Goal: Task Accomplishment & Management: Manage account settings

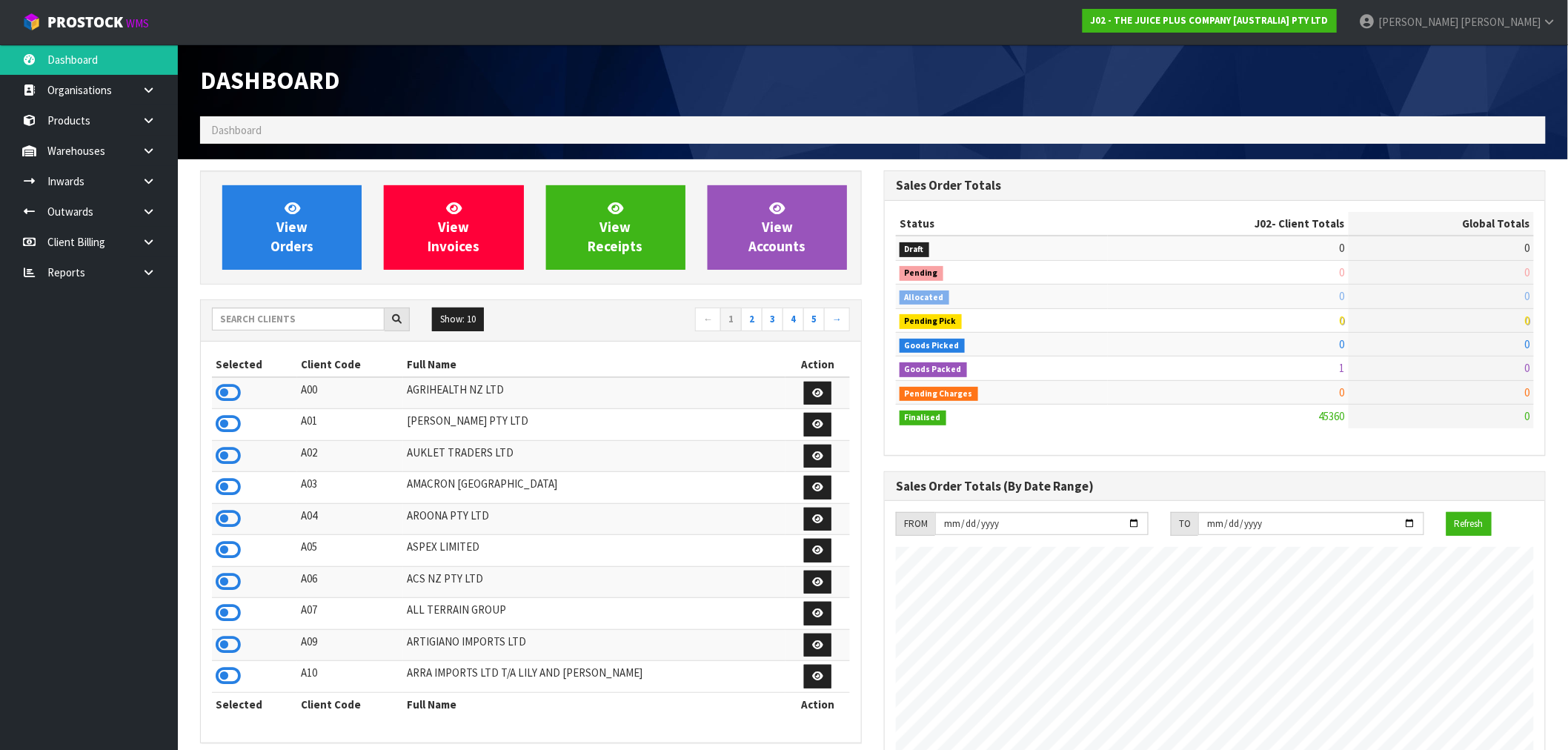
scroll to position [1122, 684]
click at [270, 313] on input "text" at bounding box center [298, 319] width 173 height 23
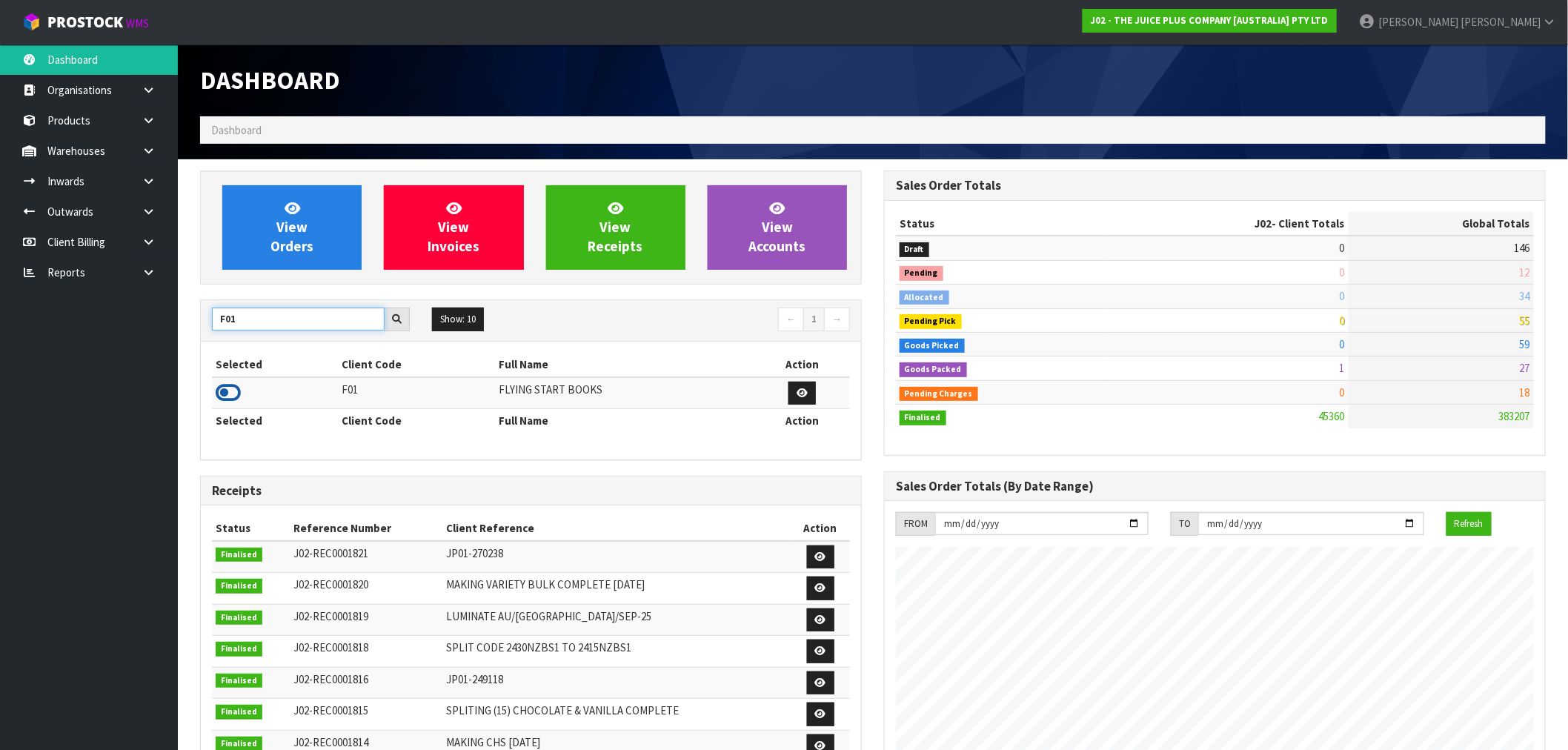
type input "F01"
click at [235, 394] on icon at bounding box center [228, 392] width 25 height 22
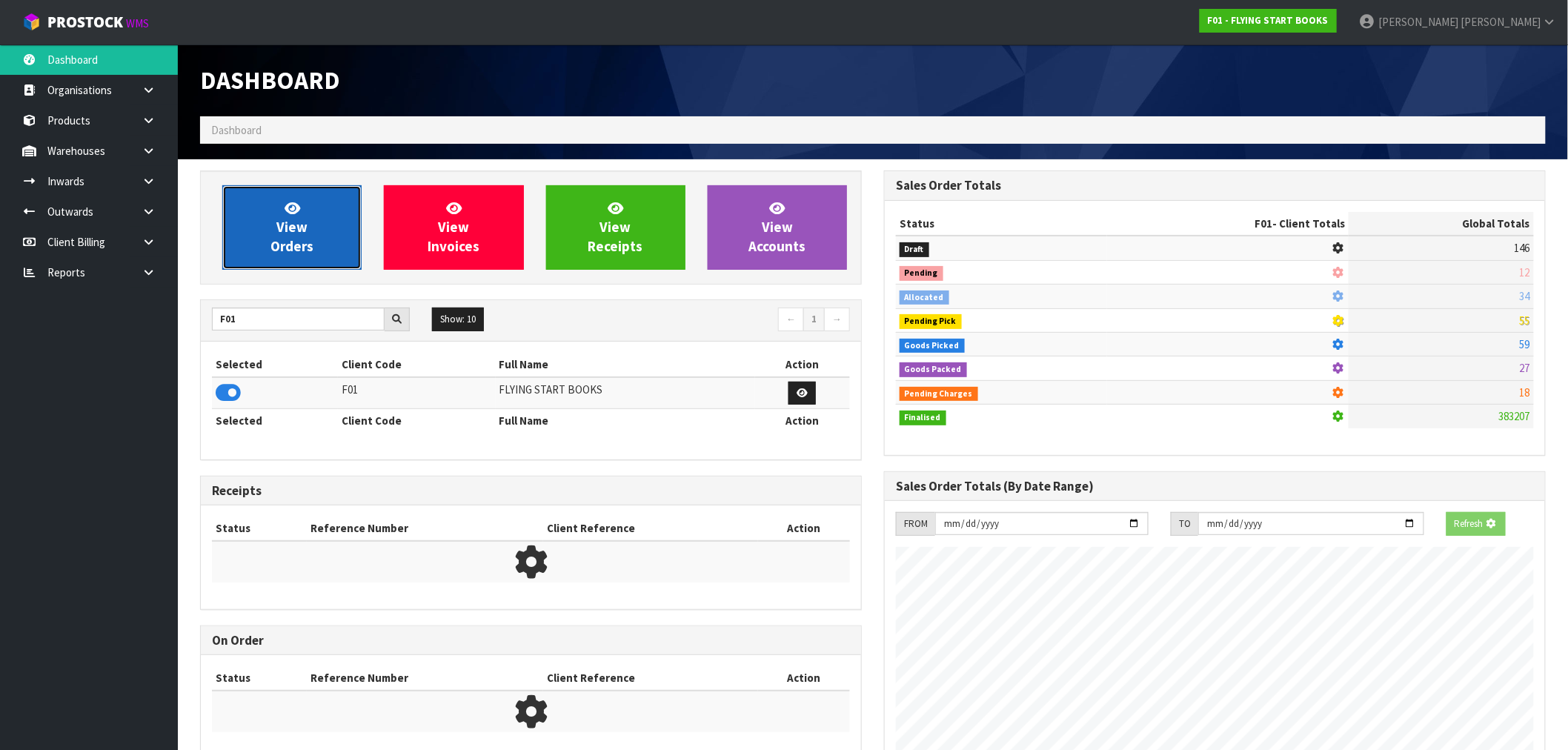
scroll to position [739885, 740235]
click at [285, 249] on span "View Orders" at bounding box center [292, 227] width 43 height 56
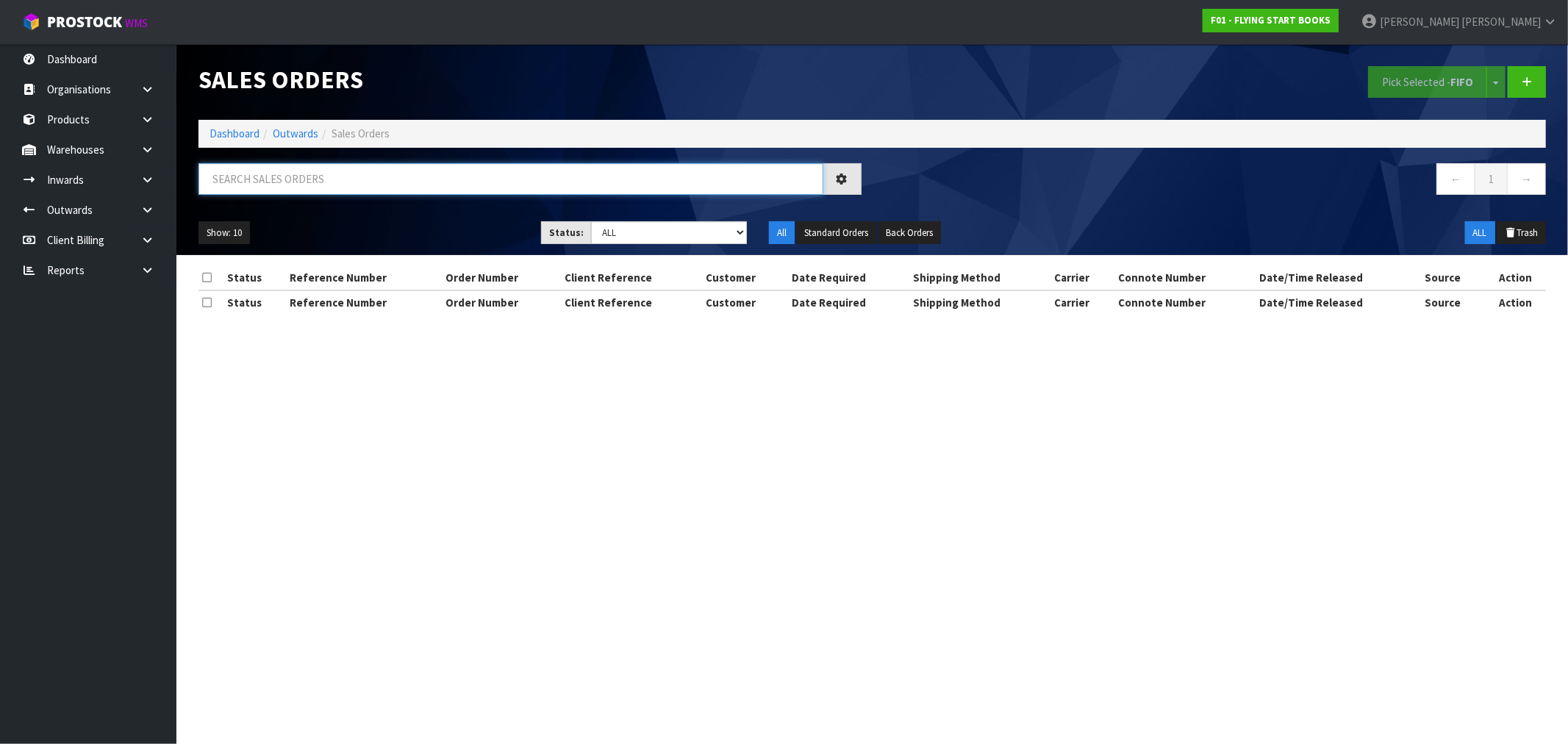
click at [308, 179] on input "text" at bounding box center [511, 179] width 625 height 32
type input "4606"
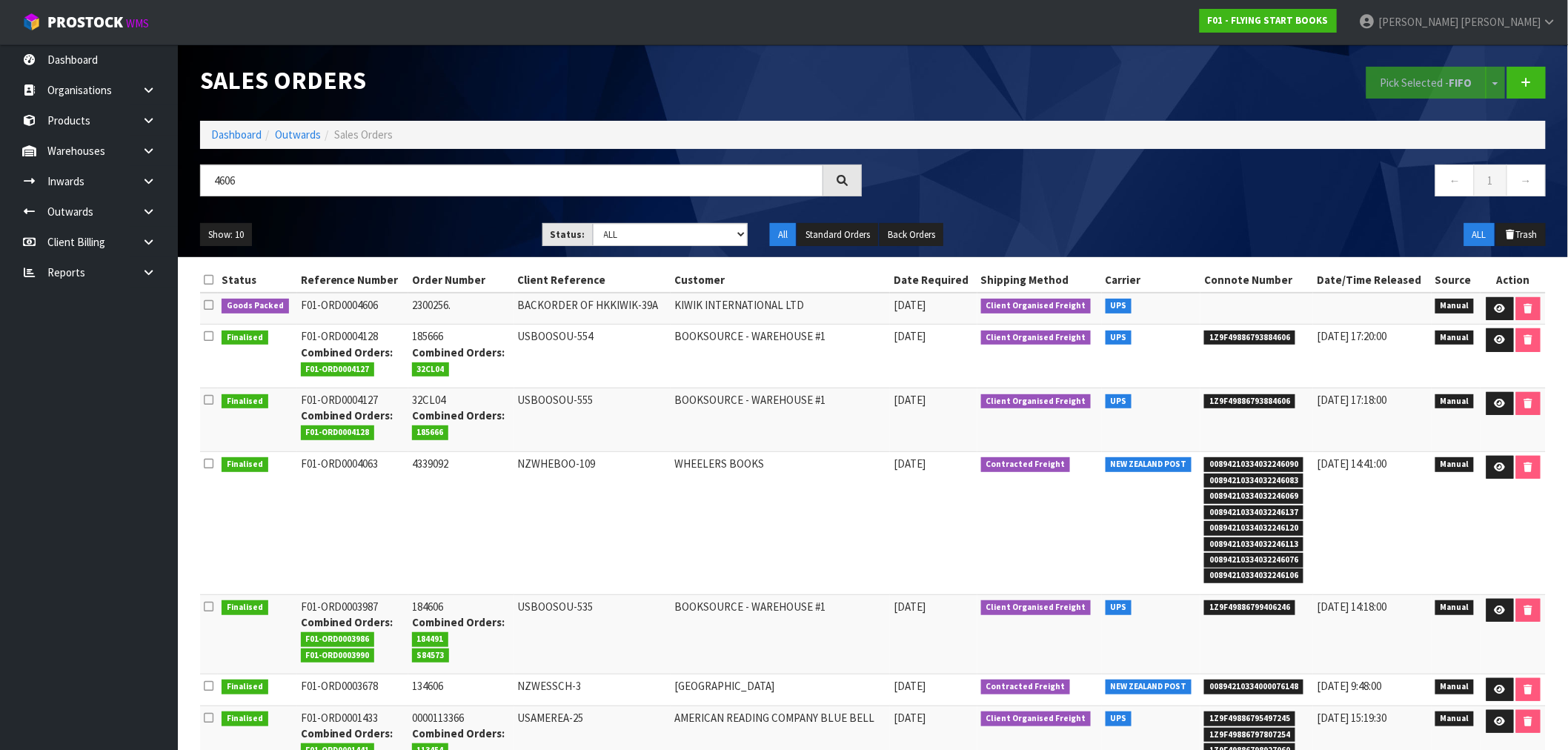
click at [253, 120] on div "Sales Orders Pick Selected - FIFO Split button! FIFO - First In First Out FEFO …" at bounding box center [873, 82] width 1368 height 76
drag, startPoint x: 238, startPoint y: 137, endPoint x: 319, endPoint y: 278, distance: 162.6
click at [238, 138] on link "Dashboard" at bounding box center [236, 134] width 50 height 14
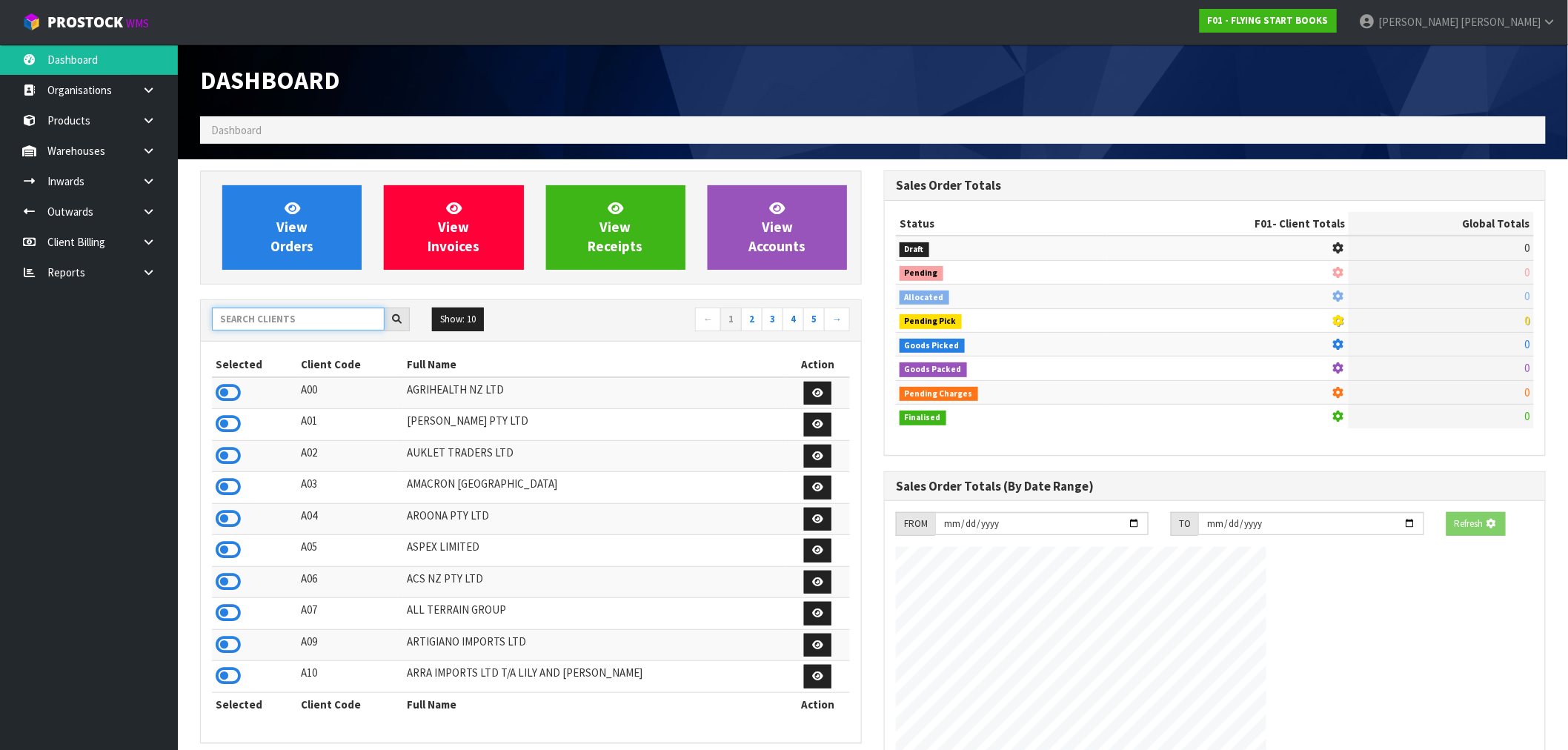
click at [276, 327] on input "text" at bounding box center [298, 319] width 173 height 23
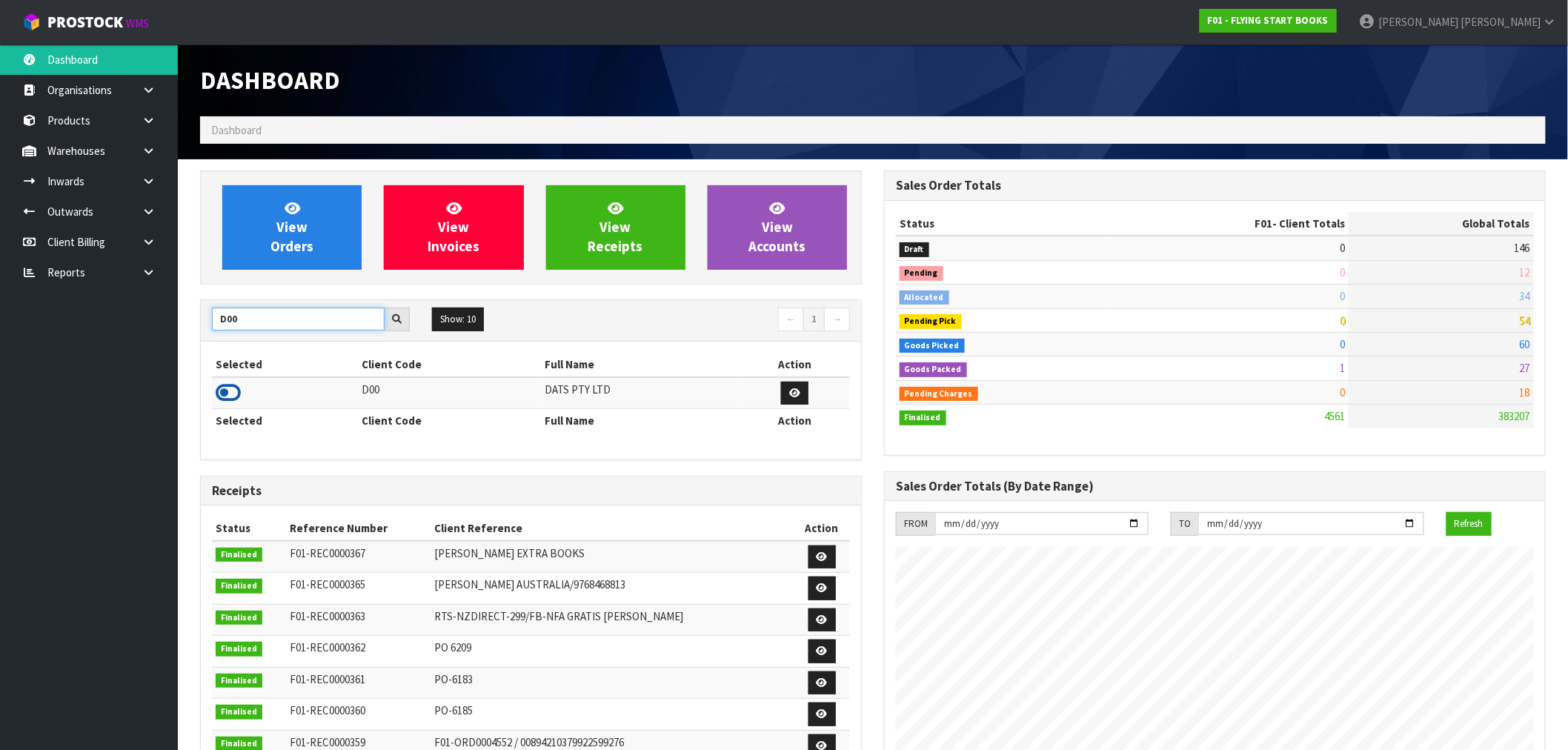
type input "D00"
click at [227, 396] on icon at bounding box center [228, 392] width 25 height 22
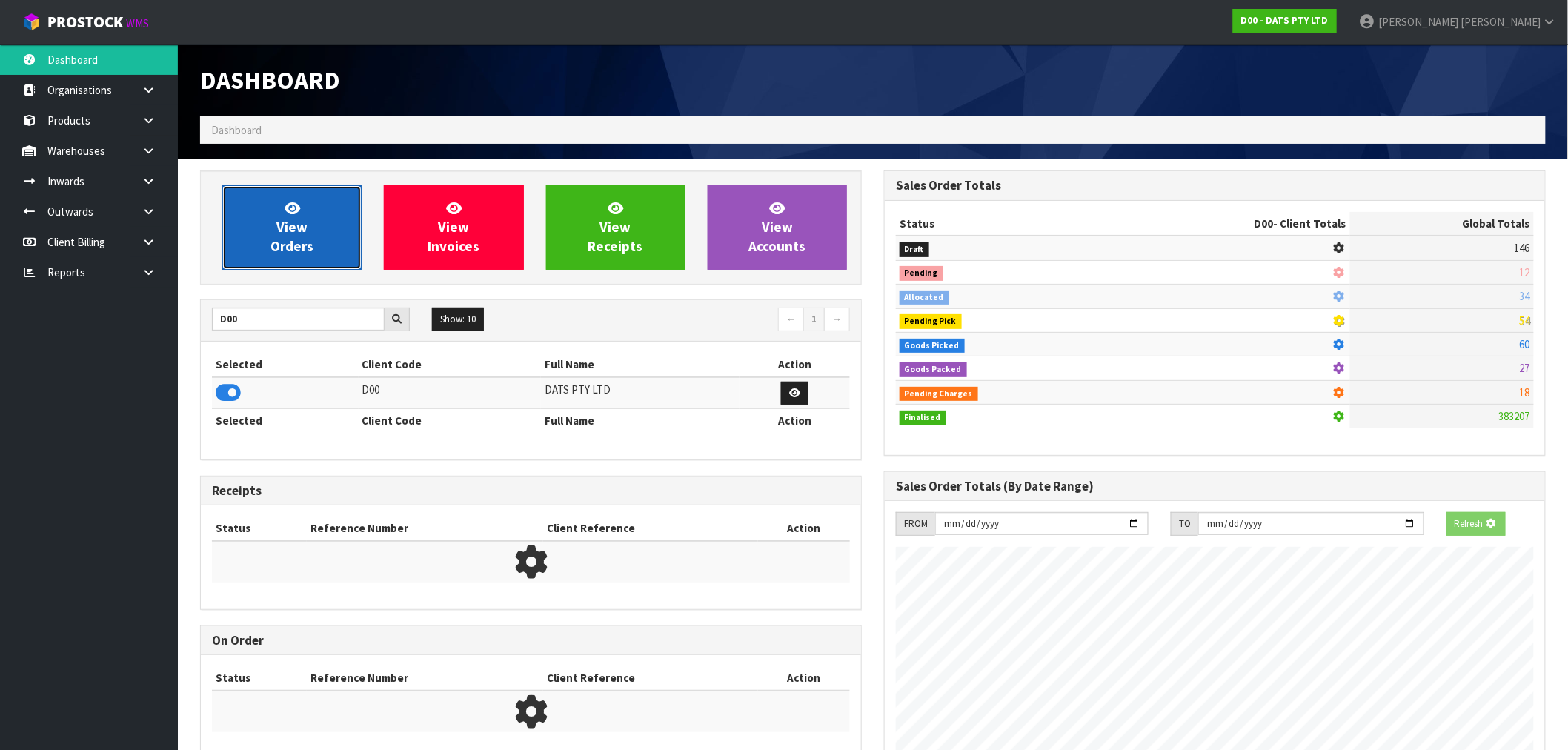
click at [232, 253] on link "View Orders" at bounding box center [292, 227] width 139 height 85
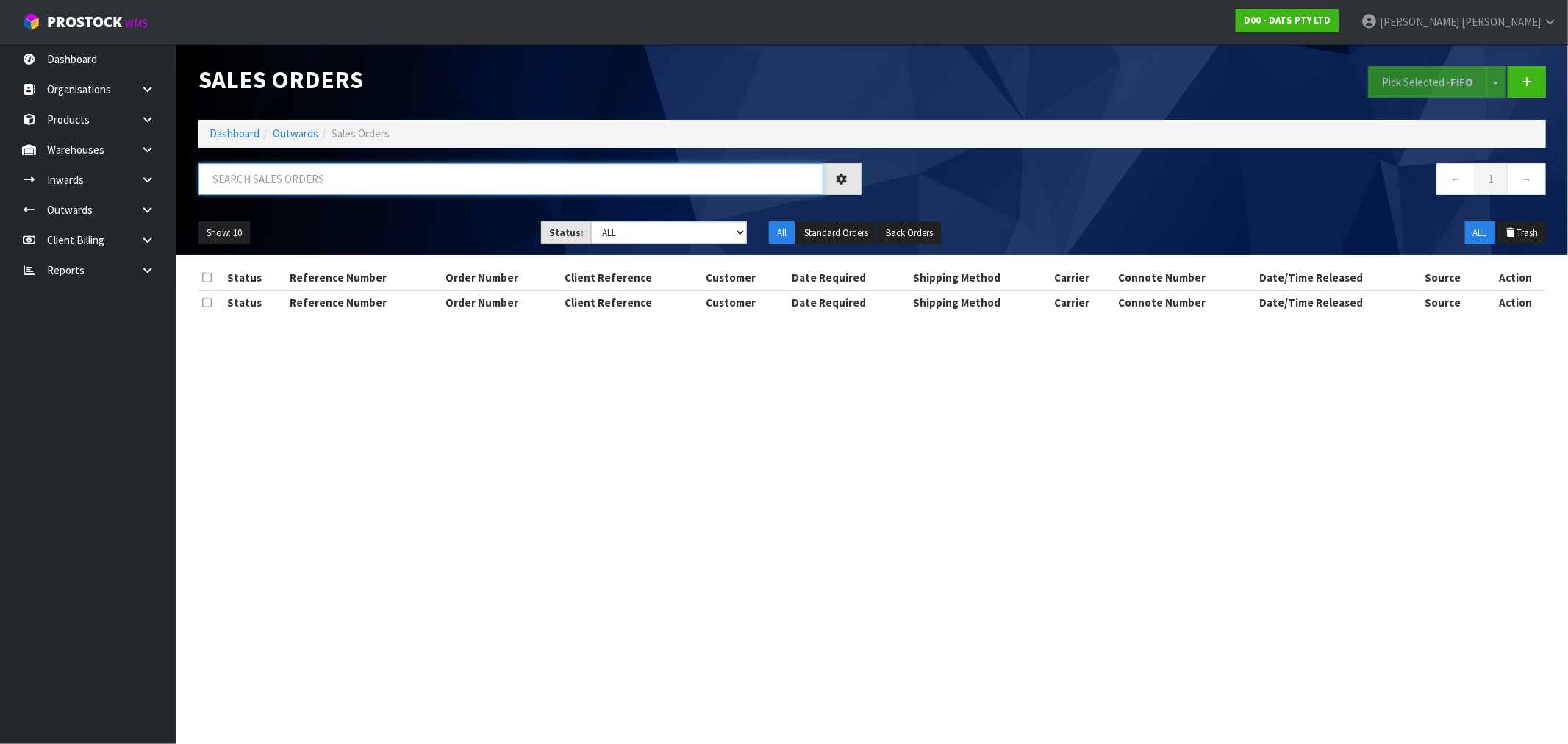
click at [264, 182] on input "text" at bounding box center [511, 179] width 625 height 32
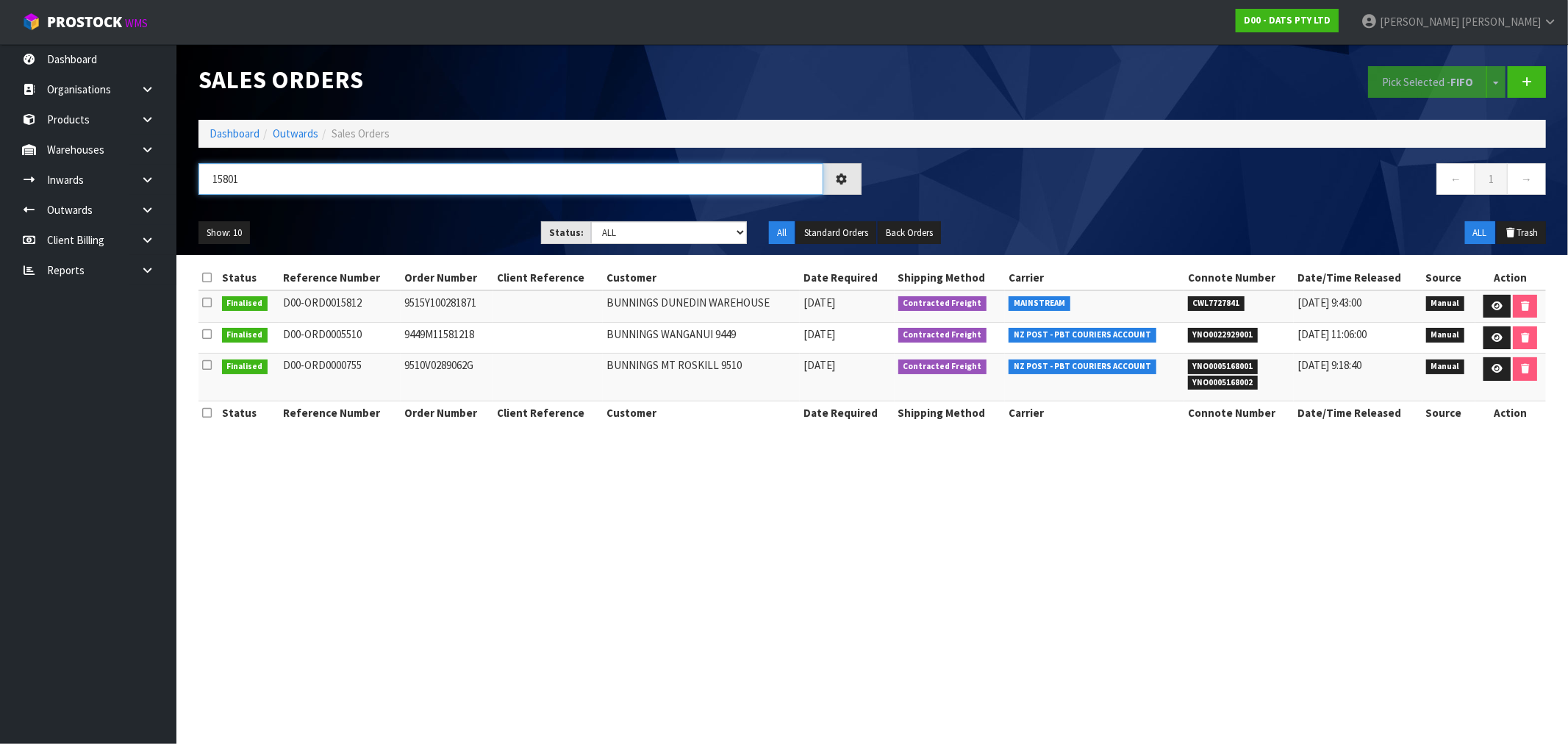
click at [264, 182] on input "15801" at bounding box center [511, 179] width 625 height 32
click at [503, 179] on input "15801" at bounding box center [511, 179] width 625 height 32
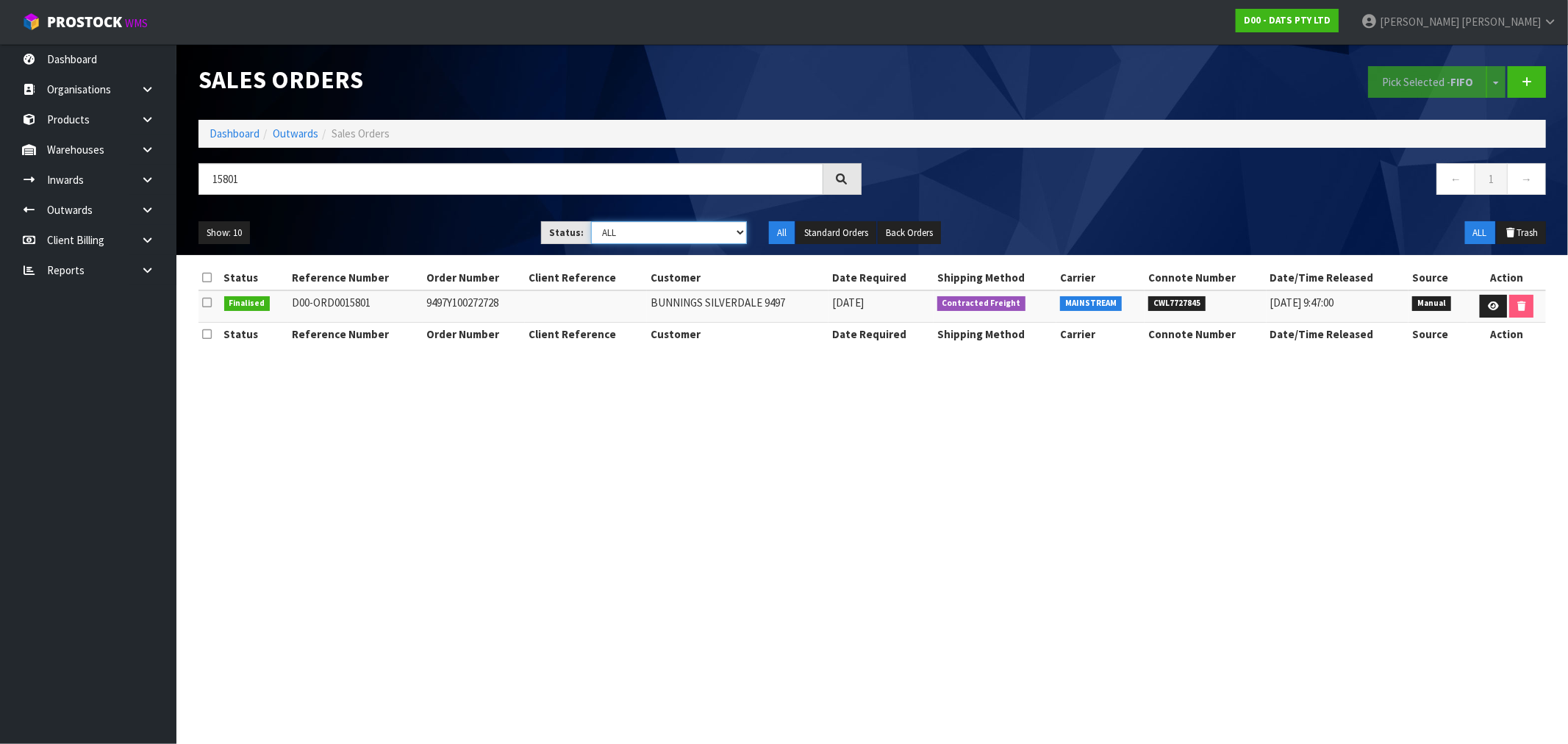
click at [647, 233] on select "Draft Pending Allocated Pending Pick Goods Picked Goods Packed Pending Charges …" at bounding box center [669, 233] width 156 height 23
click at [321, 179] on input "15801" at bounding box center [511, 179] width 625 height 32
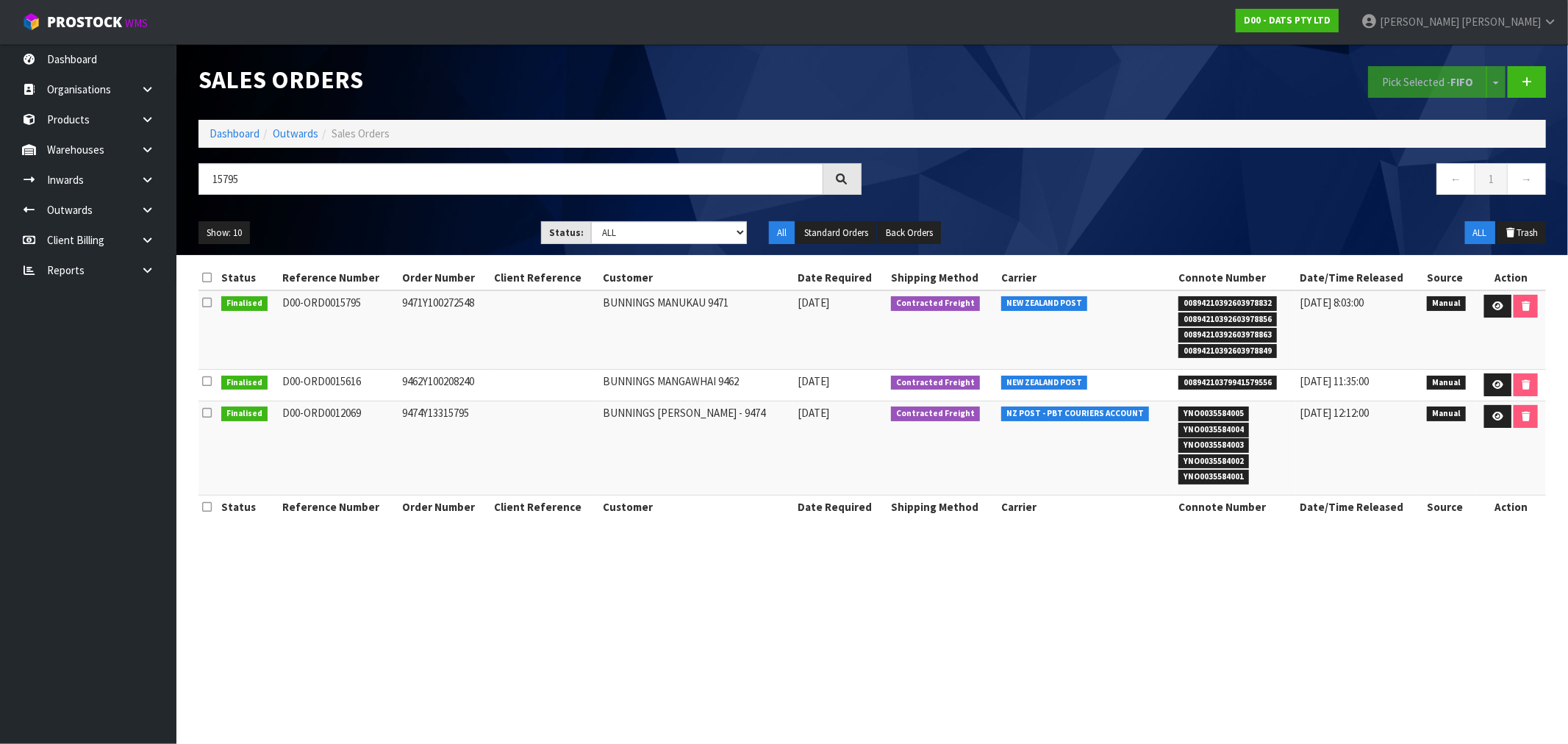
click at [230, 159] on div "Sales Orders Pick Selected - FIFO Split button! FIFO - First In First Out FEFO …" at bounding box center [872, 149] width 1370 height 211
drag, startPoint x: 252, startPoint y: 180, endPoint x: 172, endPoint y: 187, distance: 80.3
click at [172, 187] on body "Toggle navigation ProStock WMS D00 - DATS PTY LTD Rocio Lopez Logout Dashboard …" at bounding box center [784, 372] width 1568 height 744
click at [224, 181] on input "15815" at bounding box center [511, 179] width 625 height 32
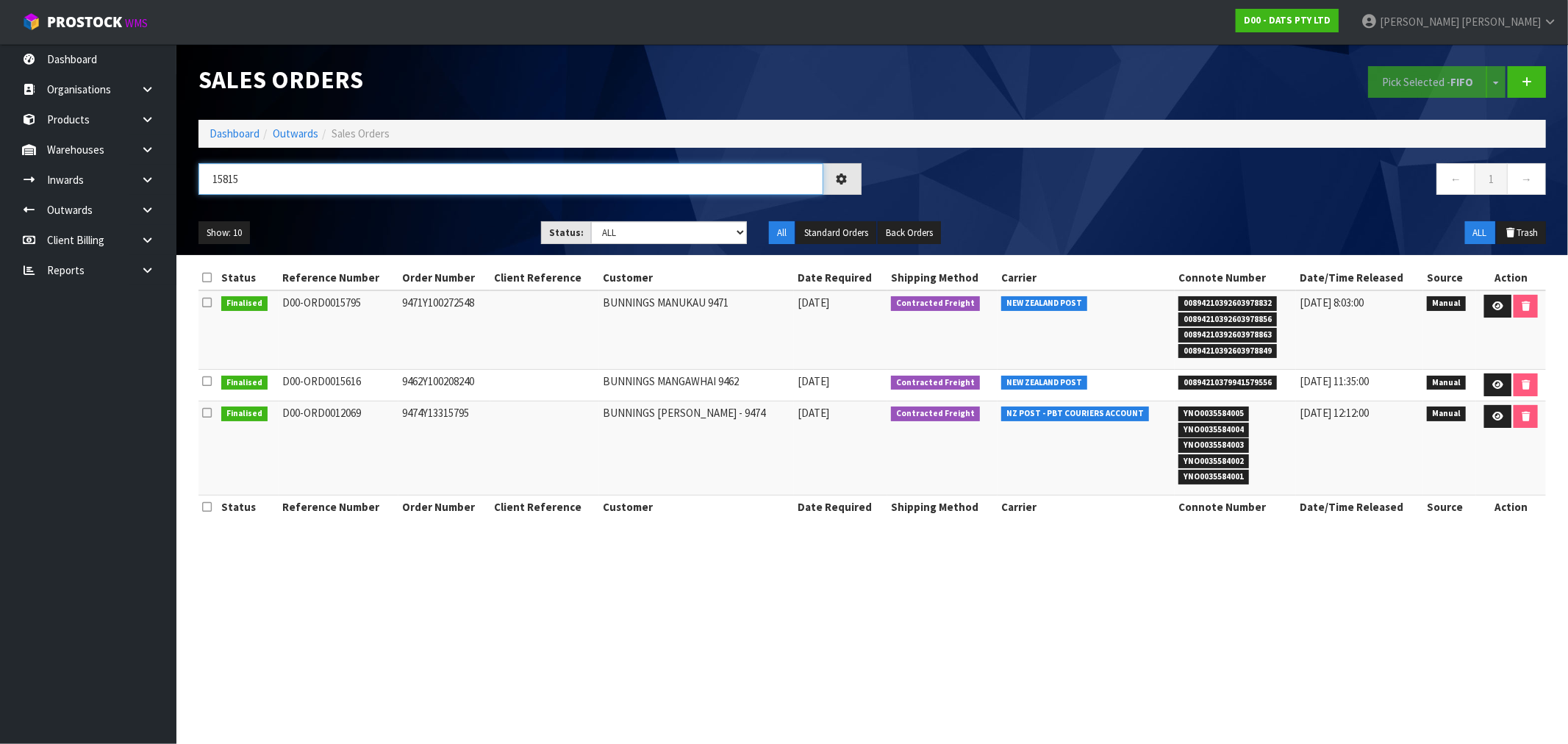
click at [224, 181] on input "15815" at bounding box center [511, 179] width 625 height 32
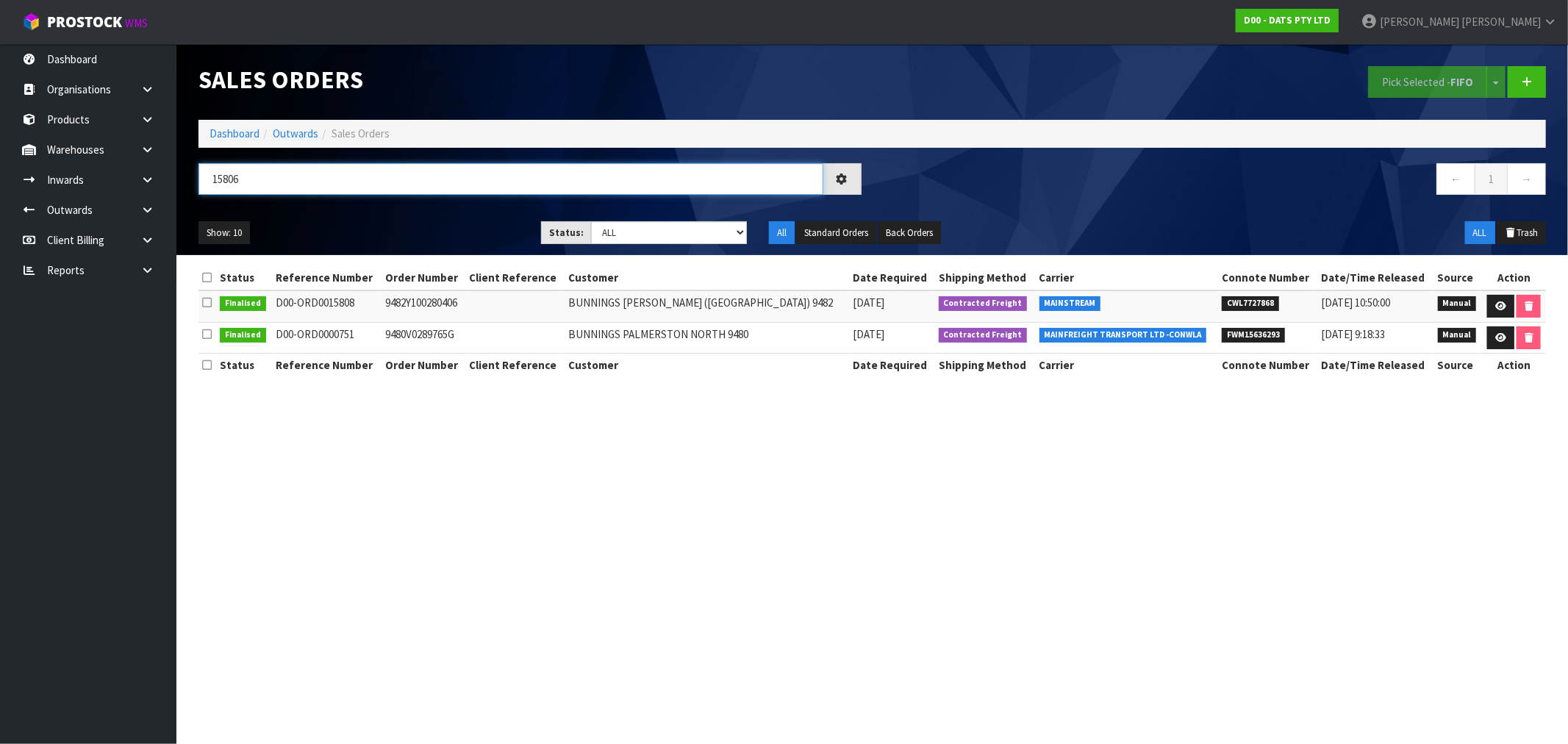
type input "15806"
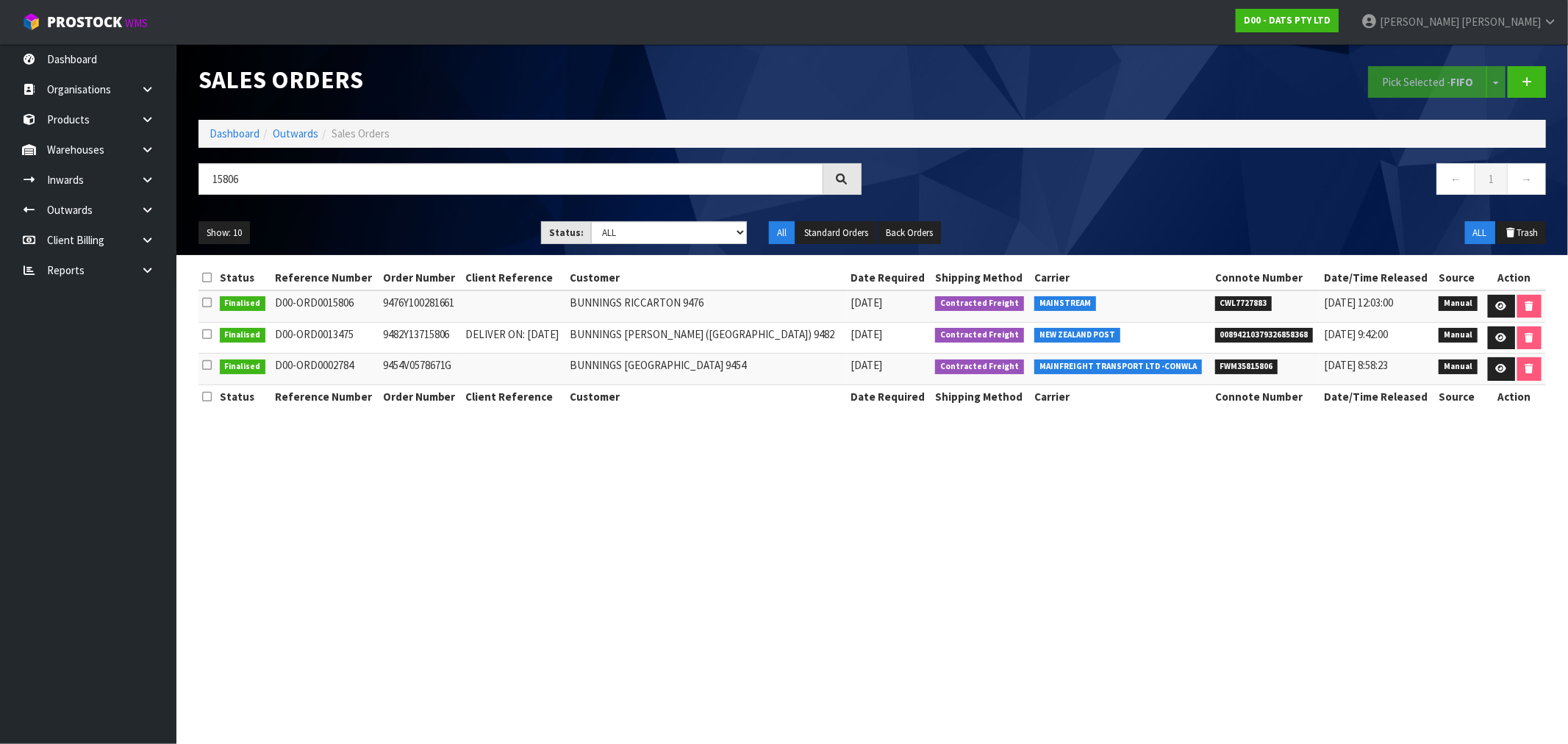
click at [226, 146] on ol "Dashboard Outwards Sales Orders" at bounding box center [872, 134] width 1347 height 27
click at [224, 134] on link "Dashboard" at bounding box center [234, 133] width 50 height 14
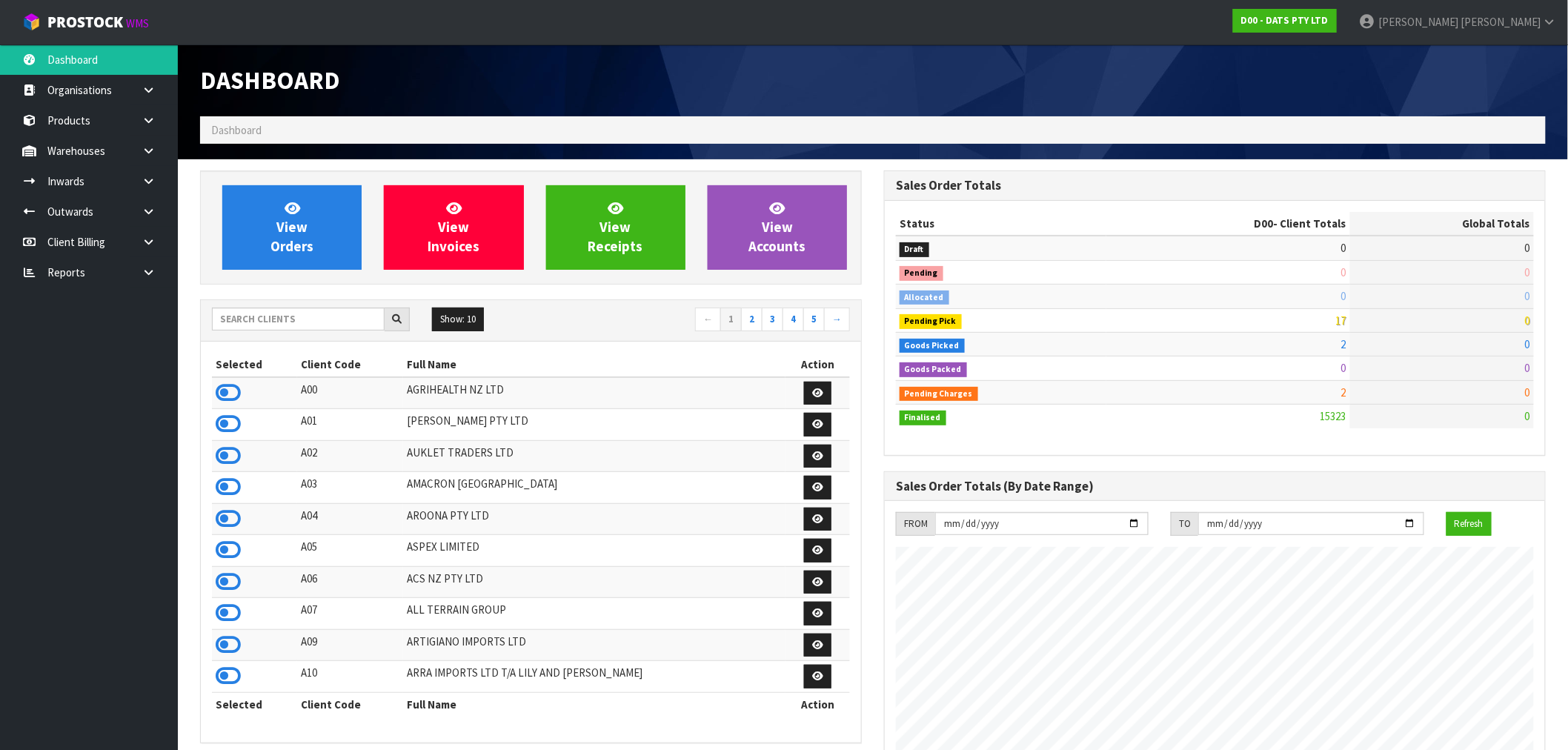
scroll to position [924, 684]
click at [254, 330] on div at bounding box center [311, 319] width 198 height 24
click at [247, 322] on input "text" at bounding box center [298, 319] width 173 height 23
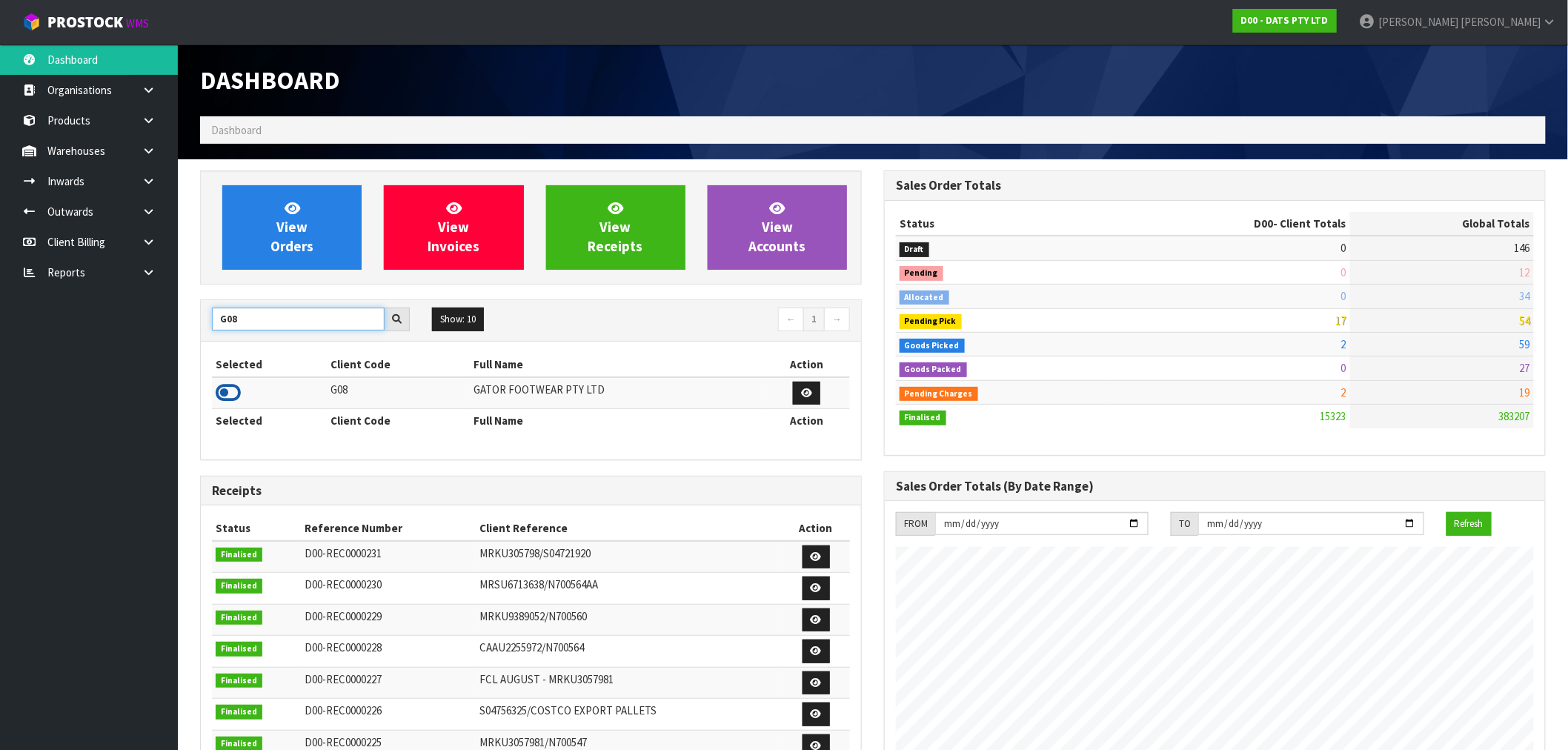
type input "G08"
click at [228, 395] on icon at bounding box center [228, 392] width 25 height 22
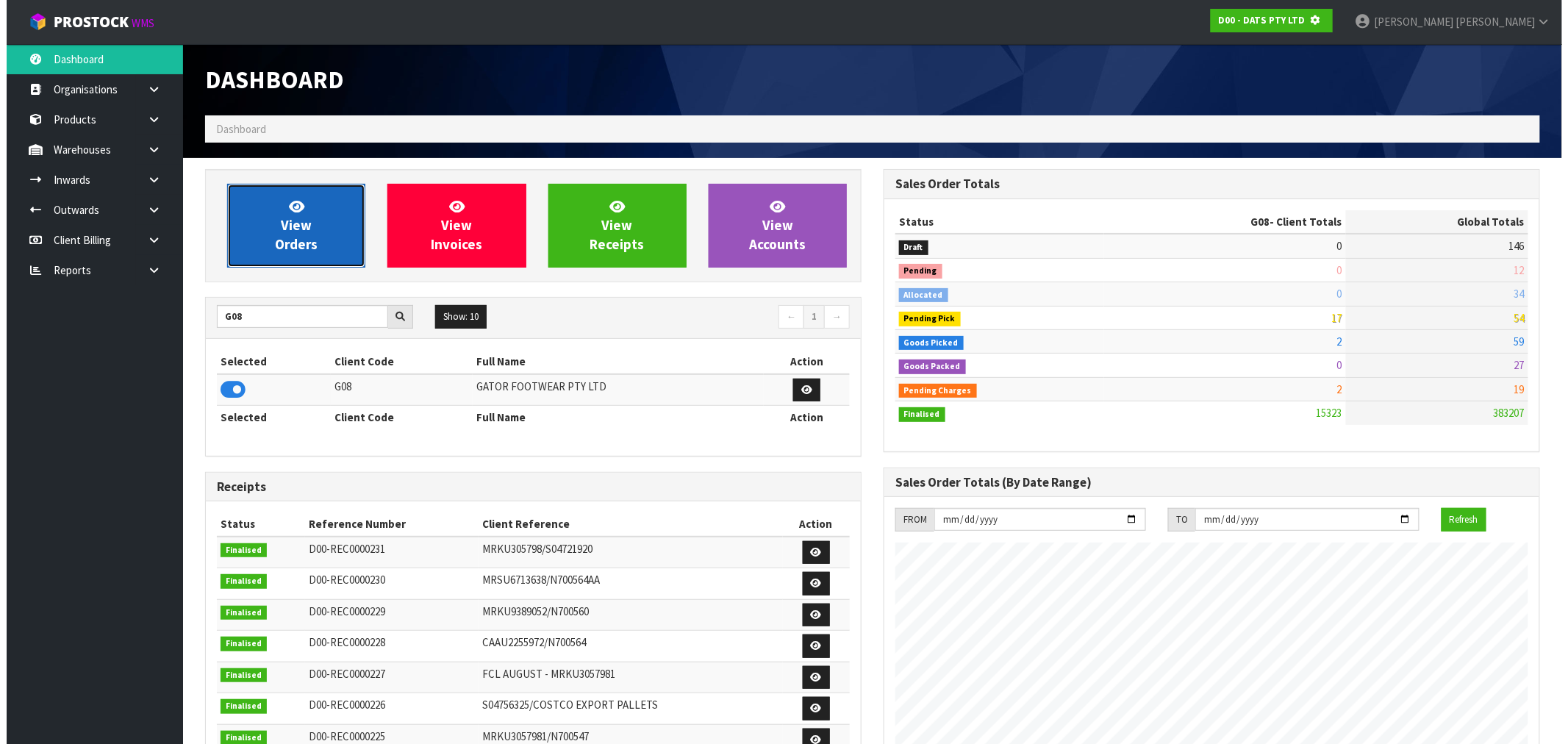
scroll to position [733966, 734527]
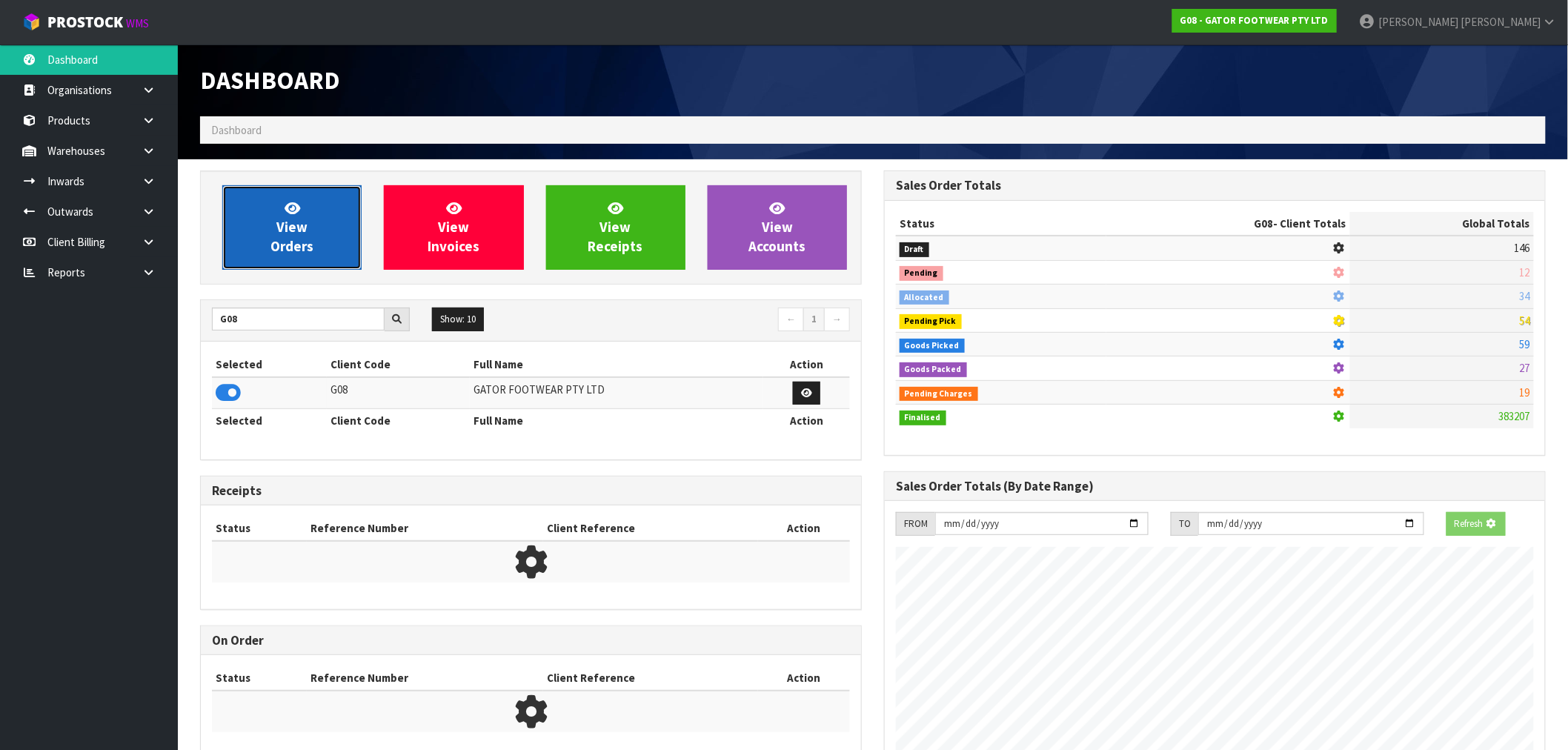
click at [309, 225] on link "View Orders" at bounding box center [292, 227] width 139 height 85
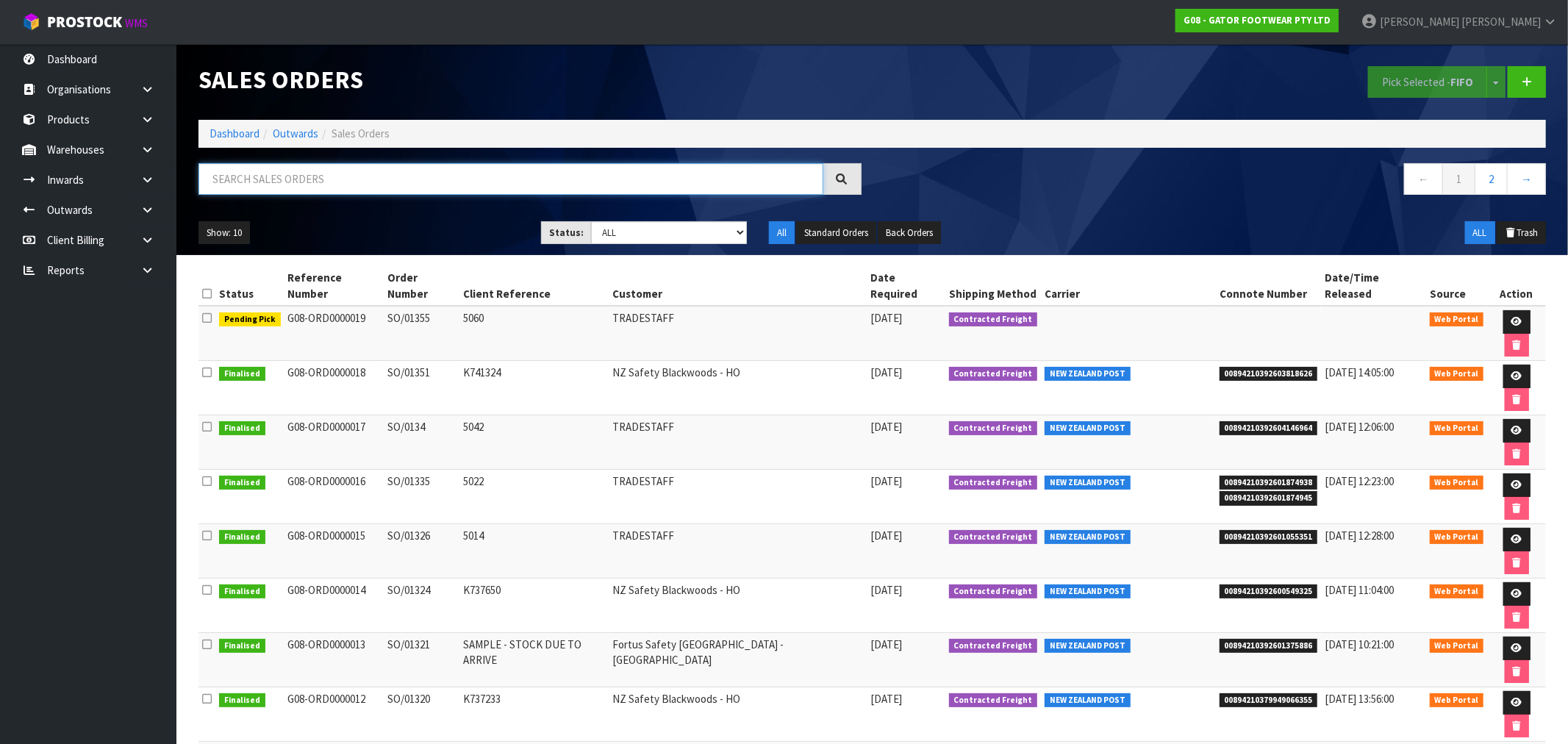
click at [259, 192] on input "text" at bounding box center [511, 179] width 625 height 32
type input "17"
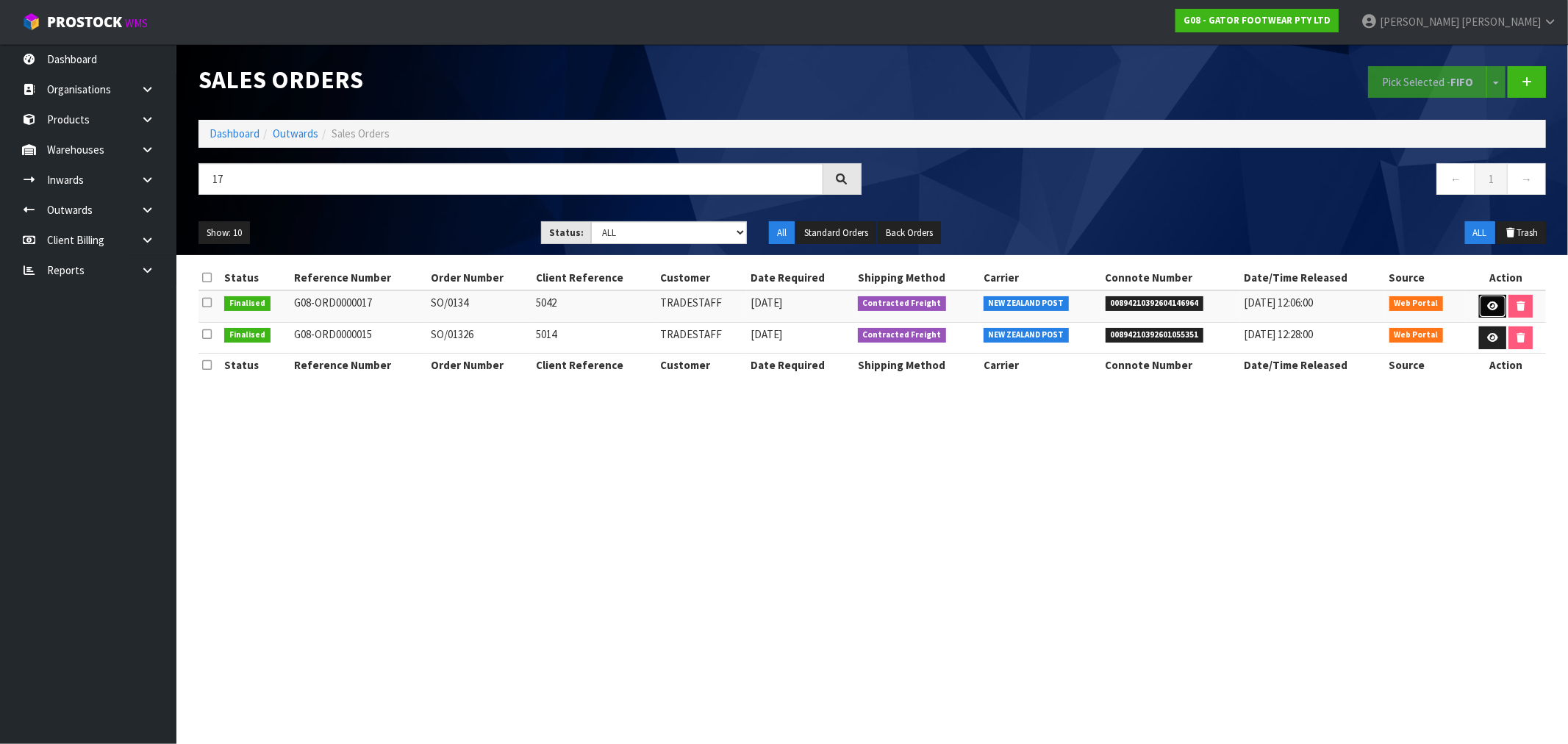
click at [1496, 306] on link at bounding box center [1493, 306] width 27 height 23
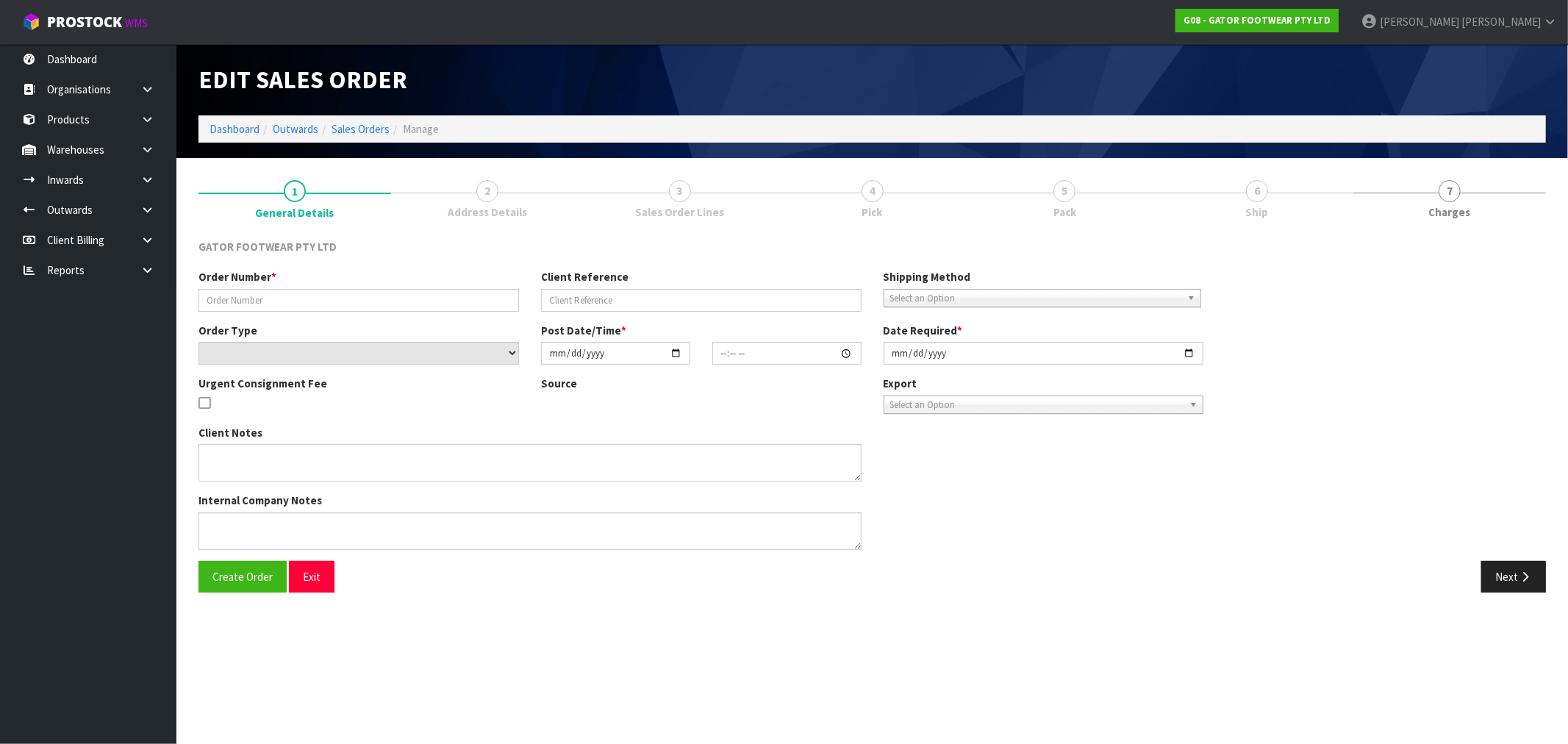
type input "SO/0134"
type input "5042"
select select "number:0"
type input "[DATE]"
type input "21:43:00.000"
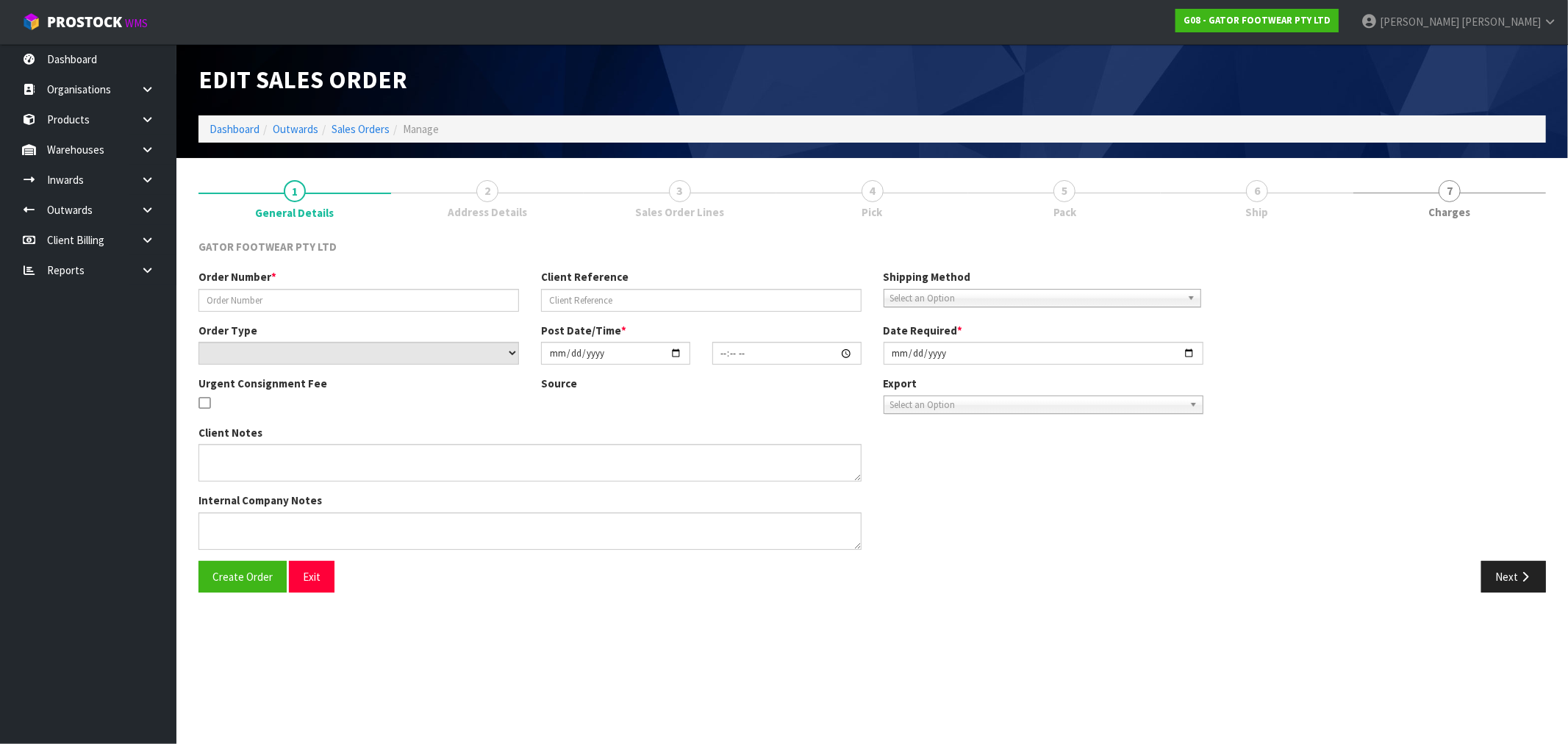
type input "2025-09-25"
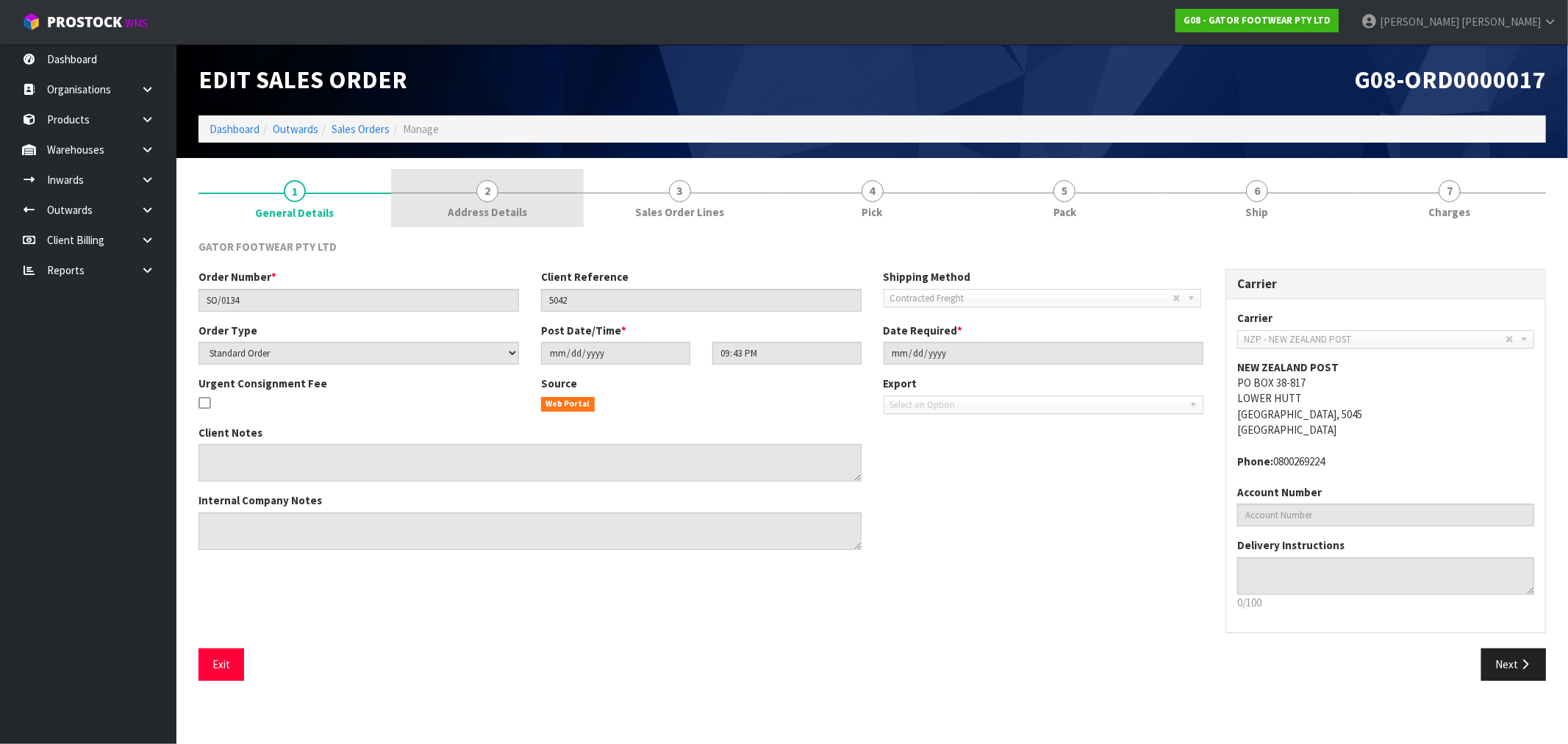
click at [527, 199] on link "2 Address Details" at bounding box center [487, 198] width 193 height 58
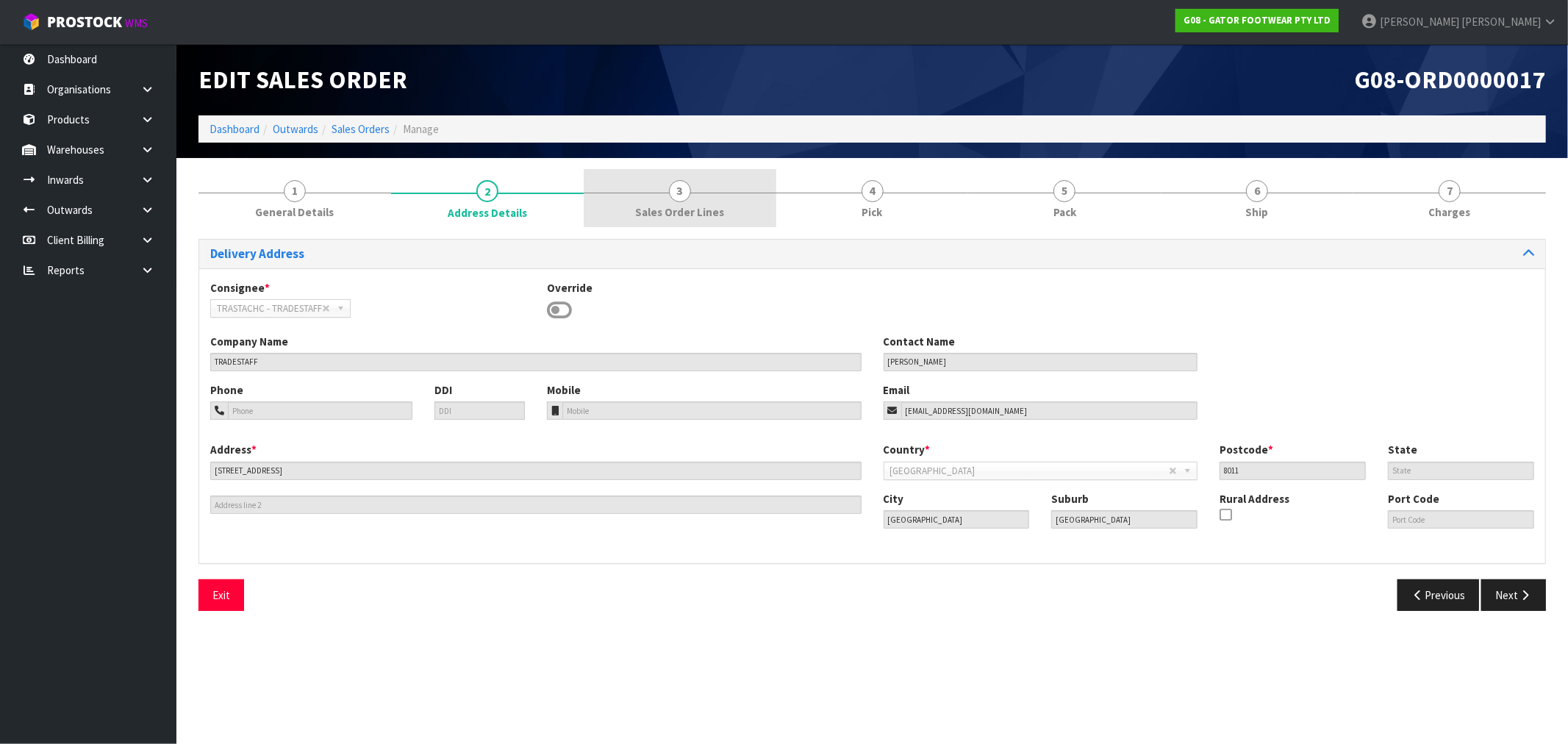
click at [649, 190] on link "3 Sales Order Lines" at bounding box center [680, 198] width 193 height 58
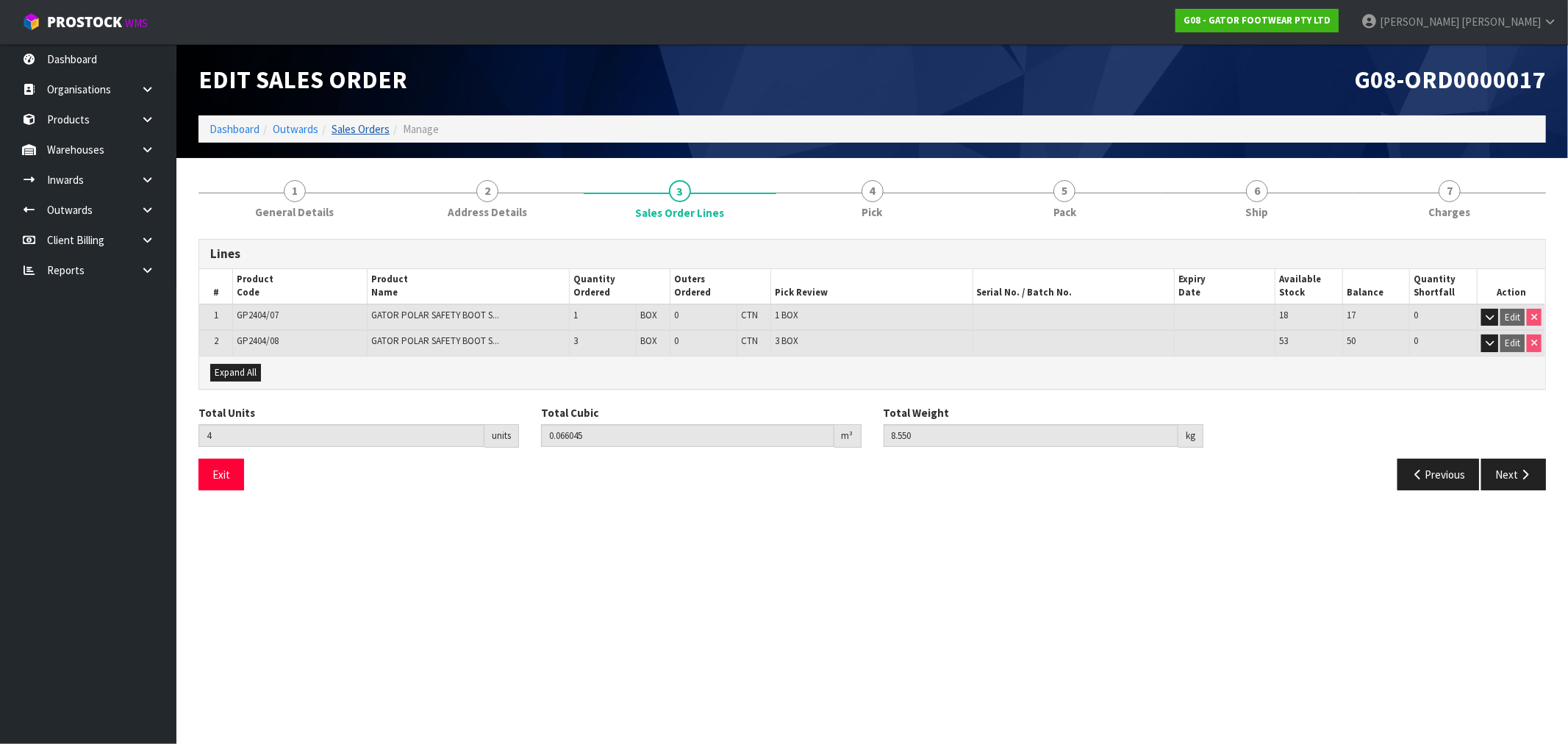
drag, startPoint x: 355, startPoint y: 137, endPoint x: 351, endPoint y: 128, distance: 9.8
click at [355, 137] on ol "Dashboard Outwards Sales Orders Manage" at bounding box center [872, 129] width 1347 height 27
click at [351, 128] on link "Sales Orders" at bounding box center [360, 129] width 58 height 14
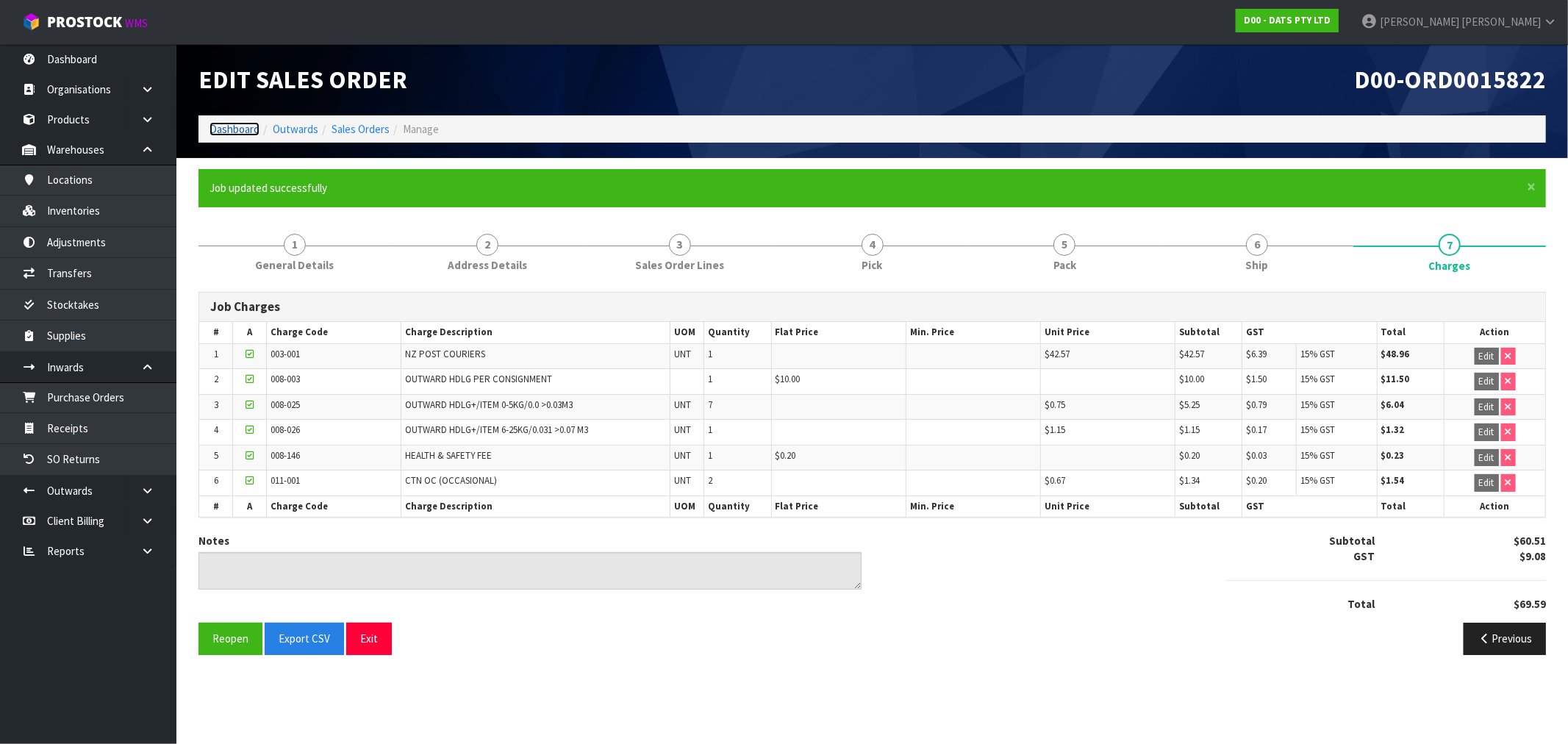
click at [240, 122] on link "Dashboard" at bounding box center [234, 129] width 50 height 14
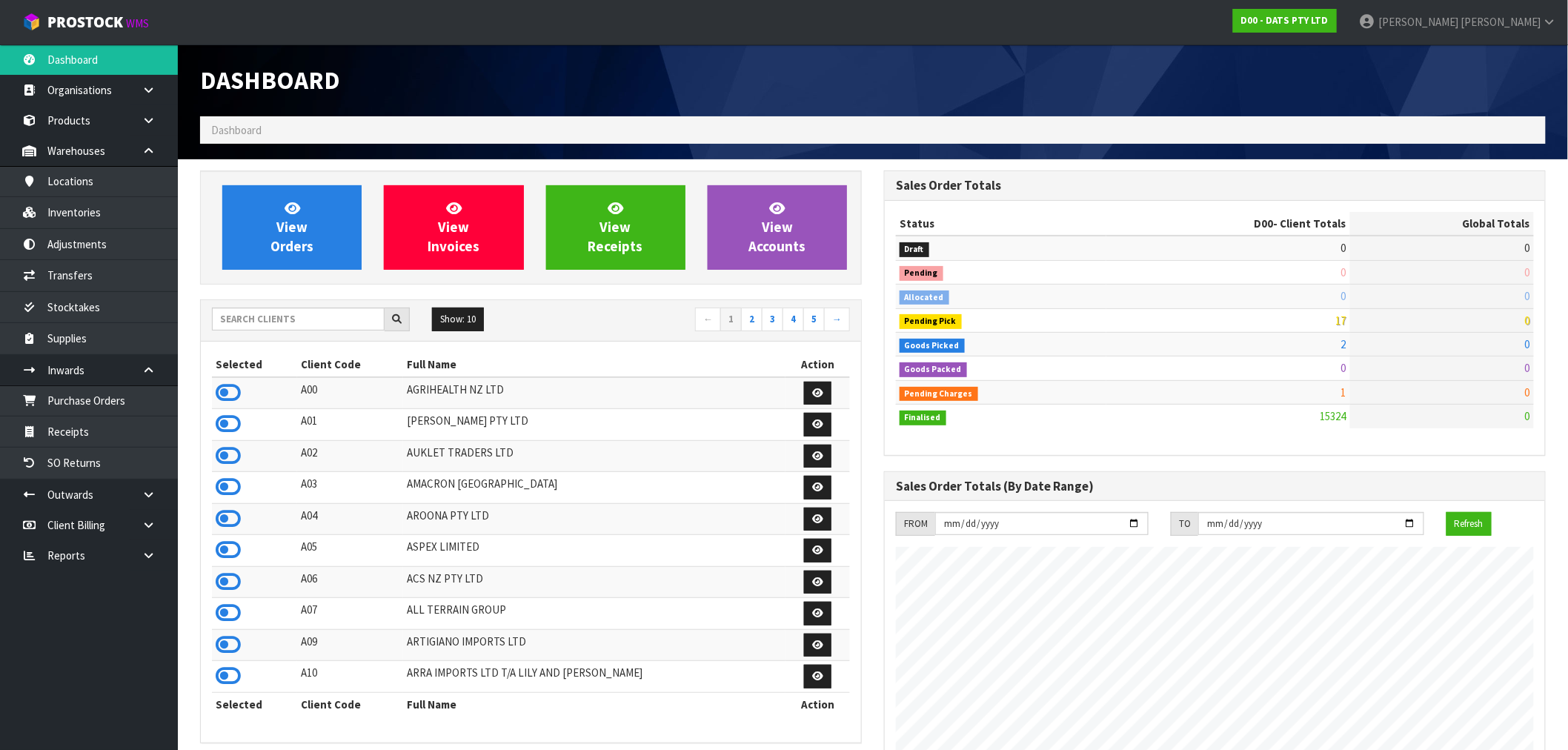
scroll to position [924, 684]
click at [253, 317] on input "text" at bounding box center [298, 319] width 173 height 23
type input "J02"
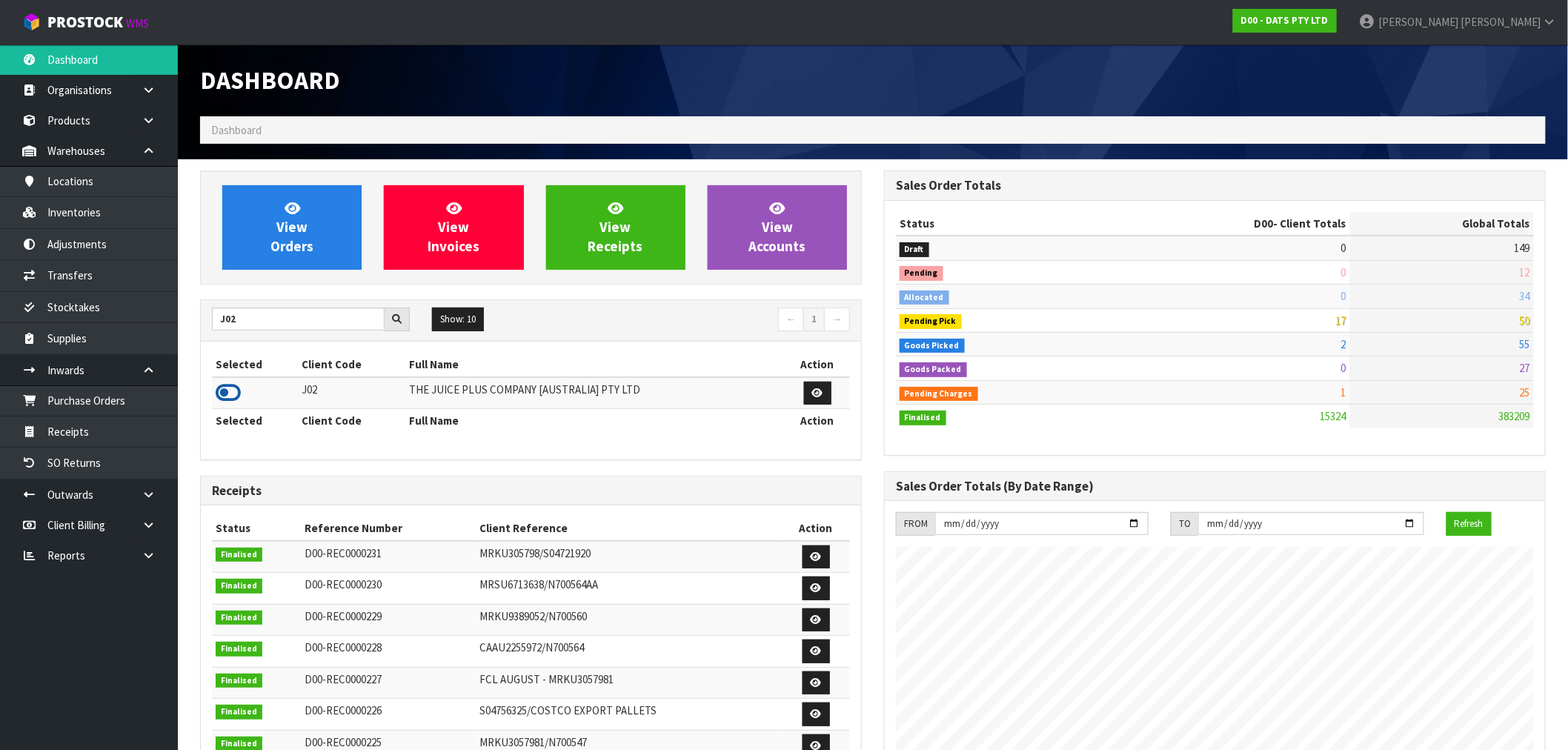
click at [228, 401] on icon at bounding box center [228, 392] width 25 height 22
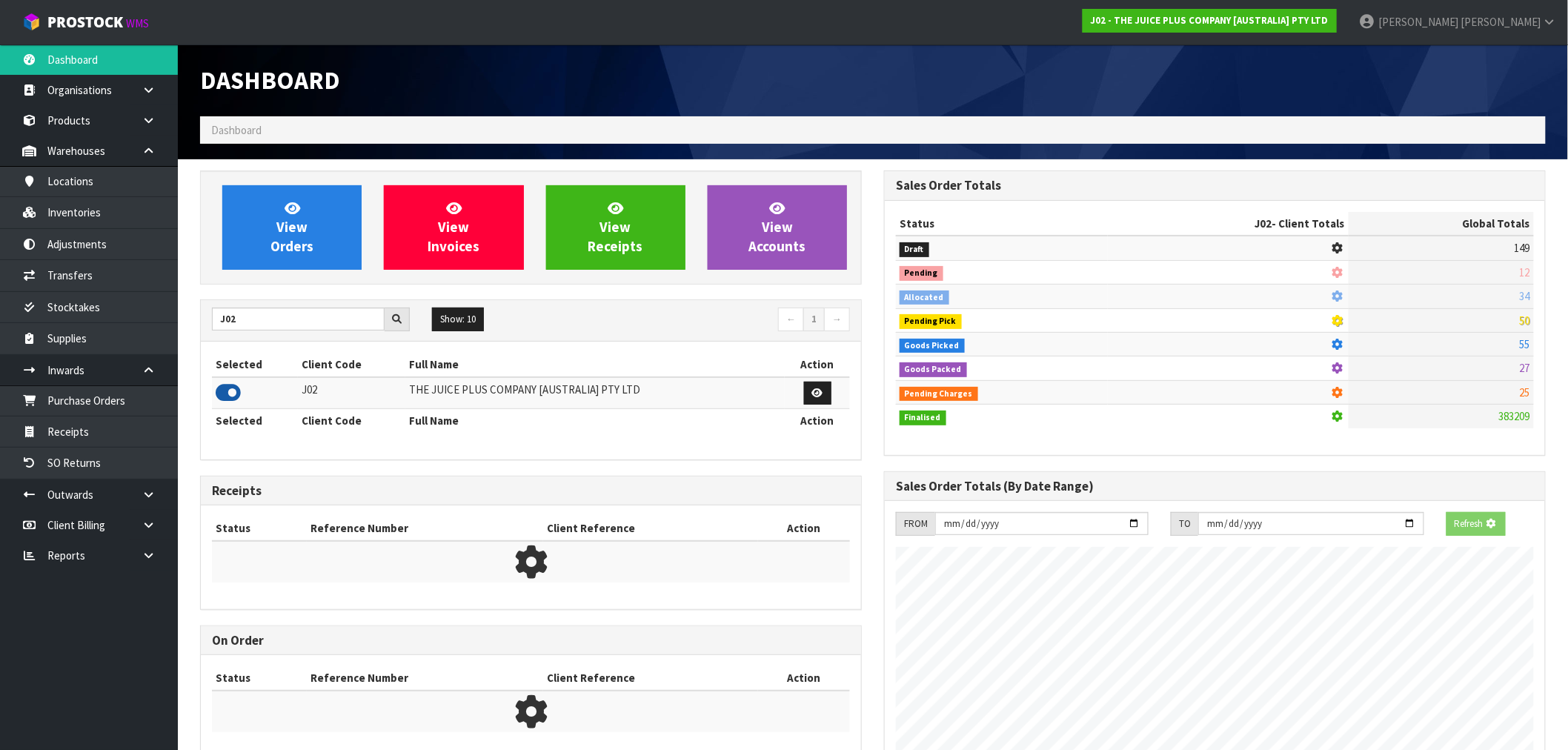
scroll to position [739885, 740235]
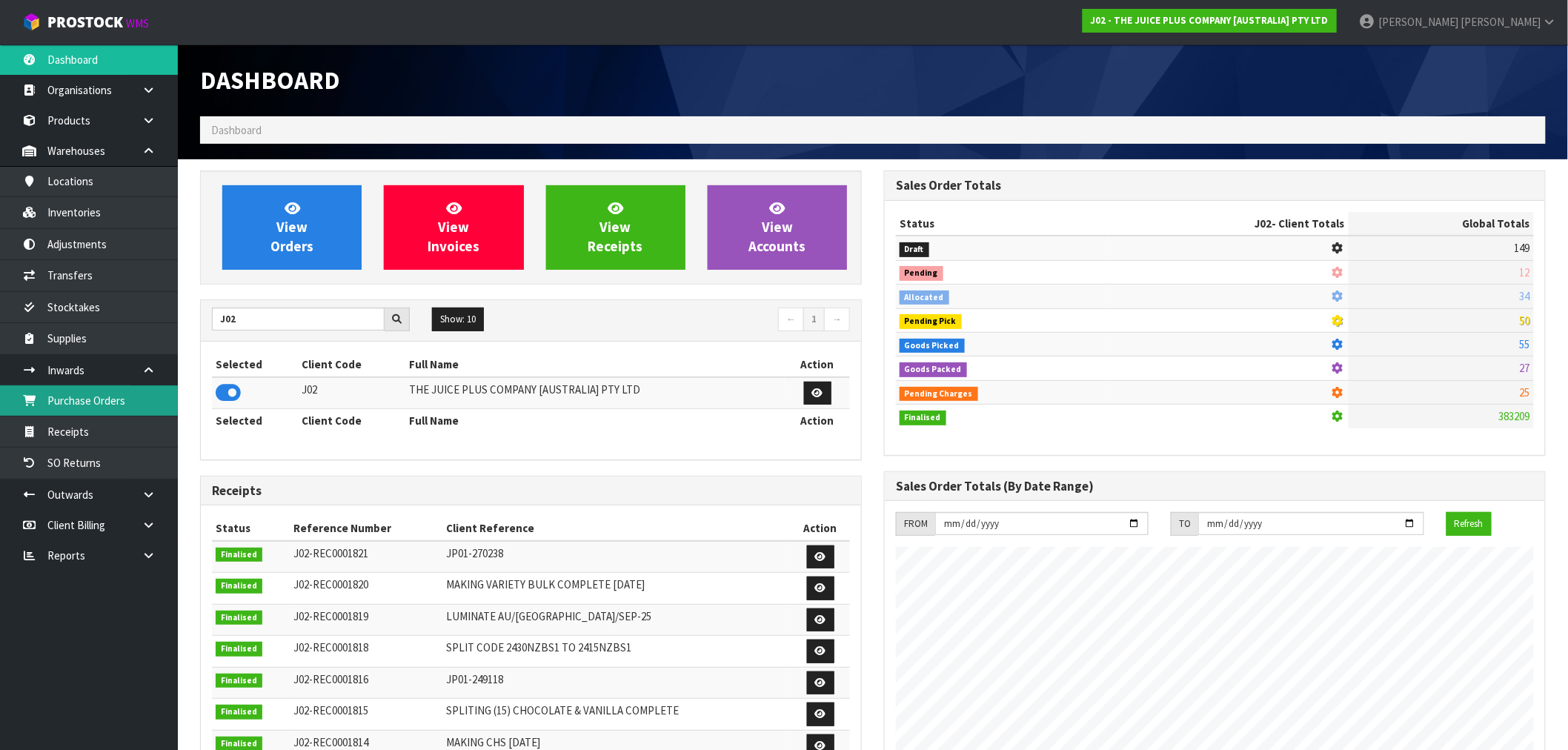
click at [80, 406] on link "Purchase Orders" at bounding box center [89, 401] width 178 height 30
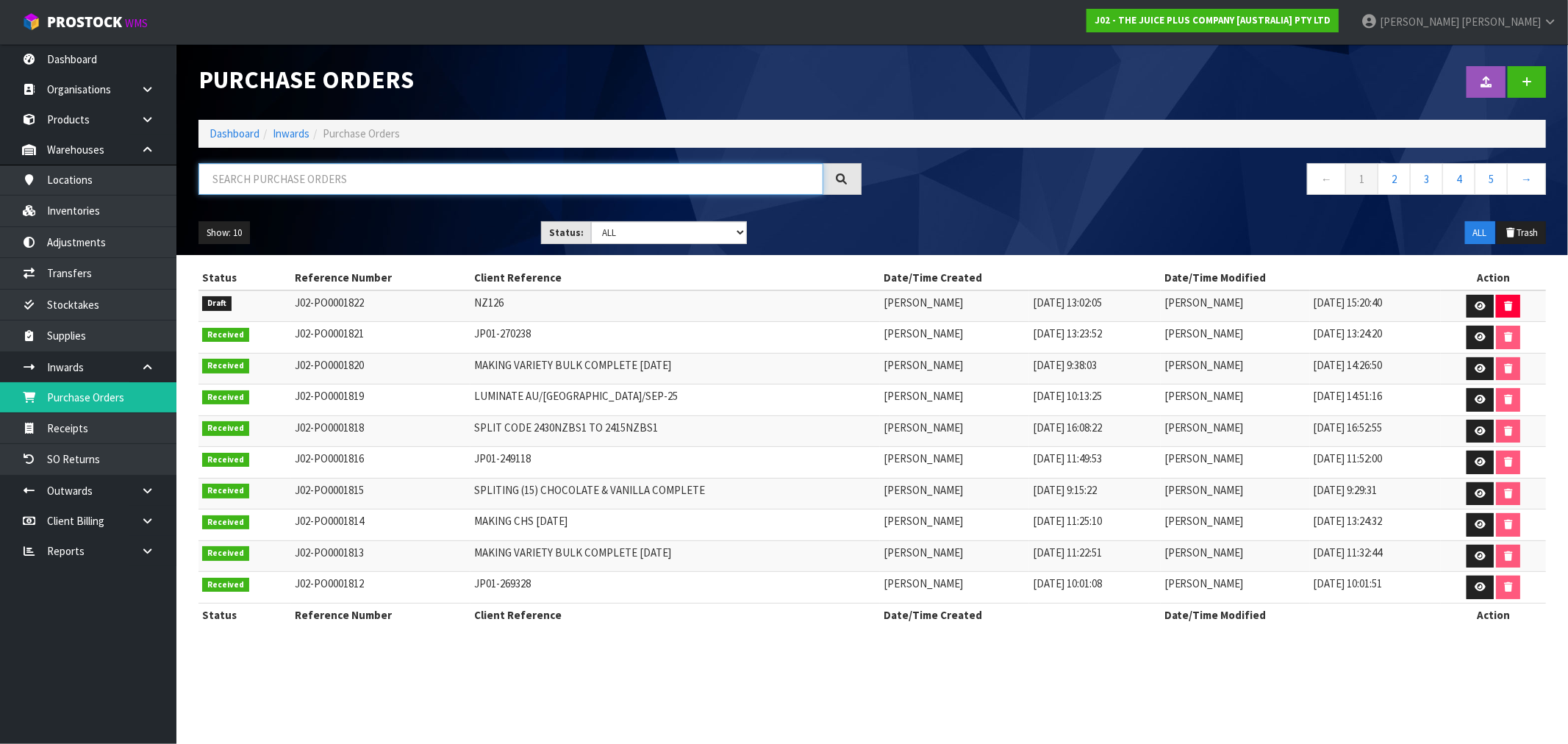
click at [221, 184] on input "text" at bounding box center [511, 179] width 625 height 32
paste input "JP01-234950"
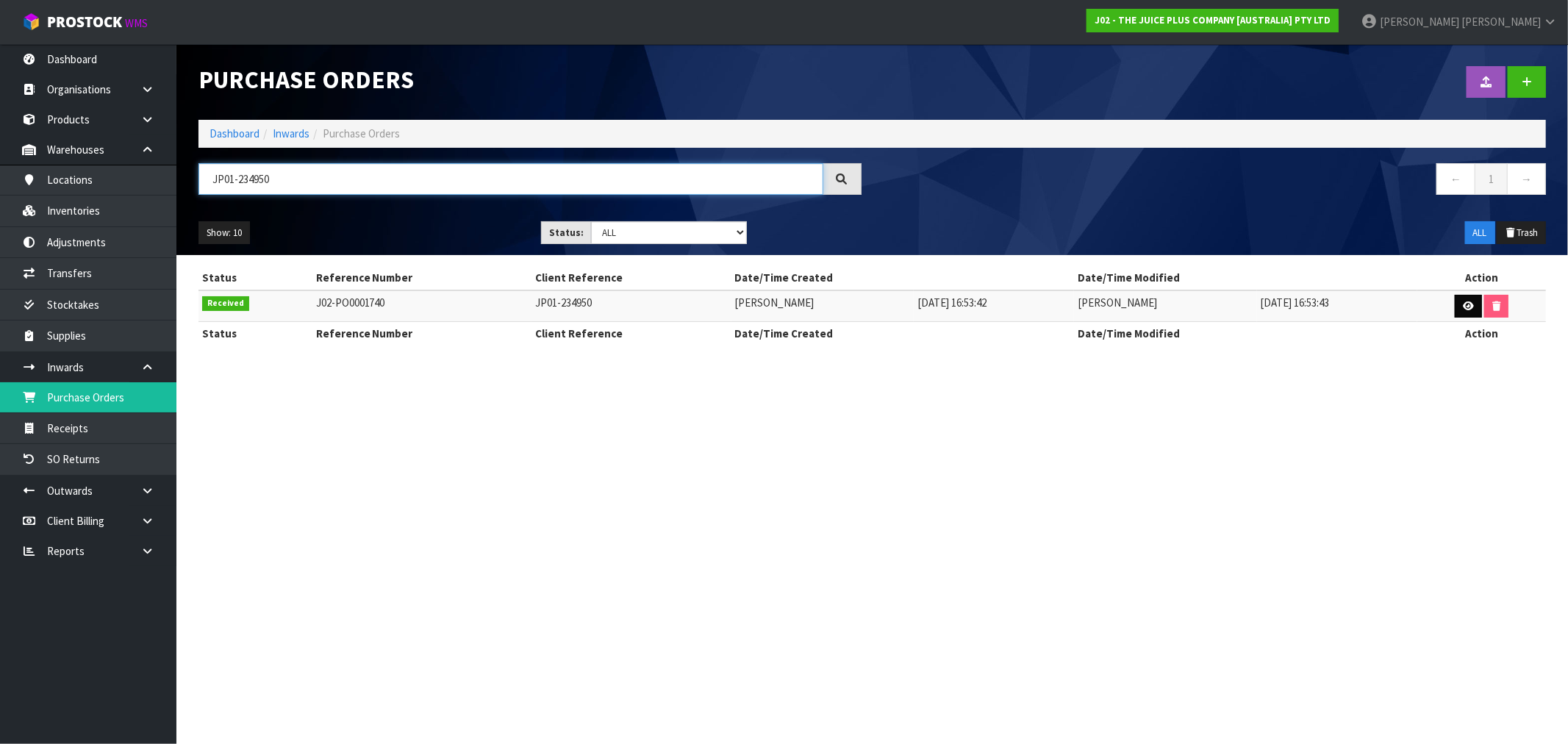
type input "JP01-234950"
click at [1469, 307] on icon at bounding box center [1468, 306] width 11 height 10
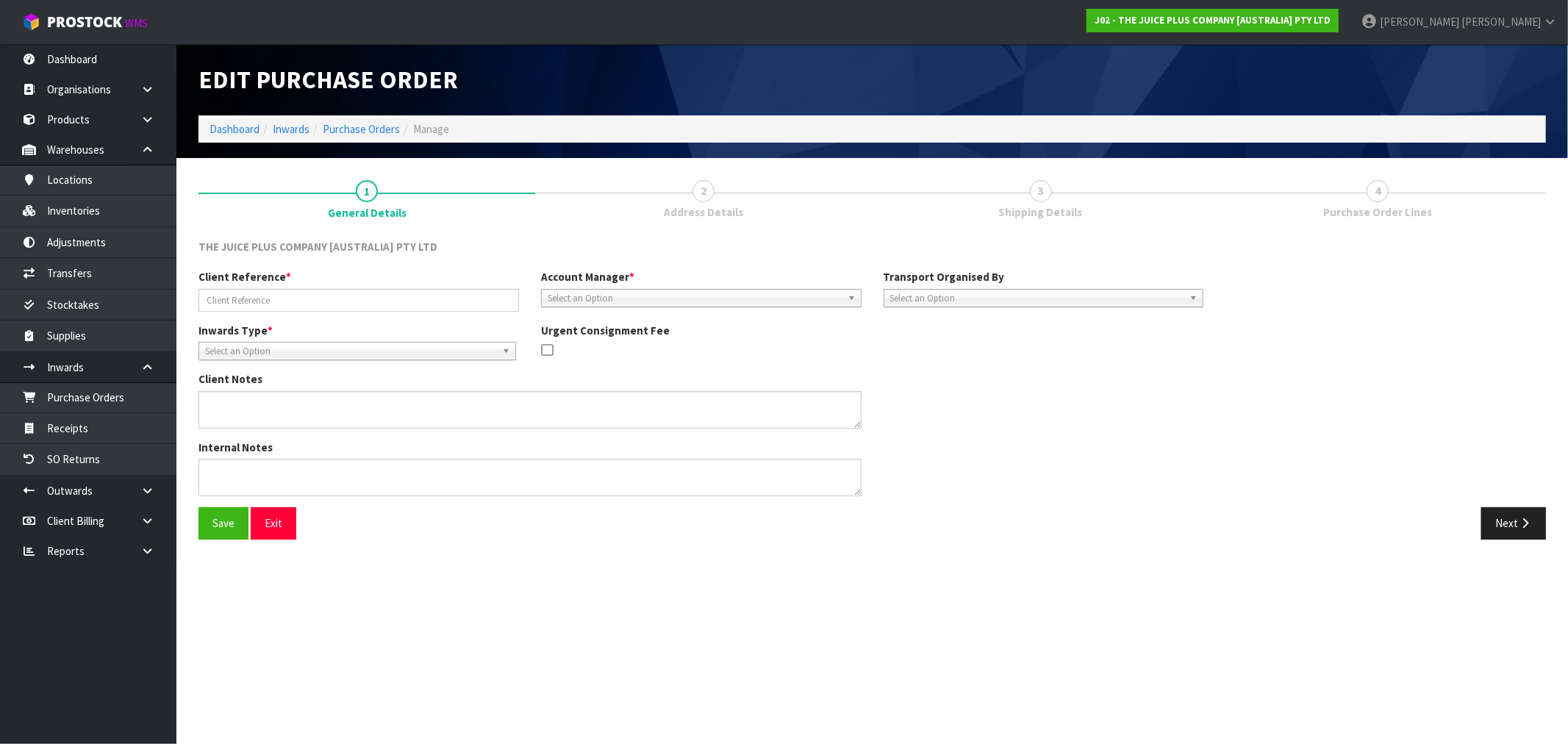
type input "JP01-234950"
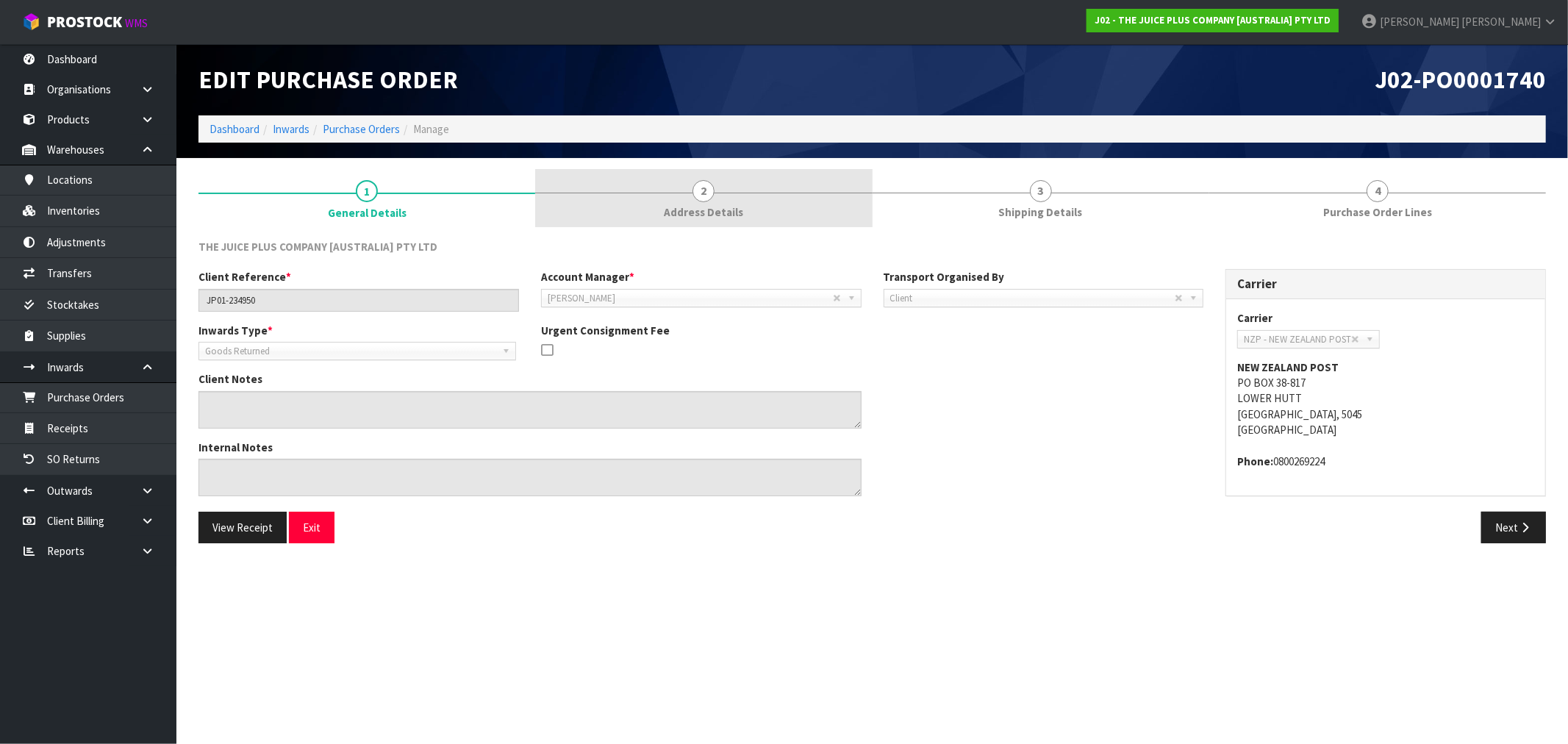
click at [733, 194] on link "2 Address Details" at bounding box center [704, 198] width 337 height 58
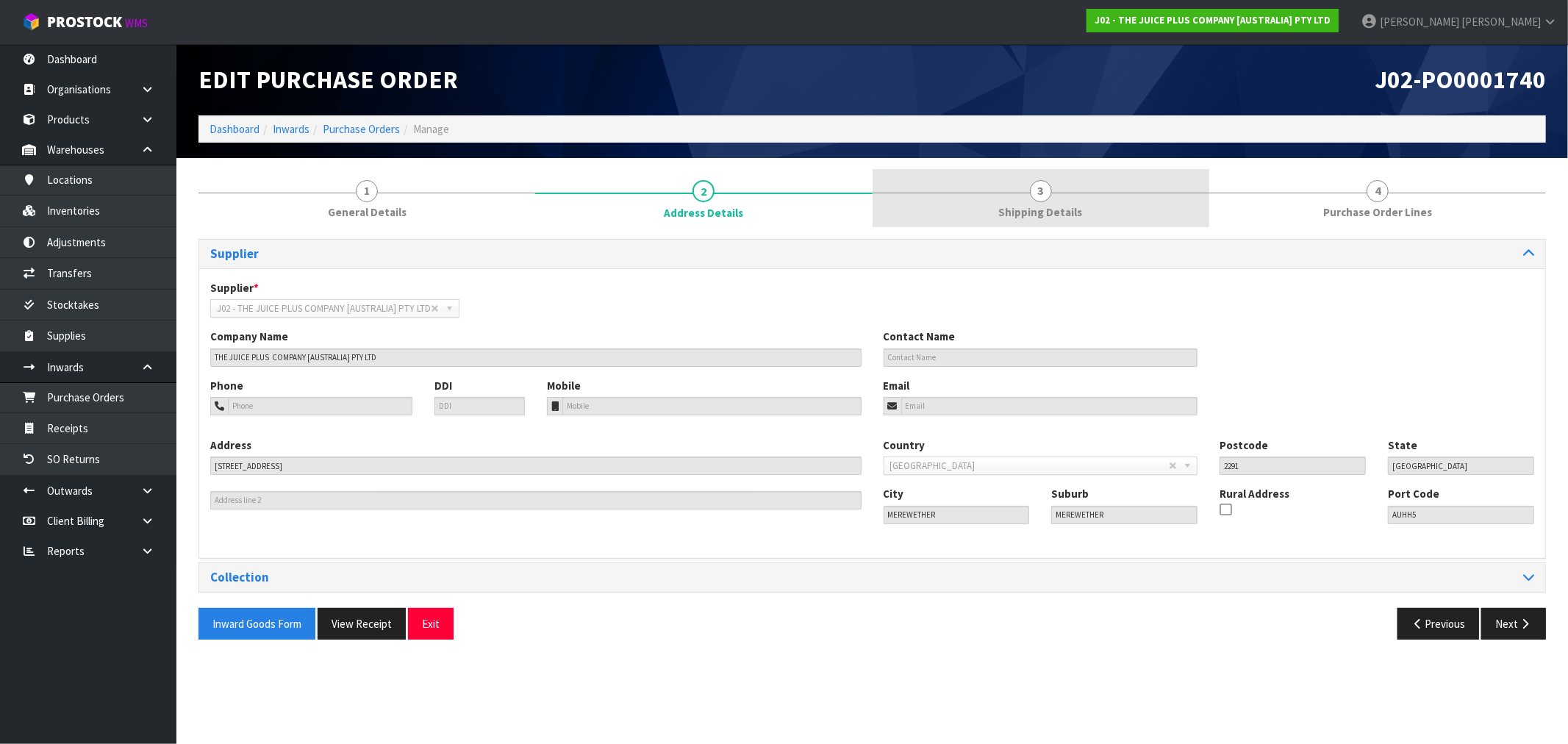
click at [962, 205] on link "3 Shipping Details" at bounding box center [1041, 198] width 337 height 58
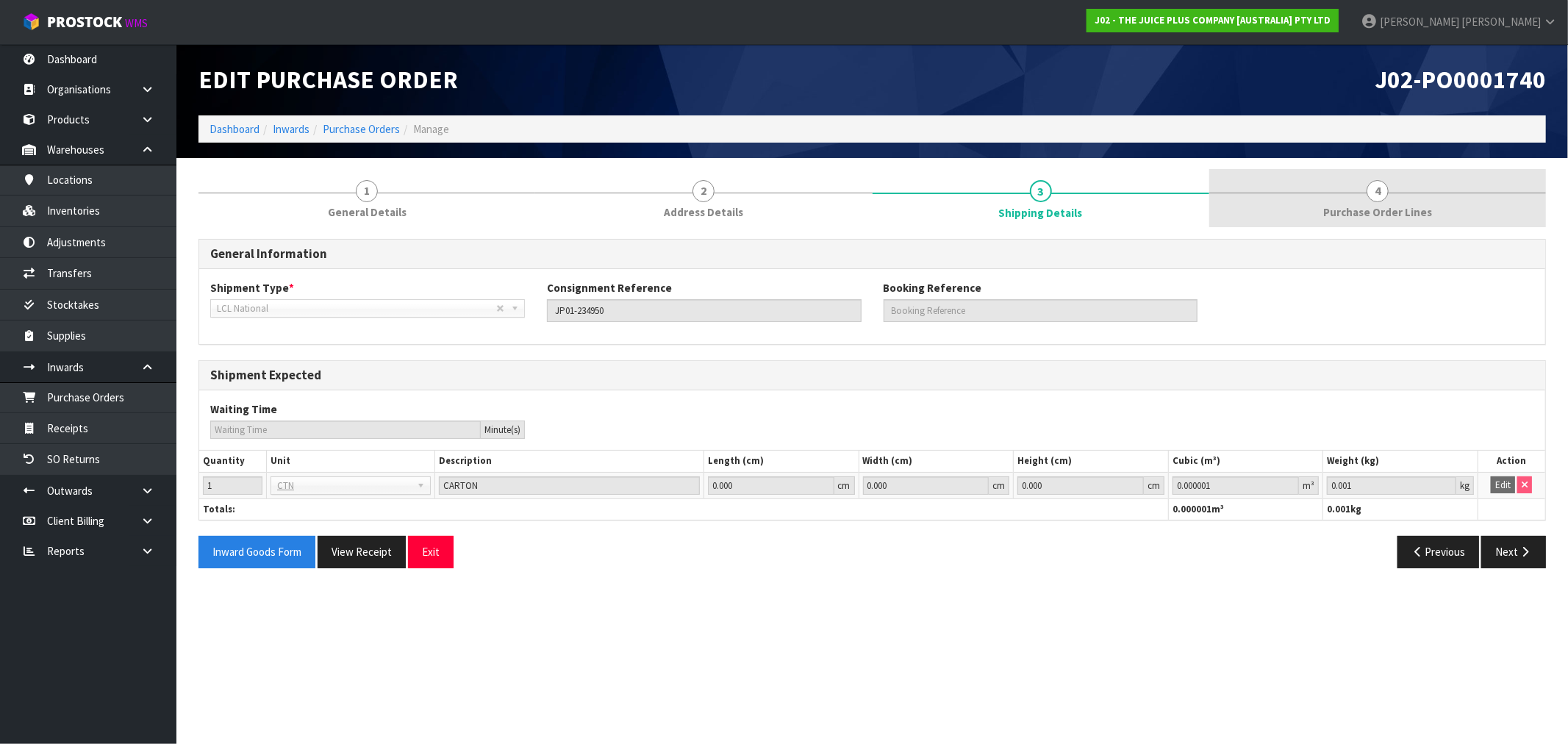
click at [1354, 193] on link "4 Purchase Order Lines" at bounding box center [1378, 198] width 337 height 58
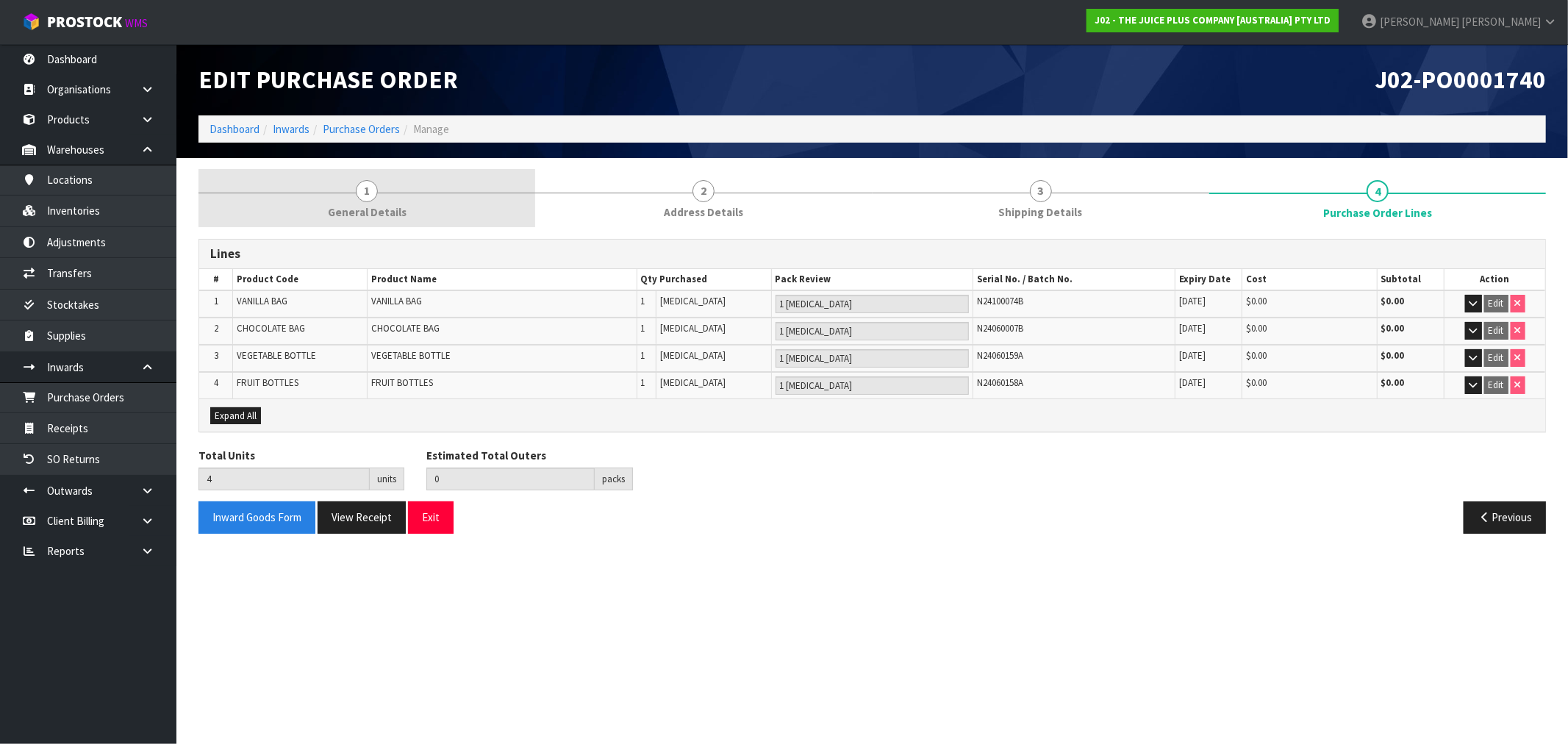
click at [332, 202] on link "1 General Details" at bounding box center [367, 198] width 337 height 58
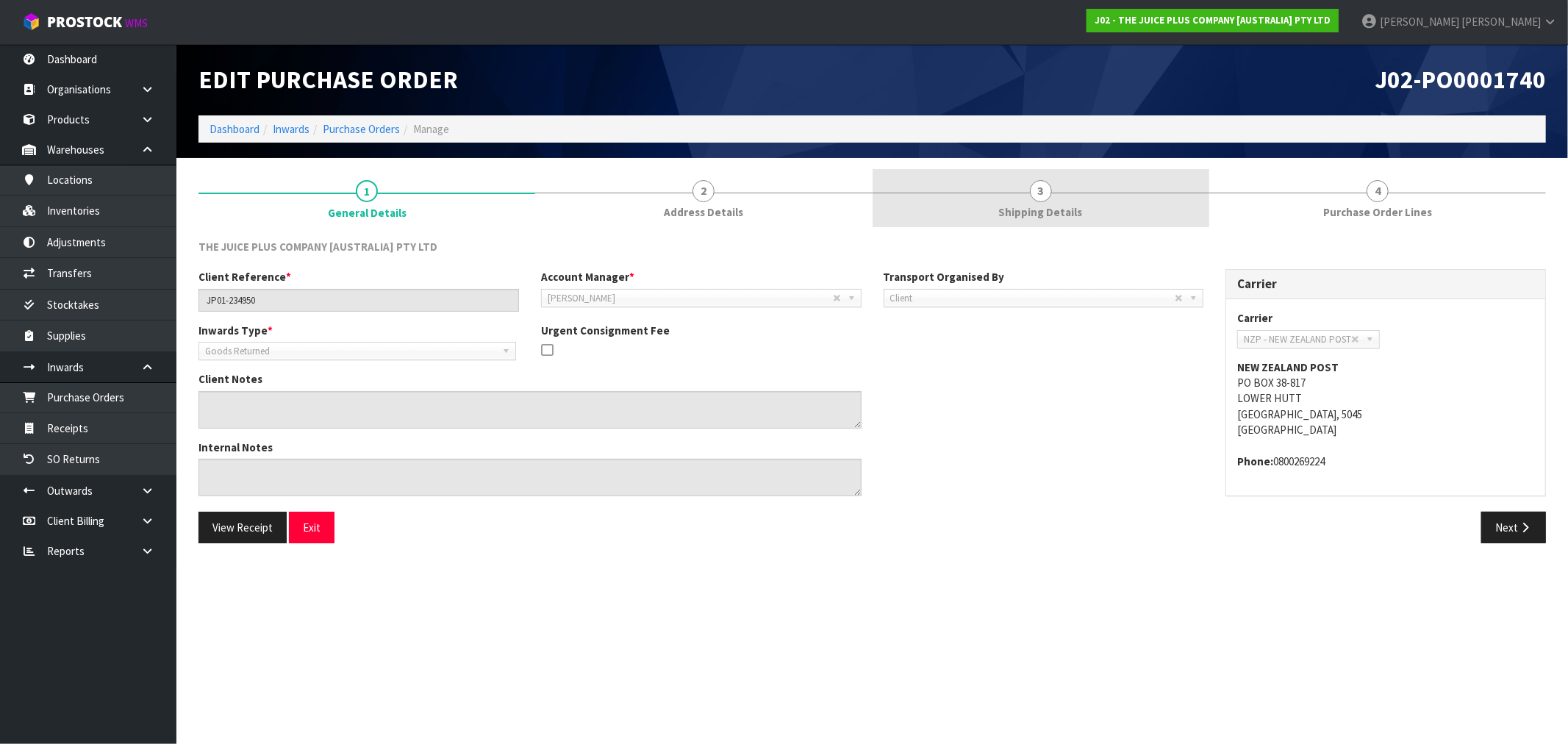
click at [716, 224] on link "2 Address Details" at bounding box center [704, 198] width 337 height 58
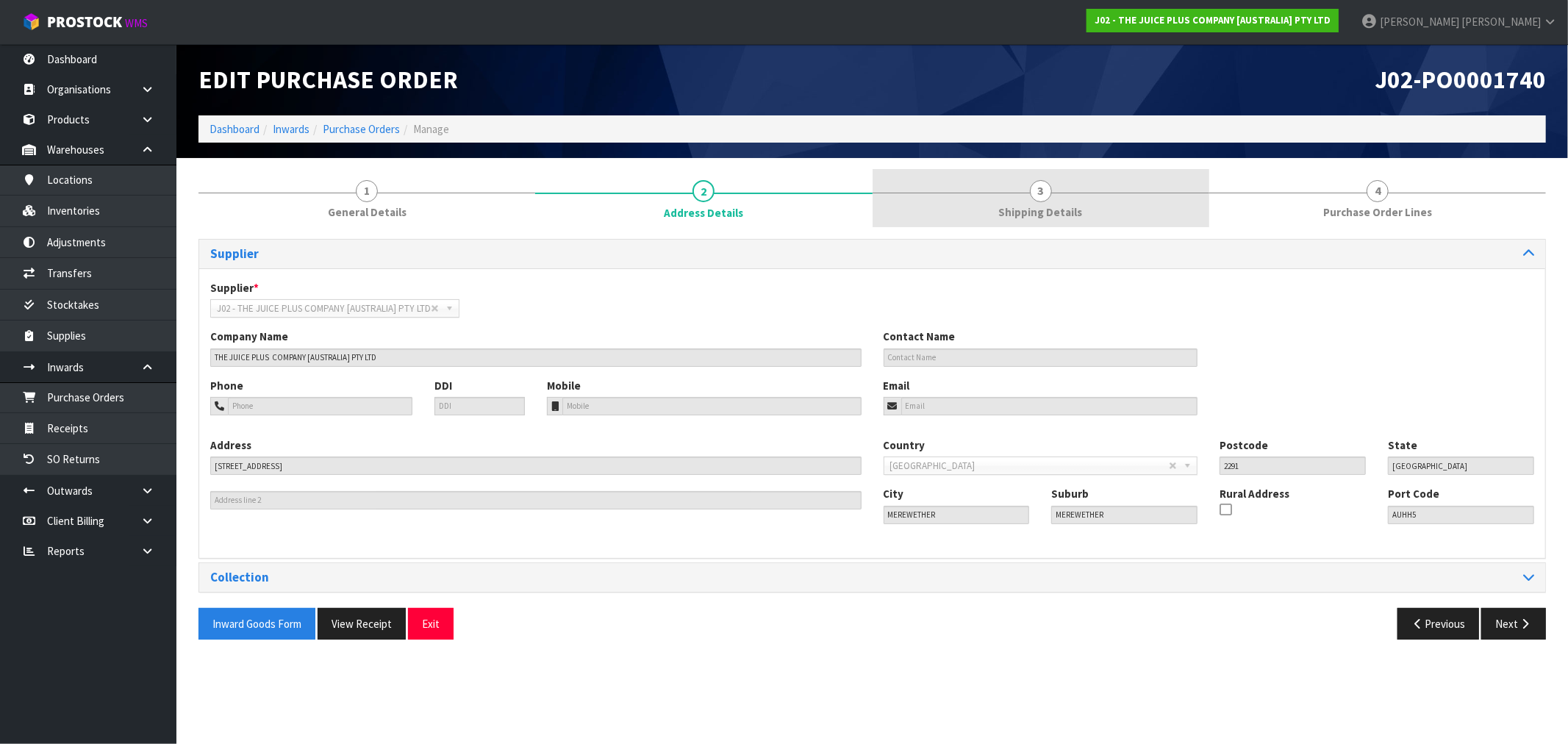
click at [1118, 202] on link "3 Shipping Details" at bounding box center [1041, 198] width 337 height 58
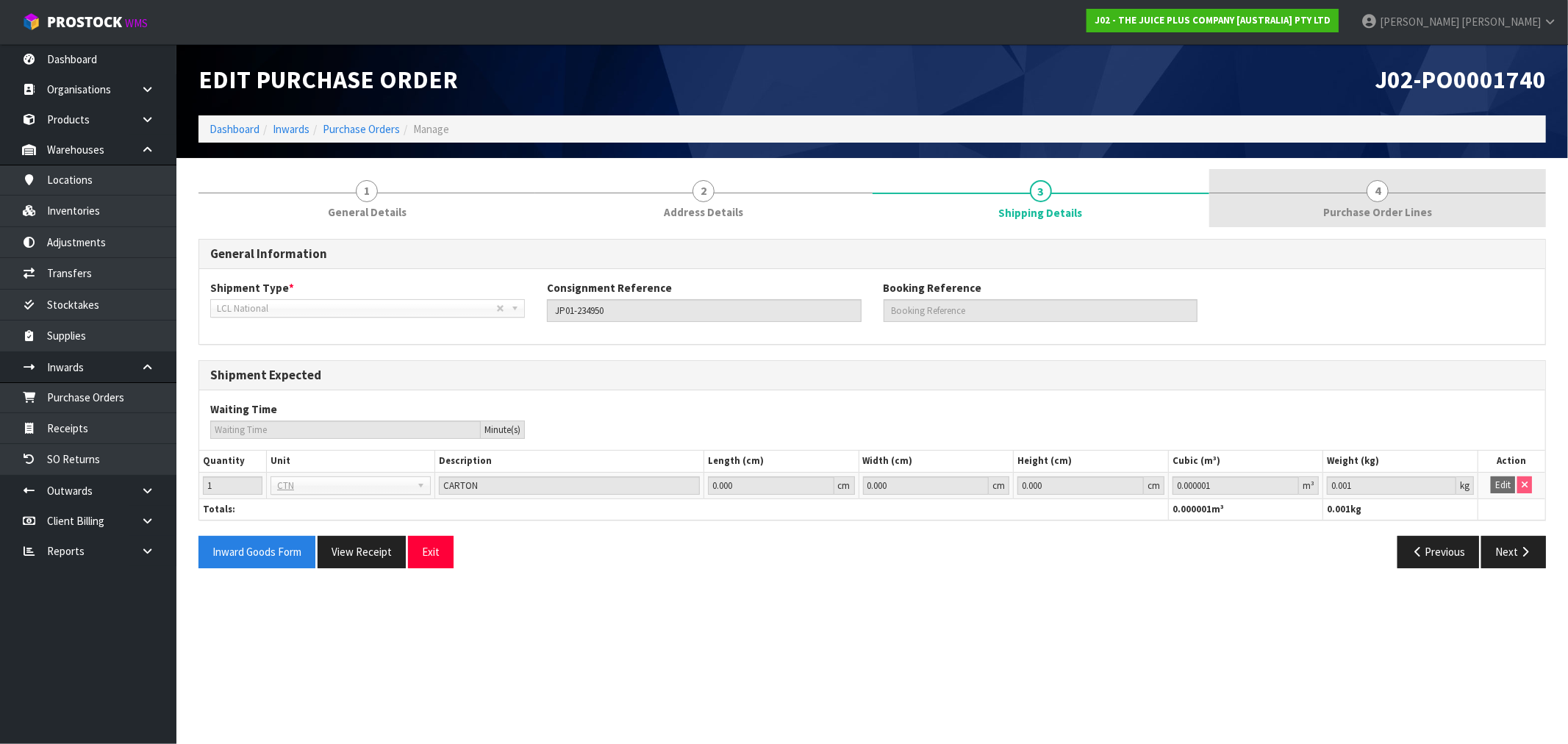
click at [1334, 204] on span "Purchase Order Lines" at bounding box center [1378, 211] width 109 height 15
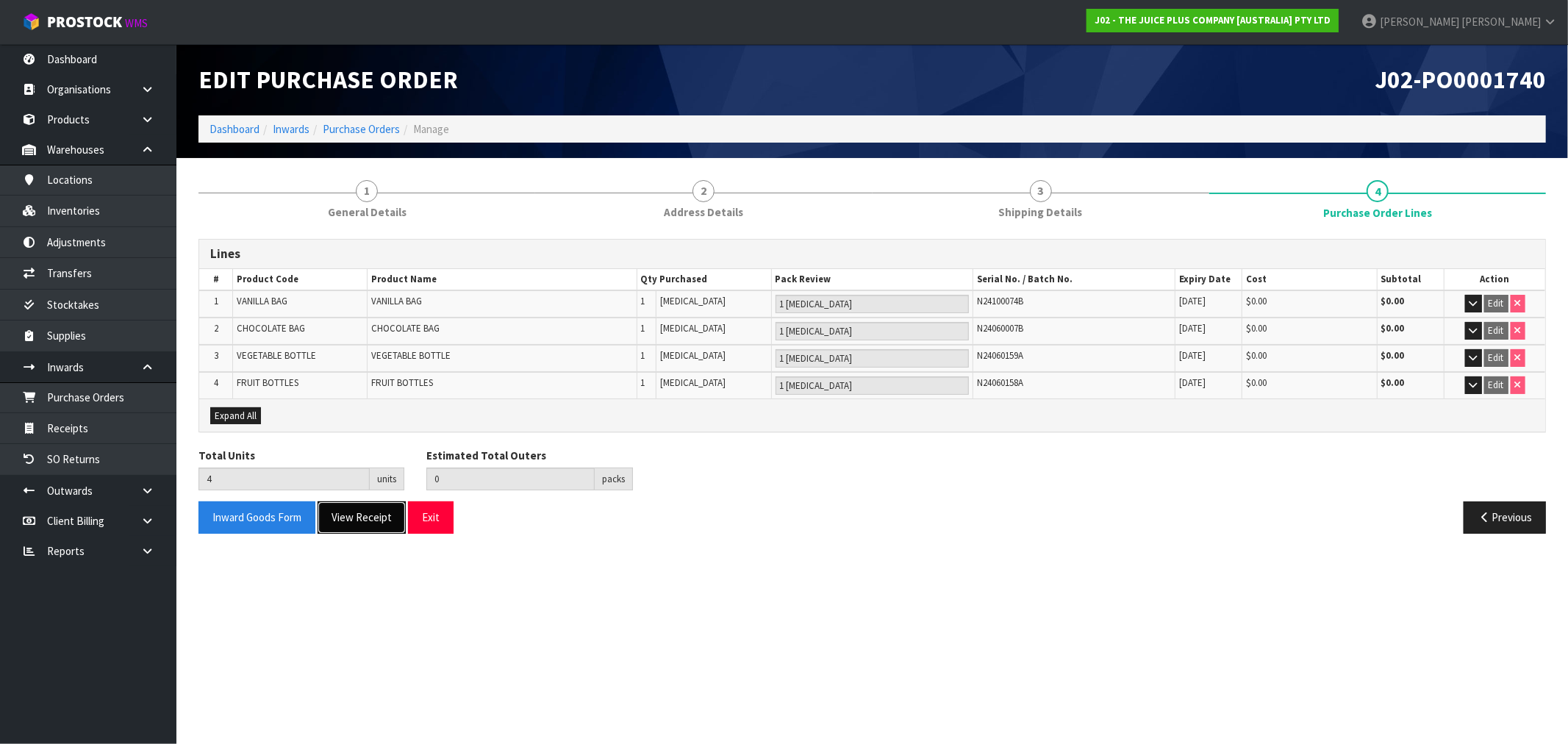
click at [360, 525] on button "View Receipt" at bounding box center [361, 517] width 88 height 32
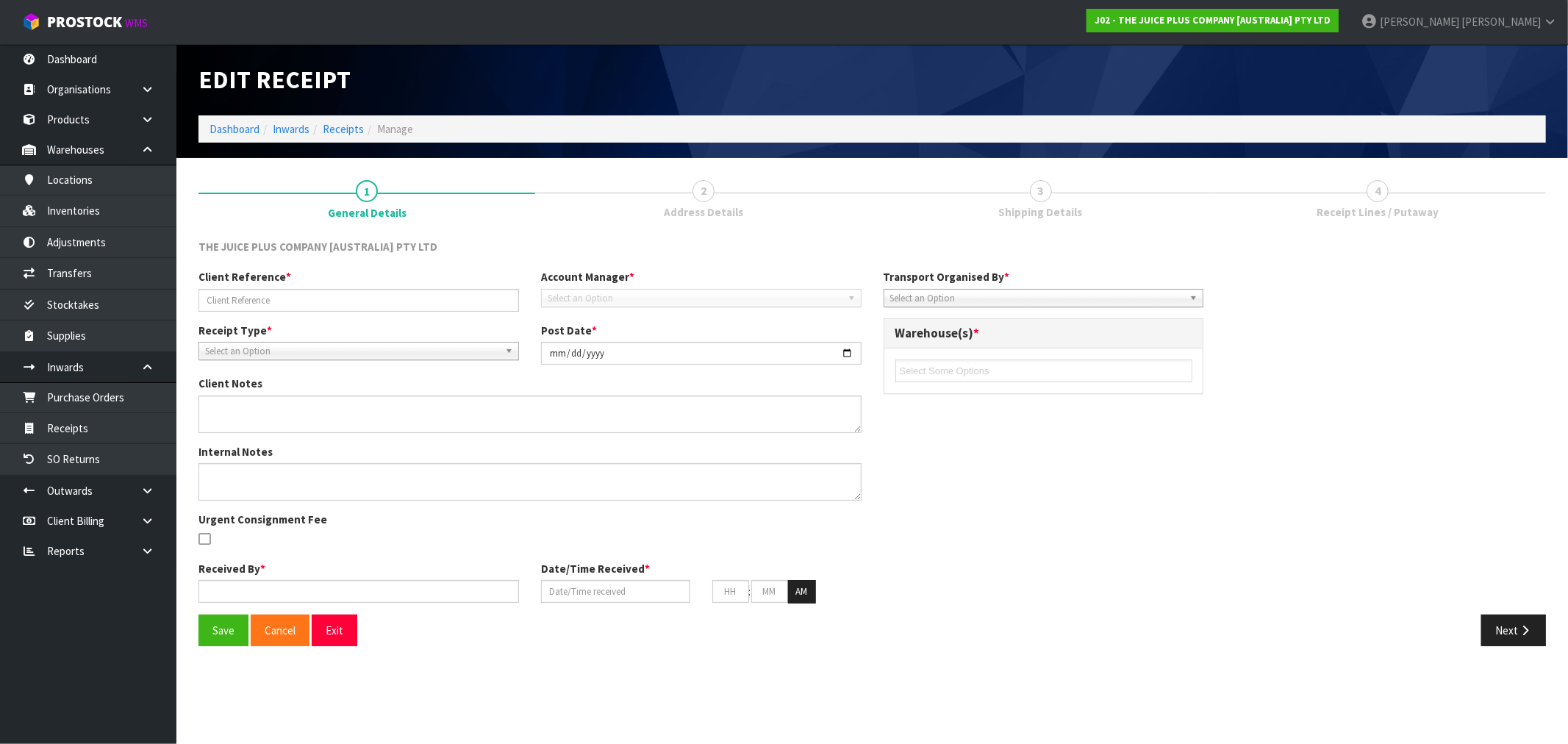
type input "JP01-234950"
type input "2025-05-16"
type input "Prabhneet Kaur"
type input "16/05/2025"
type input "04"
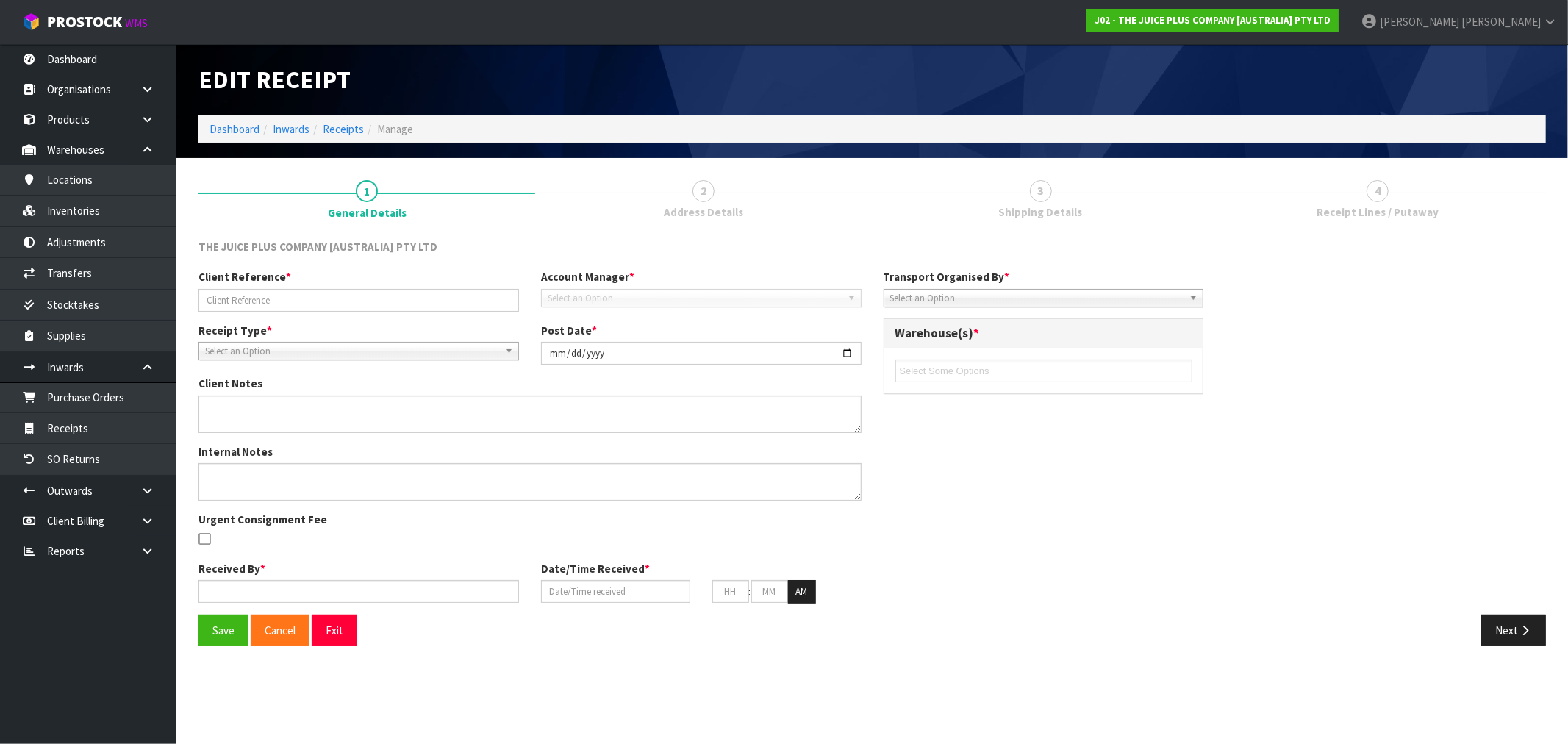
type input "53"
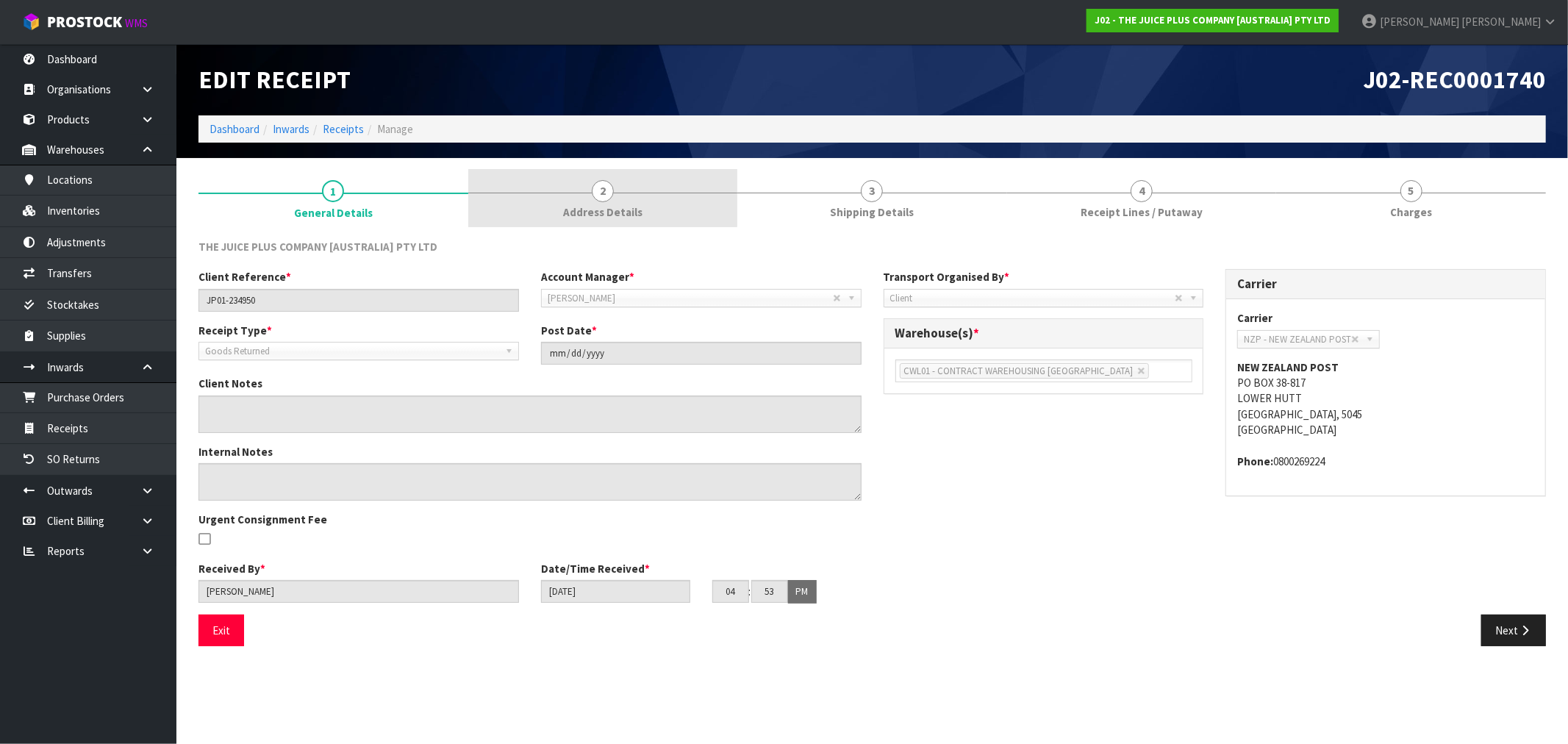
click at [549, 216] on link "2 Address Details" at bounding box center [603, 198] width 270 height 58
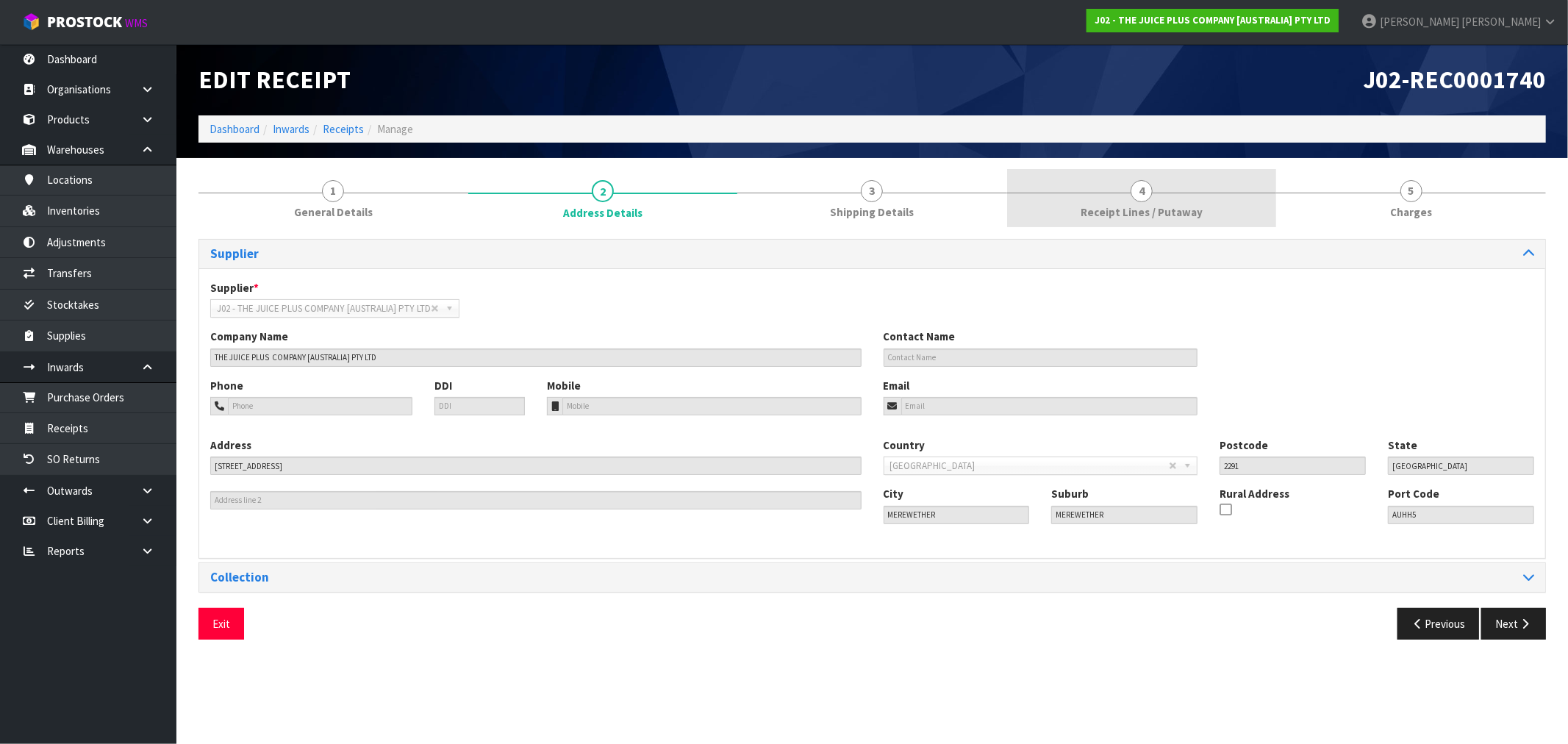
click at [1155, 215] on span "Receipt Lines / Putaway" at bounding box center [1142, 211] width 122 height 15
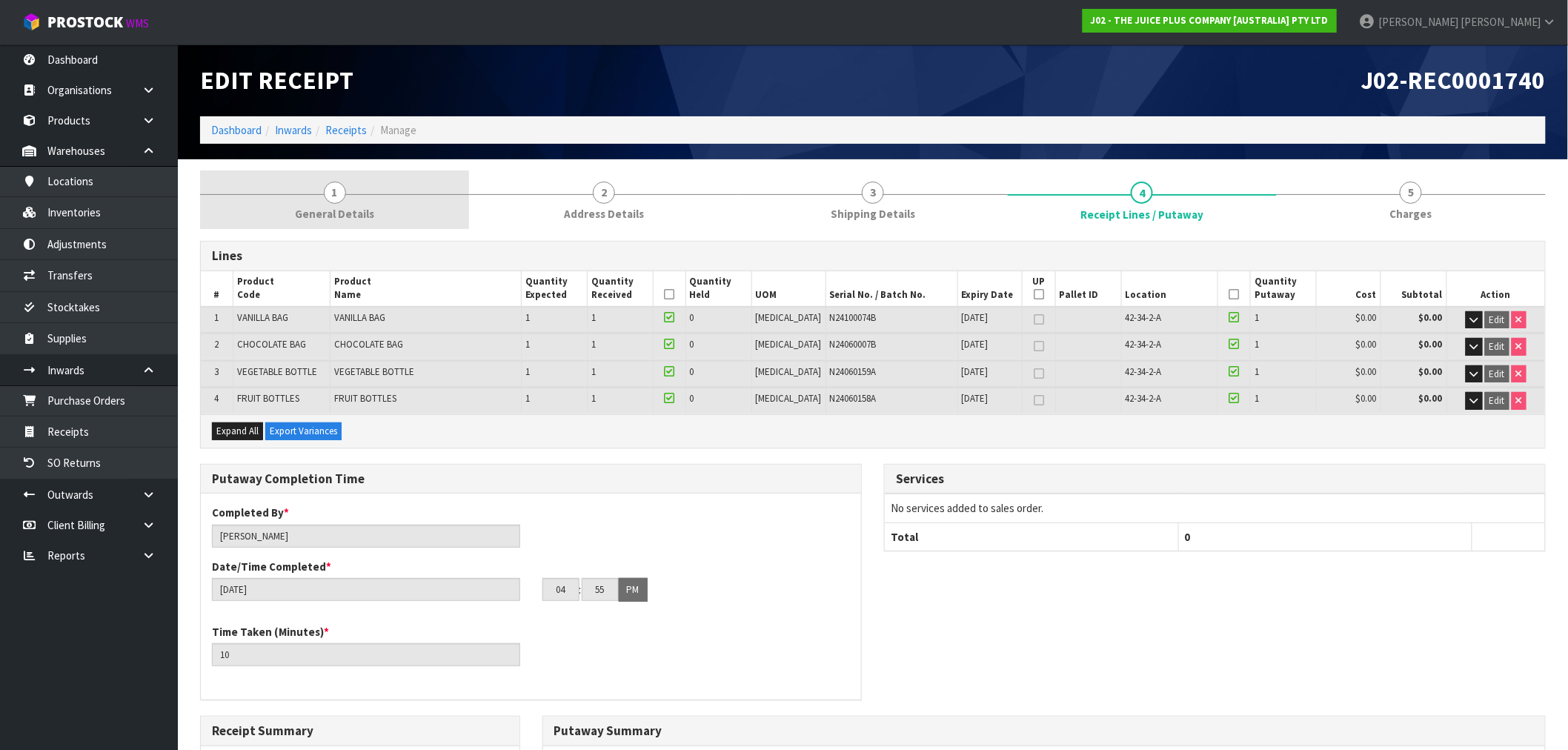
click at [368, 189] on link "1 General Details" at bounding box center [334, 199] width 269 height 59
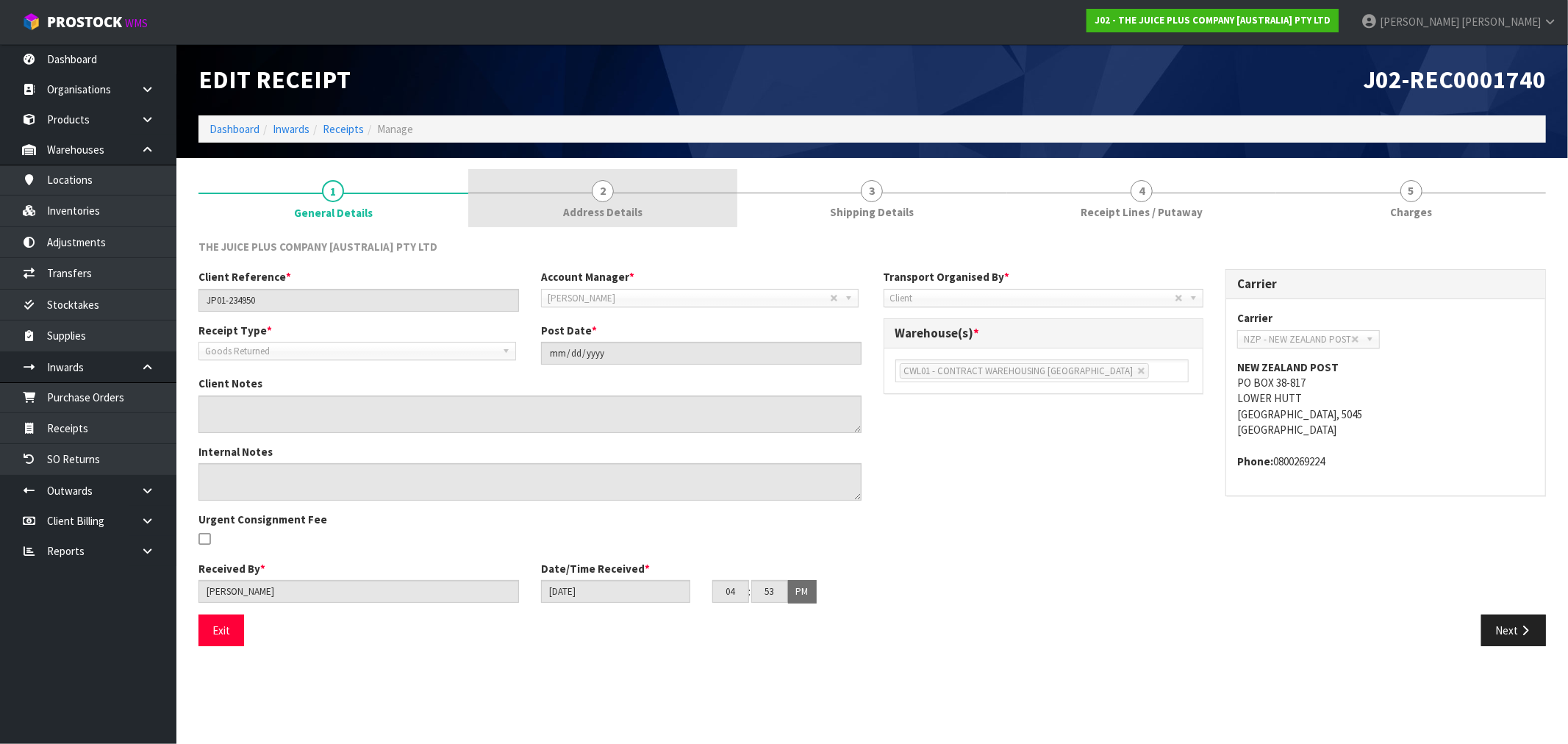
click at [650, 204] on link "2 Address Details" at bounding box center [603, 198] width 270 height 58
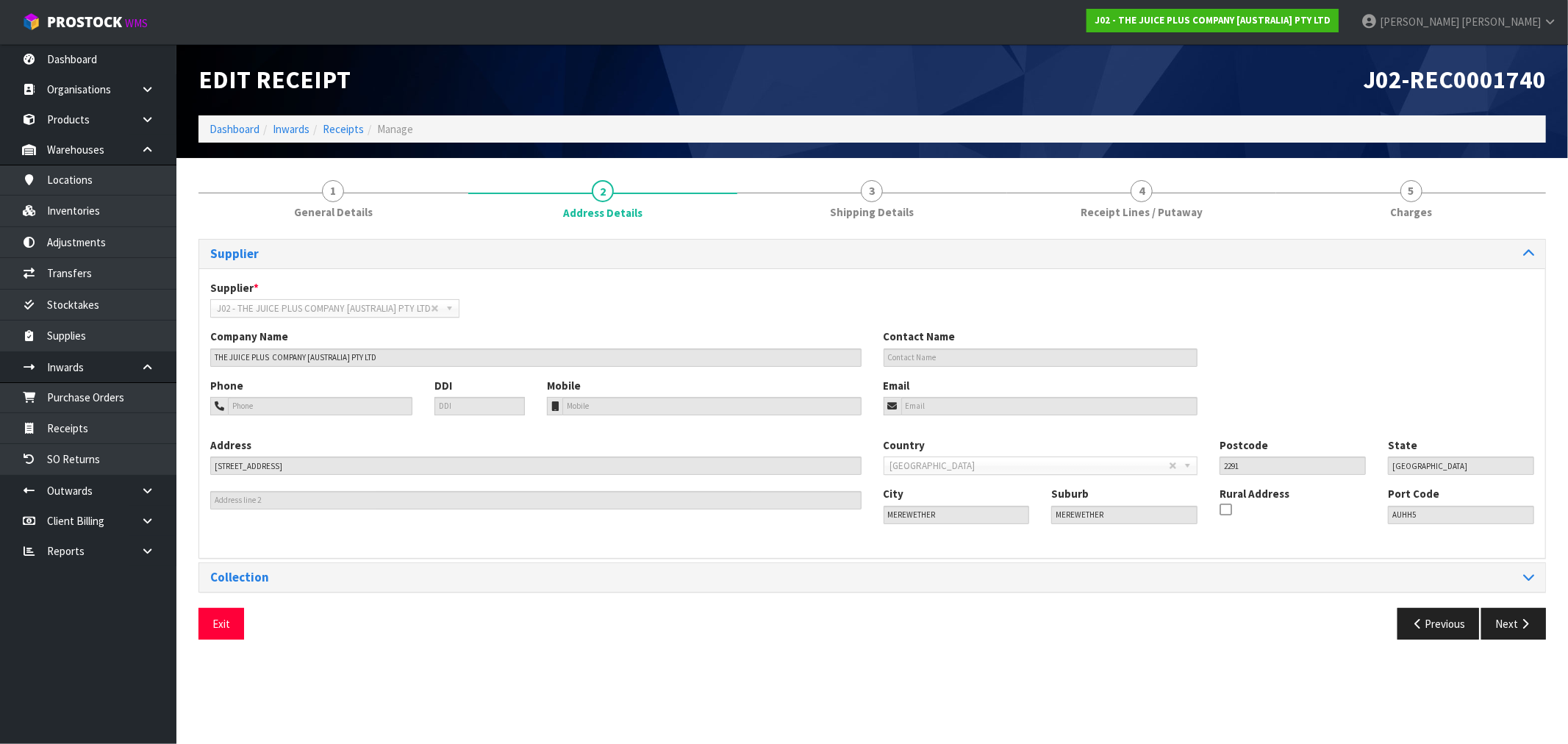
click at [648, 556] on div "Supplier * A00 - AGRIHEALTH NZ LTD A01 - AGAIN FASTER PTY LTD A02 - AUKLET TRAD…" at bounding box center [872, 413] width 1346 height 290
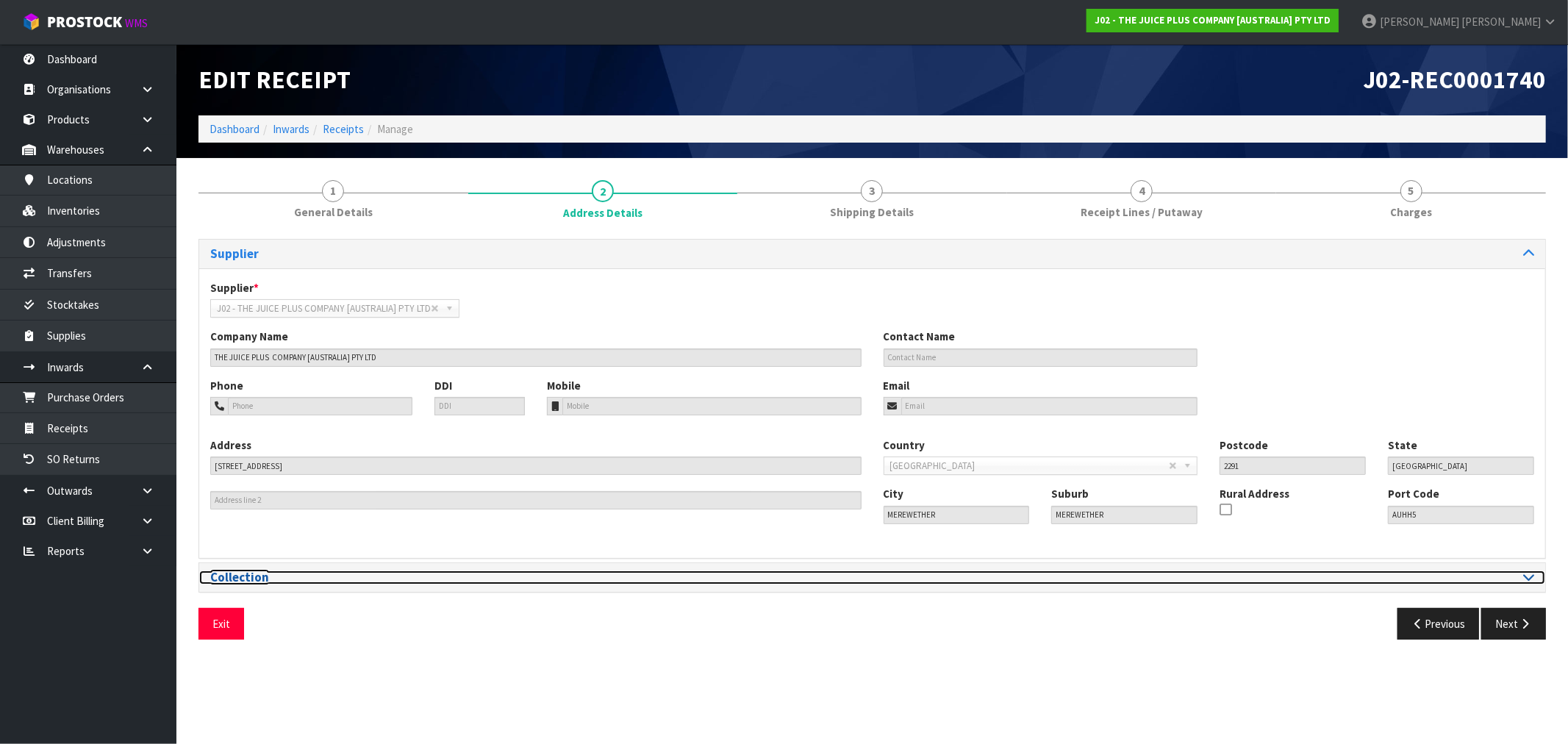
click at [654, 573] on h3 "Collection" at bounding box center [536, 577] width 651 height 14
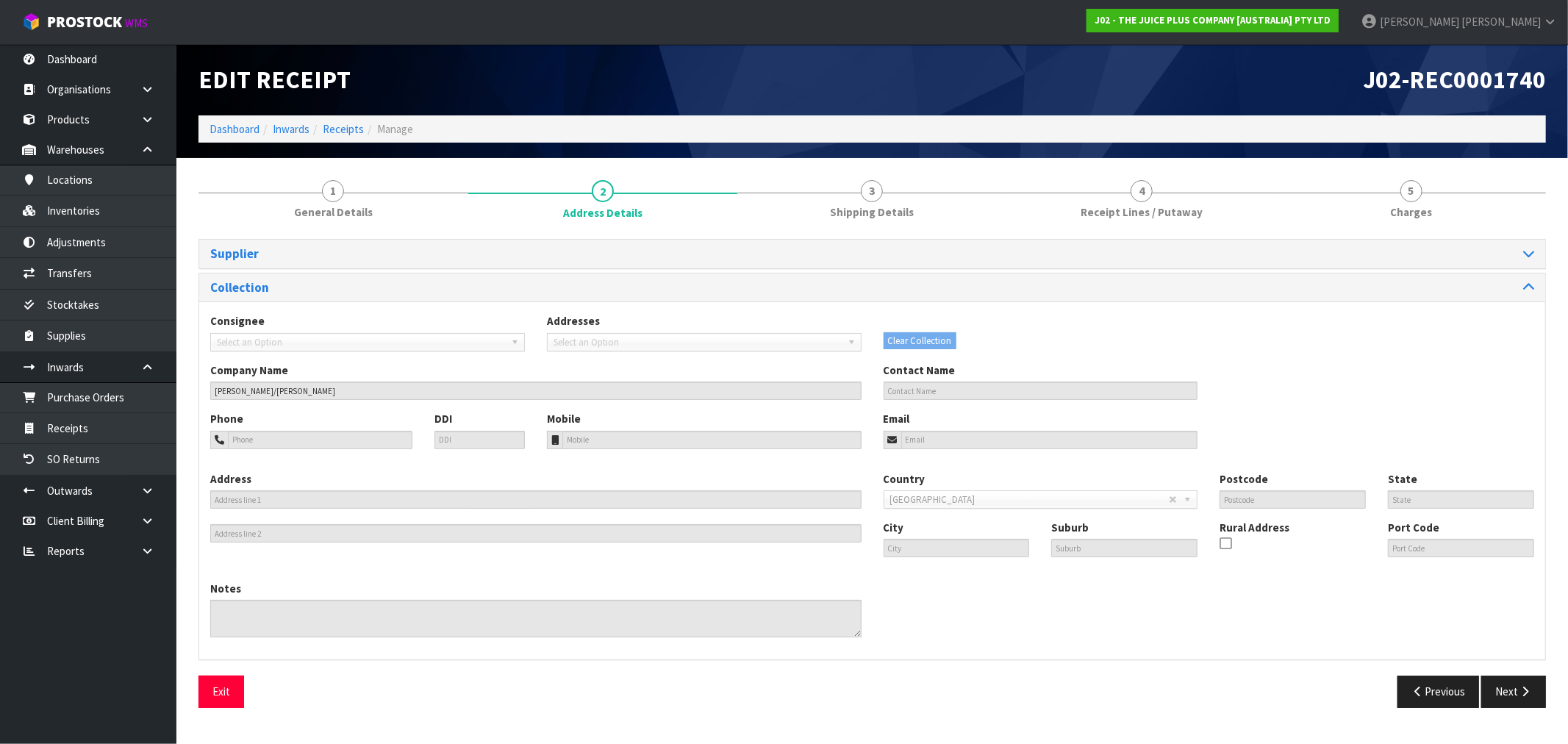
click at [231, 116] on ol "Dashboard Inwards Receipts Manage" at bounding box center [872, 129] width 1347 height 27
click at [232, 125] on link "Dashboard" at bounding box center [234, 129] width 50 height 14
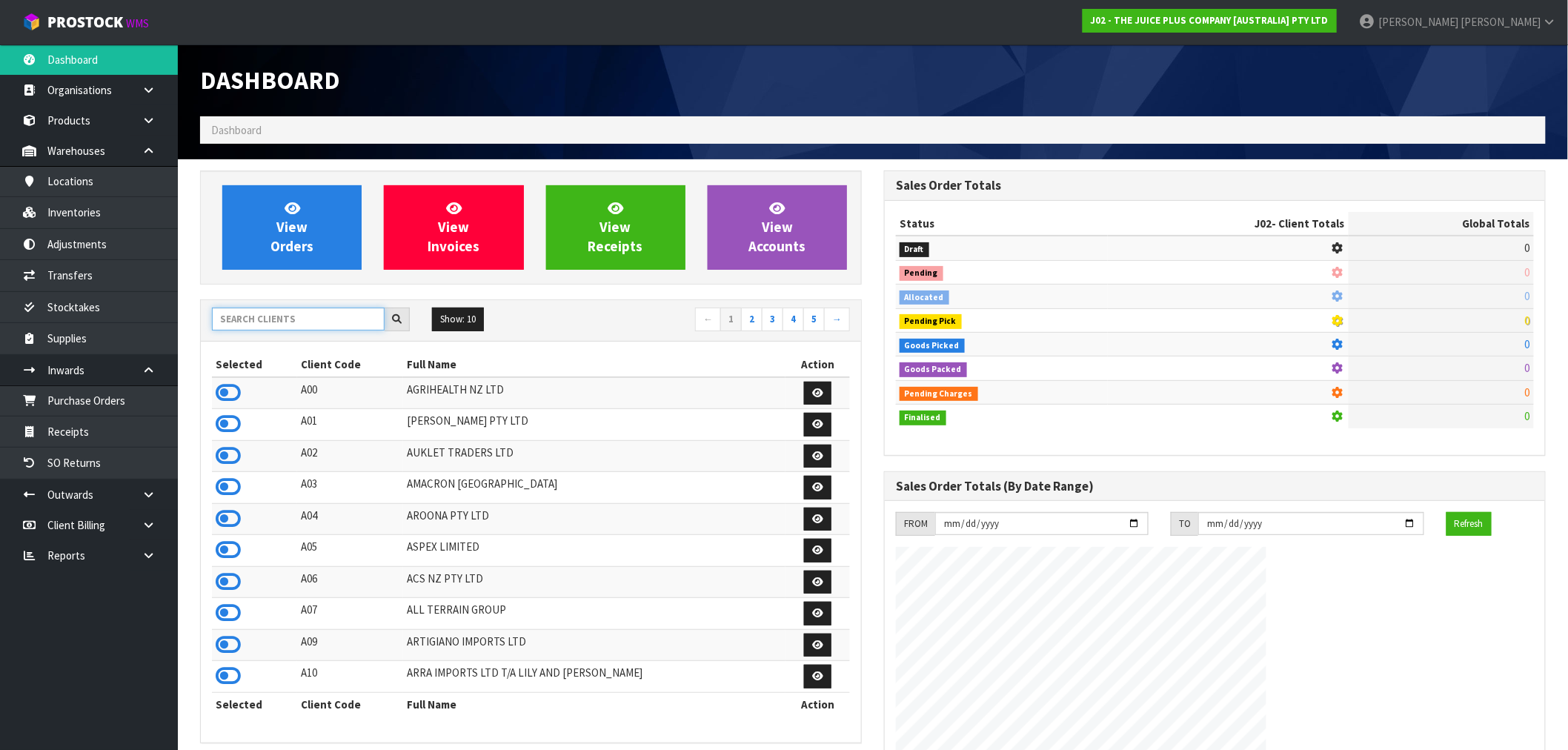
click at [250, 321] on input "text" at bounding box center [298, 319] width 173 height 23
type input "A06"
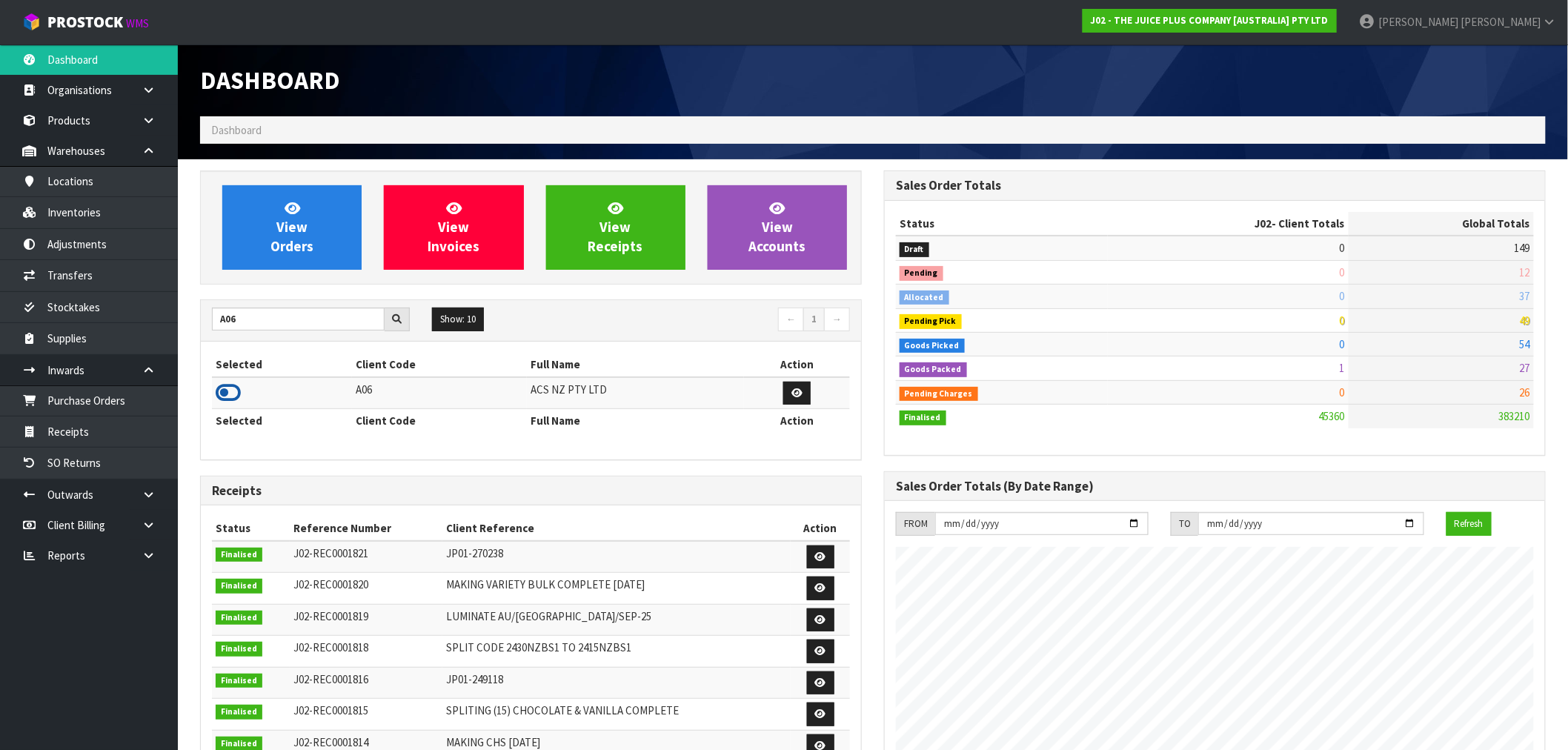
click at [230, 394] on icon at bounding box center [228, 392] width 25 height 22
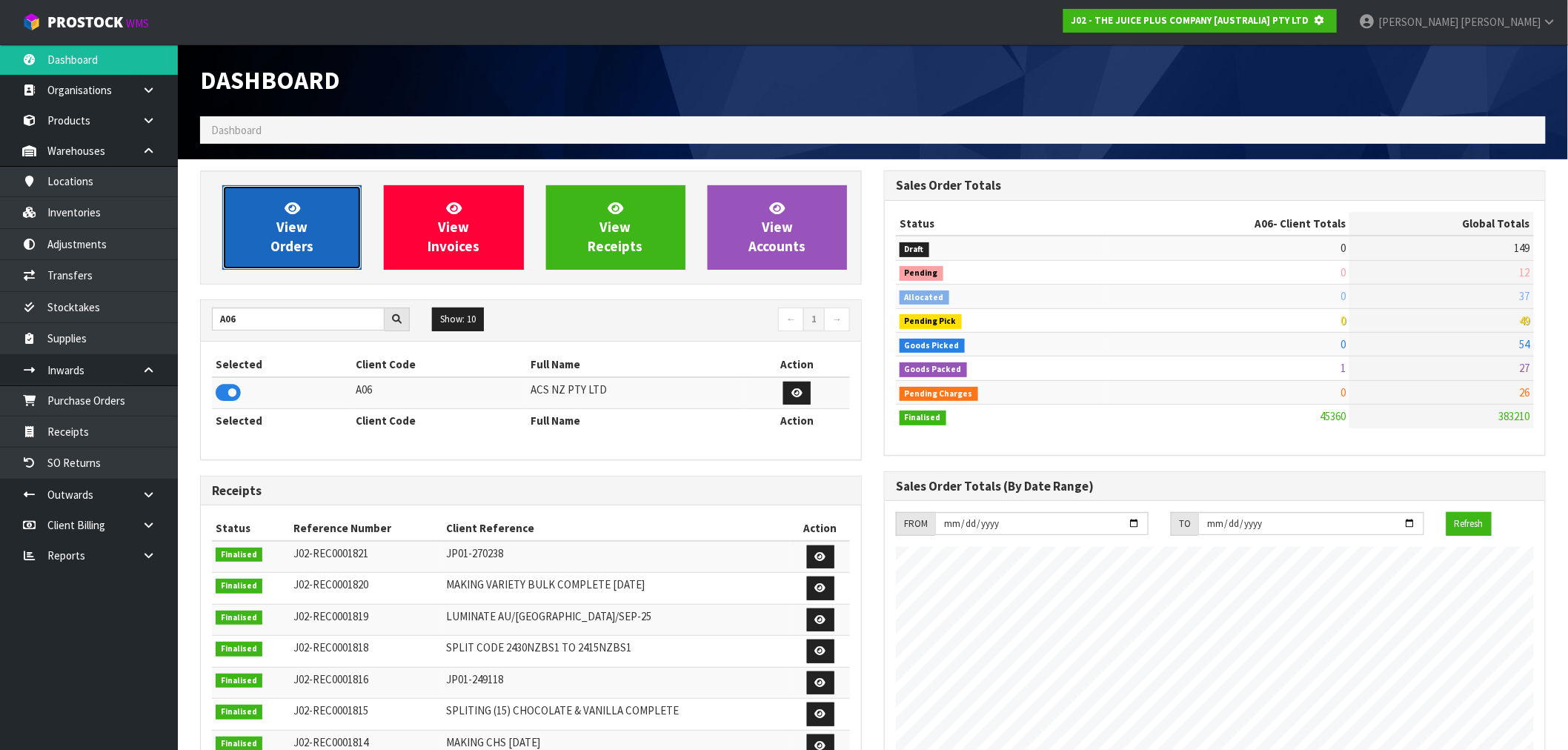
click at [270, 255] on link "View Orders" at bounding box center [292, 227] width 139 height 85
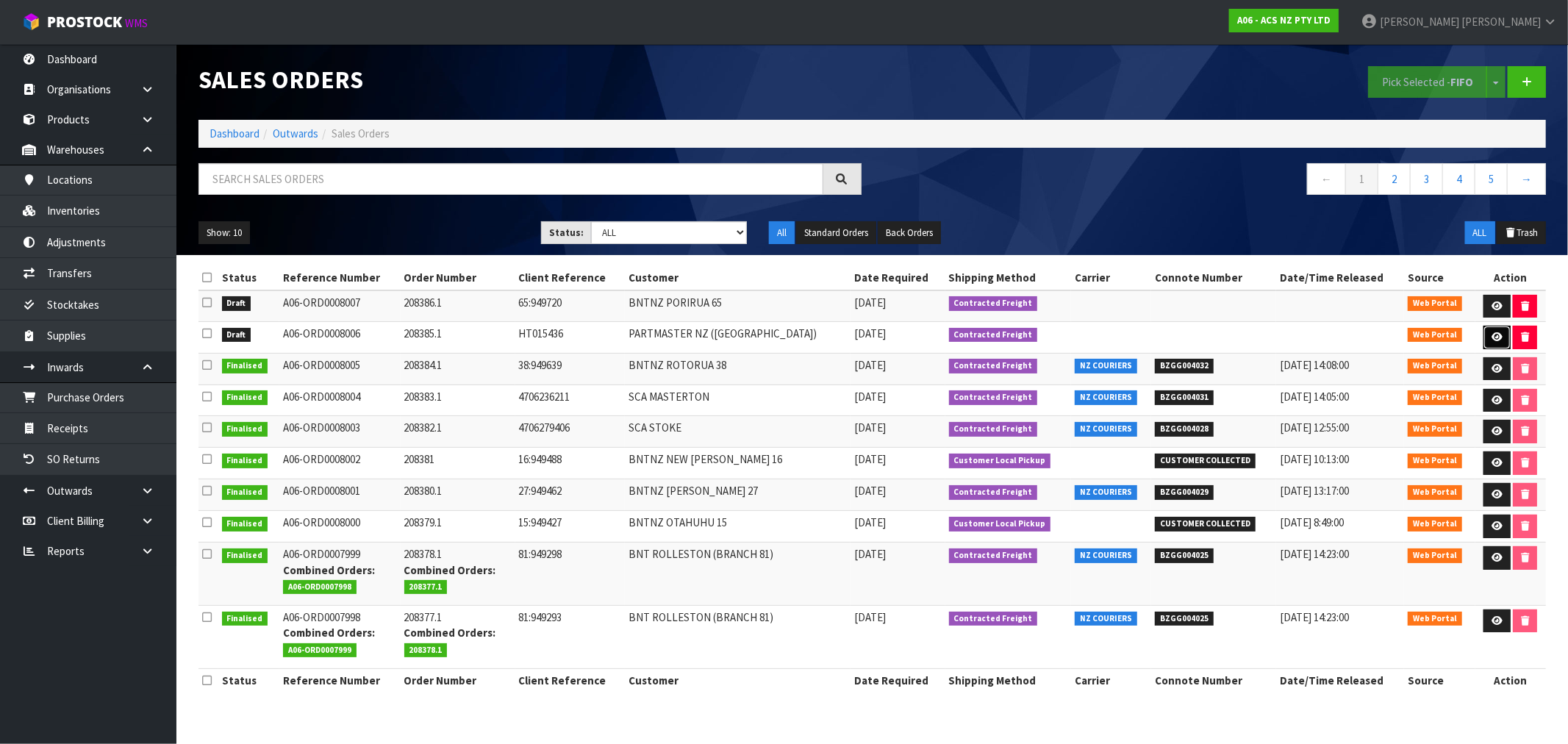
click at [1488, 346] on link at bounding box center [1497, 337] width 27 height 23
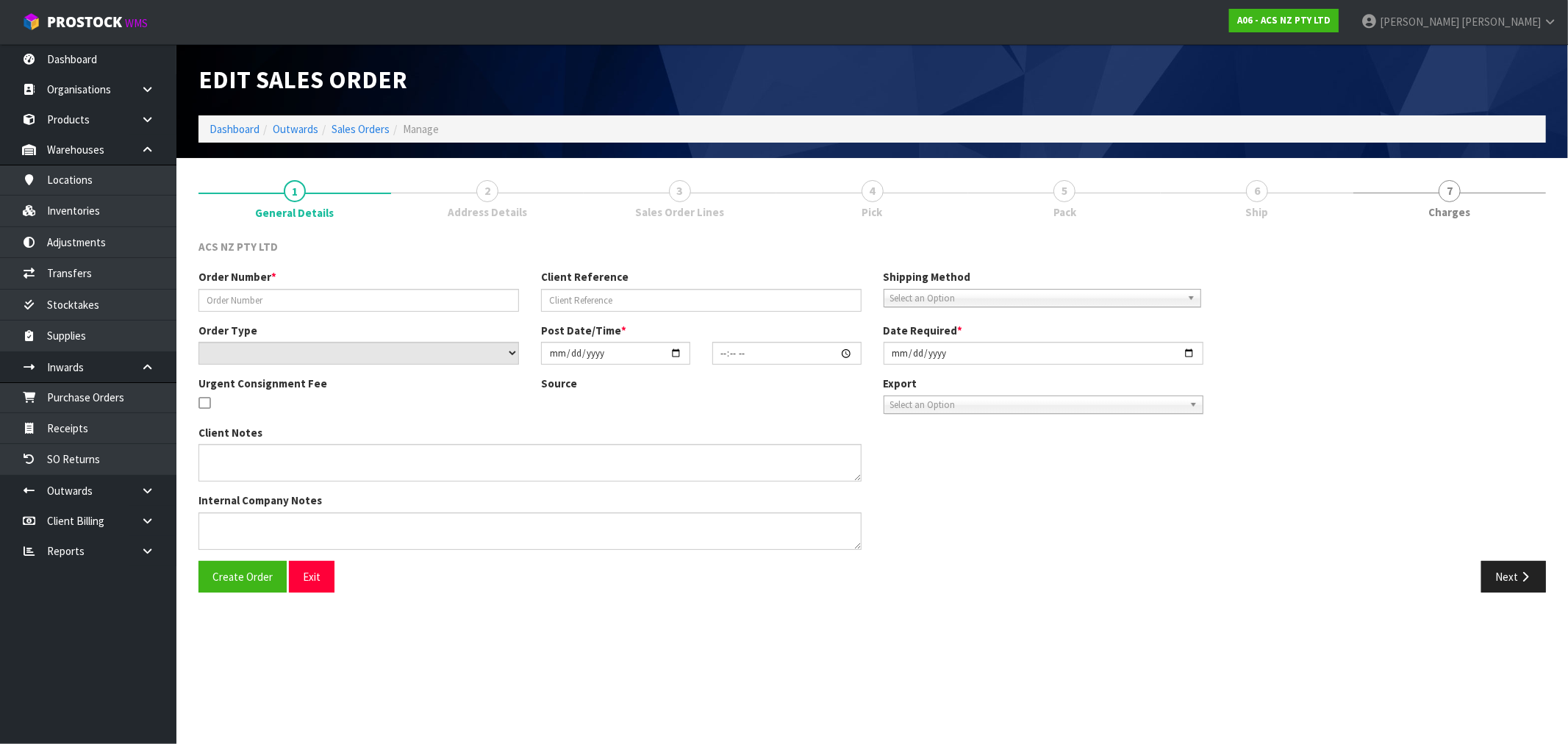
type input "208385.1"
type input "HT015436"
select select "number:0"
type input "2025-09-26"
type input "15:16:00.000"
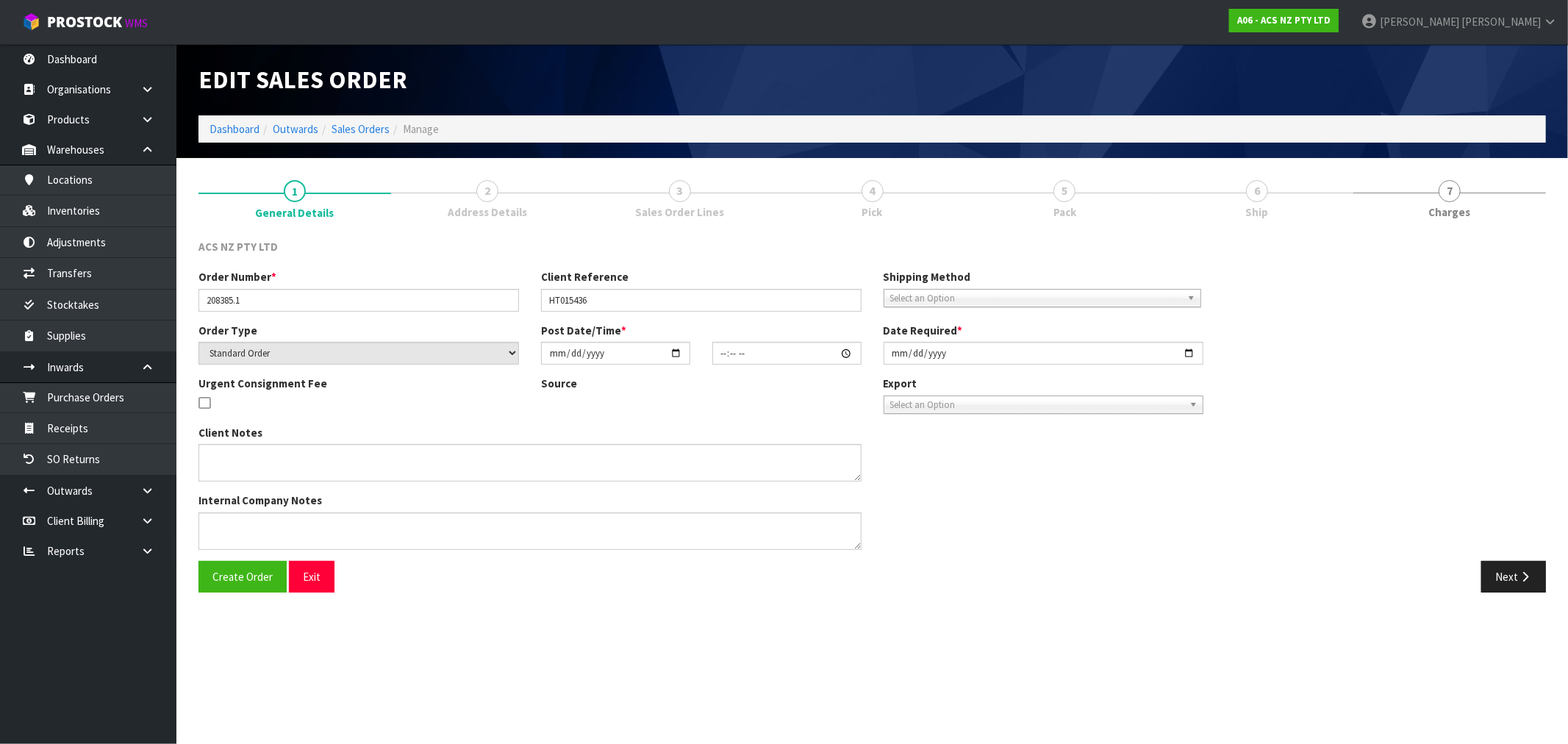
type input "2025-09-26"
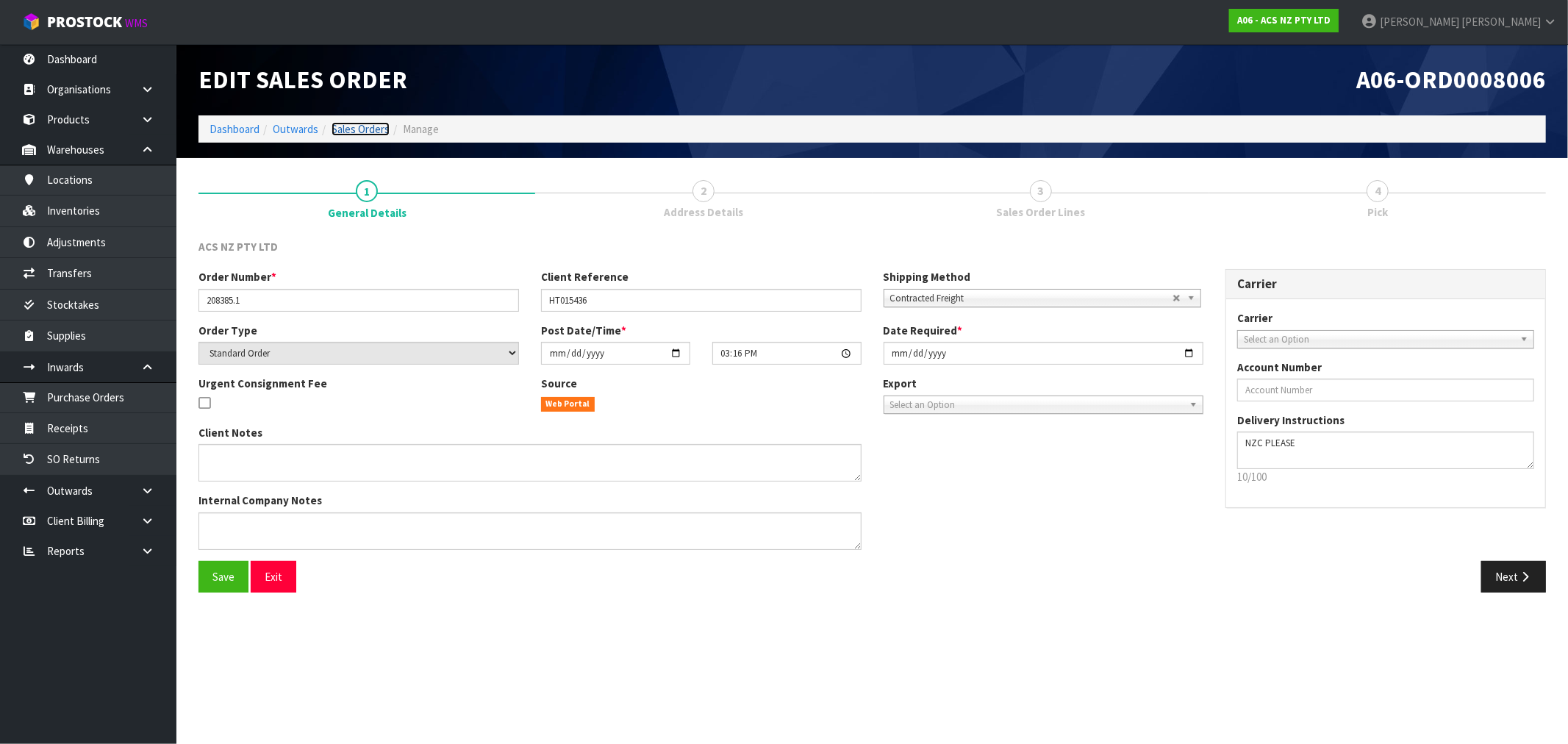
click at [351, 126] on link "Sales Orders" at bounding box center [360, 129] width 58 height 14
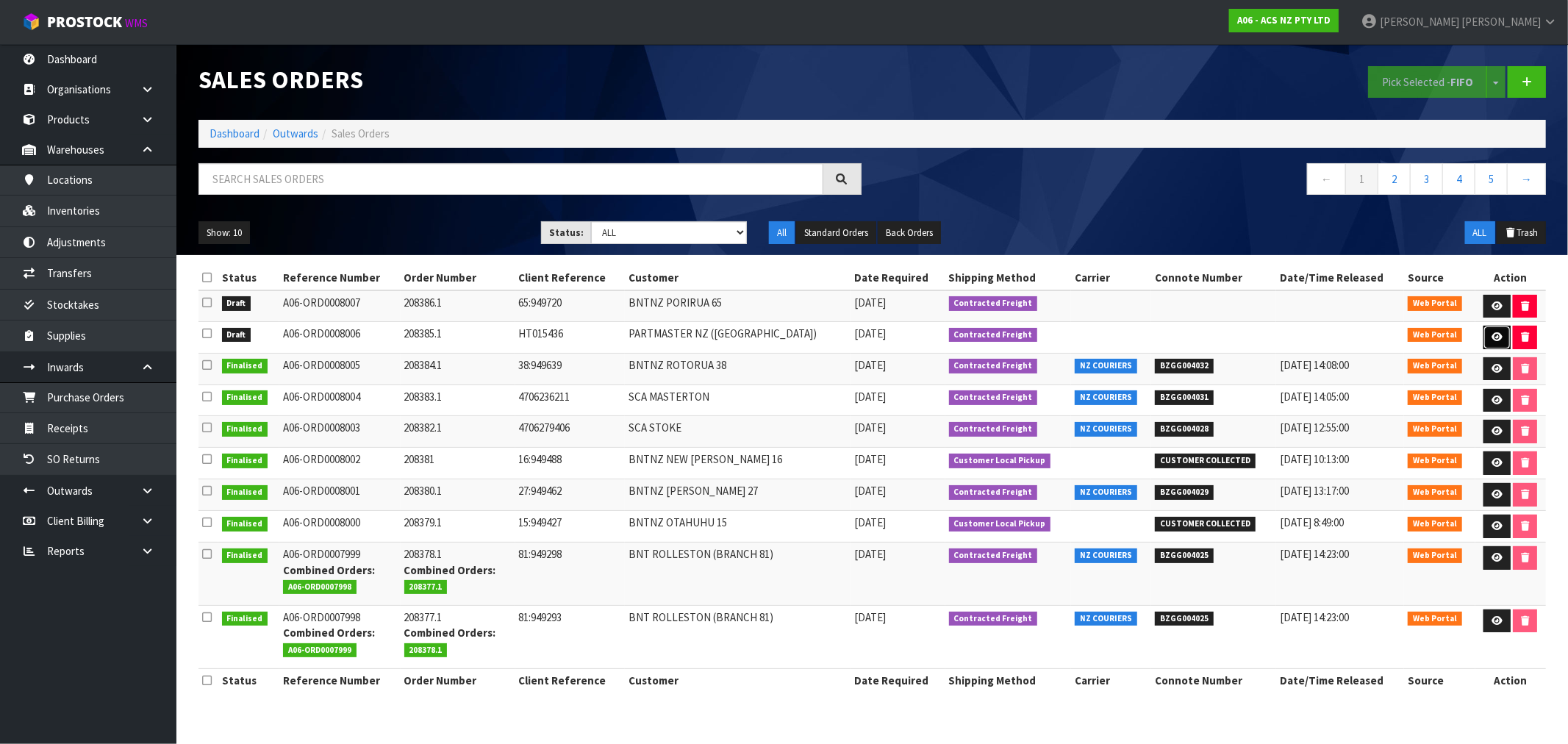
click at [1492, 336] on icon at bounding box center [1497, 337] width 11 height 10
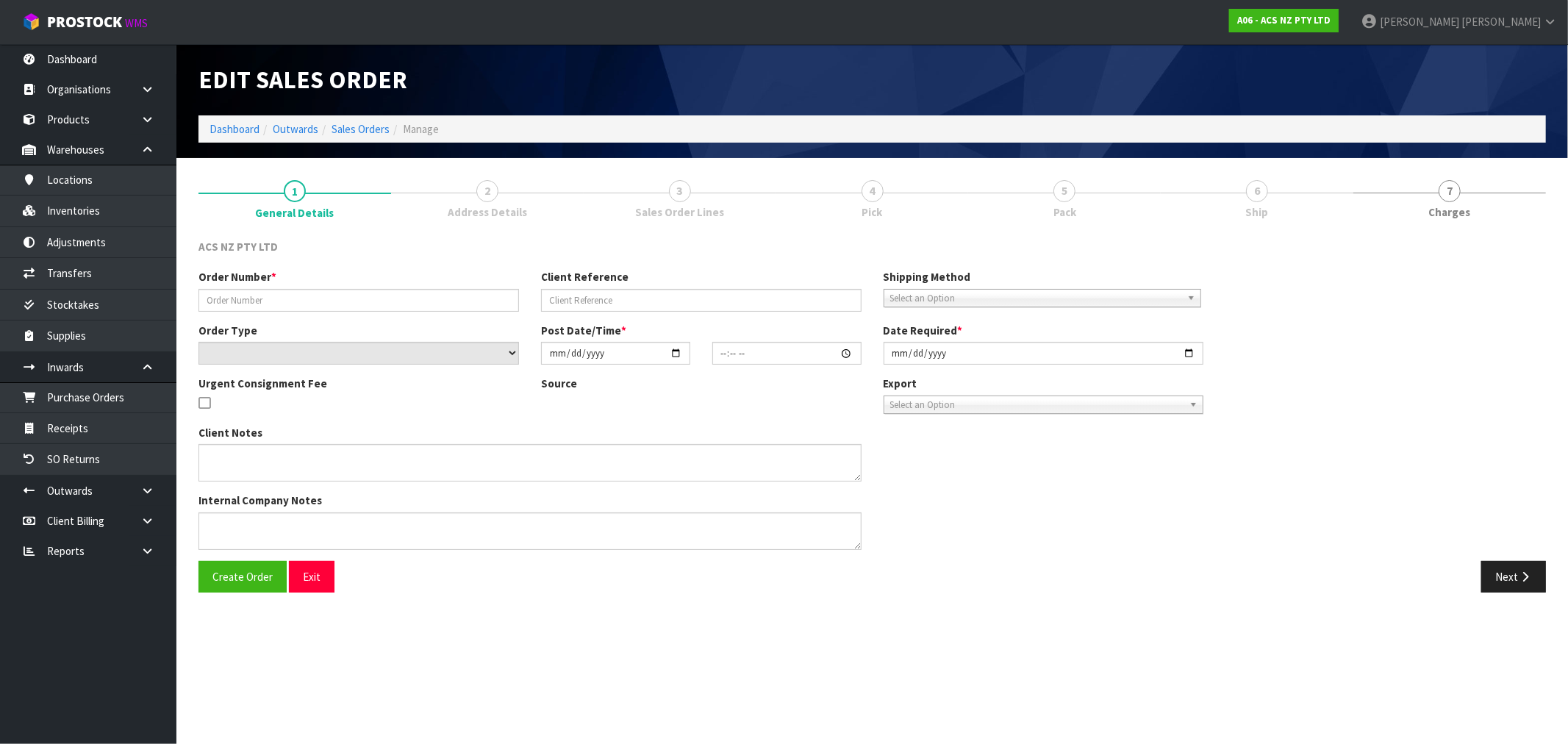
type input "208385.1"
type input "HT015436"
select select "number:0"
type input "2025-09-26"
type input "15:16:00.000"
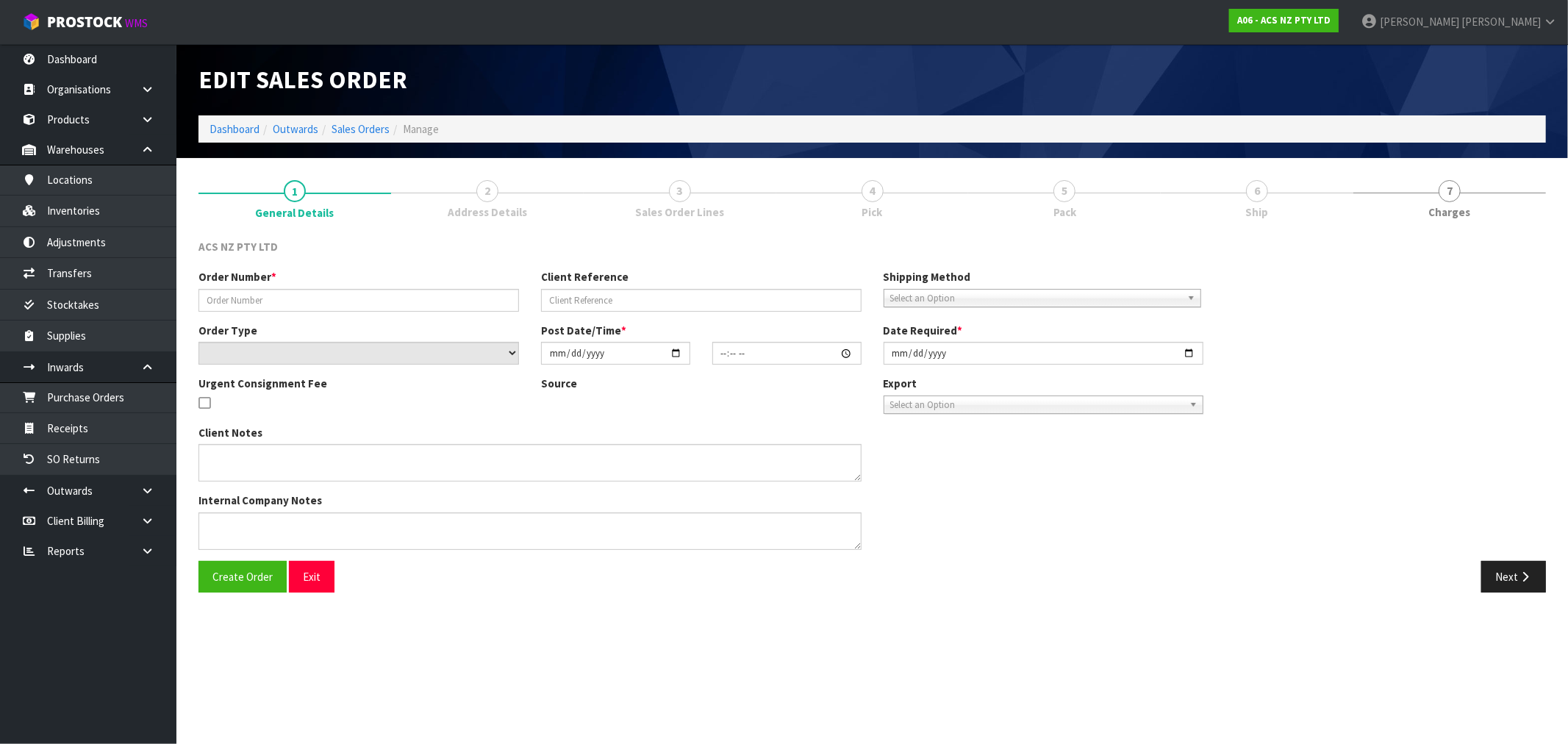
type input "2025-09-26"
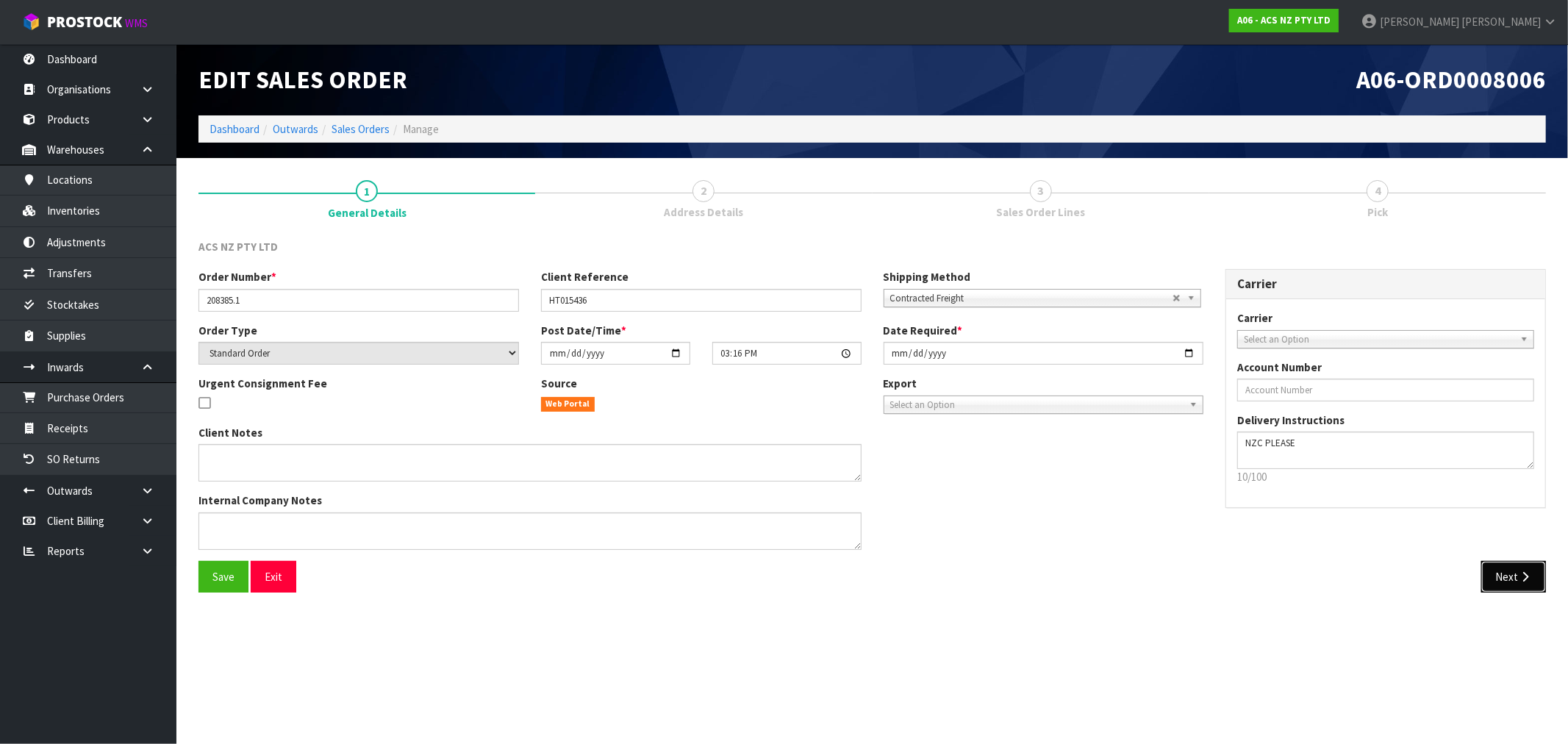
click at [1527, 577] on icon "button" at bounding box center [1525, 576] width 14 height 11
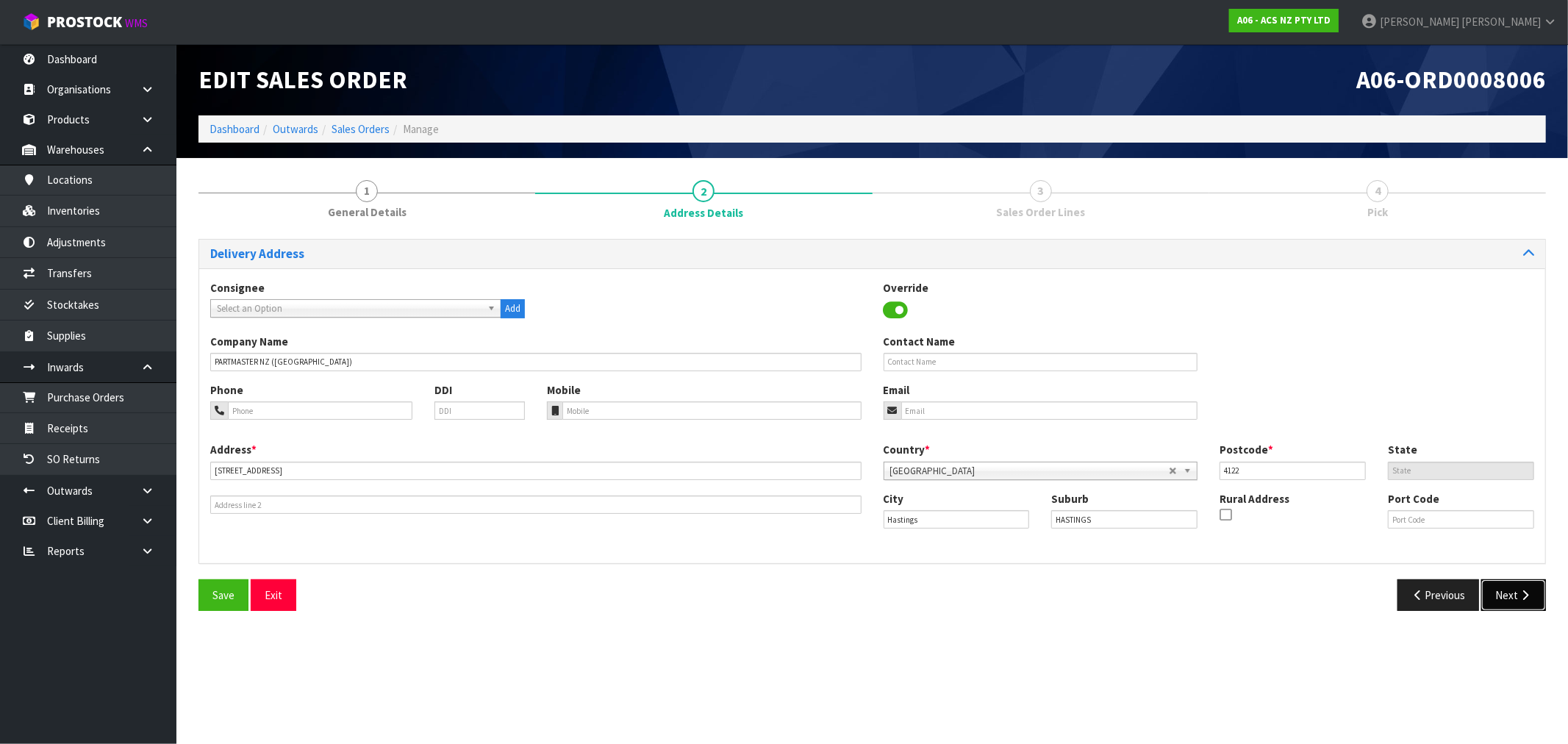
click at [1520, 582] on button "Next" at bounding box center [1514, 595] width 65 height 32
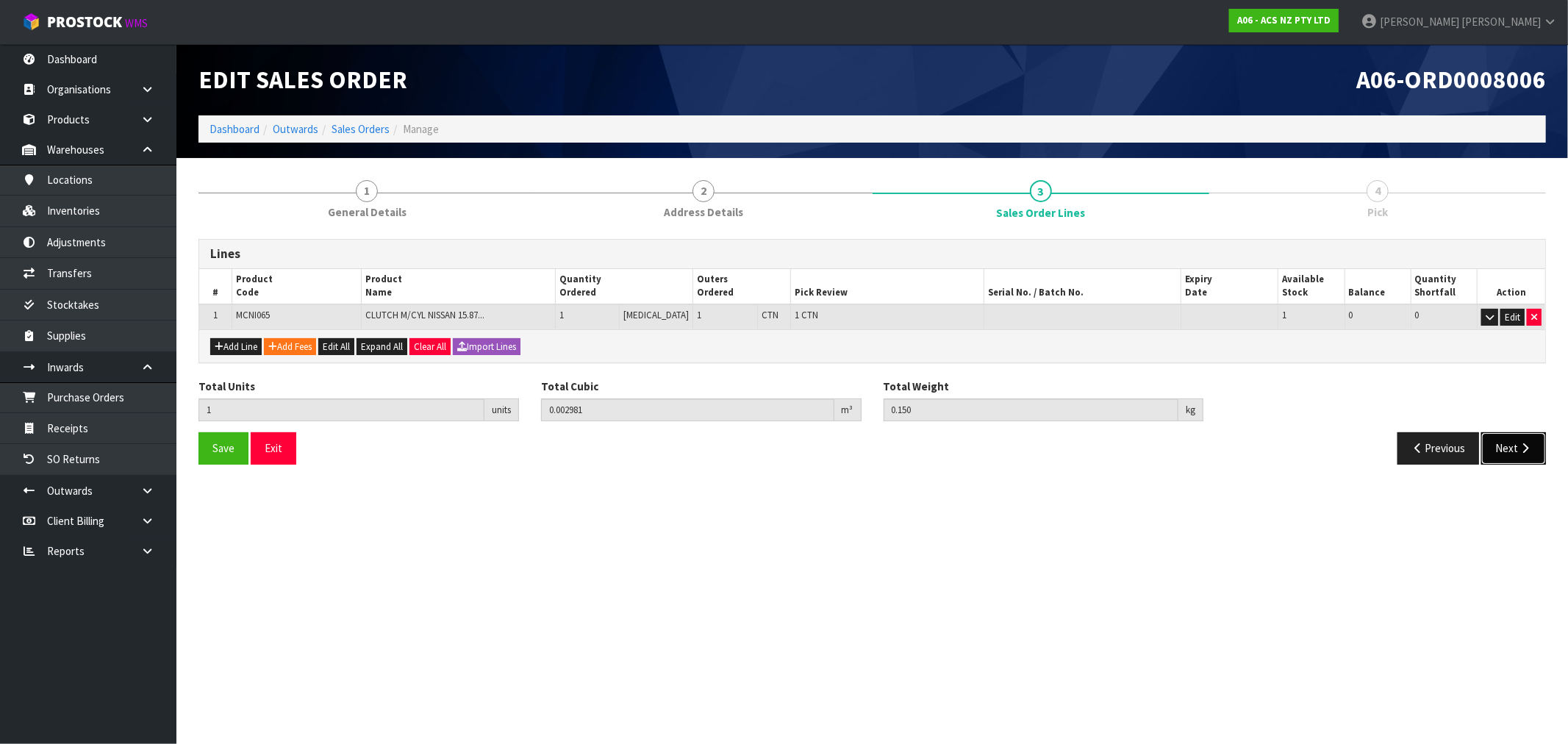
click at [1517, 447] on button "Next" at bounding box center [1514, 448] width 65 height 32
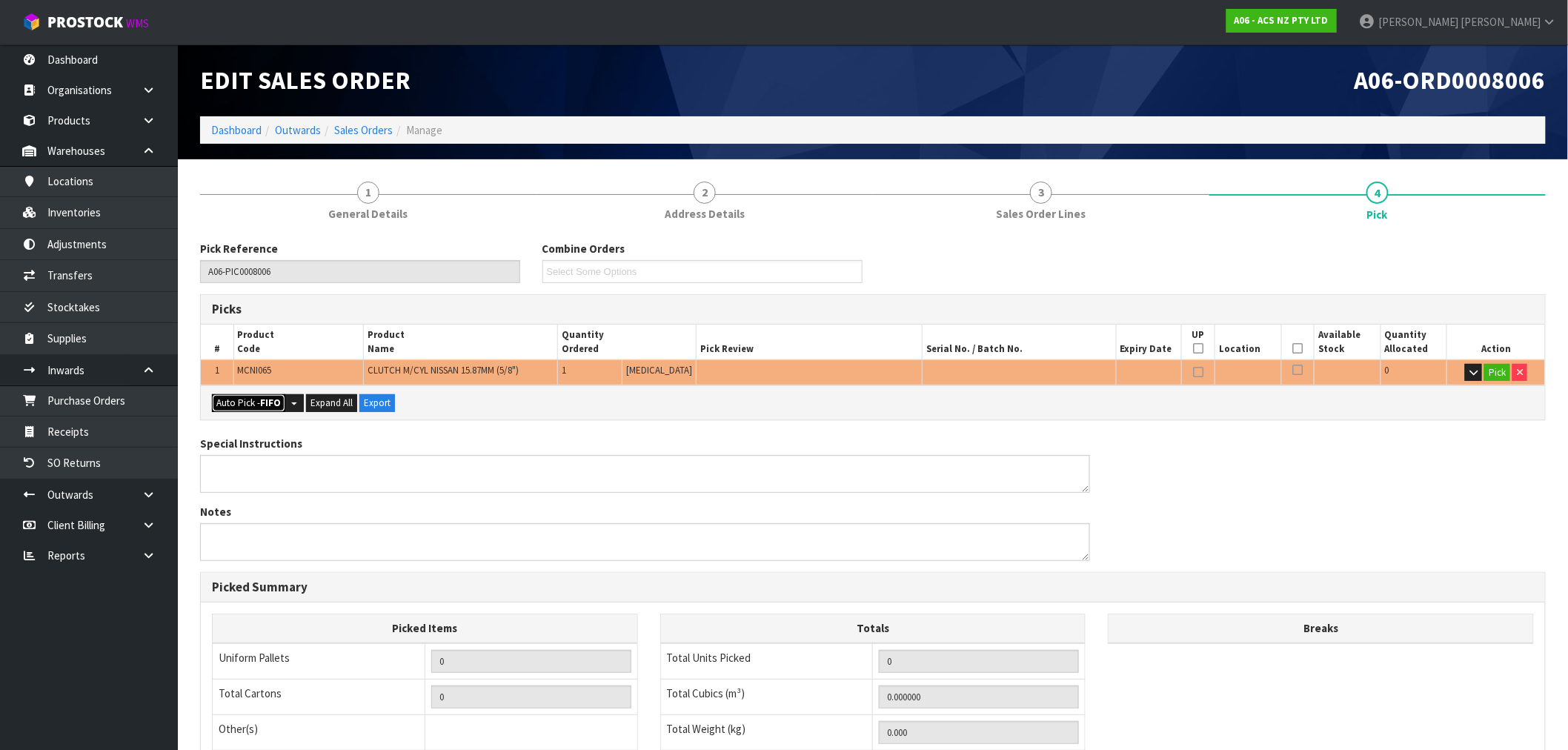
click at [244, 398] on button "Auto Pick - FIFO" at bounding box center [248, 403] width 73 height 18
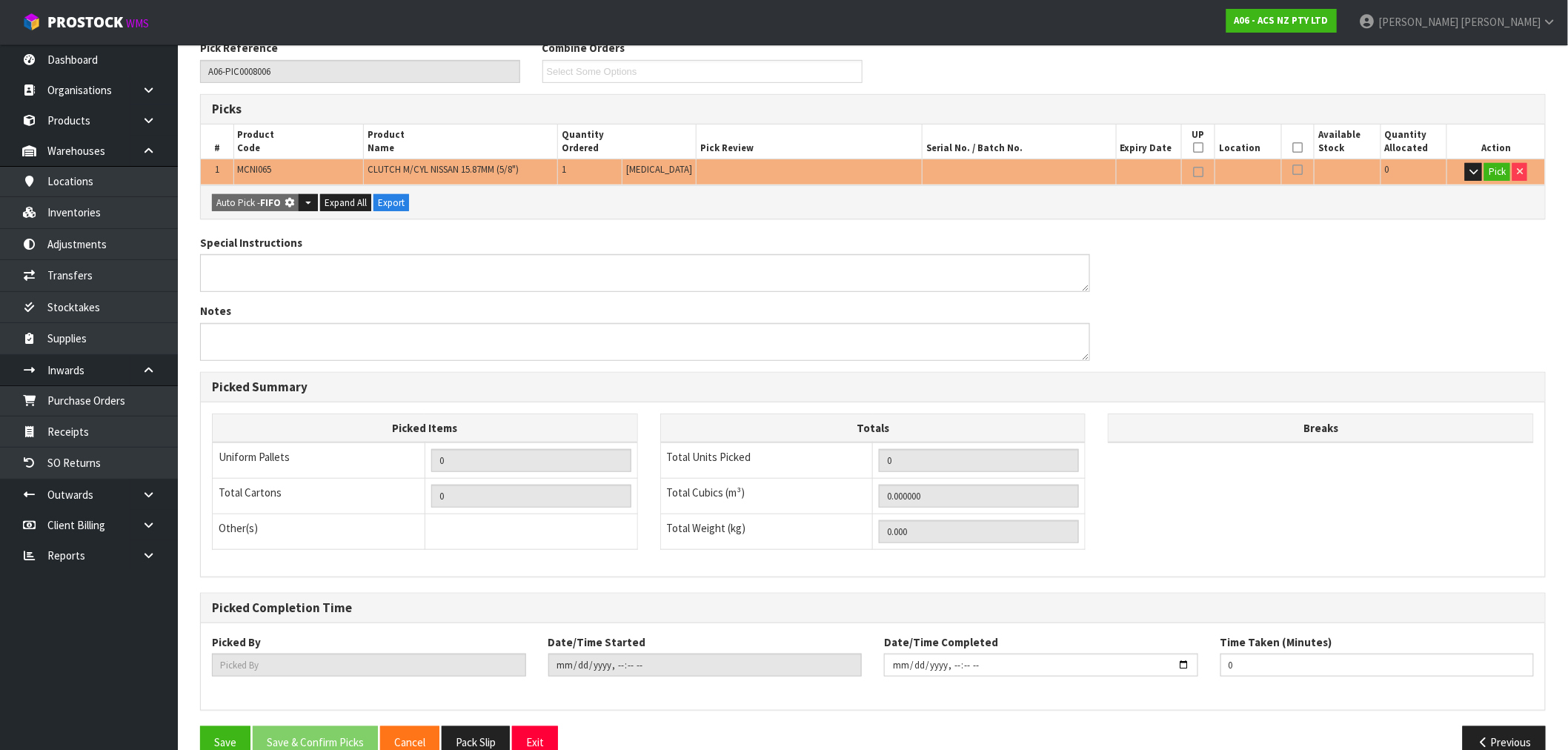
scroll to position [285, 0]
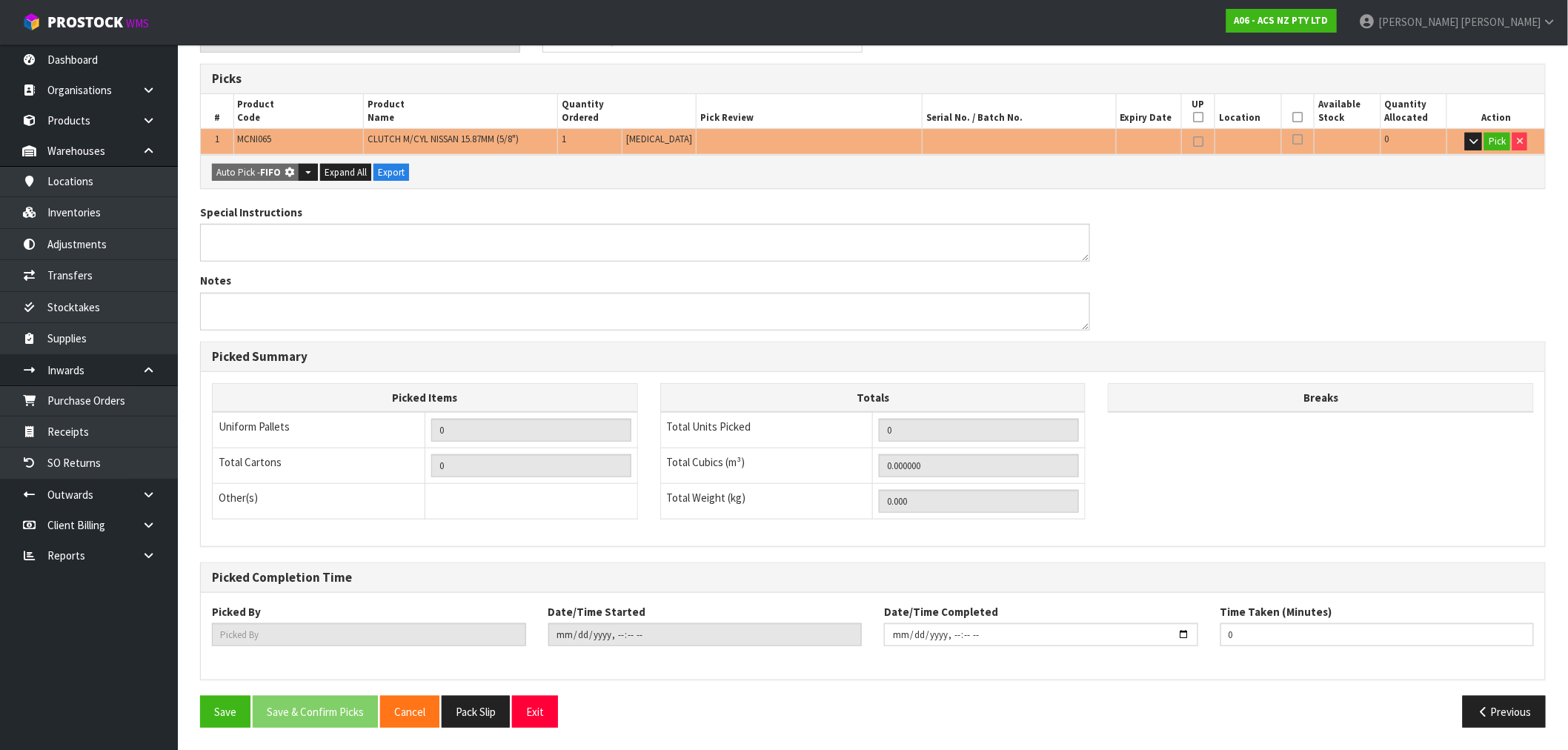
type input "1"
type input "0.002981"
type input "0.150"
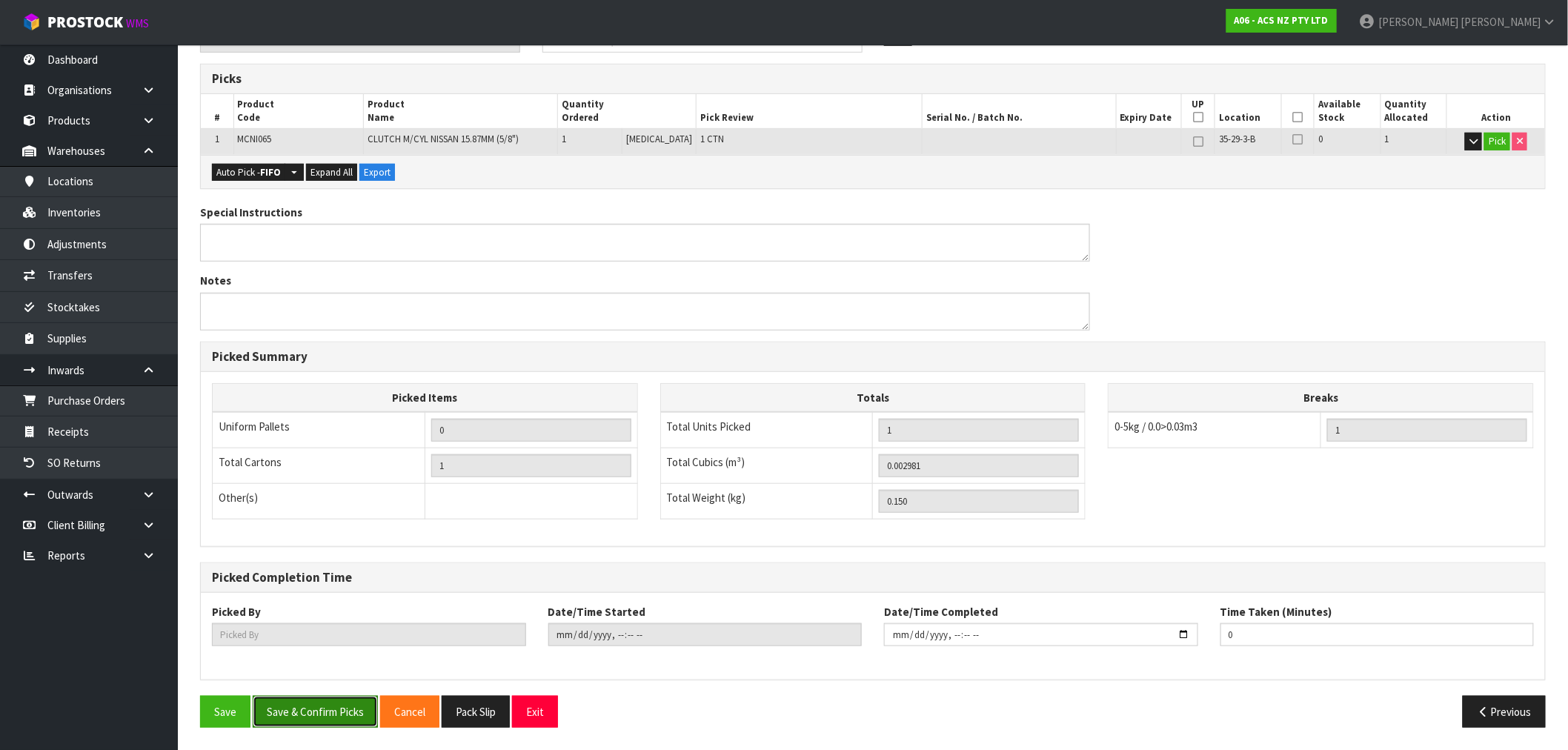
click at [320, 707] on button "Save & Confirm Picks" at bounding box center [315, 712] width 125 height 32
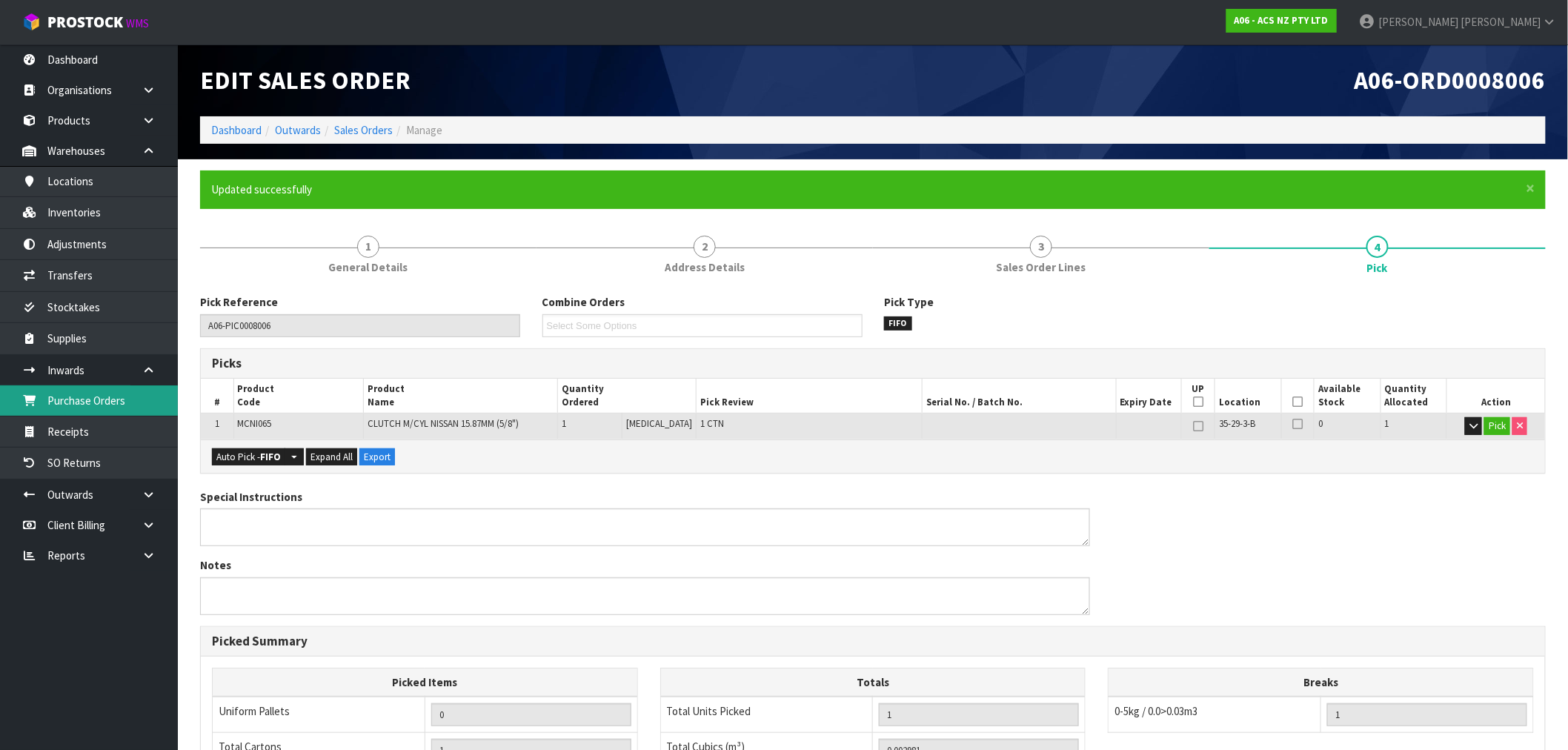
type input "Rocio Lopez"
type input "2025-09-26T15:35:12"
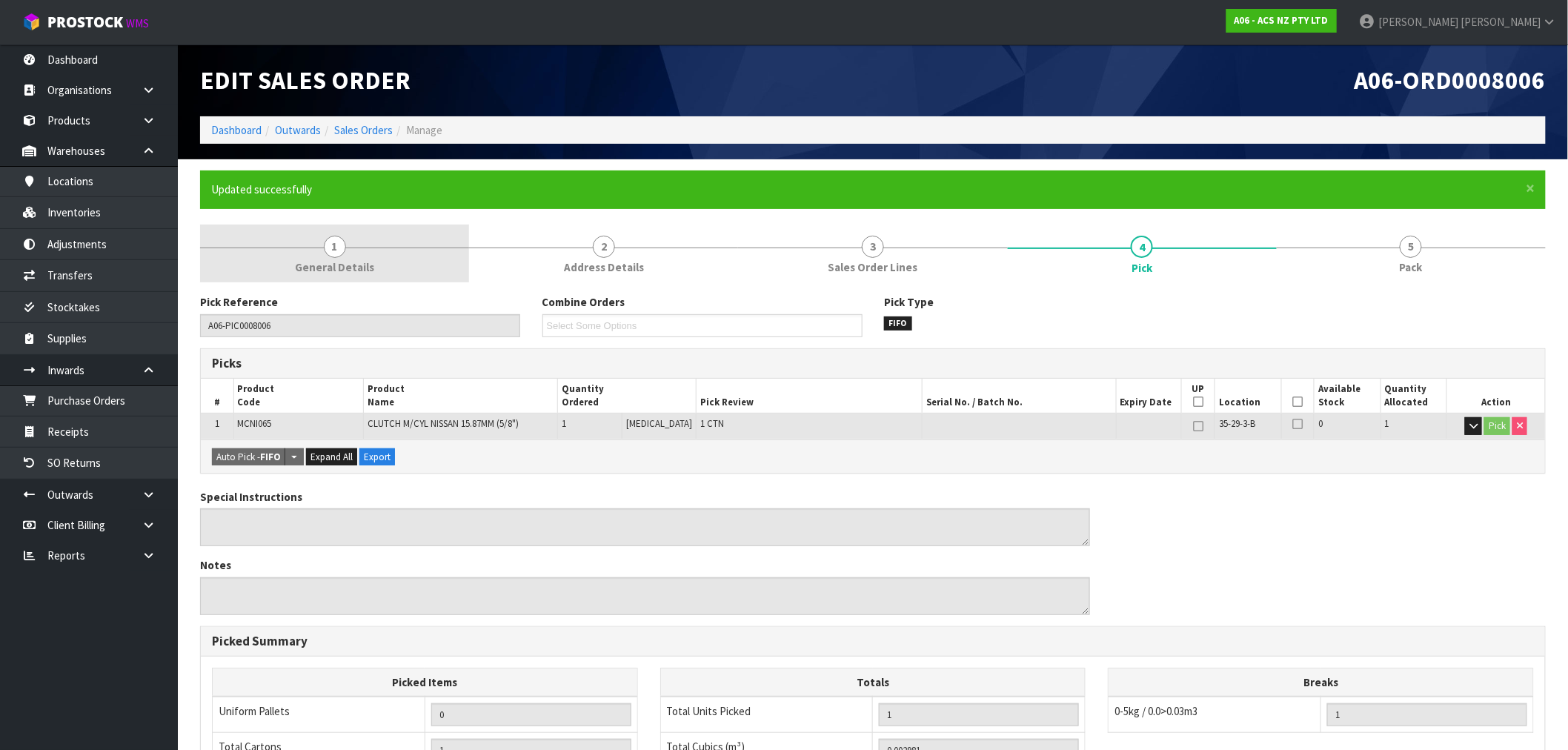
click at [417, 235] on link "1 General Details" at bounding box center [334, 254] width 269 height 59
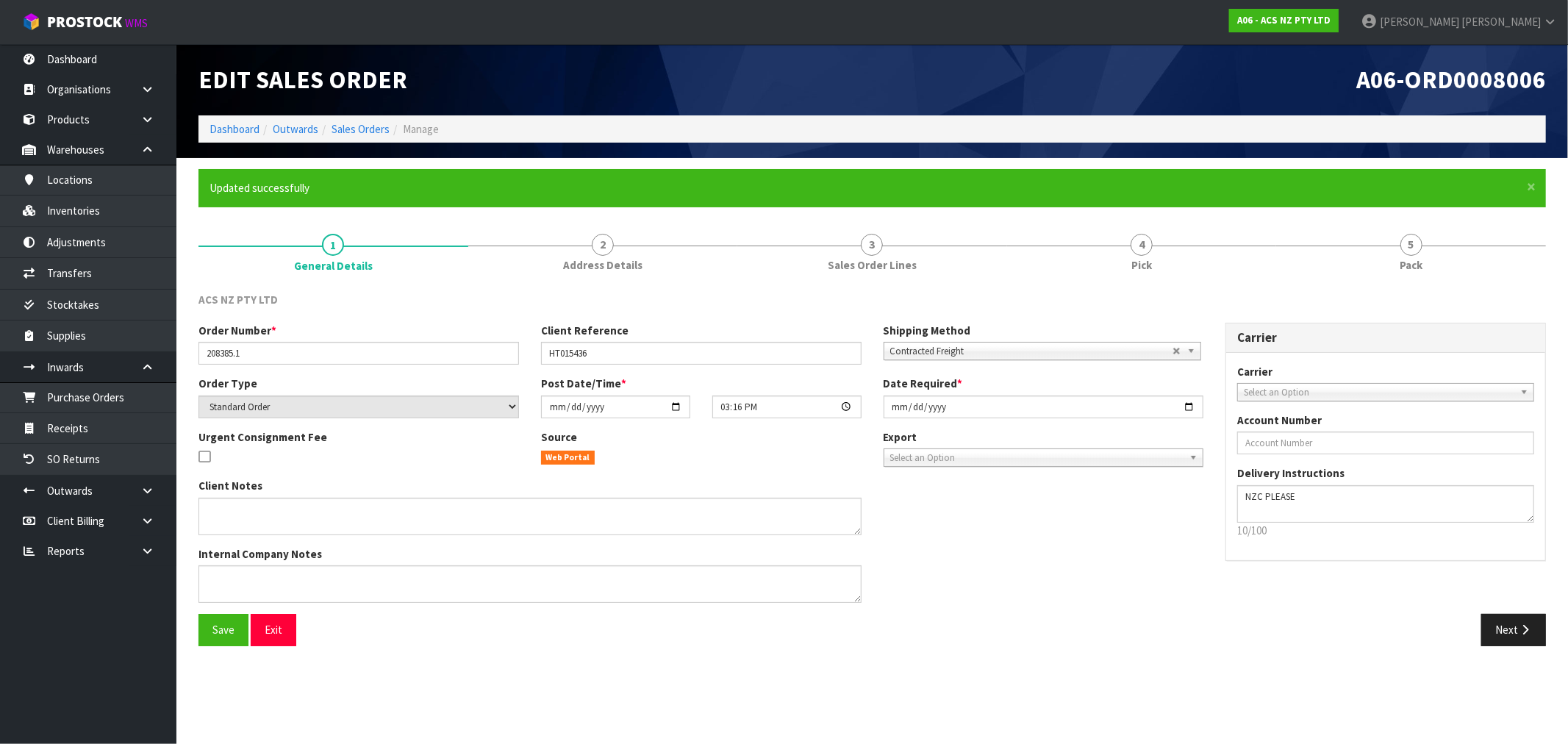
click at [883, 403] on div "Date Required * 2025-09-26" at bounding box center [1044, 396] width 342 height 42
click at [897, 413] on input "2025-09-26" at bounding box center [1044, 406] width 320 height 23
type input "2025-09-29"
click at [199, 613] on button "Save" at bounding box center [224, 629] width 50 height 32
click at [1154, 245] on link "4 Pick" at bounding box center [1142, 252] width 270 height 58
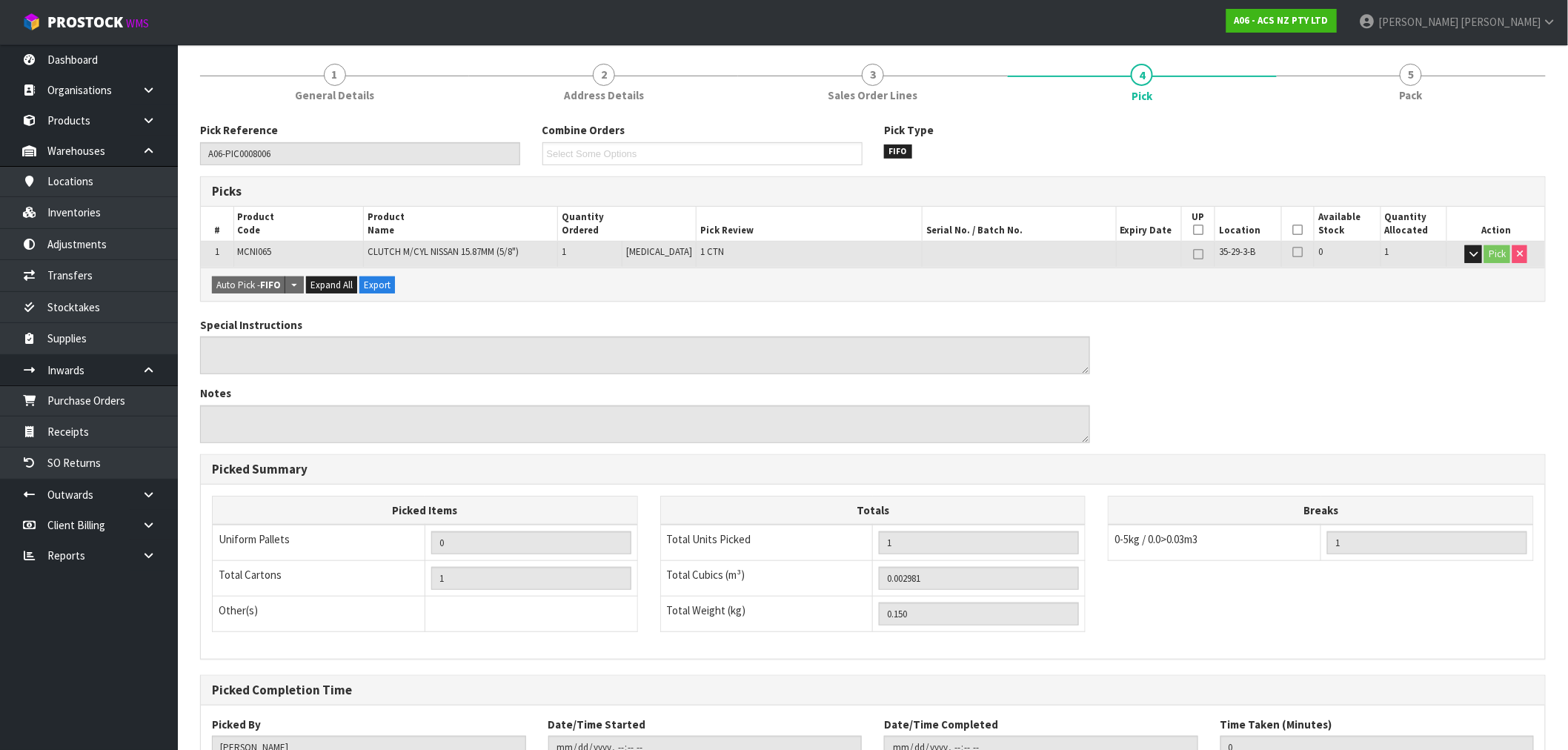
scroll to position [285, 0]
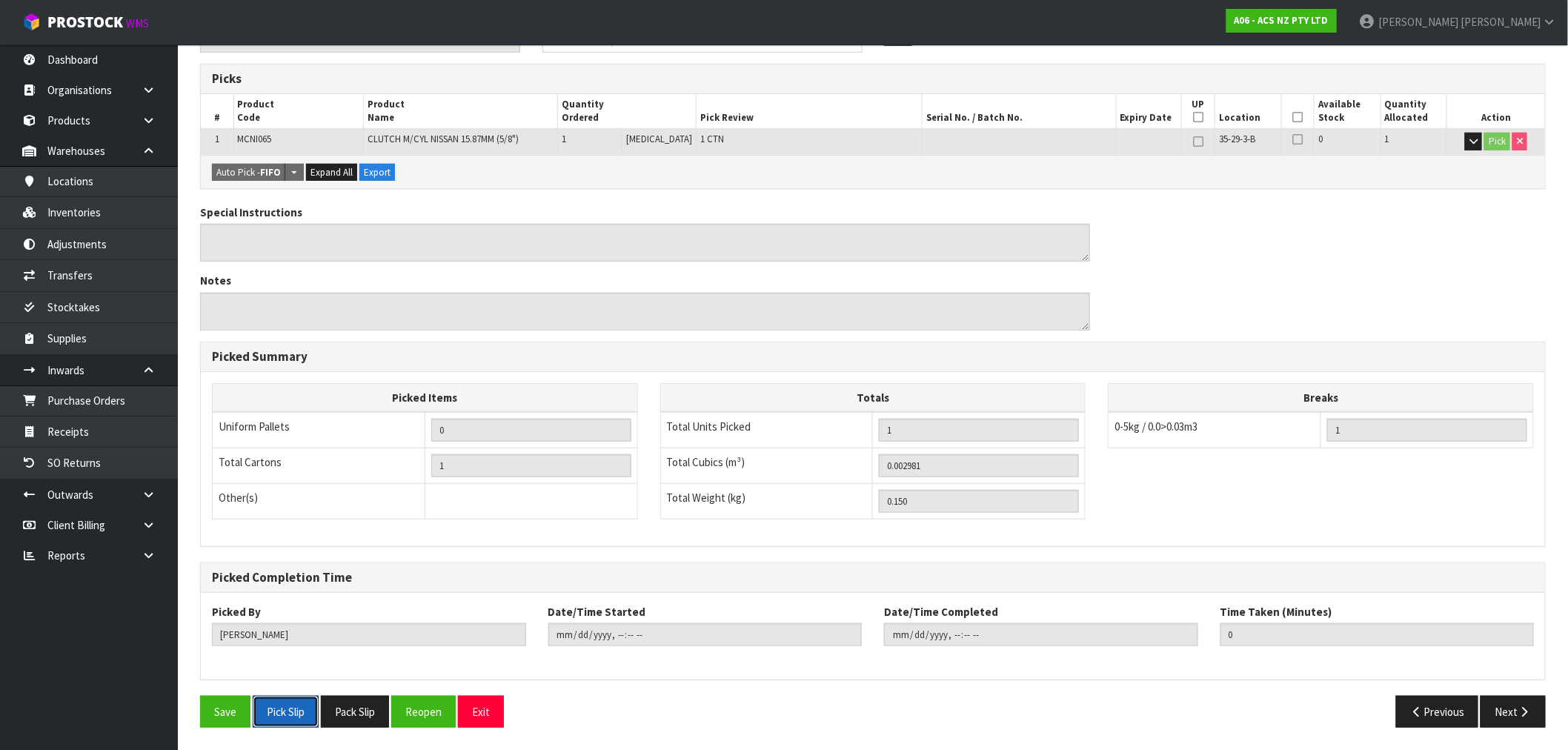
drag, startPoint x: 304, startPoint y: 712, endPoint x: -330, endPoint y: 342, distance: 734.1
click at [0, 342] on html "Toggle navigation ProStock WMS A06 - ACS NZ PTY LTD Rocio Lopez Logout Dashboar…" at bounding box center [784, 90] width 1568 height 750
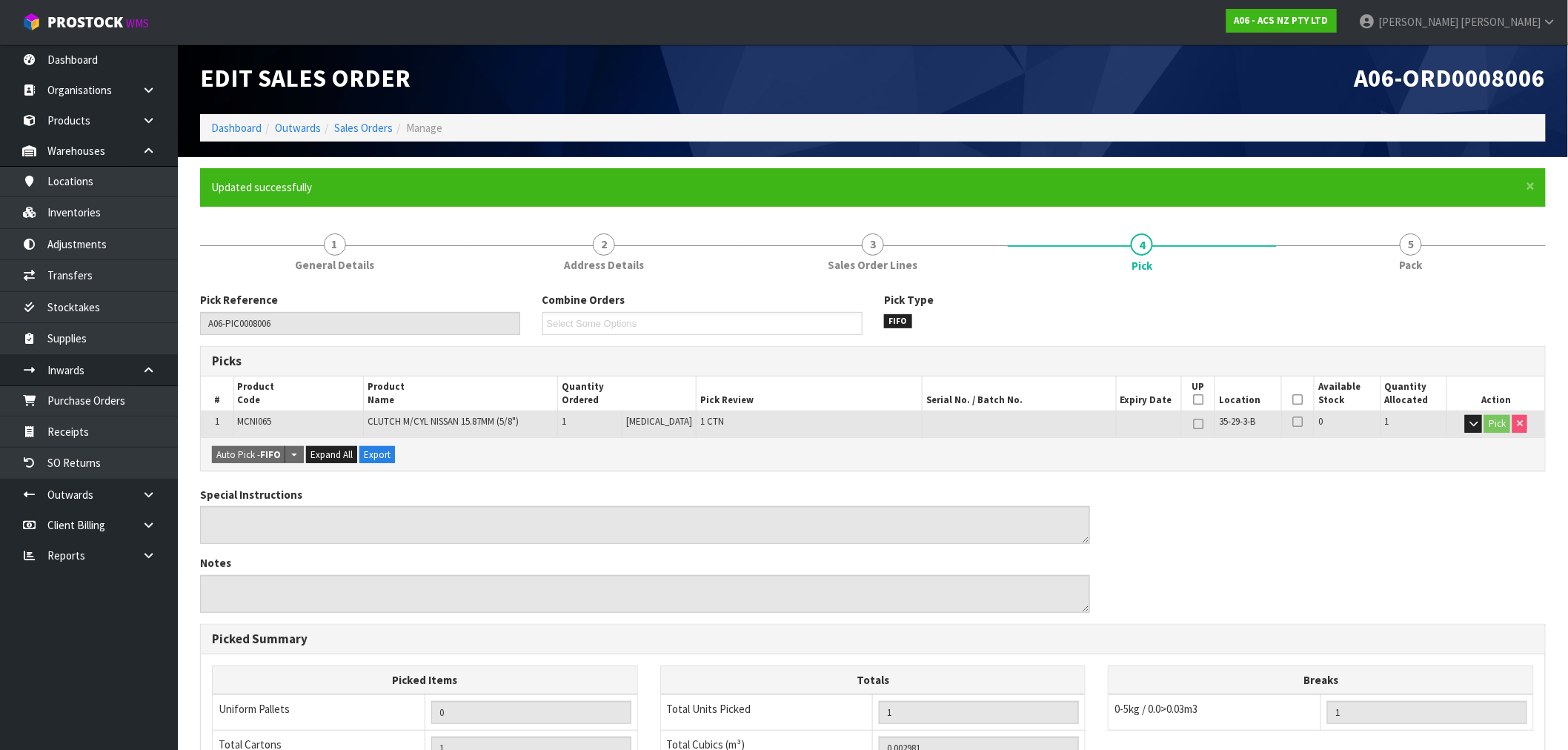
scroll to position [0, 0]
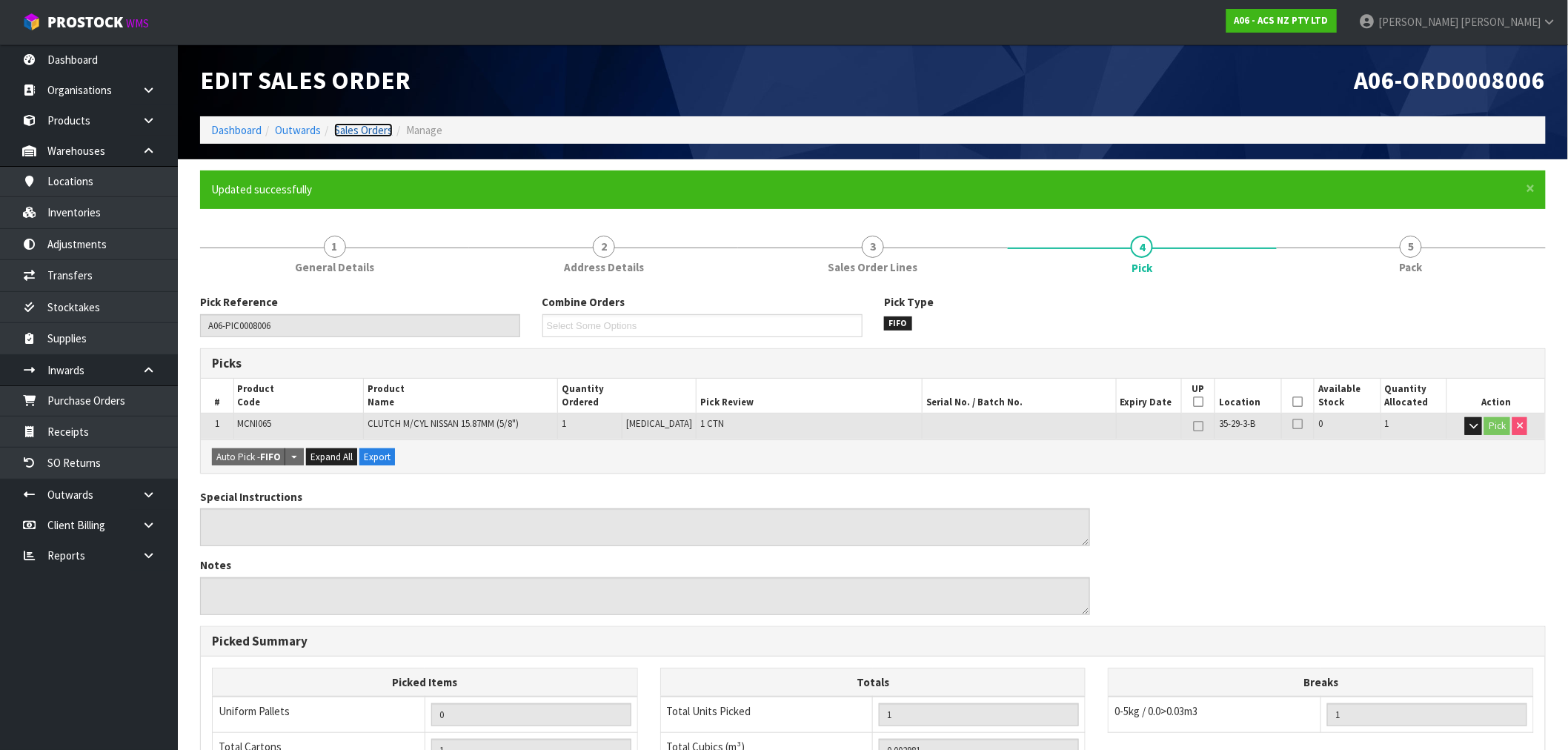
click at [368, 130] on link "Sales Orders" at bounding box center [363, 130] width 59 height 14
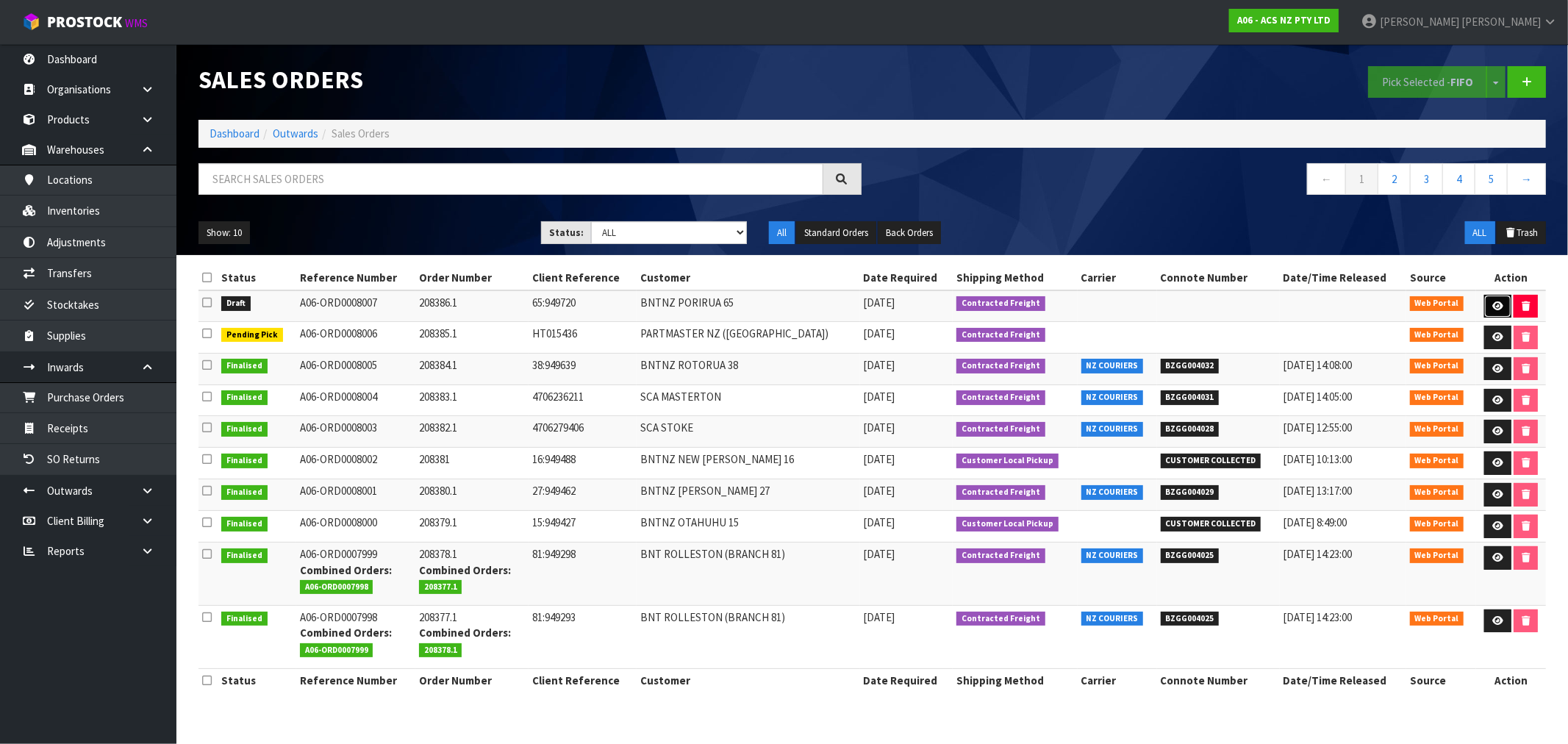
click at [1495, 305] on icon at bounding box center [1498, 306] width 11 height 10
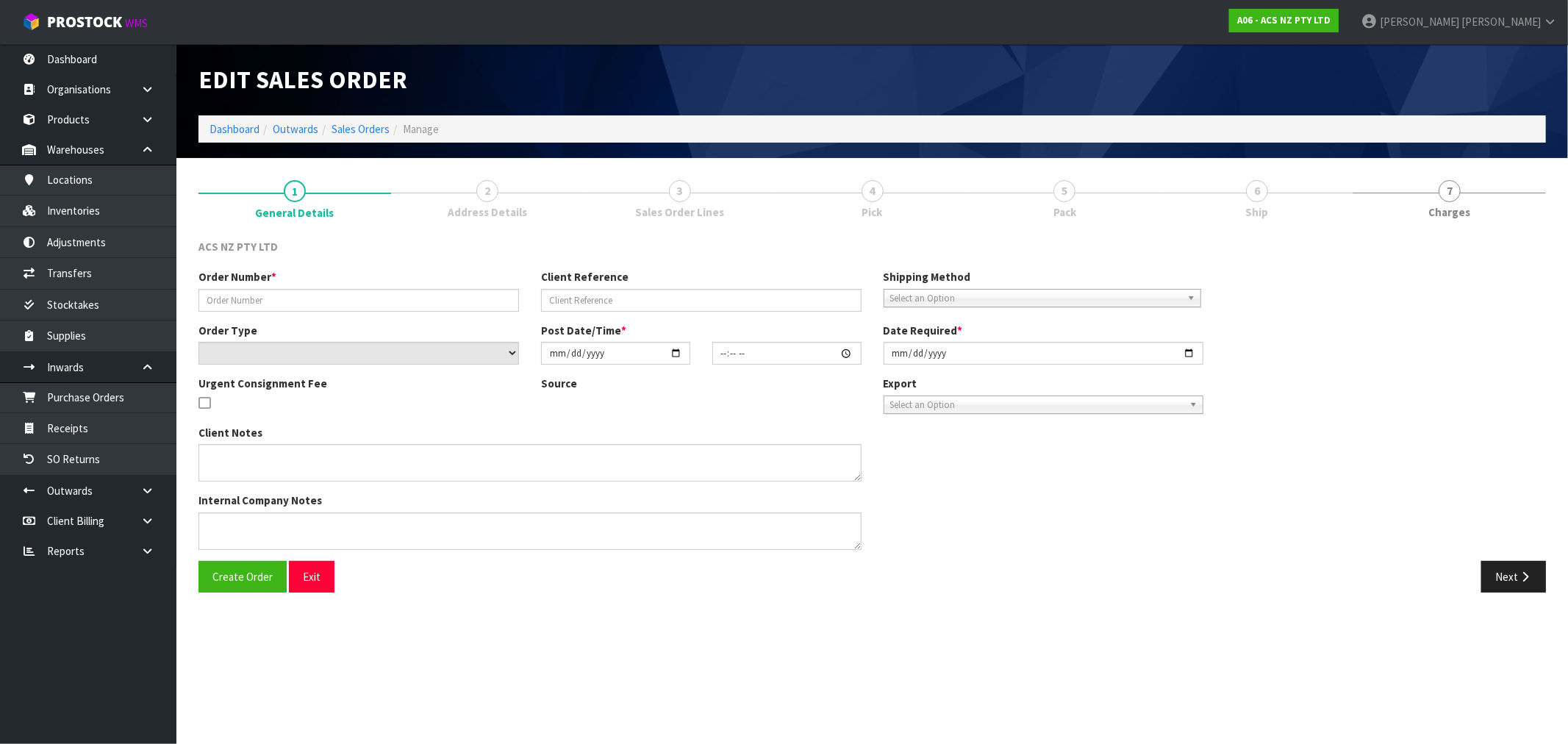
type input "208386.1"
type input "65:949720"
select select "number:0"
type input "2025-09-26"
type input "15:30:00.000"
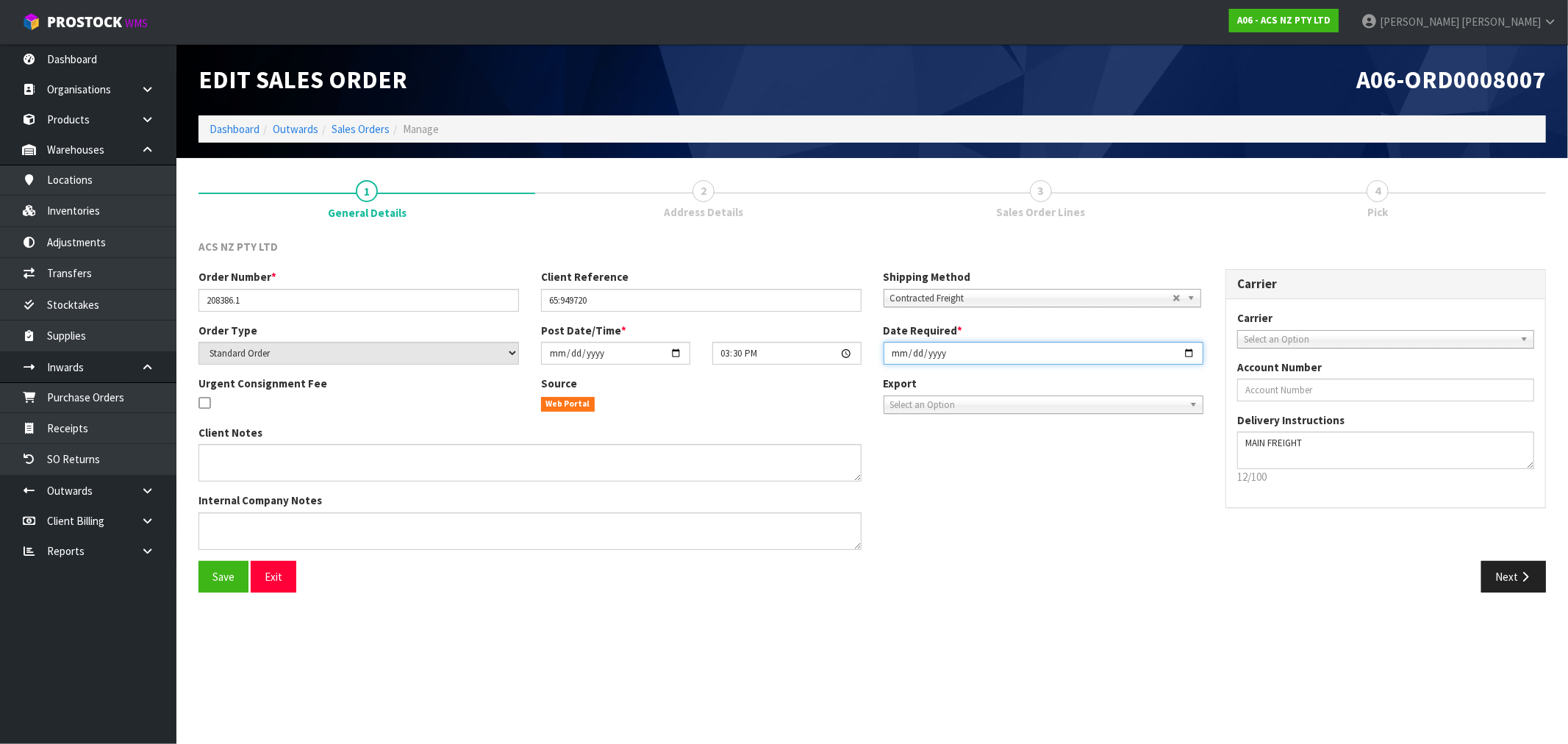
click at [892, 363] on input "2025-09-26" at bounding box center [1044, 353] width 320 height 23
type input "2025-09-29"
click at [199, 560] on button "Save" at bounding box center [224, 576] width 50 height 32
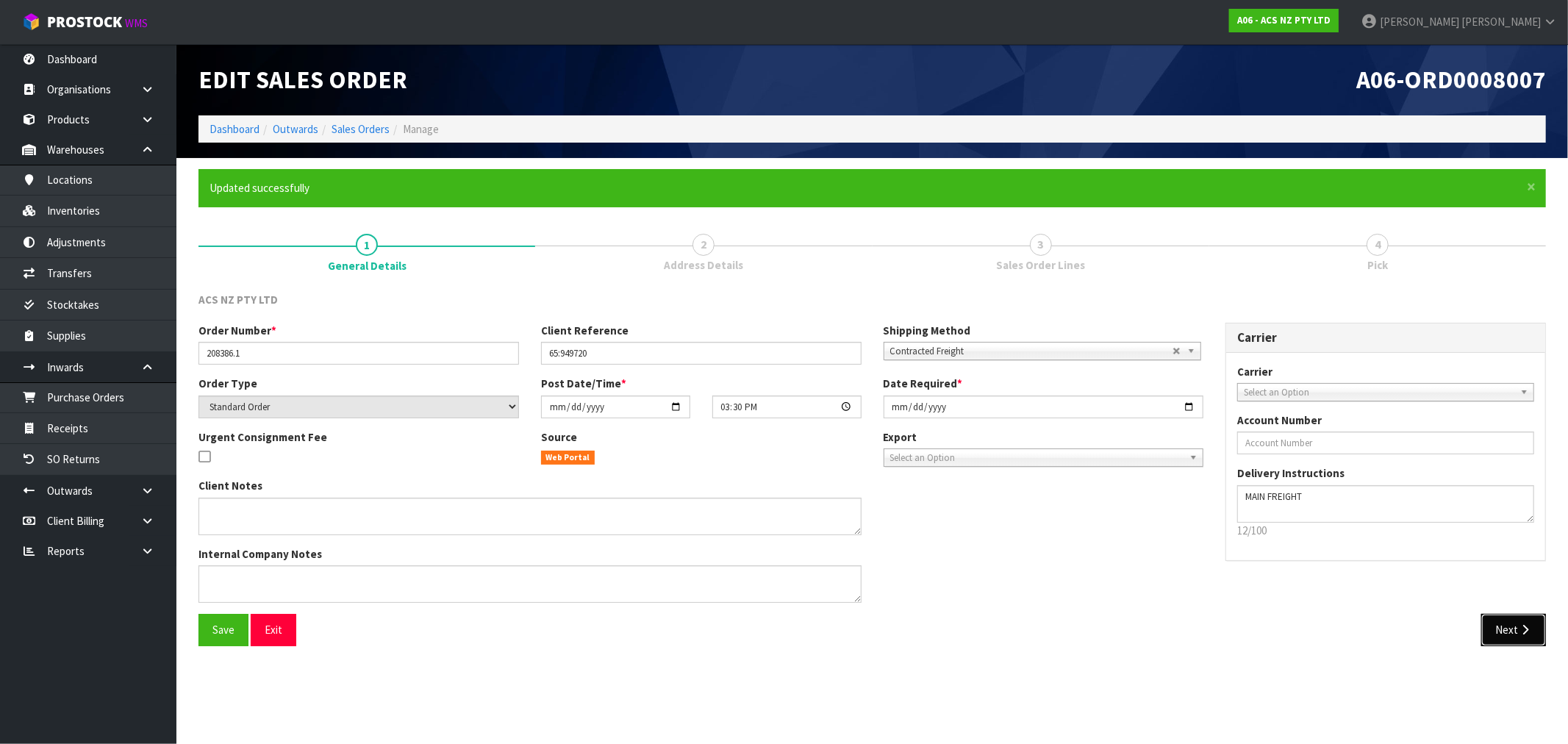
click at [1511, 637] on button "Next" at bounding box center [1514, 629] width 65 height 32
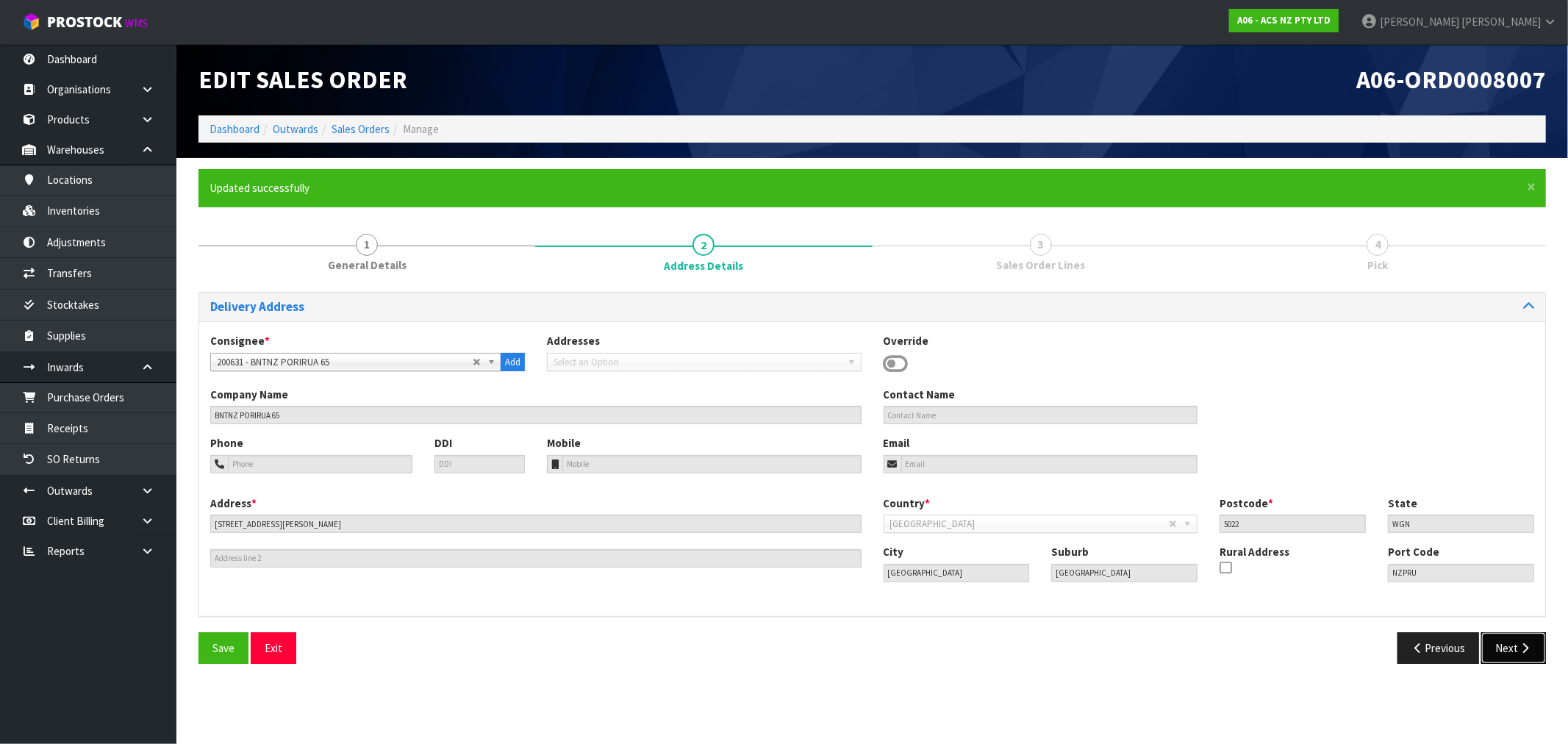
click at [1504, 650] on button "Next" at bounding box center [1514, 648] width 65 height 32
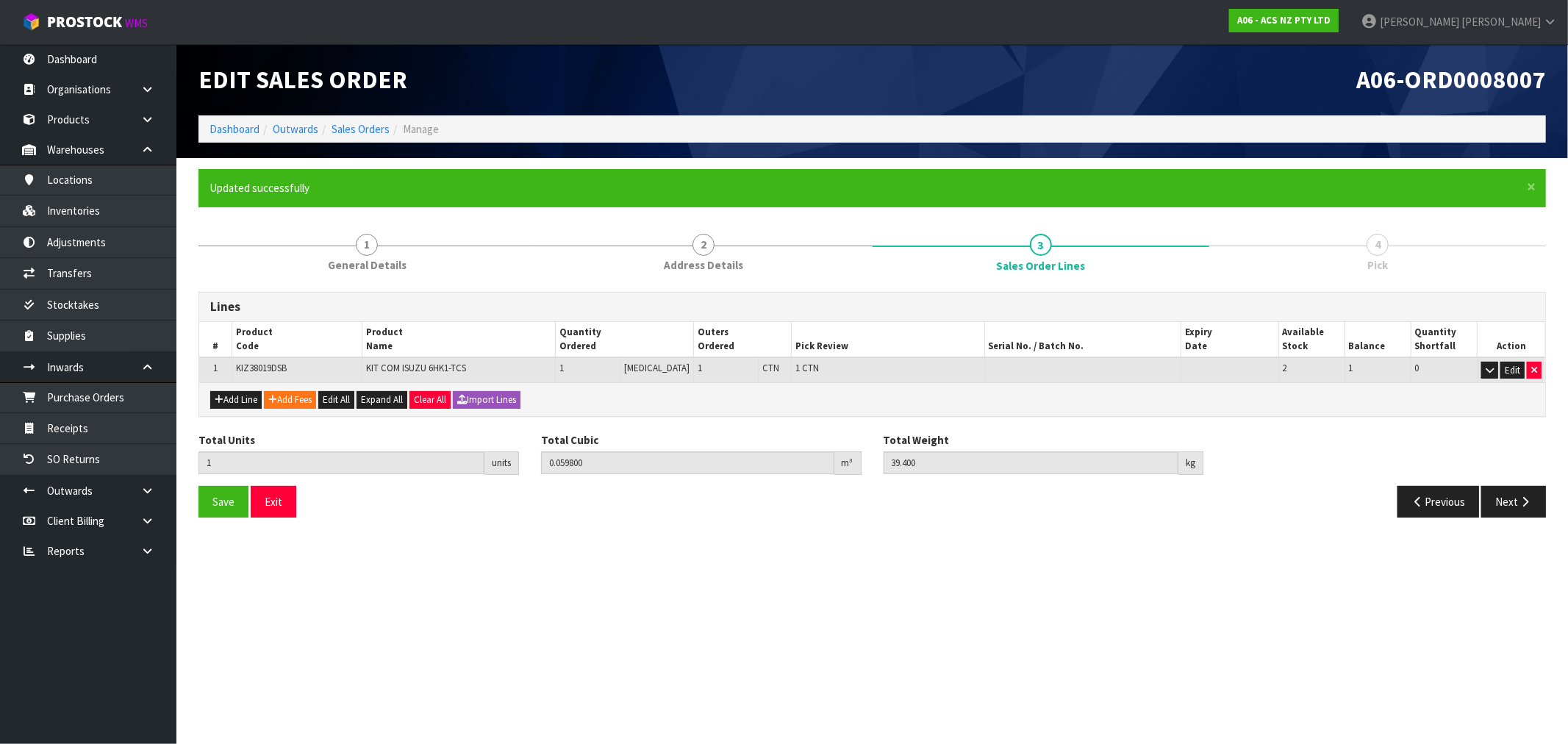
click at [1528, 480] on div "Total Units 1 units Total Cubic 0.059800 m³ Total Weight 39.400 kg" at bounding box center [872, 458] width 1370 height 54
click at [1505, 502] on button "Next" at bounding box center [1514, 502] width 65 height 32
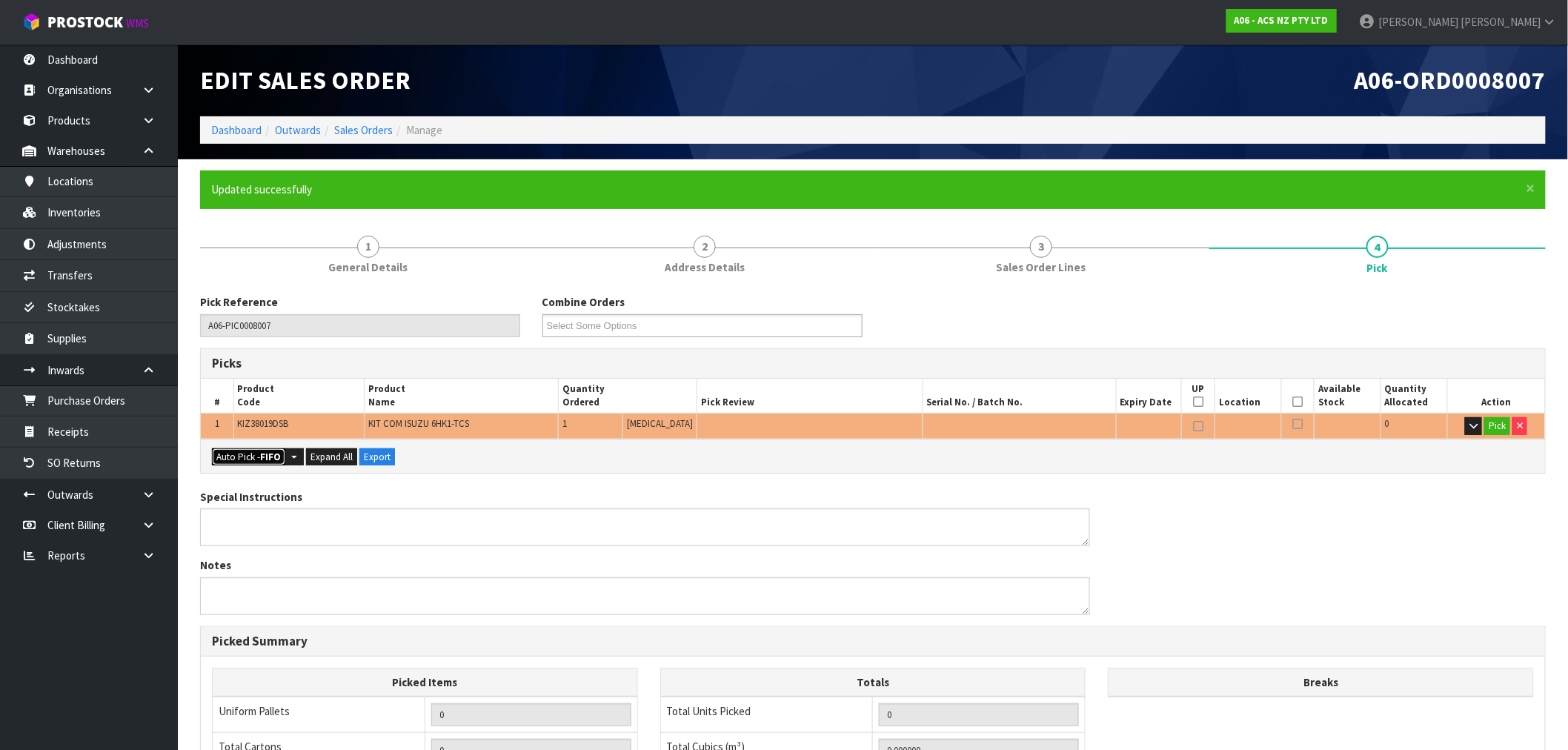
click at [241, 455] on button "Auto Pick - FIFO" at bounding box center [248, 457] width 73 height 18
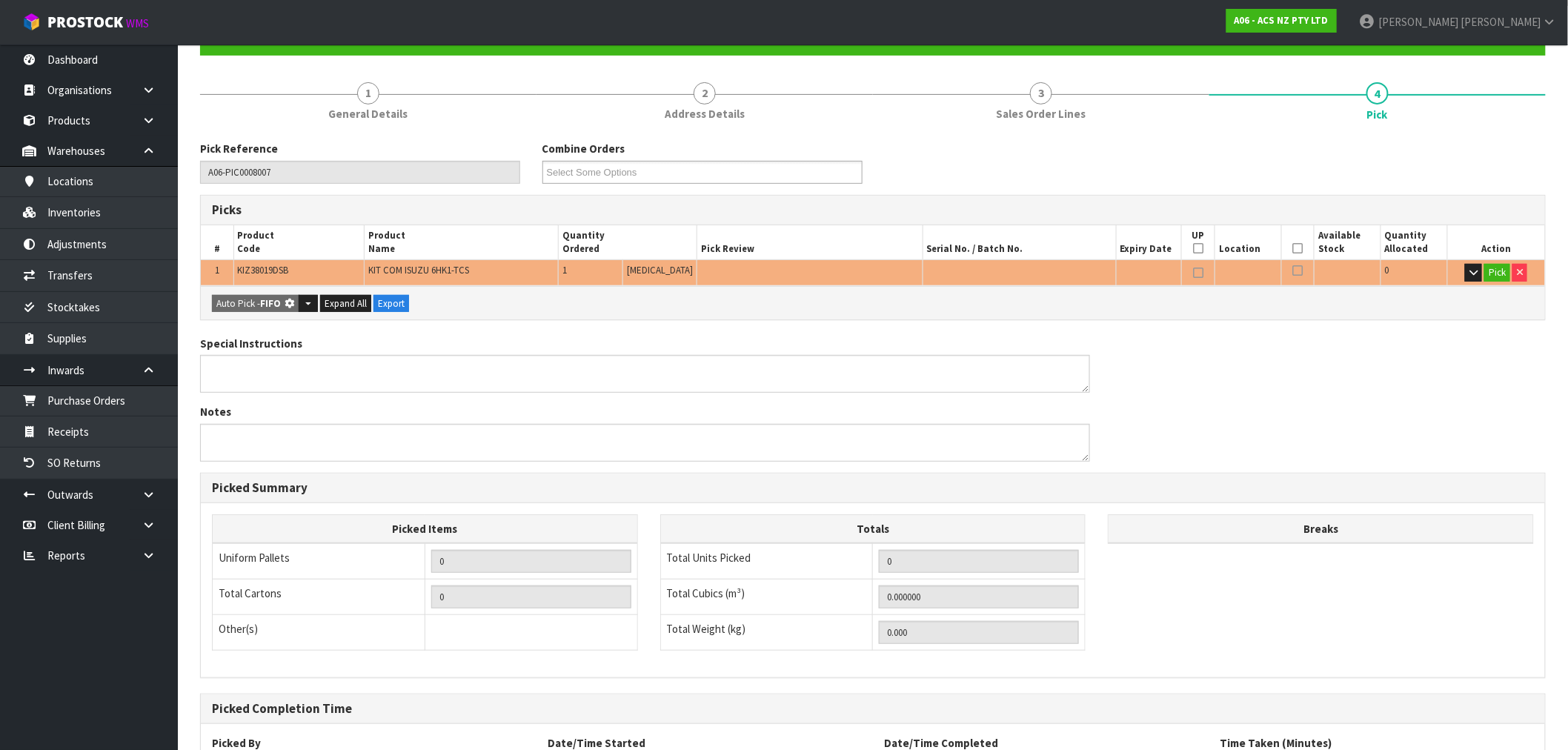
scroll to position [285, 0]
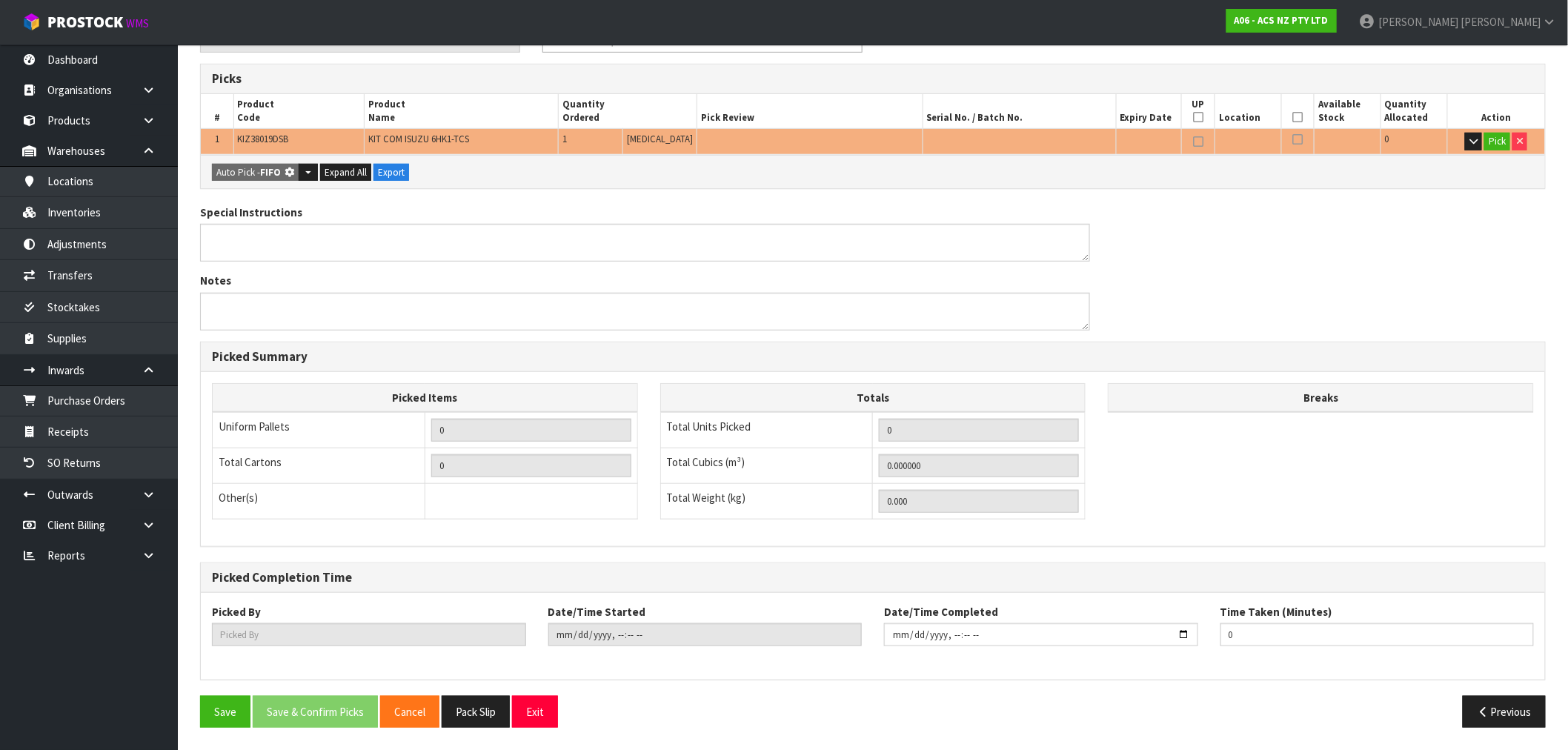
type input "1"
type input "0.059800"
type input "39.400"
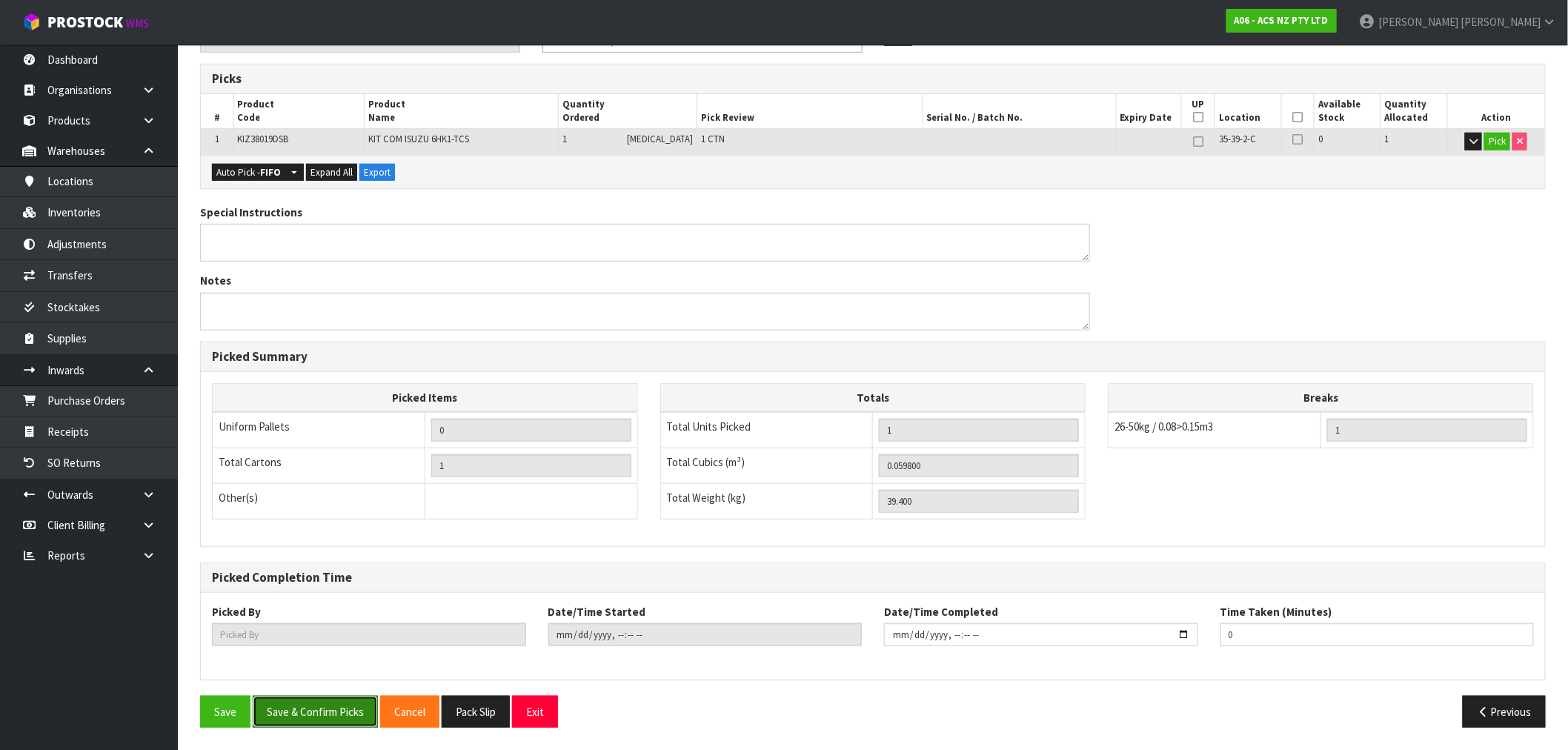
click at [321, 711] on button "Save & Confirm Picks" at bounding box center [315, 712] width 125 height 32
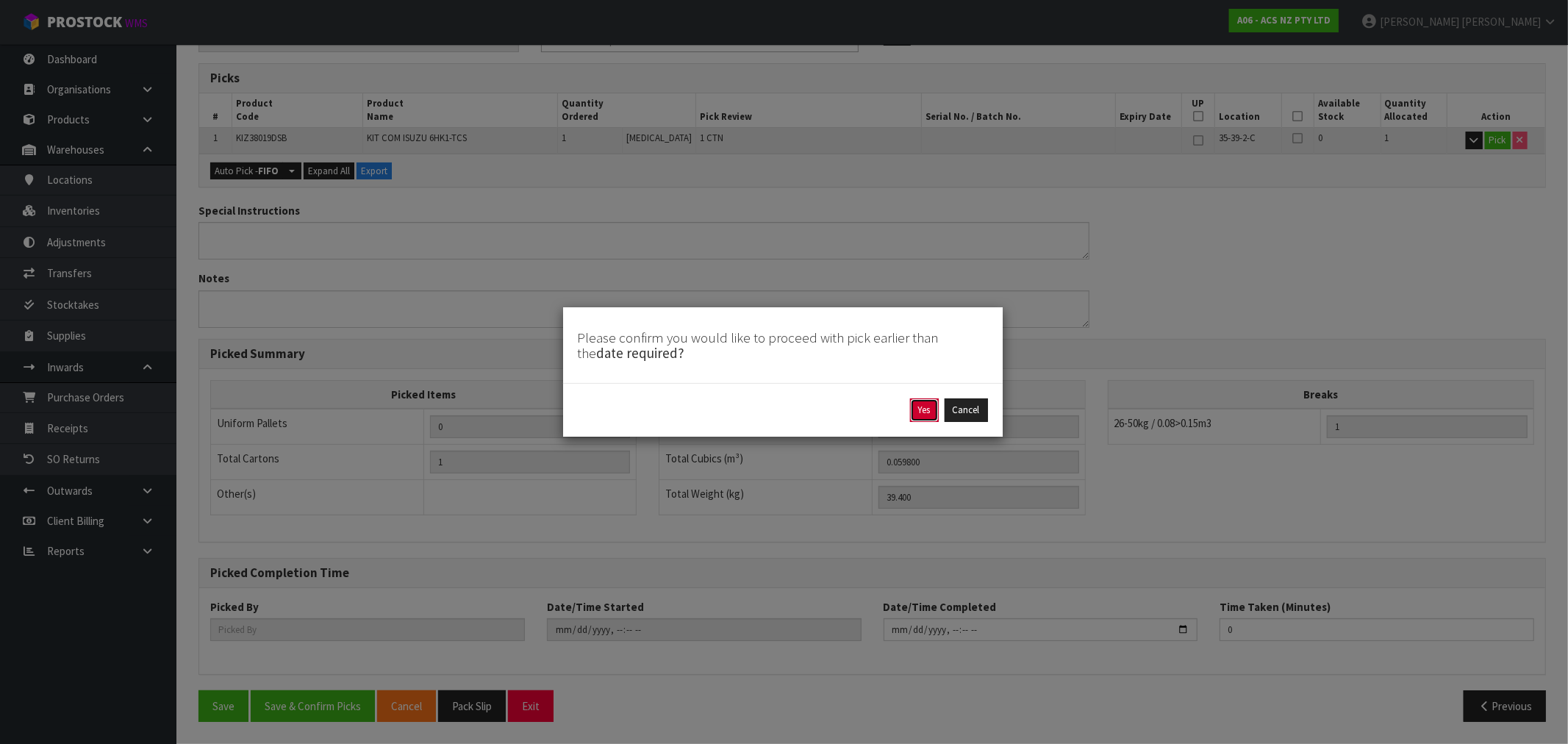
click at [925, 404] on button "Yes" at bounding box center [924, 409] width 29 height 23
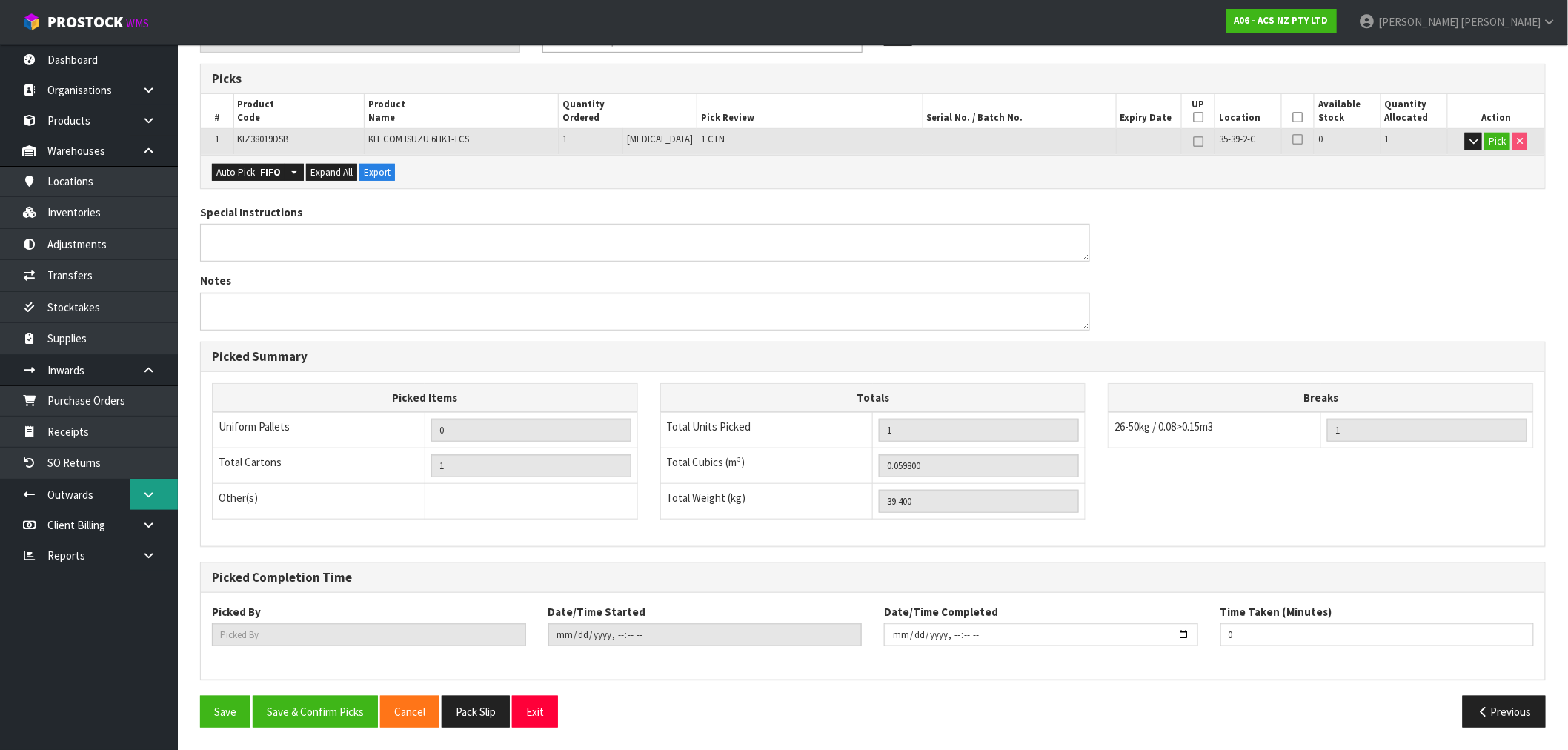
scroll to position [0, 0]
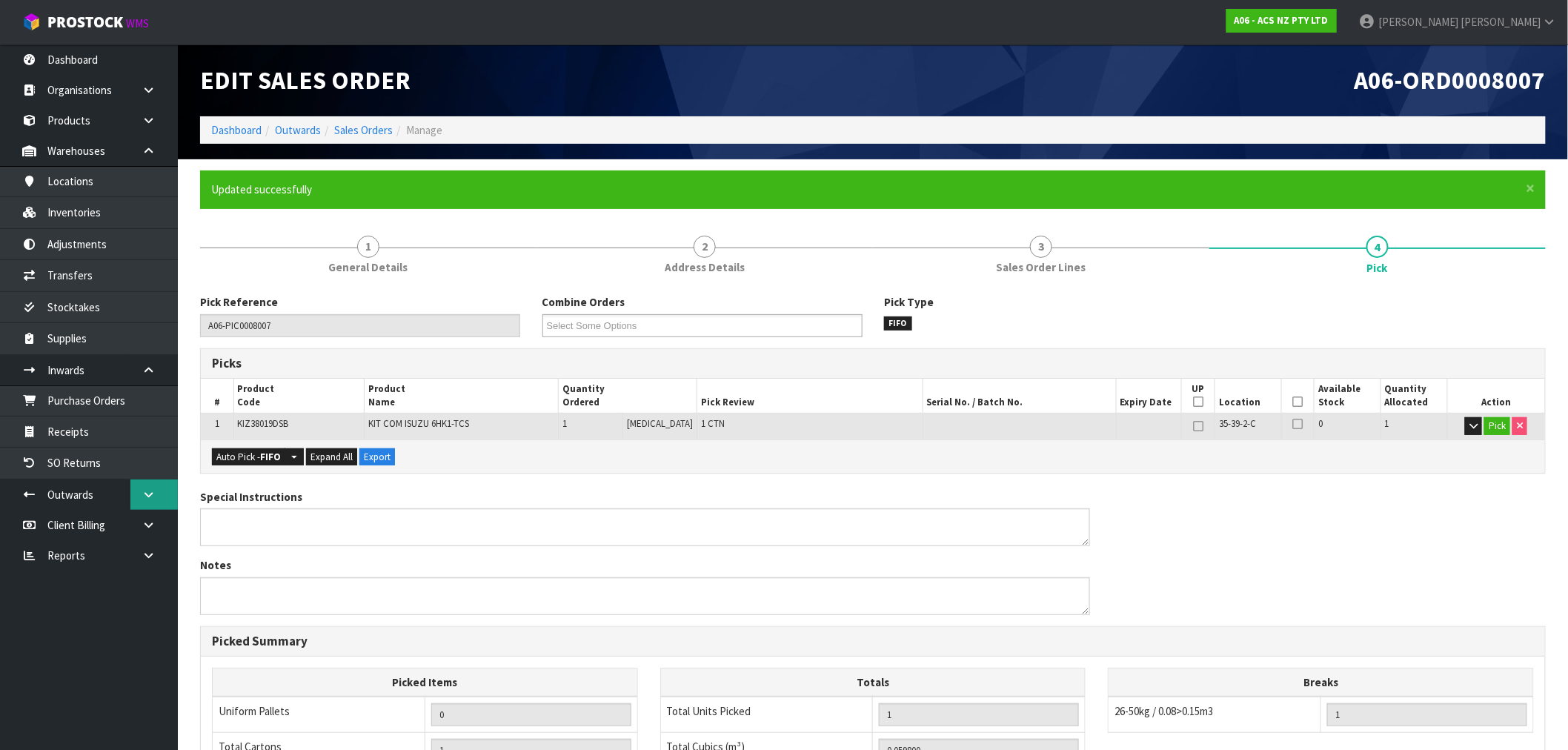
type input "Rocio Lopez"
type input "2025-09-26T15:36:04"
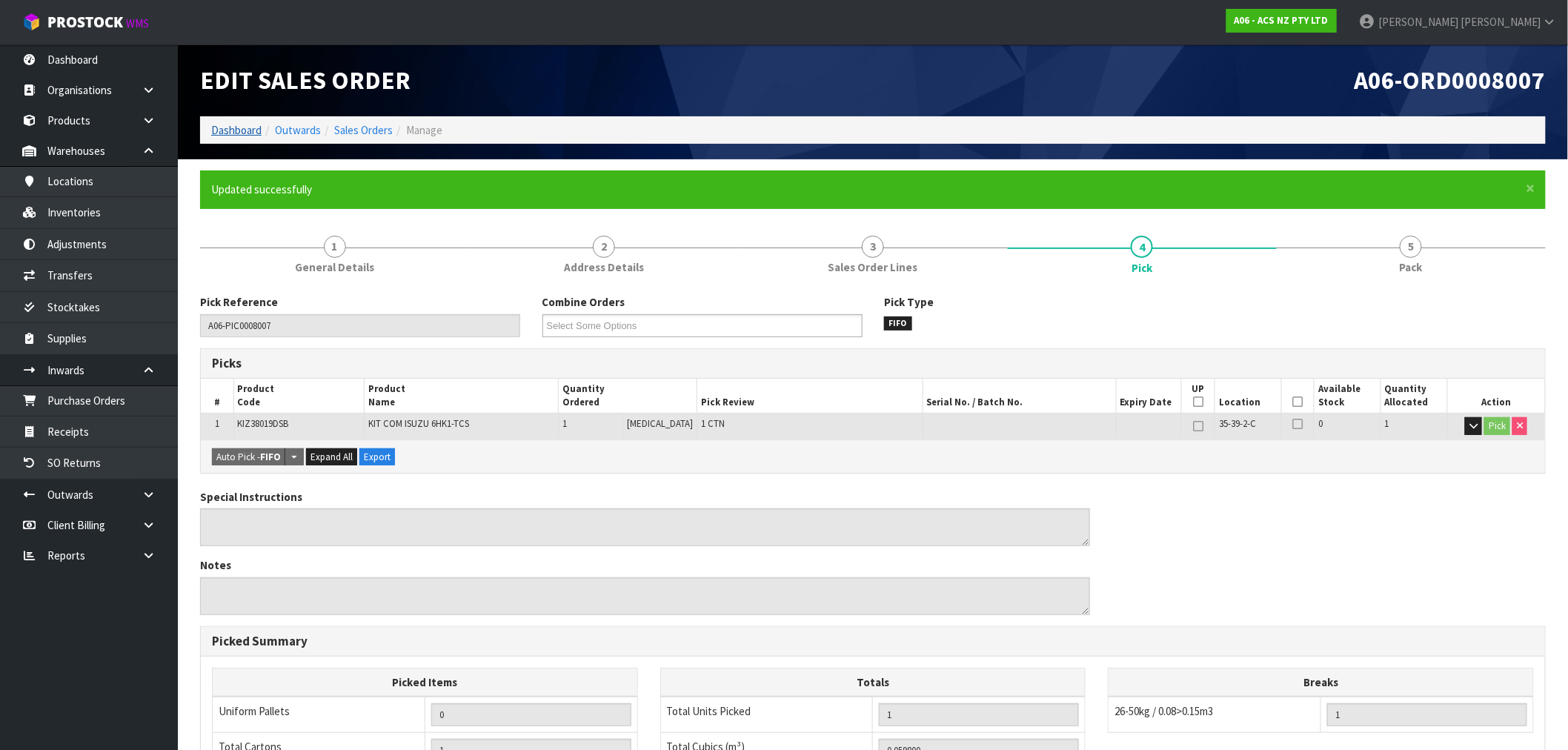
drag, startPoint x: 208, startPoint y: 126, endPoint x: 230, endPoint y: 126, distance: 22.0
click at [208, 126] on ol "Dashboard Outwards Sales Orders Manage" at bounding box center [873, 130] width 1346 height 27
click at [234, 126] on link "Dashboard" at bounding box center [236, 130] width 50 height 14
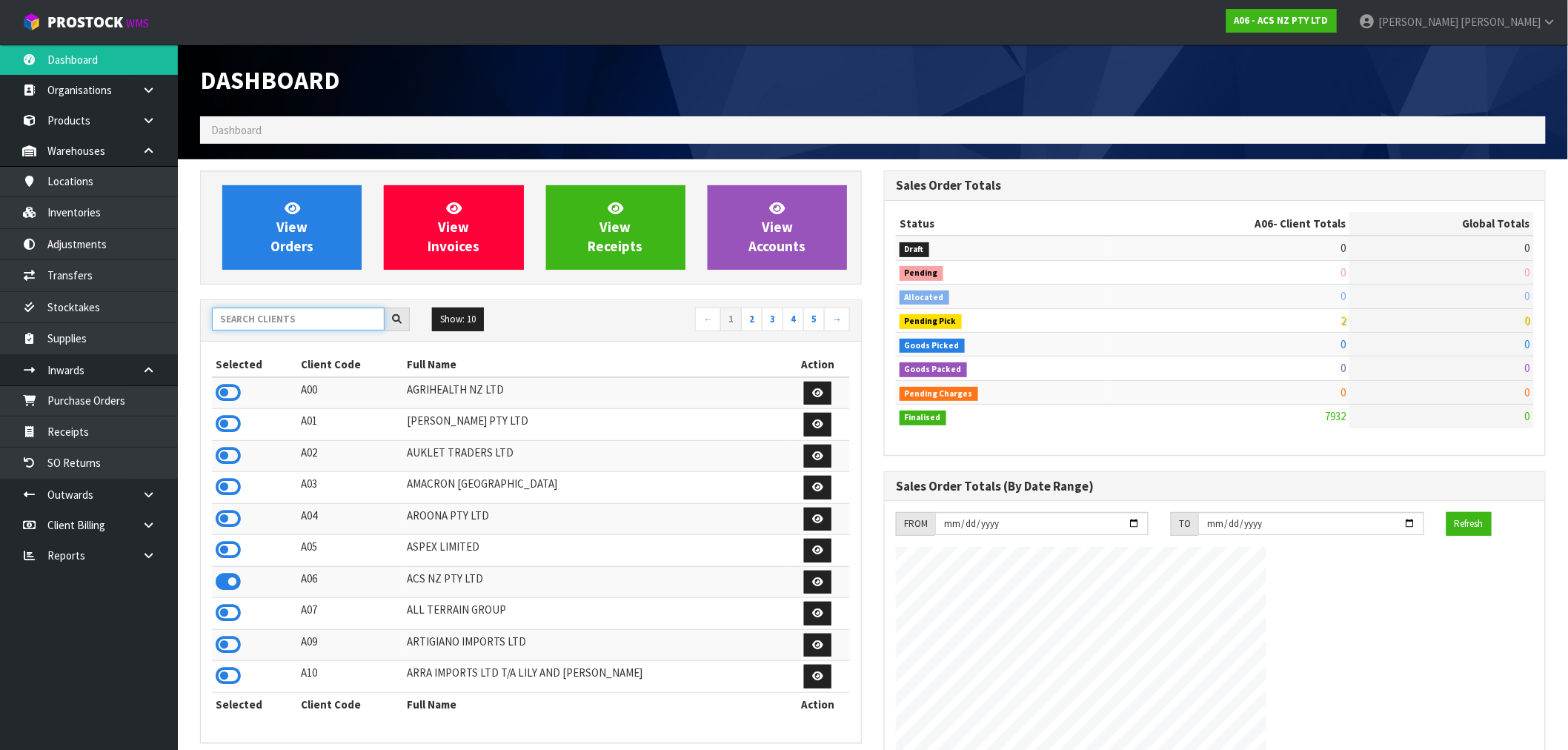
click at [279, 323] on input "text" at bounding box center [298, 319] width 173 height 23
type input "A06"
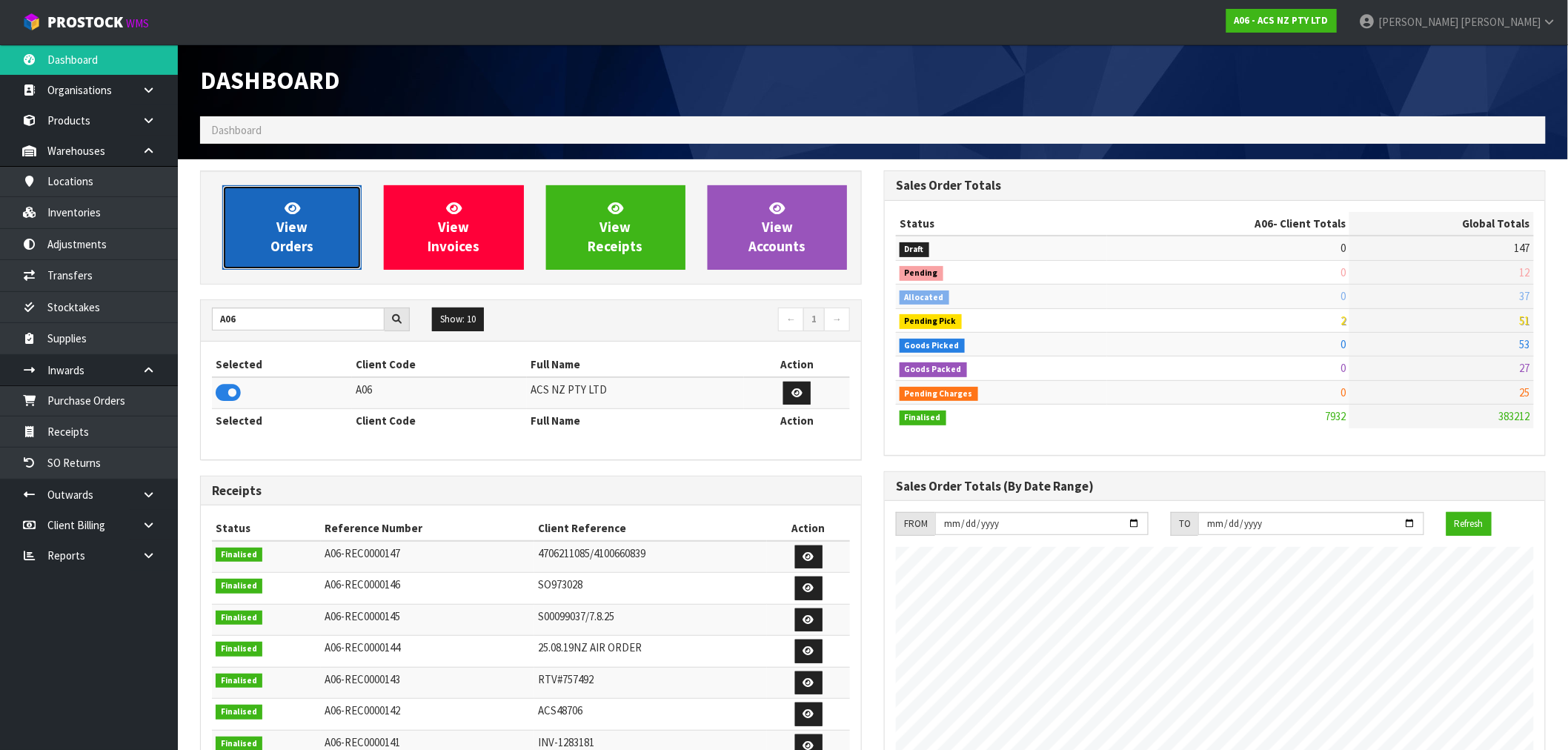
click at [265, 247] on link "View Orders" at bounding box center [292, 227] width 139 height 85
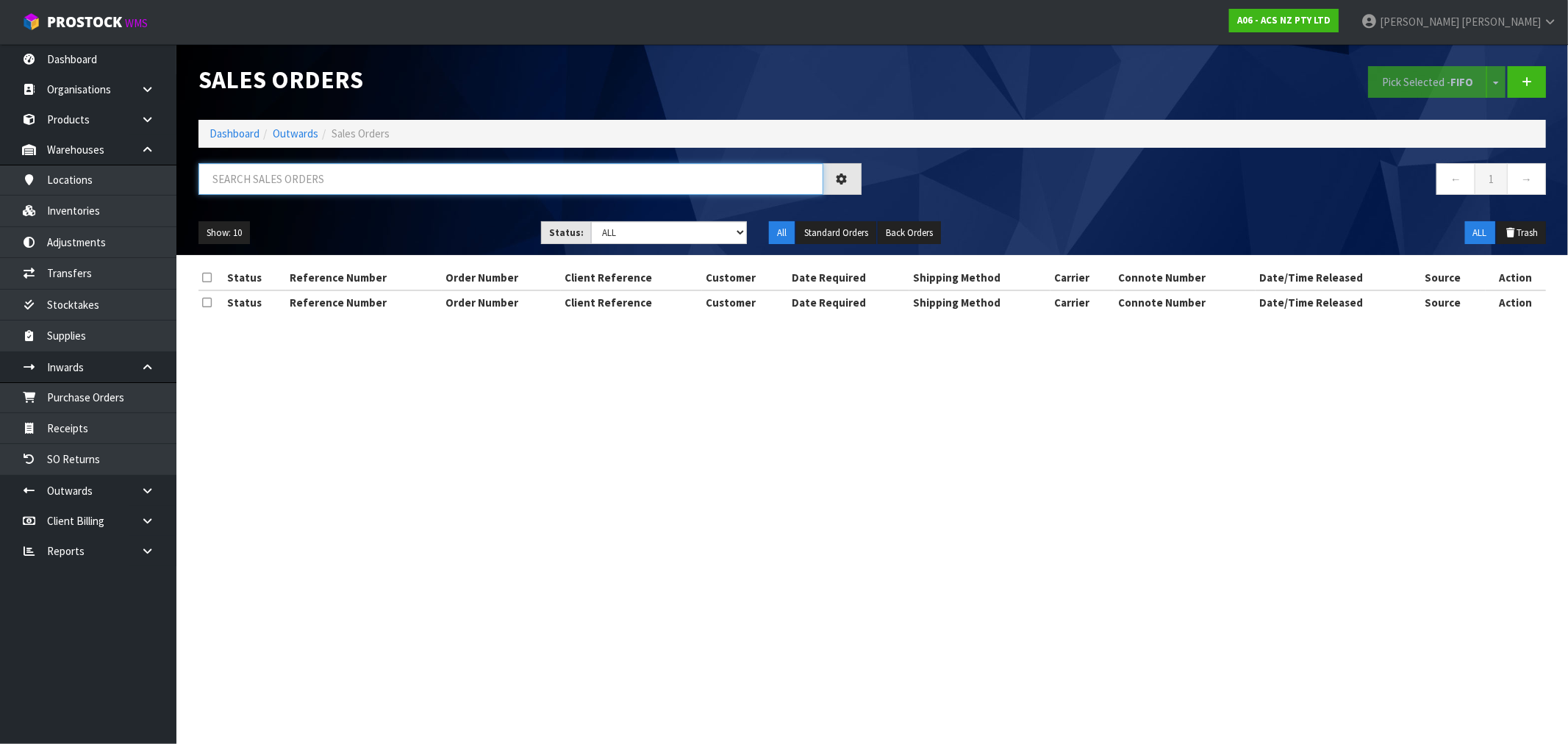
drag, startPoint x: 381, startPoint y: 180, endPoint x: 348, endPoint y: 191, distance: 34.8
click at [380, 180] on input "text" at bounding box center [511, 179] width 625 height 32
paste input "FWM58799889"
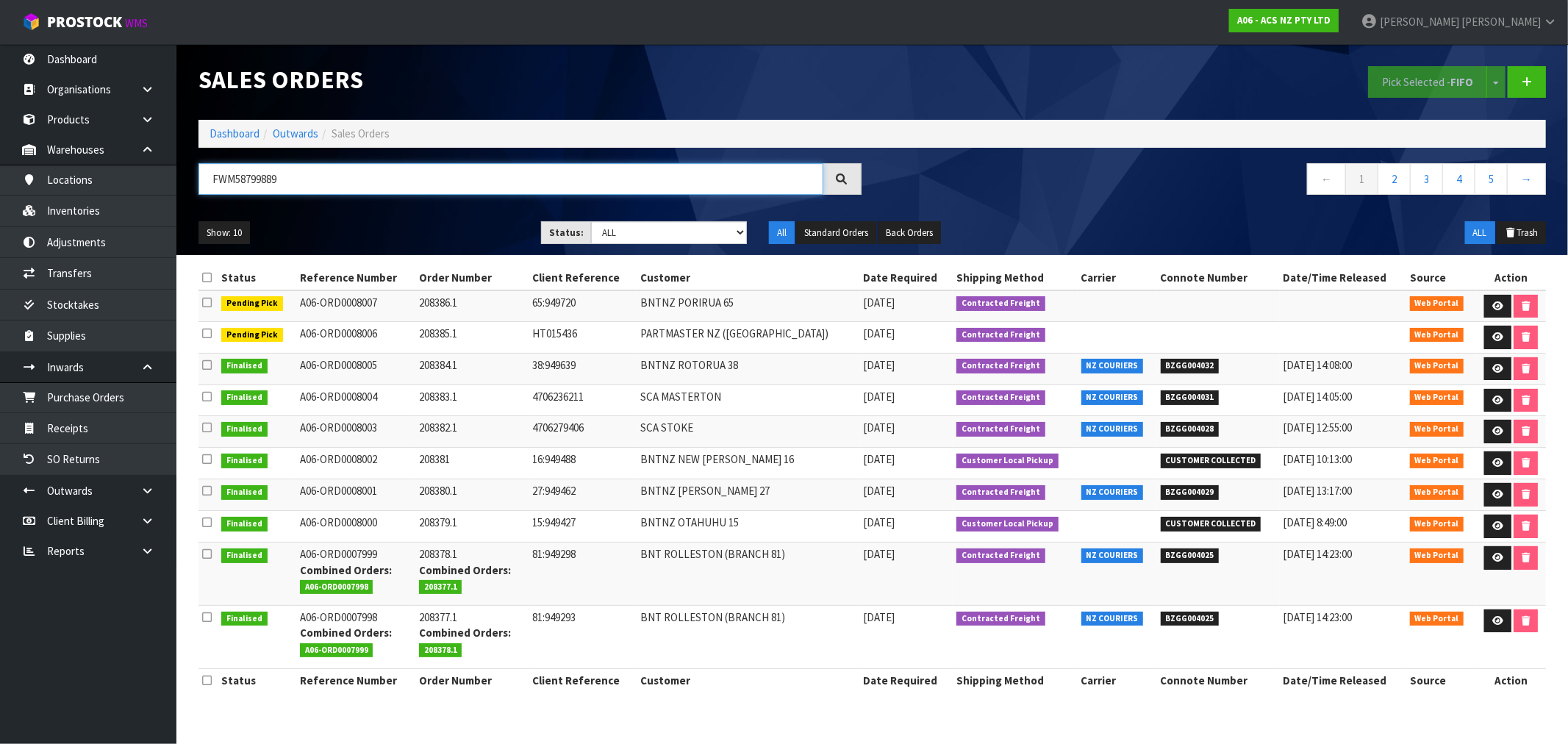
type input "FWM58799889"
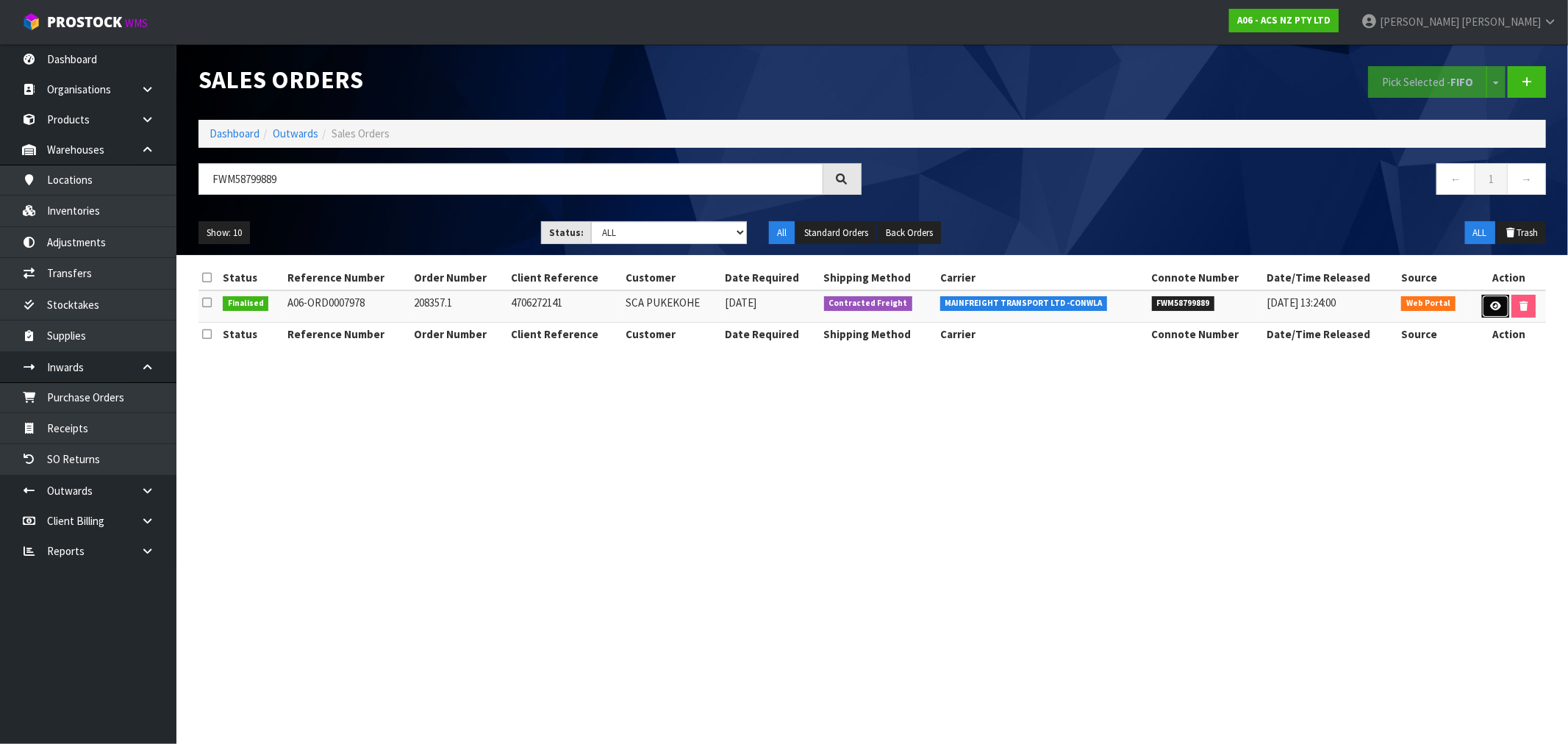
click at [1504, 311] on link at bounding box center [1495, 306] width 27 height 23
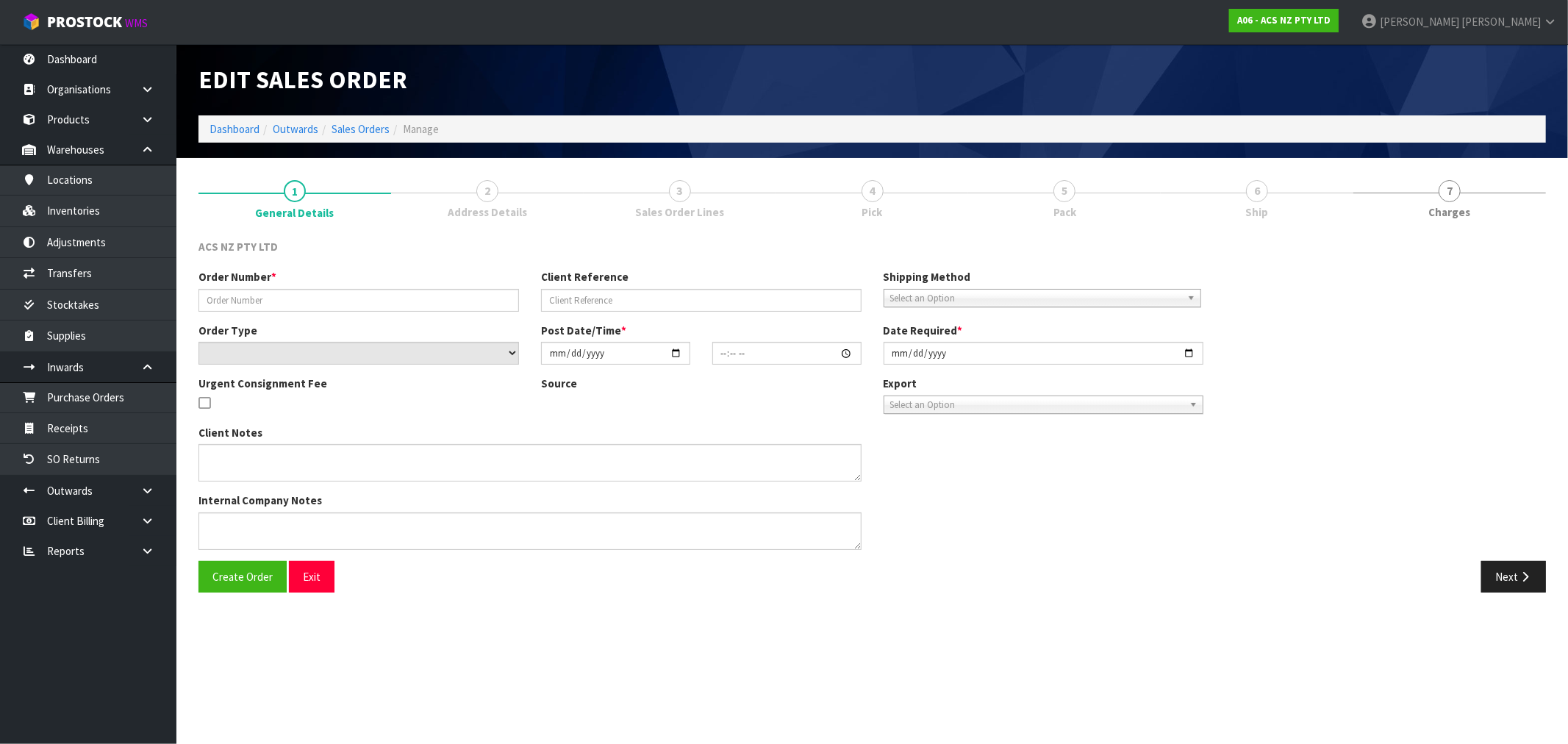
type input "208357.1"
type input "4706272141"
select select "number:0"
type input "2025-09-22"
type input "16:16:00.000"
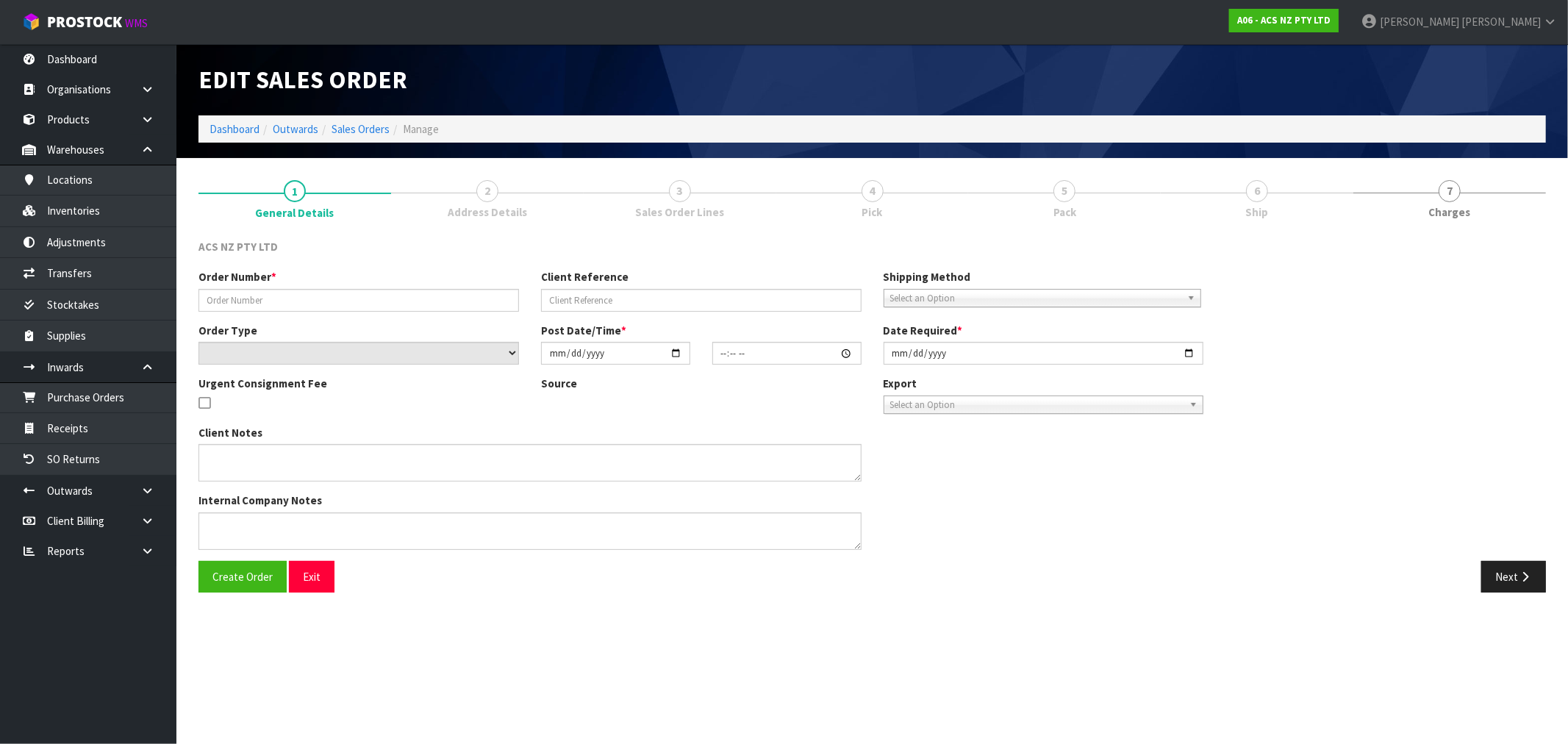
type input "2025-09-23"
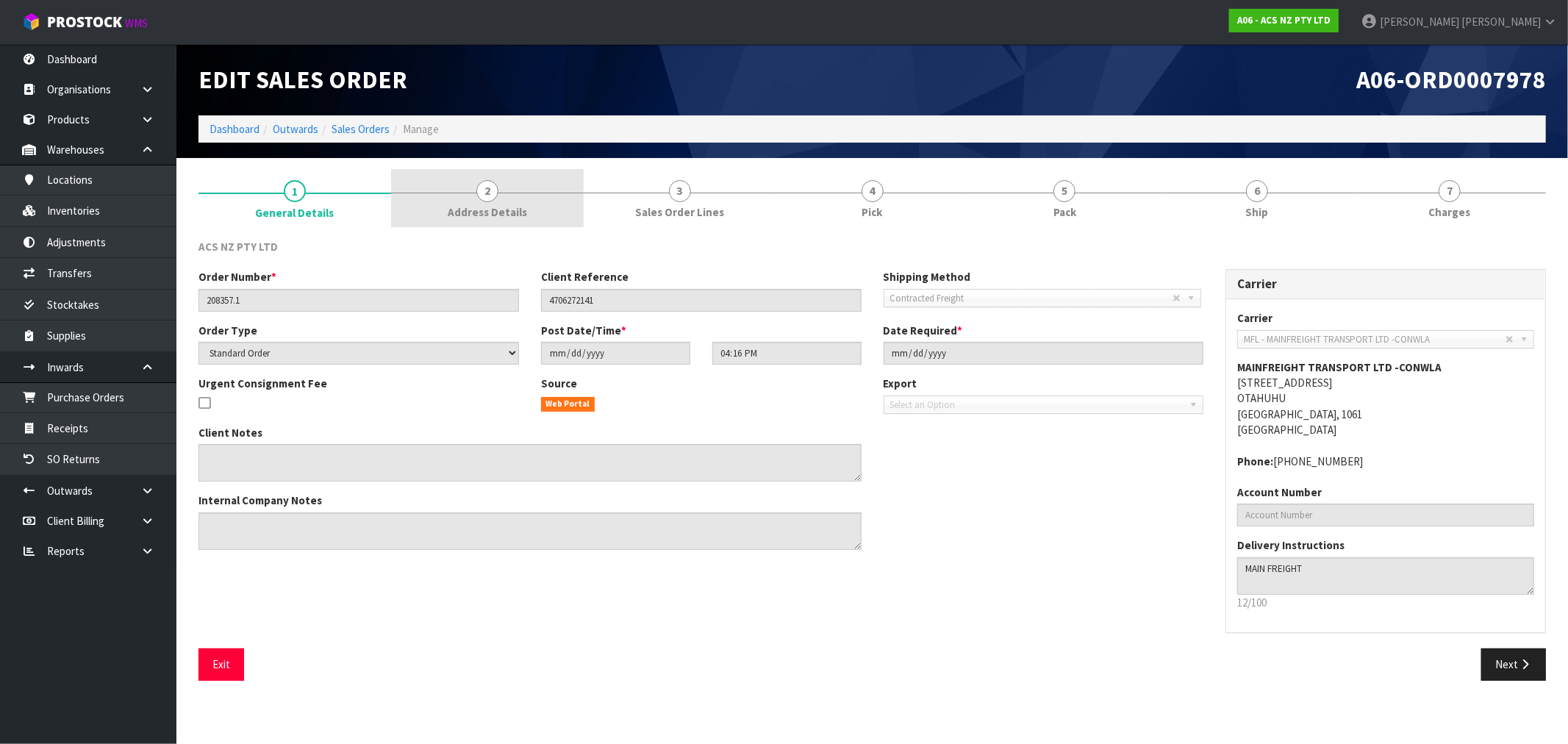
click at [557, 203] on link "2 Address Details" at bounding box center [487, 198] width 193 height 58
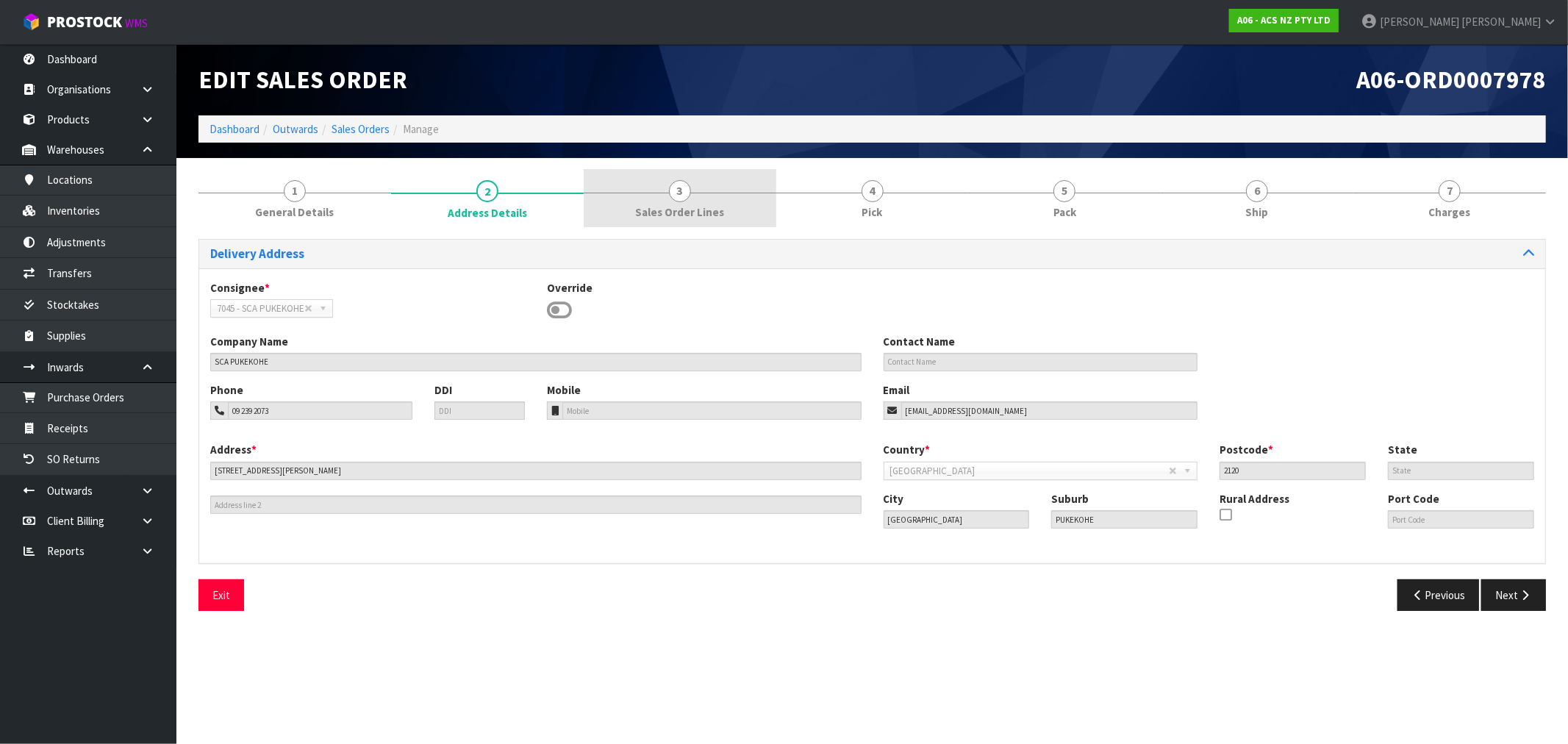
click at [704, 217] on span "Sales Order Lines" at bounding box center [680, 211] width 89 height 15
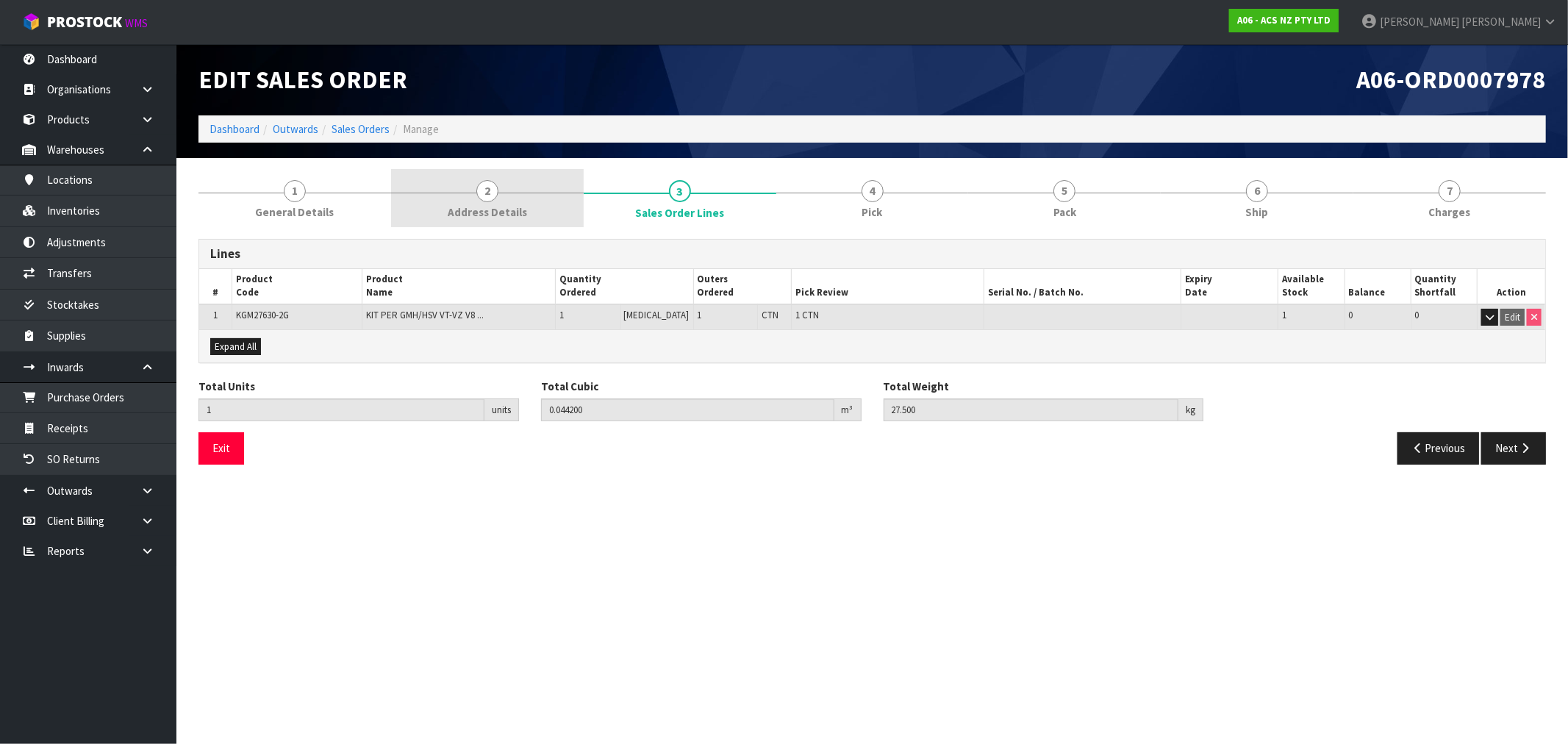
click at [553, 214] on link "2 Address Details" at bounding box center [487, 198] width 193 height 58
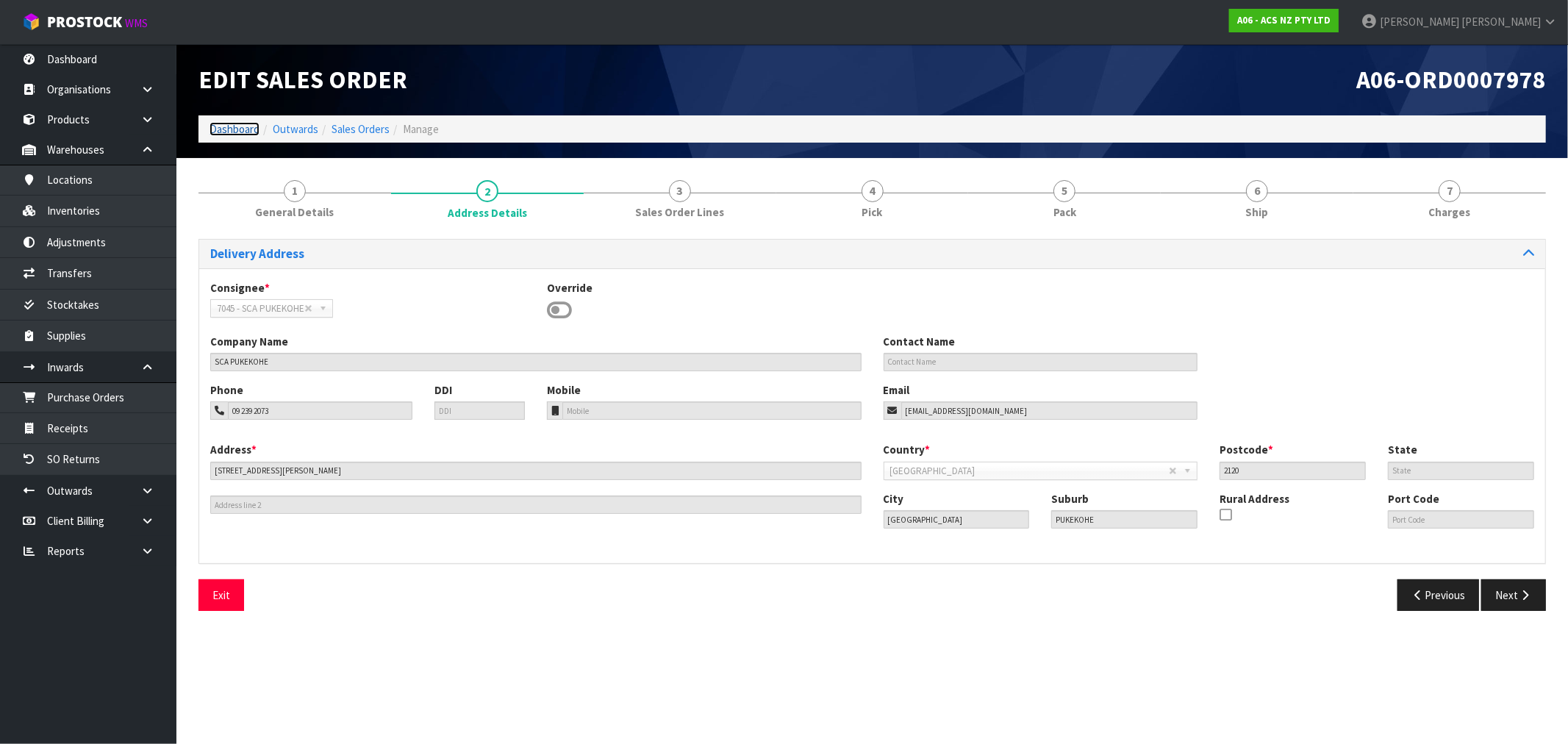
click at [247, 130] on link "Dashboard" at bounding box center [234, 129] width 50 height 14
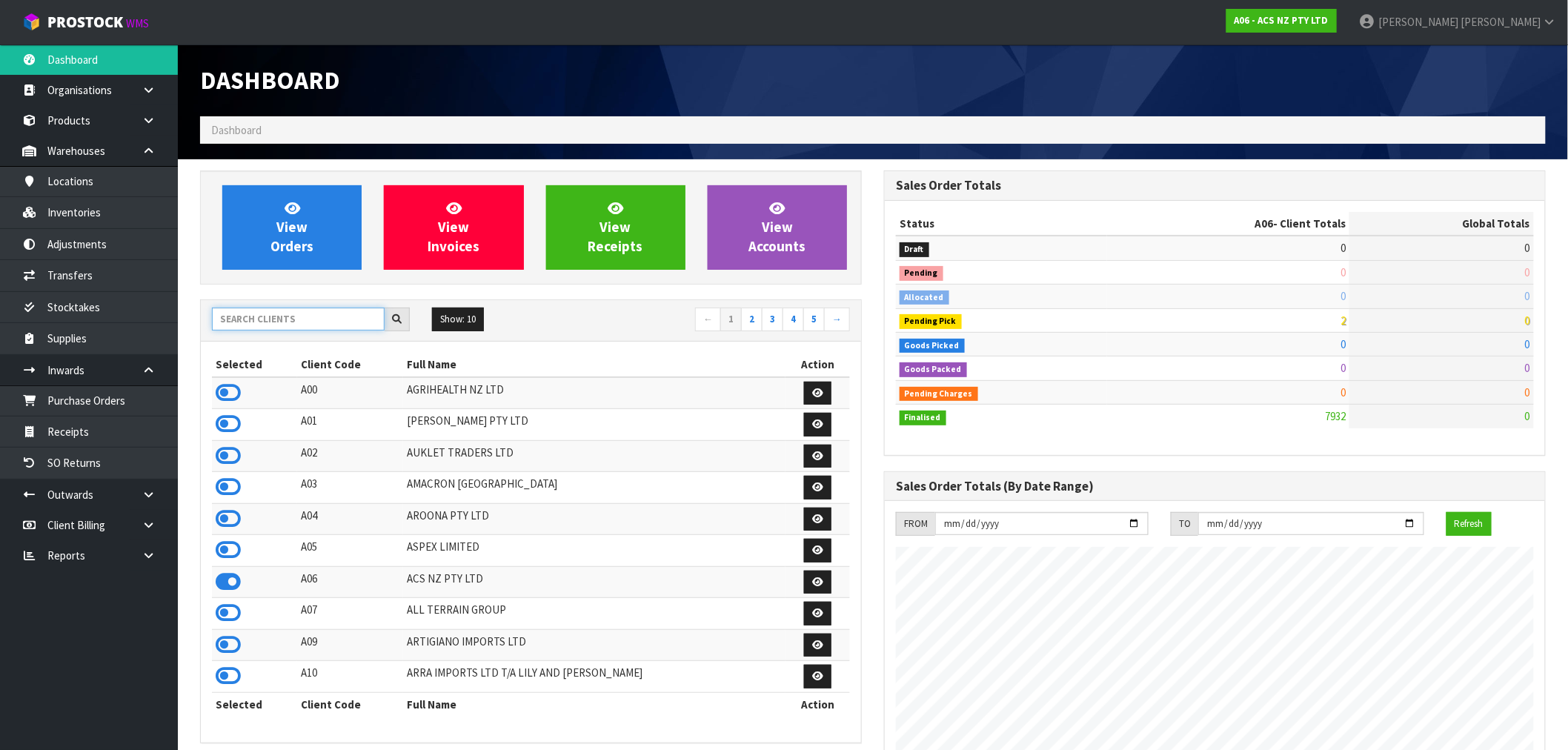
scroll to position [1122, 684]
click at [304, 322] on input "text" at bounding box center [298, 319] width 173 height 23
click at [292, 321] on input "text" at bounding box center [298, 319] width 173 height 23
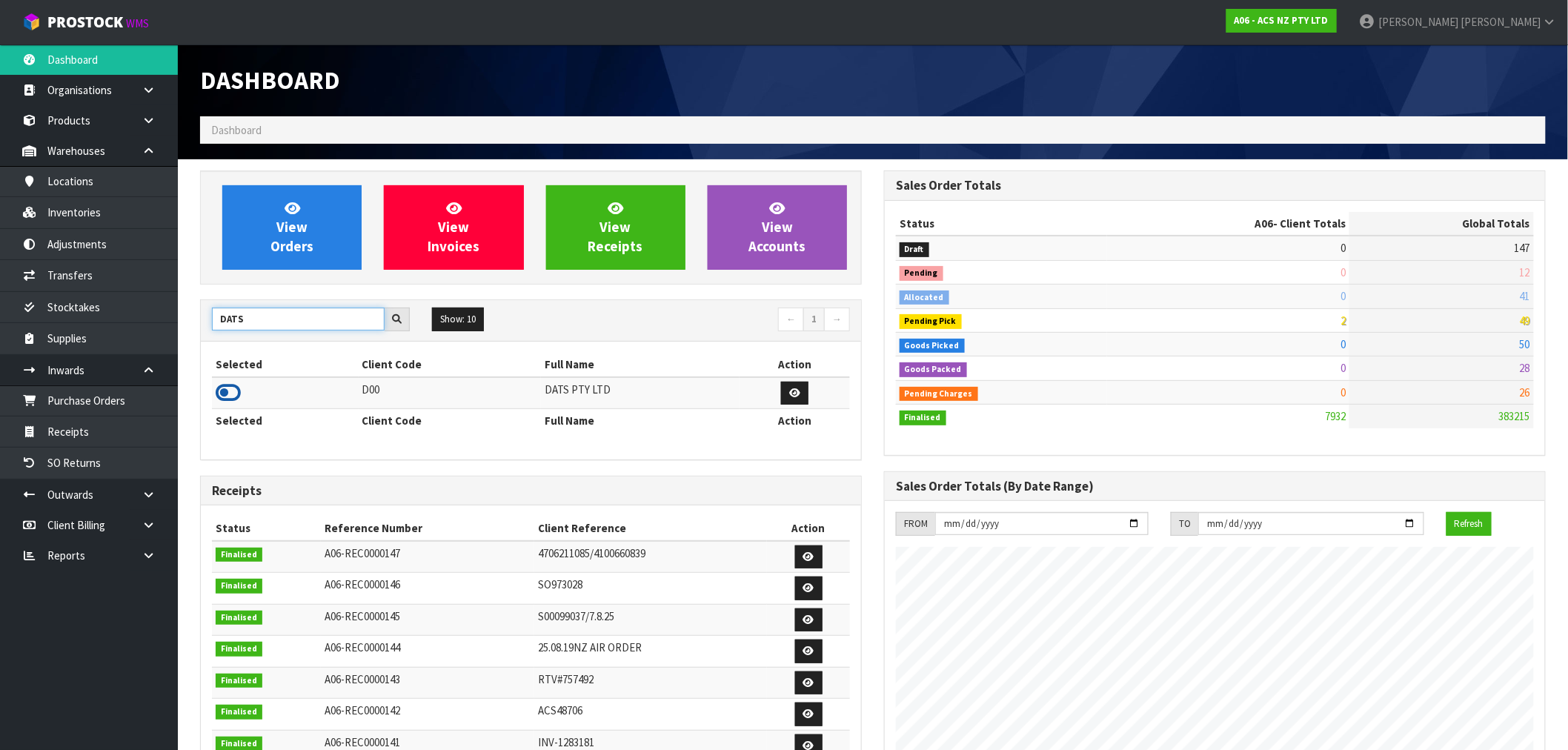
type input "DATS"
click at [234, 388] on icon at bounding box center [228, 392] width 25 height 22
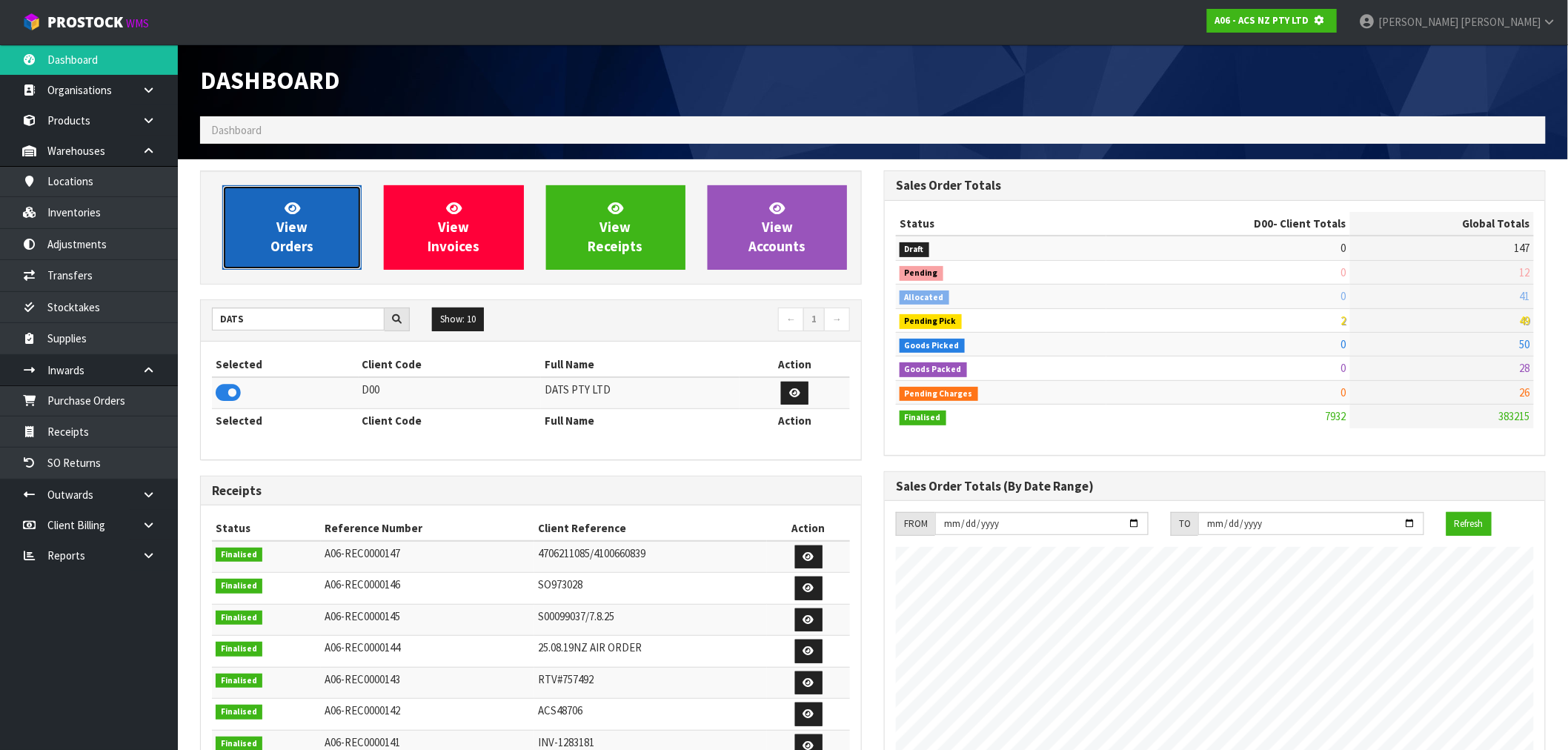
scroll to position [739885, 740235]
click at [264, 241] on link "View Orders" at bounding box center [292, 227] width 139 height 85
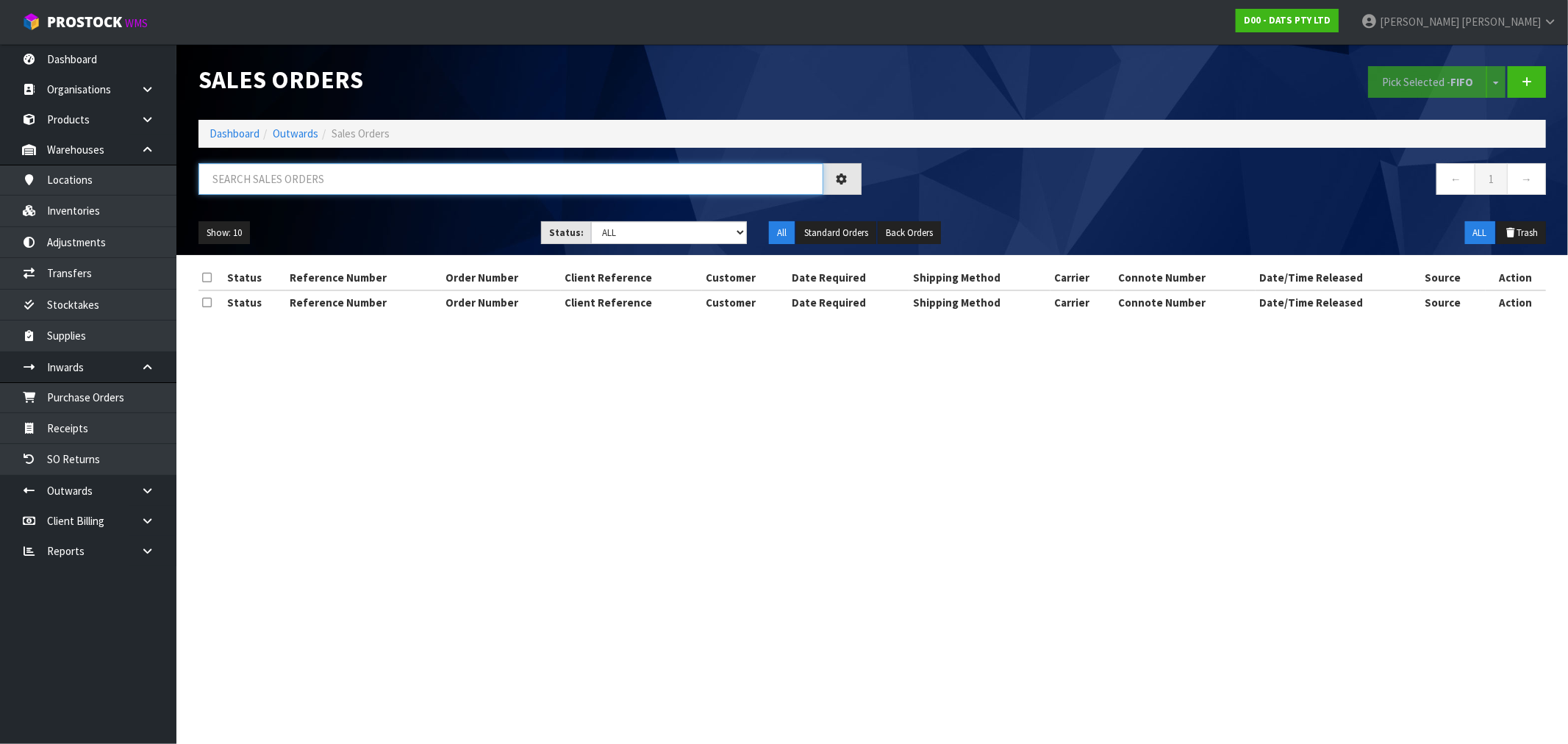
click at [364, 184] on input "text" at bounding box center [511, 179] width 625 height 32
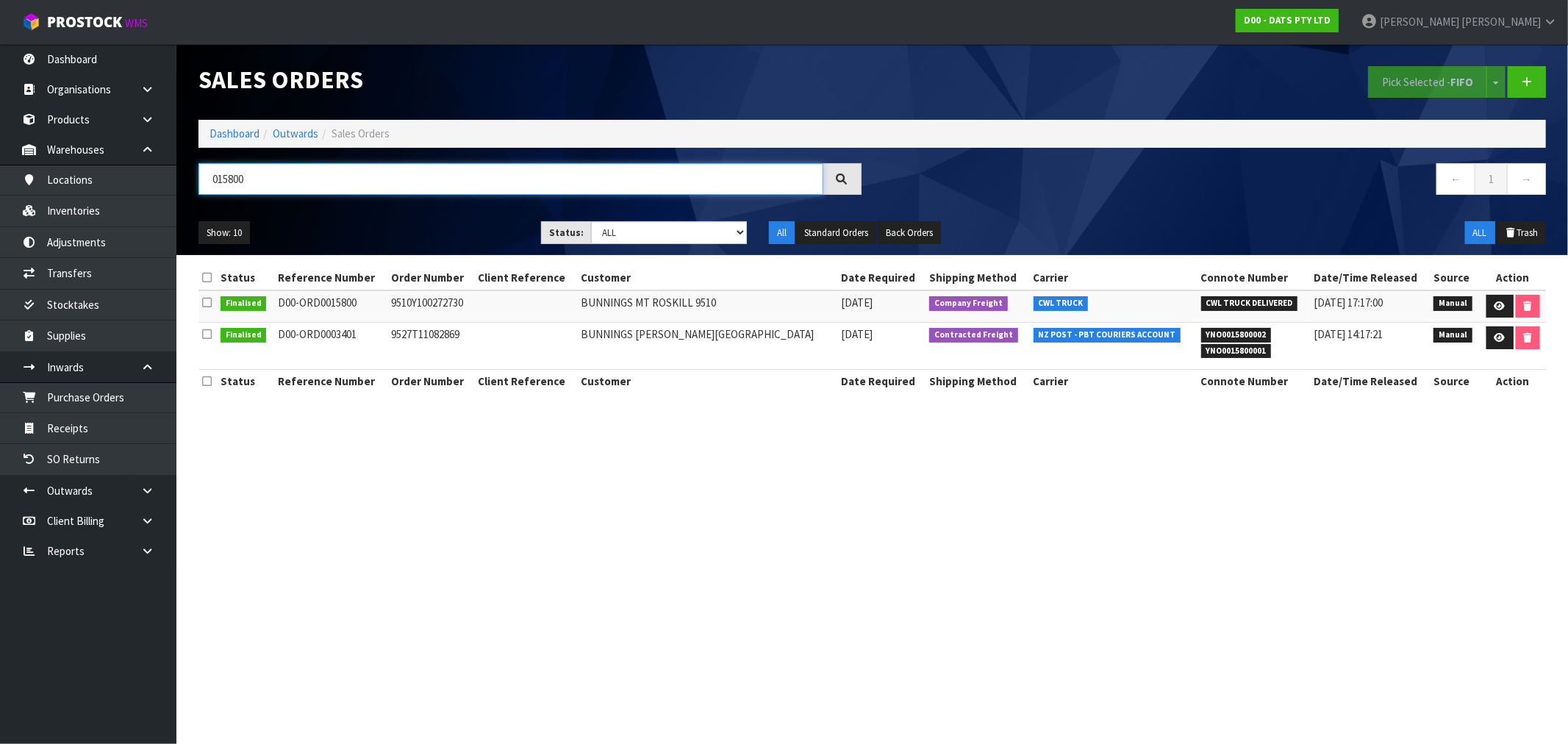
click at [311, 179] on input "015800" at bounding box center [511, 179] width 625 height 32
click at [311, 180] on input "015800" at bounding box center [511, 179] width 625 height 32
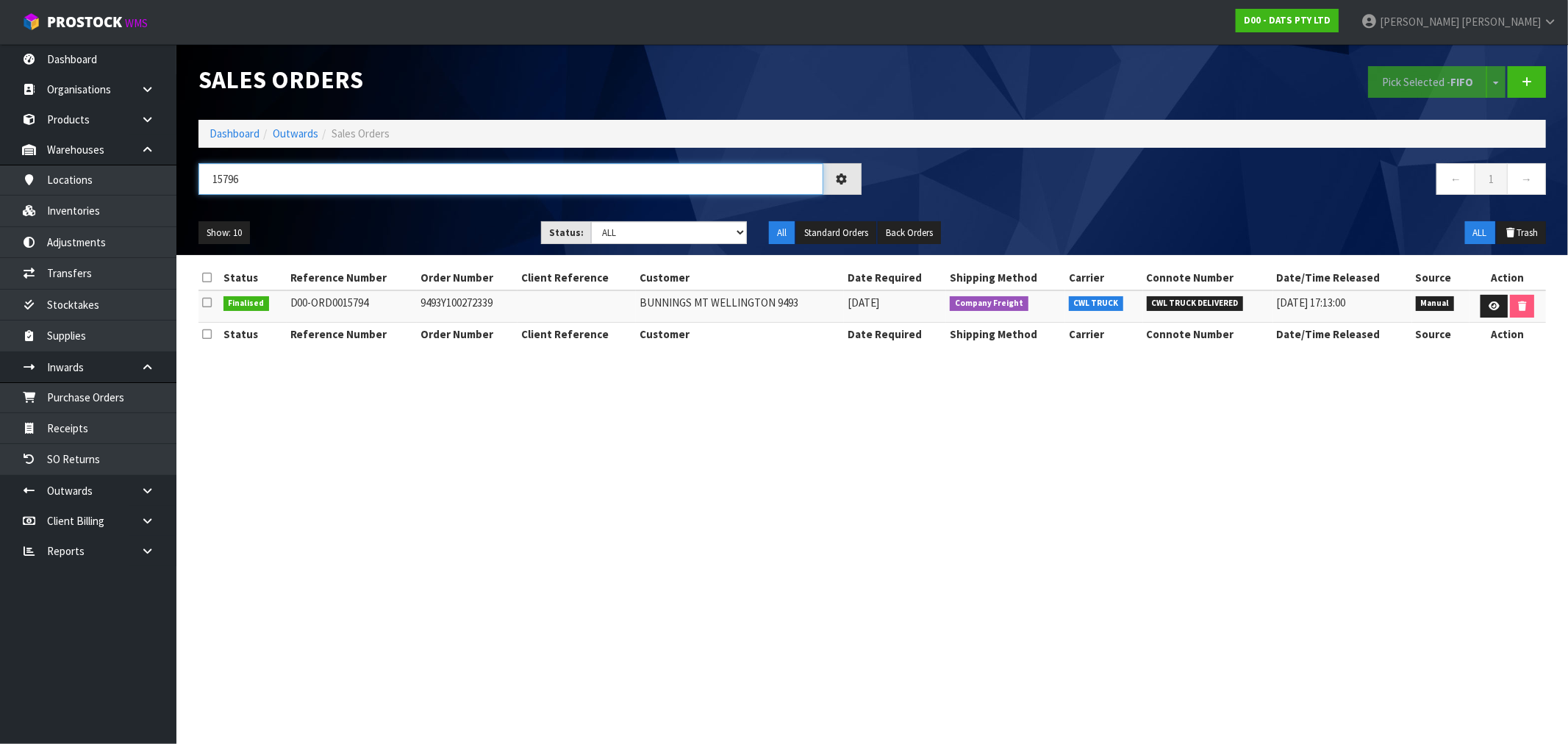
type input "15796"
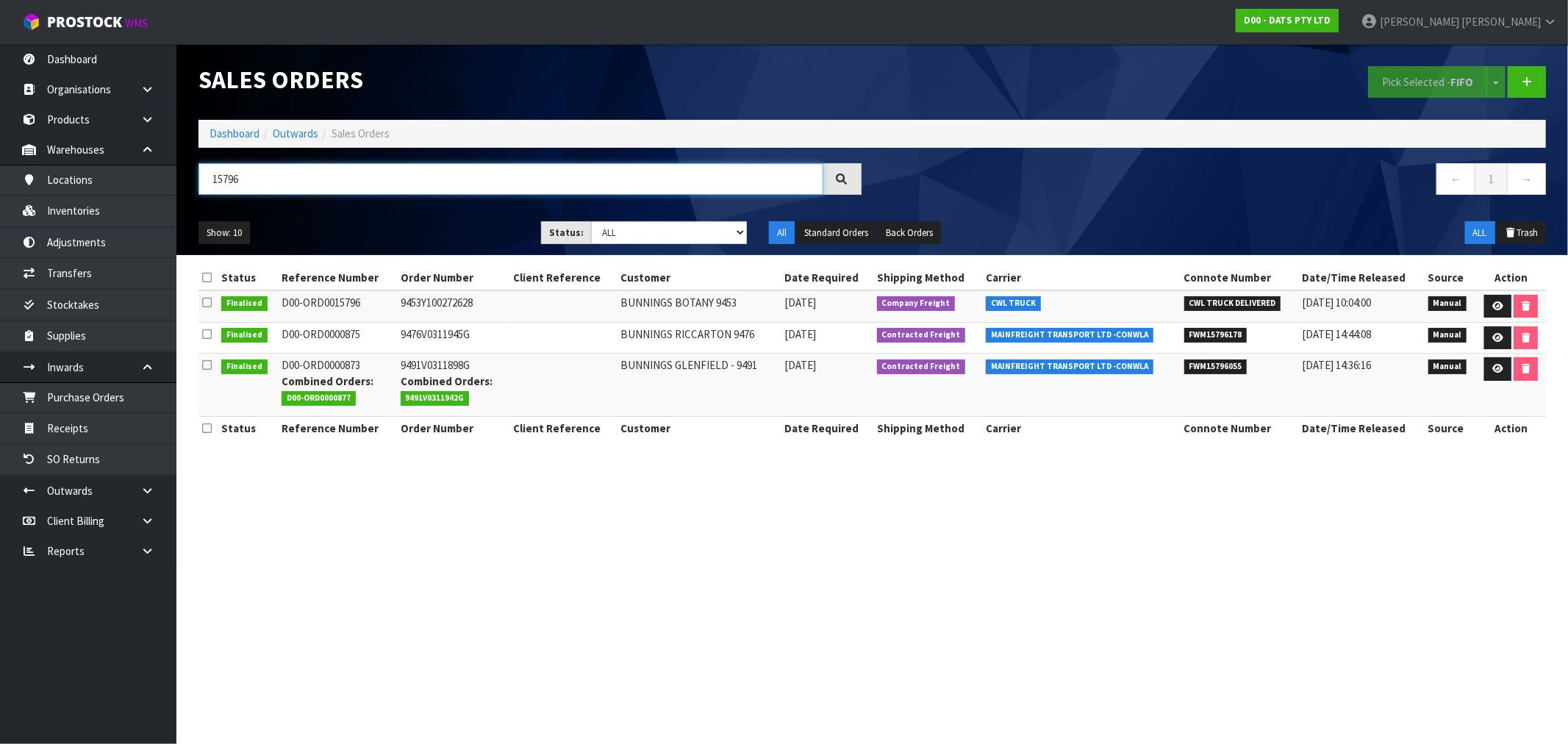
drag, startPoint x: 204, startPoint y: 171, endPoint x: 214, endPoint y: 174, distance: 10.4
click at [204, 171] on input "15796" at bounding box center [511, 179] width 625 height 32
click at [224, 178] on input "15796" at bounding box center [511, 179] width 625 height 32
click at [218, 145] on ol "Dashboard Outwards Sales Orders" at bounding box center [872, 134] width 1347 height 27
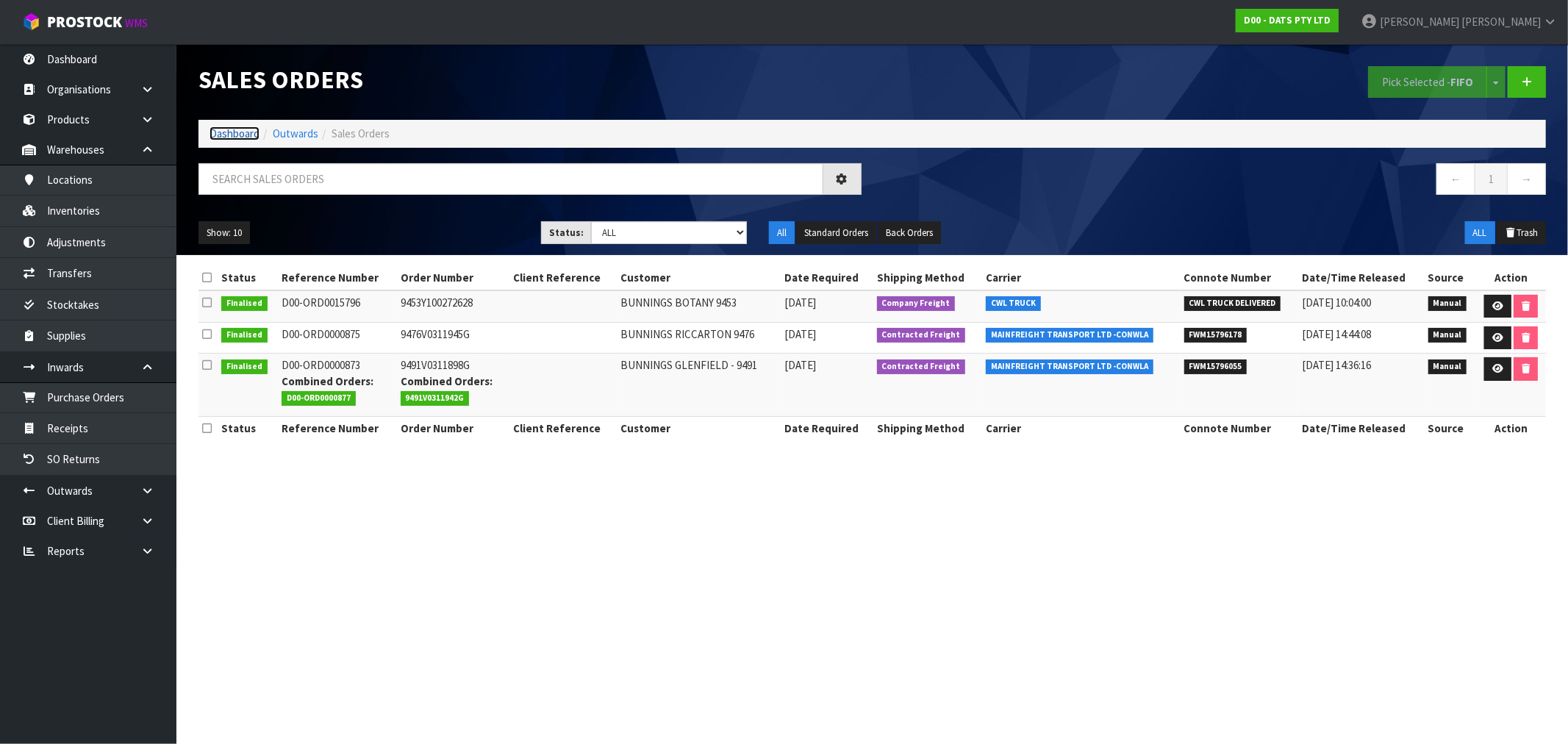
click at [221, 137] on link "Dashboard" at bounding box center [234, 133] width 50 height 14
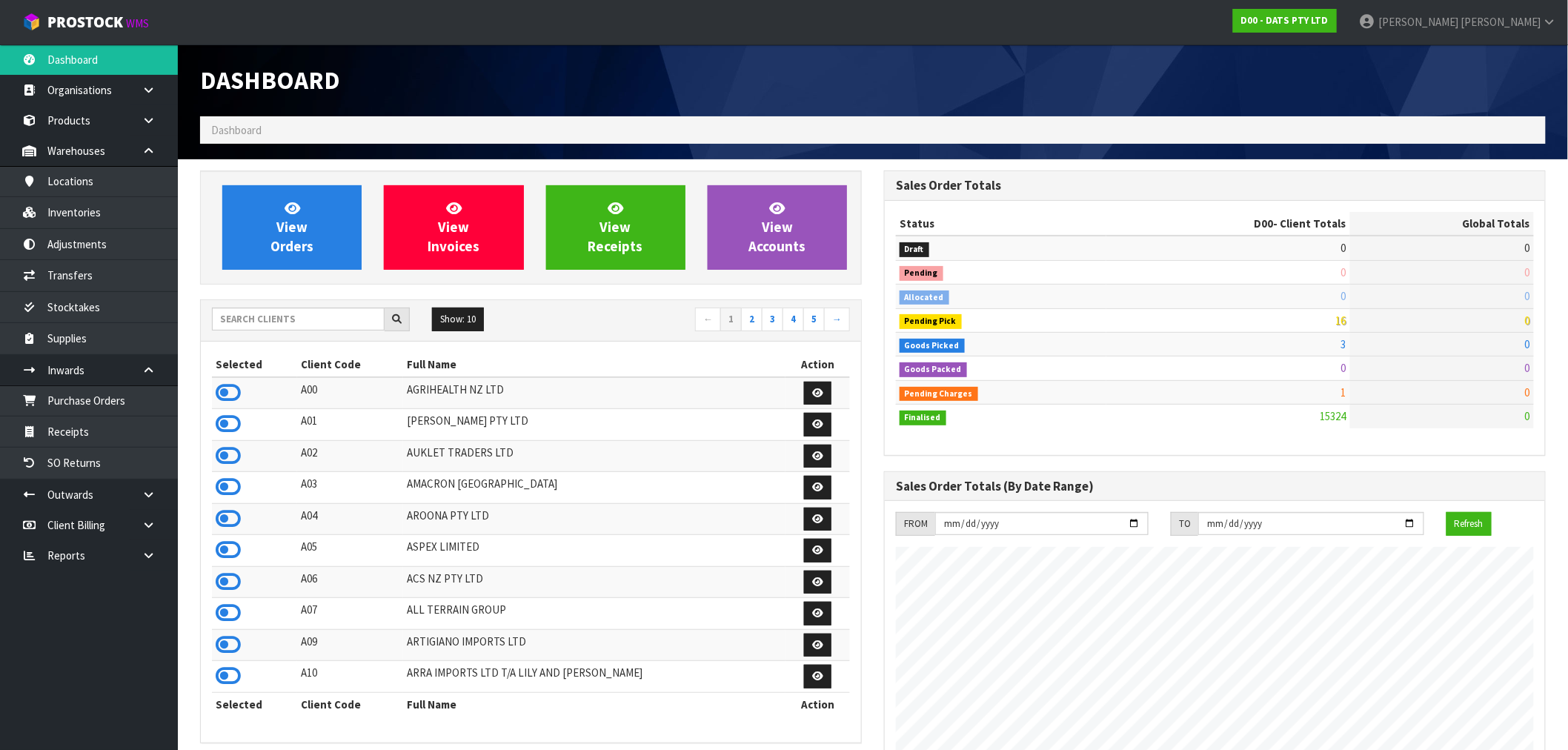
scroll to position [1122, 684]
click at [314, 319] on input "text" at bounding box center [298, 319] width 173 height 23
type input "C11"
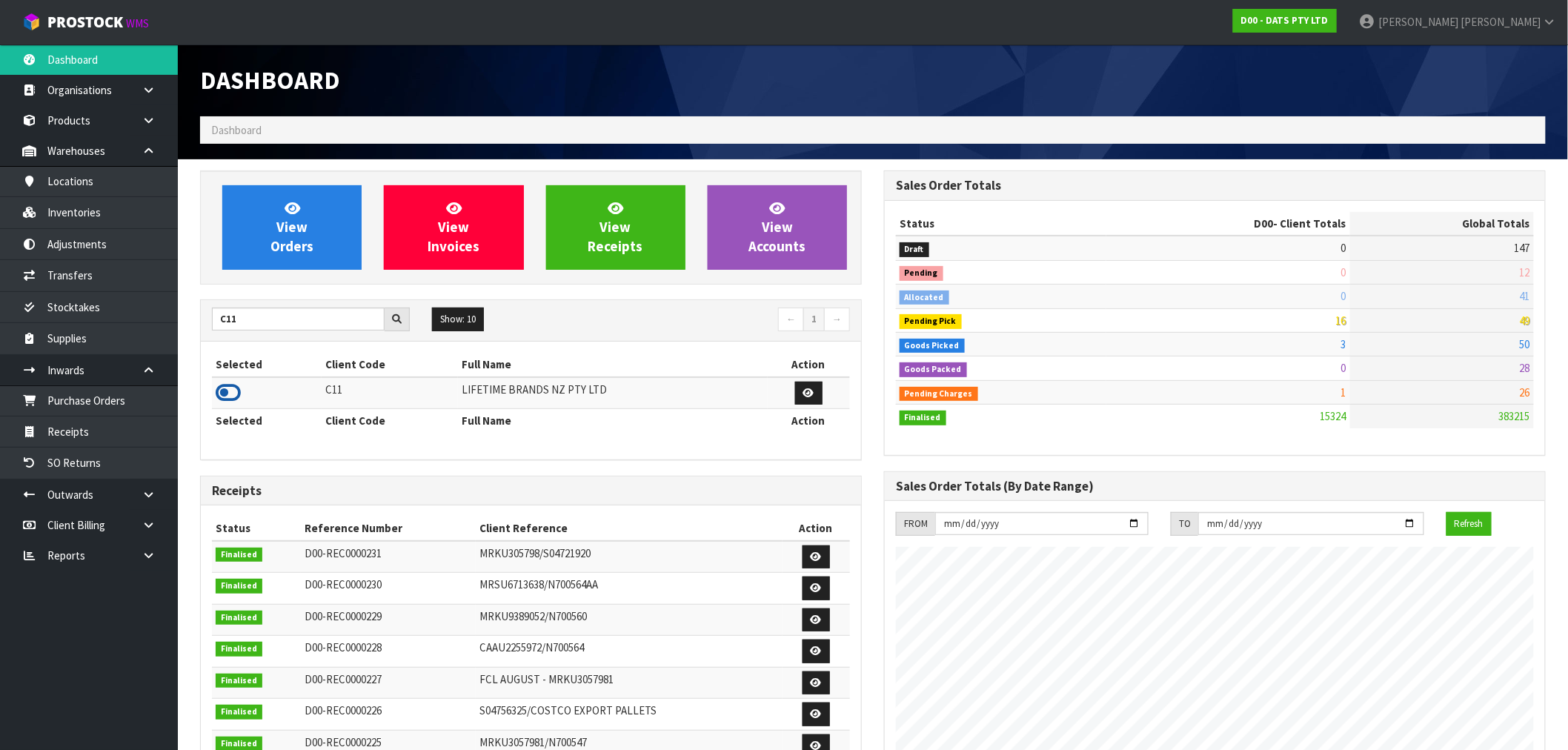
click at [230, 391] on icon at bounding box center [228, 392] width 25 height 22
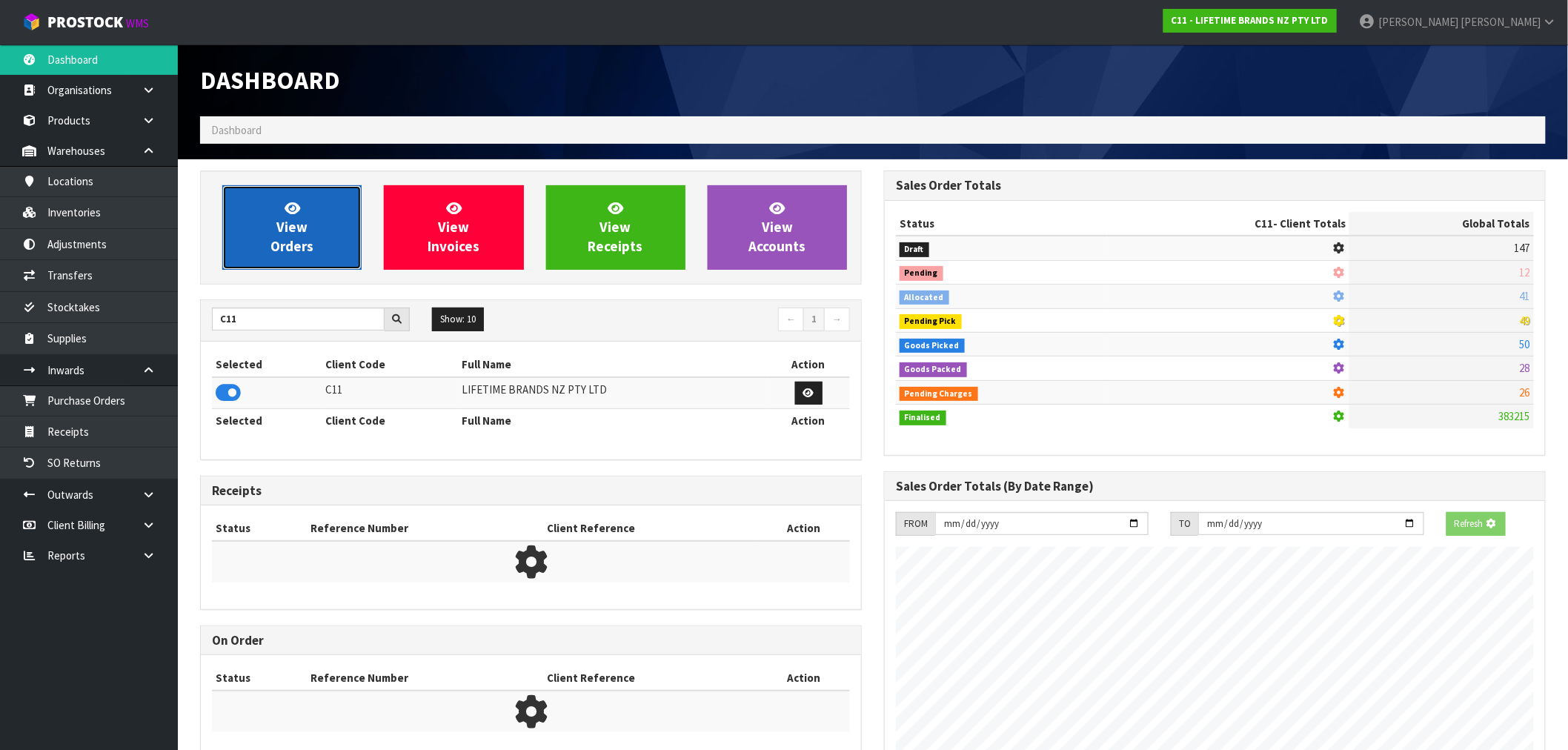
scroll to position [739885, 740235]
click at [289, 235] on link "View Orders" at bounding box center [292, 227] width 139 height 85
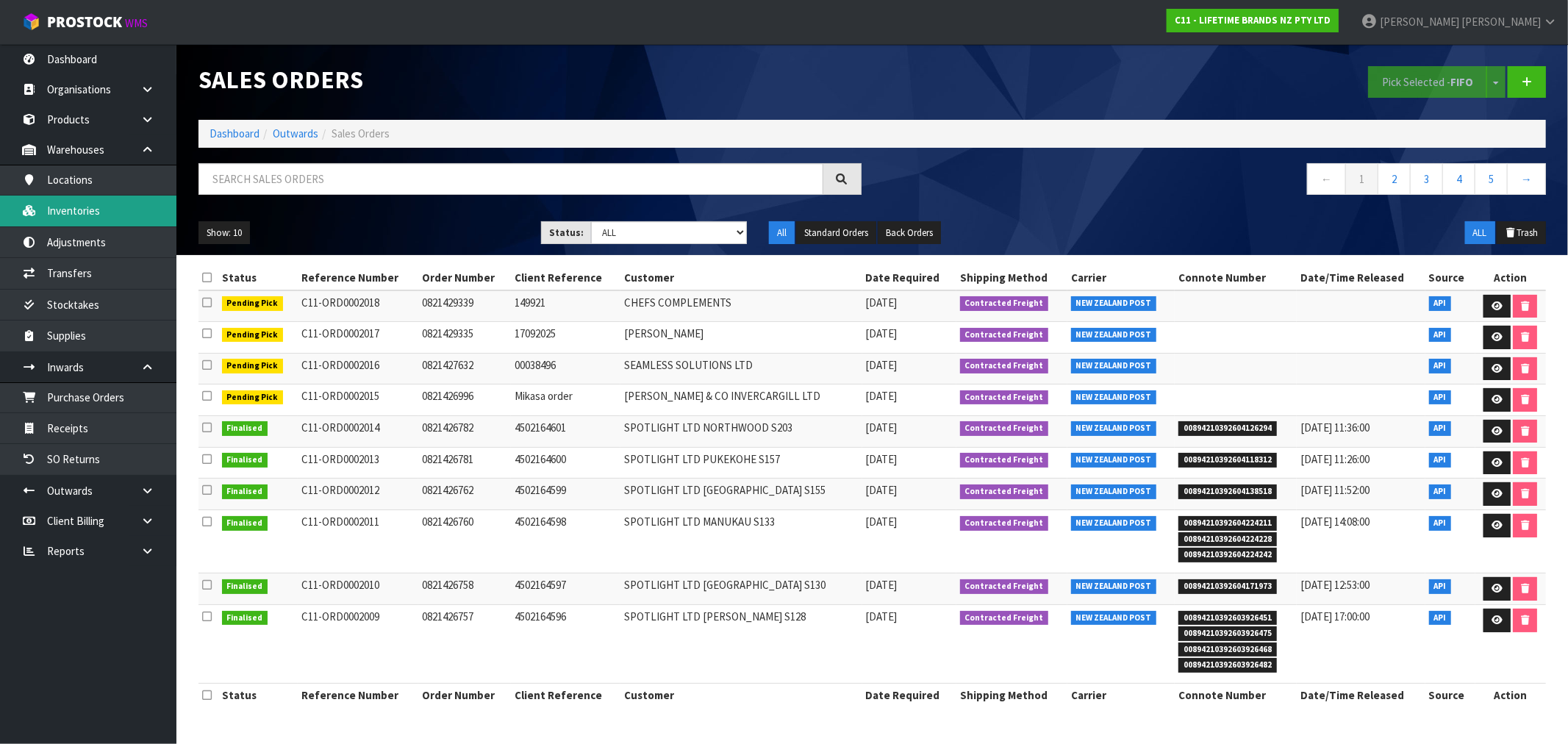
click at [66, 218] on link "Inventories" at bounding box center [88, 211] width 177 height 30
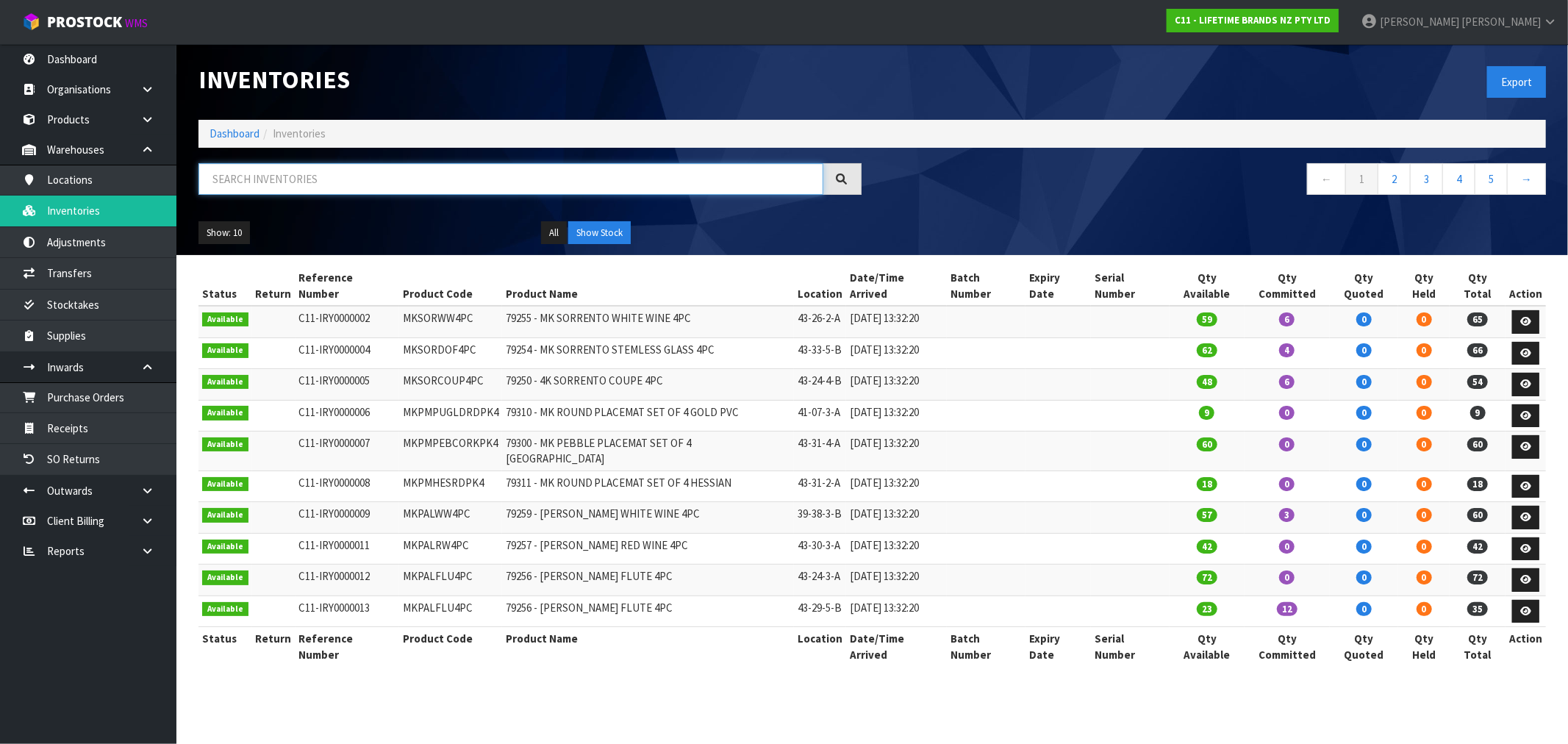
click at [222, 180] on input "text" at bounding box center [511, 179] width 625 height 32
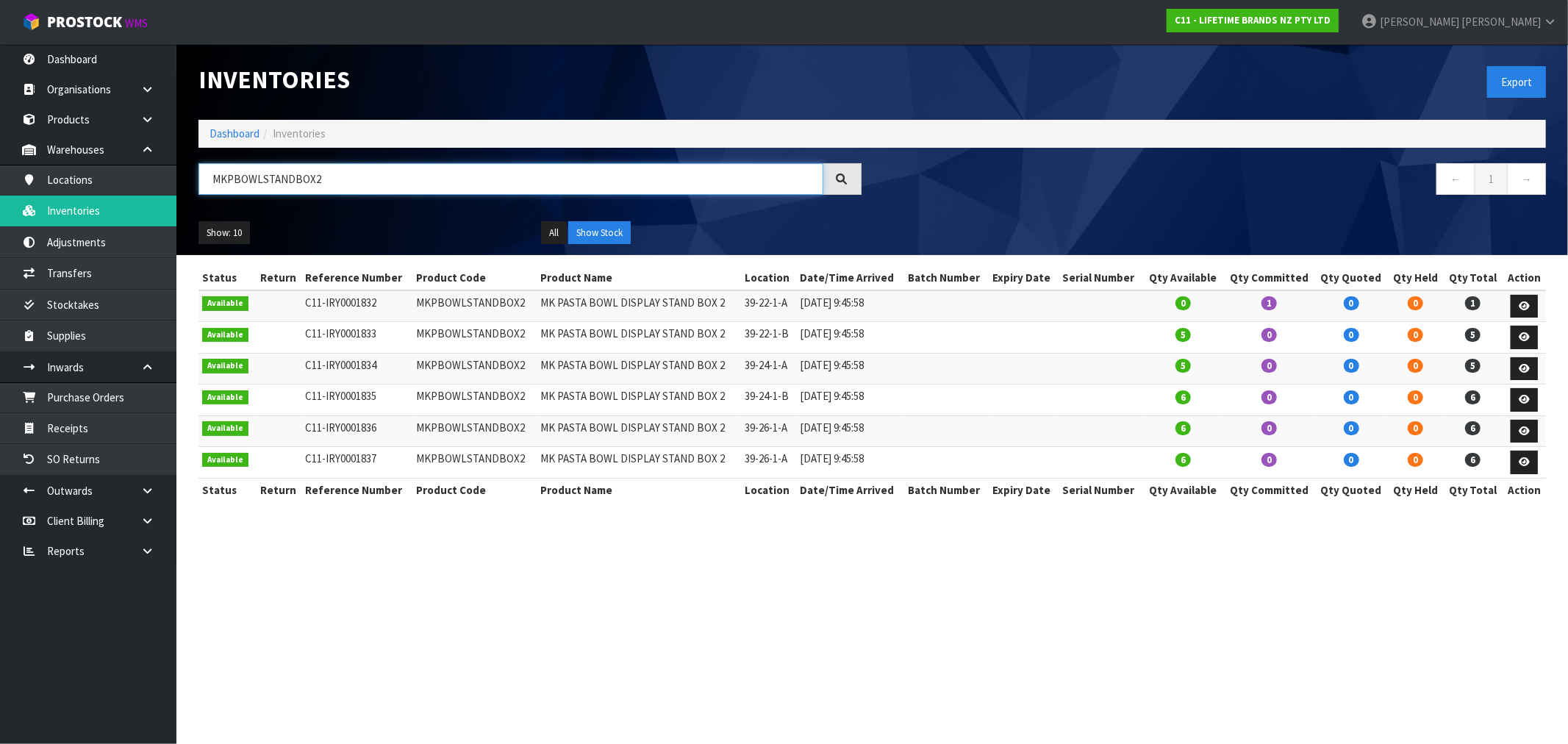
drag, startPoint x: 368, startPoint y: 184, endPoint x: 184, endPoint y: 184, distance: 184.0
click at [184, 184] on header "Inventories Export Dashboard Inventories MKPBOWLSTANDBOX2 ← 1 → Show: 10 5 10 2…" at bounding box center [873, 149] width 1392 height 211
drag, startPoint x: 268, startPoint y: 14, endPoint x: 574, endPoint y: 177, distance: 346.7
click at [574, 177] on input "MKPBOWLSTANDBOX2" at bounding box center [511, 179] width 625 height 32
type input "MKPBOWLSTANDBOX2"
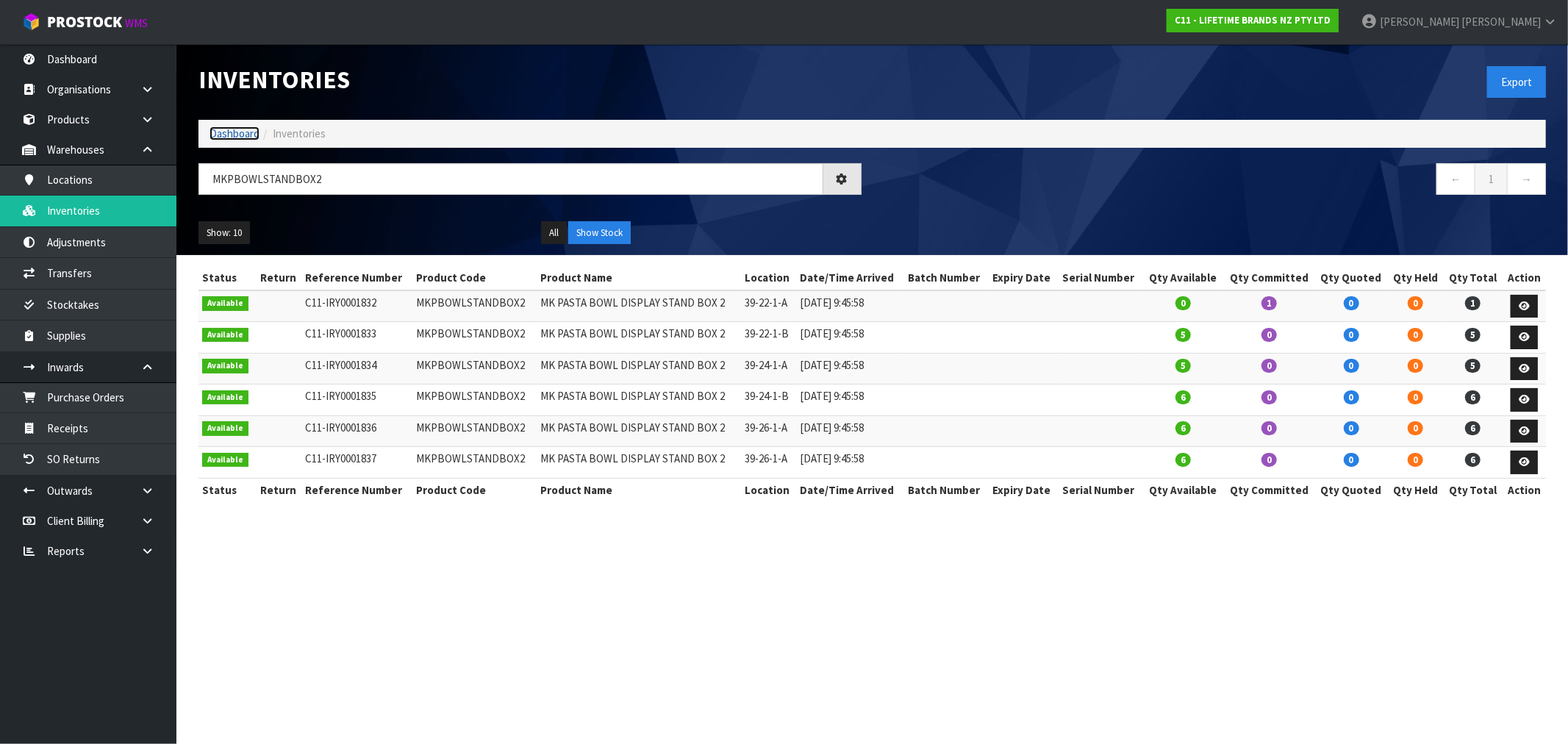
click at [221, 140] on link "Dashboard" at bounding box center [234, 133] width 50 height 14
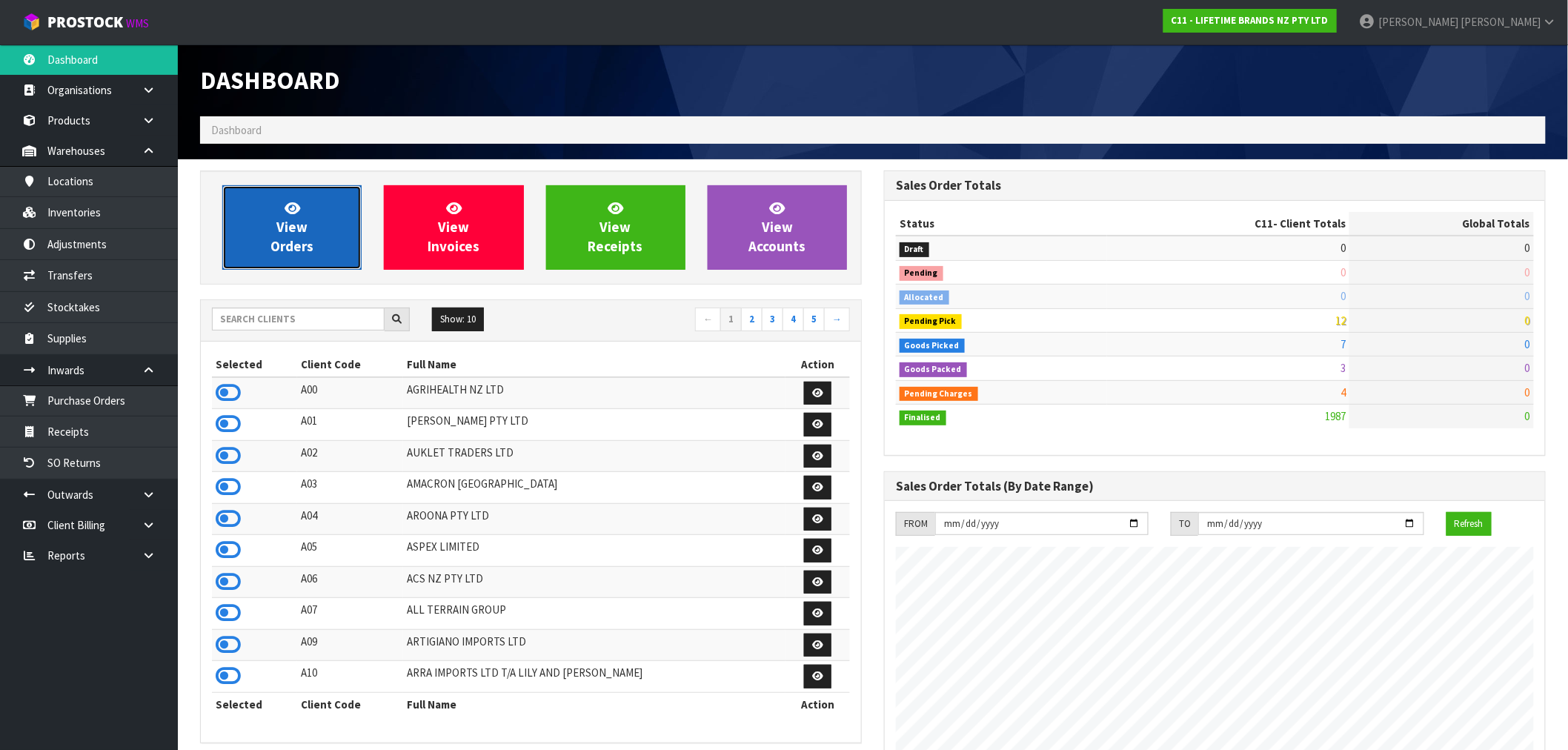
click at [300, 209] on link "View Orders" at bounding box center [292, 227] width 139 height 85
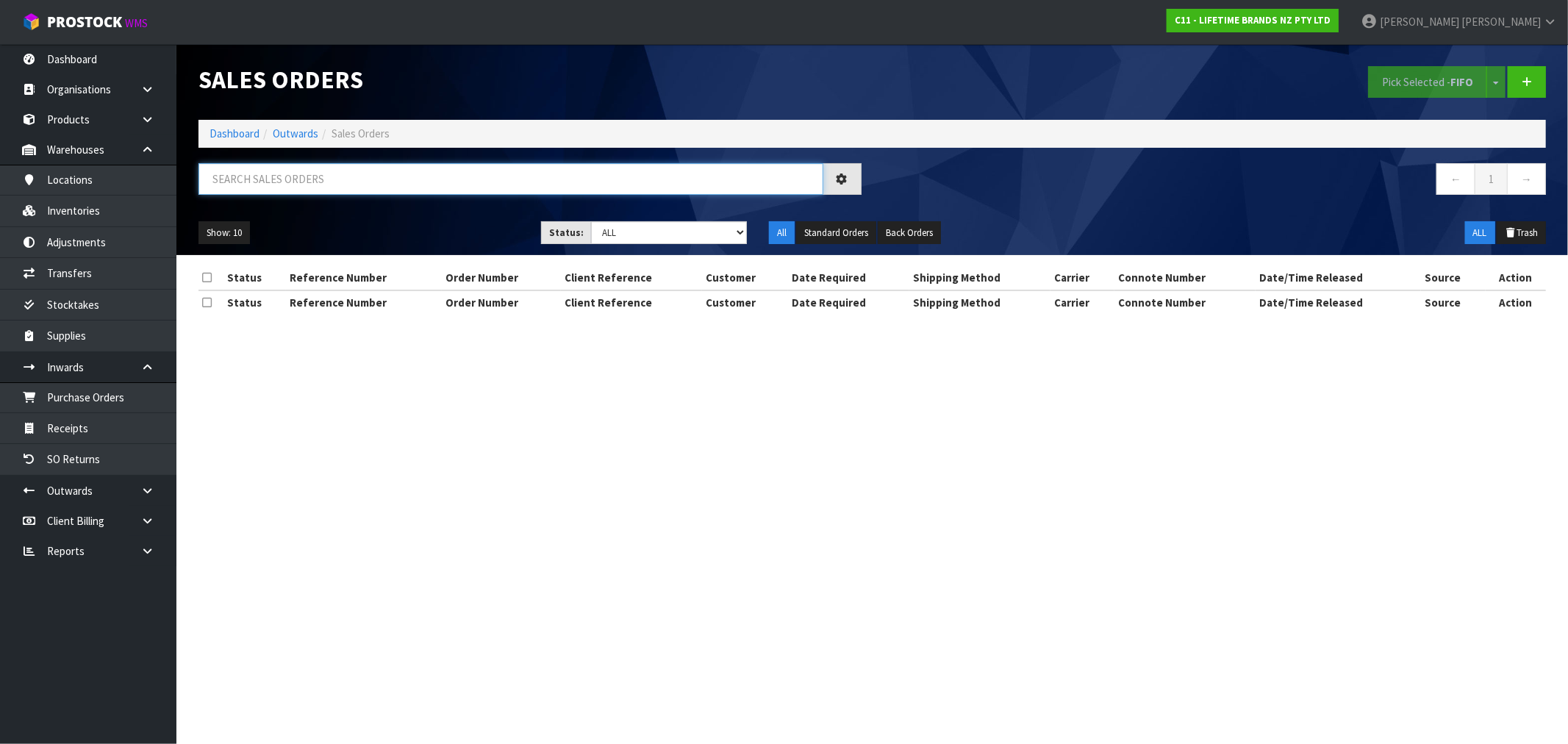
click at [341, 189] on input "text" at bounding box center [511, 179] width 625 height 32
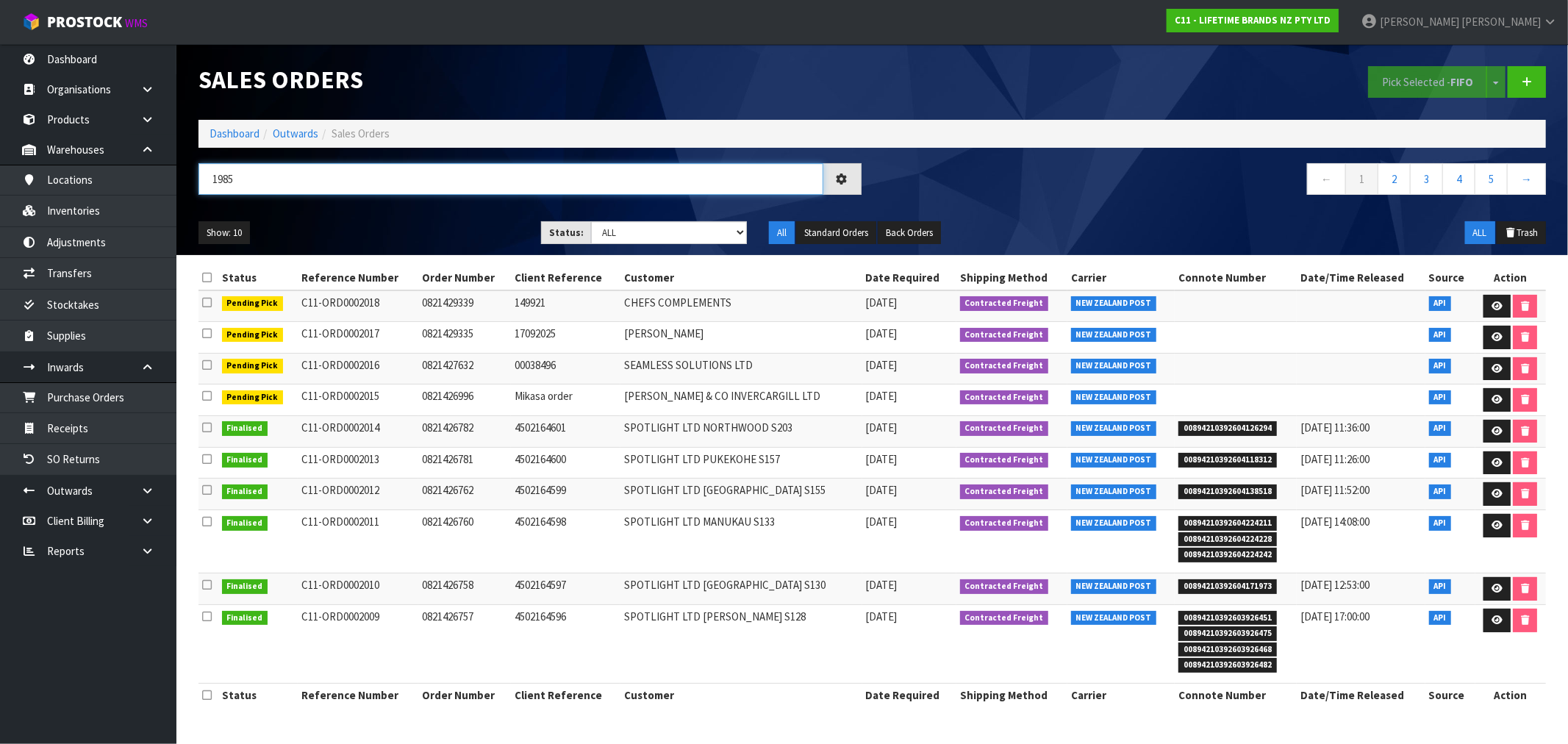
type input "1985"
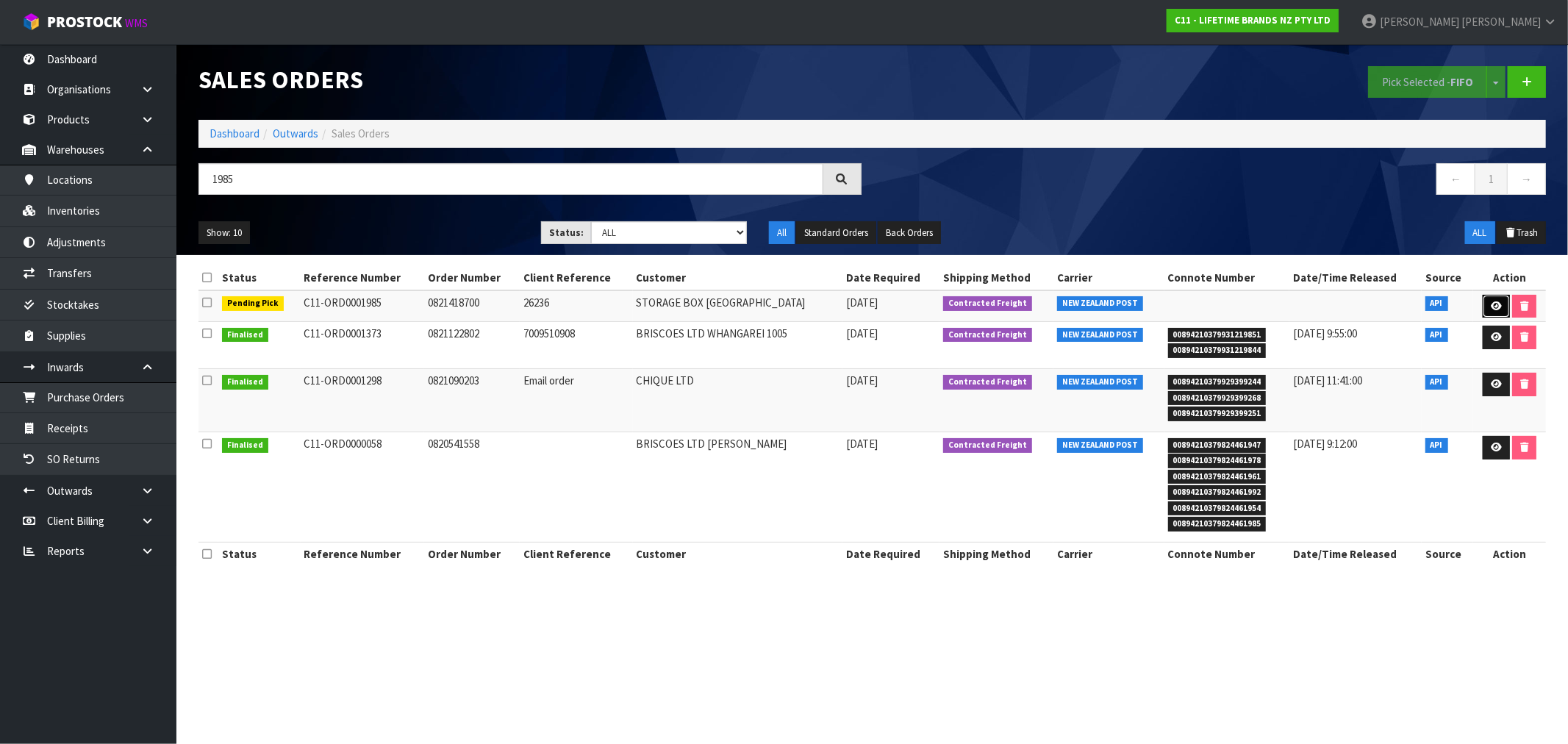
click at [1505, 307] on link at bounding box center [1496, 306] width 27 height 23
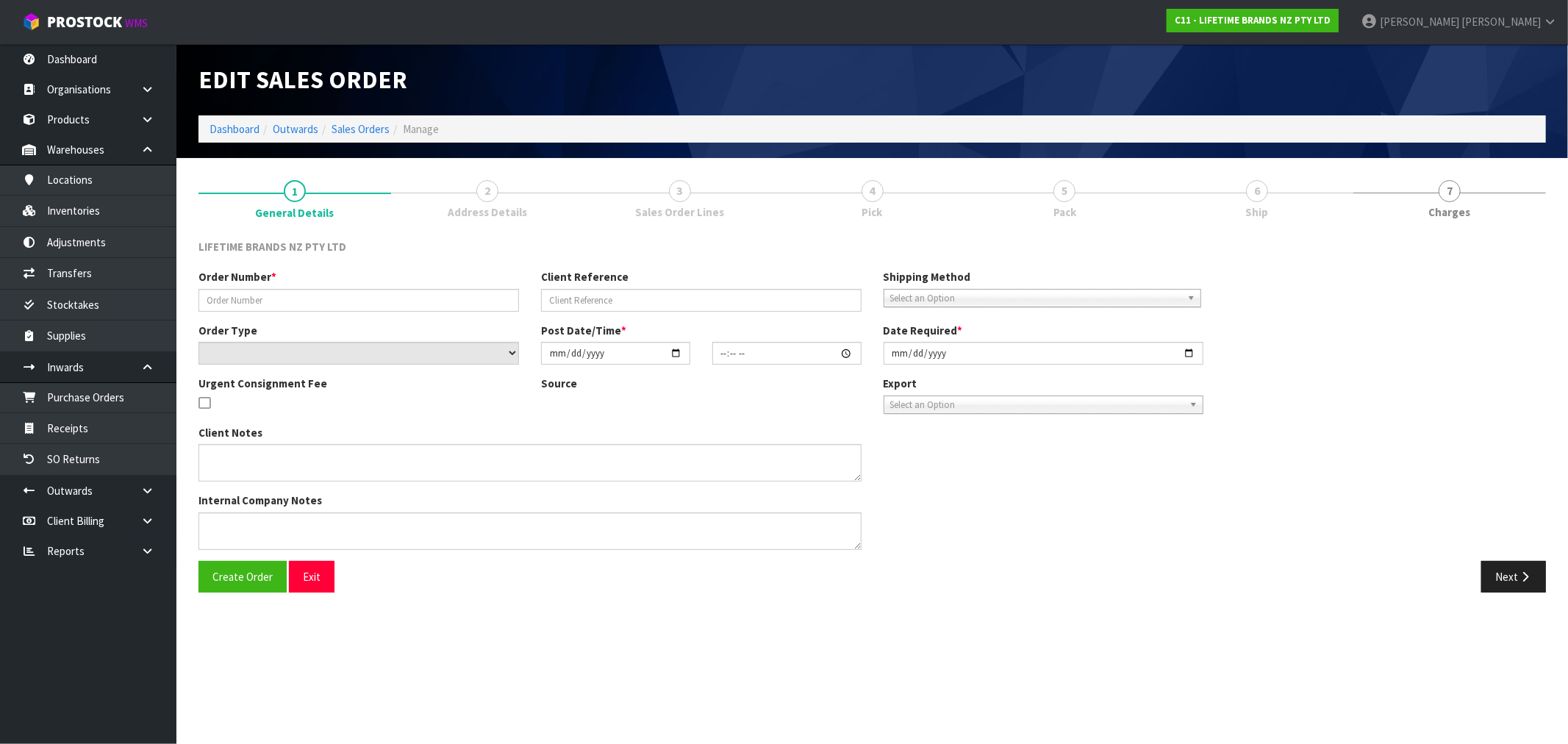
type input "0821418700"
type input "26236"
select select "number:0"
type input "2025-09-23"
type input "15:59:21.000"
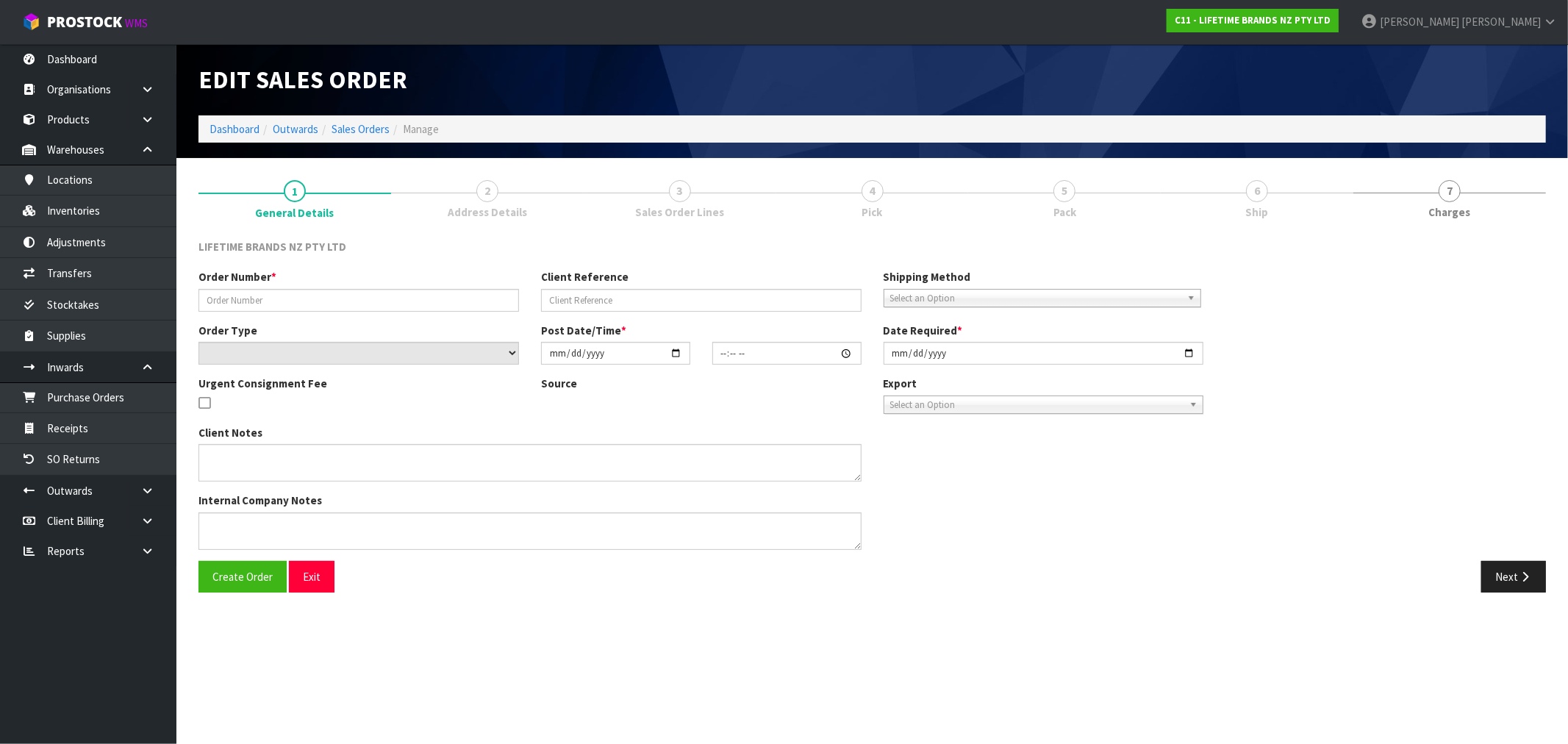
type input "2025-09-24"
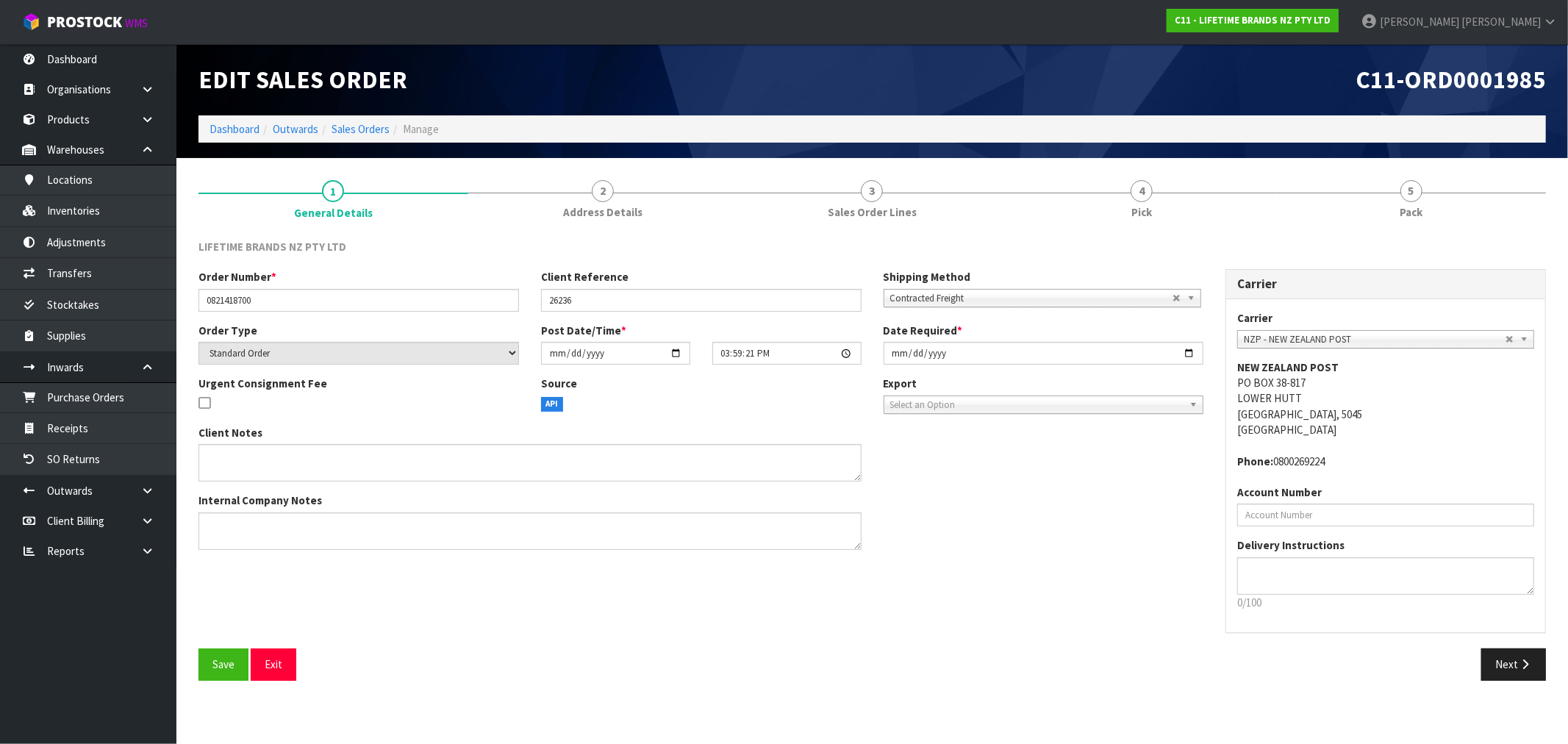
click at [1257, 201] on link "4 Pick" at bounding box center [1142, 198] width 270 height 58
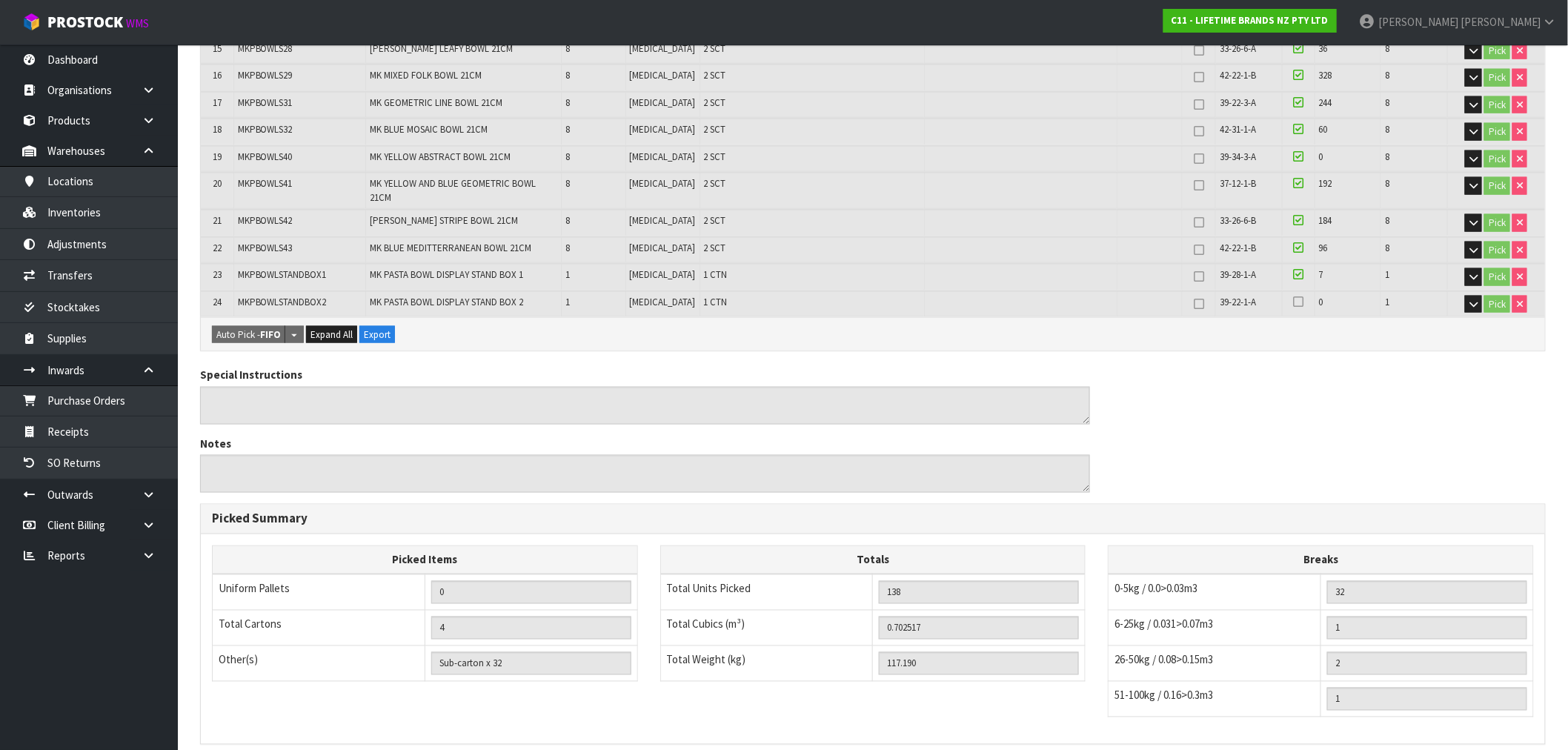
scroll to position [898, 0]
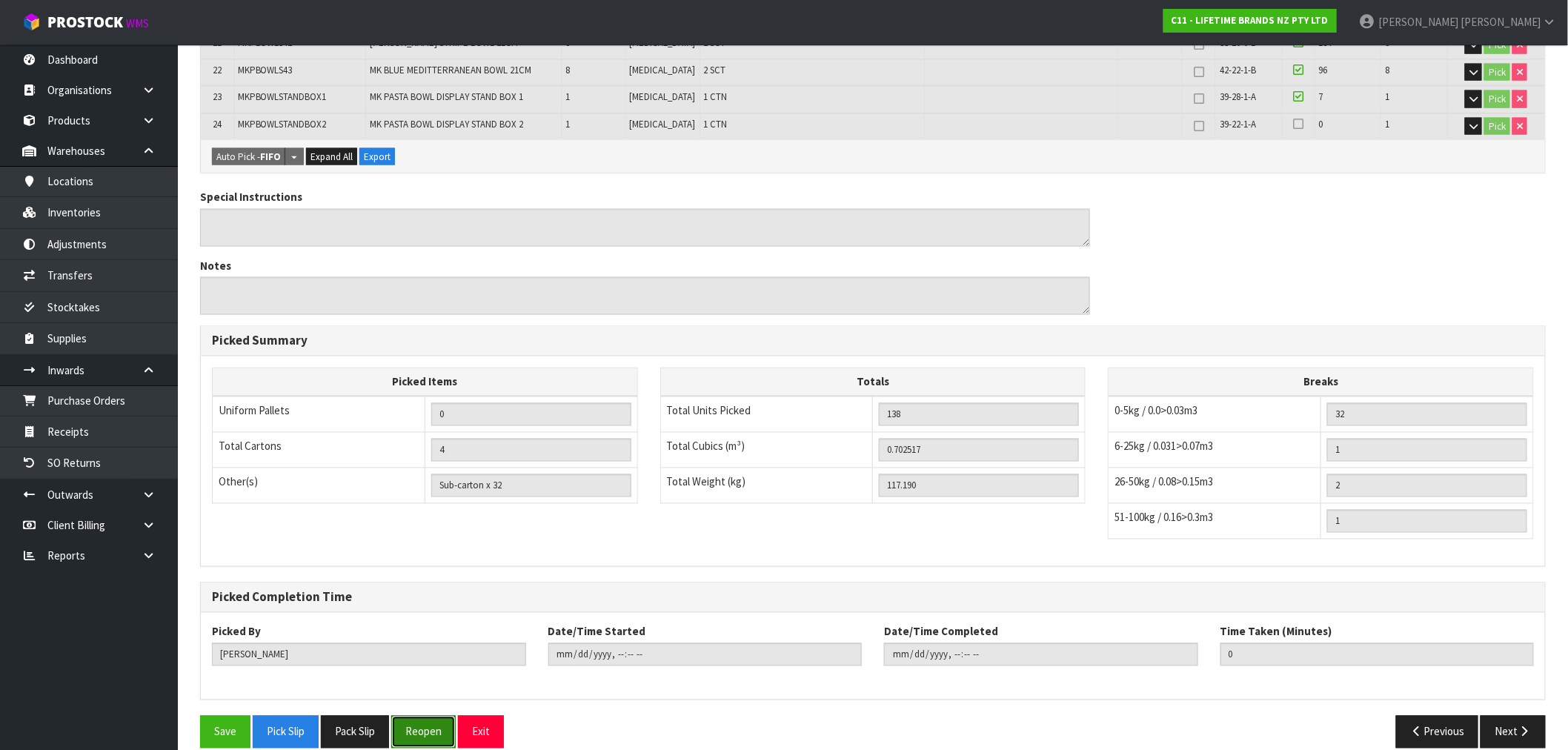
click at [445, 716] on button "Reopen" at bounding box center [423, 732] width 65 height 32
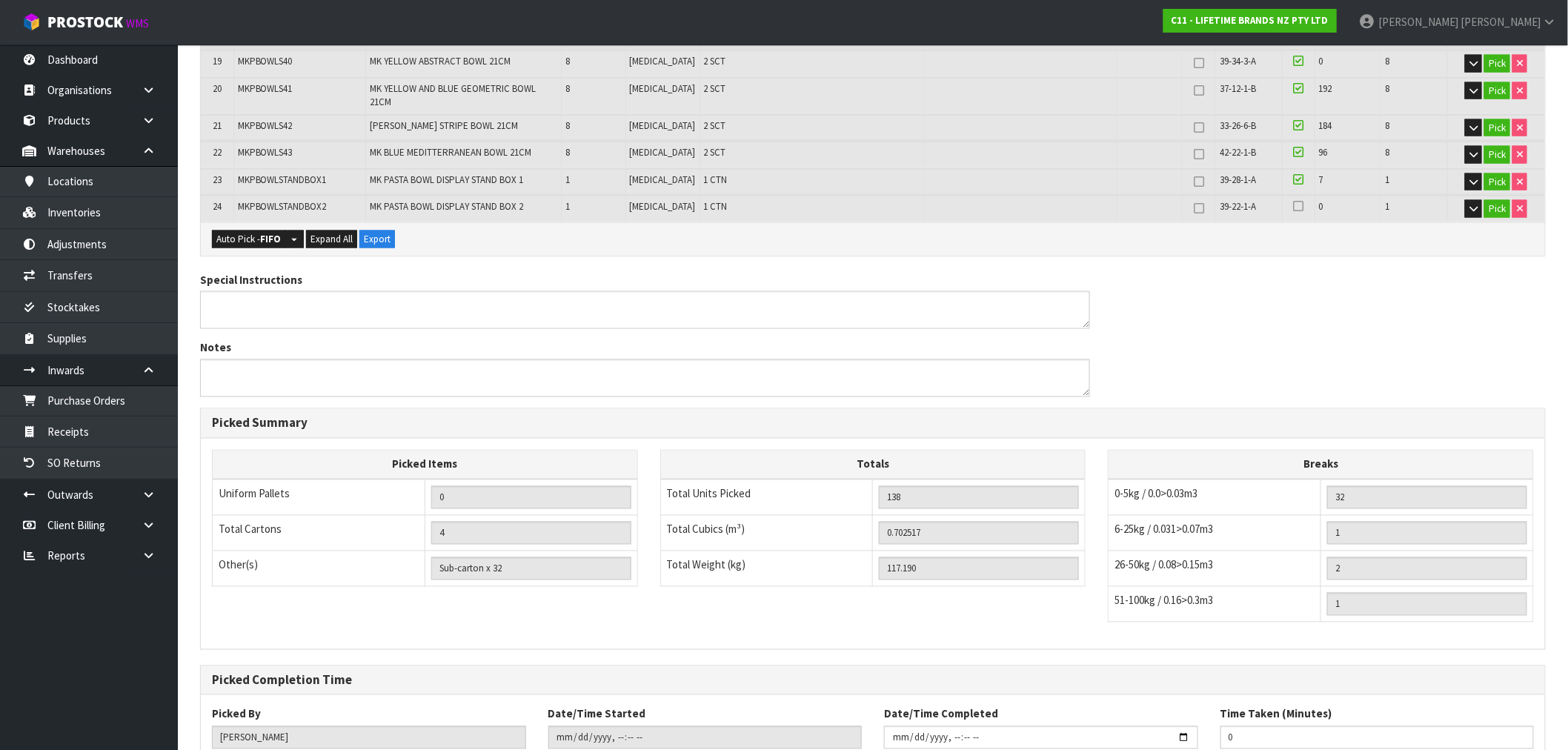
scroll to position [952, 0]
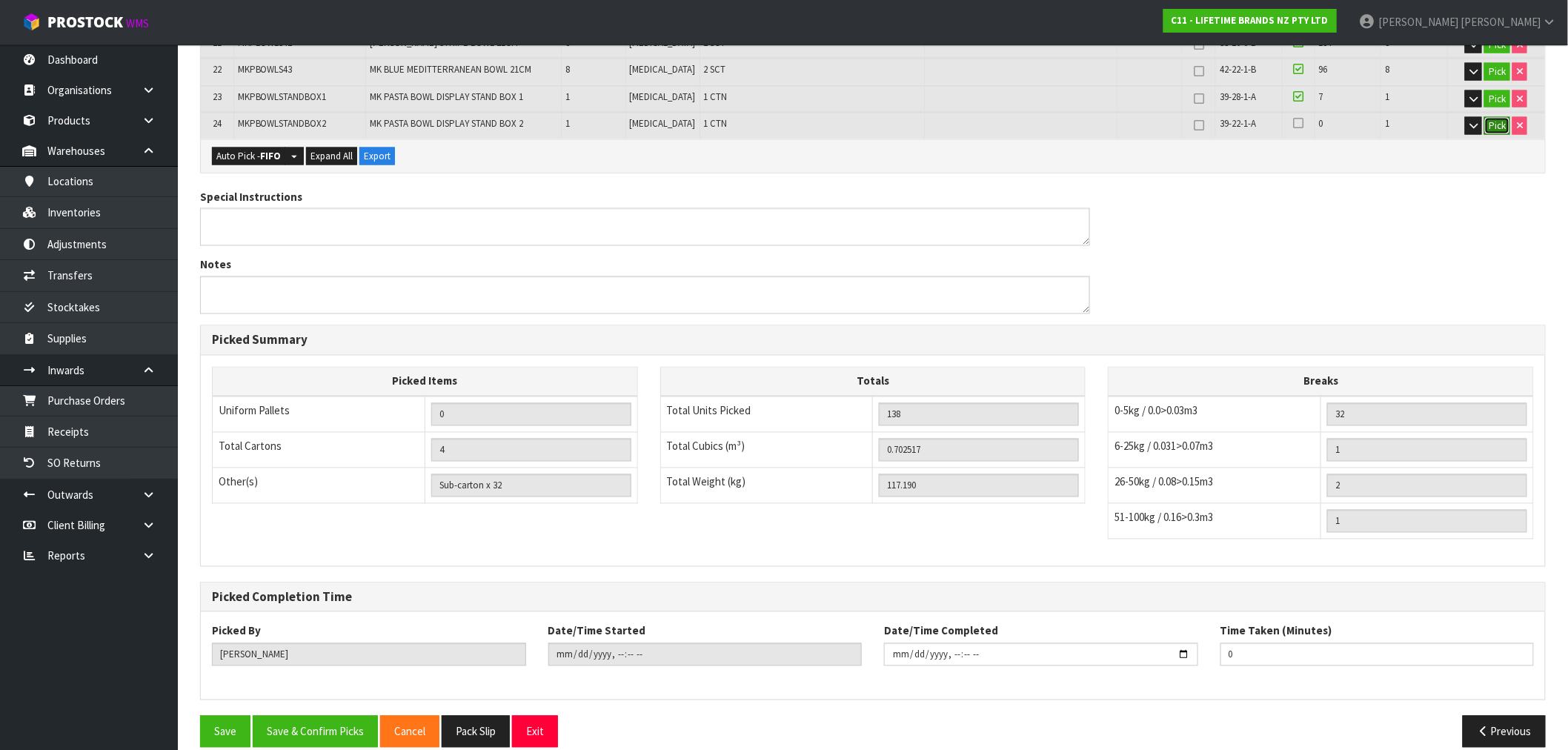
click at [1490, 117] on button "Pick" at bounding box center [1497, 126] width 26 height 18
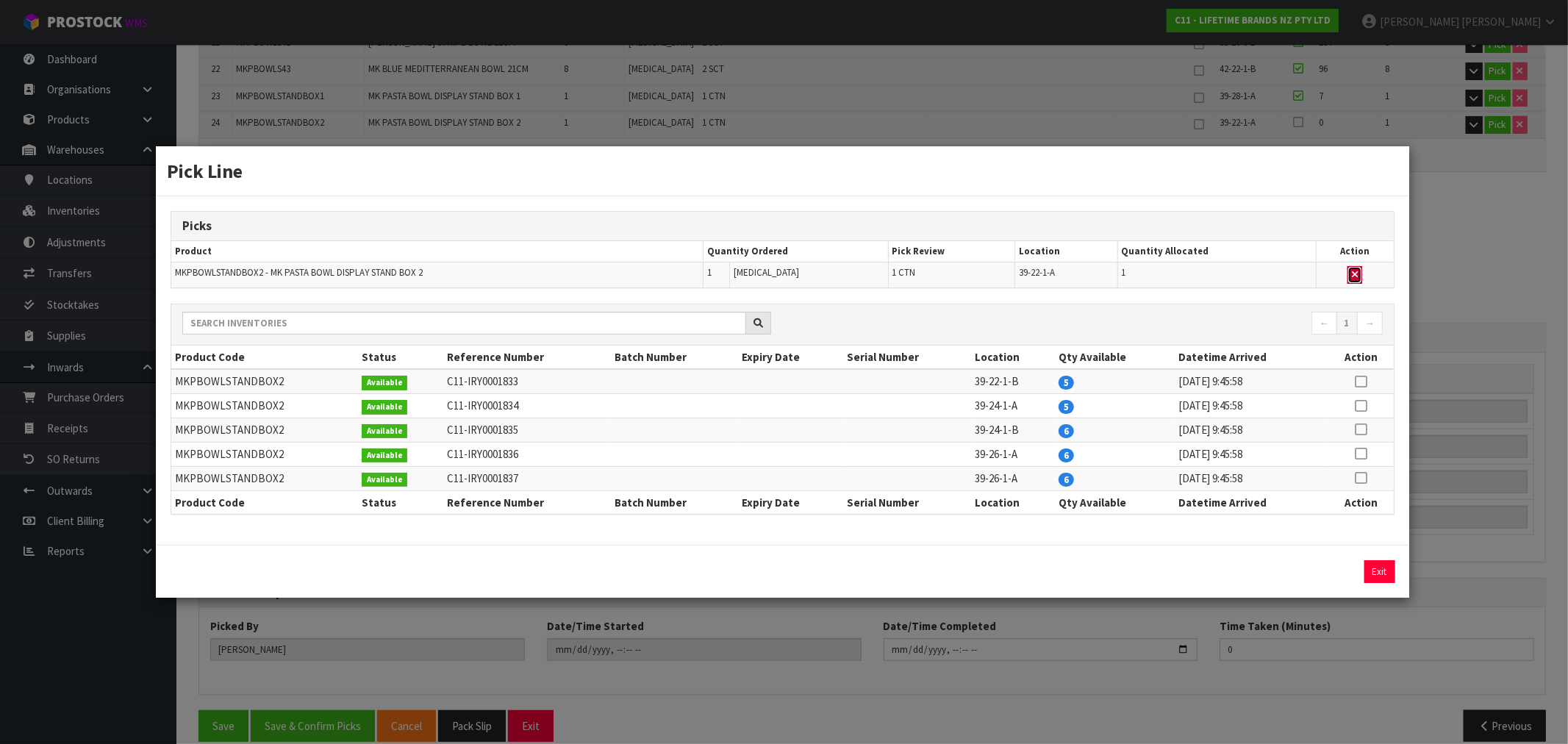
click at [1358, 267] on button "button" at bounding box center [1354, 274] width 14 height 17
type input "3"
type input "137"
type input "0.423205"
type input "94.19"
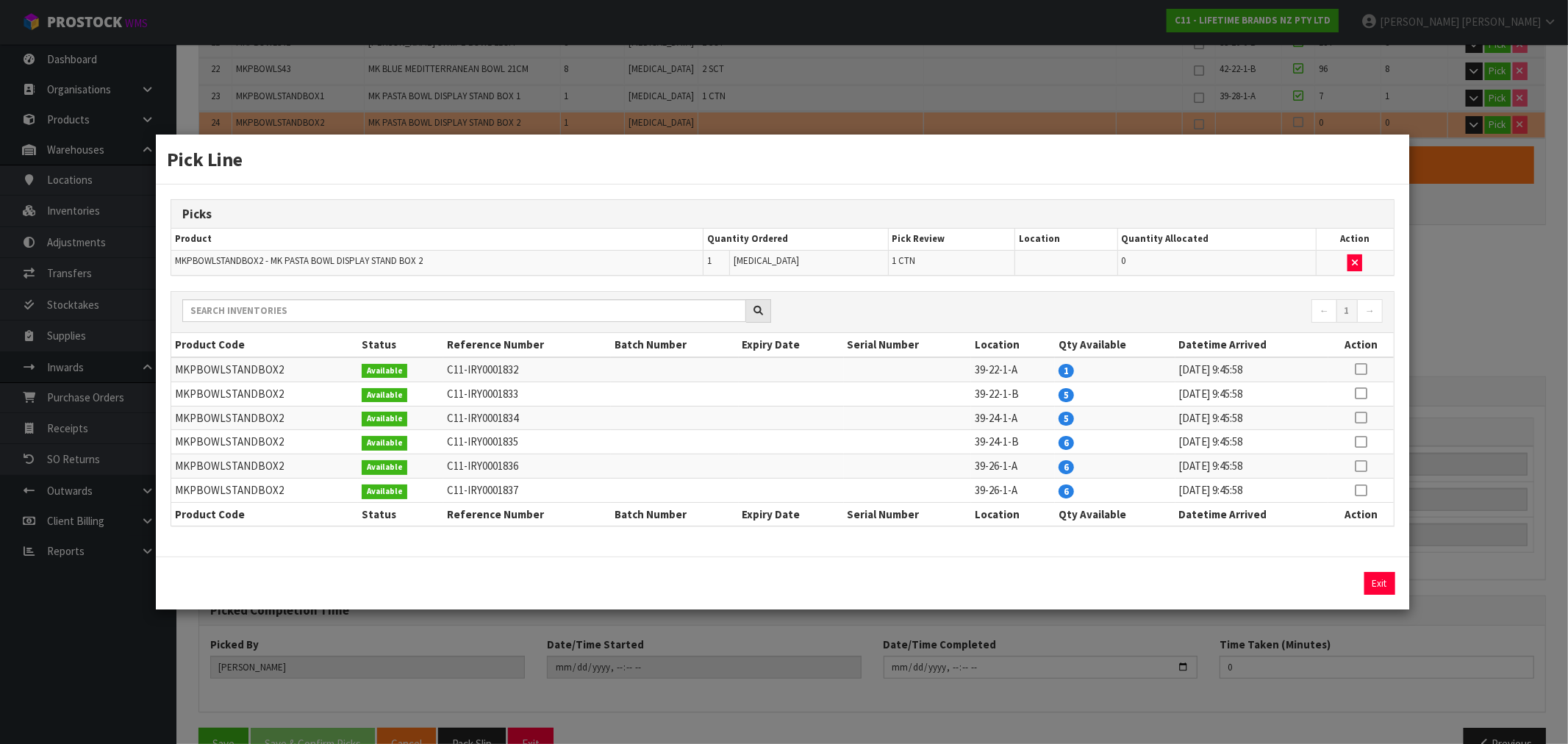
click at [1366, 394] on icon at bounding box center [1362, 394] width 12 height 1
click at [1324, 582] on button "Assign Pick" at bounding box center [1330, 583] width 60 height 23
type input "4"
type input "138"
type input "0.702517"
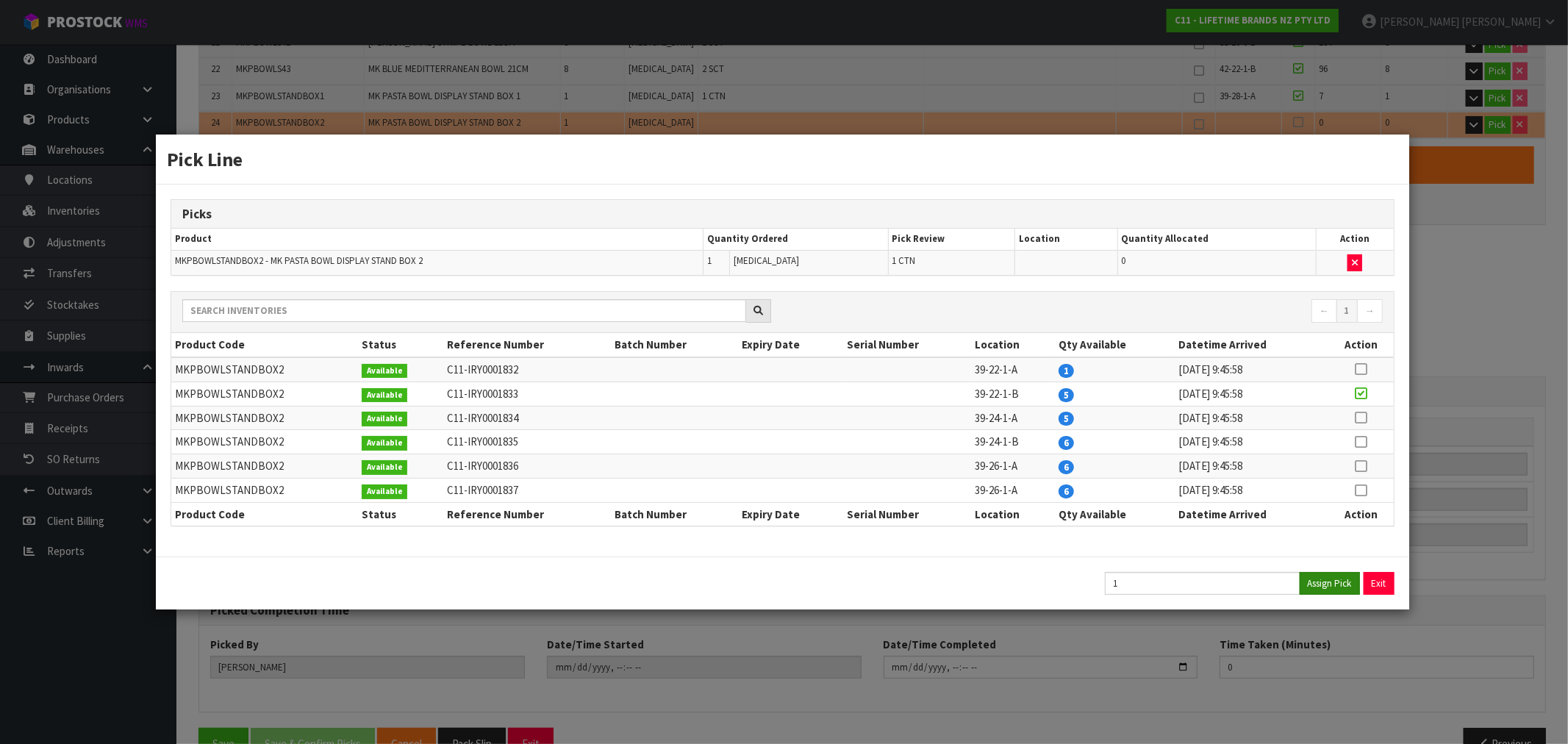
type input "117.19"
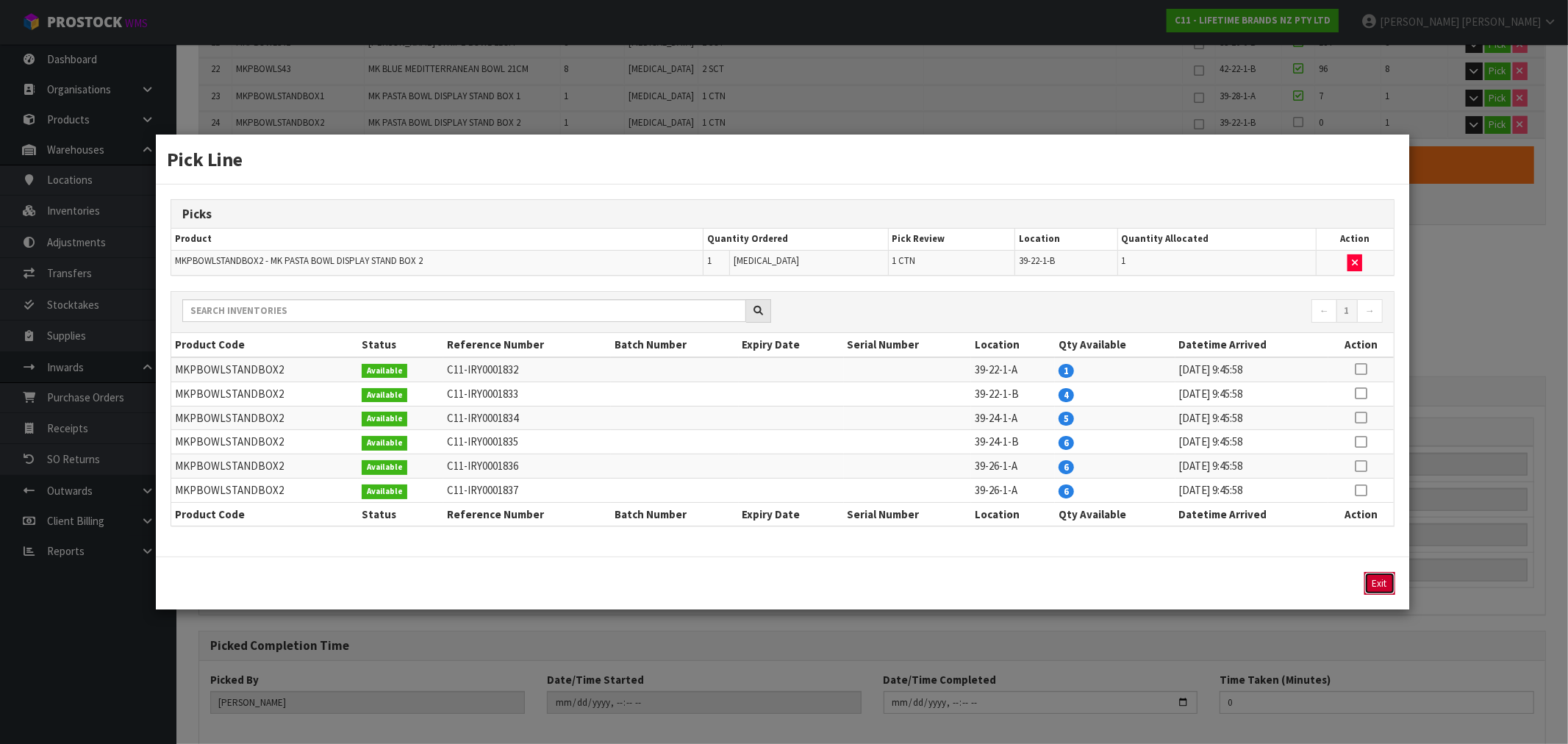
click at [1385, 586] on button "Exit" at bounding box center [1380, 583] width 31 height 23
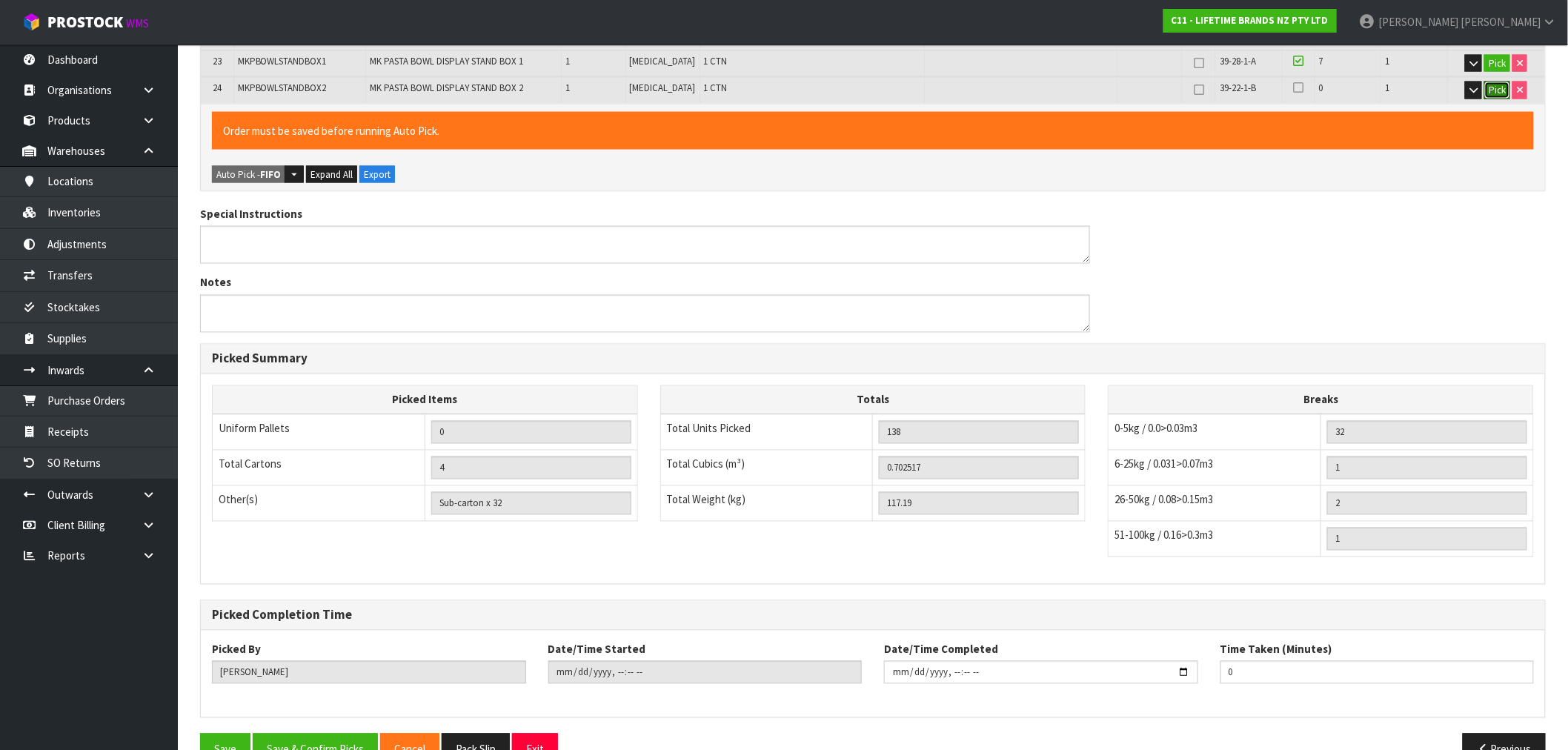
scroll to position [1005, 0]
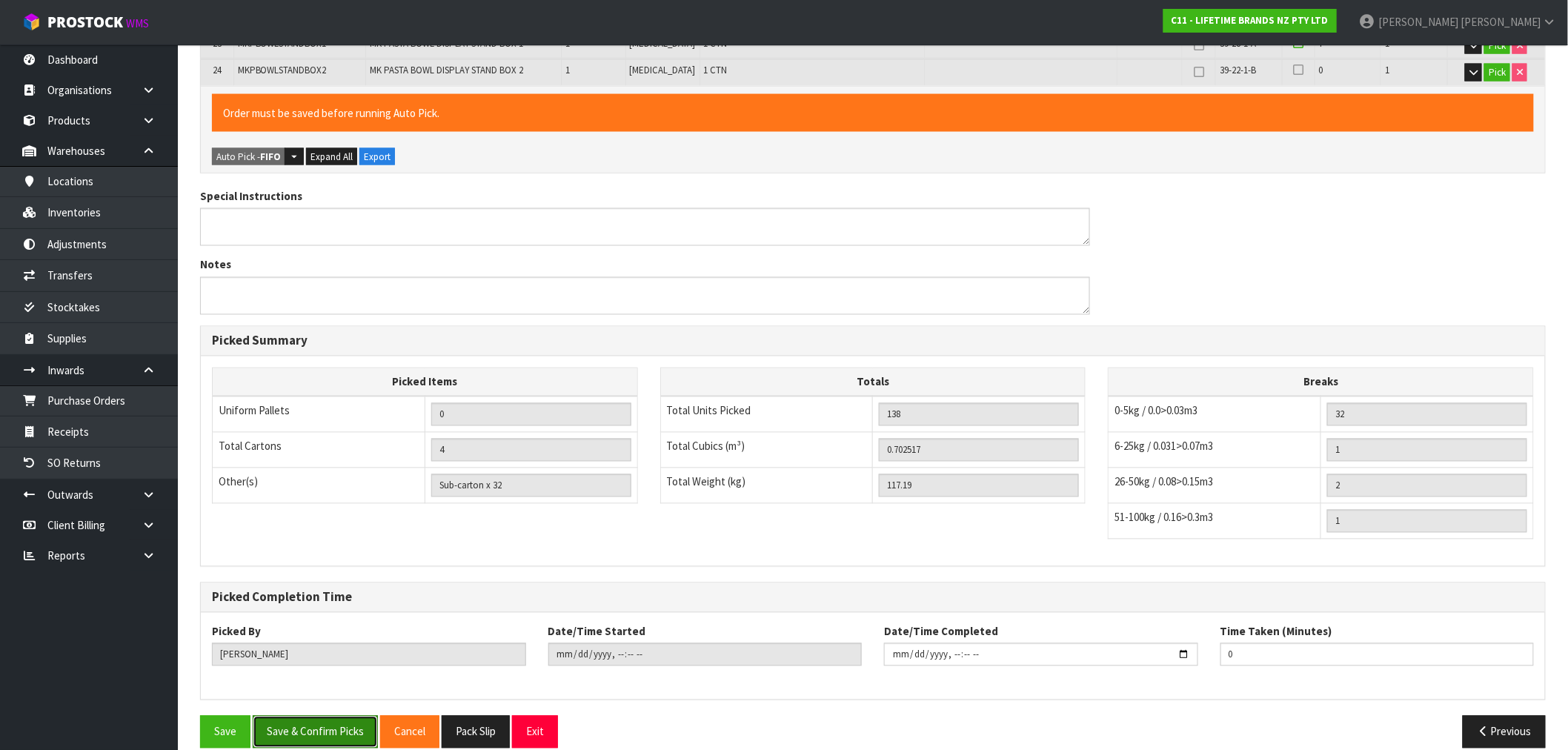
click at [321, 716] on button "Save & Confirm Picks" at bounding box center [315, 732] width 125 height 32
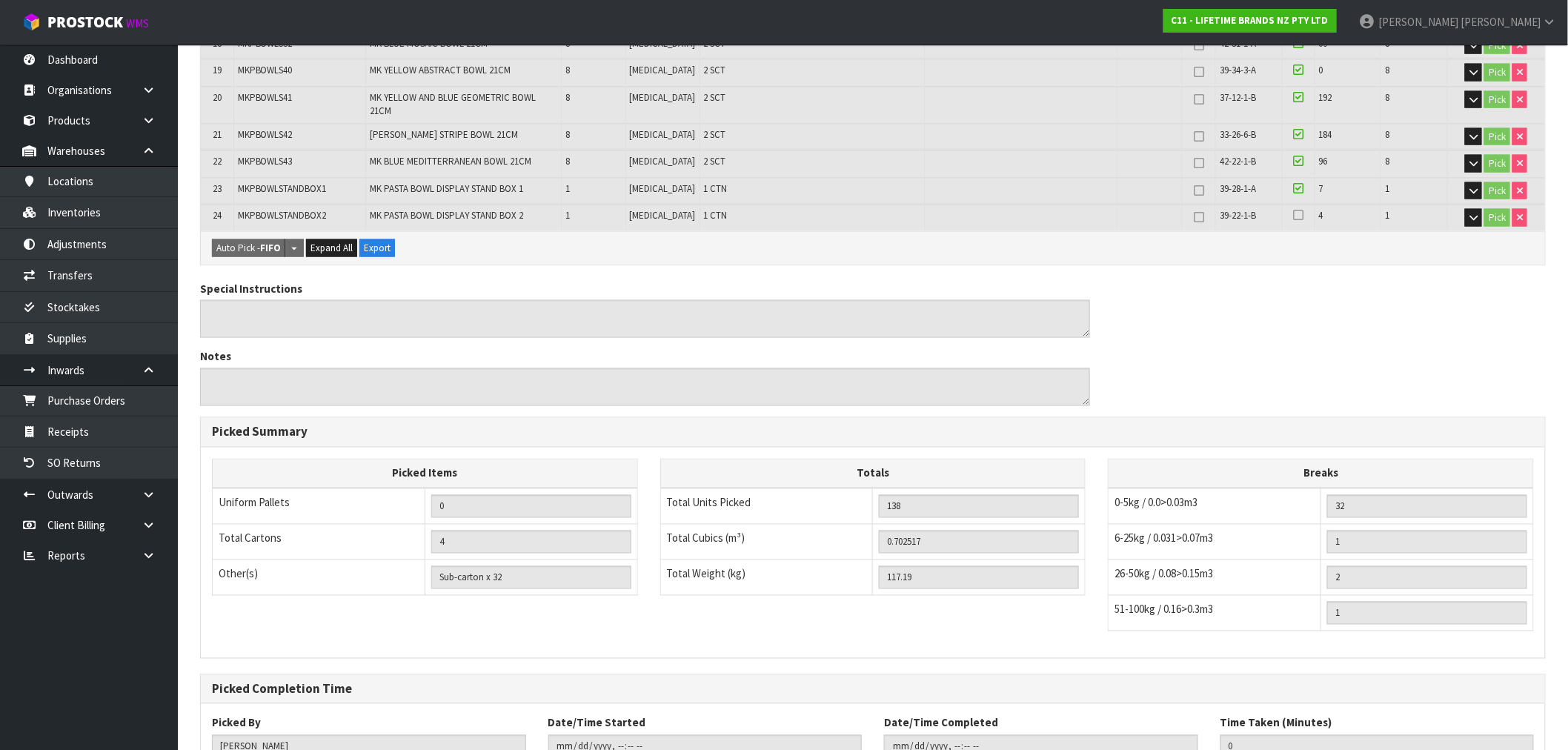
scroll to position [705, 0]
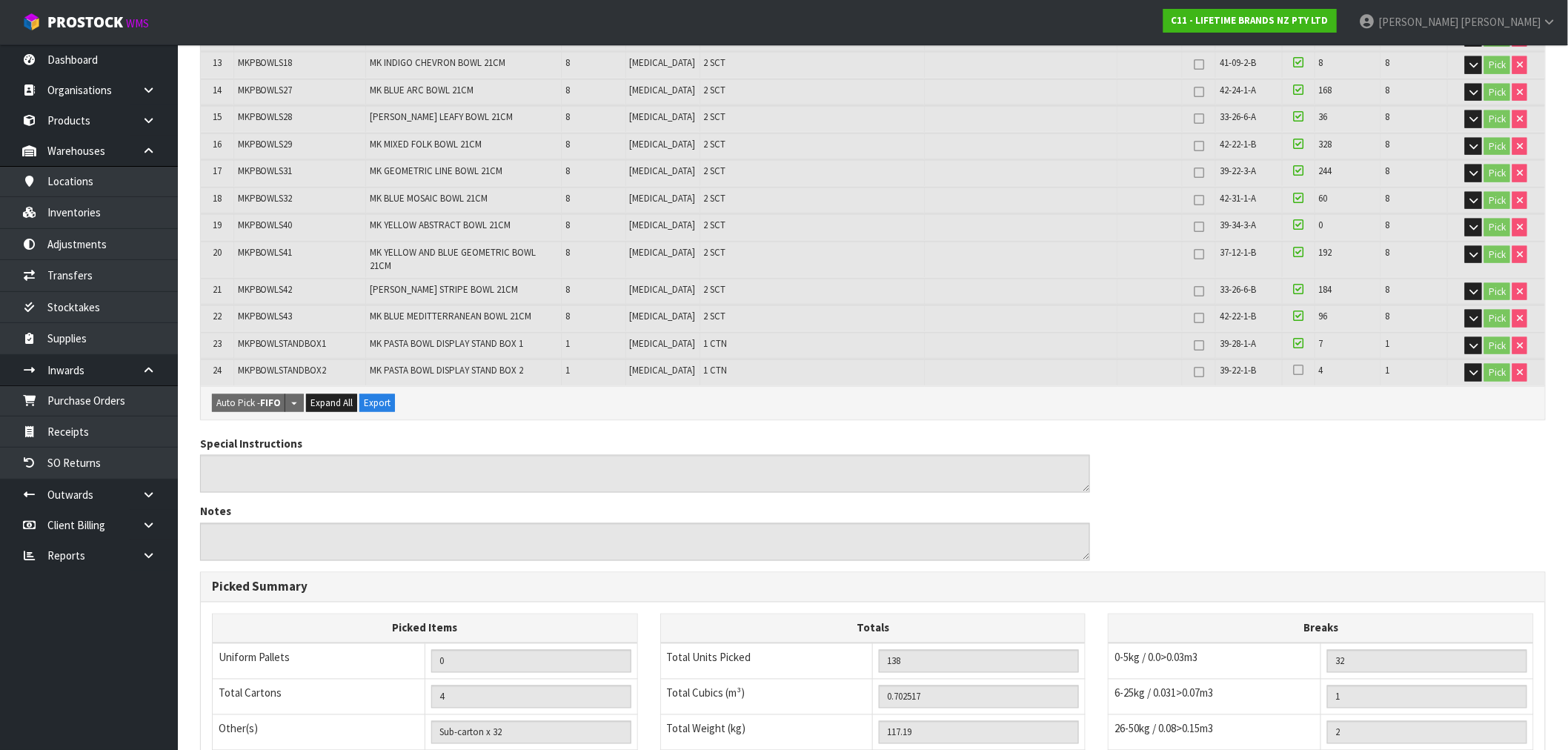
click at [270, 364] on span "MKPBOWLSTANDBOX2" at bounding box center [282, 370] width 89 height 13
copy span "MKPBOWLSTANDBOX2"
drag, startPoint x: 1260, startPoint y: 351, endPoint x: 1212, endPoint y: 352, distance: 48.0
click at [1216, 359] on td "39-22-1-B" at bounding box center [1249, 372] width 66 height 26
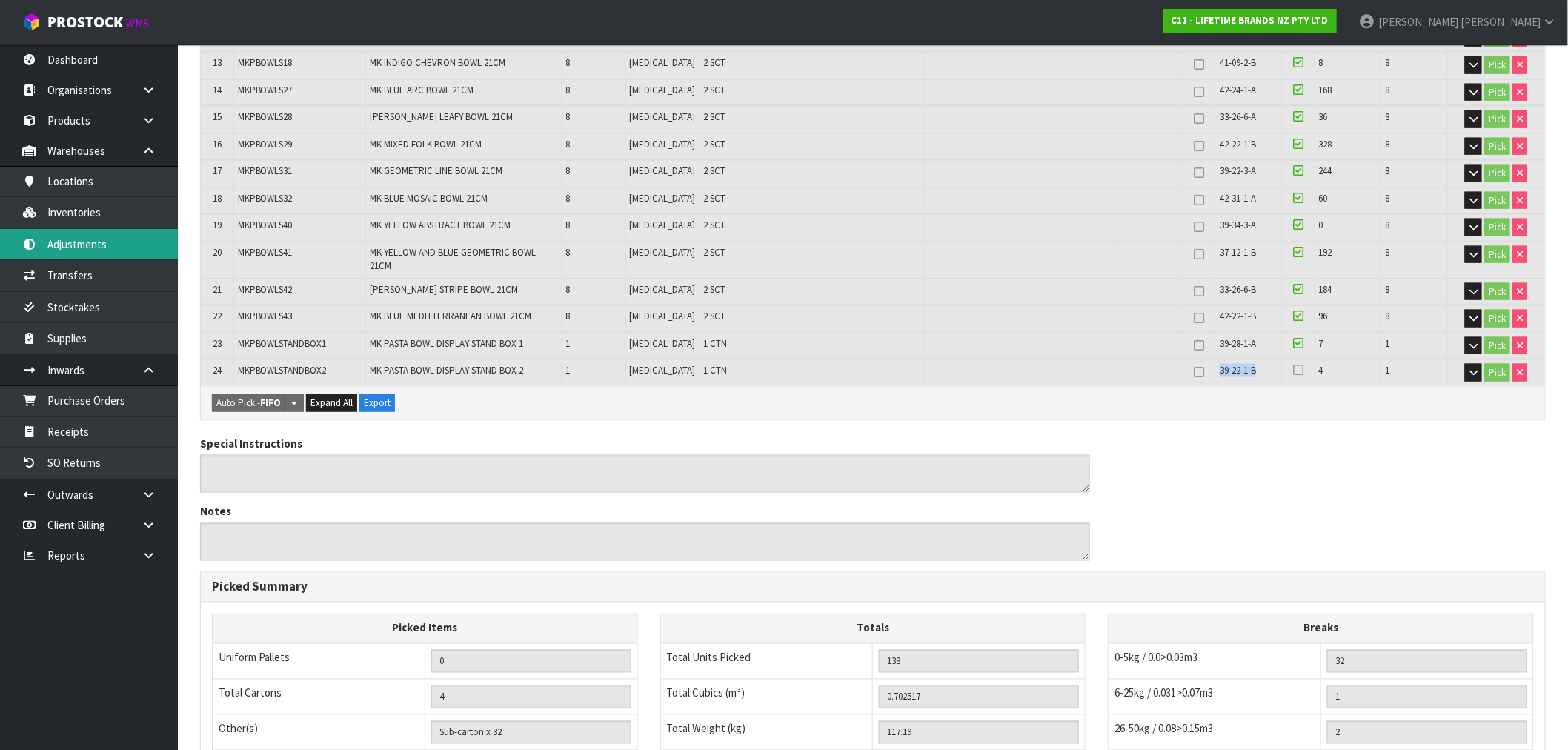
copy span "39-22-1-B"
click at [69, 216] on link "Inventories" at bounding box center [89, 212] width 178 height 30
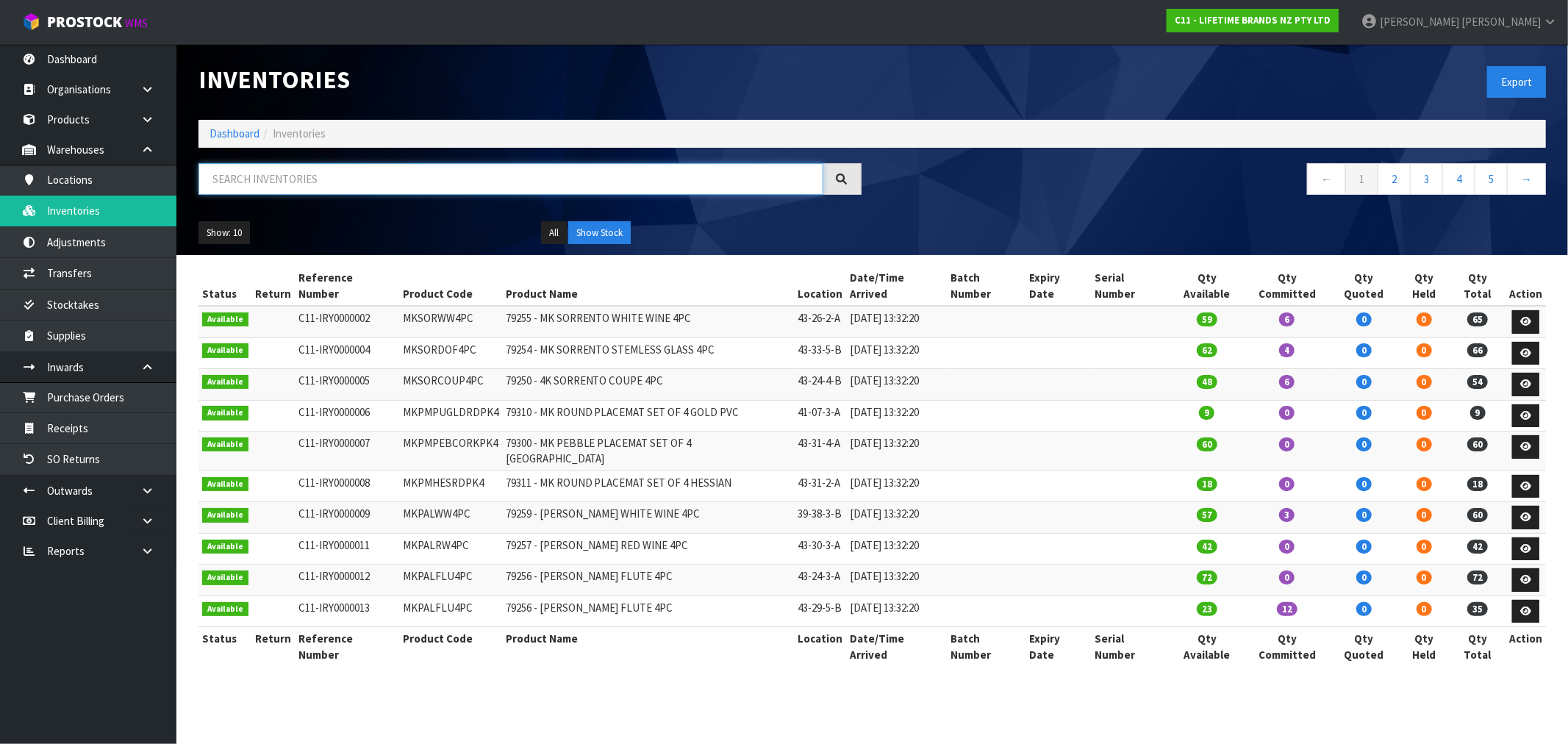
click at [280, 177] on input "text" at bounding box center [511, 179] width 625 height 32
paste input "39-22-1-B"
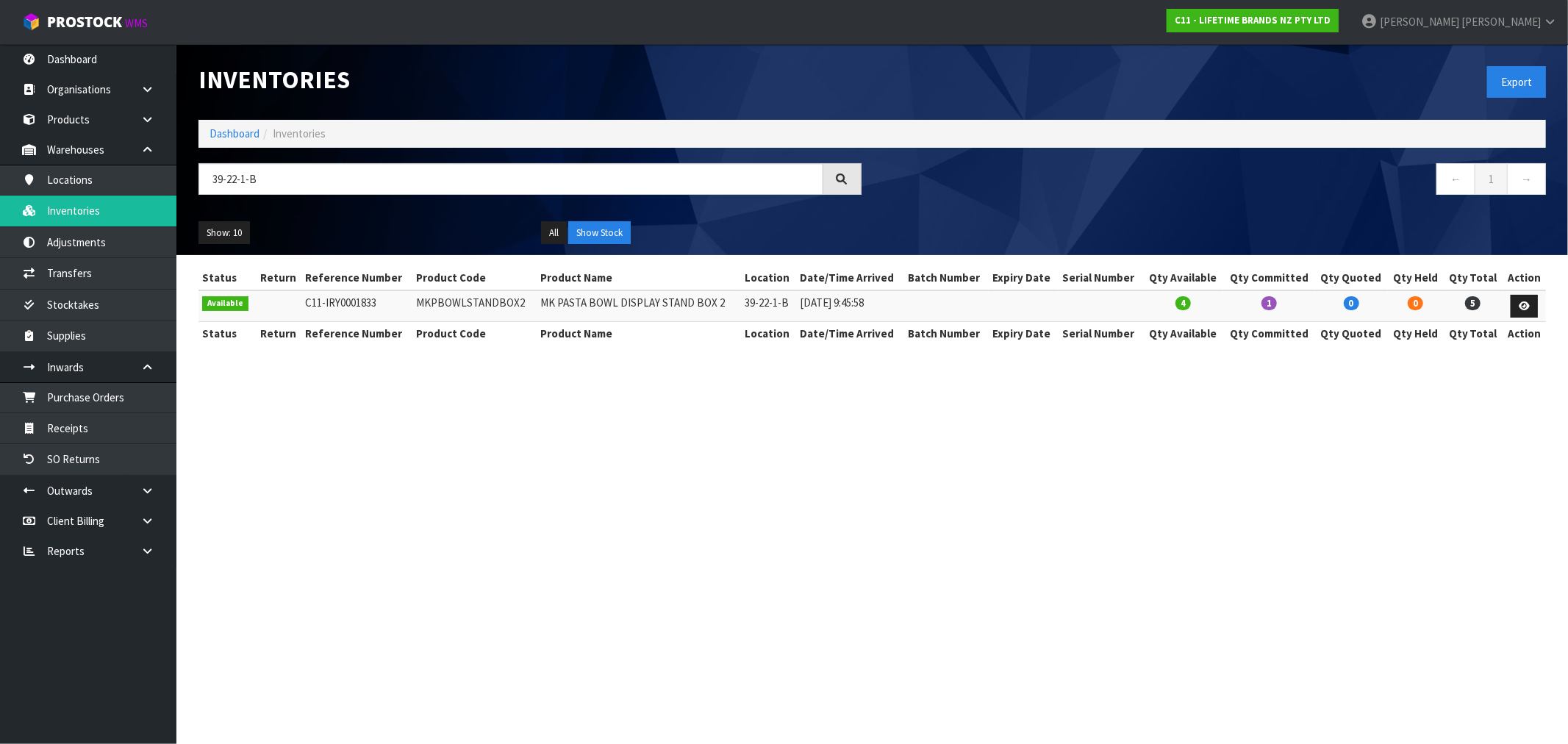
click at [473, 295] on td "MKPBOWLSTANDBOX2" at bounding box center [474, 306] width 123 height 32
click at [487, 304] on td "MKPBOWLSTANDBOX2" at bounding box center [474, 306] width 123 height 32
copy td "MKPBOWLSTANDBOX2"
drag, startPoint x: 268, startPoint y: 181, endPoint x: 148, endPoint y: 177, distance: 120.1
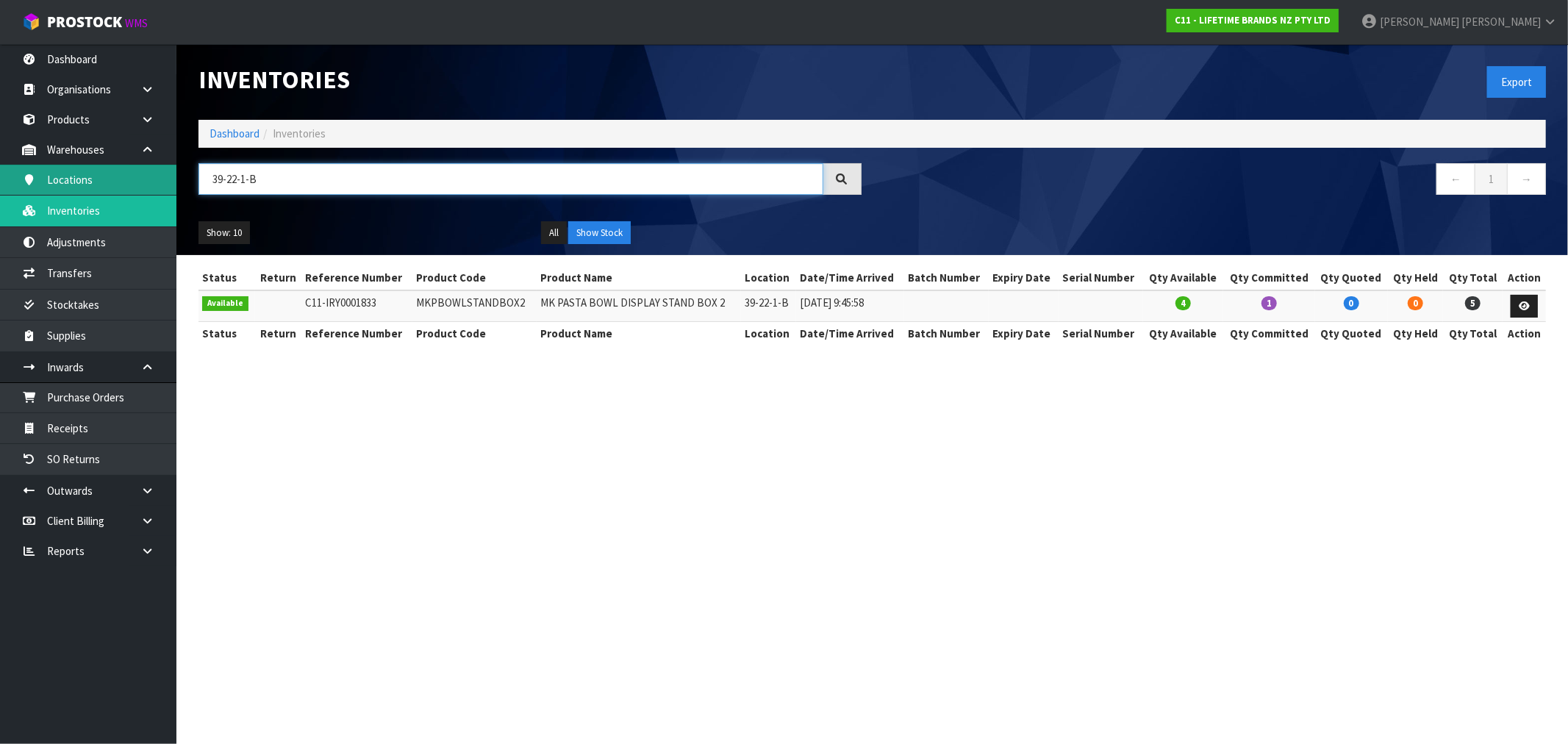
click at [162, 177] on body "Toggle navigation ProStock WMS C11 - LIFETIME BRANDS NZ PTY LTD Rocio Lopez Log…" at bounding box center [784, 372] width 1568 height 744
paste input "MKPBOWLSTANDBOX2"
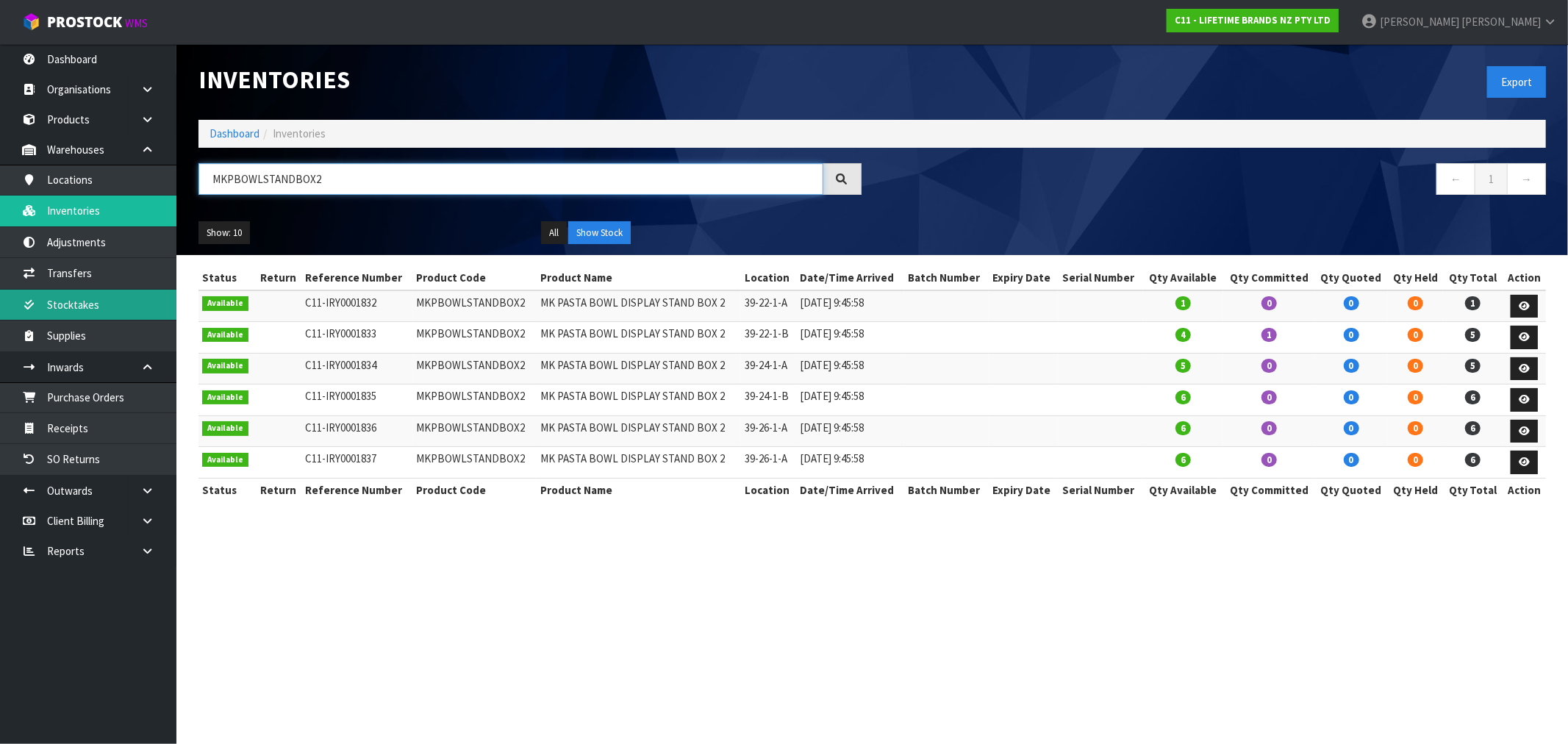
type input "MKPBOWLSTANDBOX2"
drag, startPoint x: 1025, startPoint y: 605, endPoint x: 1031, endPoint y: 614, distance: 10.8
click at [1025, 605] on section "Inventories Export Dashboard Inventories MKPBOWLSTANDBOX2 ← 1 → Show: 10 5 10 2…" at bounding box center [784, 372] width 1568 height 744
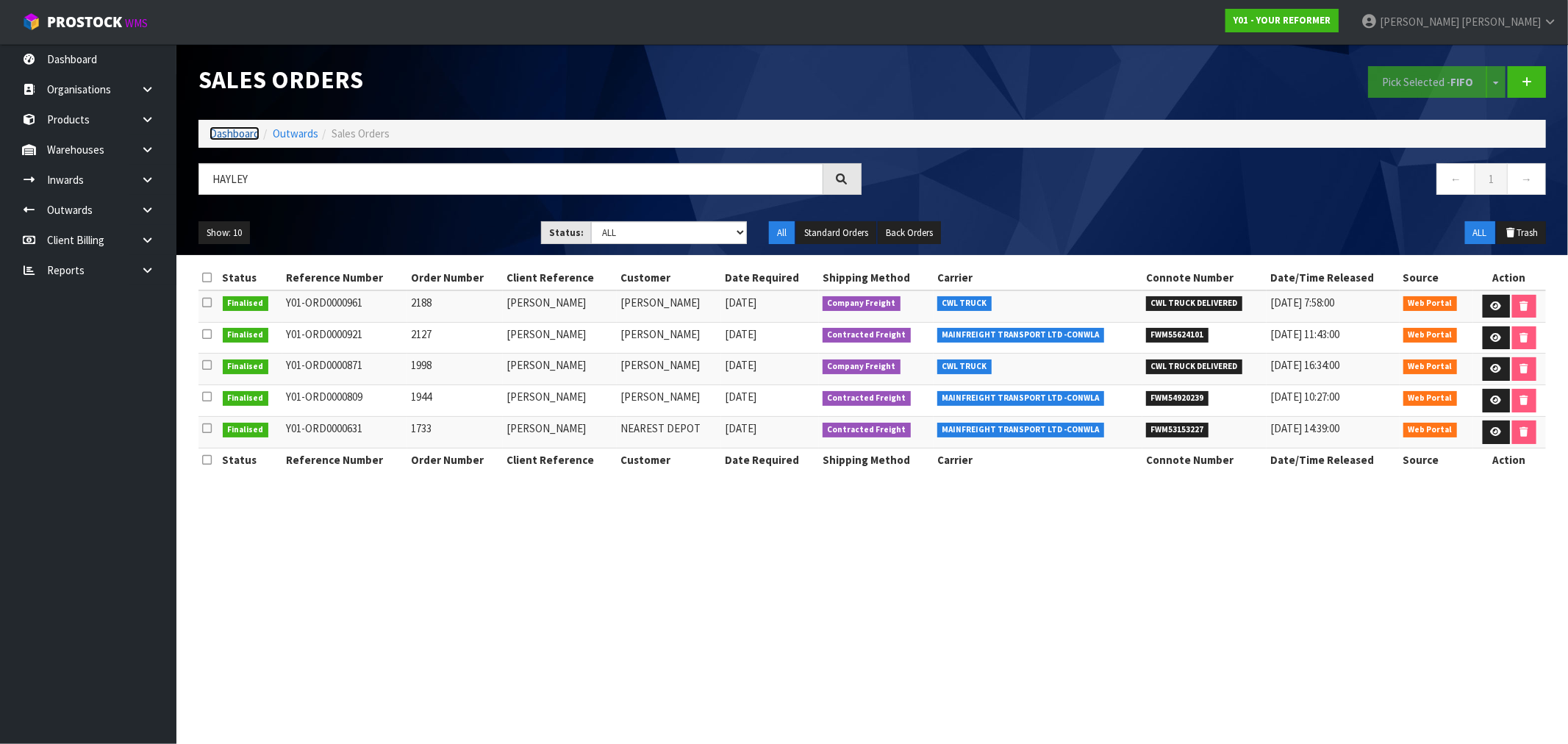
click at [214, 138] on link "Dashboard" at bounding box center [234, 133] width 50 height 14
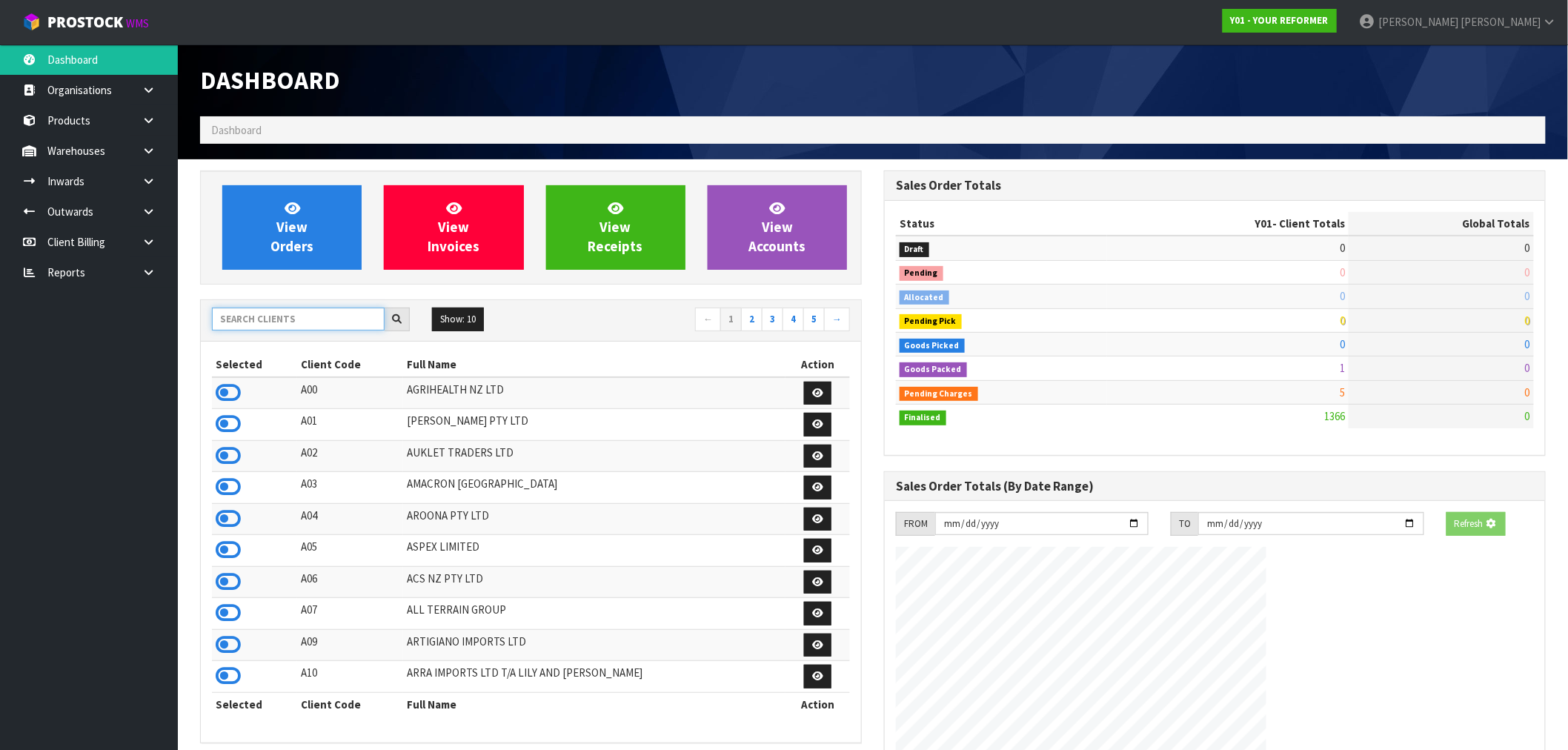
click at [222, 317] on input "text" at bounding box center [298, 319] width 173 height 23
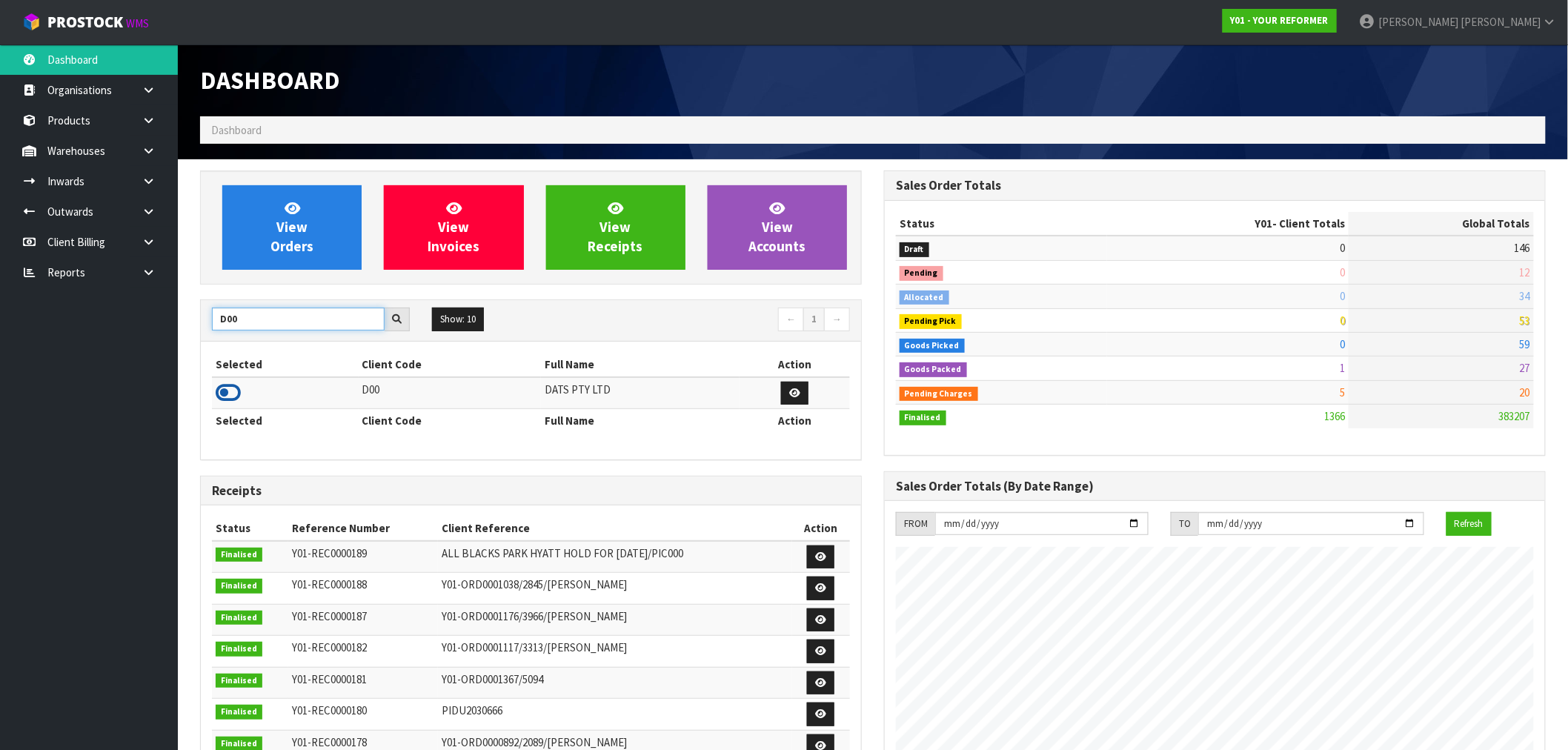
type input "D00"
click at [224, 394] on icon at bounding box center [228, 392] width 25 height 22
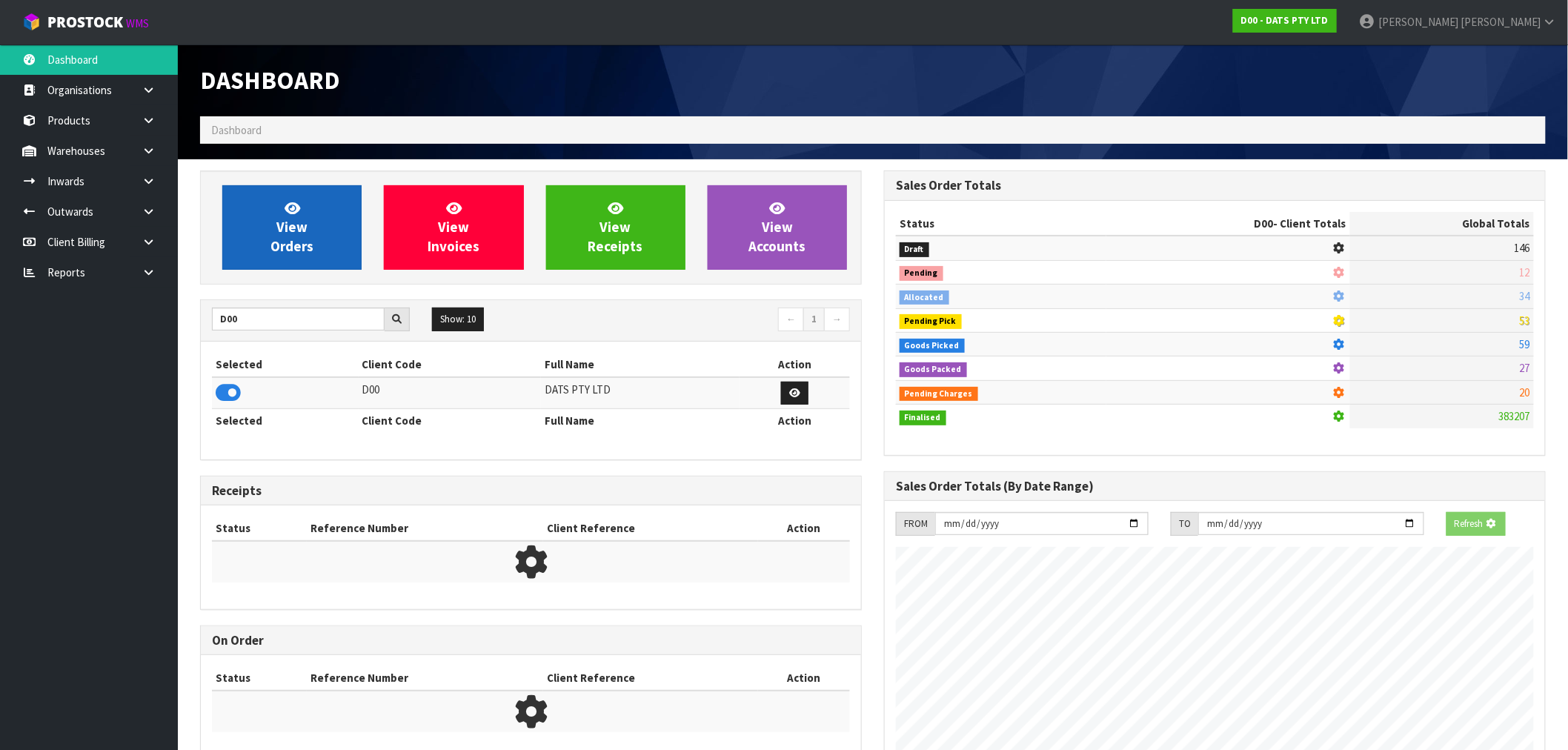
scroll to position [739885, 740235]
click at [307, 228] on link "View Orders" at bounding box center [292, 227] width 139 height 85
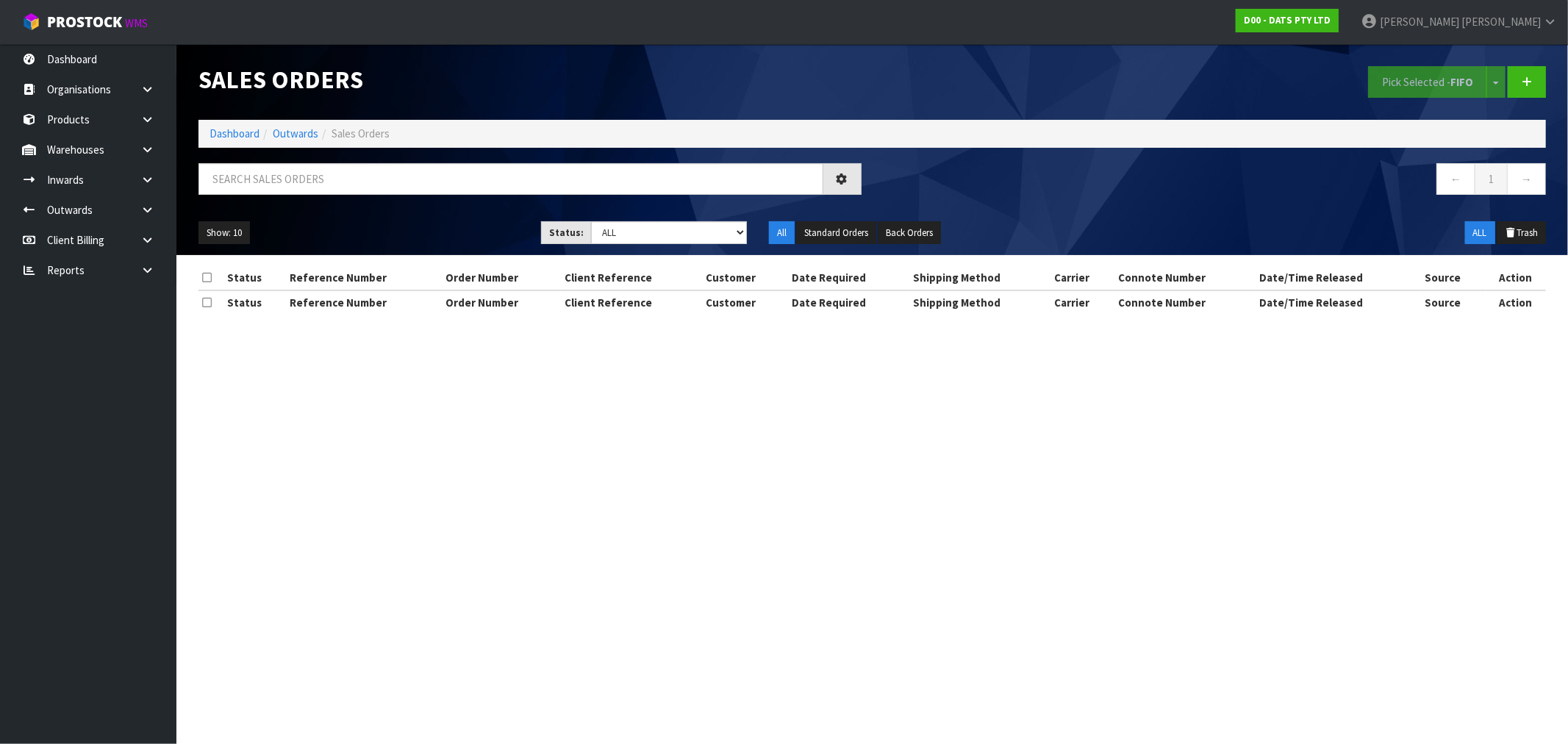
click at [393, 208] on div "← 1 →" at bounding box center [872, 187] width 1370 height 47
click at [391, 181] on input "text" at bounding box center [511, 179] width 625 height 32
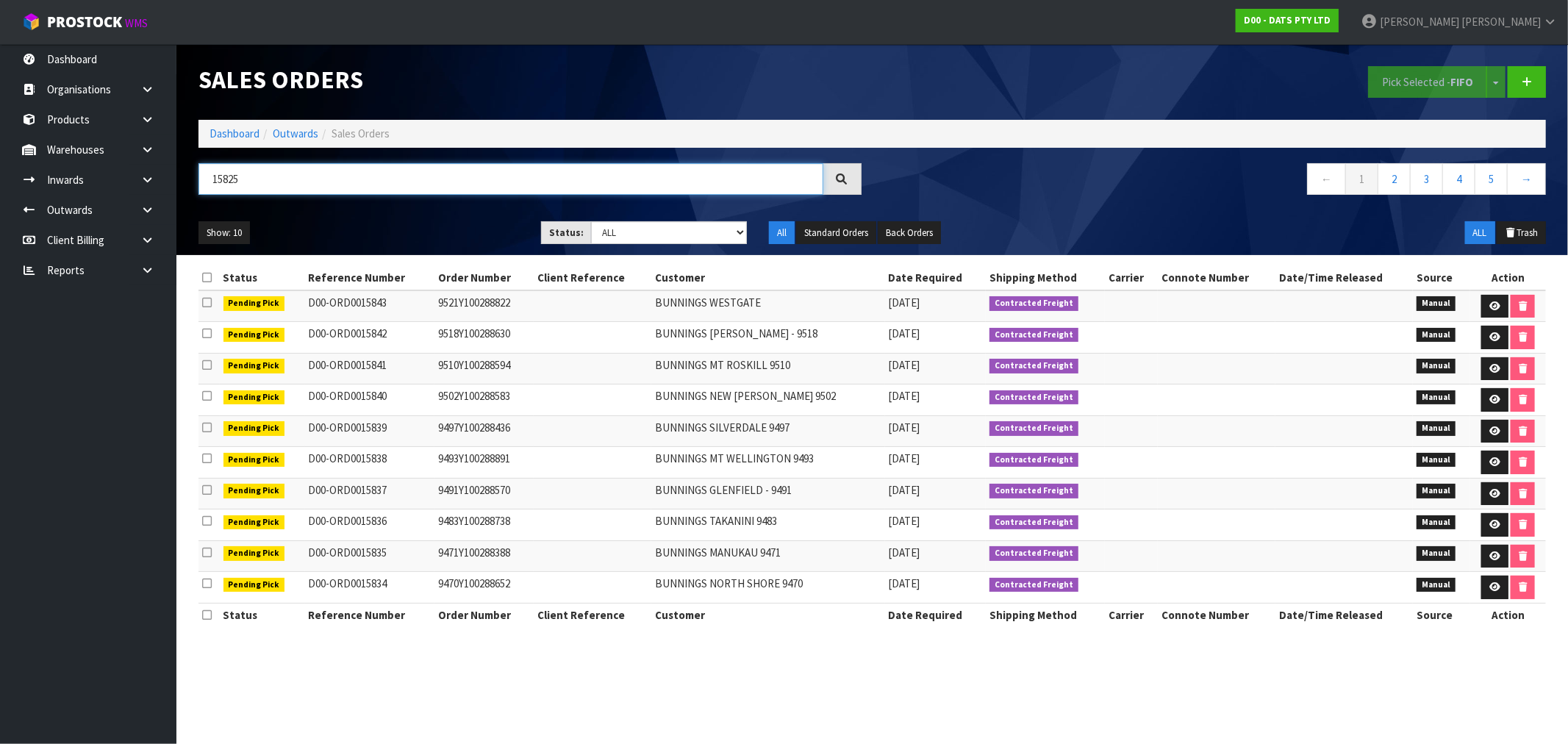
type input "15825"
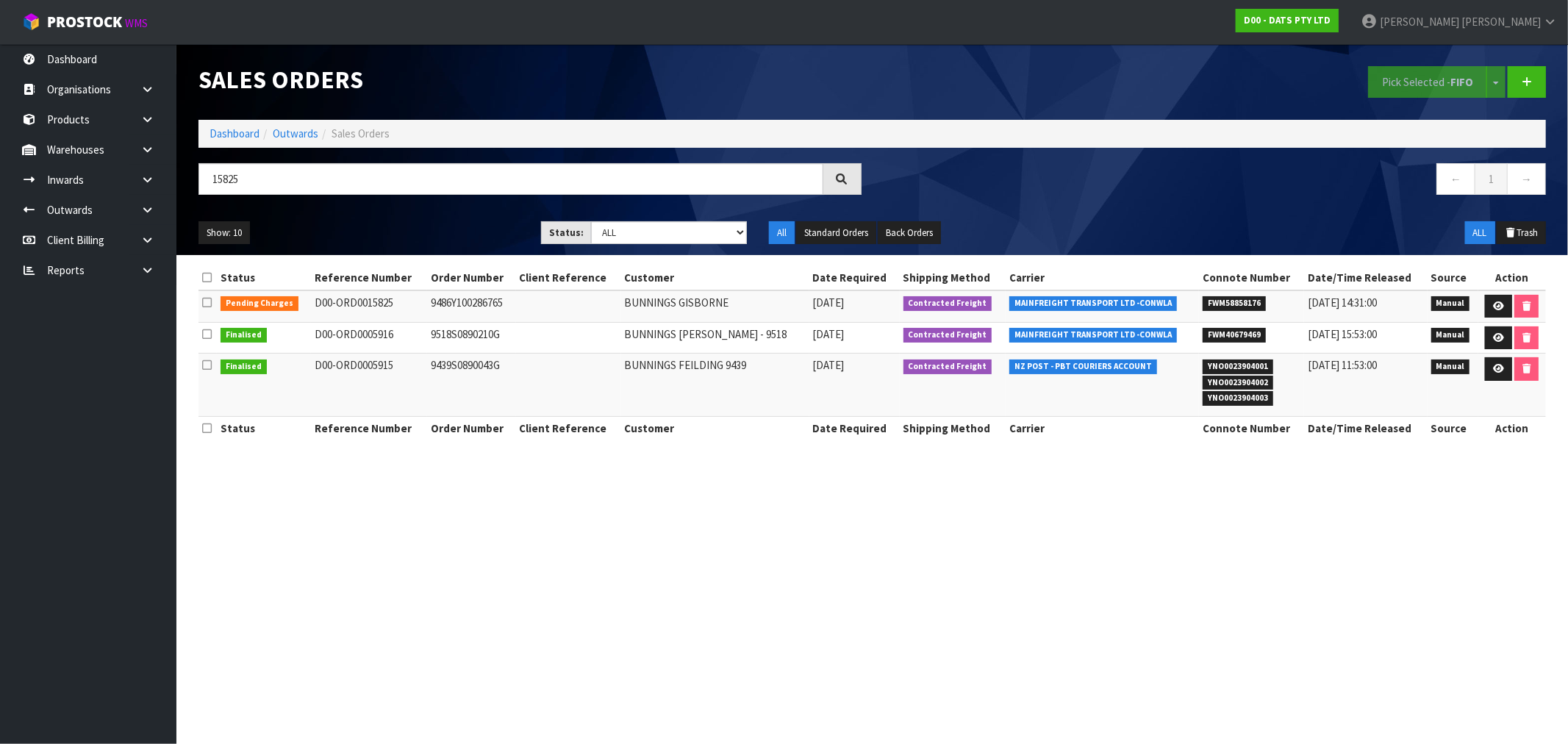
click at [358, 302] on td "D00-ORD0015825" at bounding box center [369, 306] width 116 height 32
copy td "ORD0015825"
click at [488, 304] on td "9486Y100286765" at bounding box center [472, 306] width 89 height 32
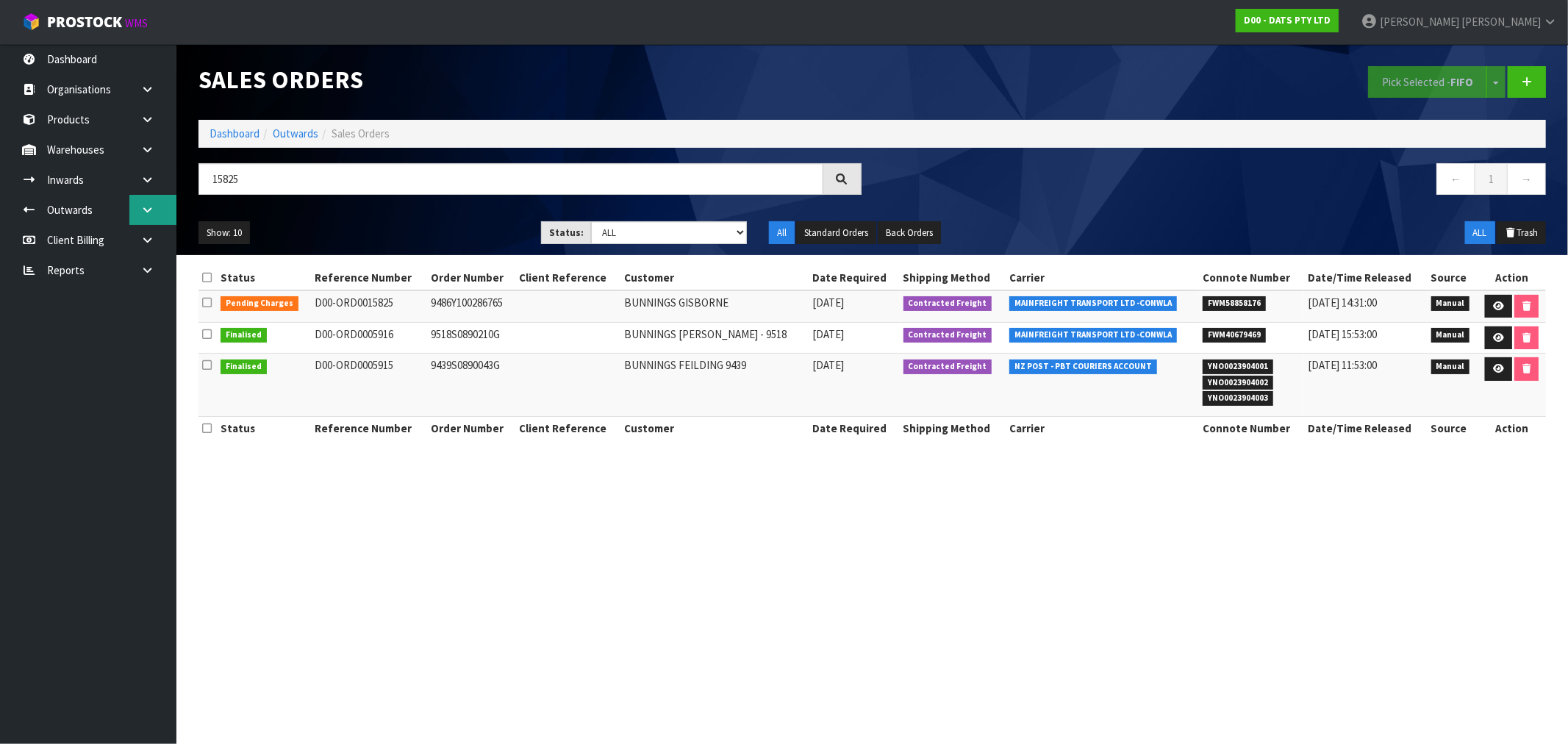
copy td "9486Y100286765"
click at [1503, 304] on link at bounding box center [1498, 306] width 27 height 23
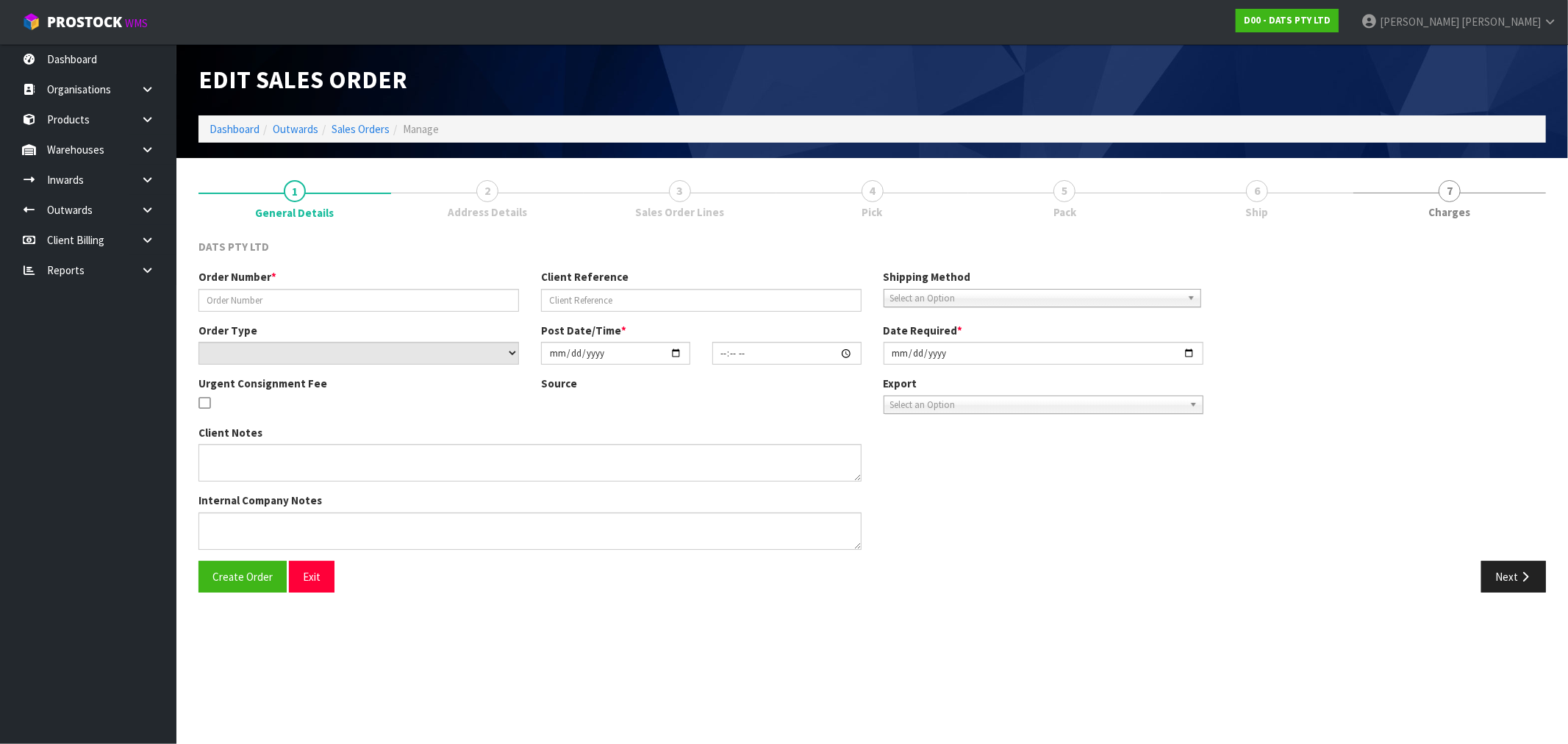
type input "9486Y100286765"
select select "number:0"
type input "[DATE]"
type input "10:21:00.000"
type input "[DATE]"
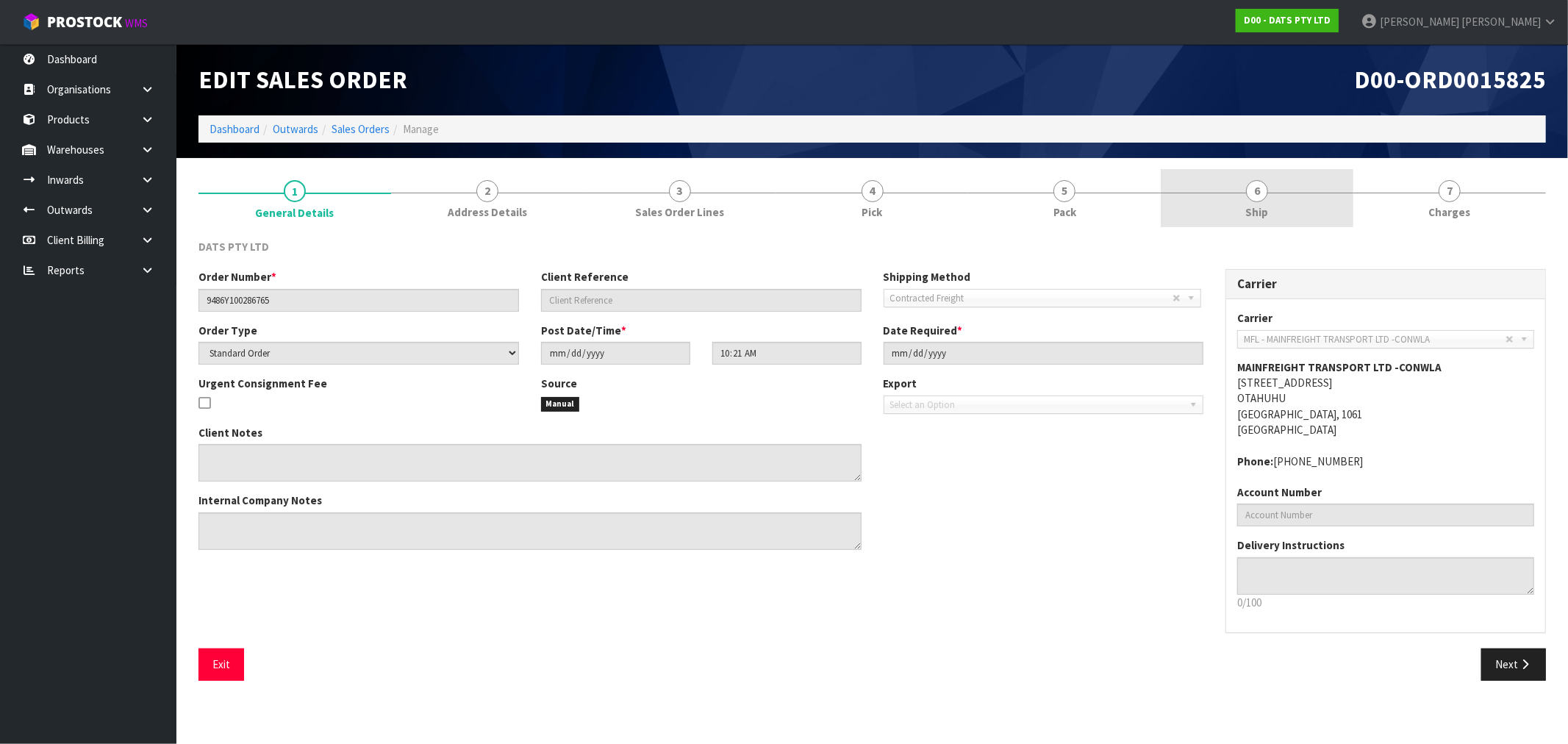
click at [1297, 208] on link "6 Ship" at bounding box center [1257, 198] width 193 height 58
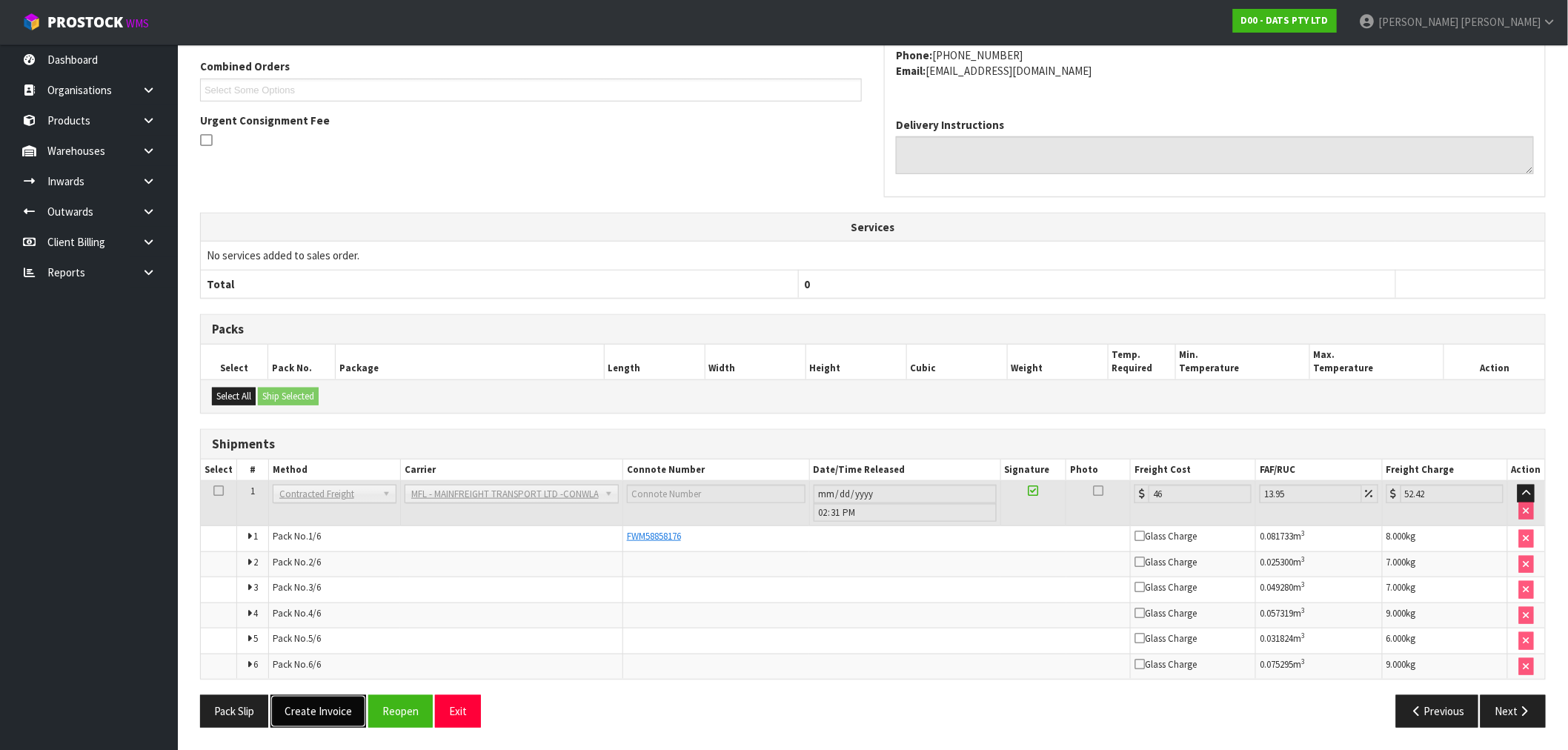
click at [334, 697] on button "Create Invoice" at bounding box center [318, 711] width 96 height 32
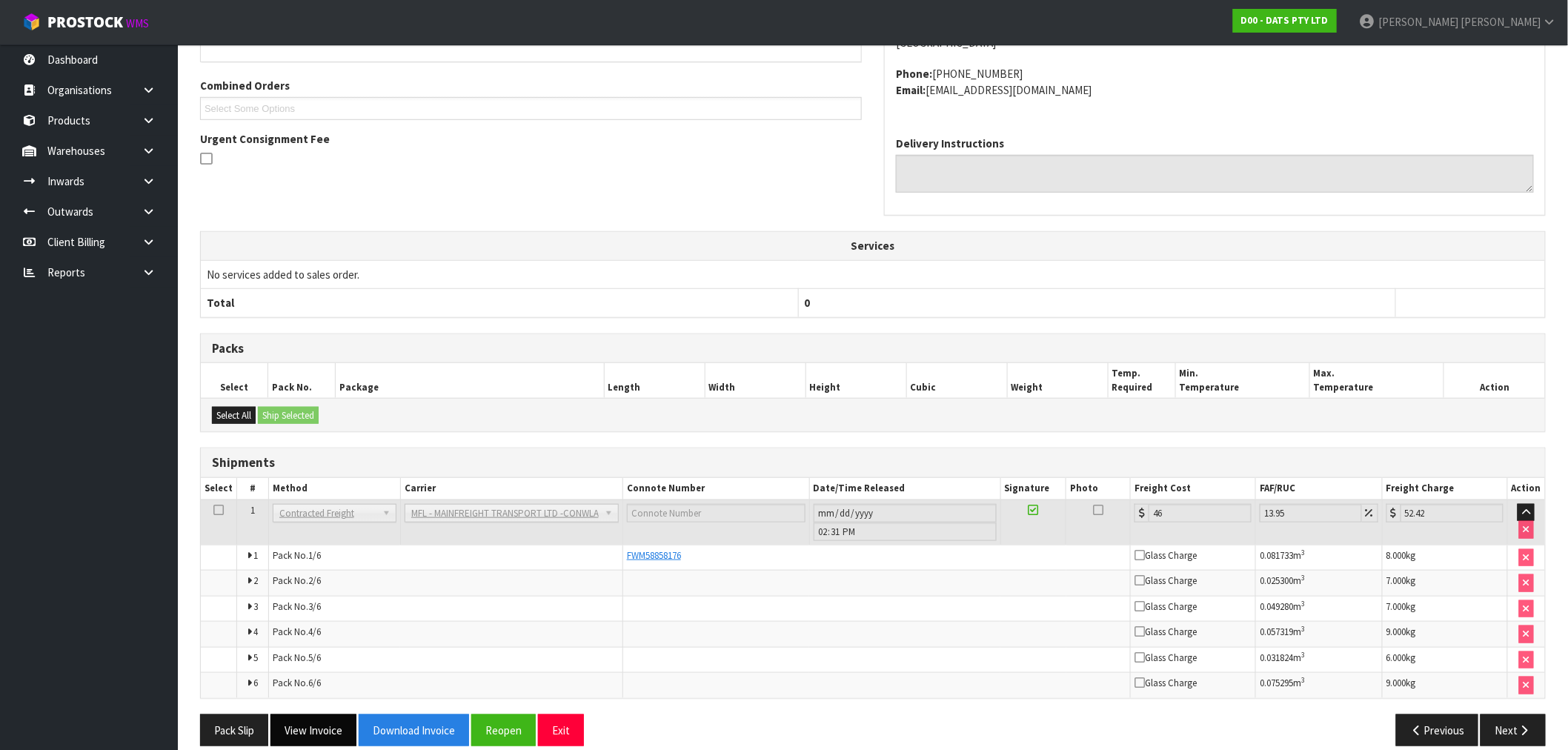
scroll to position [384, 0]
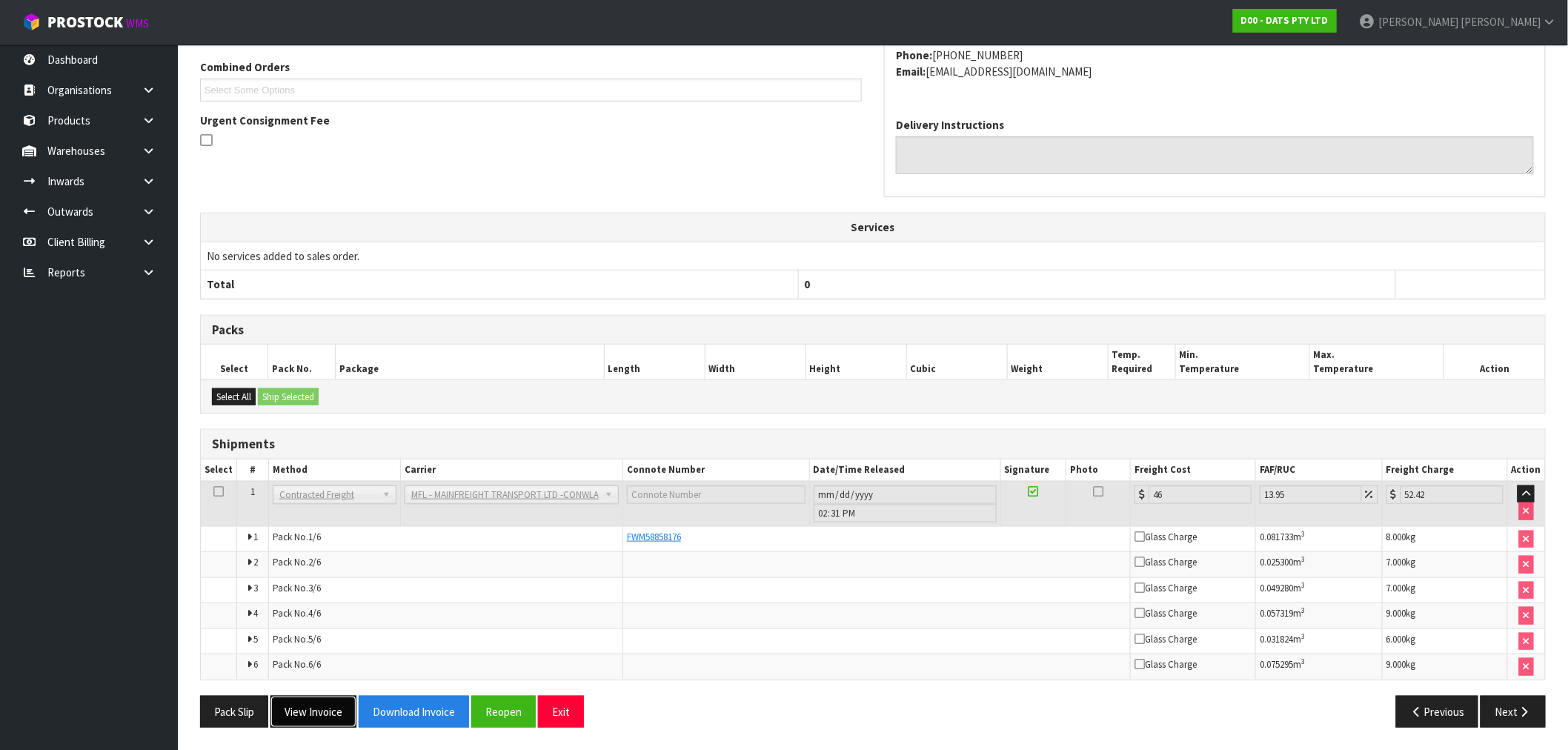
click at [338, 716] on button "View Invoice" at bounding box center [313, 712] width 86 height 32
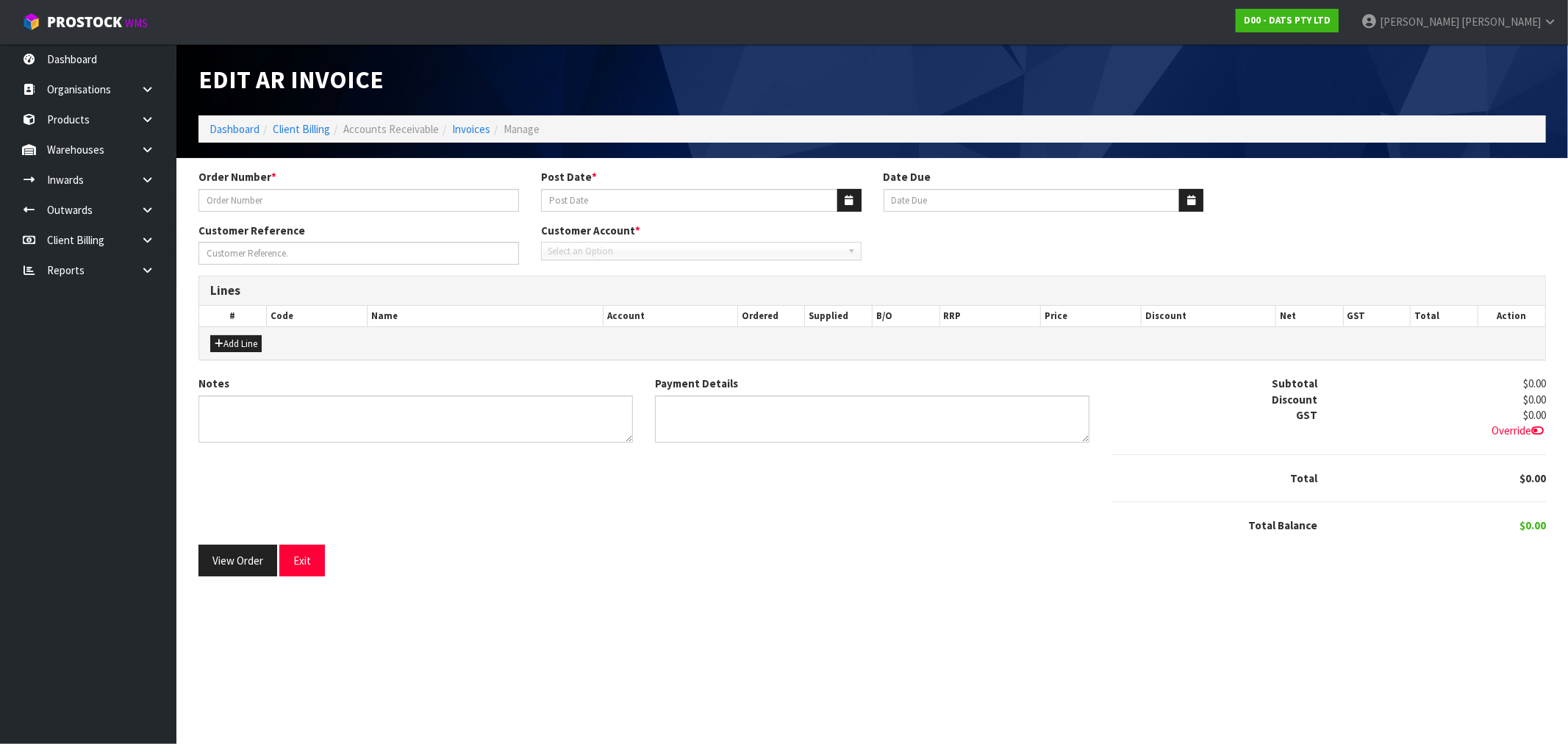
type input "9486Y100286765"
type input "[DATE]"
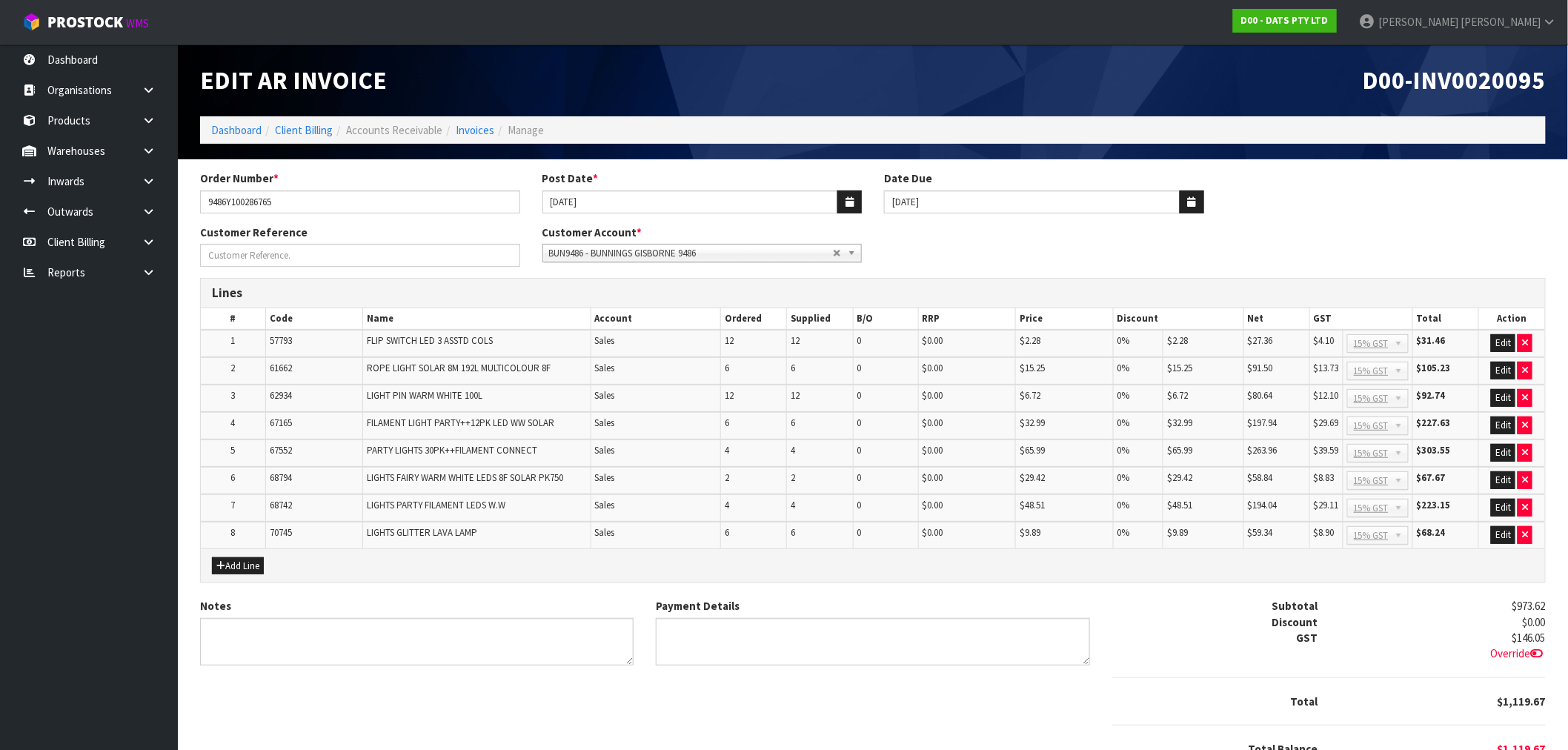
click at [1415, 121] on ol "Dashboard Client Billing Accounts Receivable Invoices Manage" at bounding box center [873, 130] width 1346 height 27
click at [1433, 91] on span "D00-INV0020095" at bounding box center [1454, 80] width 183 height 31
copy span "INV0020095"
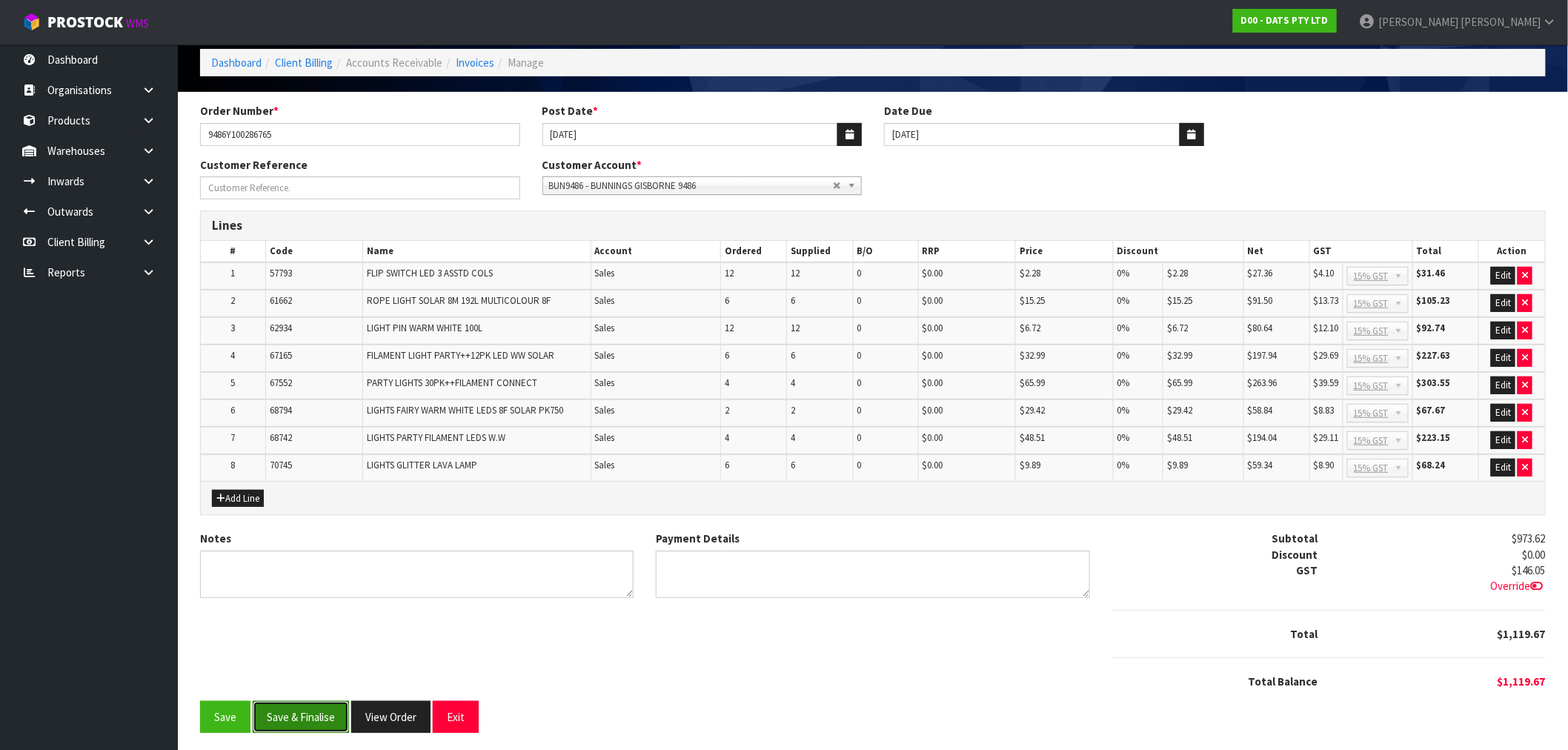
click at [299, 712] on button "Save & Finalise" at bounding box center [301, 716] width 96 height 32
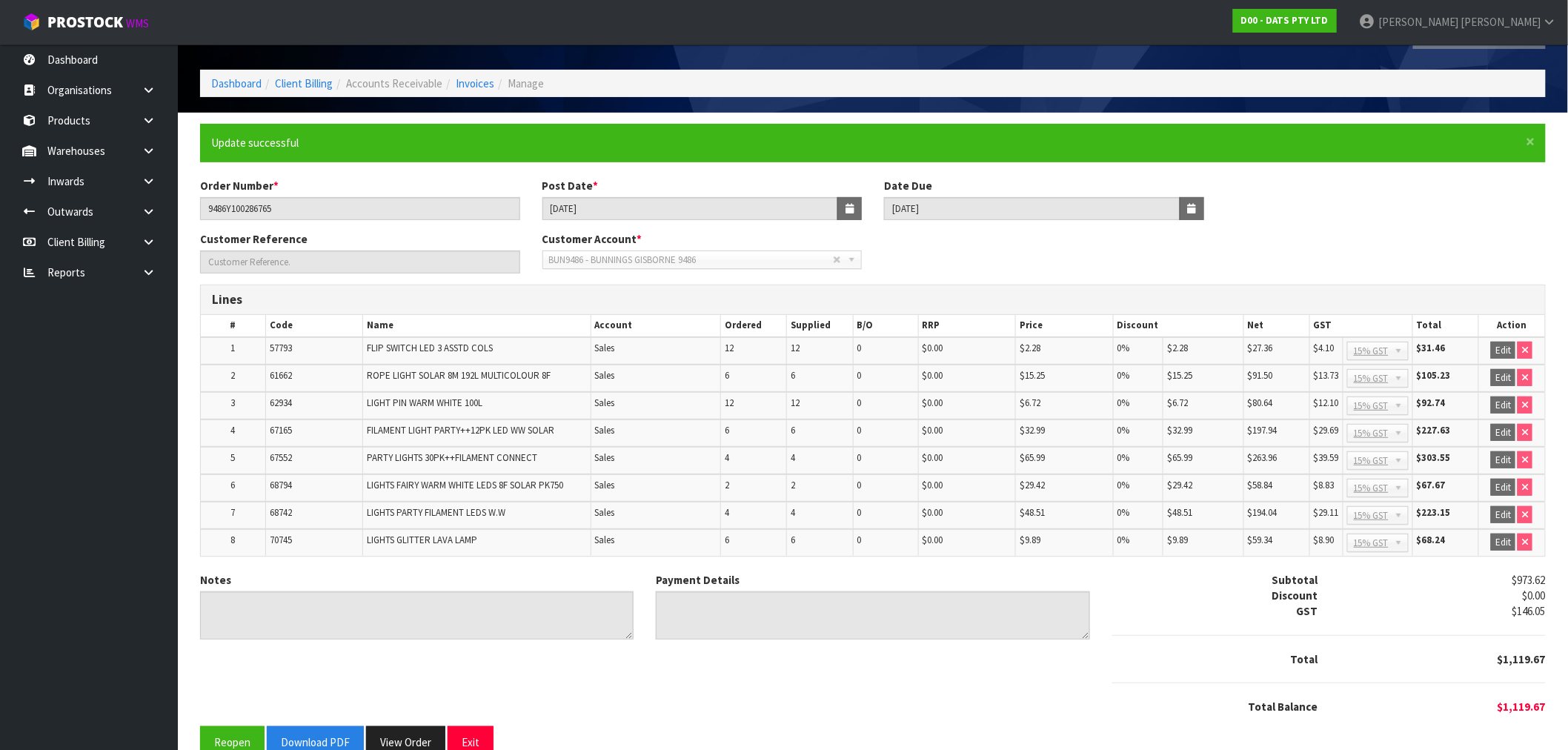
scroll to position [72, 0]
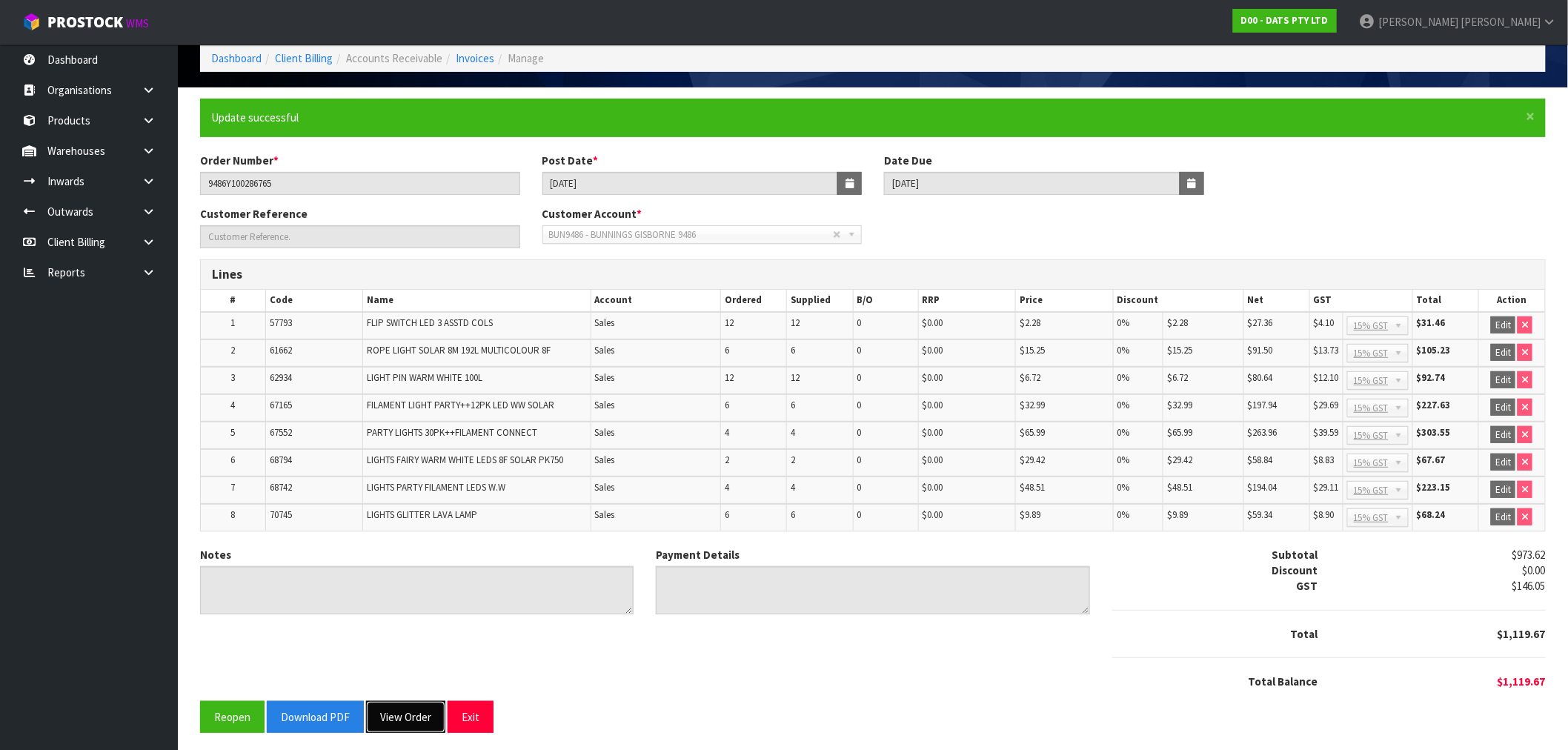
drag, startPoint x: 402, startPoint y: 716, endPoint x: 603, endPoint y: 612, distance: 226.3
click at [679, 641] on form "× Close Update successful Order Number * 9486Y100286765 Post Date * 26/09/2025 …" at bounding box center [873, 415] width 1346 height 634
click at [412, 715] on button "View Order" at bounding box center [406, 716] width 79 height 32
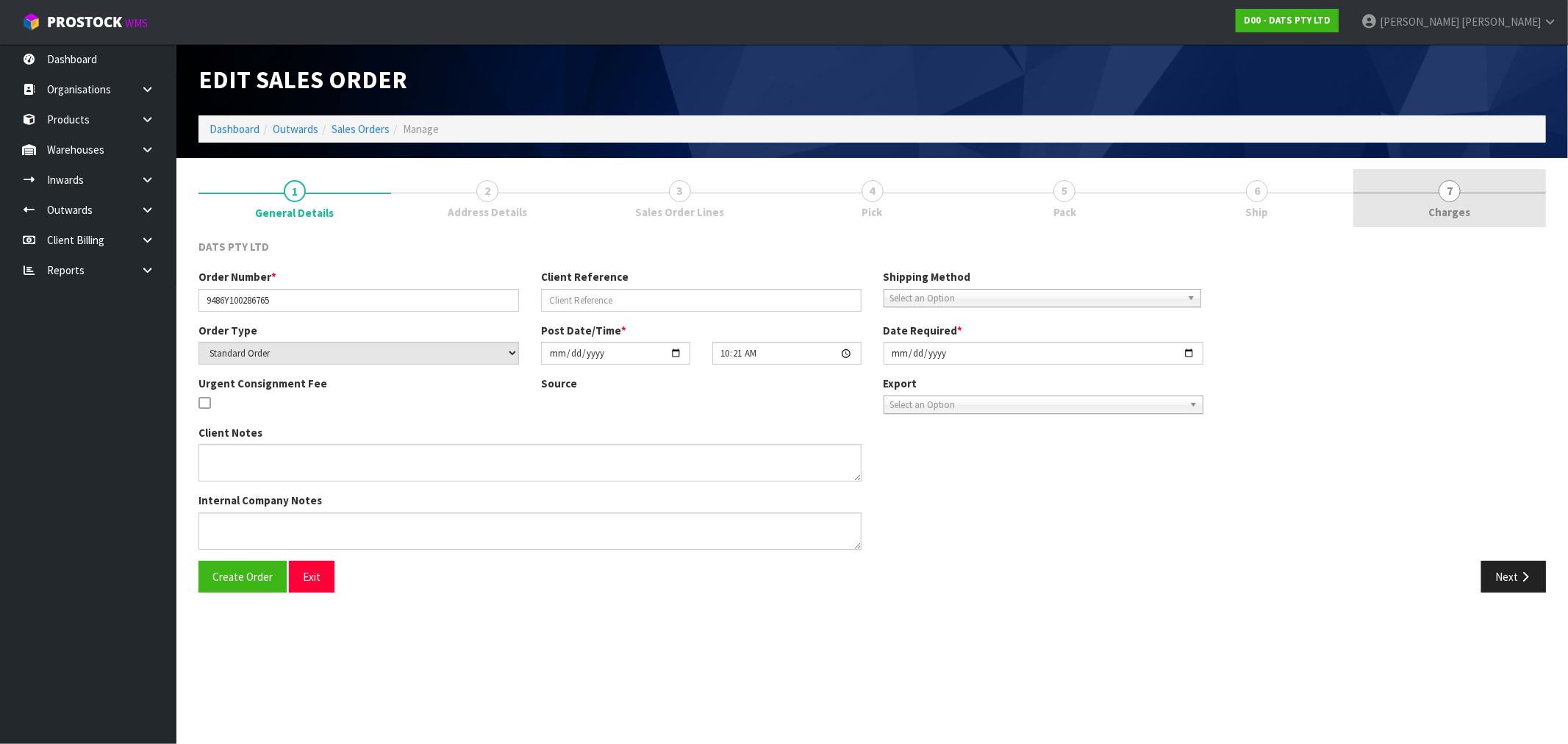
click at [1444, 206] on span "Charges" at bounding box center [1449, 211] width 42 height 15
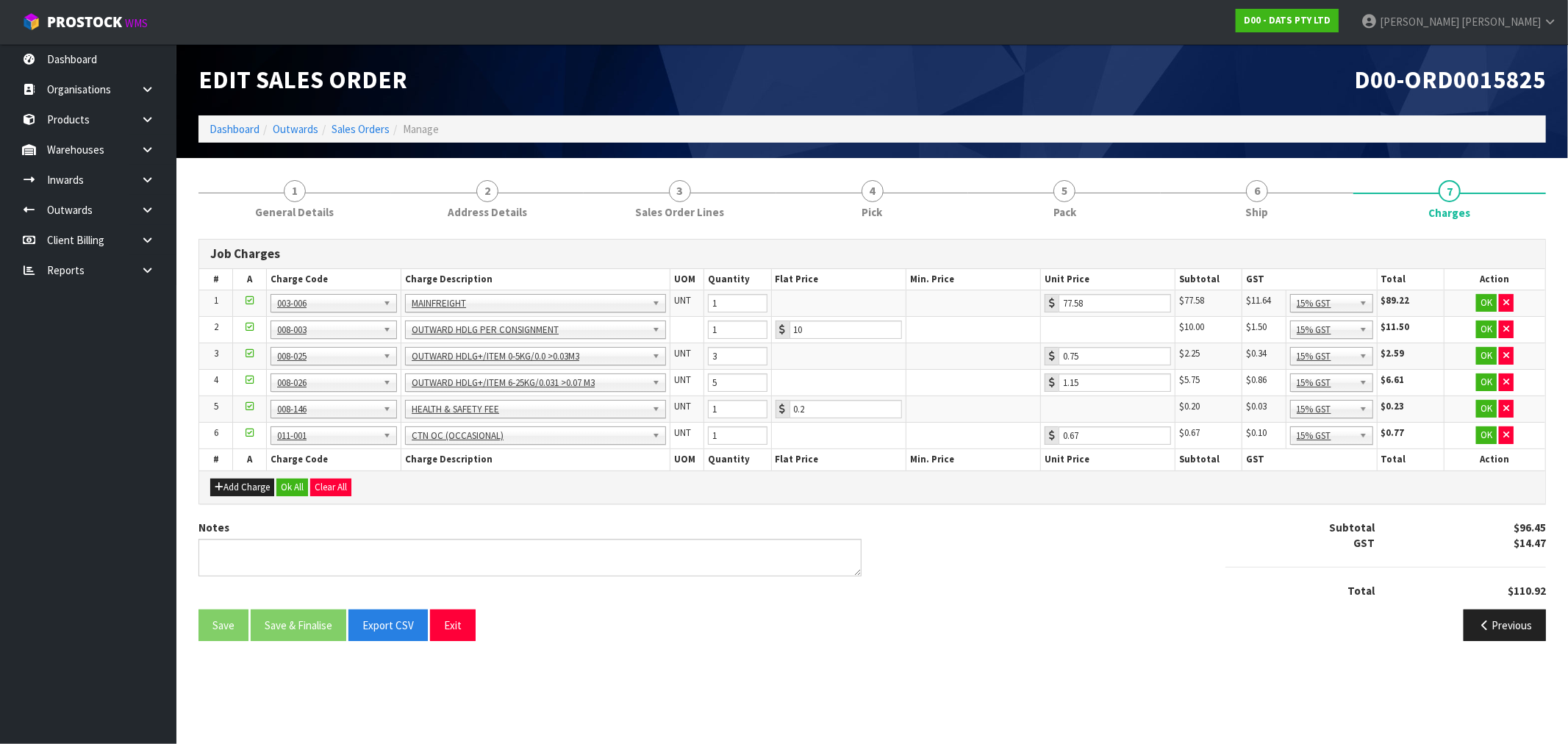
click at [296, 475] on div "Add Charge Ok All Clear All" at bounding box center [872, 487] width 1346 height 33
click at [292, 489] on button "Ok All" at bounding box center [292, 486] width 32 height 17
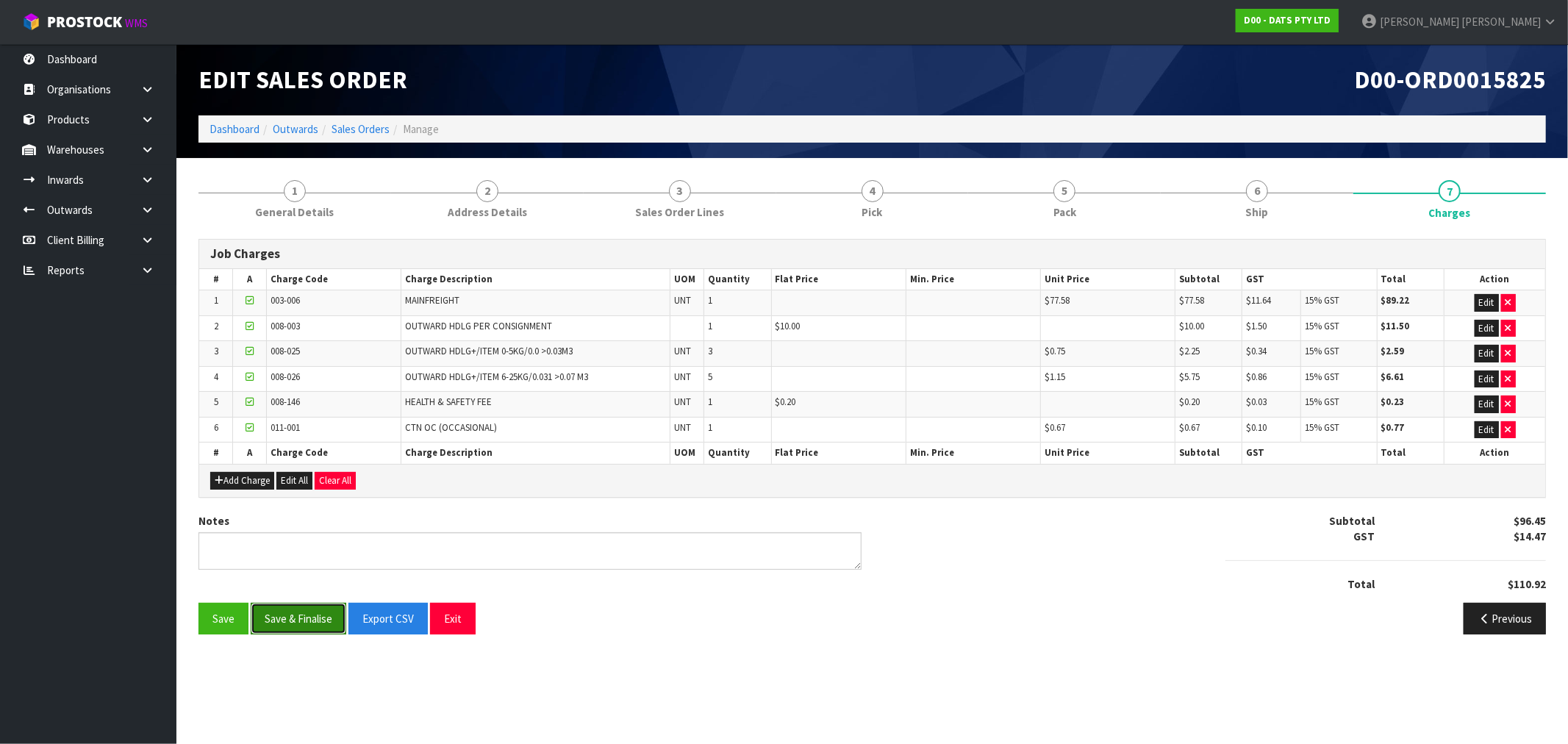
click at [320, 618] on button "Save & Finalise" at bounding box center [298, 619] width 95 height 32
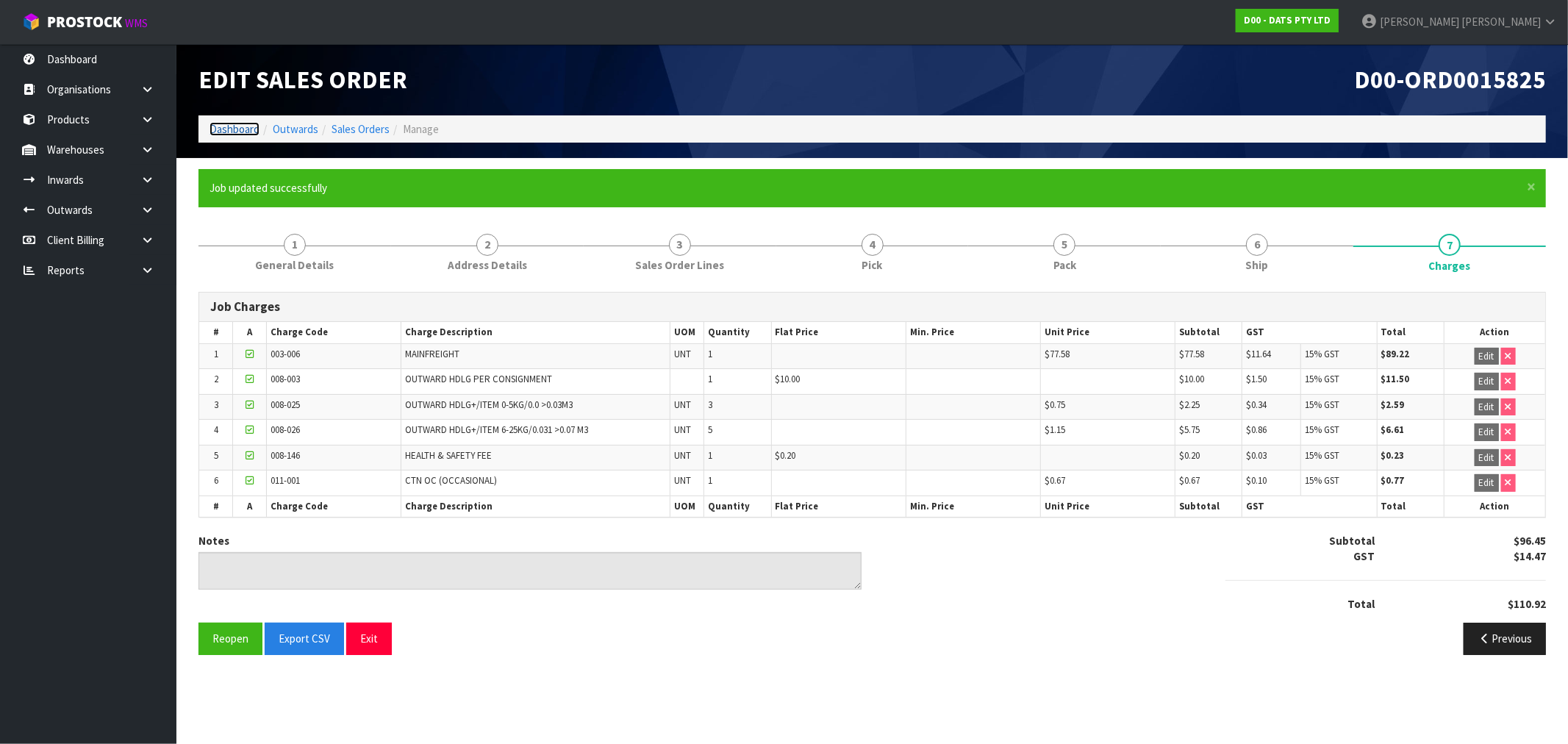
click at [223, 128] on link "Dashboard" at bounding box center [234, 129] width 50 height 14
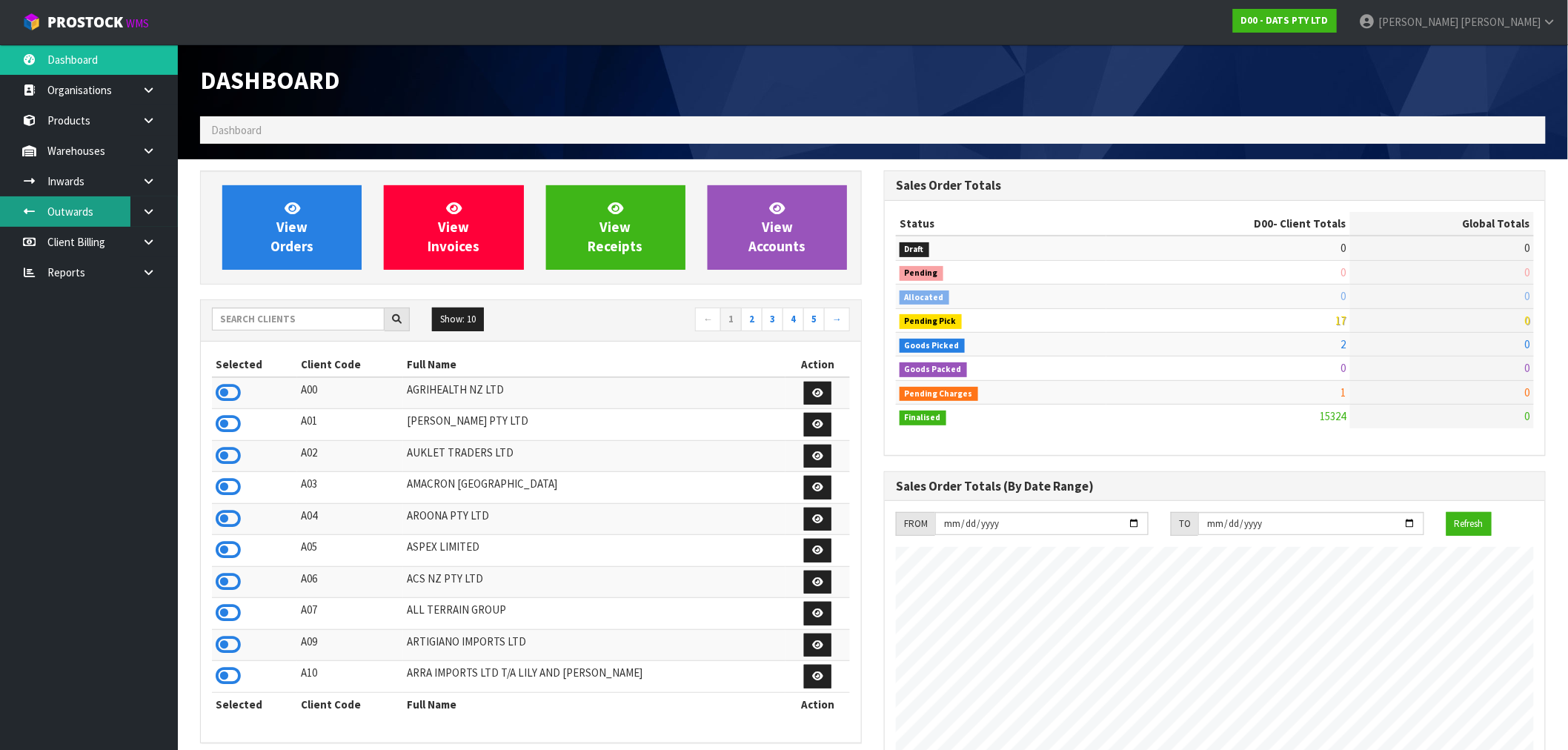
scroll to position [1122, 684]
click at [277, 324] on input "text" at bounding box center [298, 319] width 173 height 23
type input "J01"
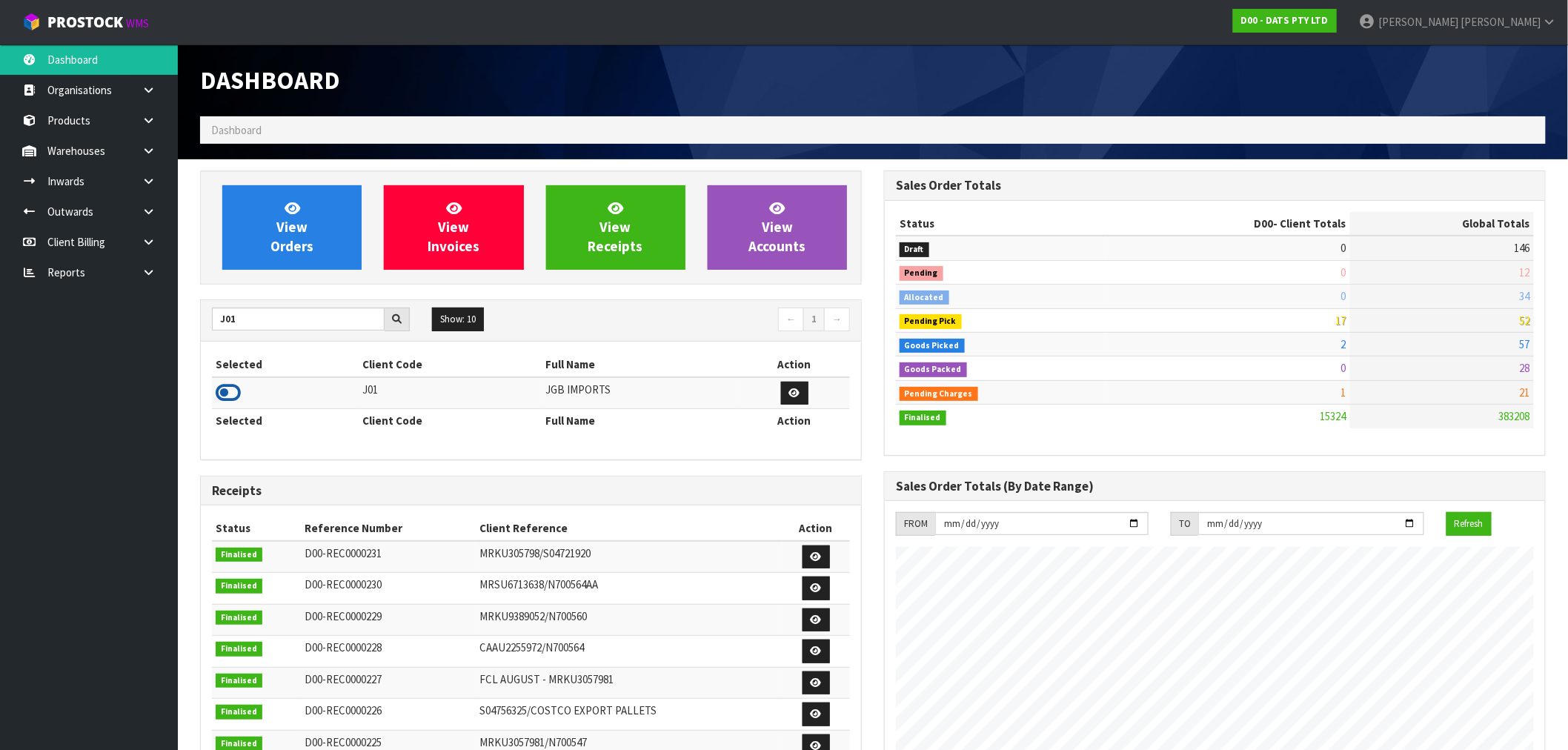
click at [228, 388] on icon at bounding box center [228, 392] width 25 height 22
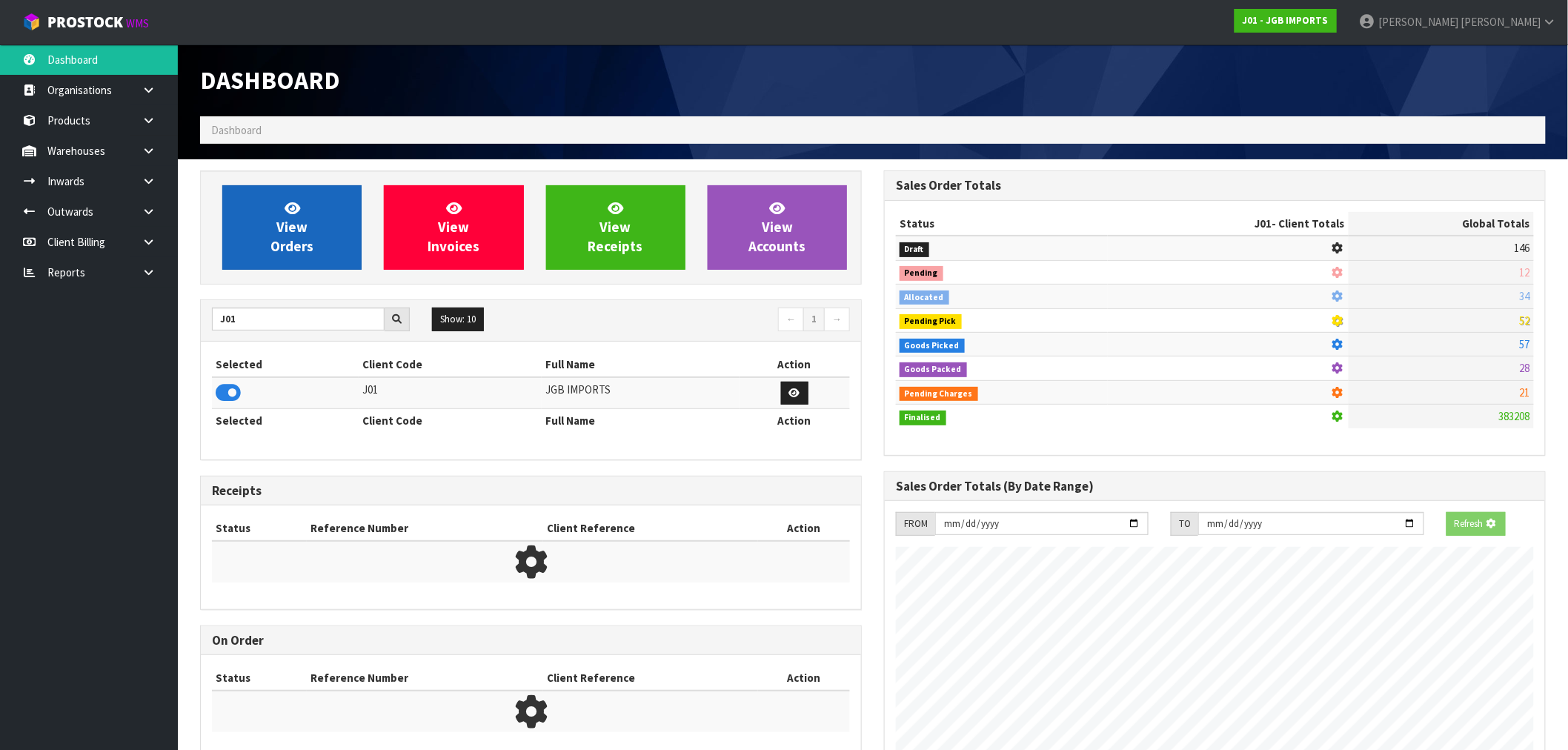
scroll to position [1099, 684]
click at [316, 225] on link "View Orders" at bounding box center [292, 227] width 139 height 85
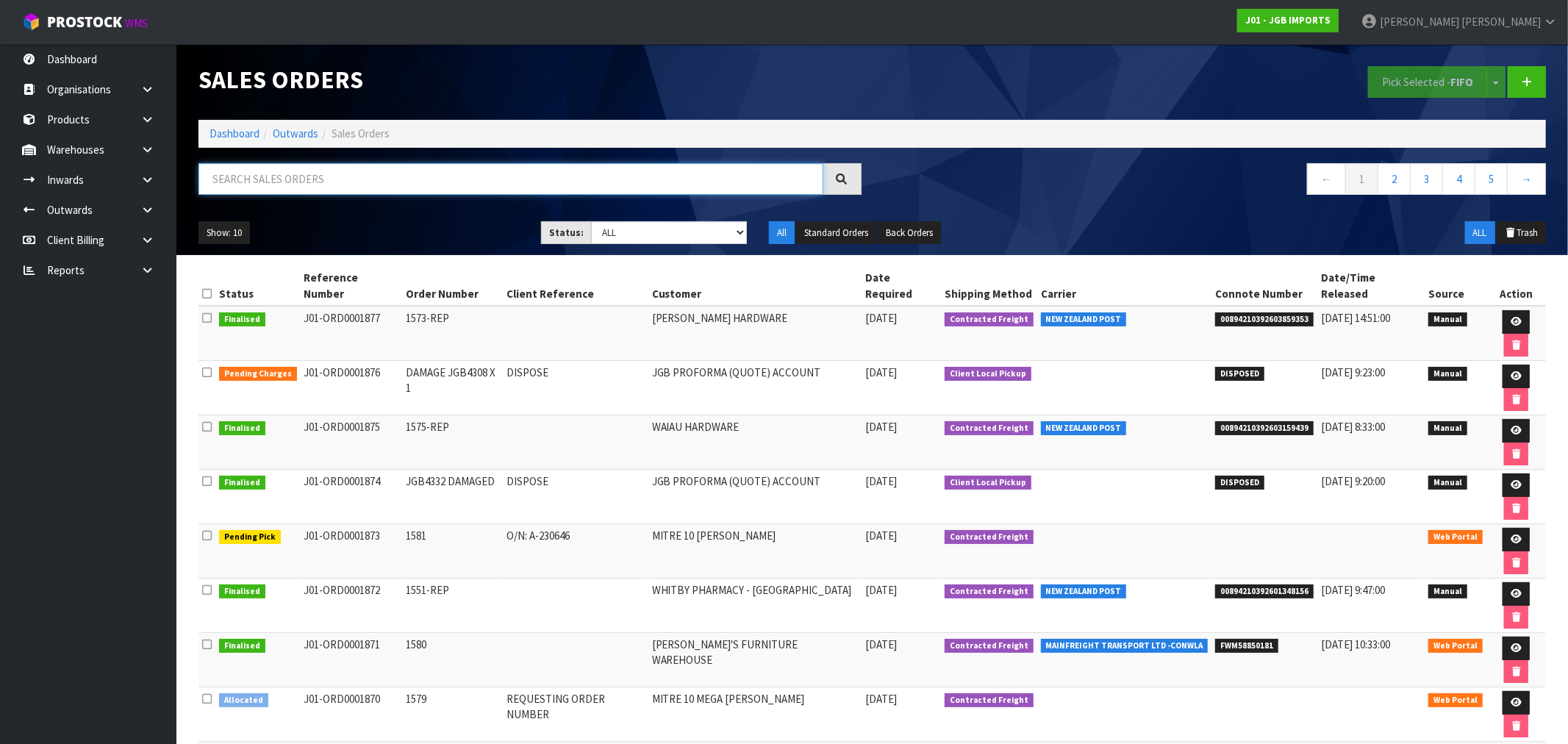
click at [328, 167] on input "text" at bounding box center [511, 179] width 625 height 32
type input "1855"
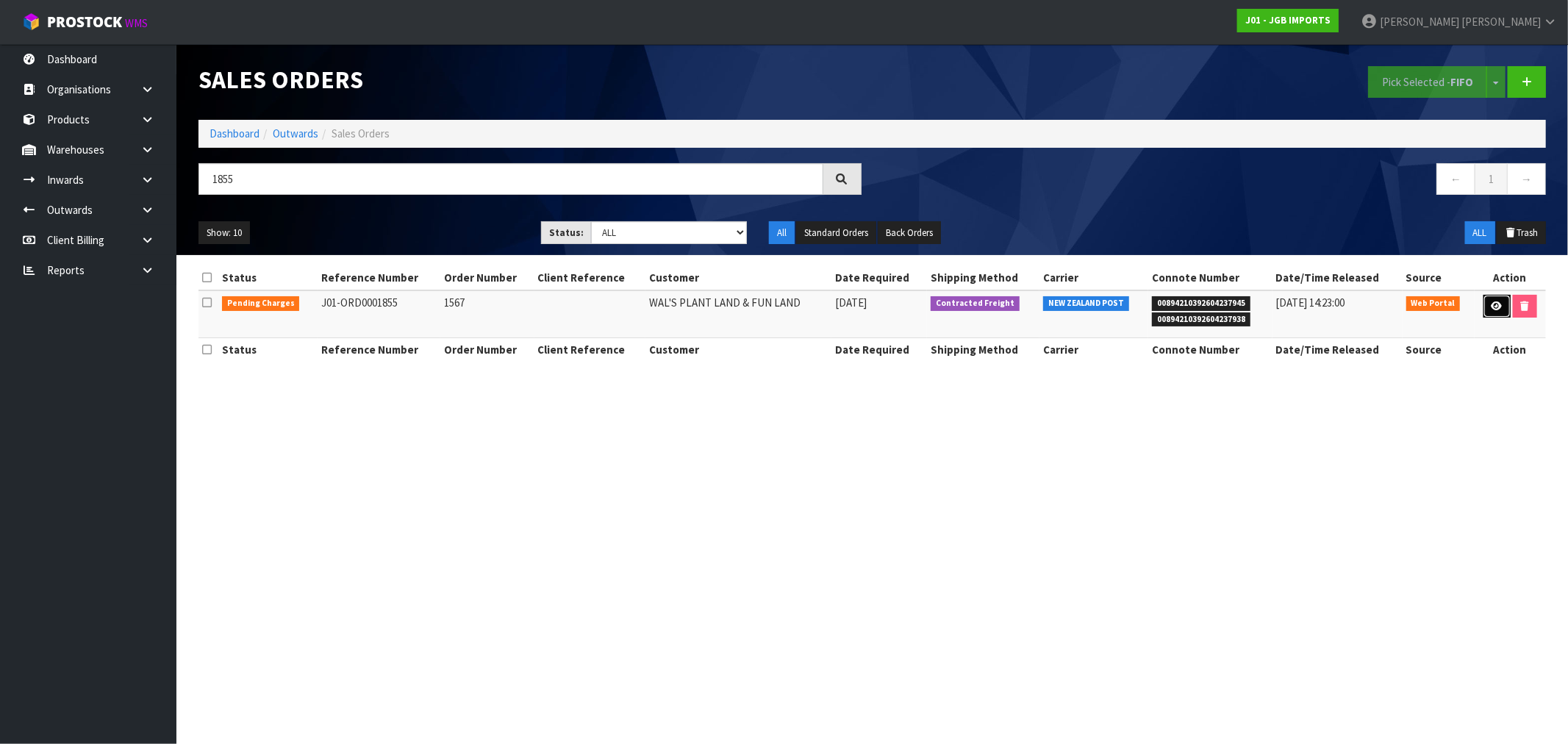
click at [1494, 305] on icon at bounding box center [1497, 306] width 11 height 10
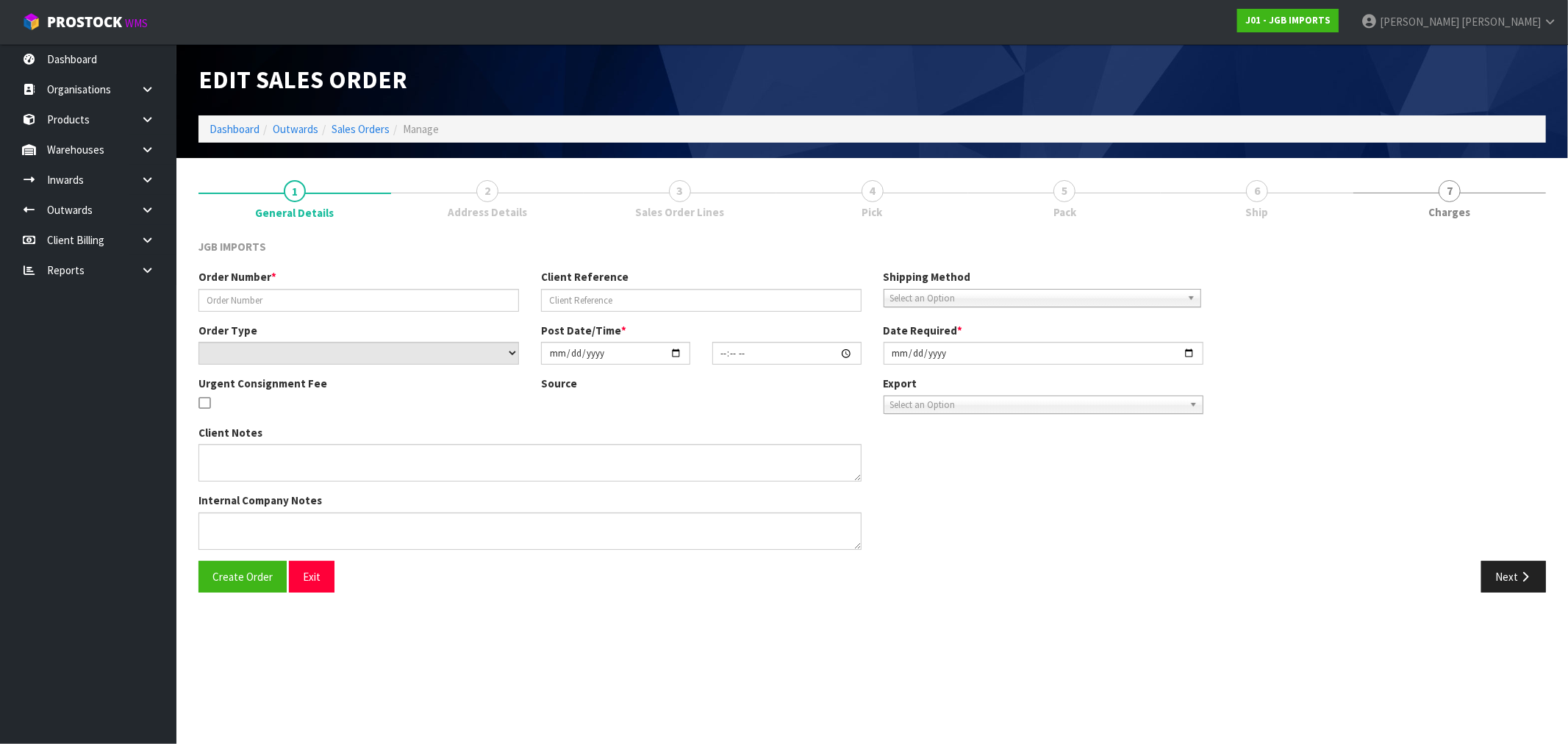
type input "1567"
select select "number:0"
type input "2025-09-10"
type input "18:36:00.000"
type input "[DATE]"
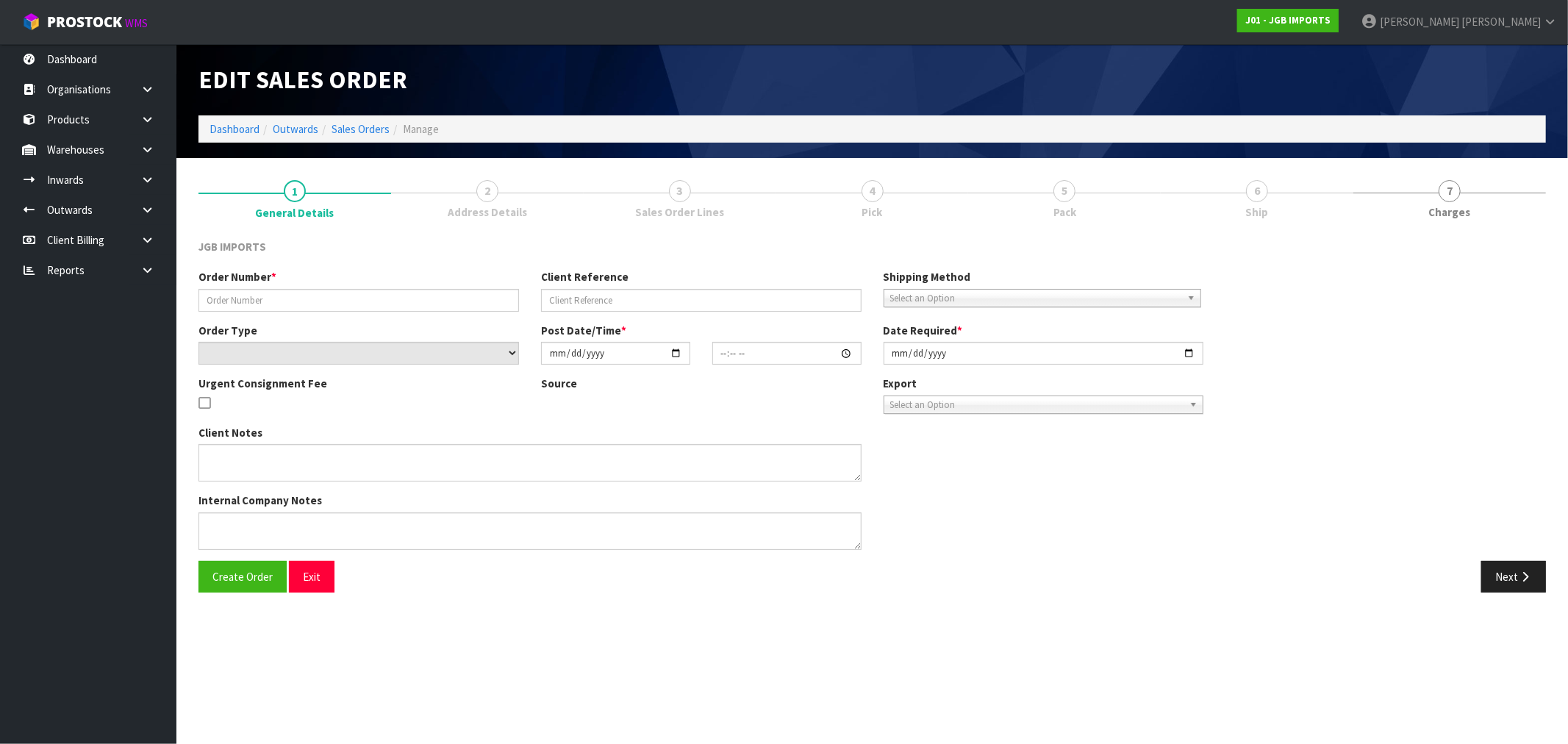
type textarea "FREIGHT FREE 100% DISCOUNT PLEASE EMAIL PROFORMA INVOICE TO: SALES@WALSPLANTPLA…"
type textarea "'SALES@WALSPLANTLAND.CO.NZ' REMOVED CODE JGB4308 X 1 AS IT IS DAMAGED REMOVED C…"
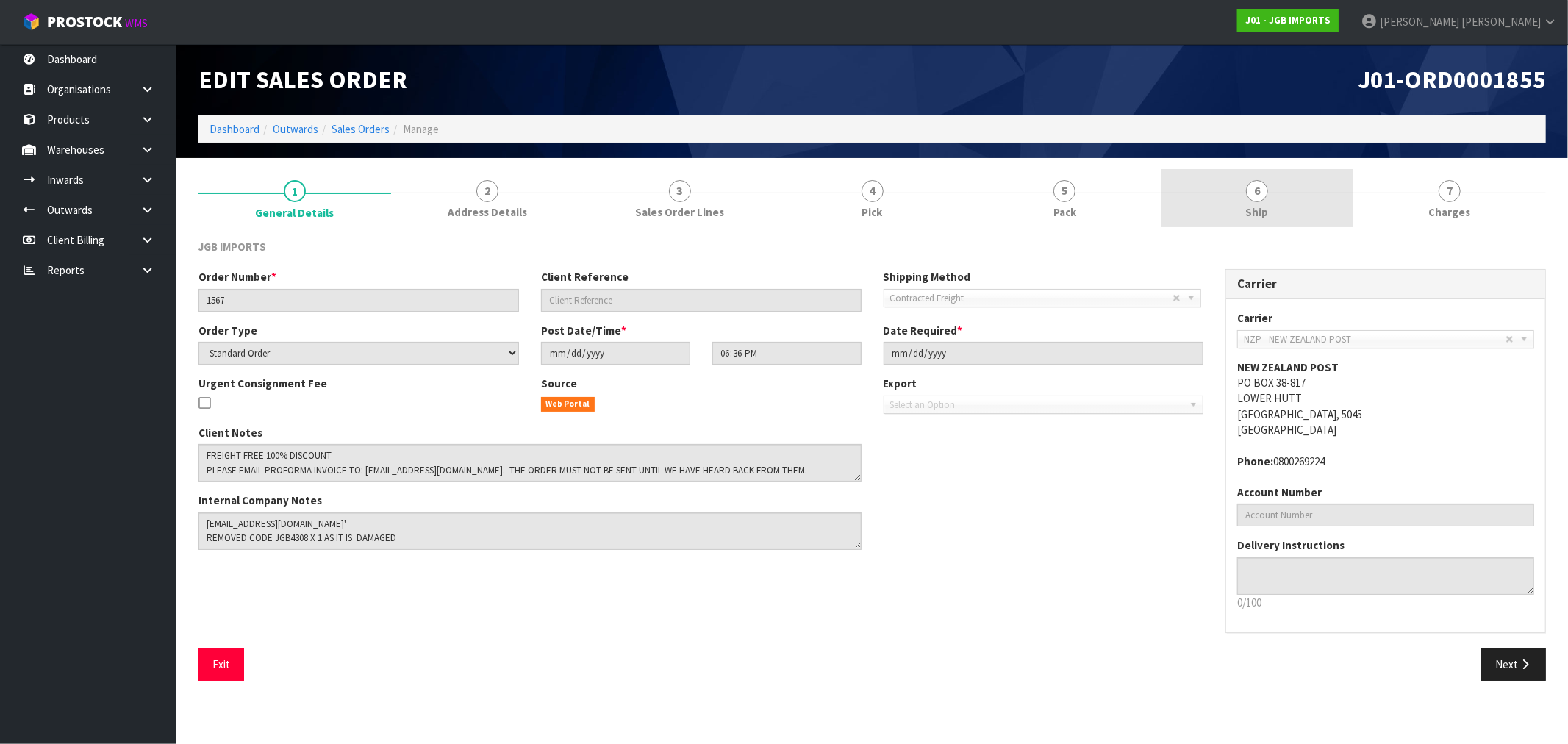
click at [1247, 195] on span "6" at bounding box center [1257, 190] width 22 height 22
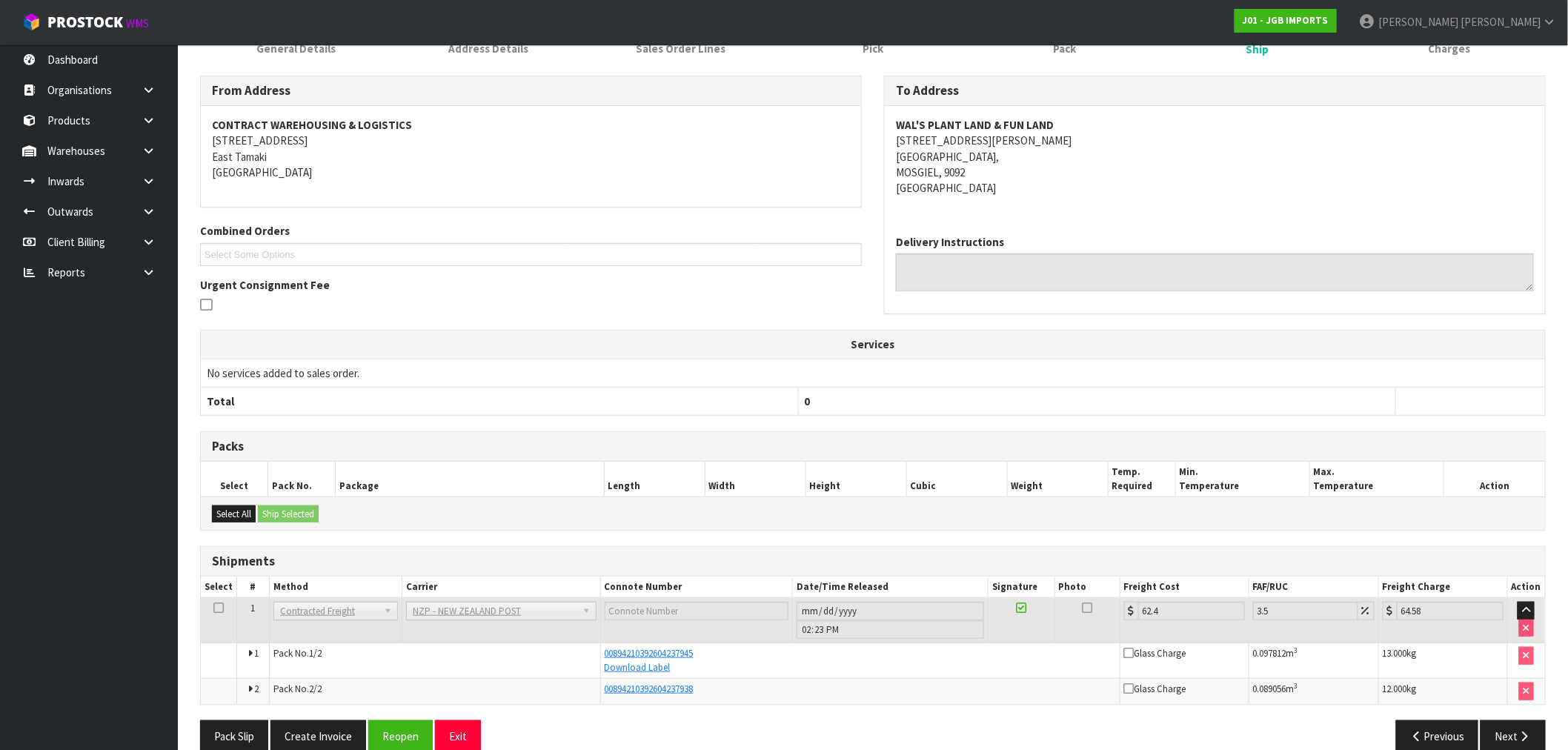
scroll to position [190, 0]
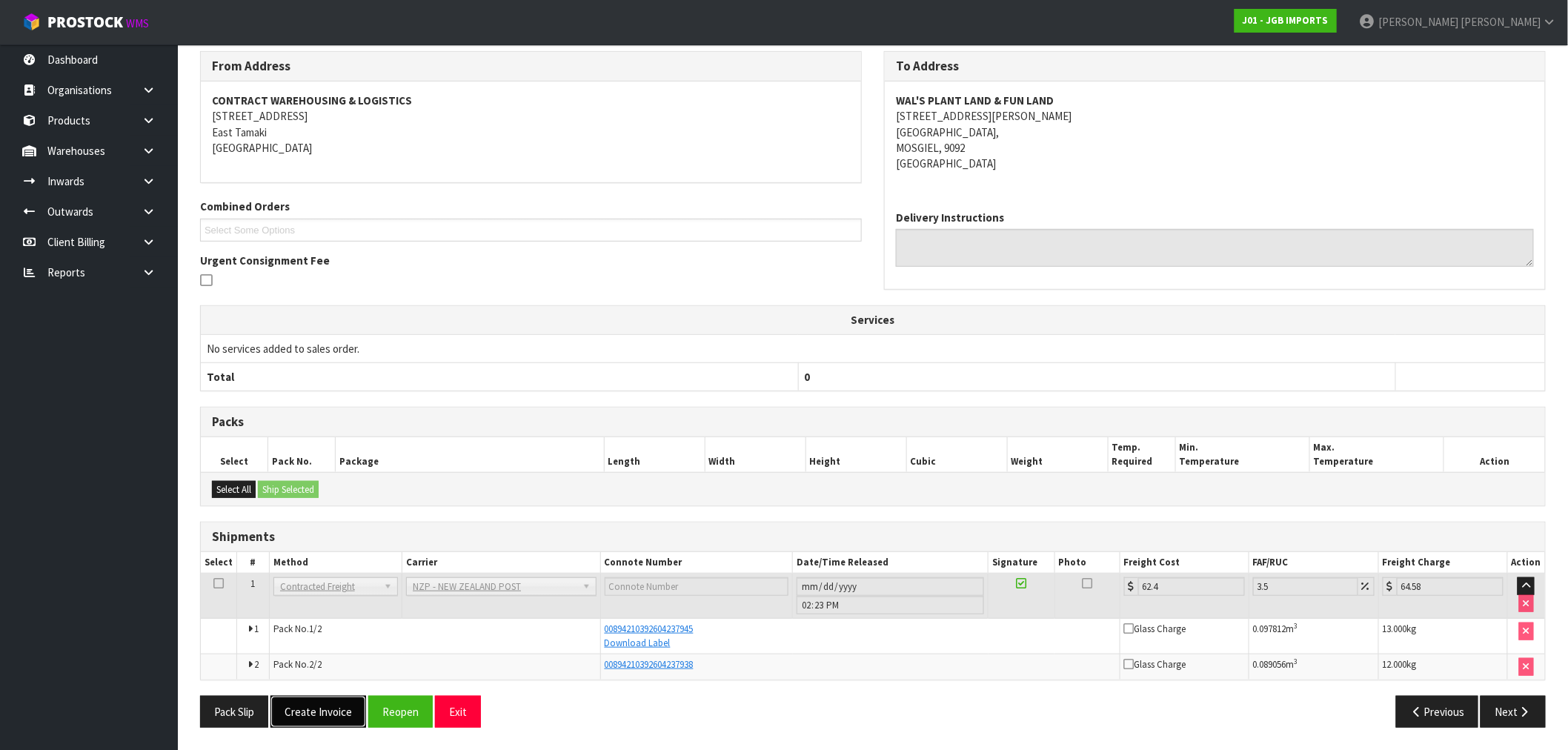
click at [320, 713] on button "Create Invoice" at bounding box center [318, 712] width 96 height 32
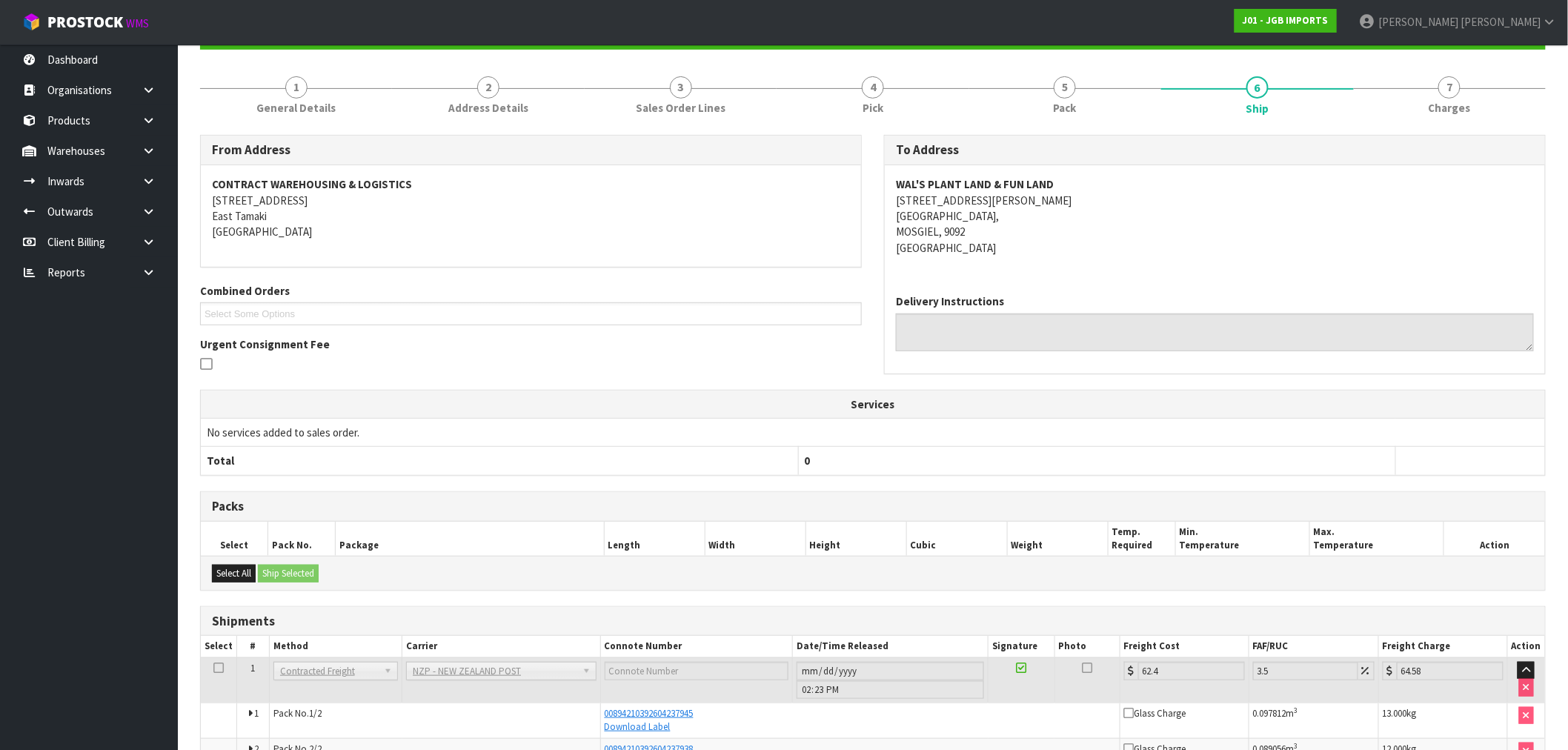
scroll to position [0, 0]
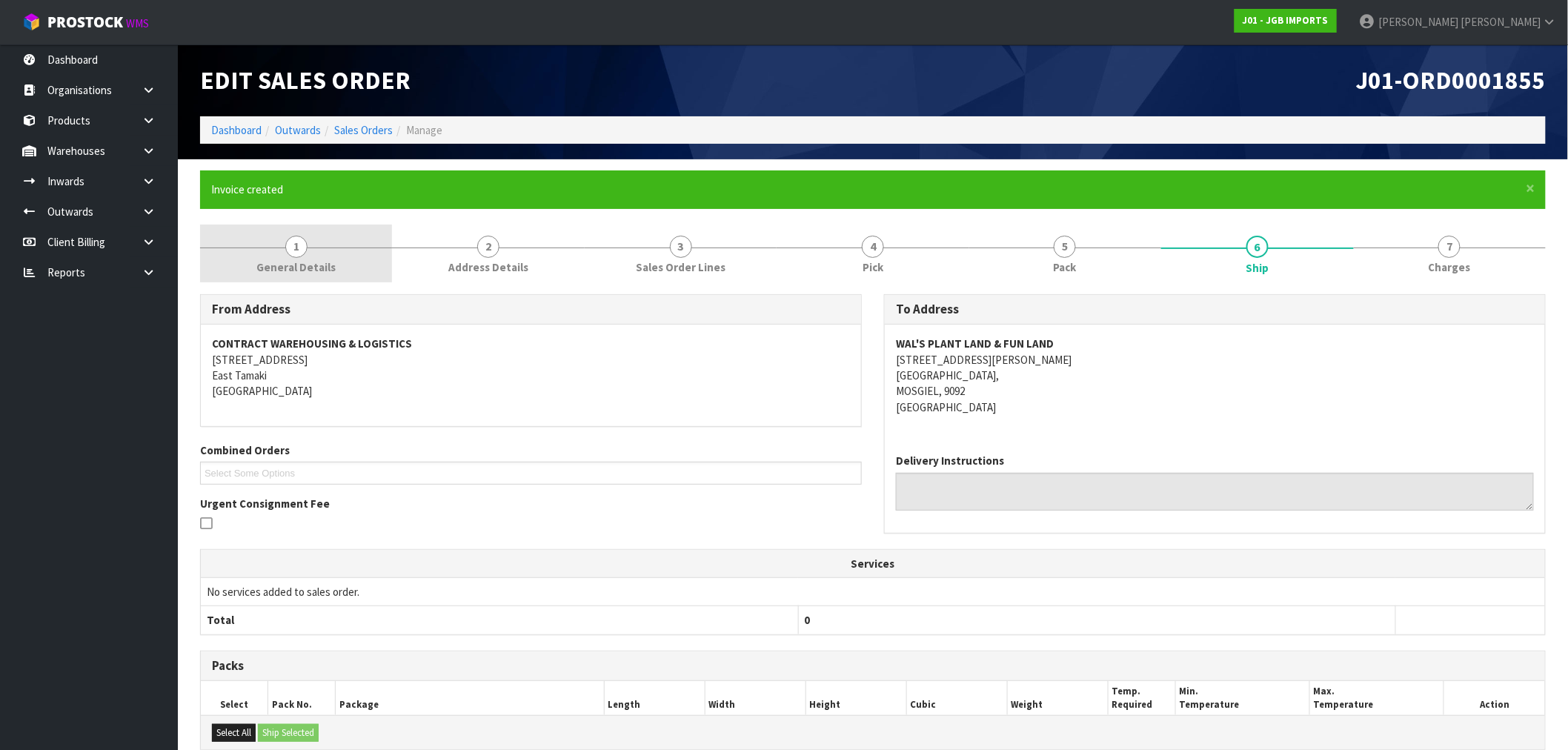
drag, startPoint x: 336, startPoint y: 253, endPoint x: 338, endPoint y: 282, distance: 29.1
click at [336, 254] on link "1 General Details" at bounding box center [296, 254] width 192 height 59
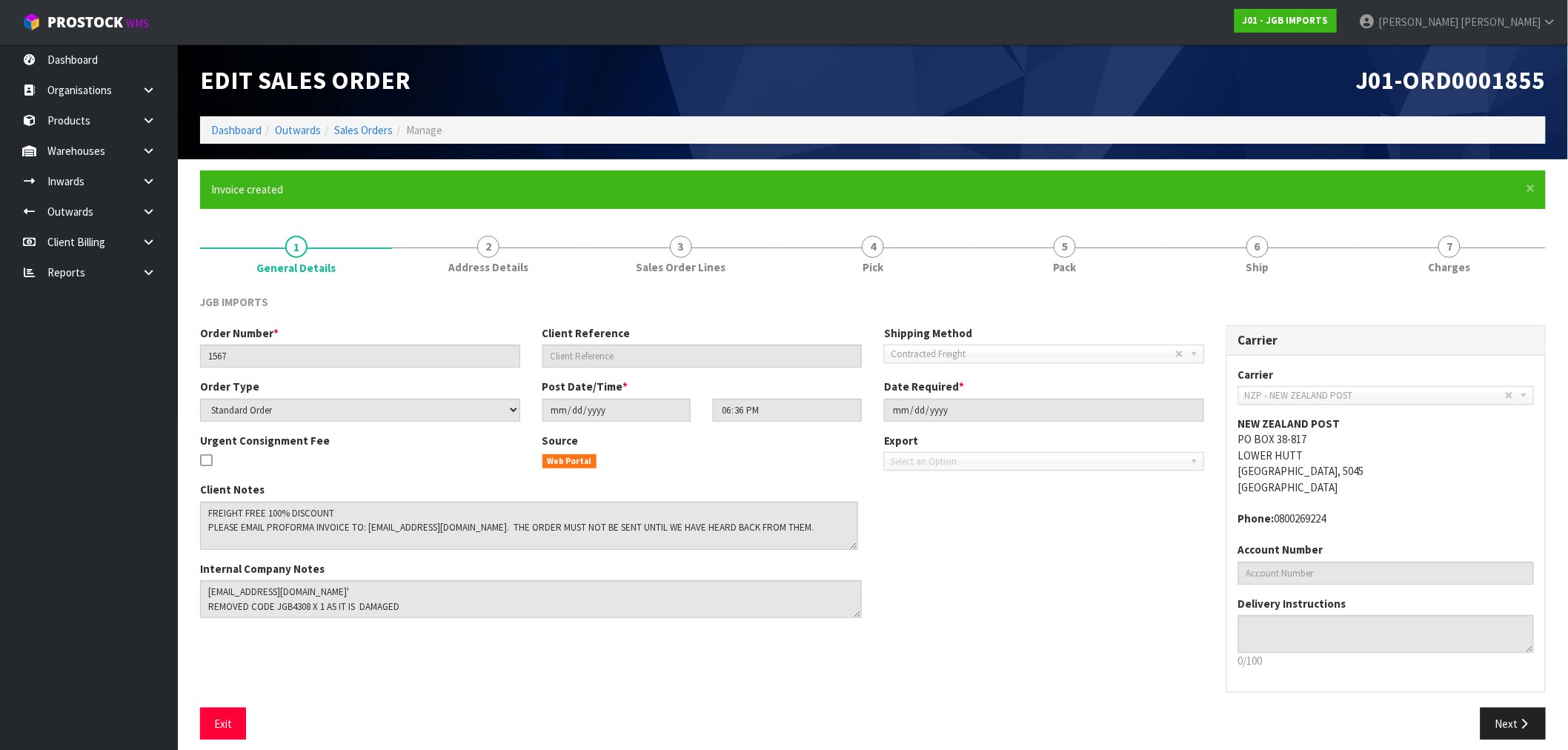
drag, startPoint x: 857, startPoint y: 534, endPoint x: 854, endPoint y: 544, distance: 10.4
click at [854, 544] on textarea at bounding box center [529, 525] width 658 height 48
click at [1425, 282] on link "7 Charges" at bounding box center [1450, 254] width 192 height 59
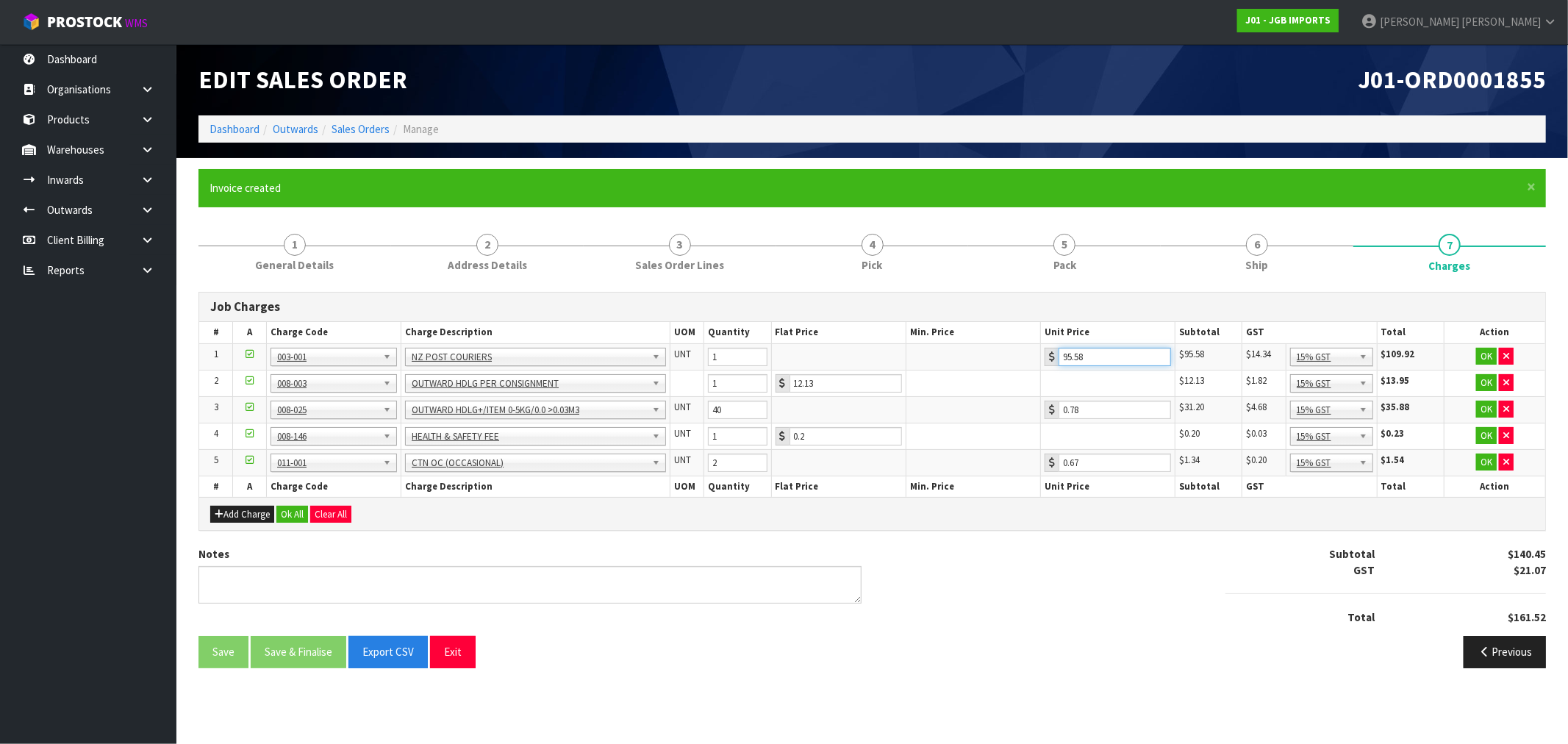
drag, startPoint x: 1097, startPoint y: 350, endPoint x: 1029, endPoint y: 363, distance: 69.2
click at [1047, 359] on div "95.58" at bounding box center [1108, 357] width 126 height 18
click at [1526, 655] on button "Previous" at bounding box center [1505, 652] width 82 height 32
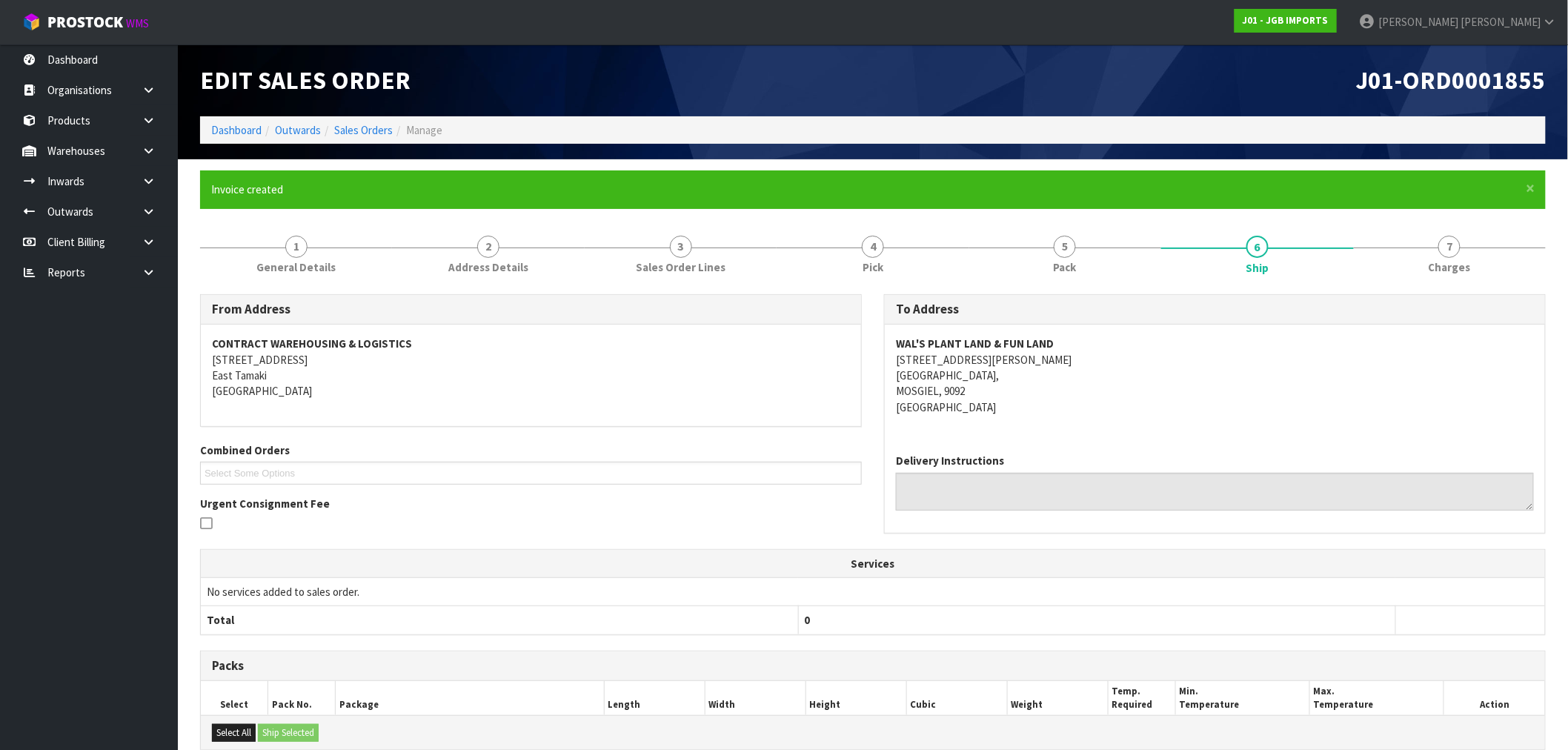
scroll to position [243, 0]
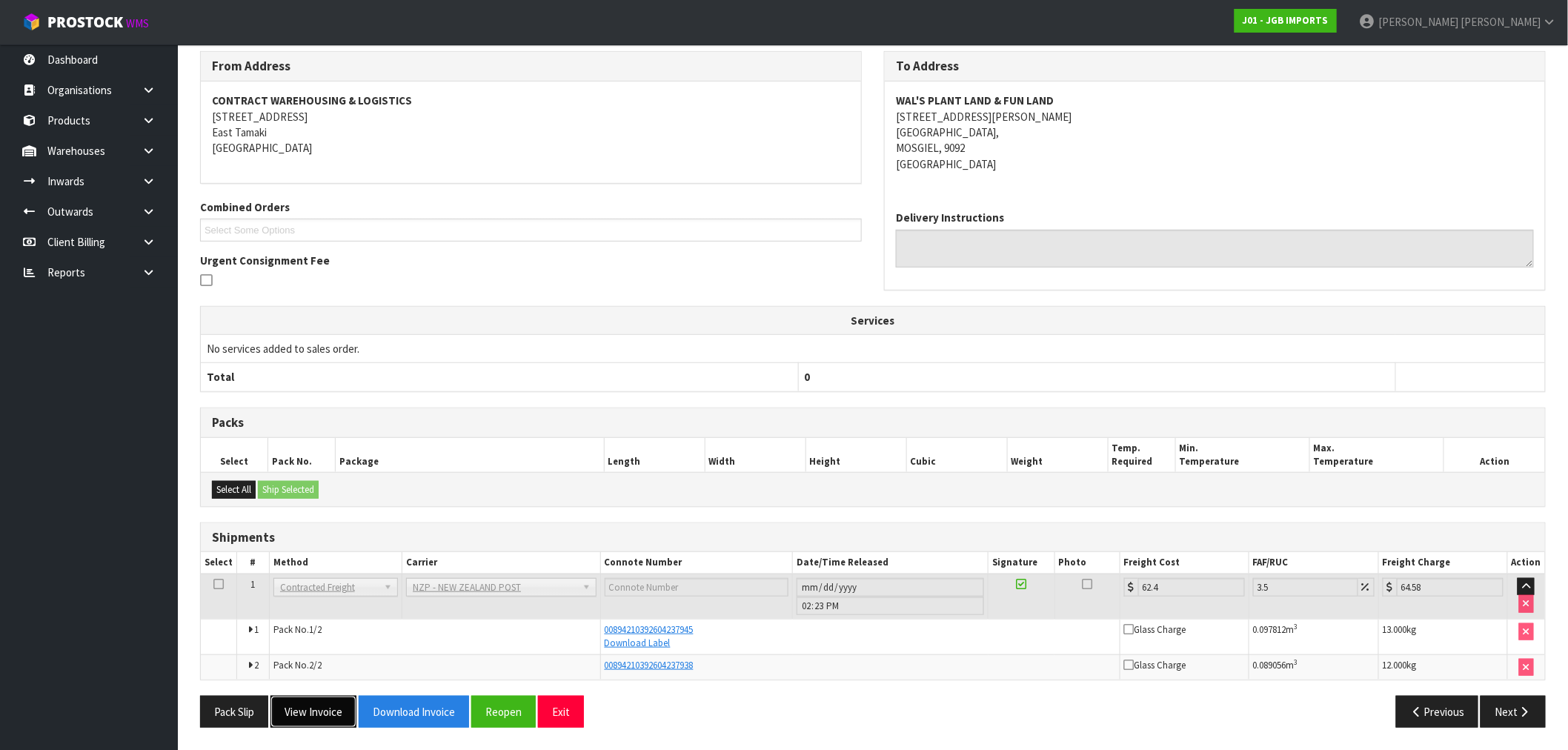
click at [318, 713] on button "View Invoice" at bounding box center [313, 712] width 86 height 32
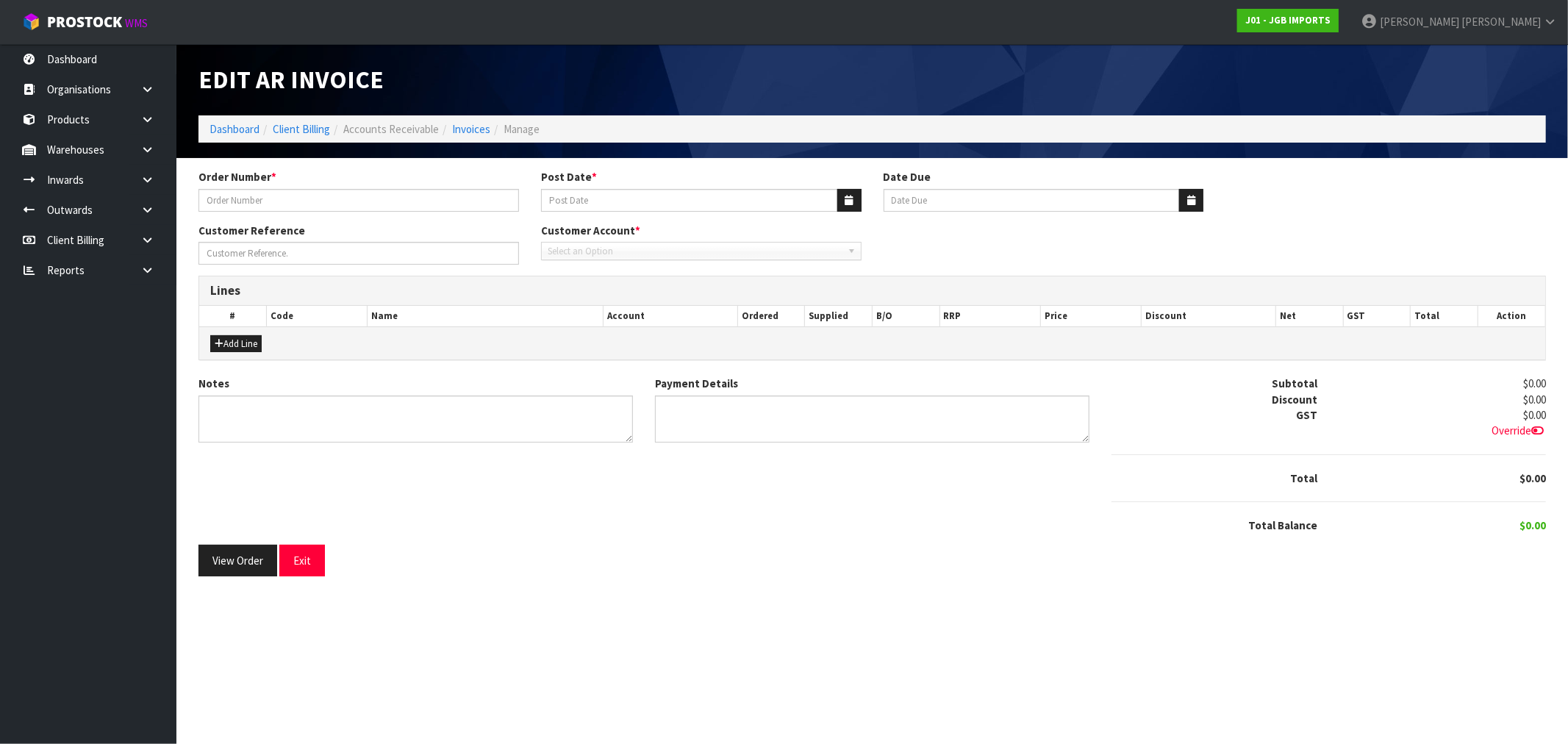
type input "1567"
type input "[DATE]"
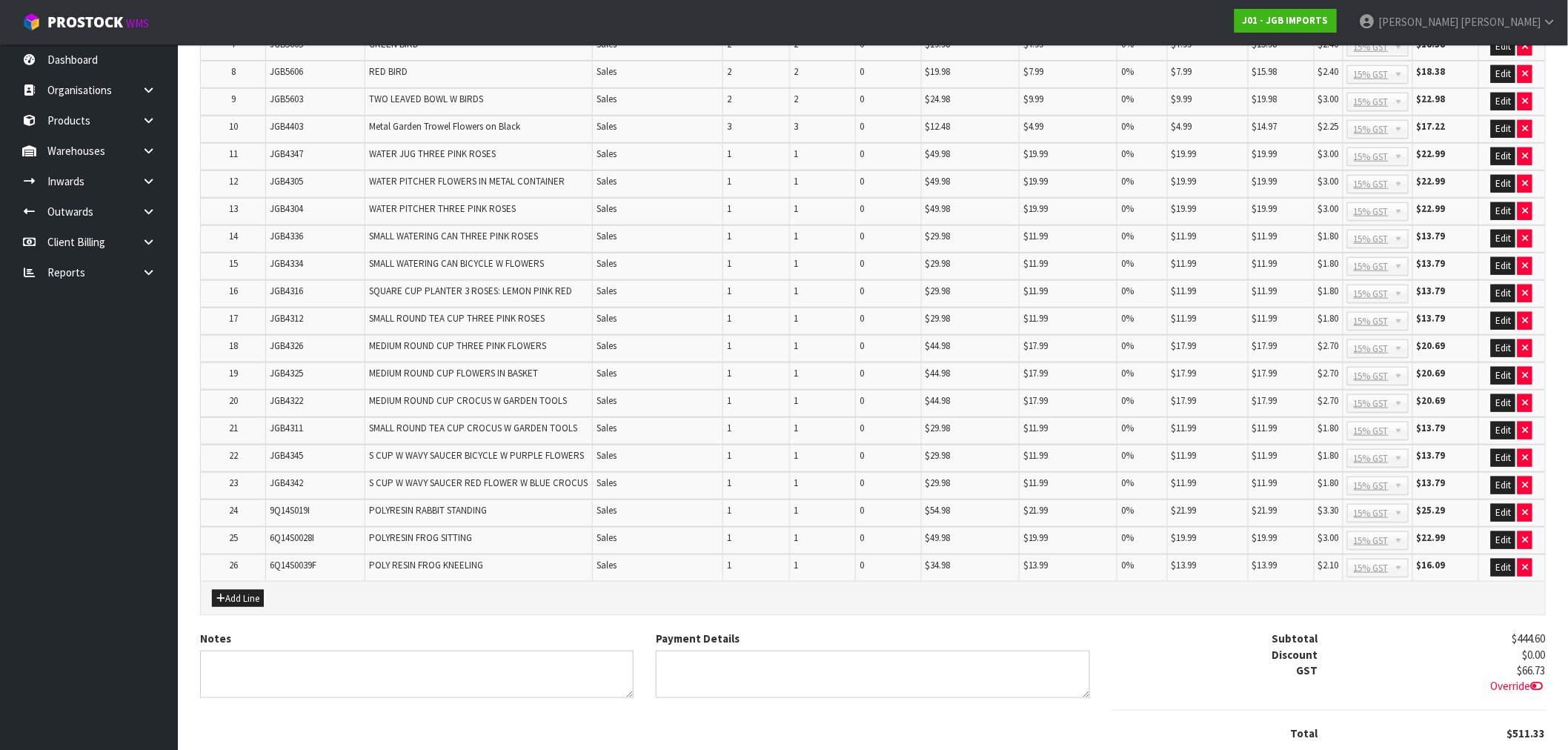
scroll to position [549, 0]
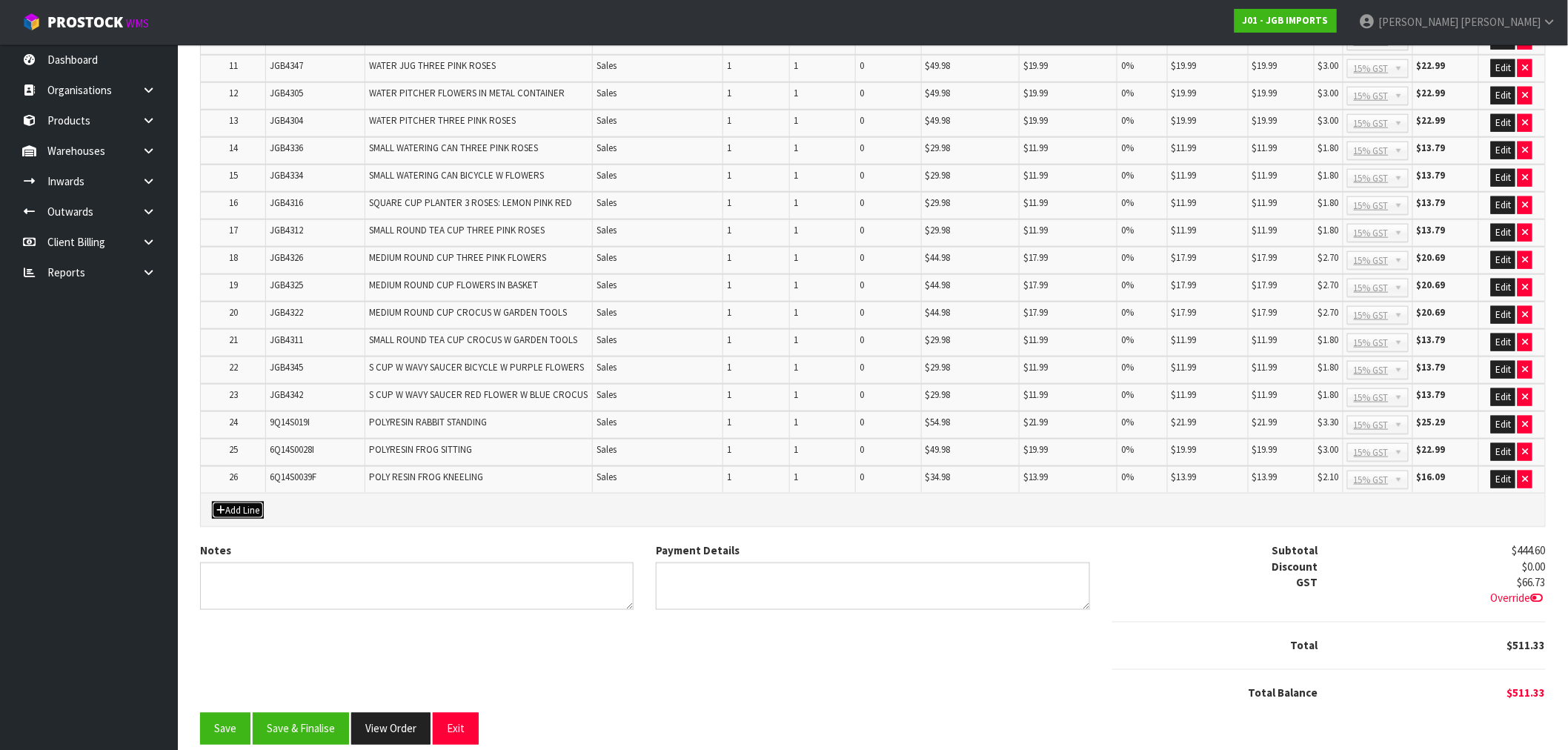
click at [248, 502] on button "Add Line" at bounding box center [238, 510] width 52 height 18
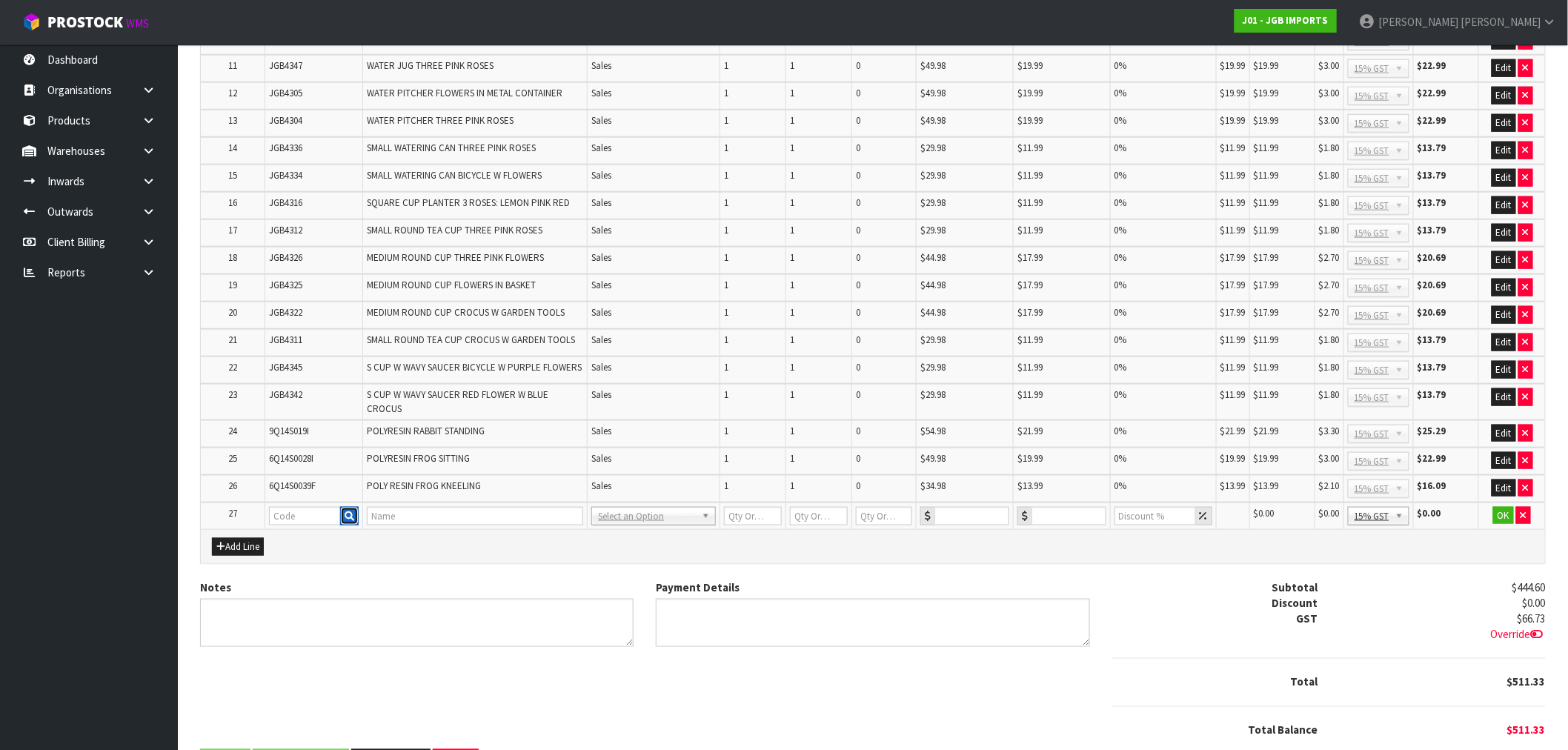
click at [349, 506] on button "button" at bounding box center [350, 515] width 18 height 19
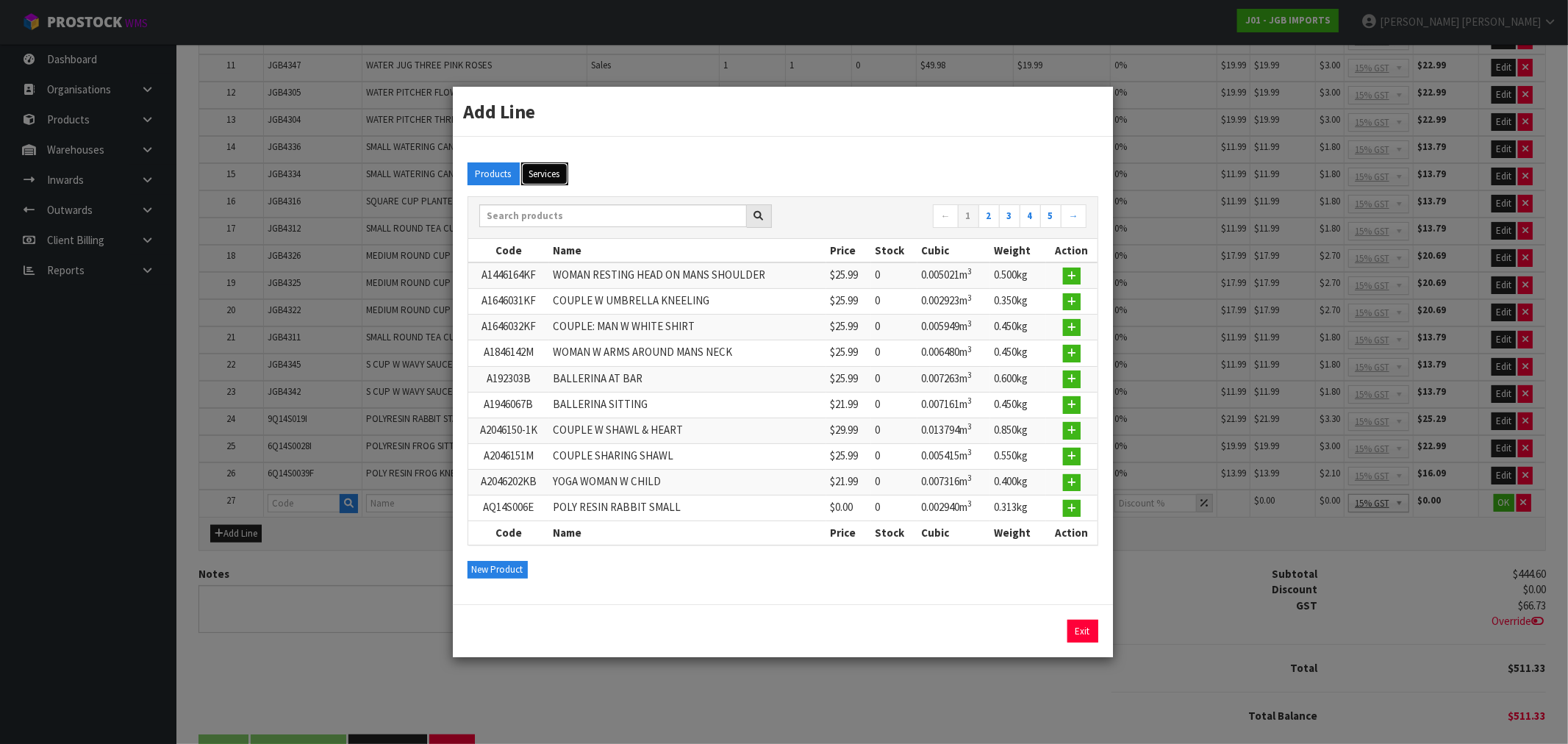
click at [552, 174] on button "Services" at bounding box center [545, 174] width 47 height 23
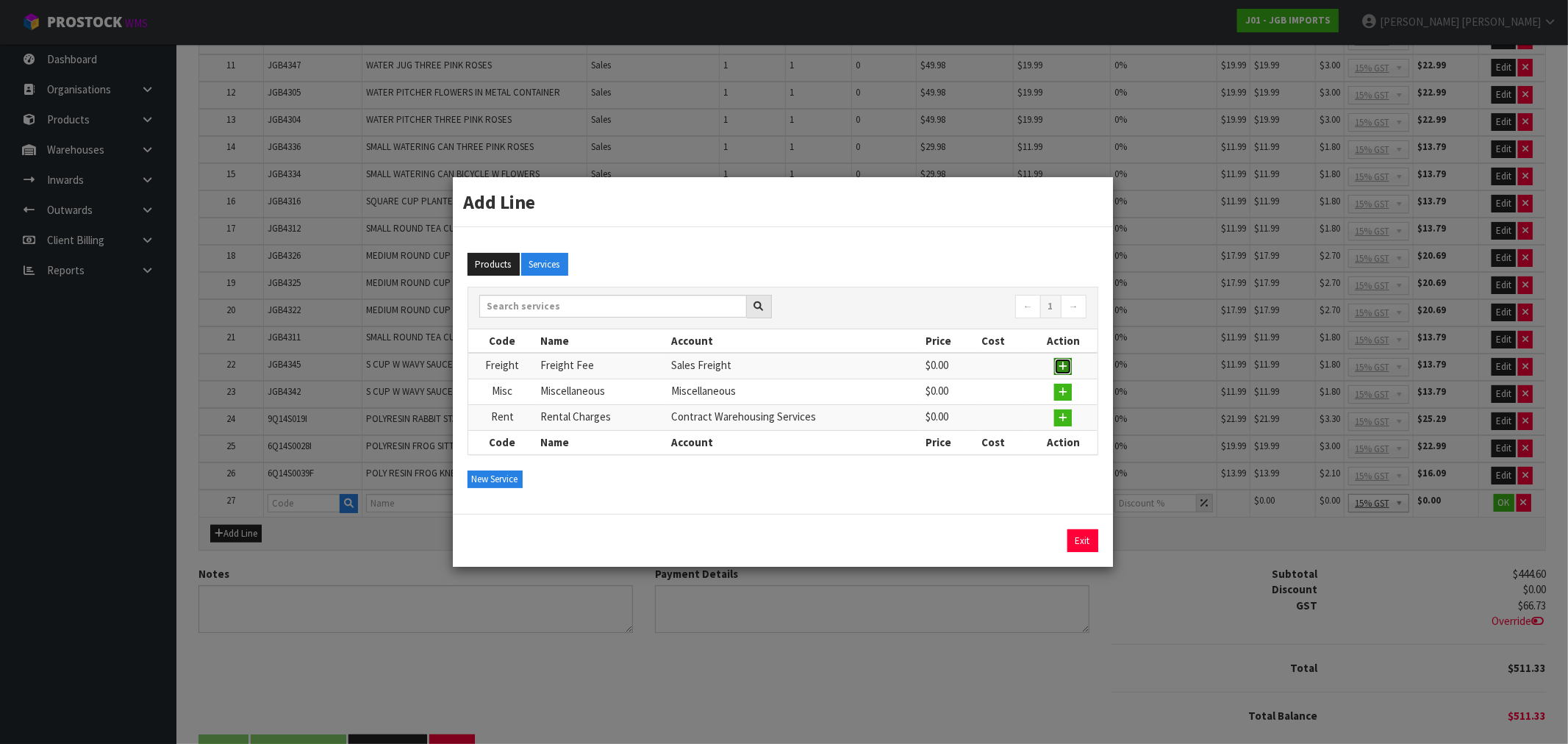
click at [1062, 365] on icon "button" at bounding box center [1063, 366] width 9 height 10
type input "Freight"
type input "Freight Fee"
type input "1"
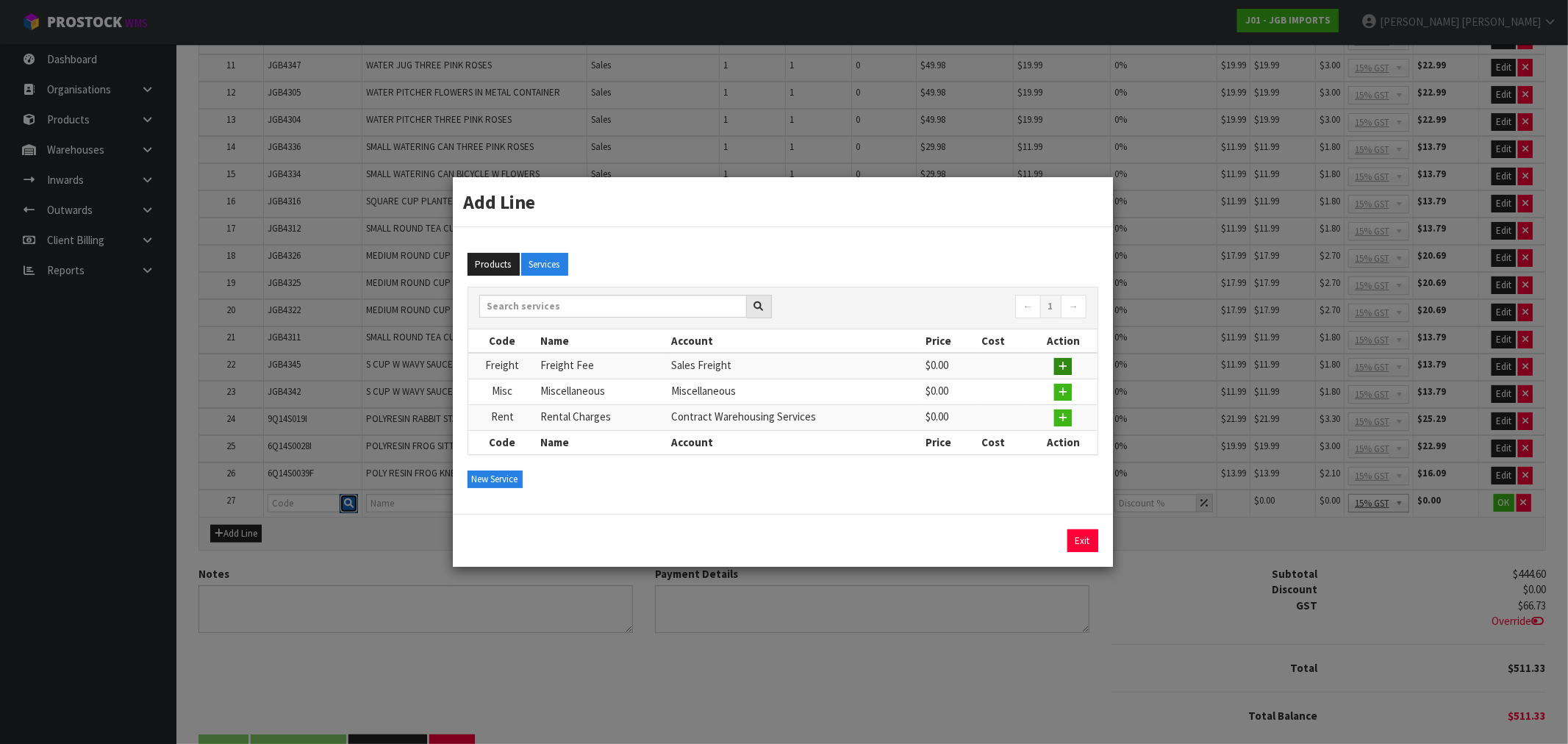
type input "0"
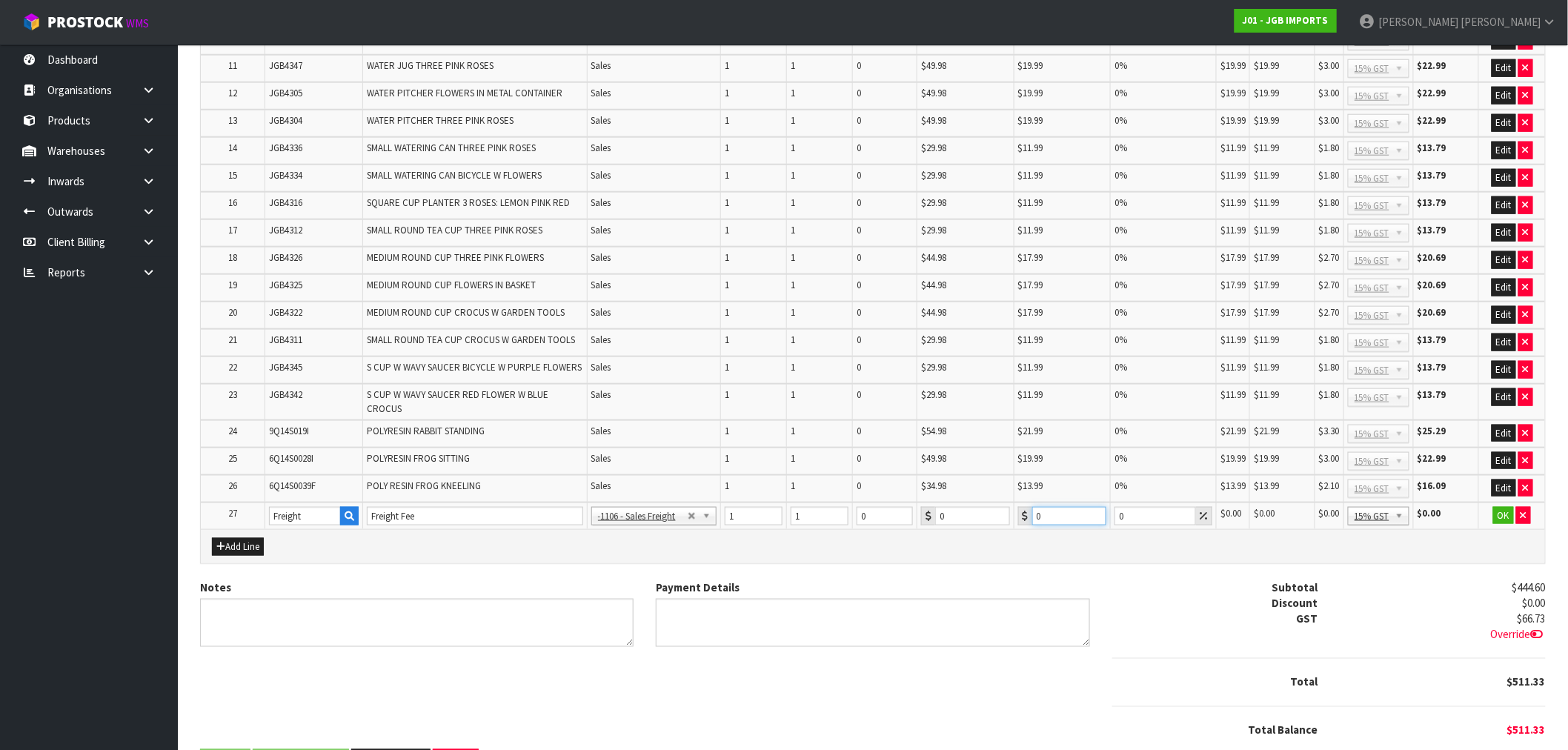
drag, startPoint x: 1053, startPoint y: 496, endPoint x: 1025, endPoint y: 493, distance: 28.2
click at [1025, 506] on div "0" at bounding box center [1062, 515] width 88 height 18
paste input "95.58"
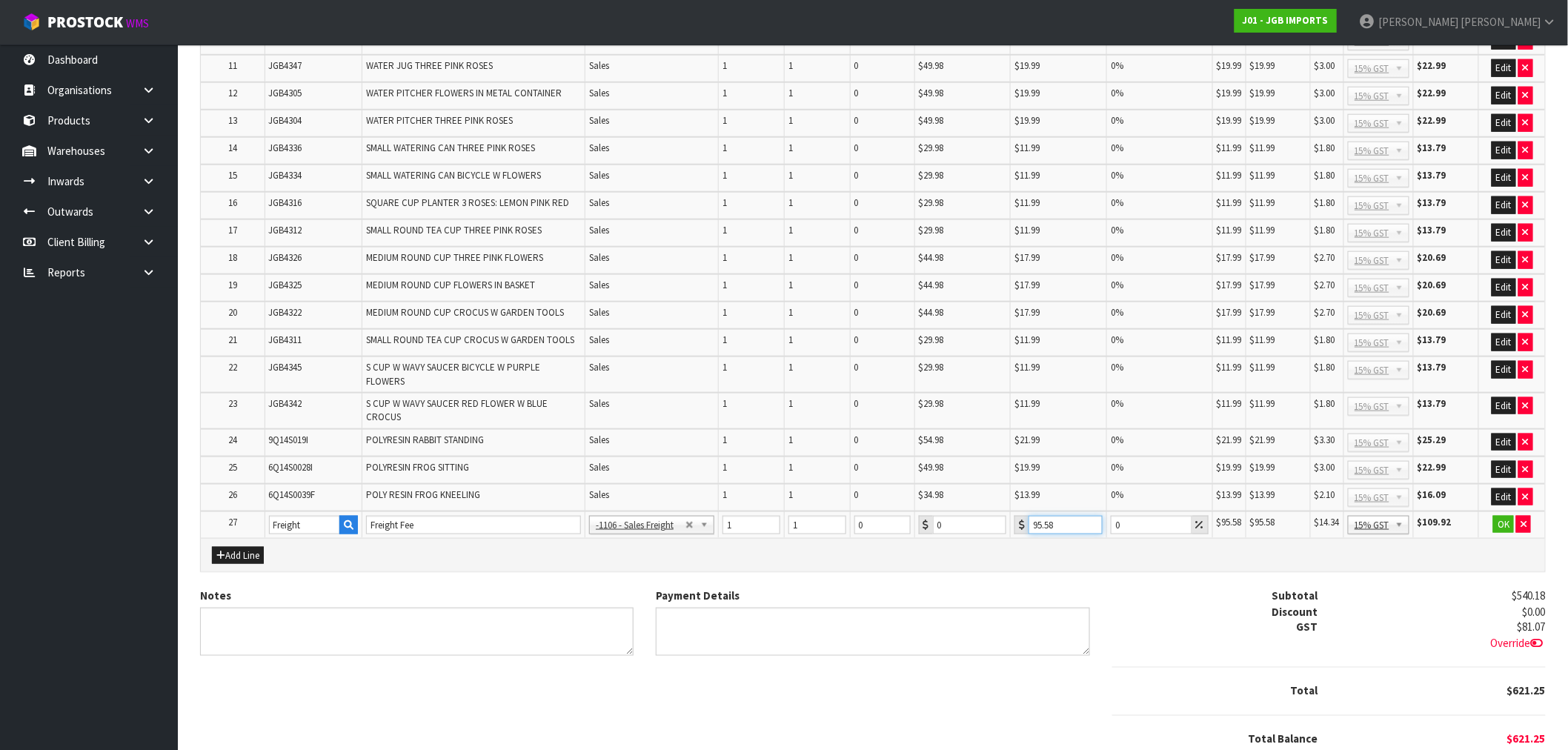
type input "95.58"
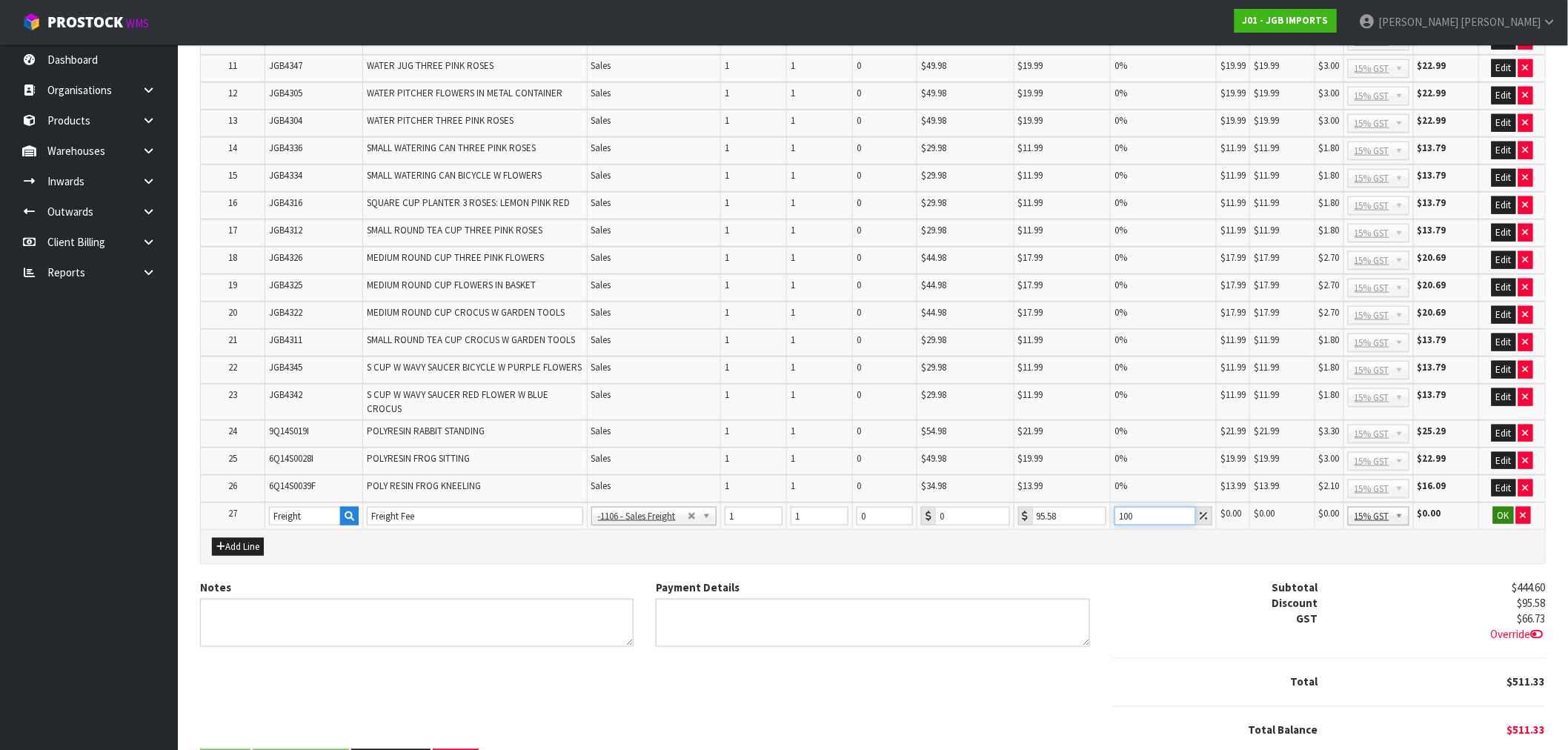
type input "100"
click at [1508, 506] on button "OK" at bounding box center [1503, 515] width 21 height 18
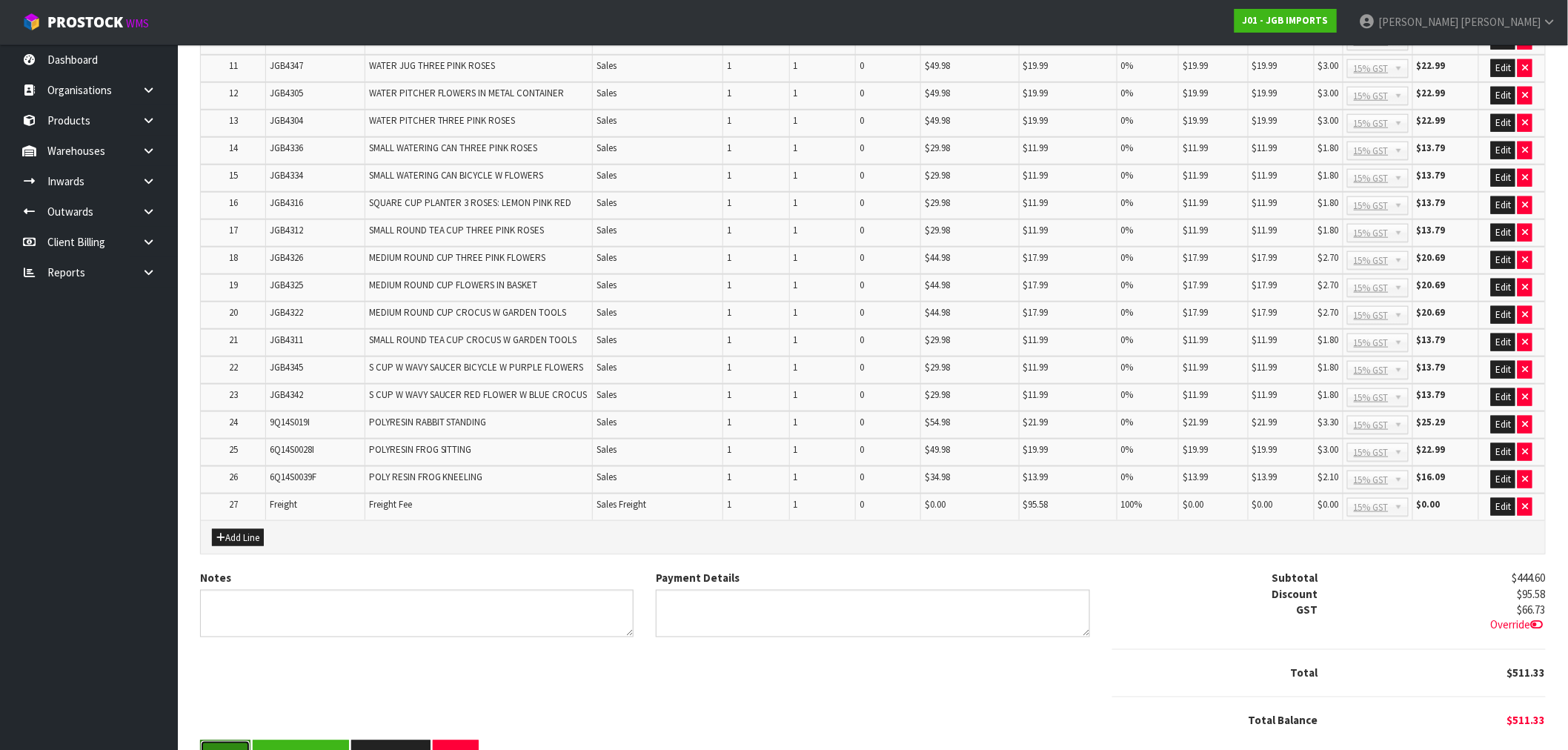
click at [231, 740] on button "Save" at bounding box center [225, 756] width 50 height 32
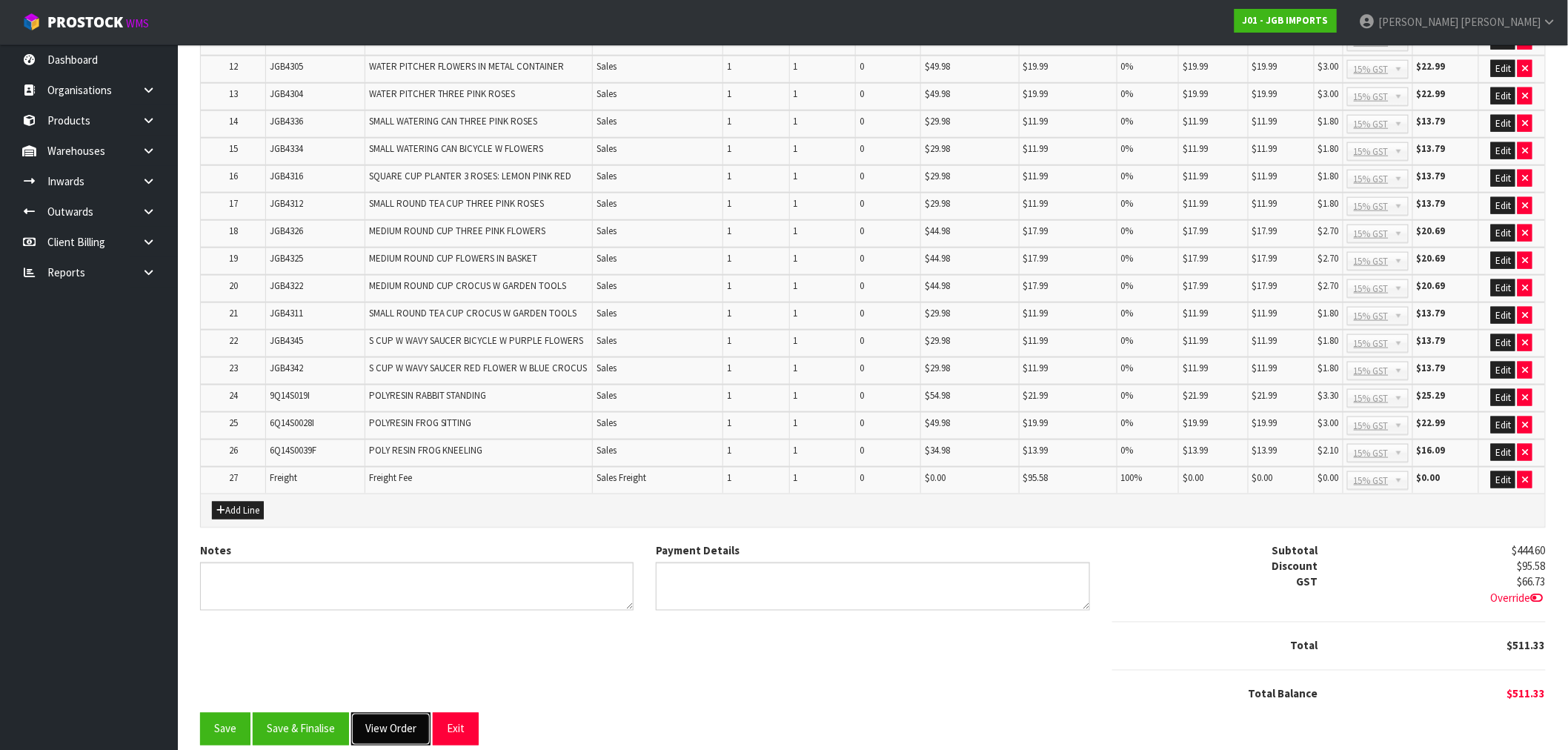
click at [402, 721] on button "View Order" at bounding box center [391, 729] width 79 height 32
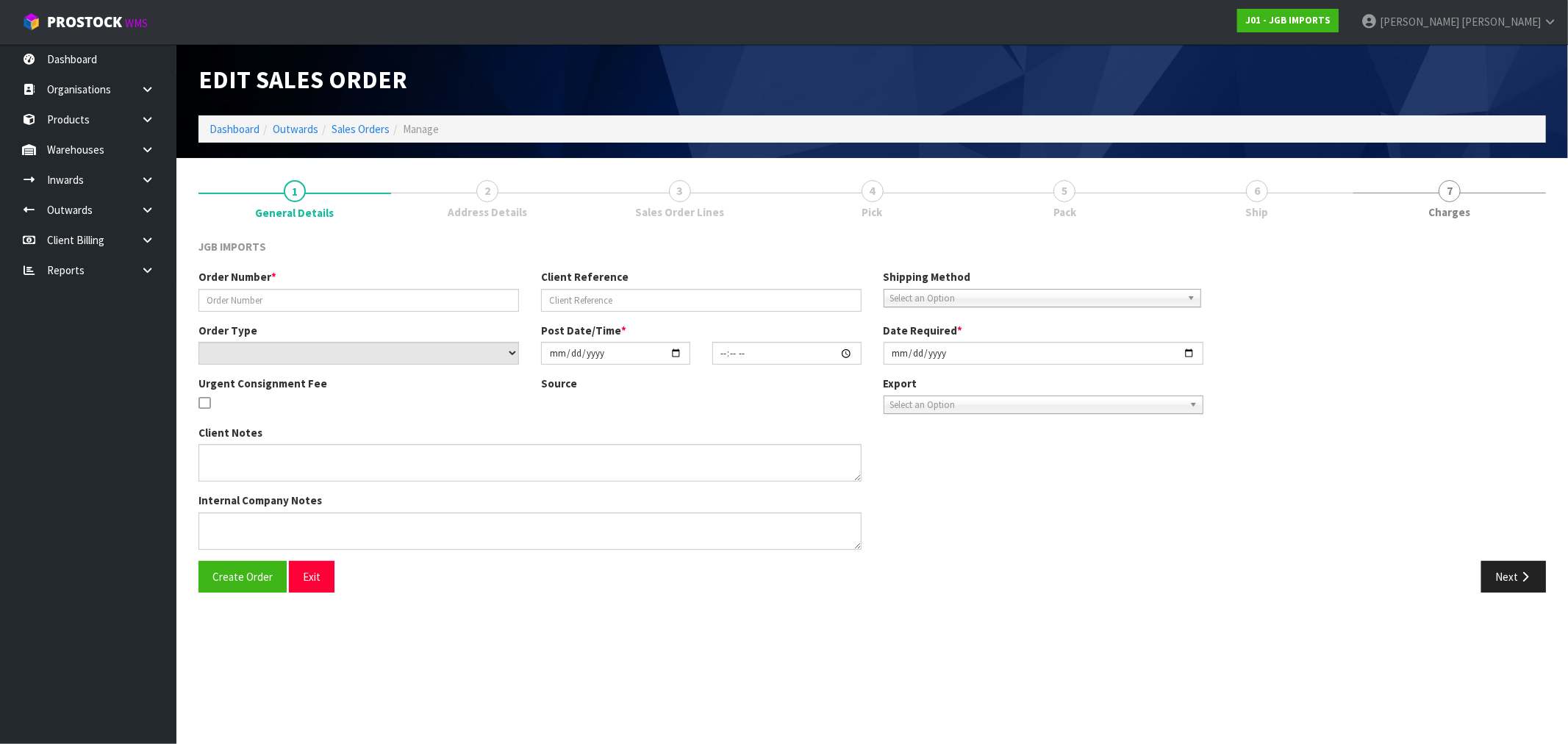
type input "1567"
select select "number:0"
type input "2025-09-10"
type input "18:36:00.000"
type input "2025-09-24"
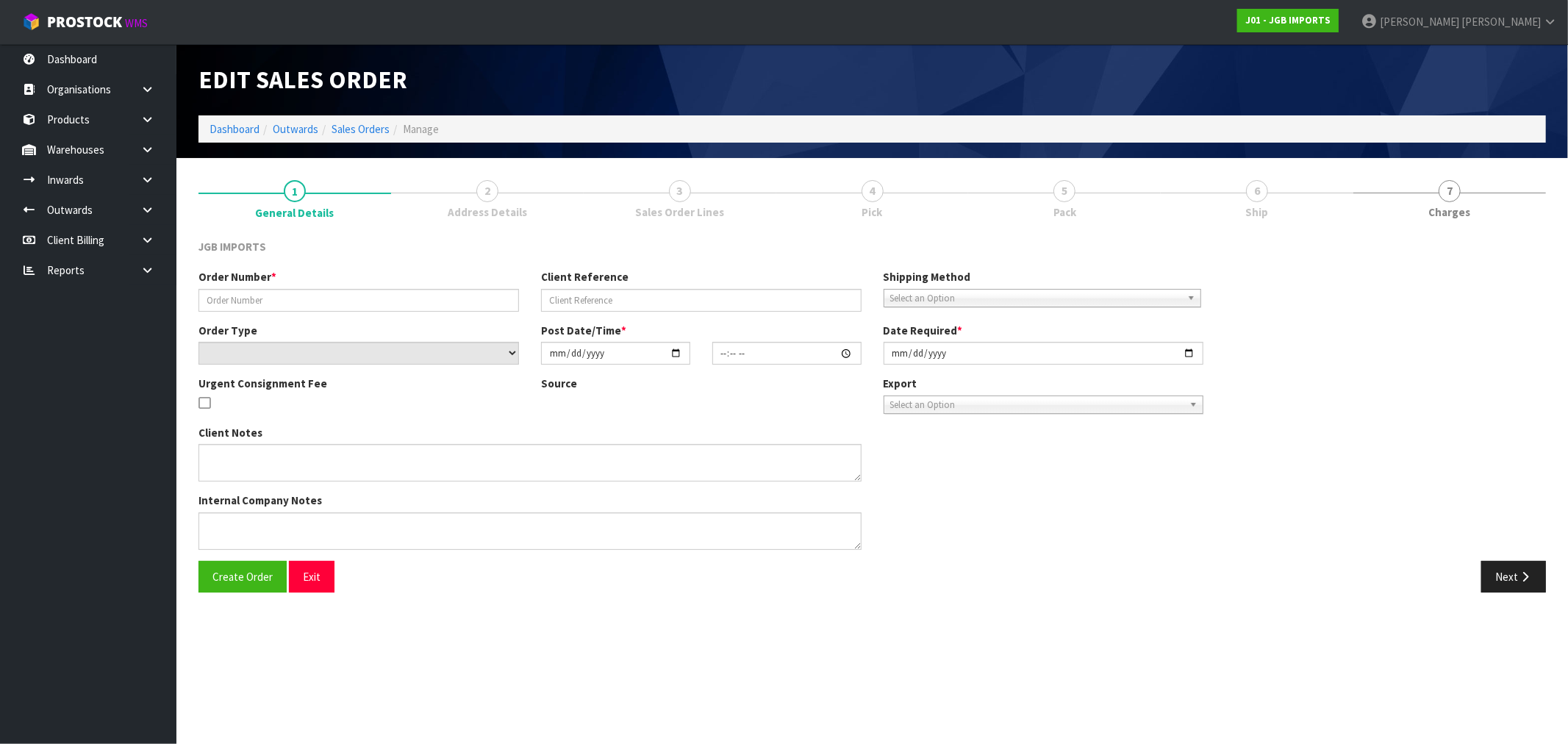
type textarea "FREIGHT FREE 100% DISCOUNT PLEASE EMAIL PROFORMA INVOICE TO: SALES@WALSPLANTPLA…"
type textarea "'SALES@WALSPLANTLAND.CO.NZ' REMOVED CODE JGB4308 X 1 AS IT IS DAMAGED REMOVED C…"
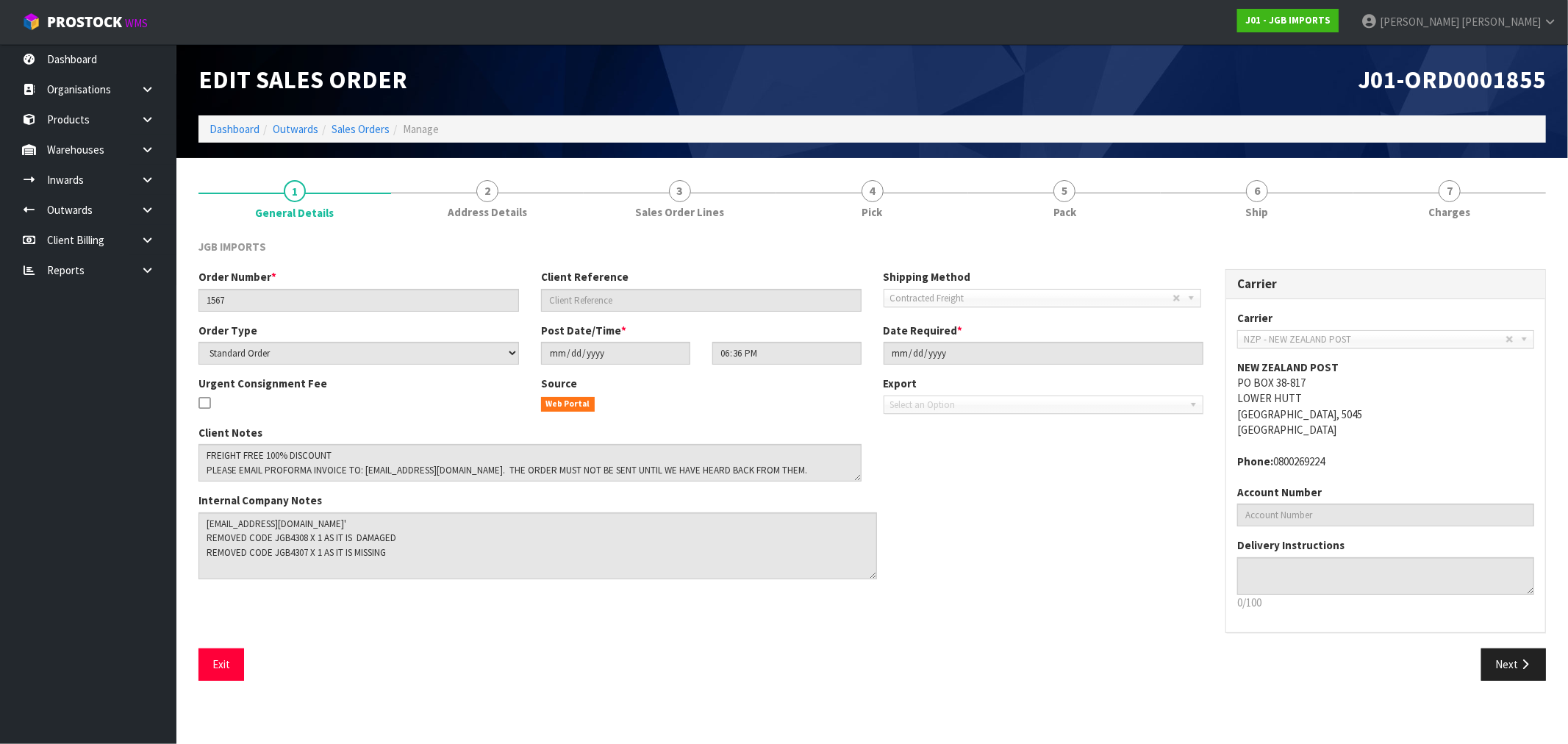
drag, startPoint x: 856, startPoint y: 542, endPoint x: 872, endPoint y: 572, distance: 34.0
click at [872, 572] on textarea at bounding box center [538, 545] width 679 height 67
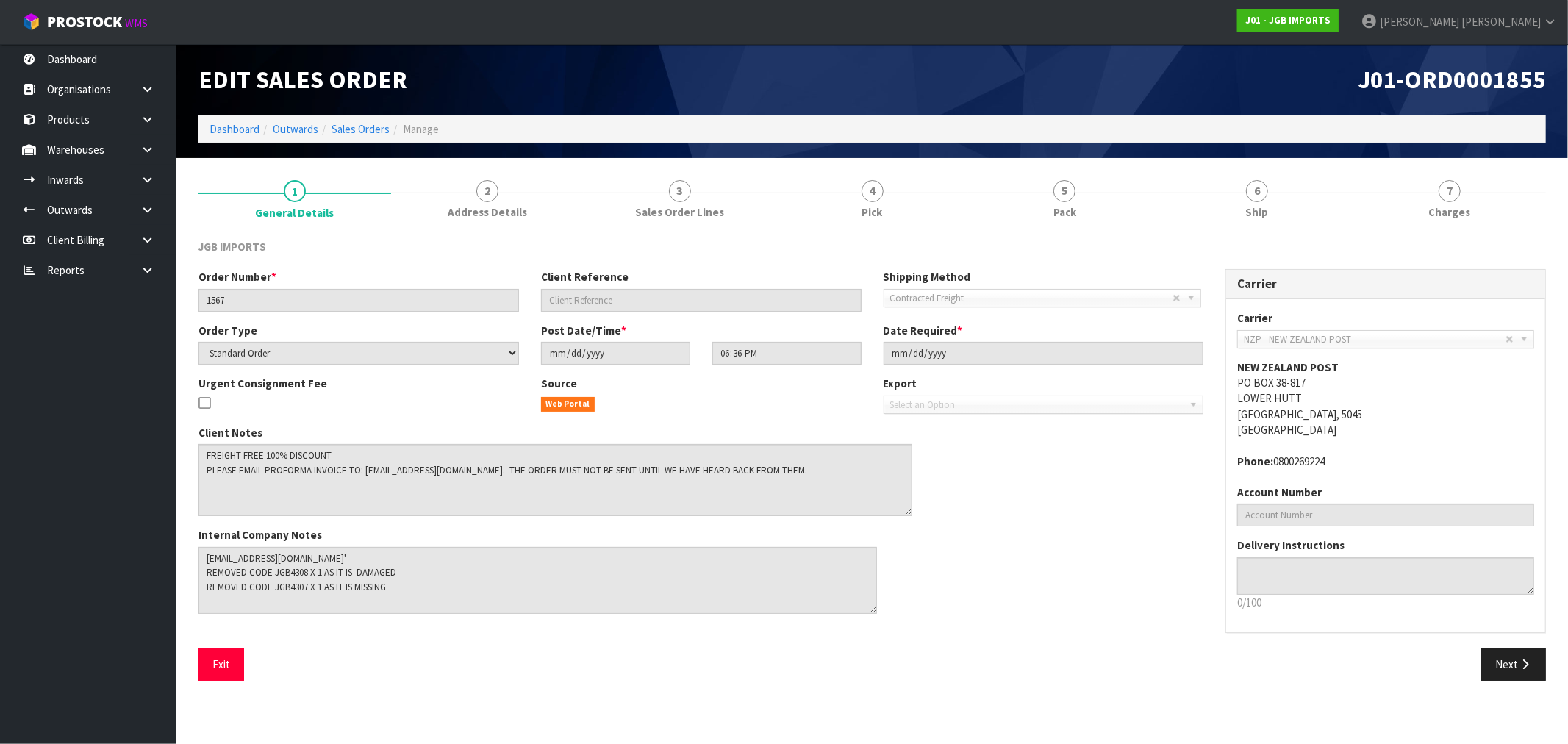
drag, startPoint x: 854, startPoint y: 475, endPoint x: 905, endPoint y: 510, distance: 61.9
click at [905, 510] on textarea at bounding box center [555, 480] width 714 height 72
click at [1266, 174] on link "6 Ship" at bounding box center [1257, 198] width 193 height 58
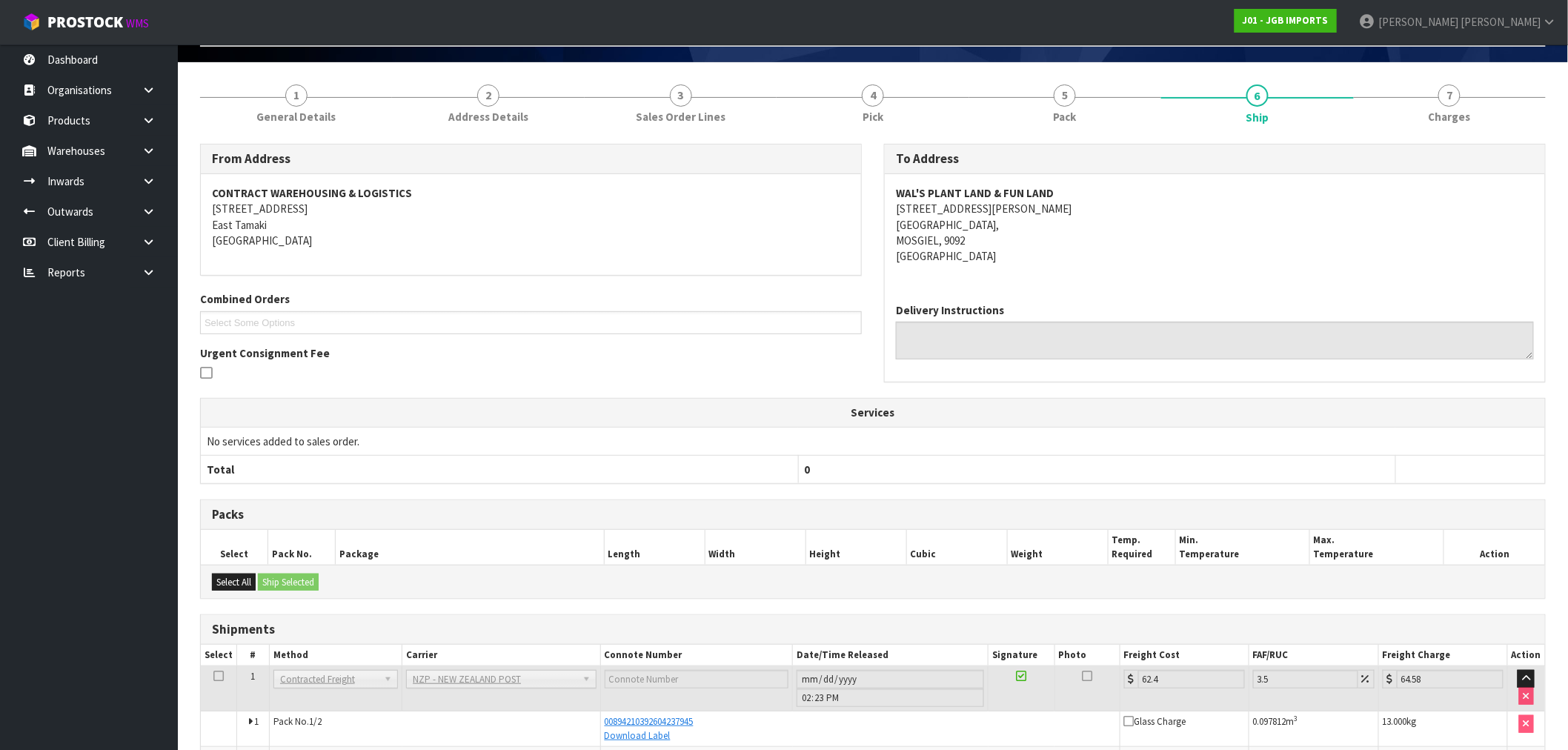
scroll to position [190, 0]
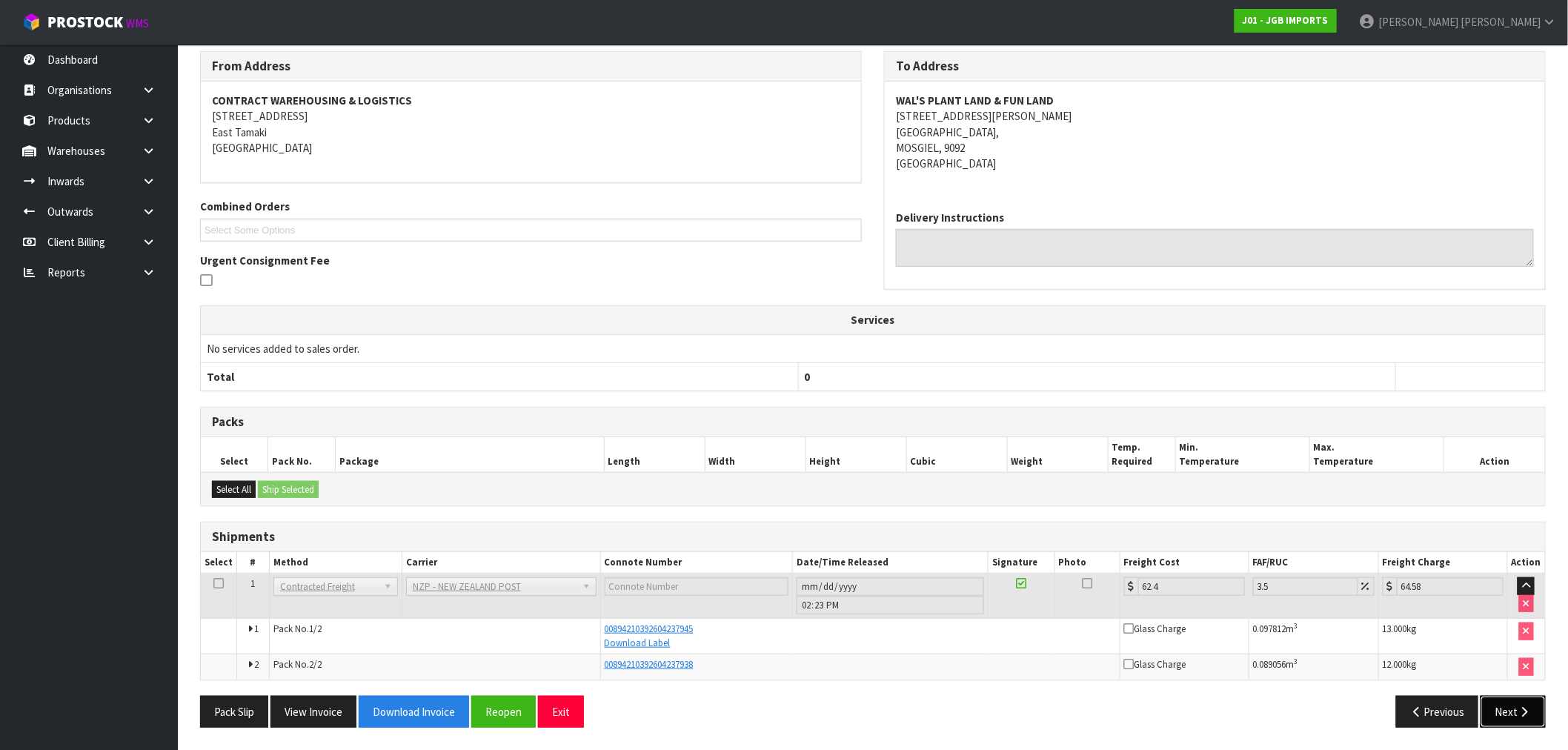
drag, startPoint x: 1520, startPoint y: 711, endPoint x: 1506, endPoint y: 707, distance: 14.6
click at [1519, 711] on icon "button" at bounding box center [1525, 711] width 14 height 11
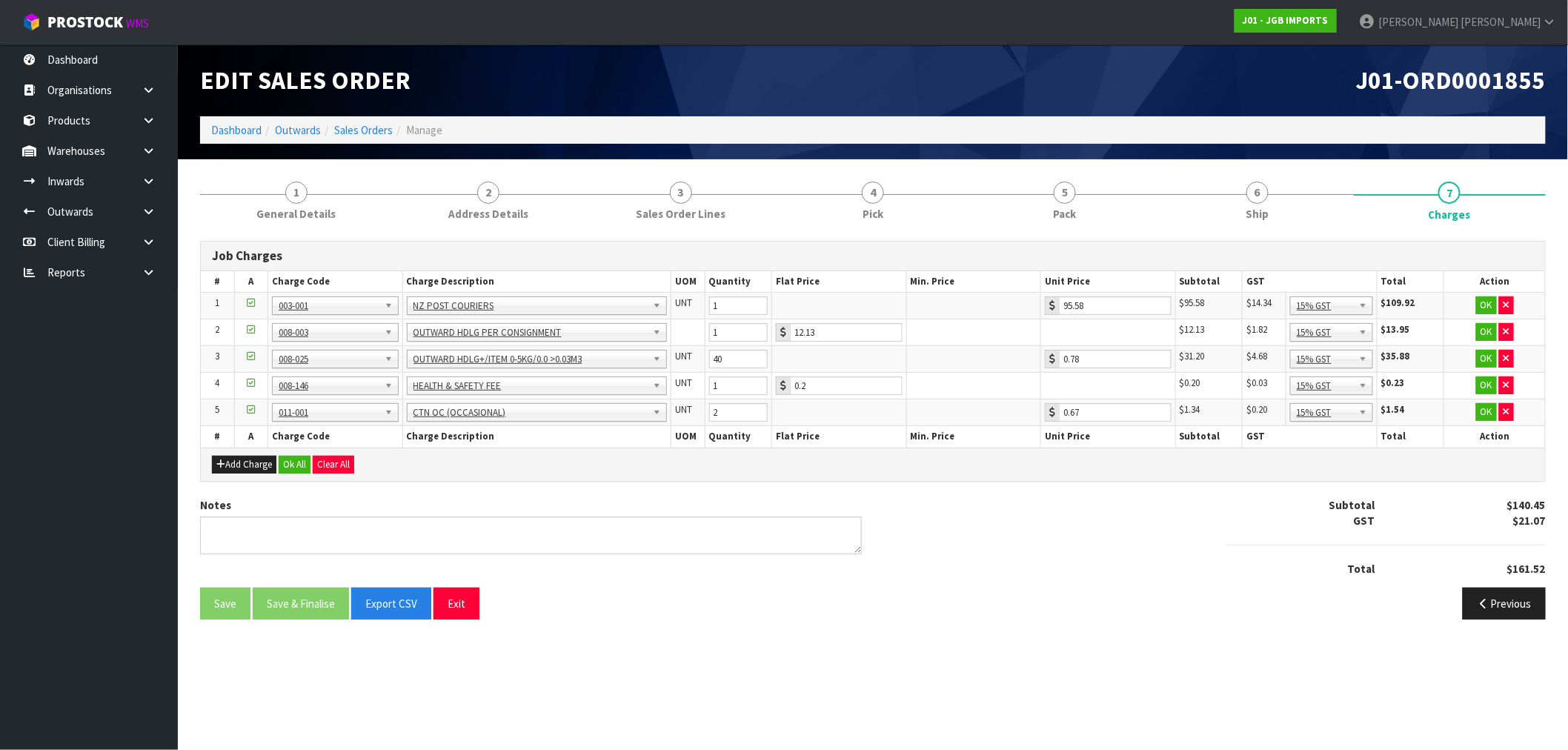
scroll to position [0, 0]
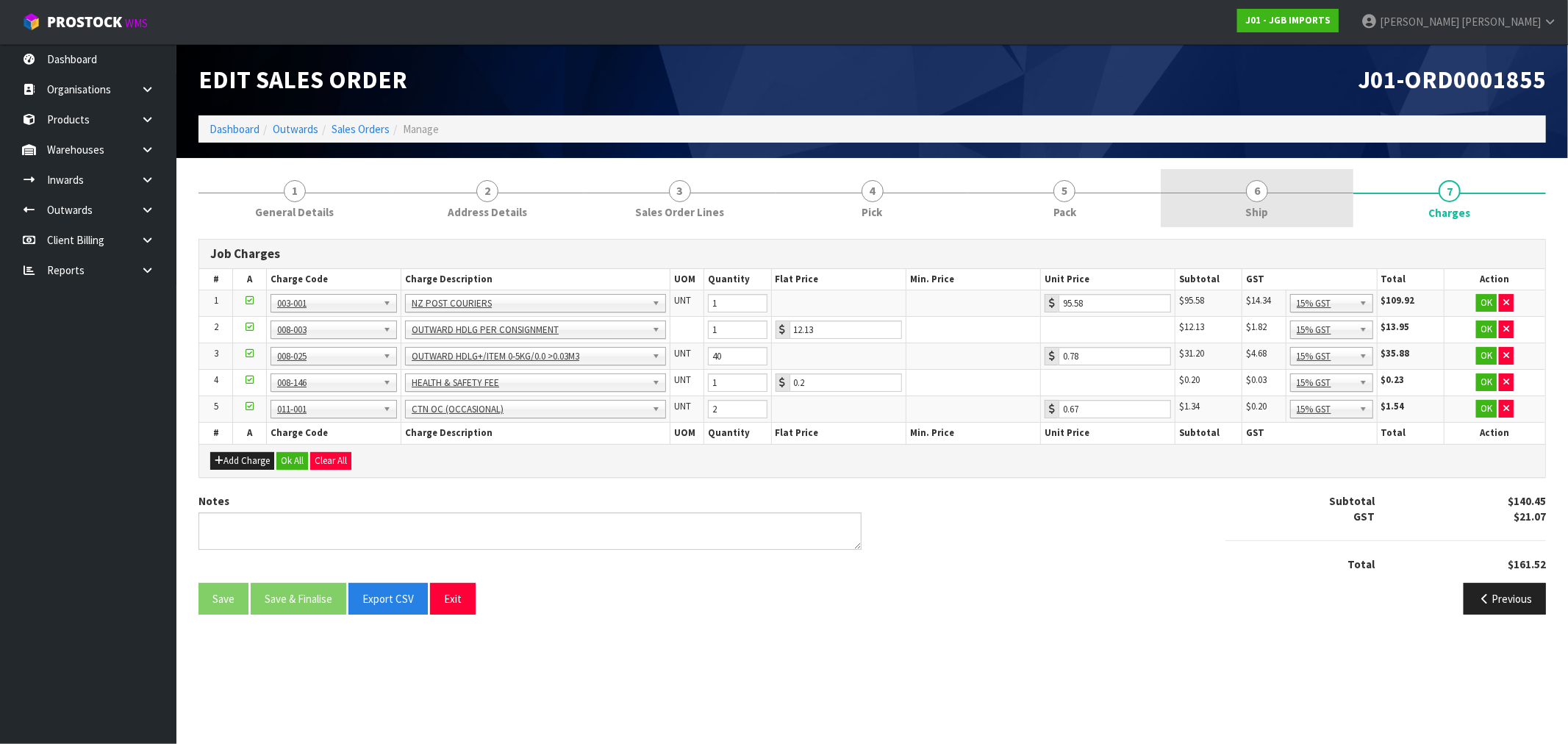
click at [1265, 190] on span "6" at bounding box center [1257, 190] width 22 height 22
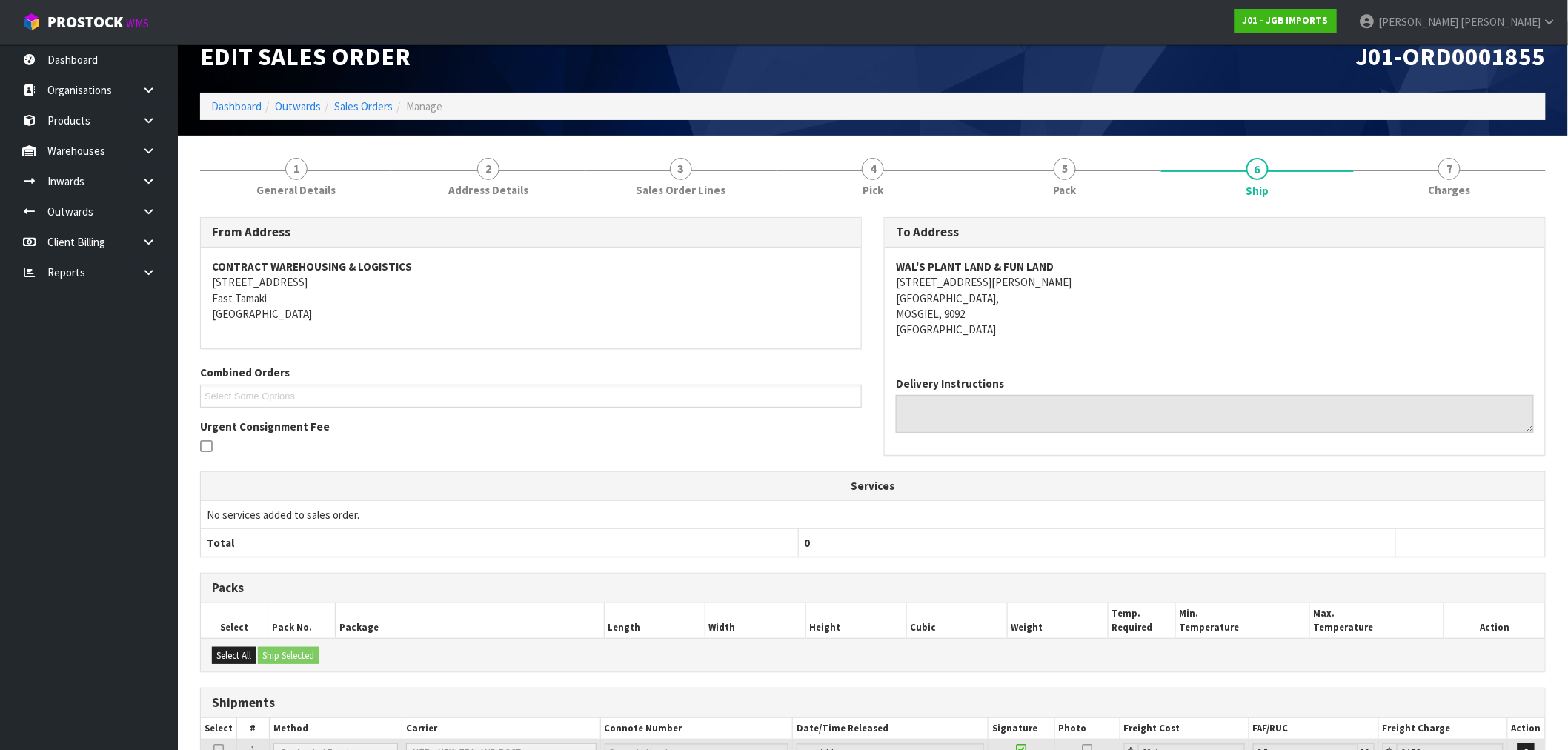
scroll to position [190, 0]
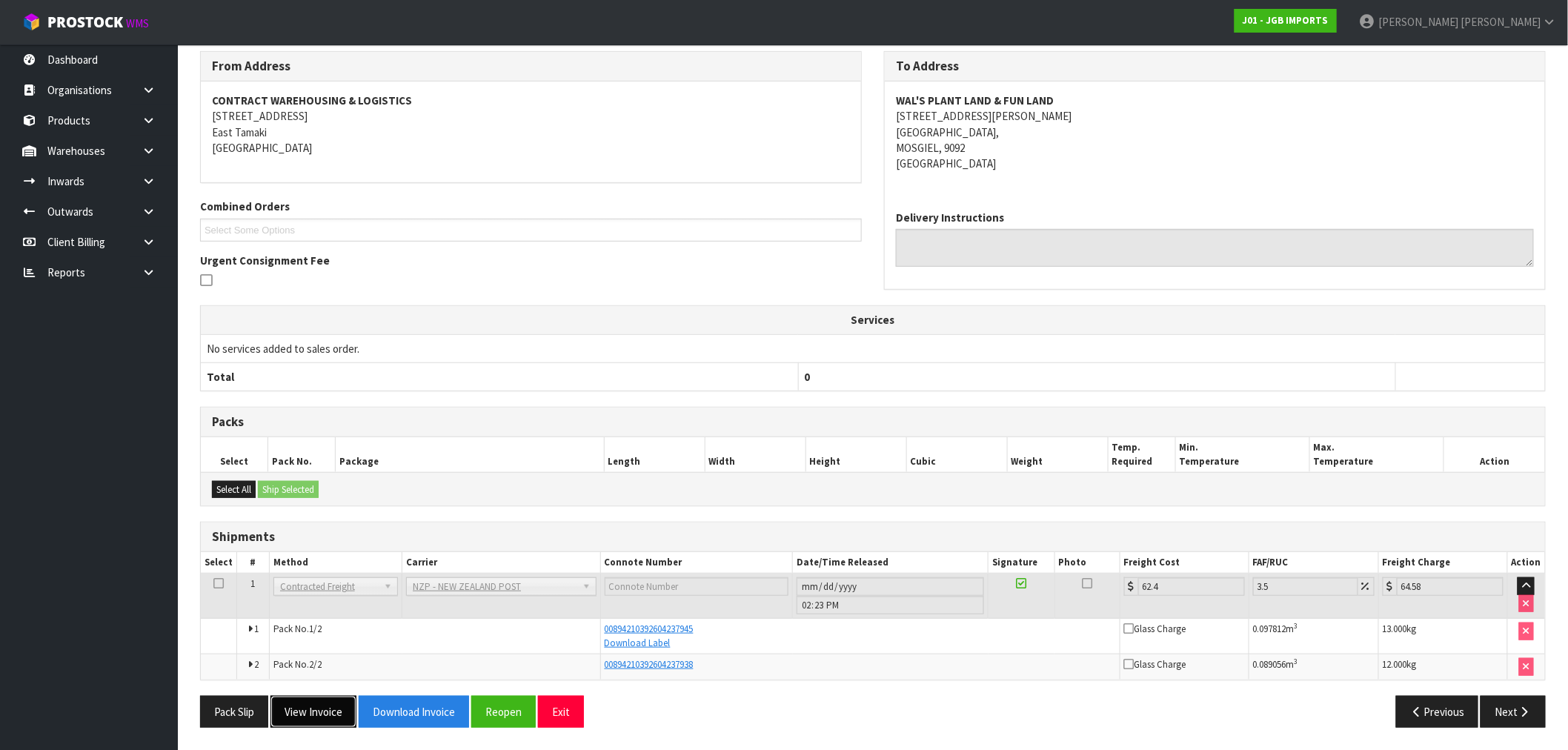
click at [304, 723] on button "View Invoice" at bounding box center [313, 712] width 86 height 32
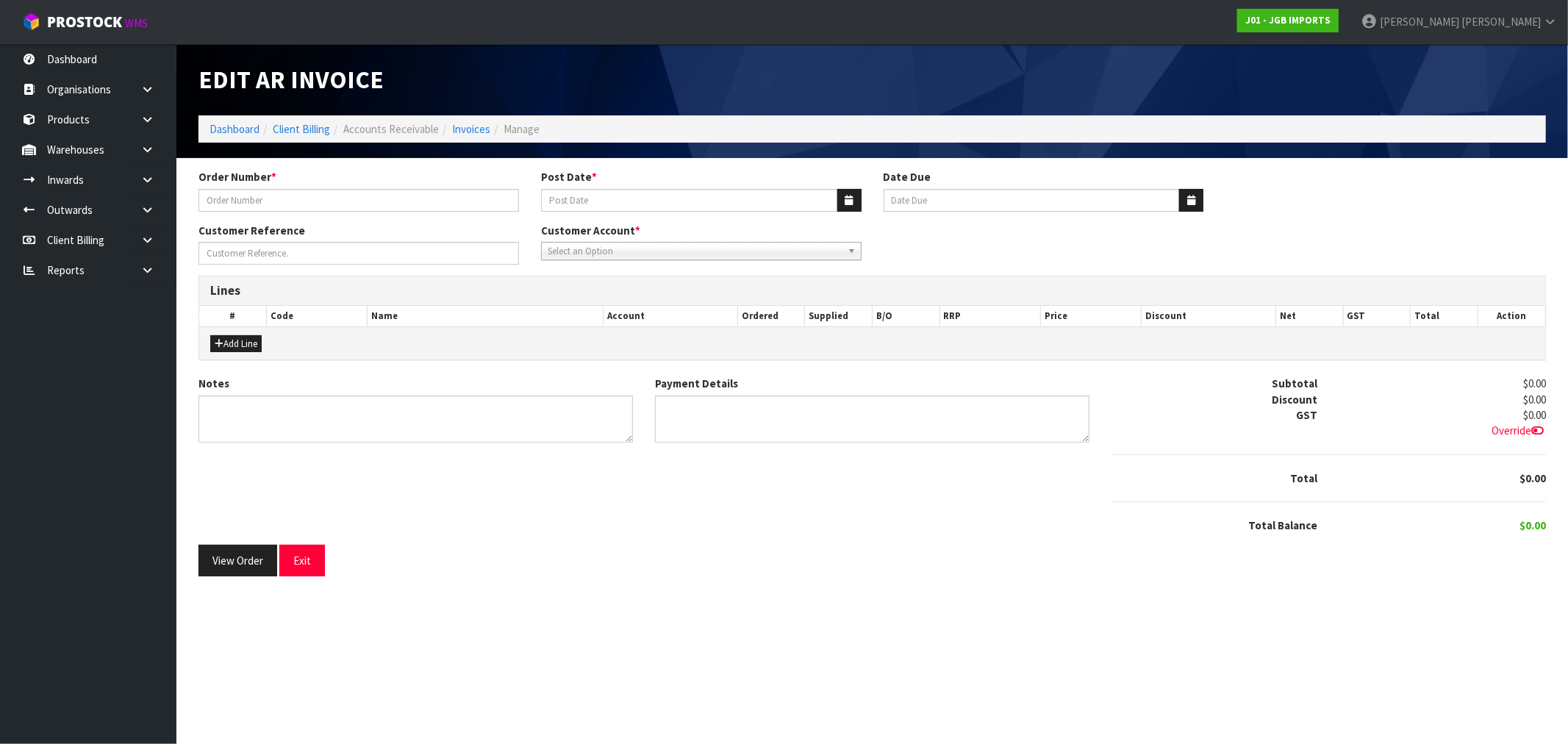
type input "1567"
type input "[DATE]"
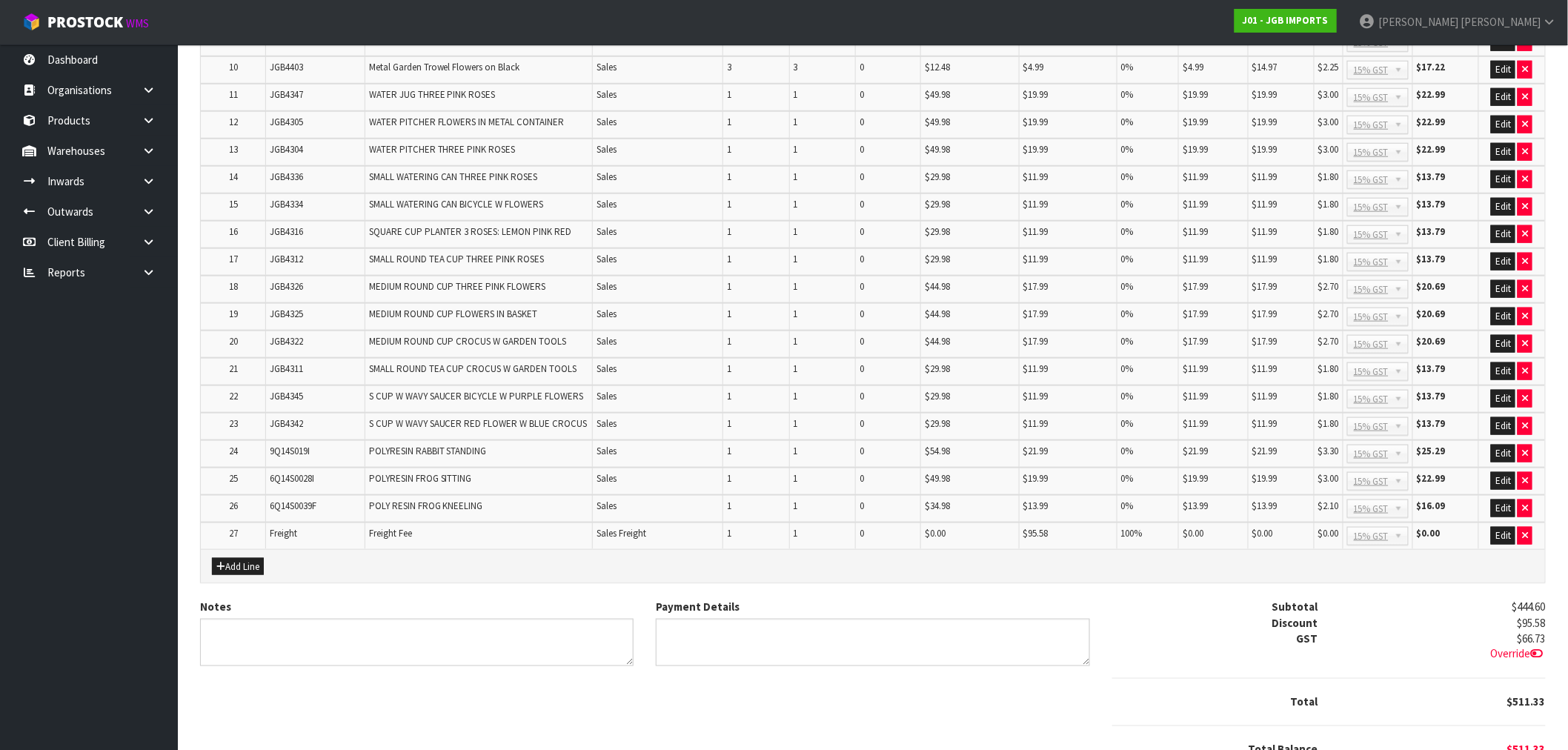
scroll to position [576, 0]
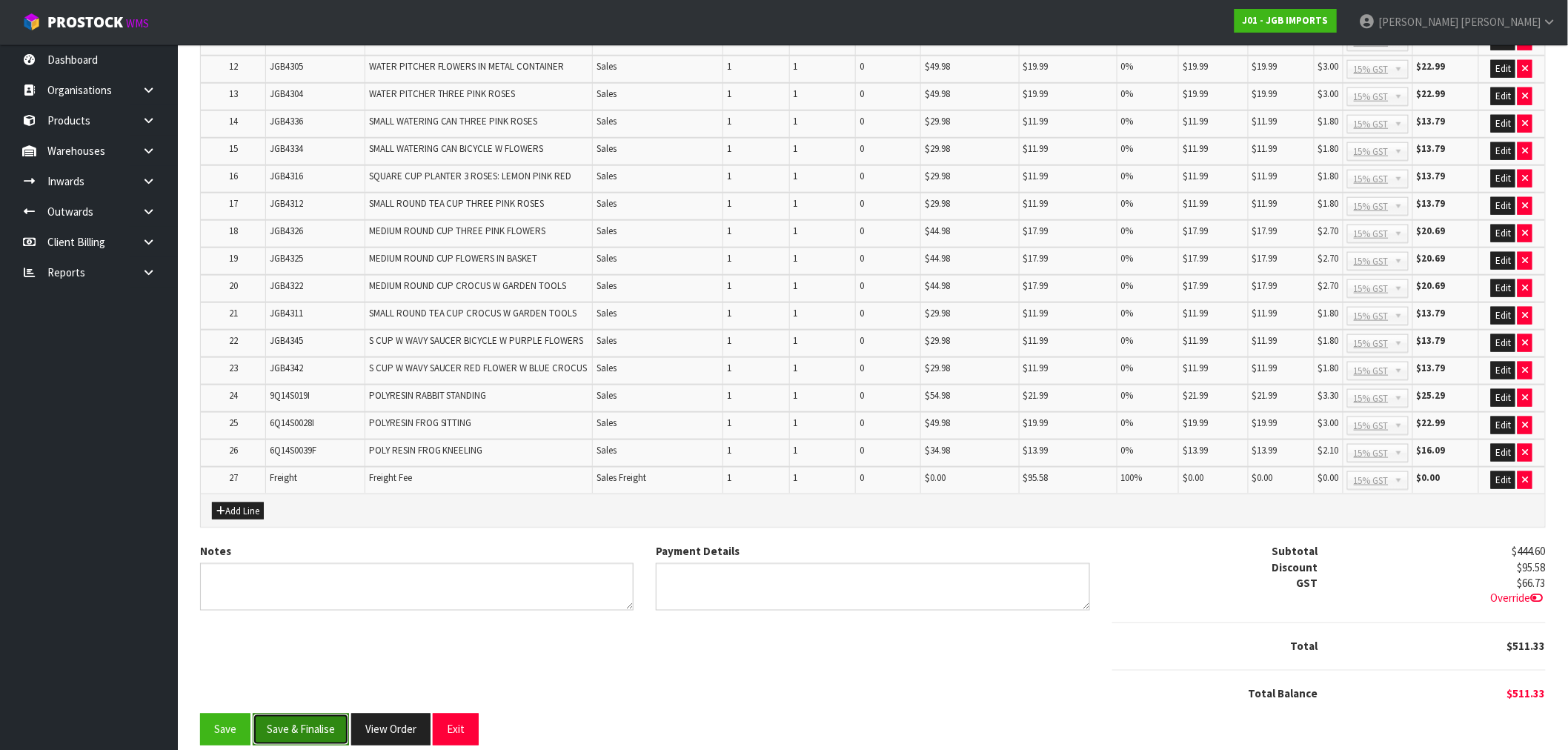
click at [315, 713] on button "Save & Finalise" at bounding box center [301, 729] width 96 height 32
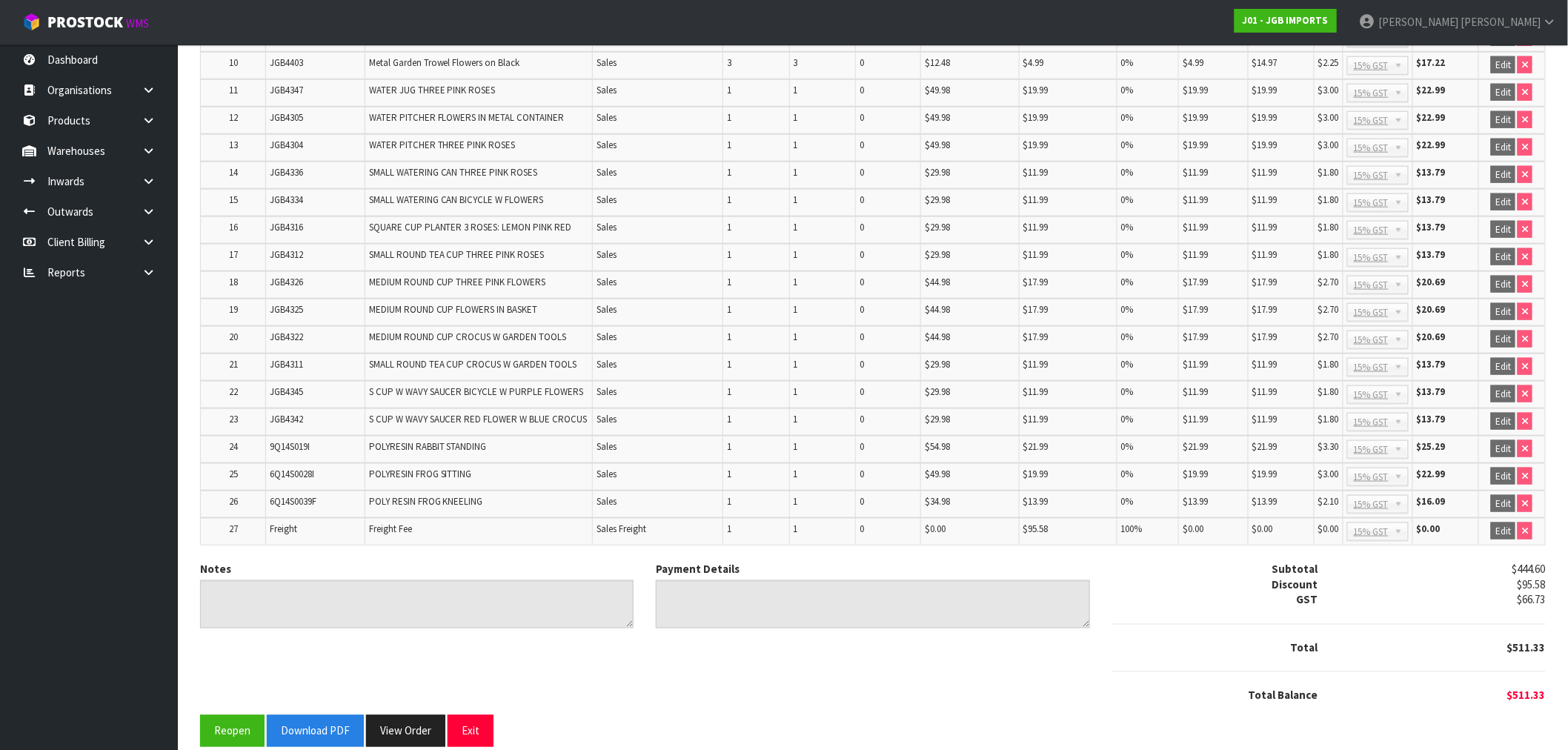
scroll to position [580, 0]
click at [330, 713] on button "Download PDF" at bounding box center [315, 729] width 97 height 32
click at [393, 713] on button "View Order" at bounding box center [406, 729] width 79 height 32
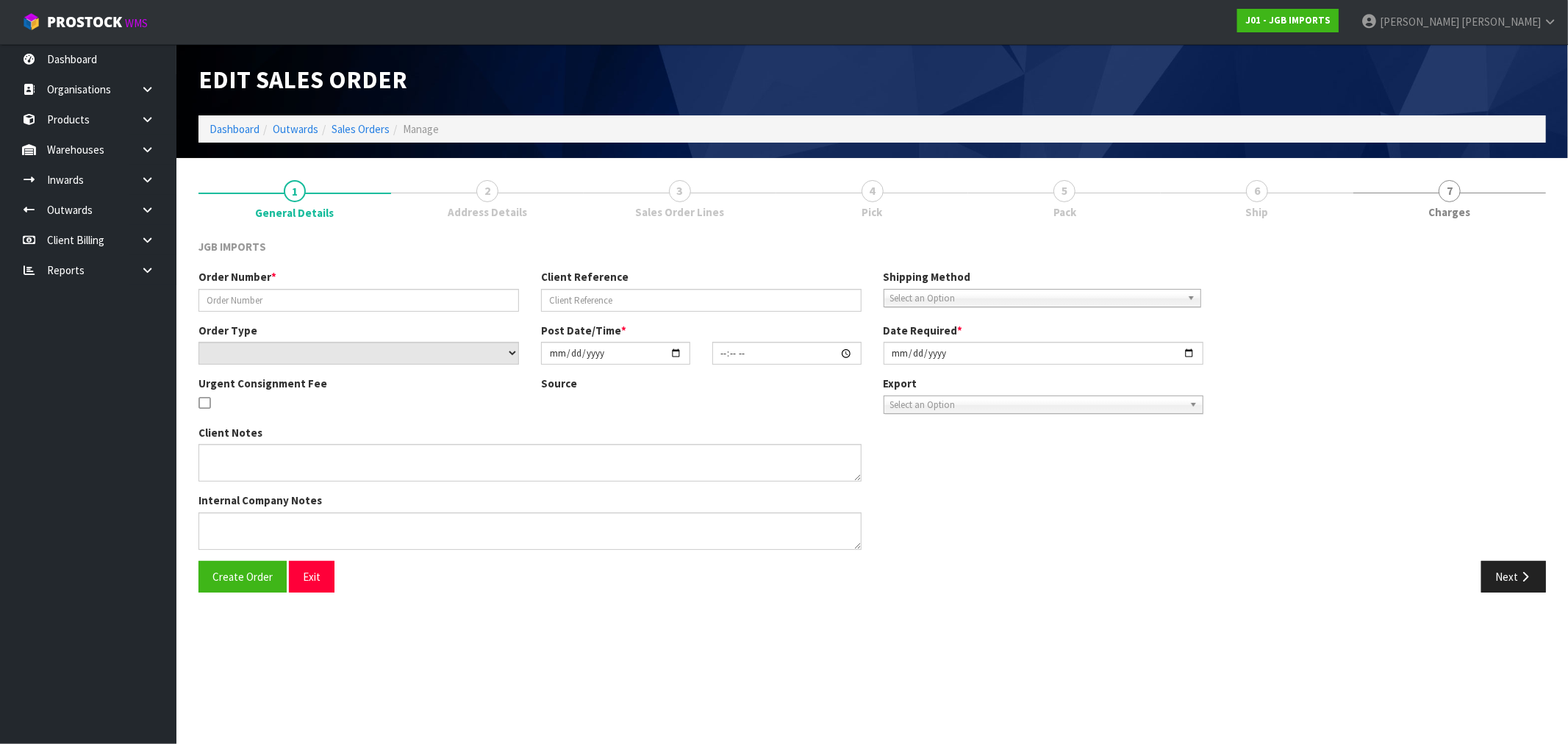
type input "1567"
select select "number:0"
type input "2025-09-10"
type input "18:36:00.000"
type input "2025-09-24"
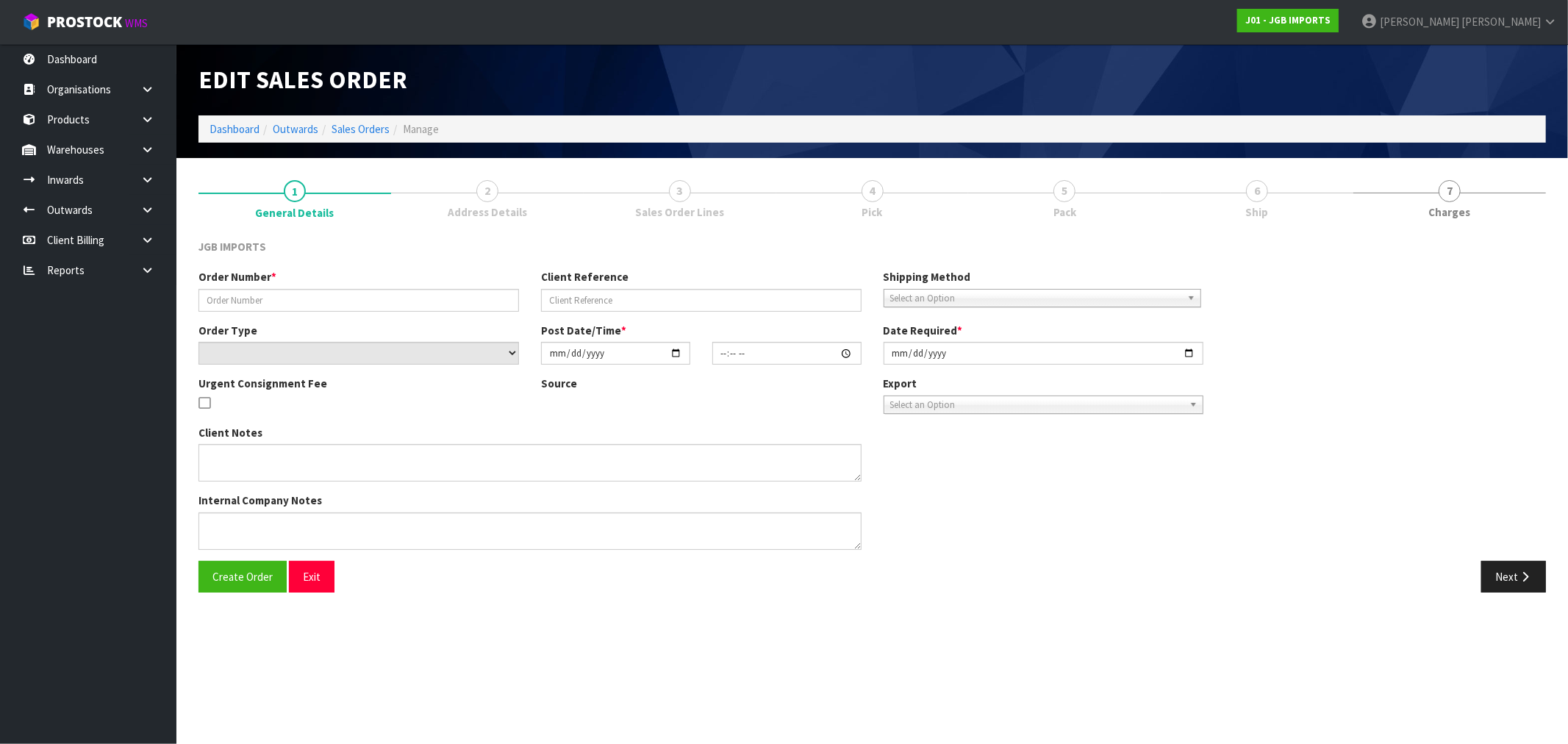
type textarea "FREIGHT FREE 100% DISCOUNT PLEASE EMAIL PROFORMA INVOICE TO: SALES@WALSPLANTPLA…"
type textarea "'SALES@WALSPLANTLAND.CO.NZ' REMOVED CODE JGB4308 X 1 AS IT IS DAMAGED REMOVED C…"
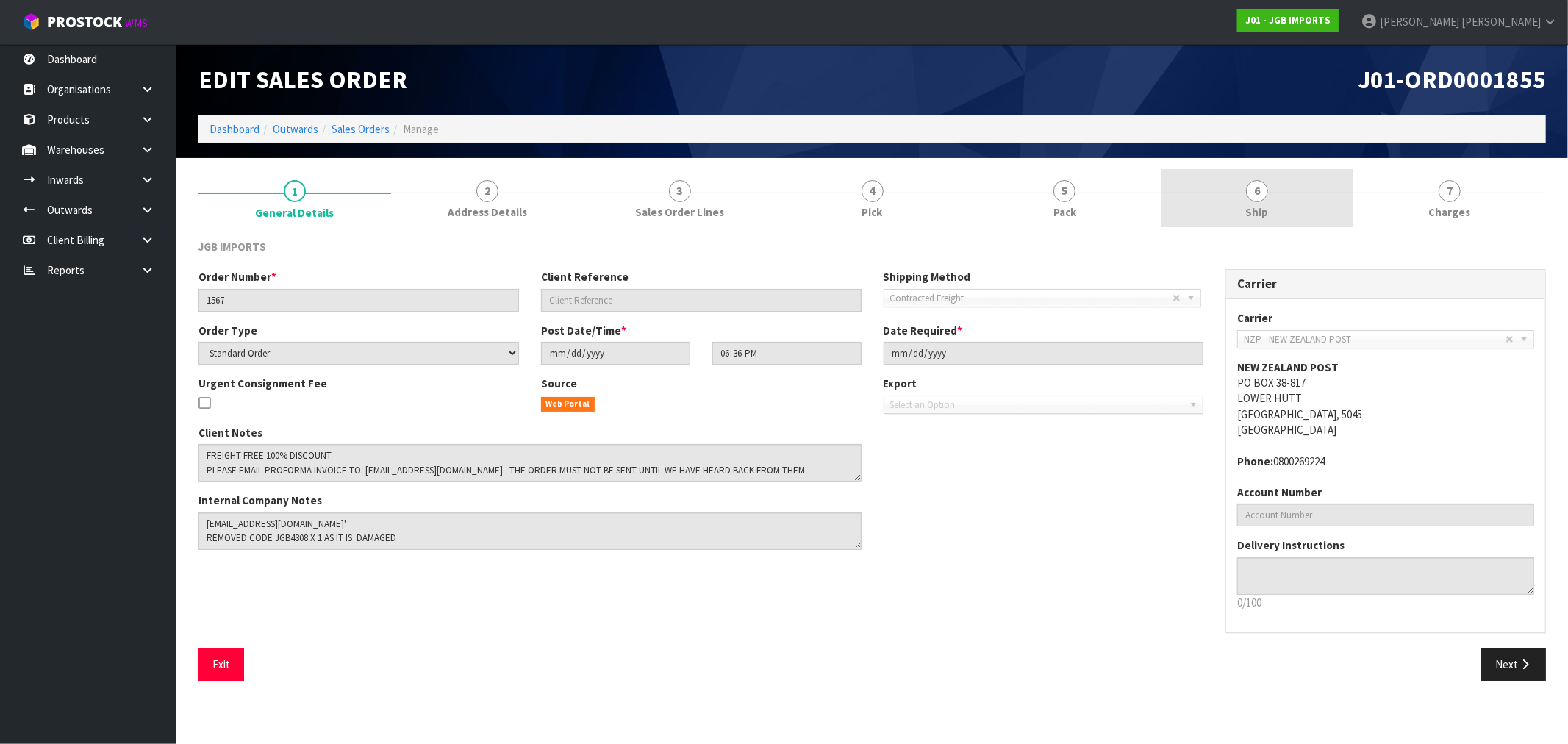
click at [1290, 210] on link "6 Ship" at bounding box center [1257, 198] width 193 height 58
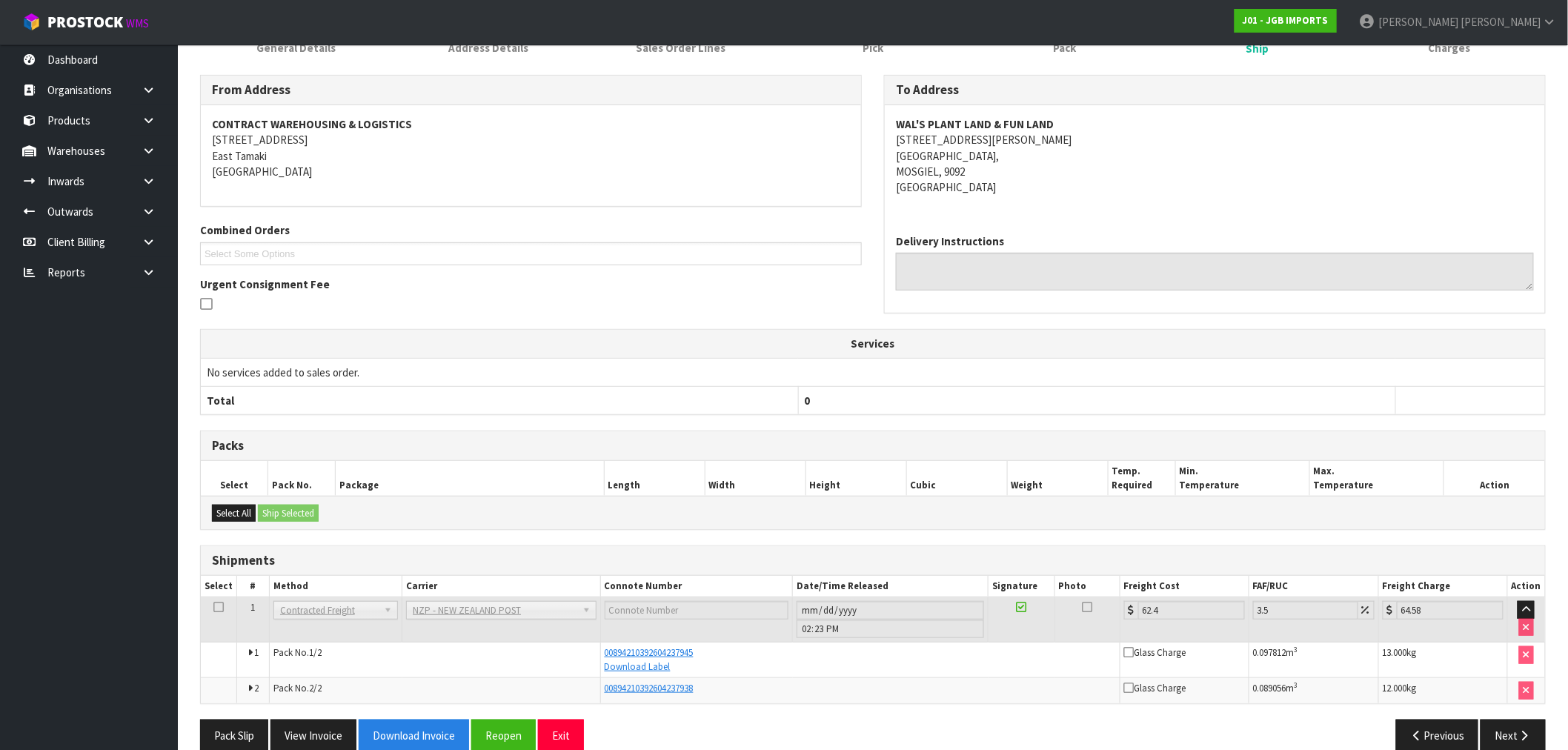
scroll to position [190, 0]
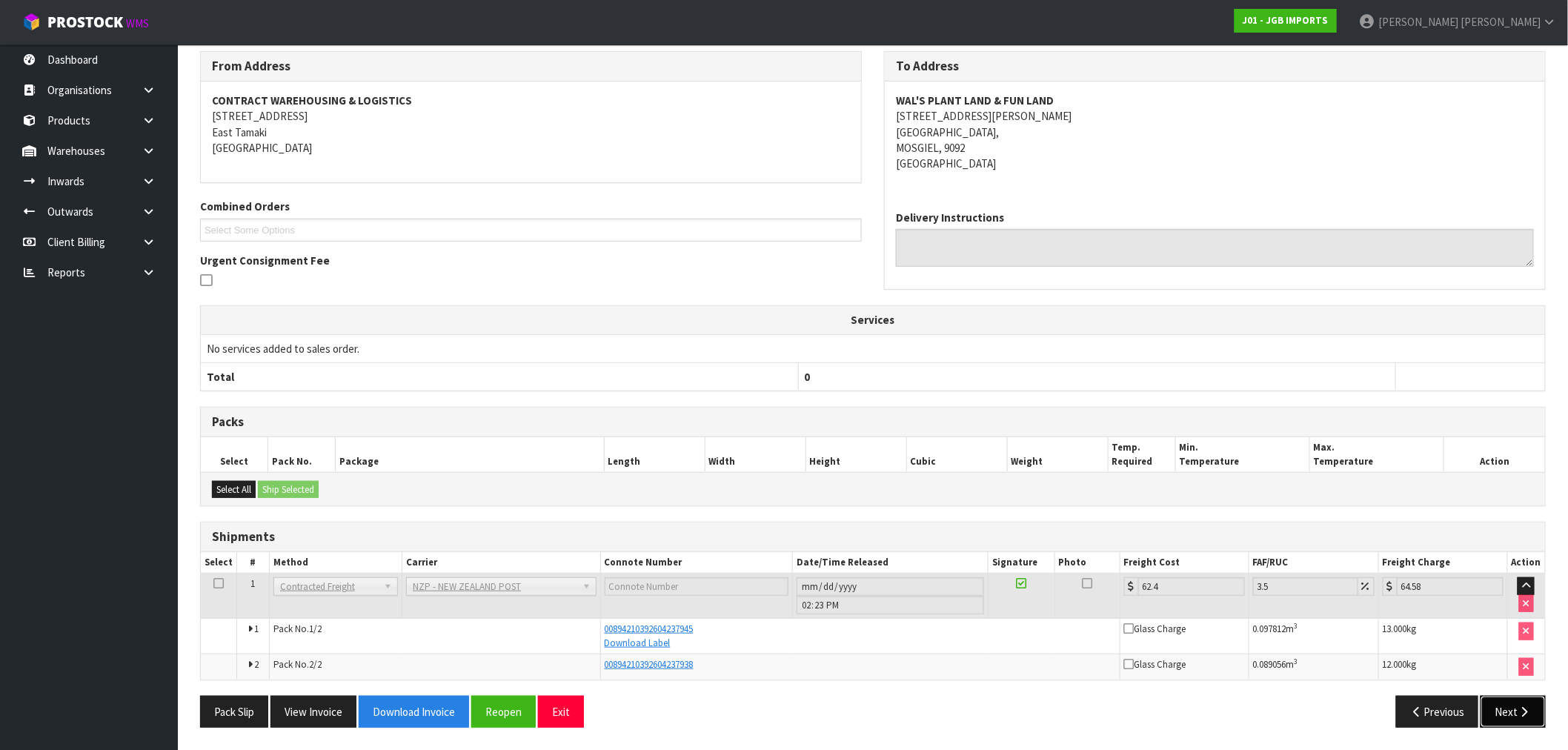
click at [1527, 706] on icon "button" at bounding box center [1525, 711] width 14 height 11
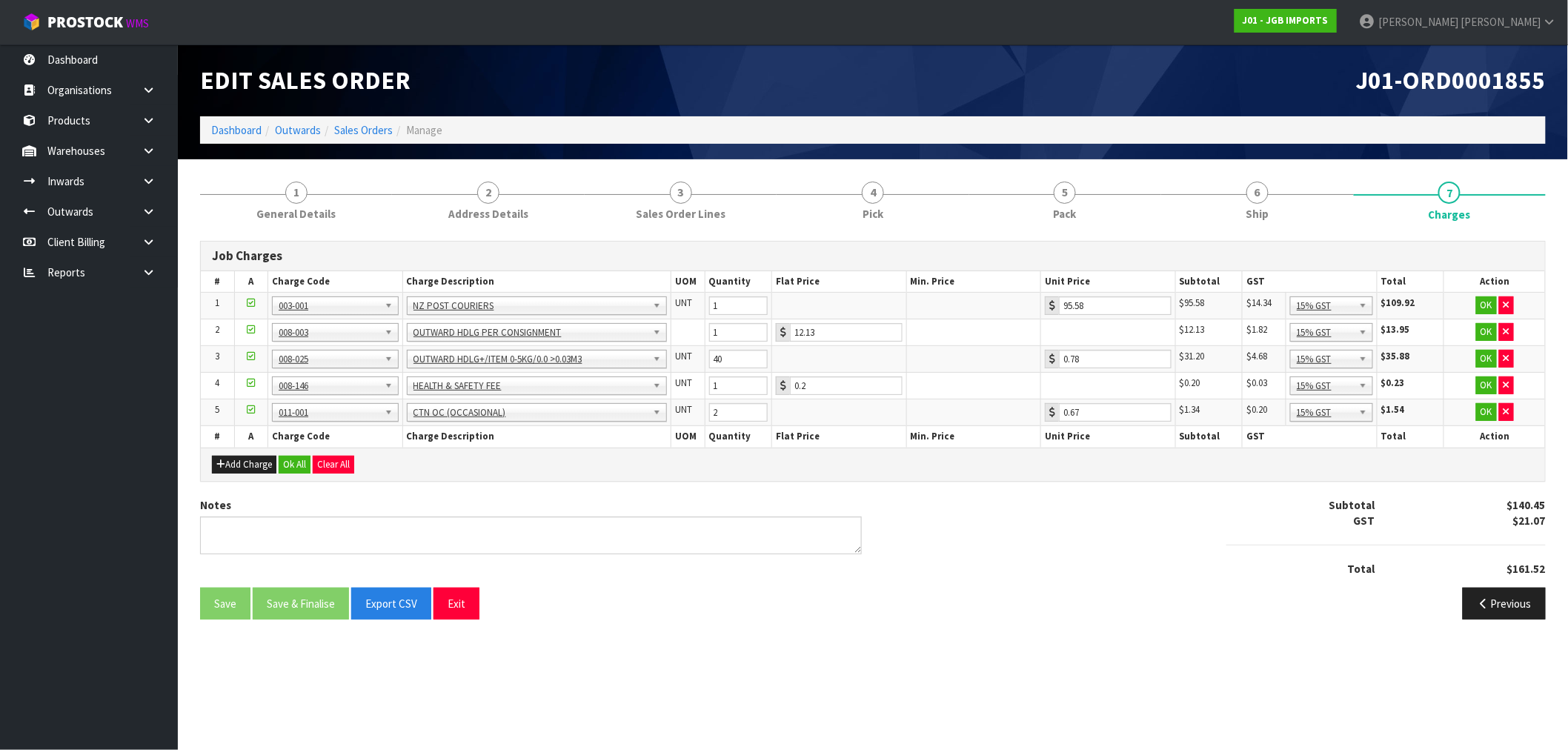
scroll to position [0, 0]
click at [310, 456] on button "Ok All" at bounding box center [295, 464] width 32 height 18
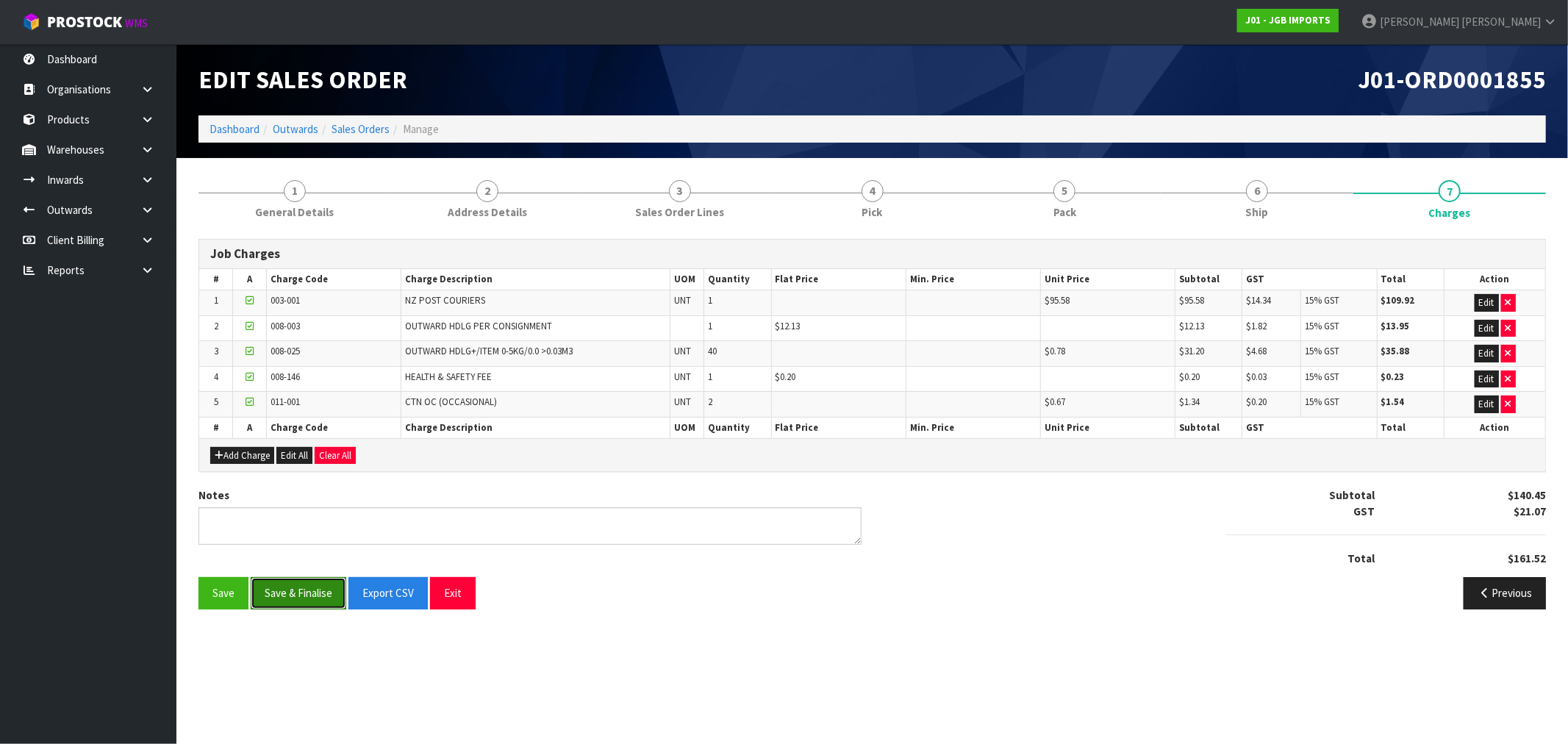
click at [323, 594] on button "Save & Finalise" at bounding box center [298, 593] width 95 height 32
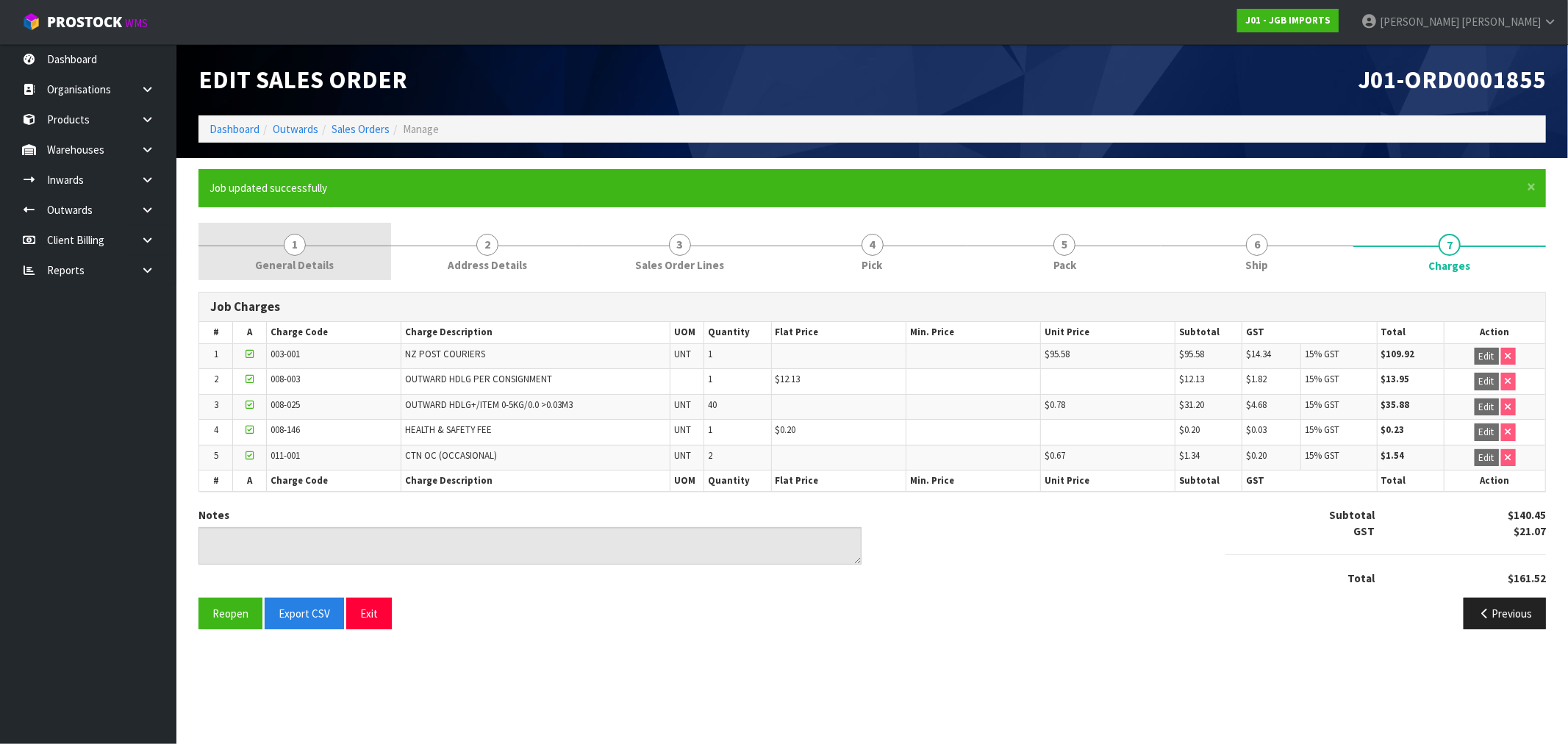
click at [272, 266] on span "General Details" at bounding box center [295, 265] width 79 height 15
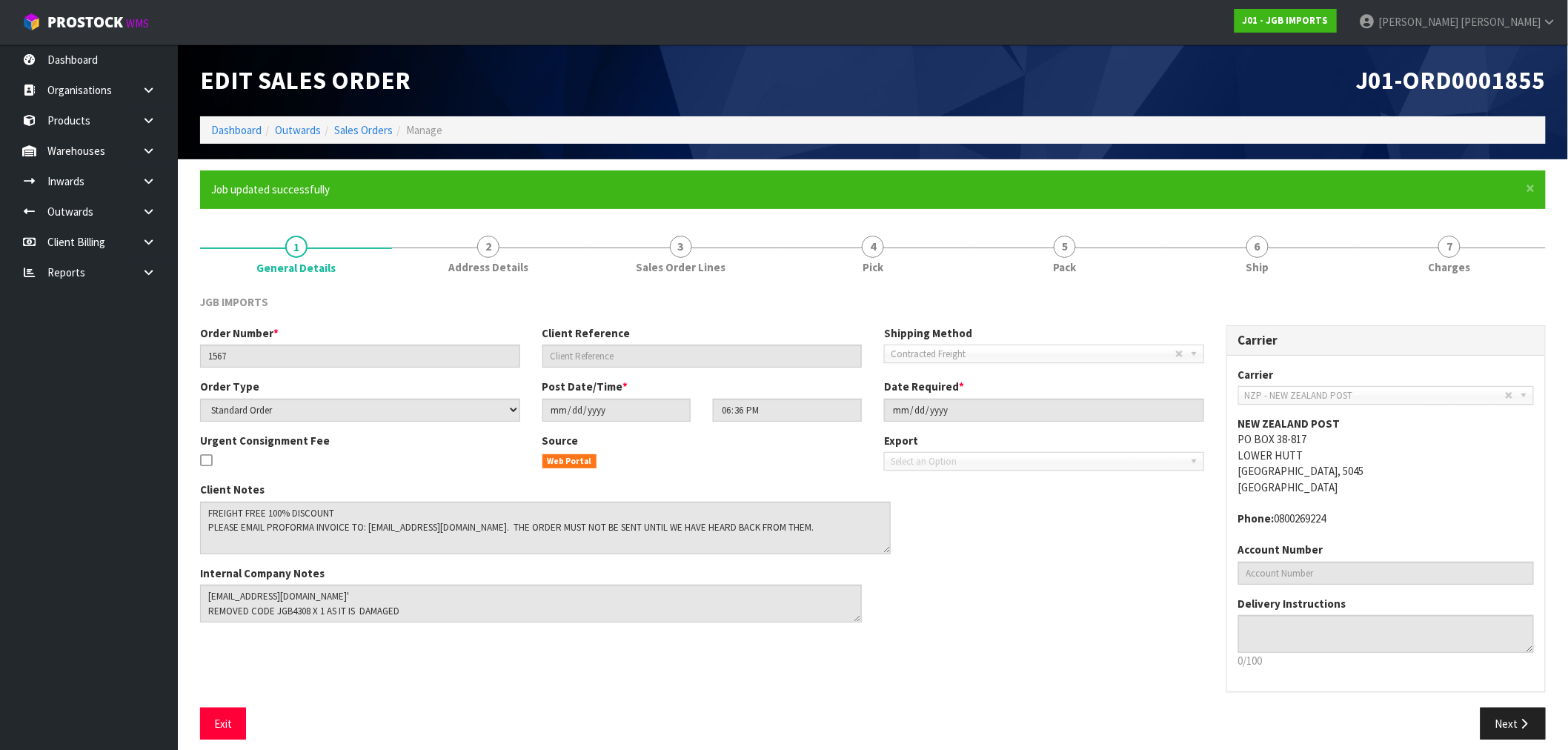
drag, startPoint x: 857, startPoint y: 535, endPoint x: 886, endPoint y: 550, distance: 32.6
click at [886, 550] on textarea at bounding box center [545, 528] width 691 height 53
click at [225, 123] on link "Dashboard" at bounding box center [236, 130] width 50 height 14
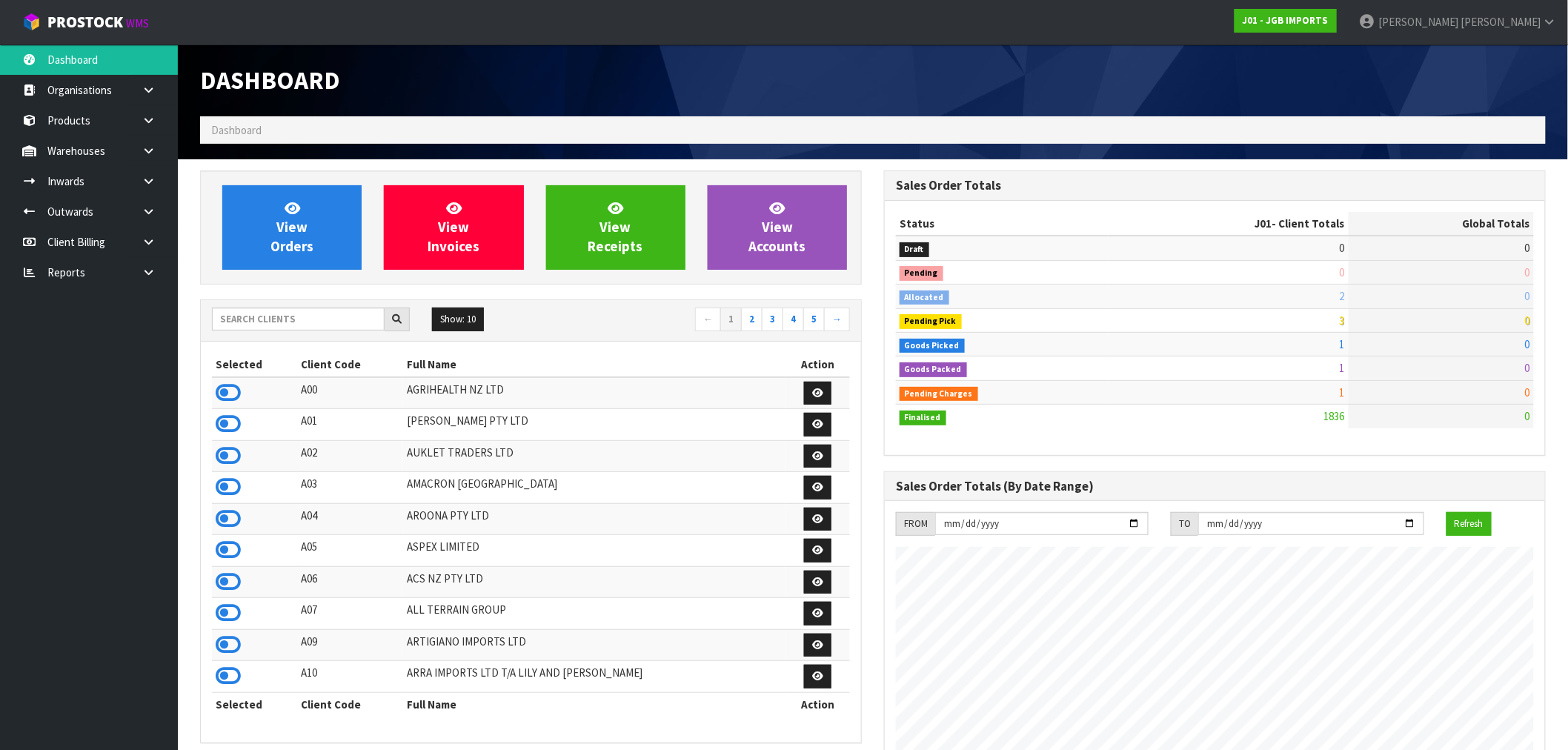
scroll to position [1099, 684]
click at [285, 314] on input "text" at bounding box center [298, 319] width 173 height 23
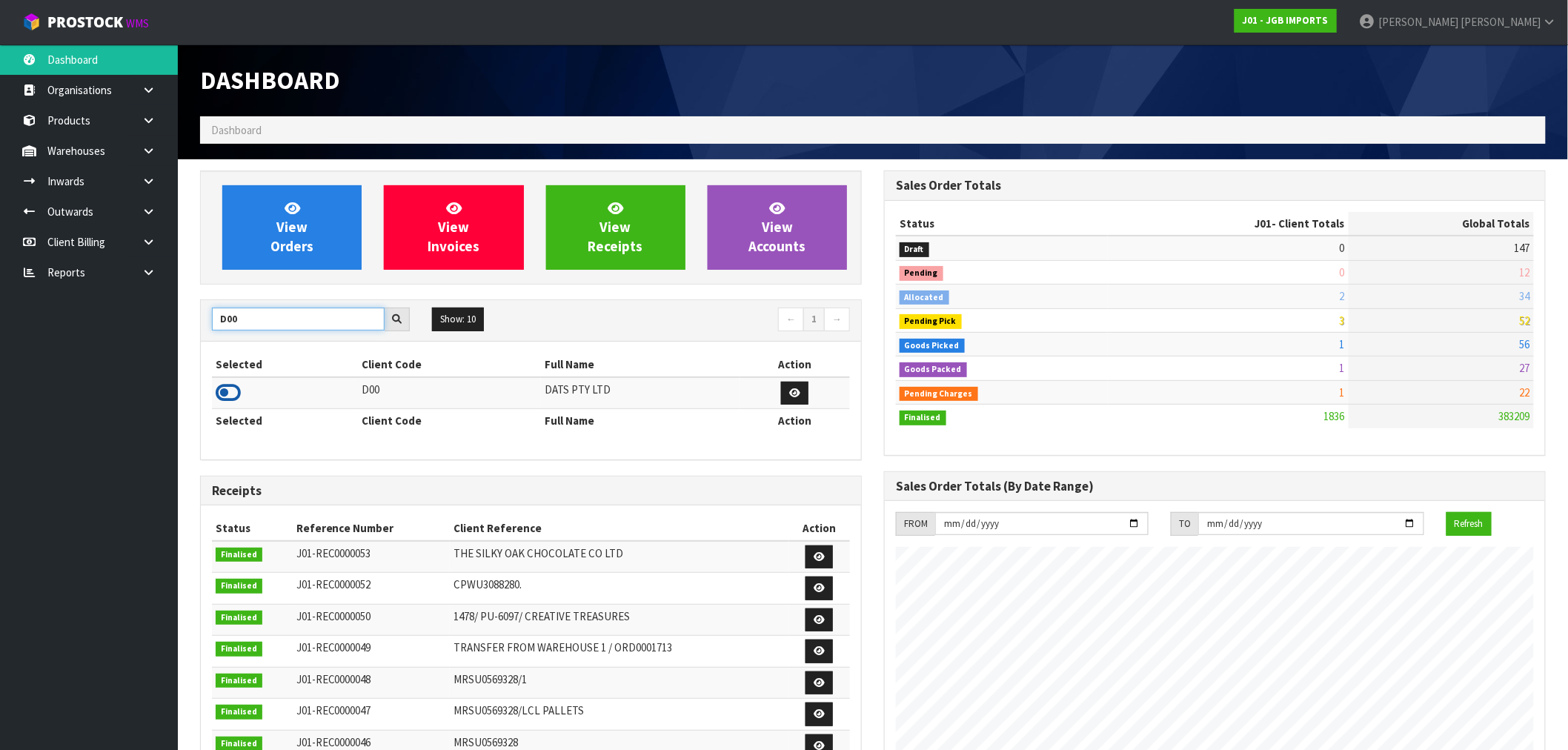
type input "D00"
click at [232, 388] on icon at bounding box center [228, 392] width 25 height 22
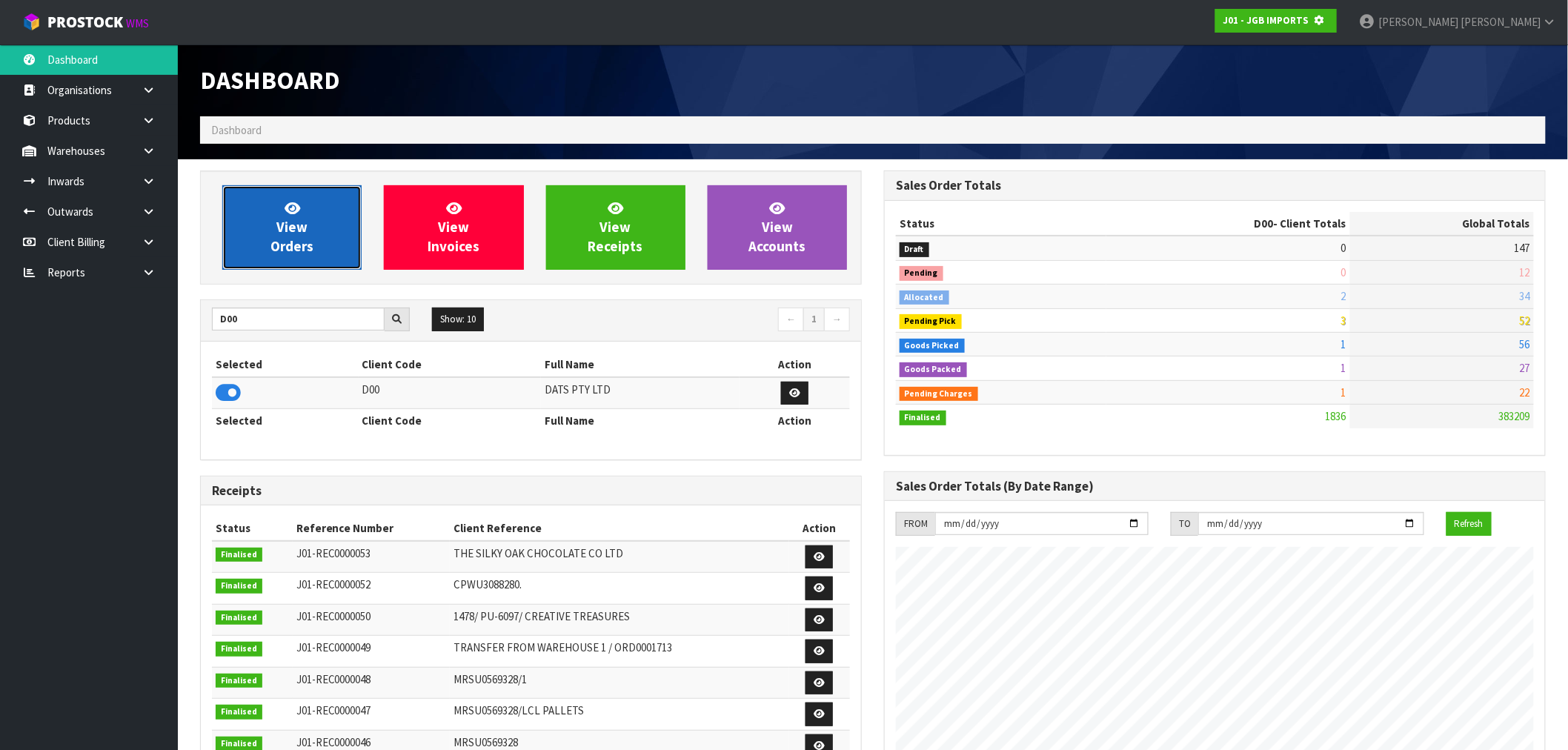
scroll to position [739885, 740235]
click at [269, 217] on link "View Orders" at bounding box center [292, 227] width 139 height 85
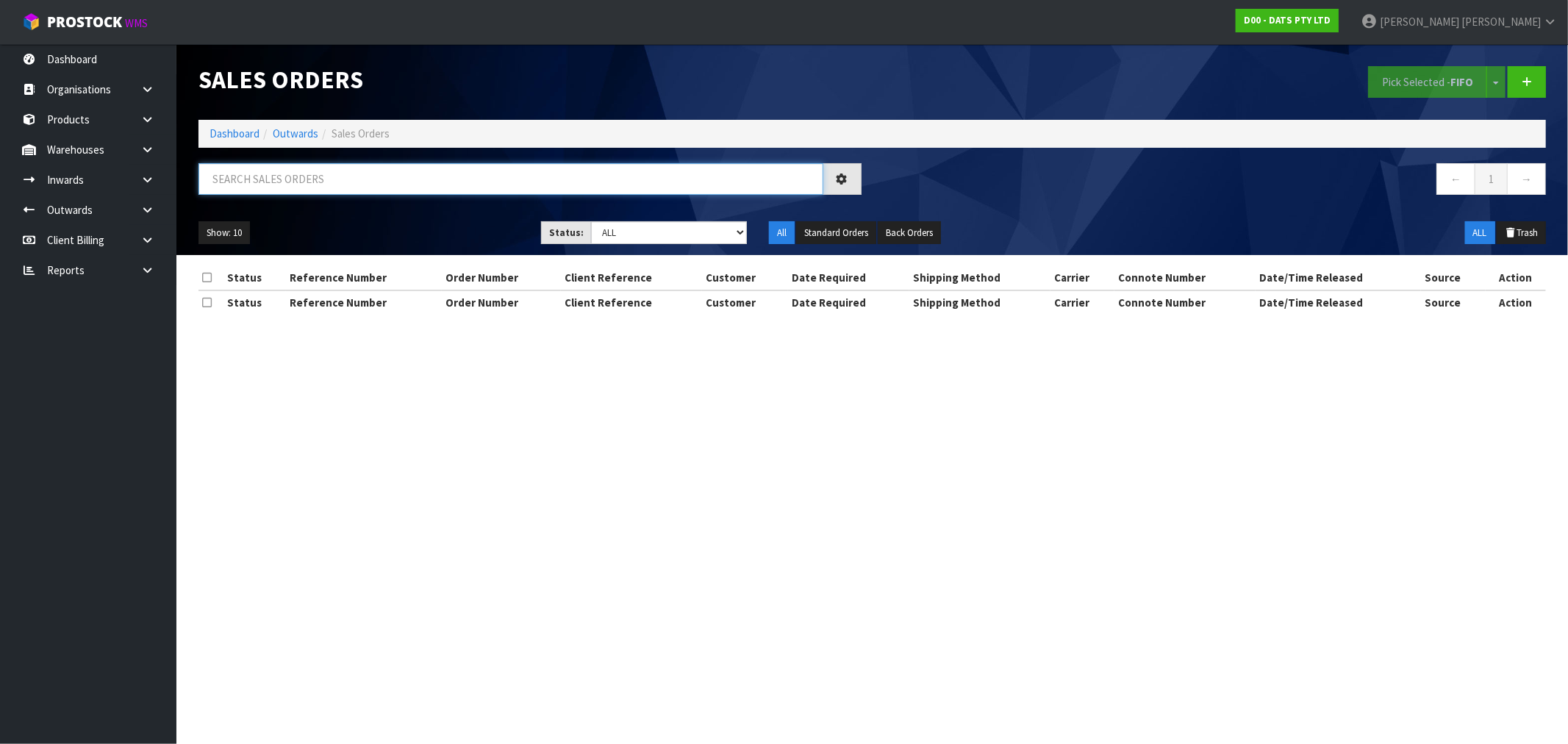
click at [363, 177] on input "text" at bounding box center [511, 179] width 625 height 32
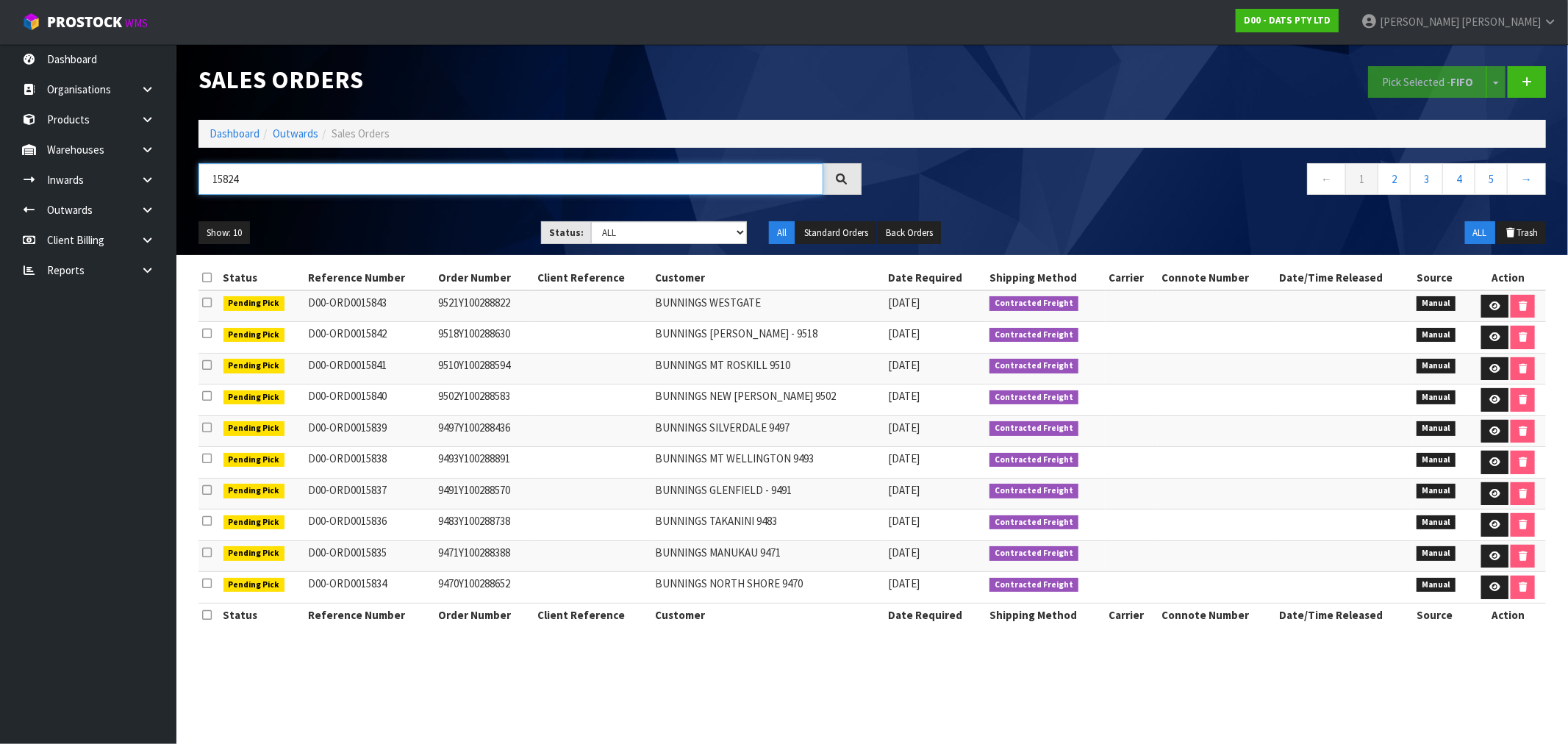
type input "15824"
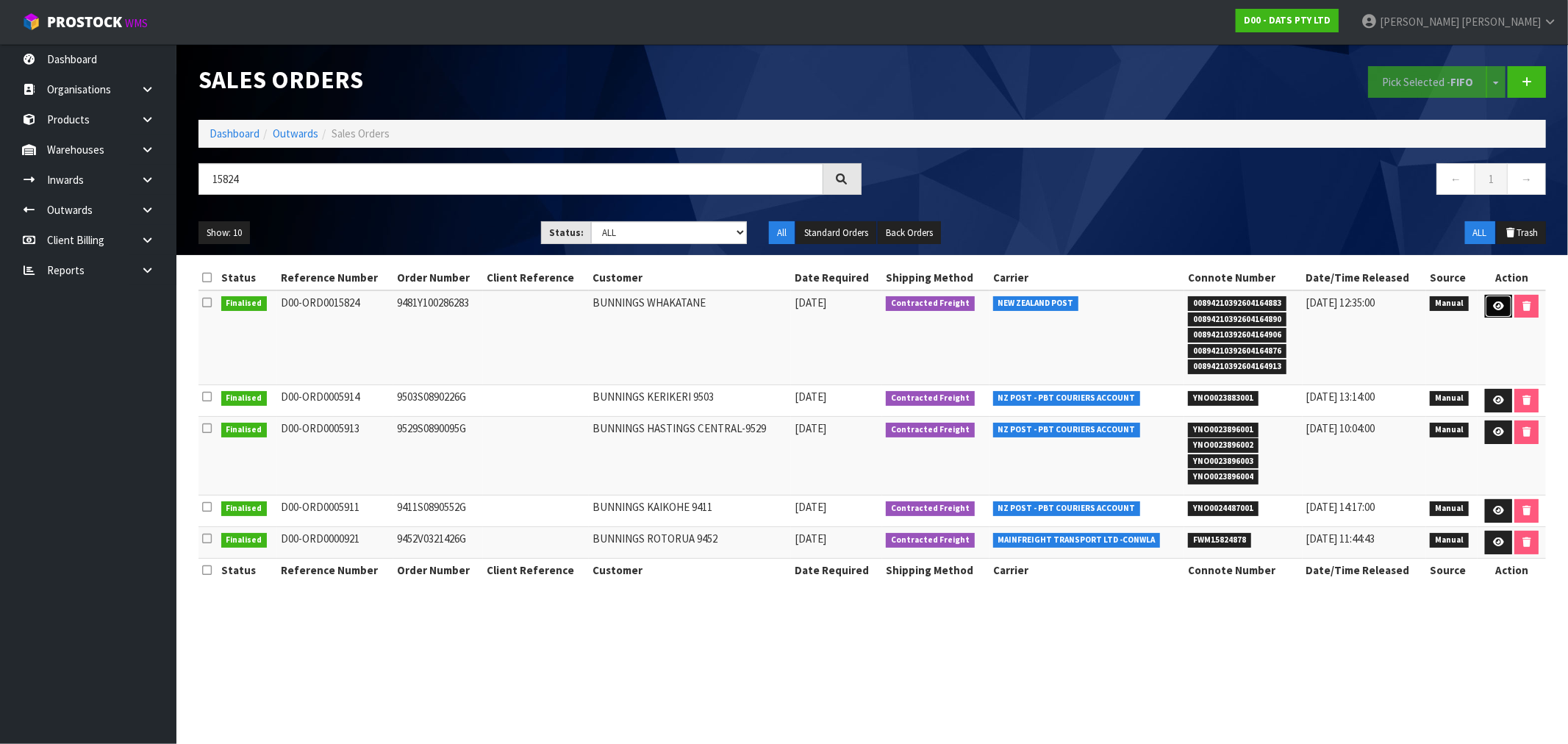
click at [1495, 301] on icon at bounding box center [1498, 306] width 11 height 10
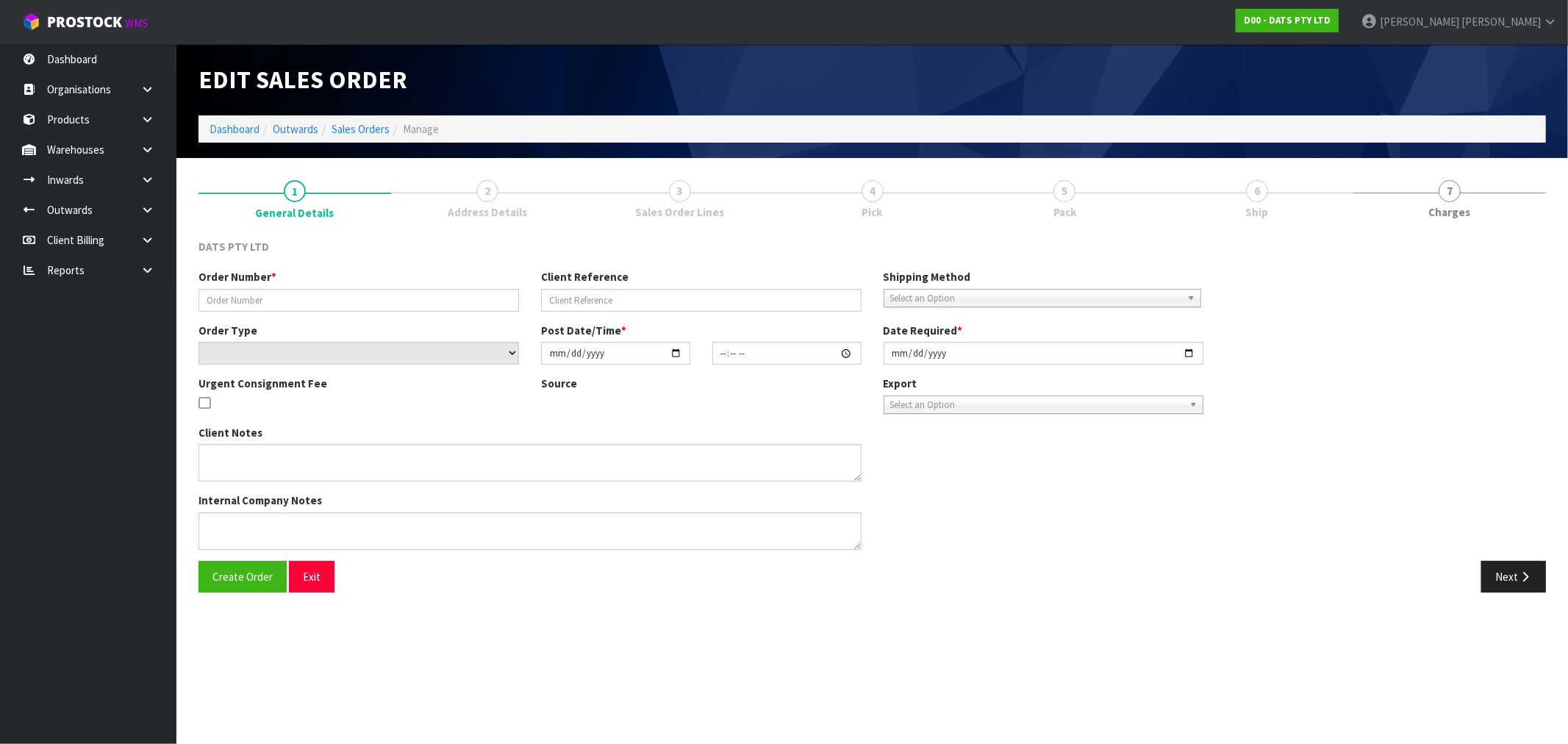
type input "9481Y100286283"
select select "number:0"
type input "2025-09-25"
type input "10:18:00.000"
type input "2025-09-25"
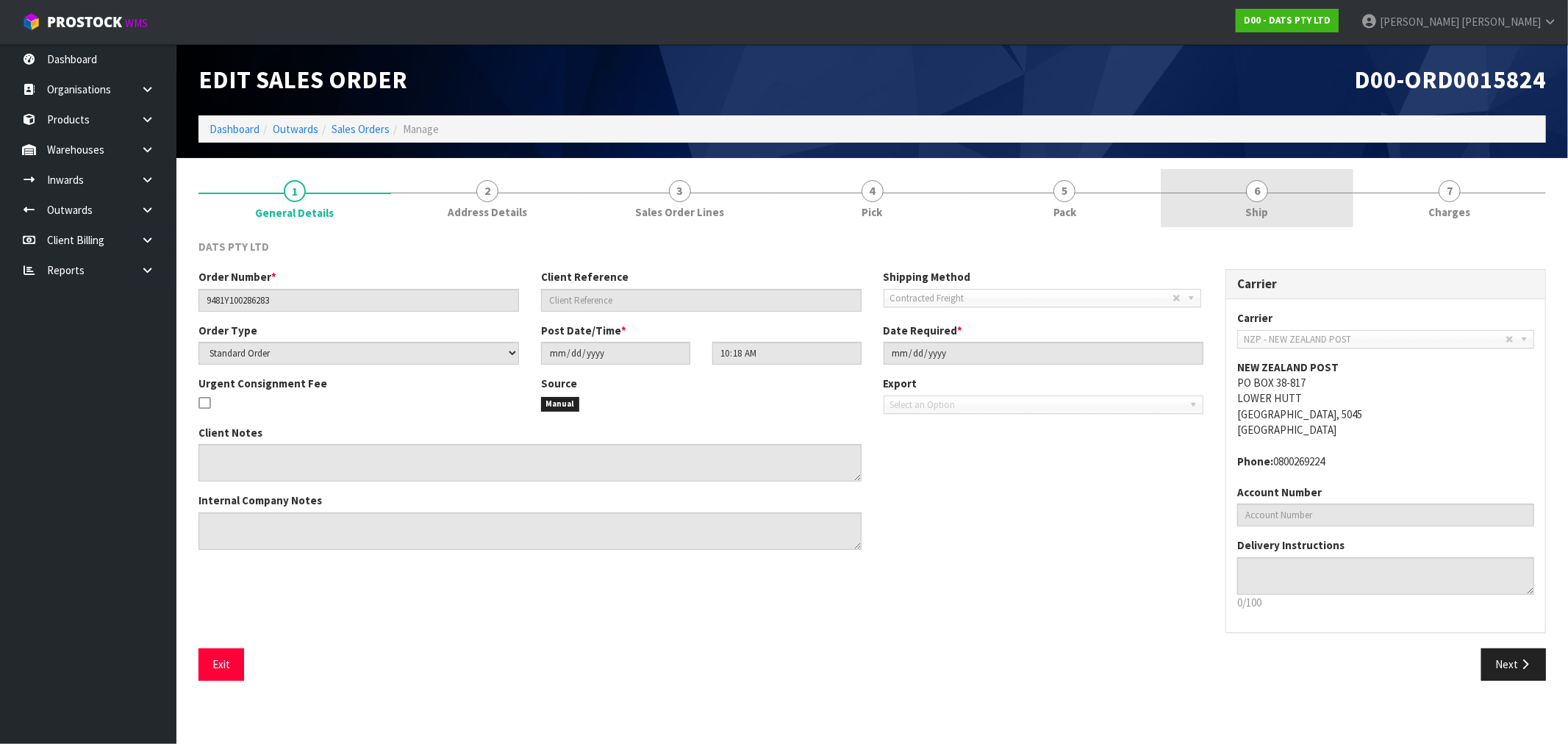
click at [1246, 199] on link "6 Ship" at bounding box center [1257, 198] width 193 height 58
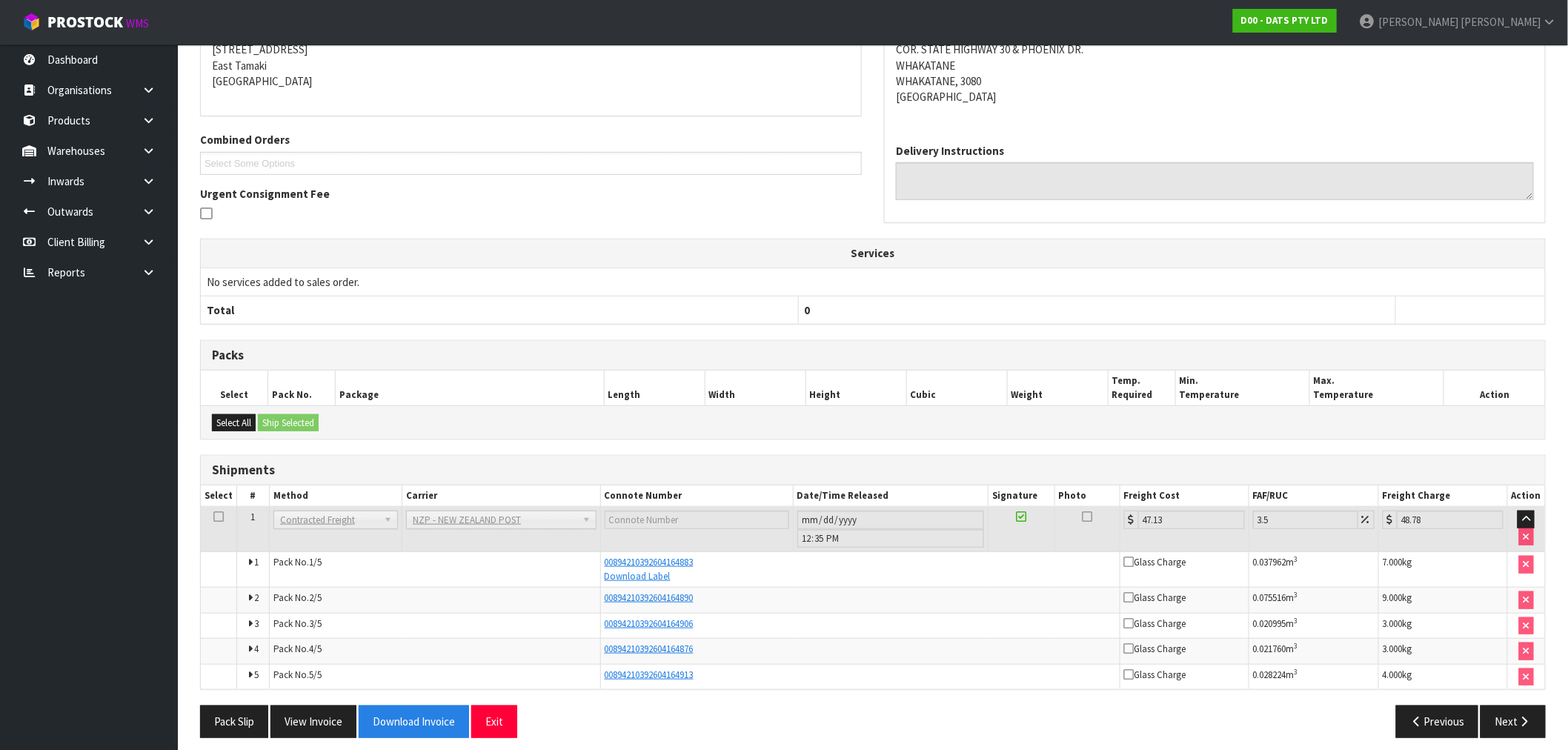
scroll to position [267, 0]
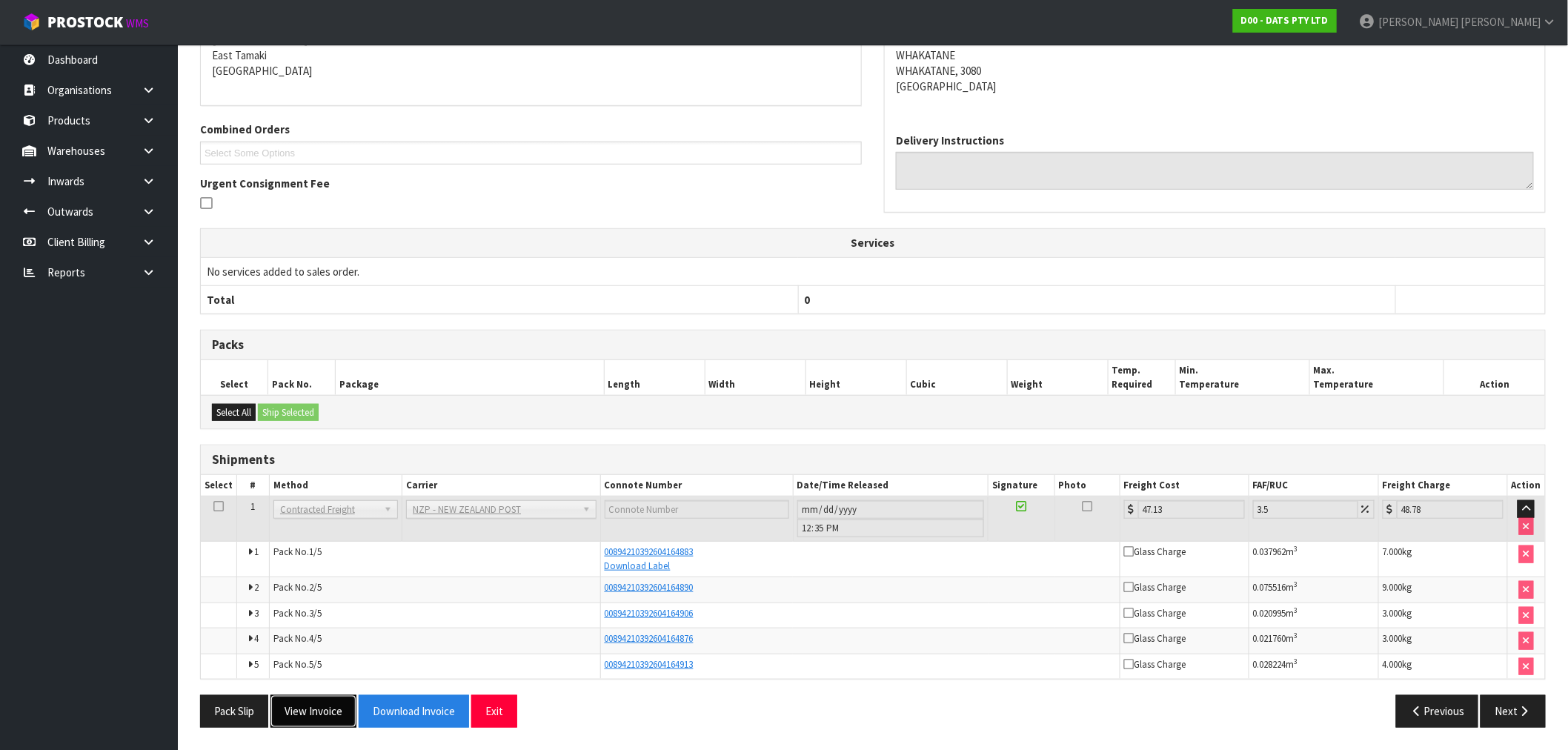
click at [327, 716] on button "View Invoice" at bounding box center [313, 711] width 86 height 32
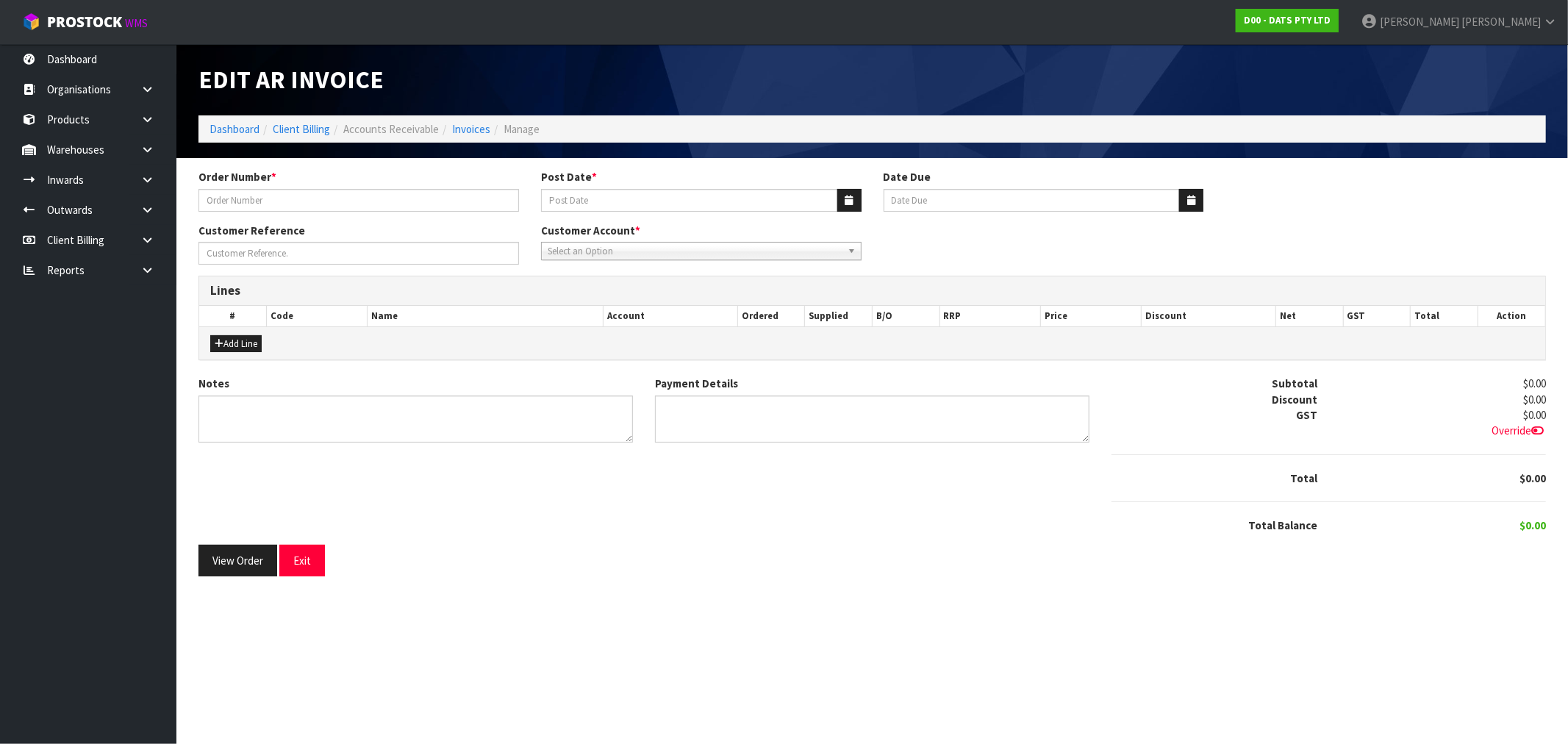
type input "9481Y100286283"
type input "[DATE]"
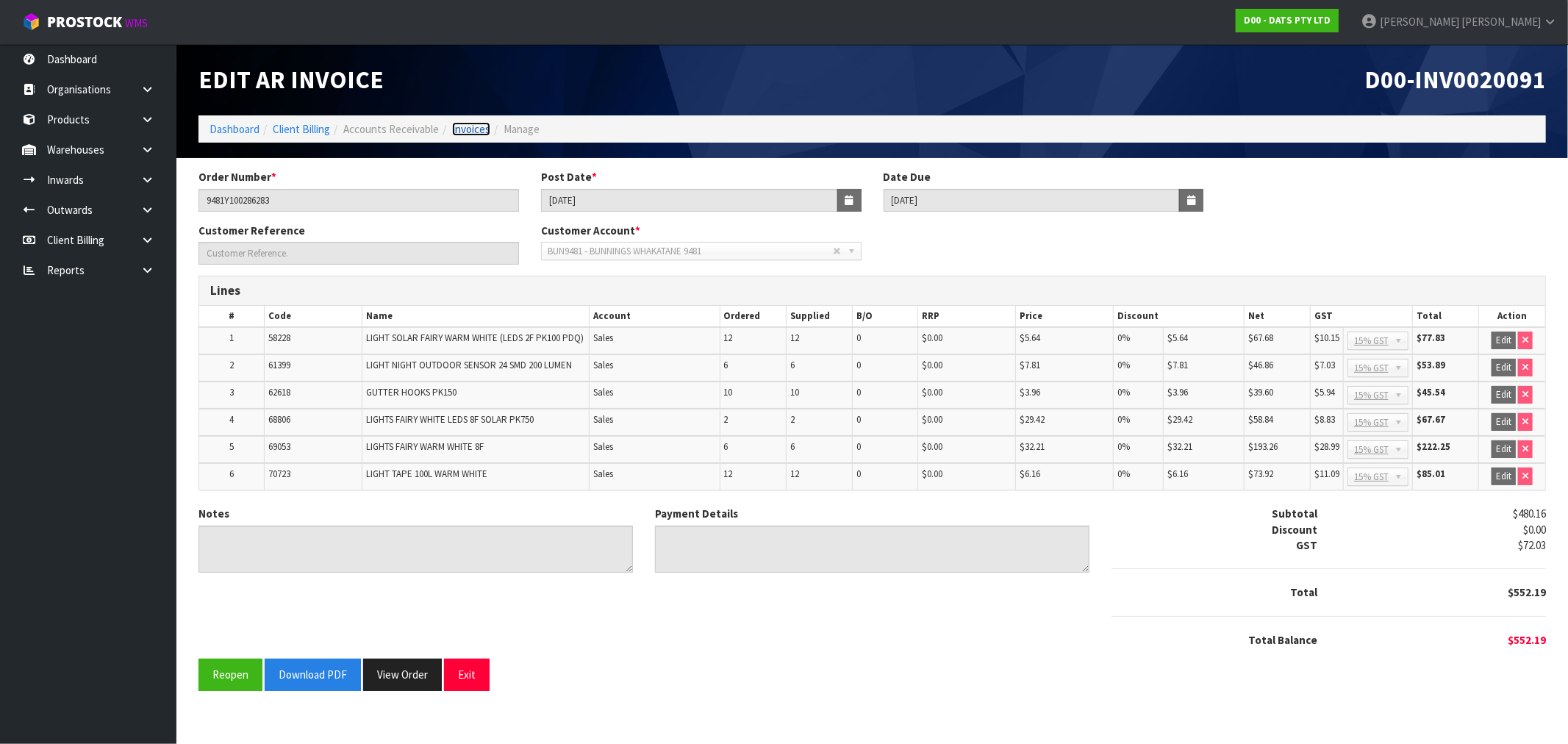
click at [464, 123] on link "Invoices" at bounding box center [471, 129] width 39 height 14
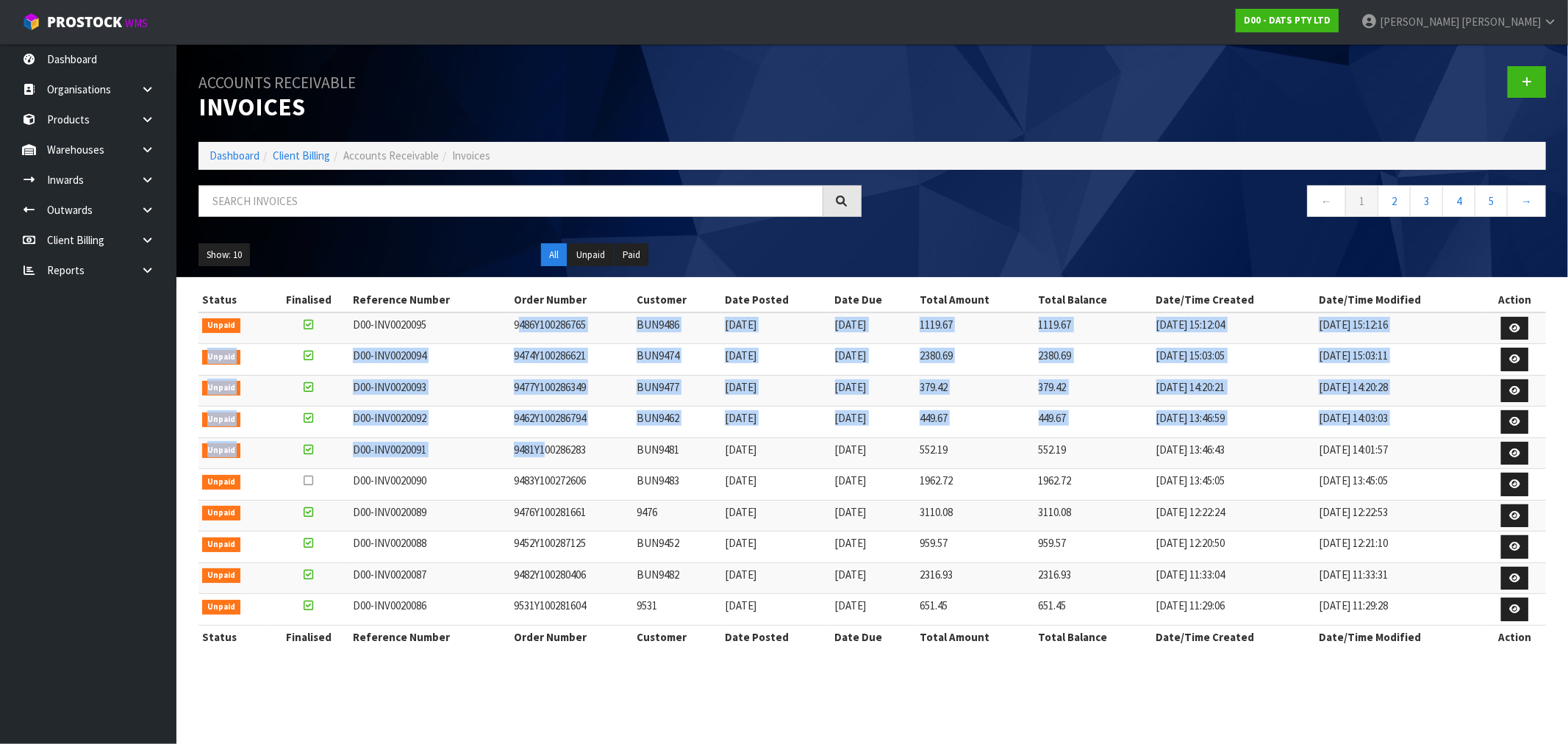
drag, startPoint x: 518, startPoint y: 316, endPoint x: 542, endPoint y: 447, distance: 133.2
click at [542, 443] on tbody "Unpaid D00-INV0020095 9486Y100286765 BUN9486 26/09/2025 20/10/2025 1119.67 1119…" at bounding box center [872, 468] width 1347 height 313
click at [542, 450] on td "9481Y100286283" at bounding box center [571, 453] width 123 height 32
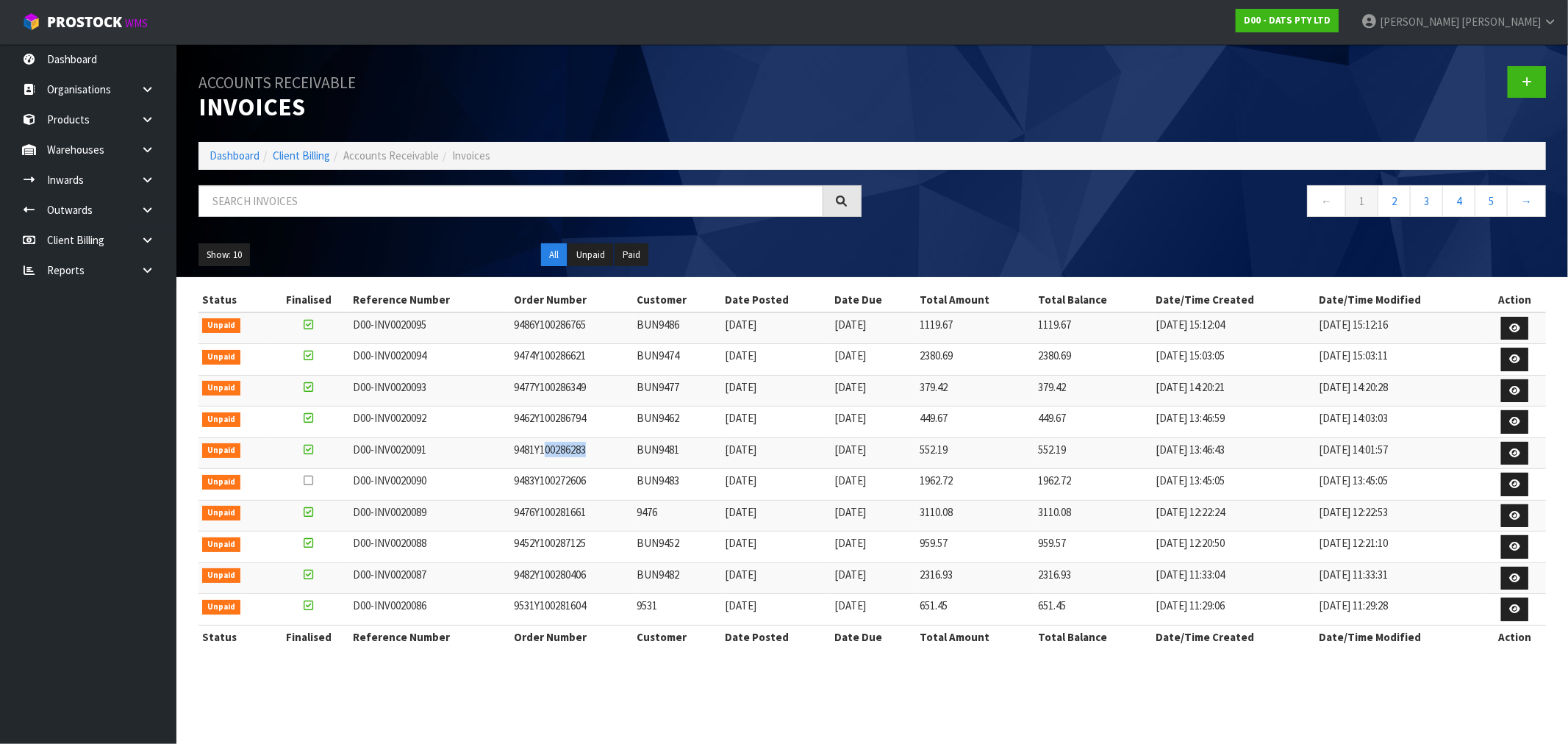
drag, startPoint x: 543, startPoint y: 452, endPoint x: 591, endPoint y: 459, distance: 48.5
click at [591, 459] on td "9481Y100286283" at bounding box center [571, 453] width 123 height 32
click at [995, 172] on div "Accounts Receivable Invoices Dashboard Client Billing Accounts Receivable Invoi…" at bounding box center [872, 160] width 1370 height 233
click at [1516, 485] on icon at bounding box center [1514, 483] width 11 height 10
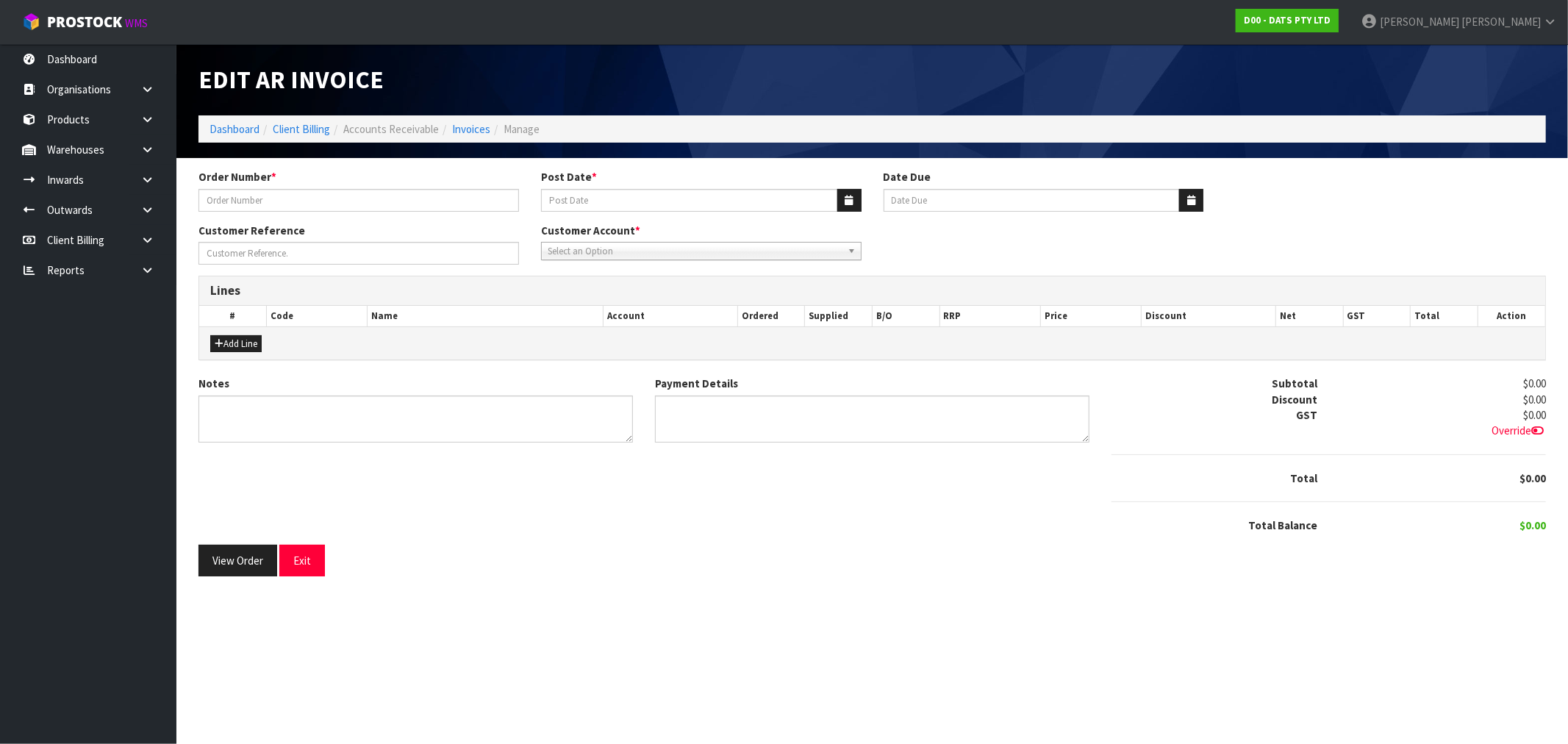
type input "9483Y100272606"
type input "[DATE]"
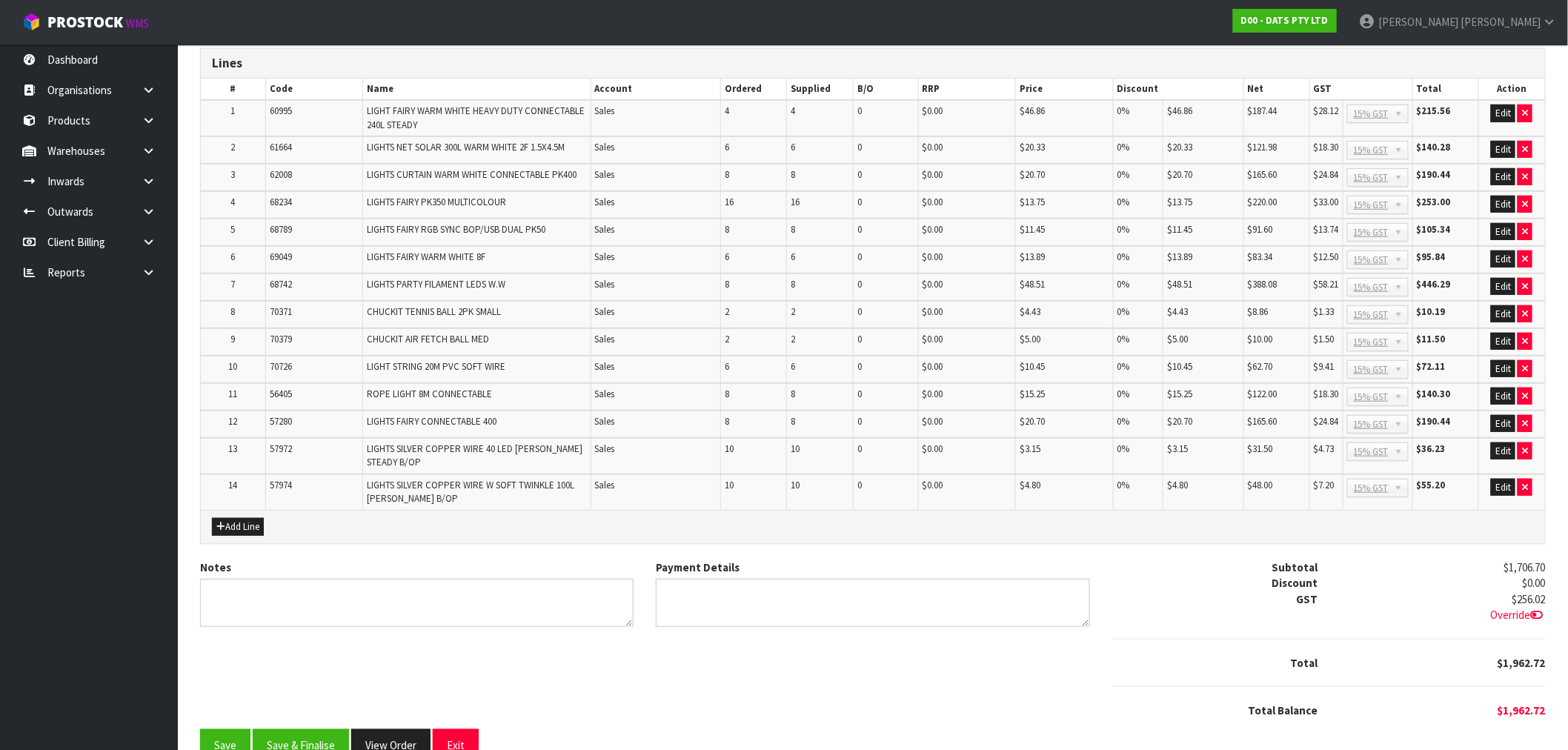
scroll to position [254, 0]
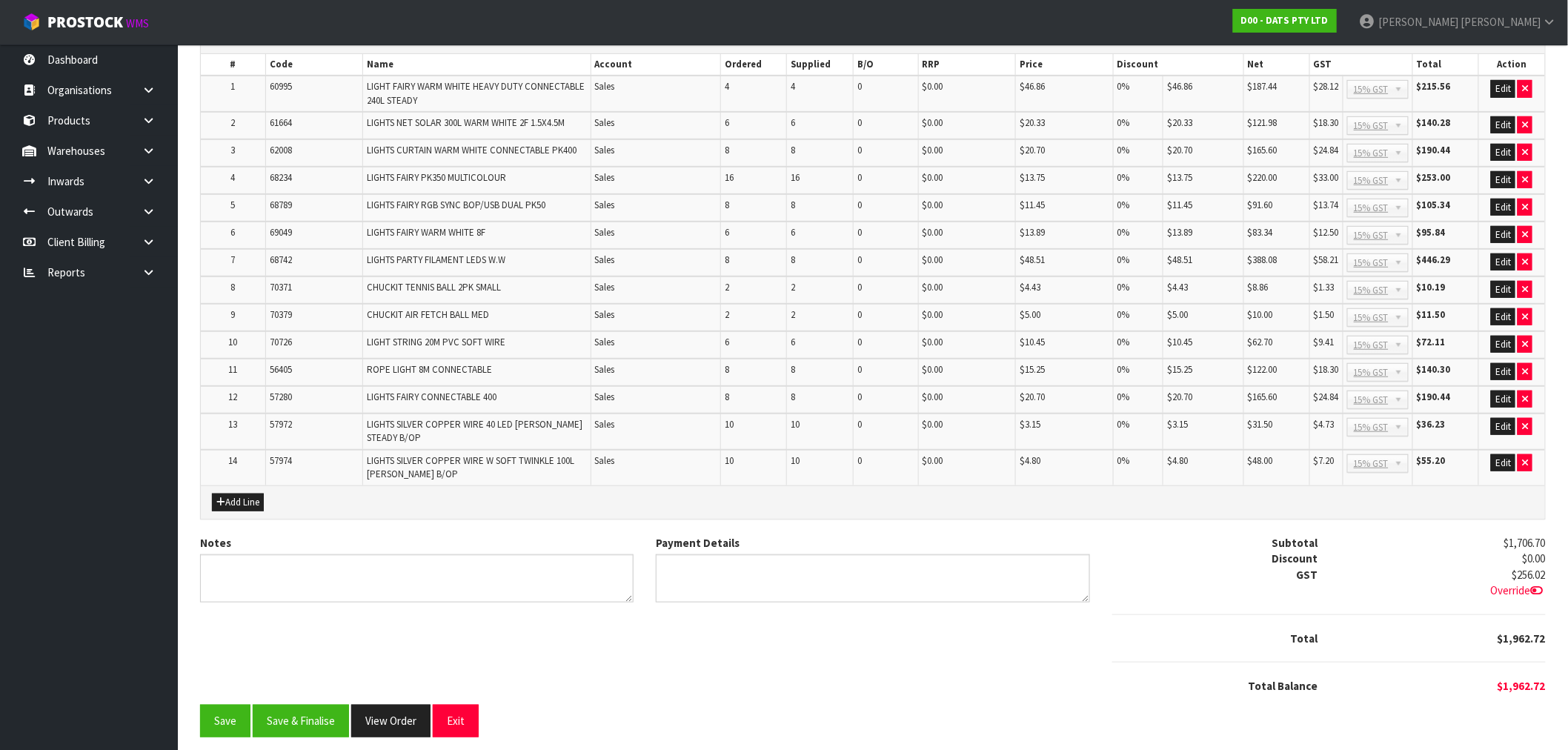
click at [409, 728] on div "Order Number * 9483Y100272606 Post Date * 26/09/2025 Date Due 20/10/2025 Custom…" at bounding box center [873, 332] width 1368 height 832
click at [397, 707] on button "View Order" at bounding box center [391, 720] width 79 height 32
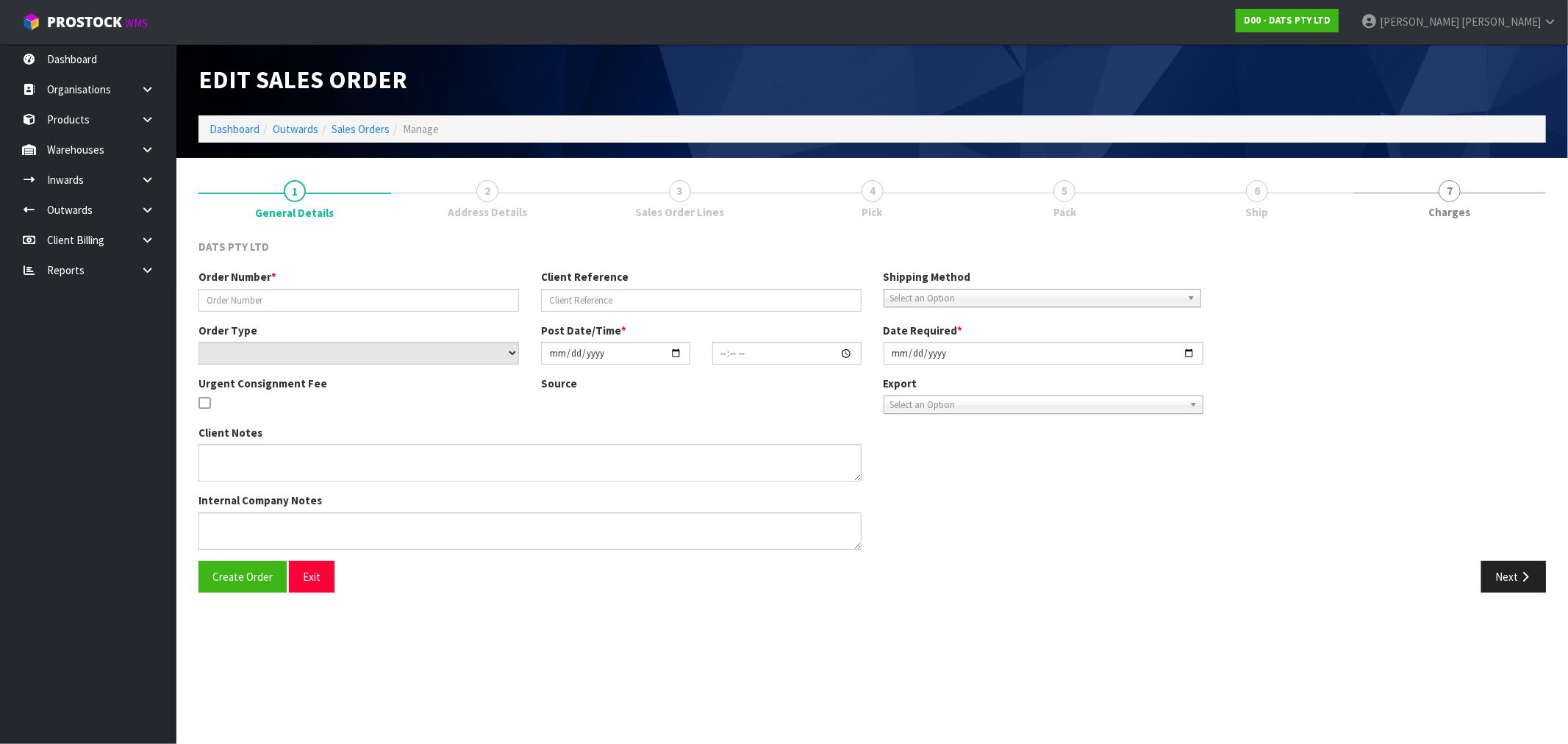
type input "9483Y100272606"
select select "number:0"
type input "2025-09-19"
type input "09:12:00.000"
type input "2025-09-19"
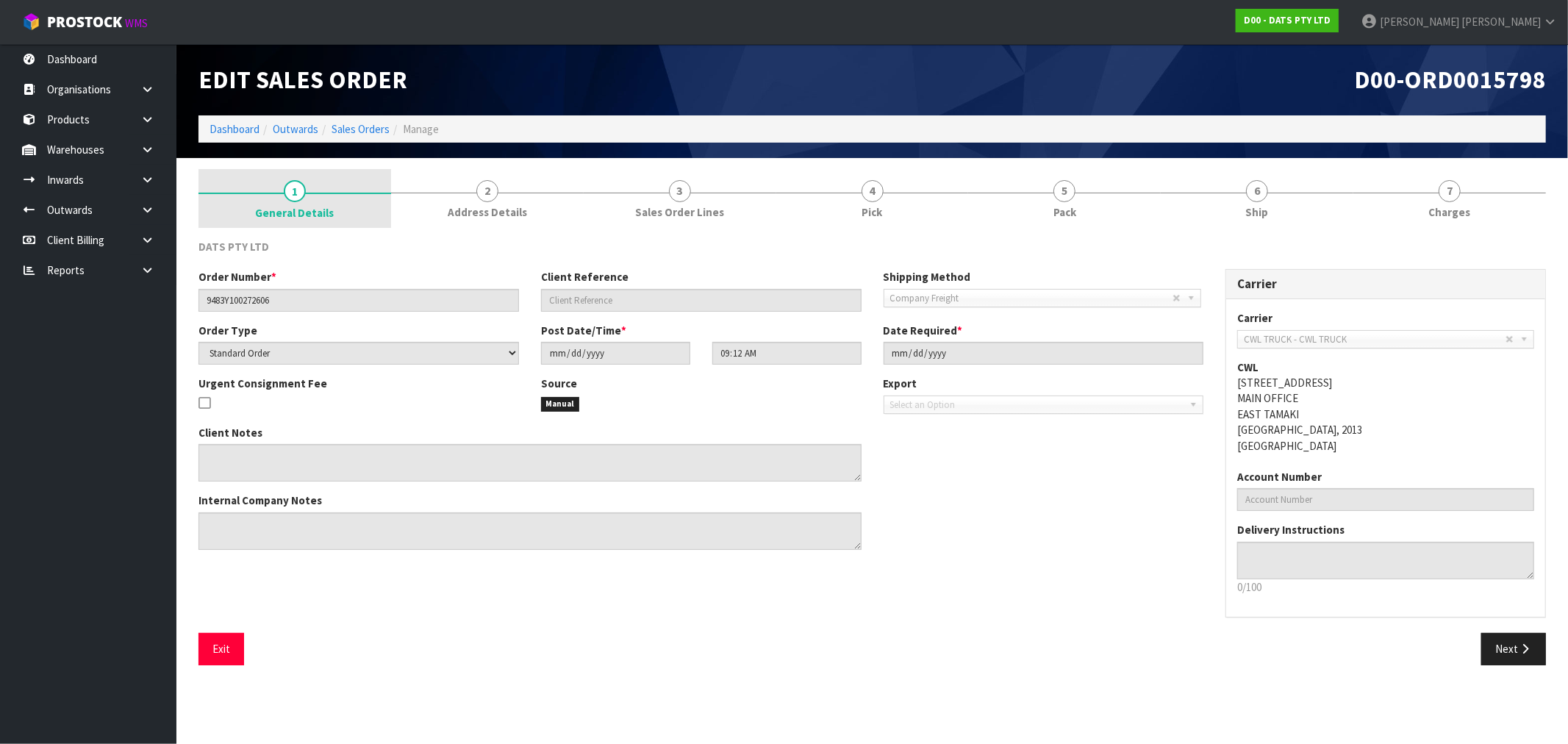
click at [376, 189] on link "1 General Details" at bounding box center [295, 199] width 193 height 59
click at [360, 187] on link "1 General Details" at bounding box center [295, 199] width 193 height 59
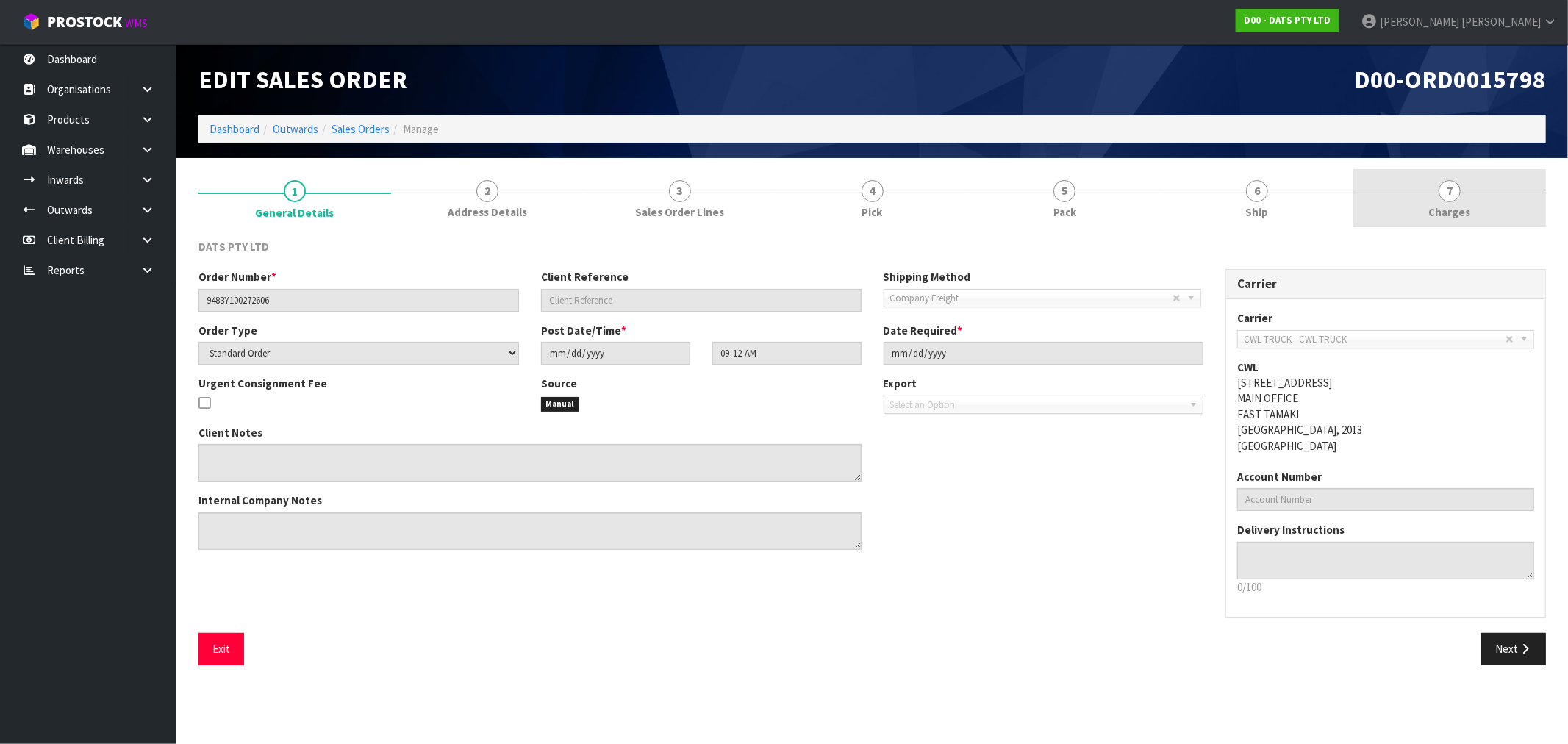
click at [1500, 187] on link "7 Charges" at bounding box center [1449, 198] width 193 height 58
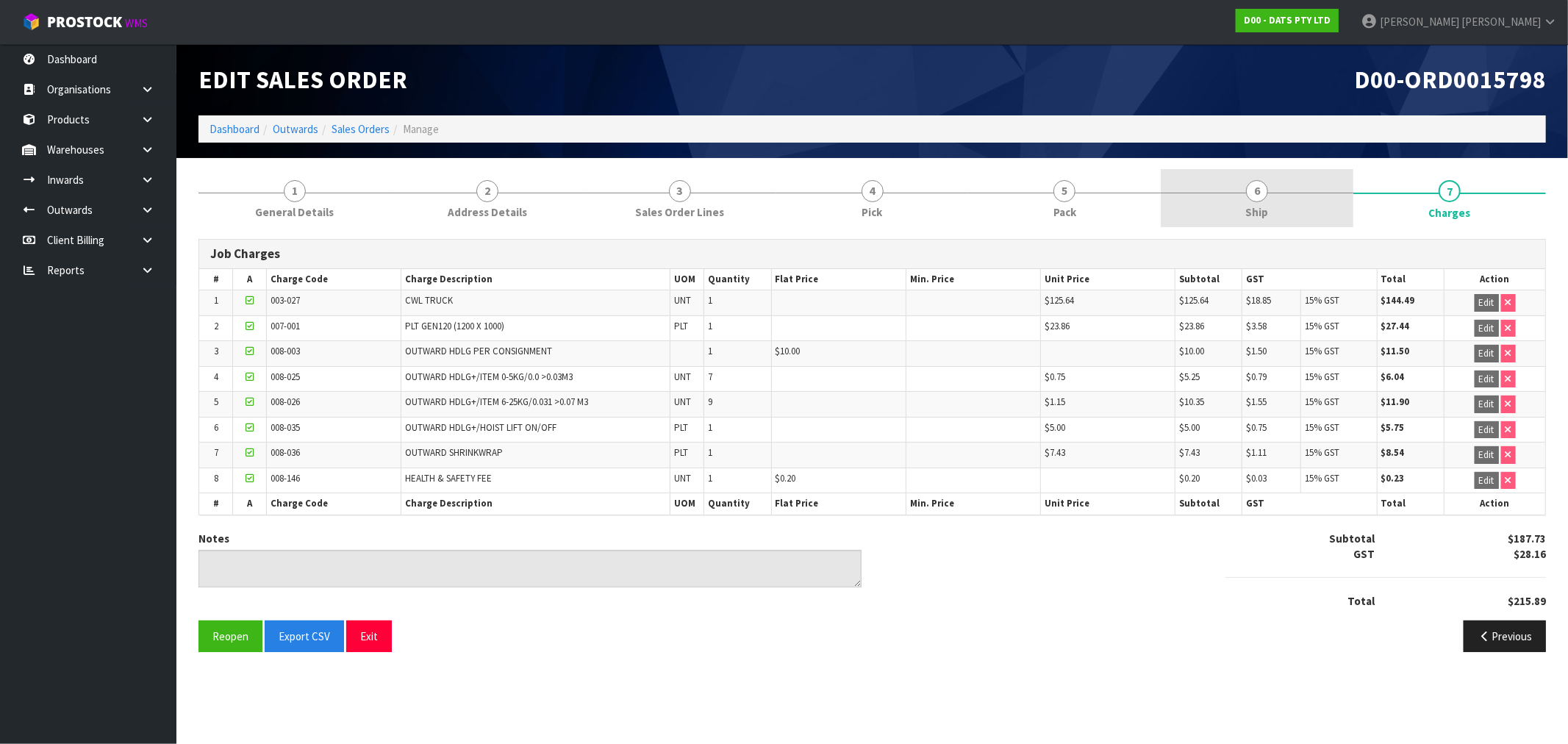
click at [1327, 199] on link "6 Ship" at bounding box center [1257, 198] width 193 height 58
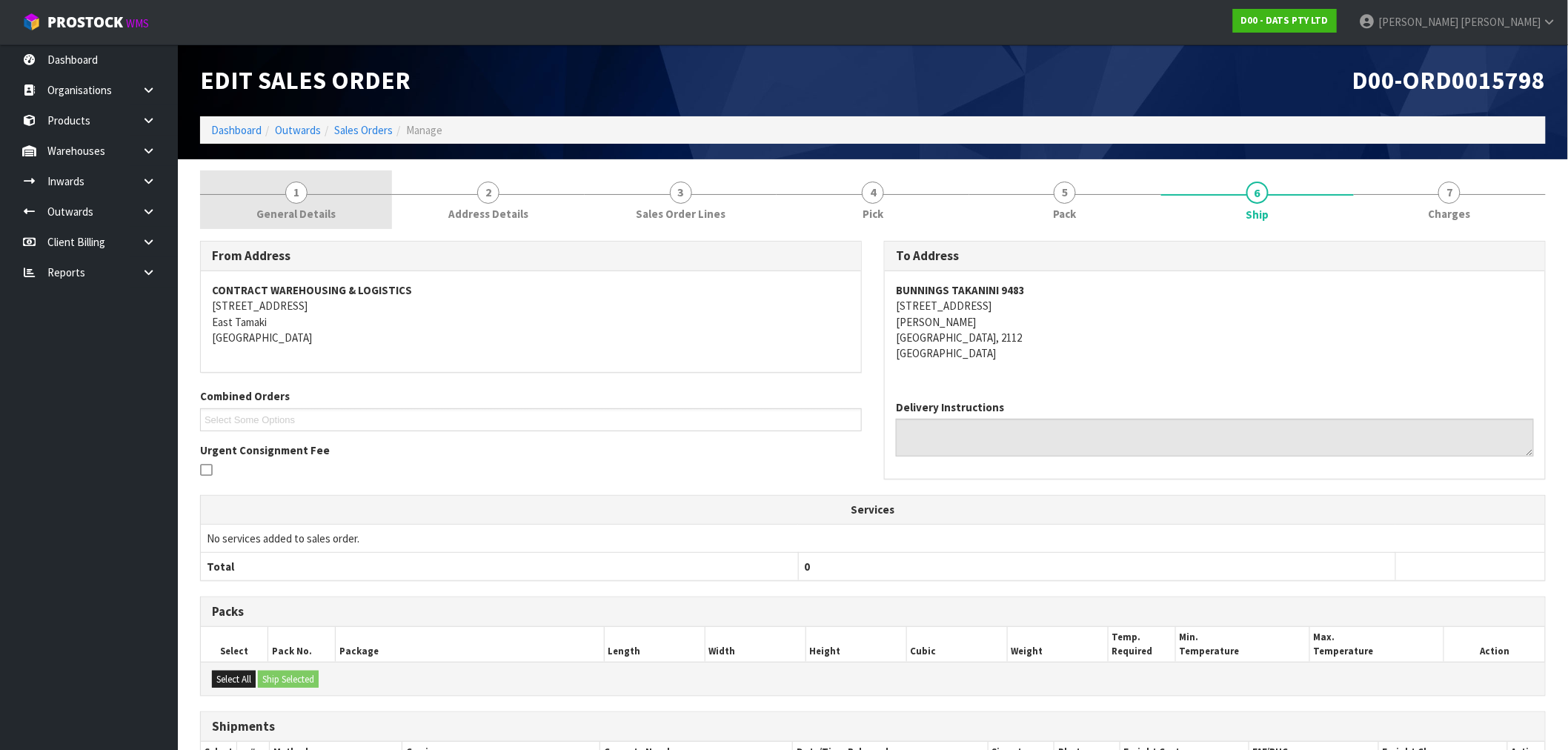
click at [305, 206] on span "General Details" at bounding box center [296, 213] width 79 height 15
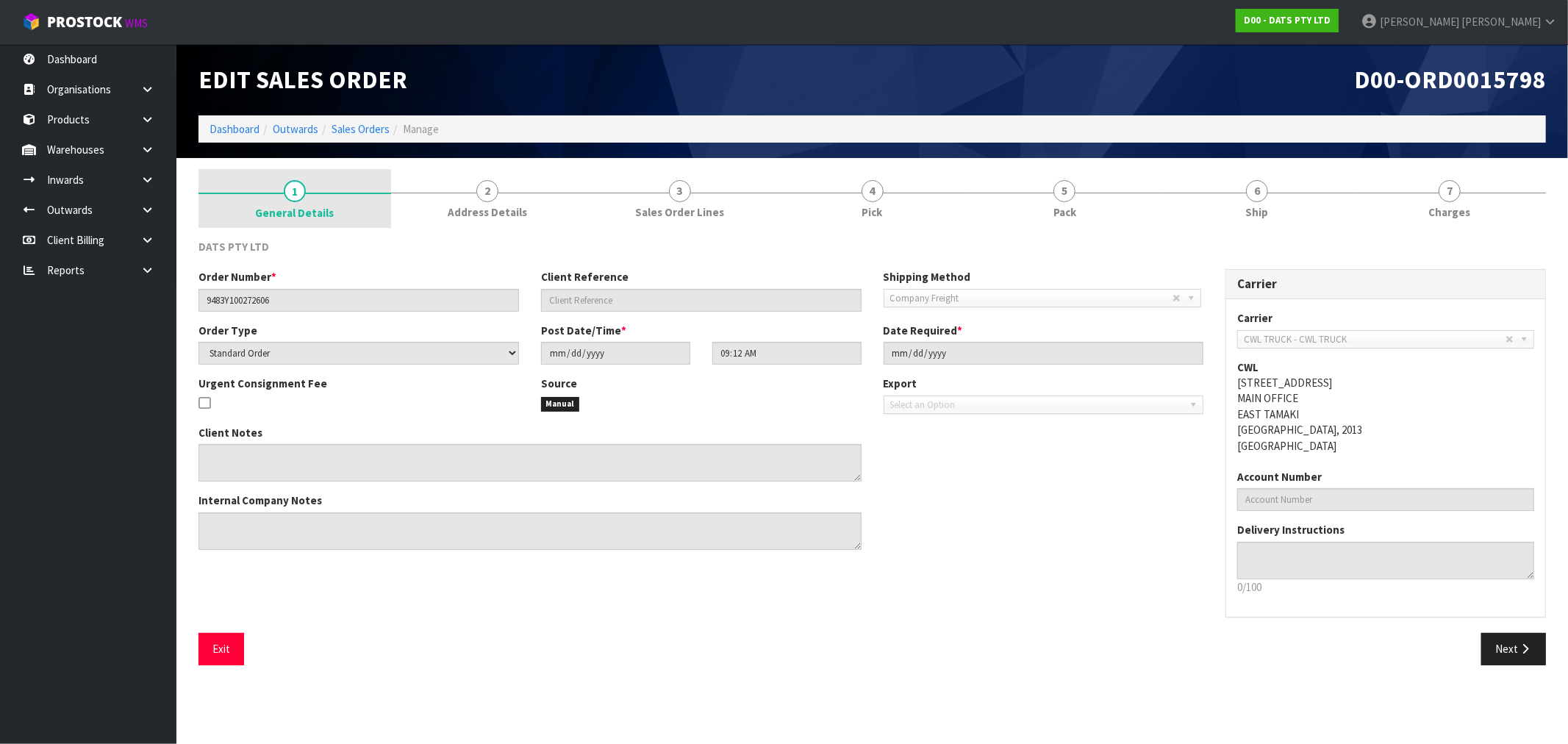
click at [328, 218] on span "General Details" at bounding box center [295, 212] width 79 height 15
click at [518, 188] on link "2 Address Details" at bounding box center [487, 198] width 193 height 58
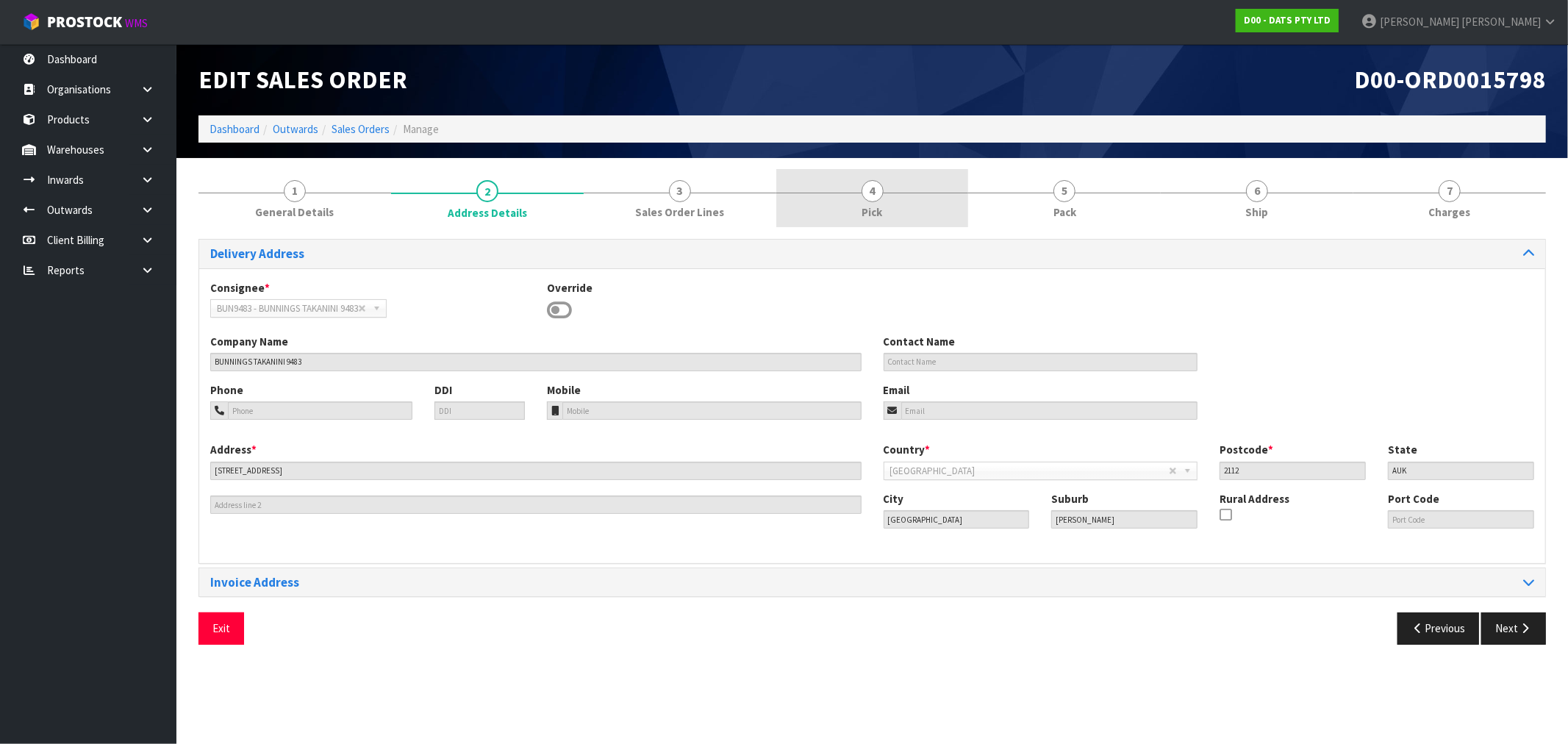
click at [821, 196] on link "4 Pick" at bounding box center [872, 198] width 193 height 58
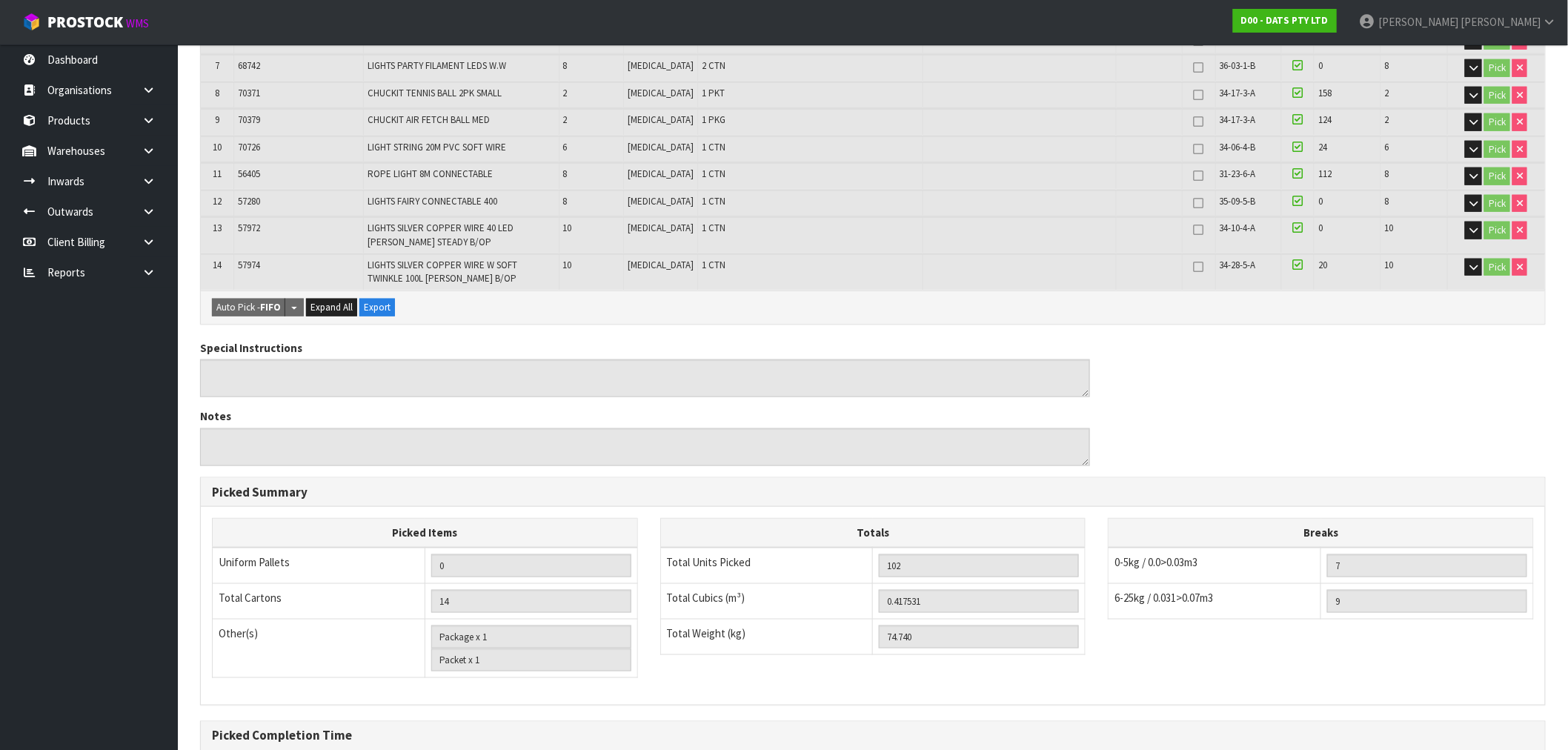
scroll to position [648, 0]
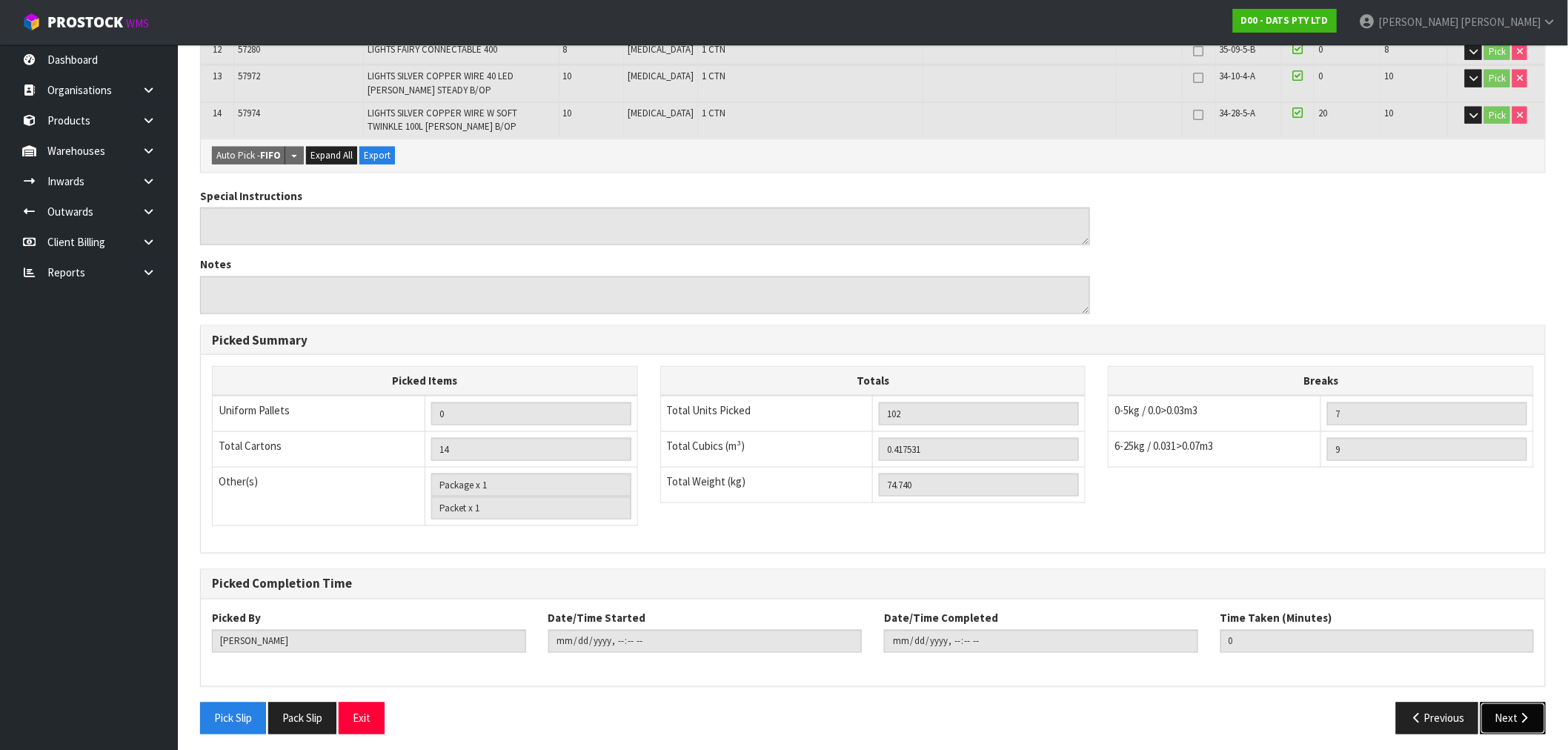
click at [1523, 702] on button "Next" at bounding box center [1513, 718] width 65 height 32
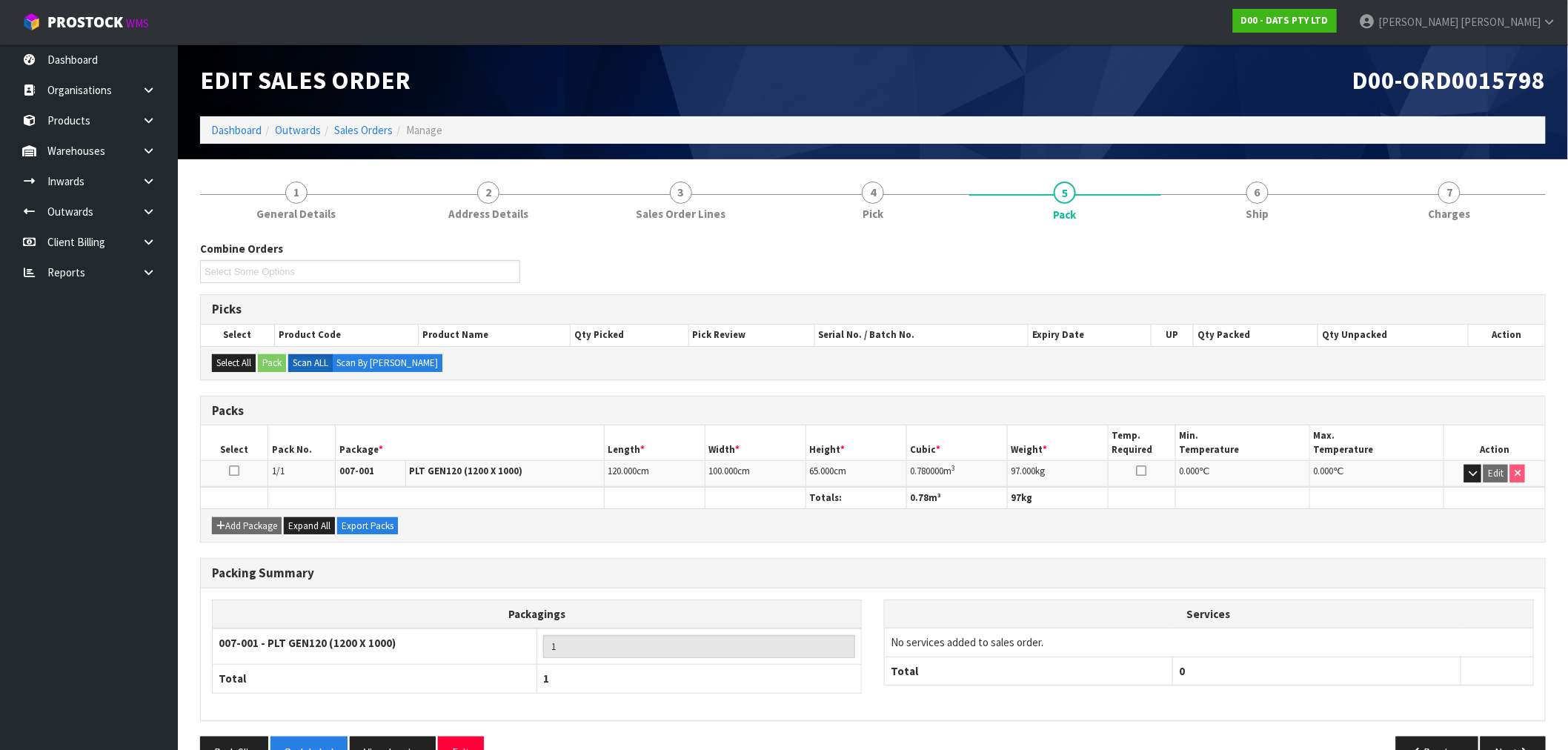
scroll to position [40, 0]
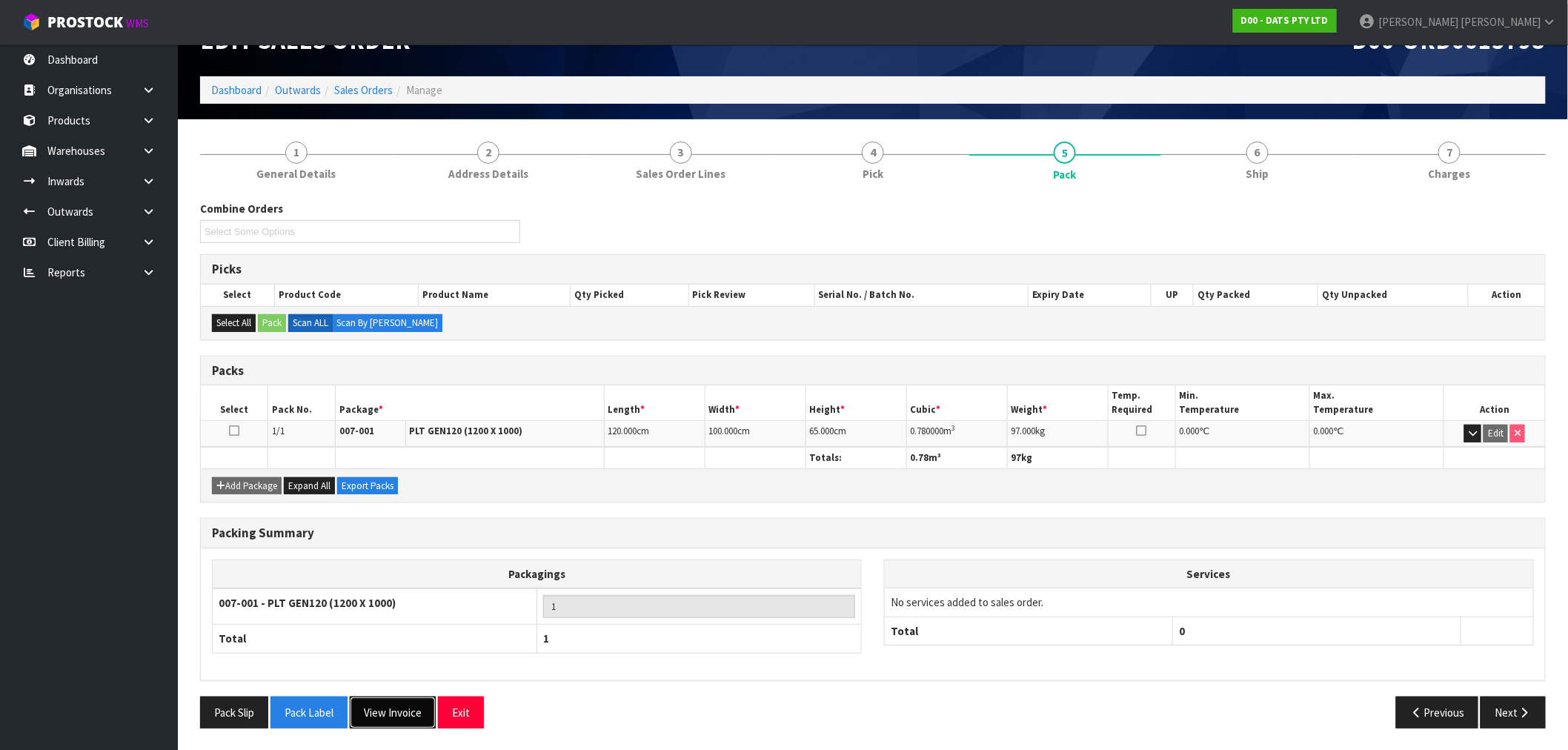
click at [410, 717] on button "View Invoice" at bounding box center [392, 713] width 86 height 32
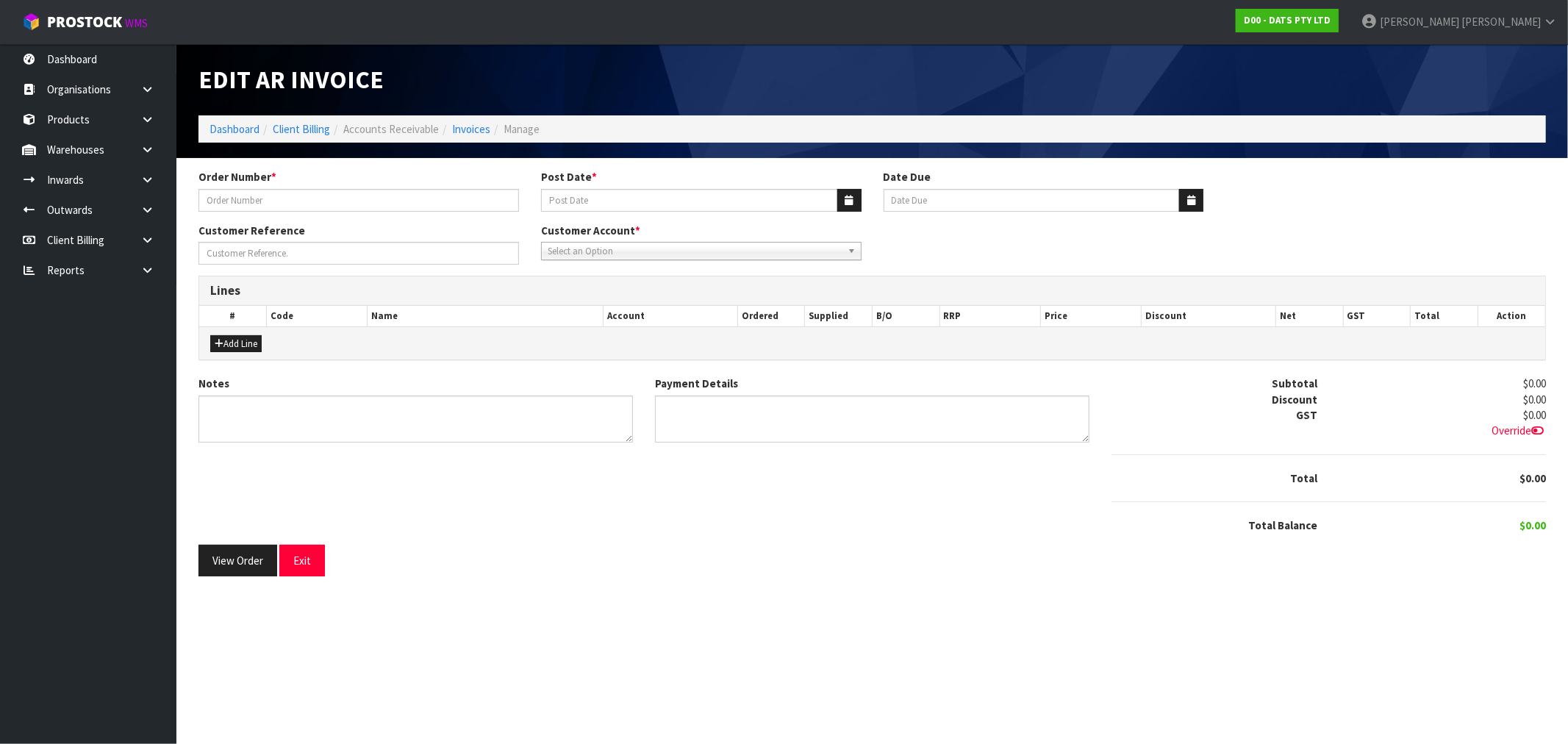
type input "9483Y100272606"
type input "[DATE]"
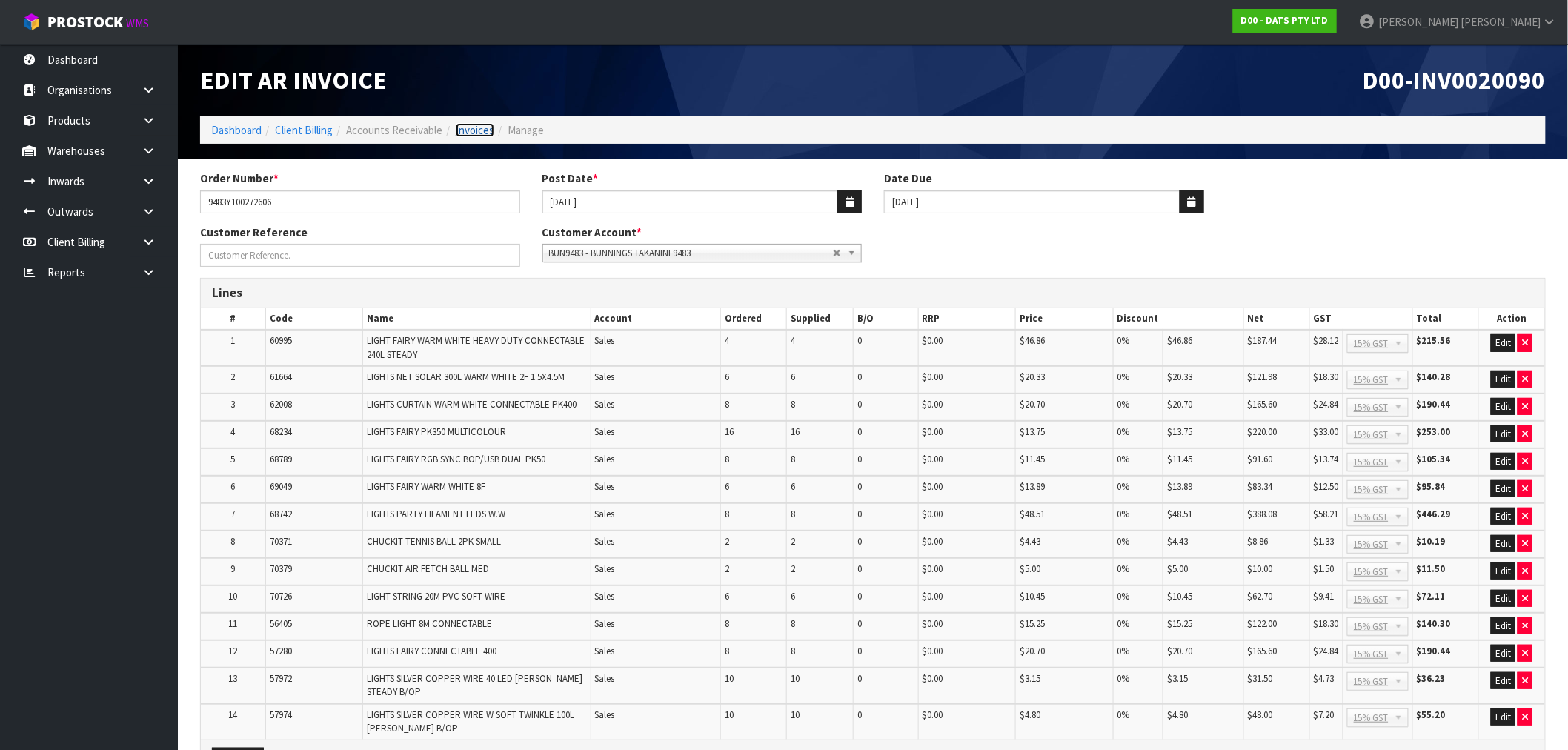
click at [465, 136] on link "Invoices" at bounding box center [474, 130] width 39 height 14
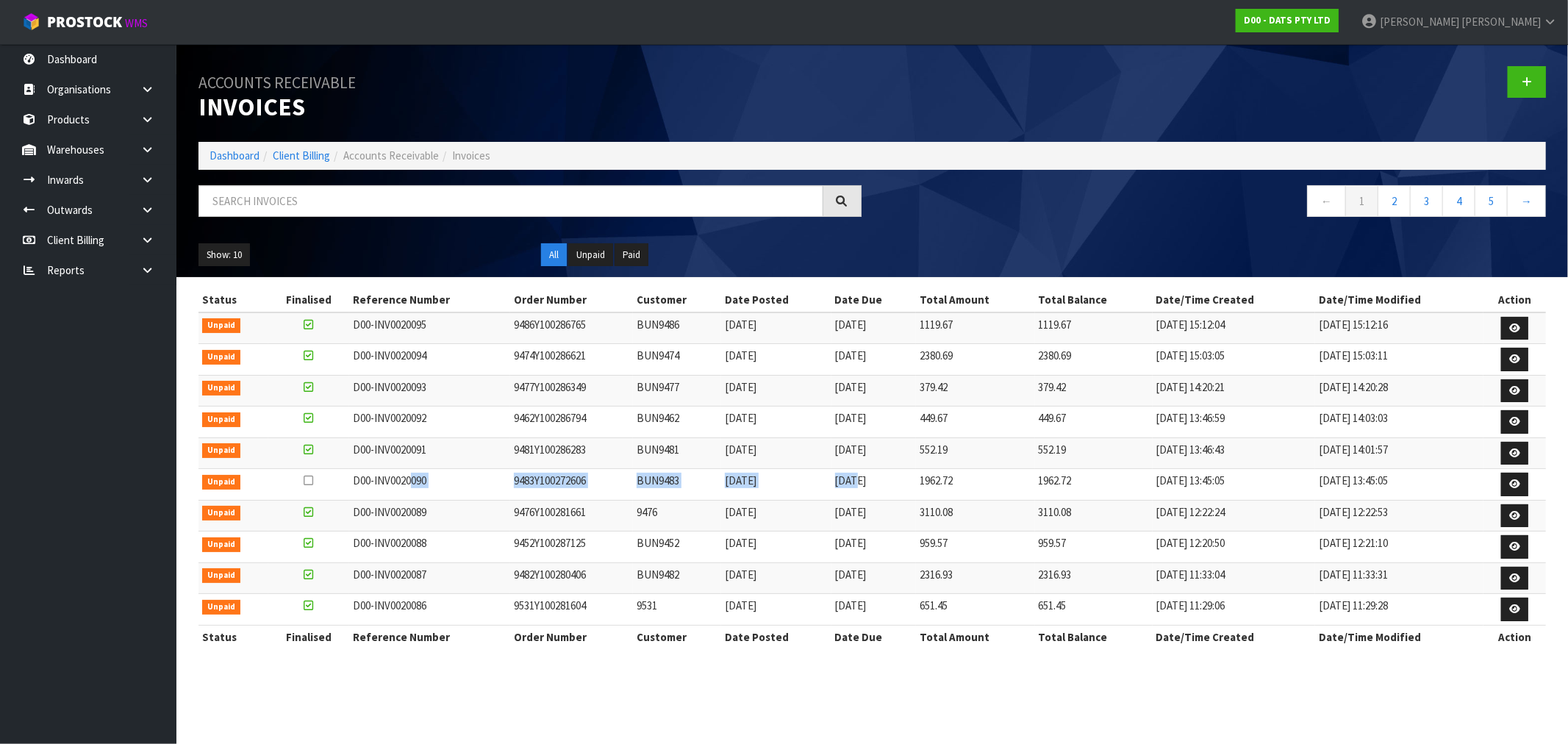
drag, startPoint x: 415, startPoint y: 483, endPoint x: 860, endPoint y: 483, distance: 445.0
click at [860, 483] on tr "Unpaid D00-INV0020090 9483Y100272606 BUN9483 26/09/2025 20/10/2025 1962.72 1962…" at bounding box center [872, 485] width 1347 height 32
click at [571, 369] on td "9474Y100286621" at bounding box center [571, 360] width 123 height 32
click at [540, 486] on td "9483Y100272606" at bounding box center [571, 485] width 123 height 32
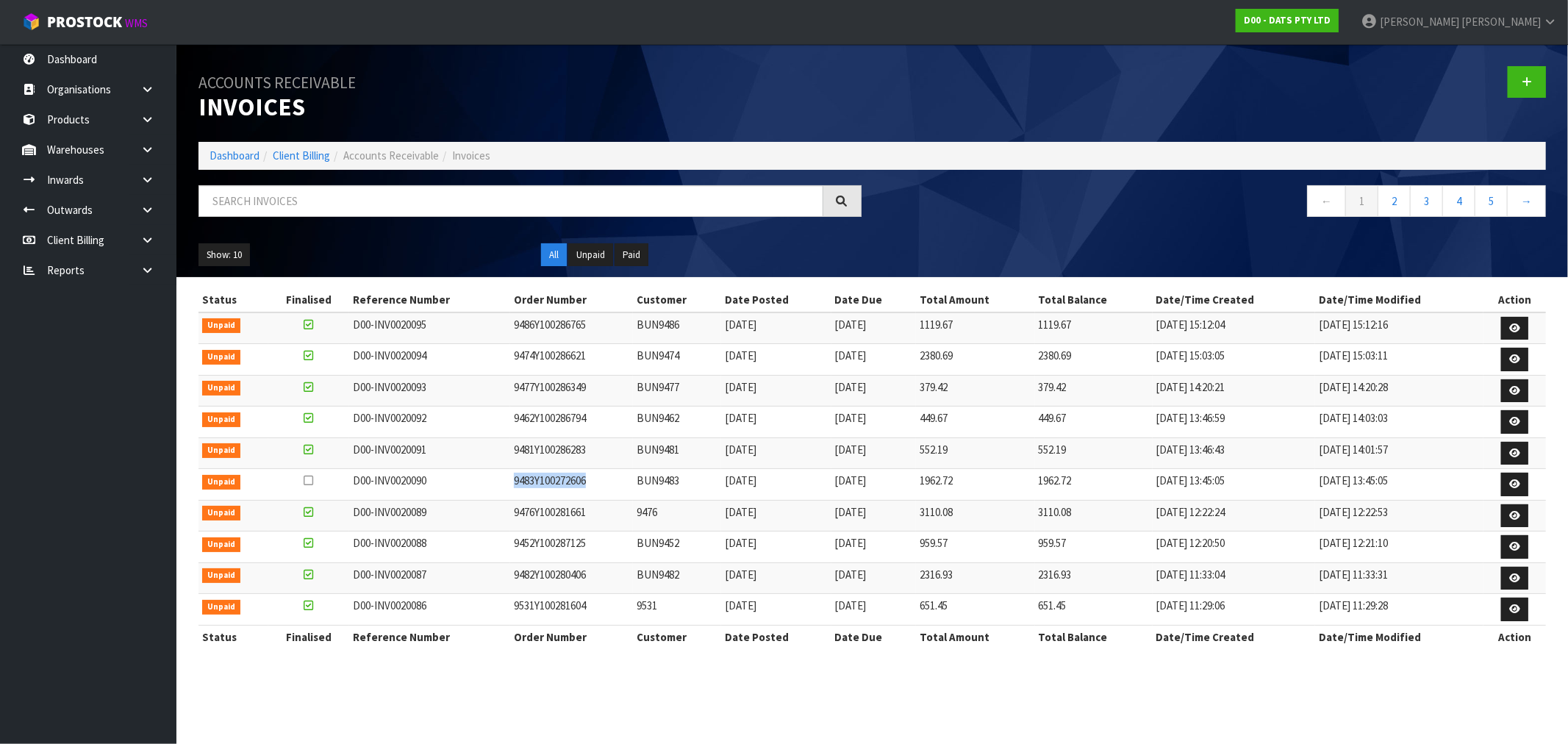
copy td "9483Y100272606"
click at [1519, 485] on icon at bounding box center [1514, 483] width 11 height 10
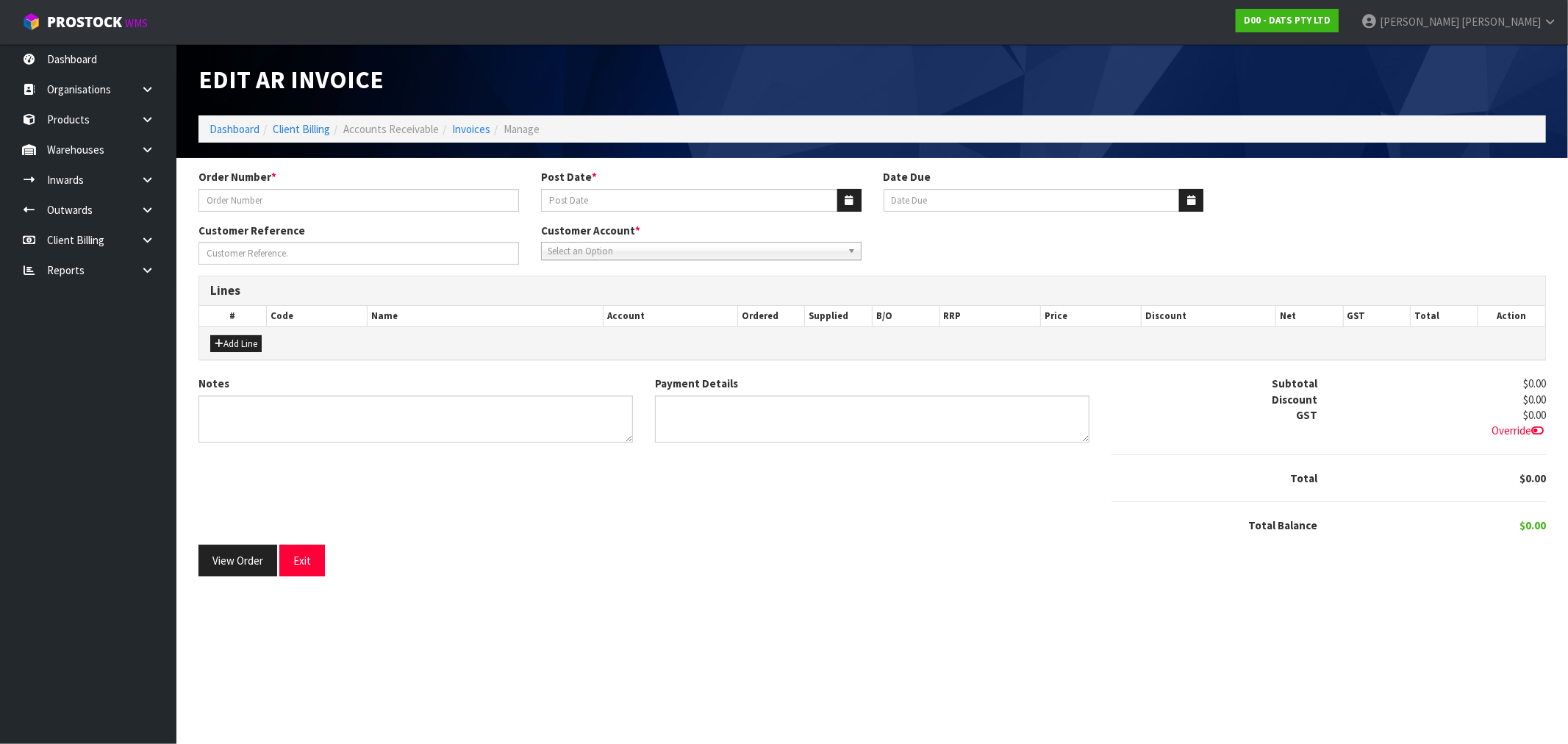
type input "9483Y100272606"
type input "[DATE]"
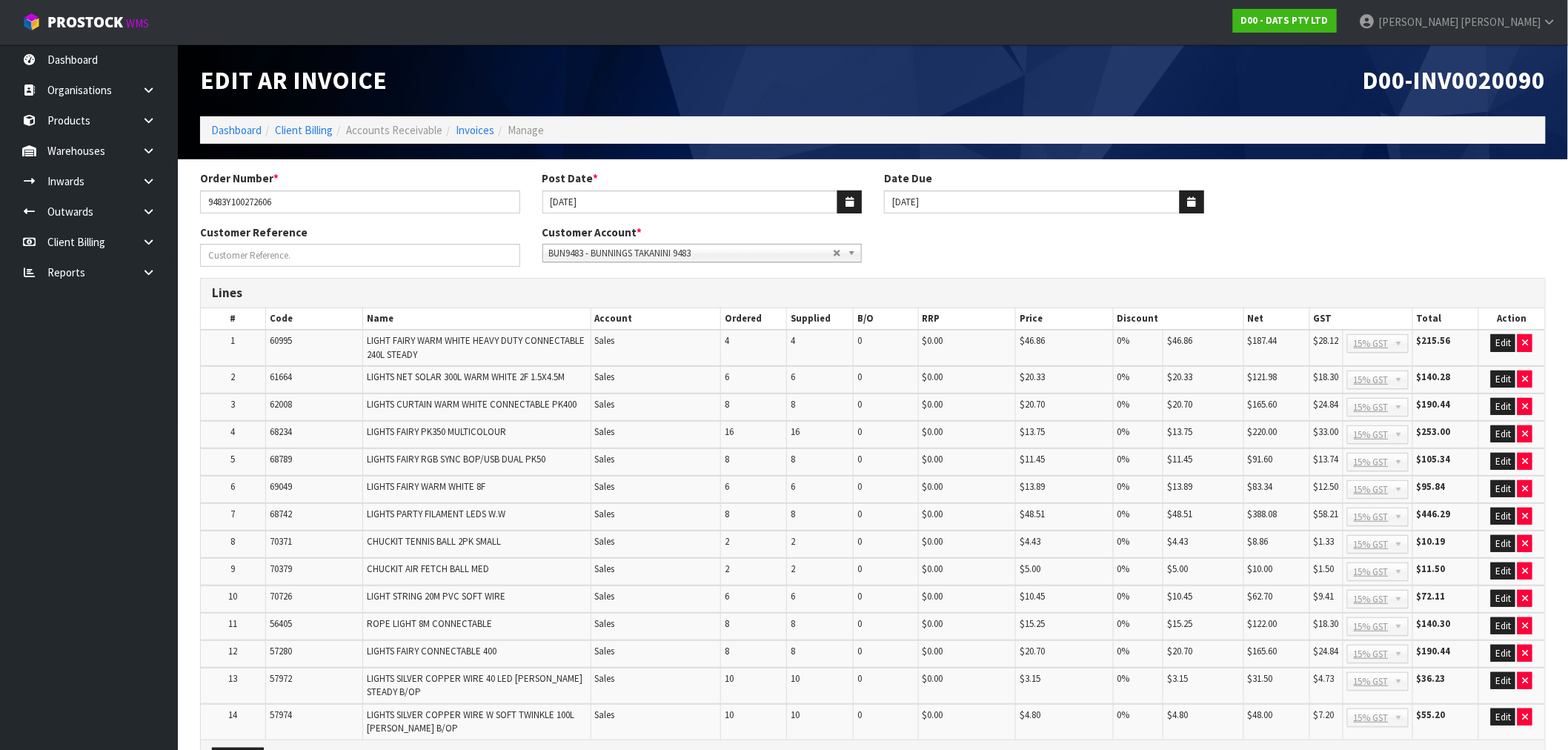
click at [1497, 94] on span "D00-INV0020090" at bounding box center [1454, 80] width 183 height 31
copy span "INV0020090"
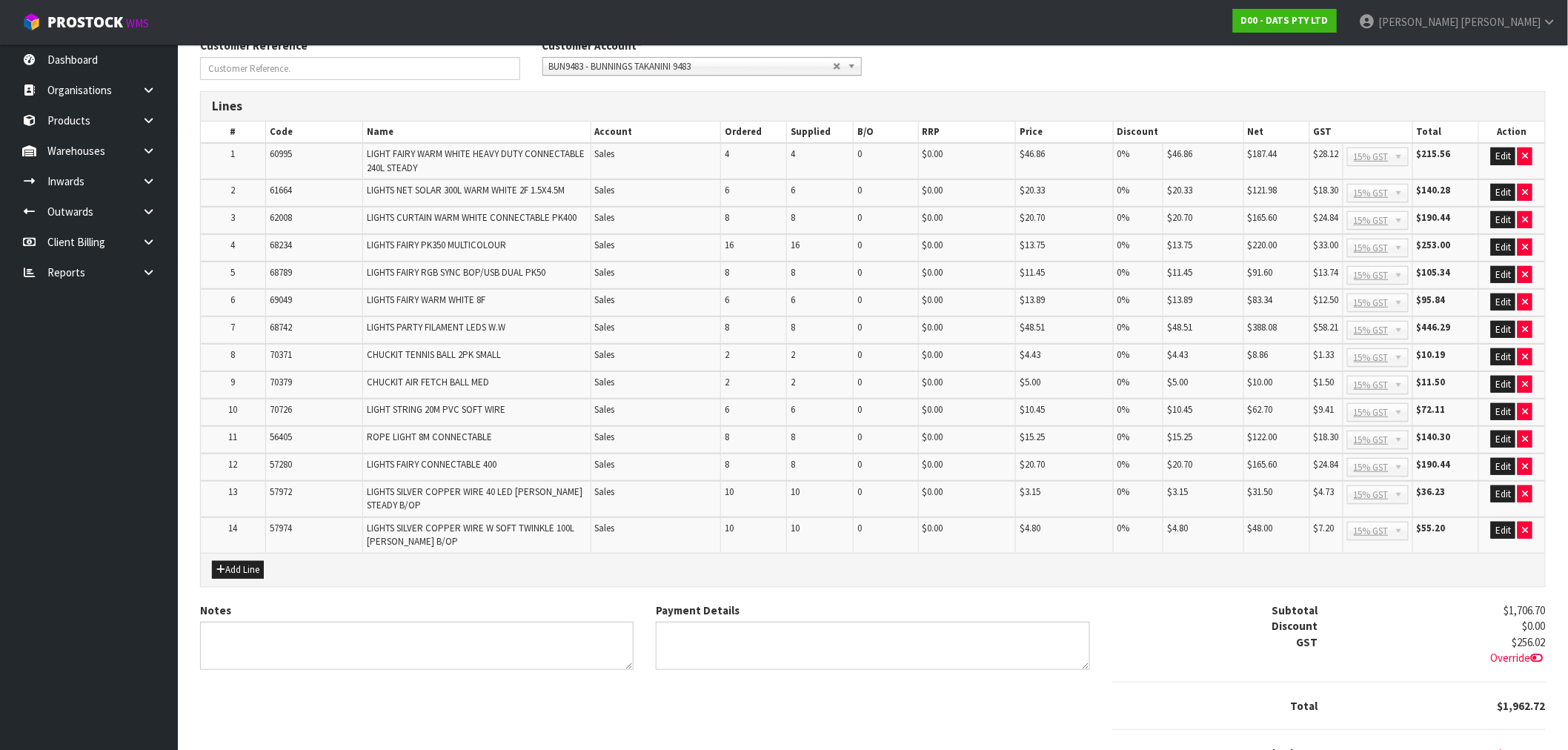
scroll to position [254, 0]
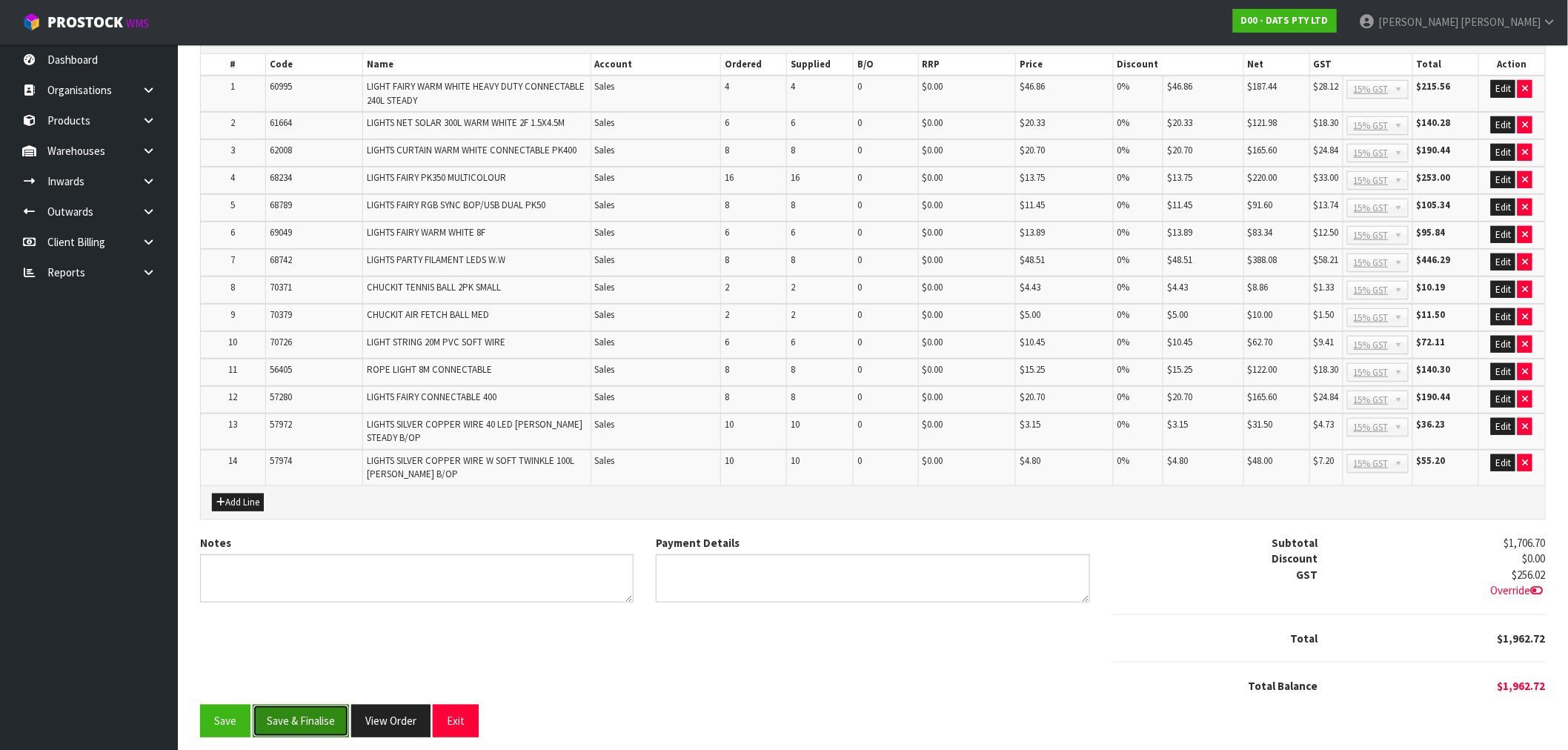
click at [320, 717] on button "Save & Finalise" at bounding box center [301, 720] width 96 height 32
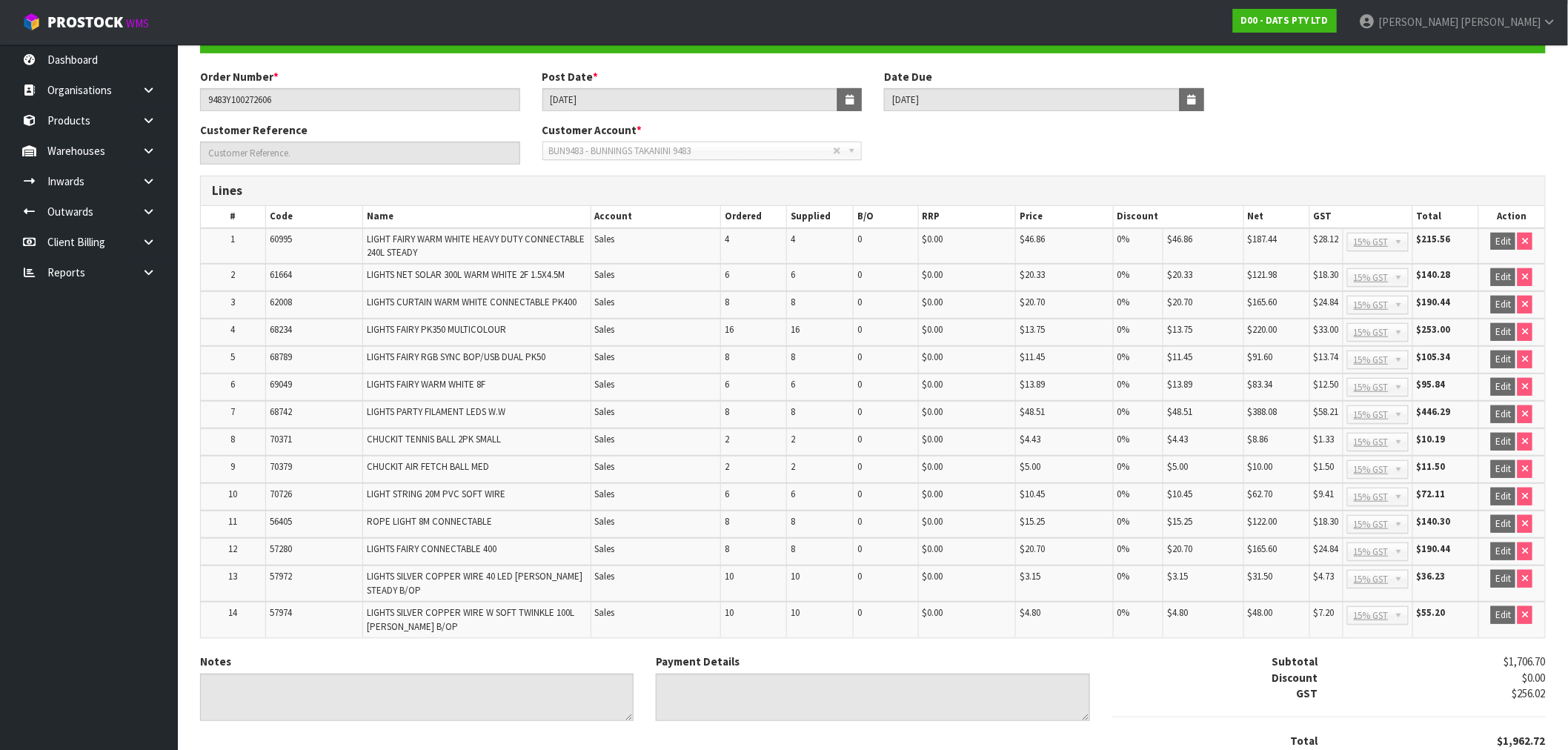
scroll to position [260, 0]
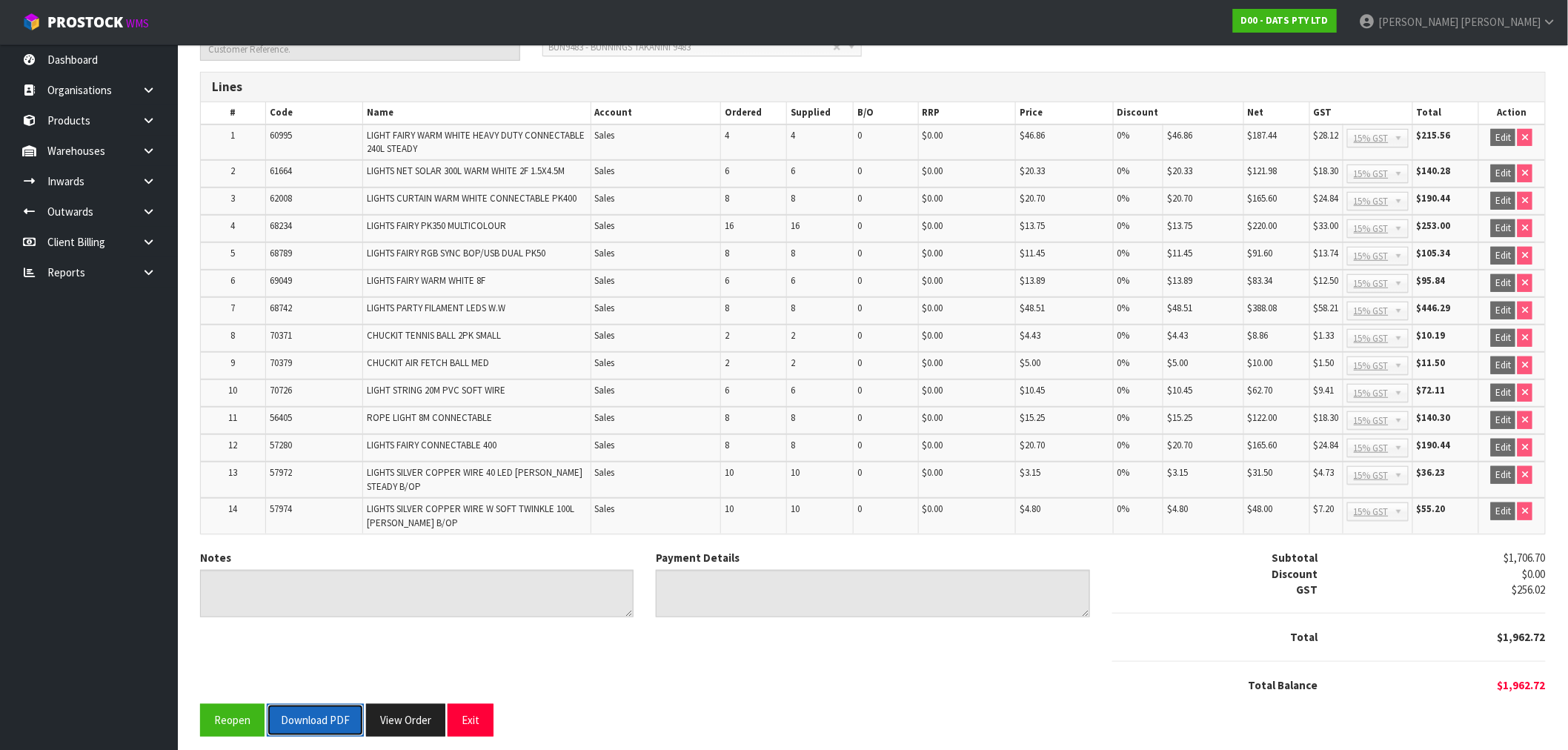
click at [318, 711] on button "Download PDF" at bounding box center [315, 720] width 97 height 32
click at [401, 707] on button "View Order" at bounding box center [422, 720] width 79 height 32
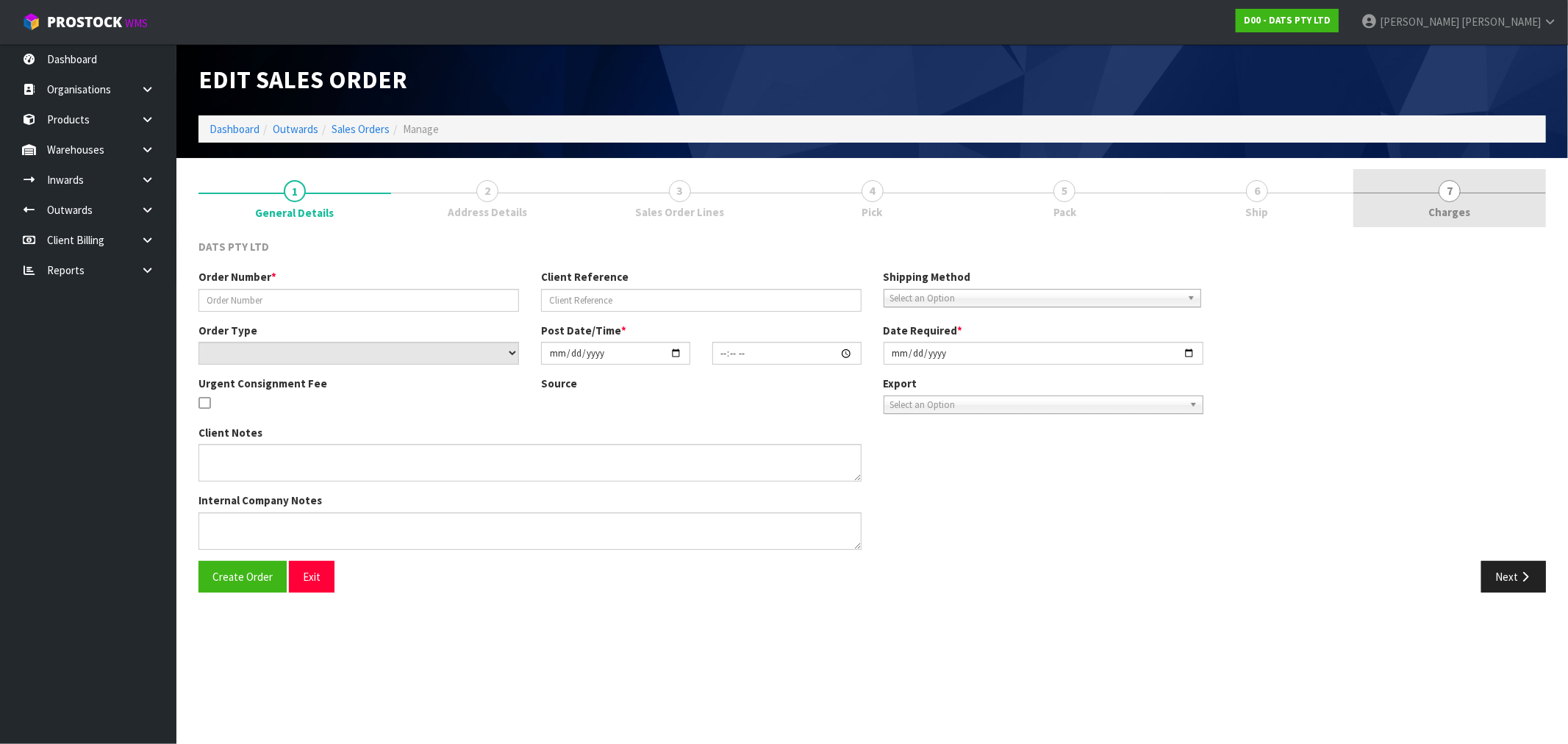
type input "9483Y100272606"
select select "number:0"
type input "2025-09-19"
type input "09:12:00.000"
type input "2025-09-19"
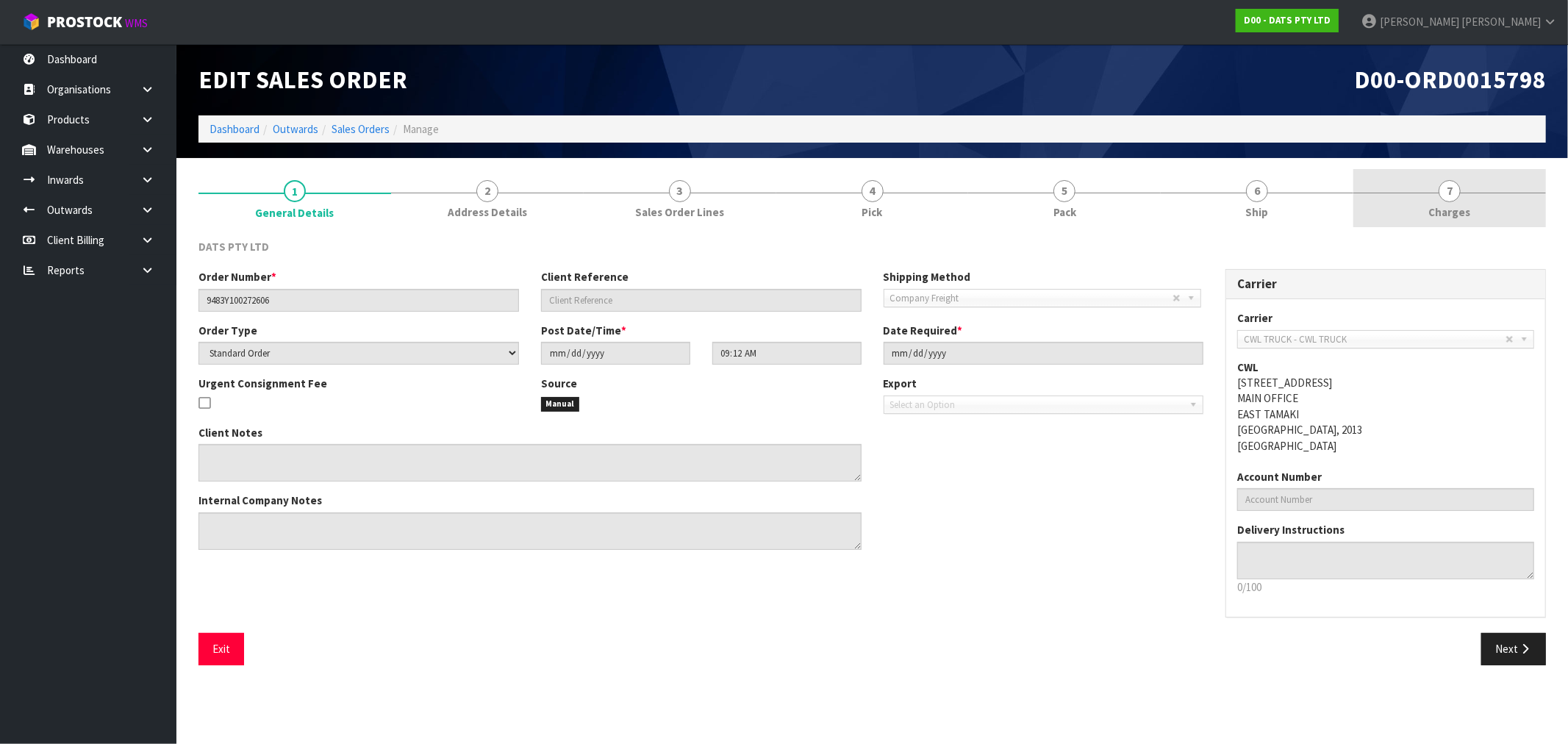
click at [1529, 187] on link "7 Charges" at bounding box center [1449, 198] width 193 height 58
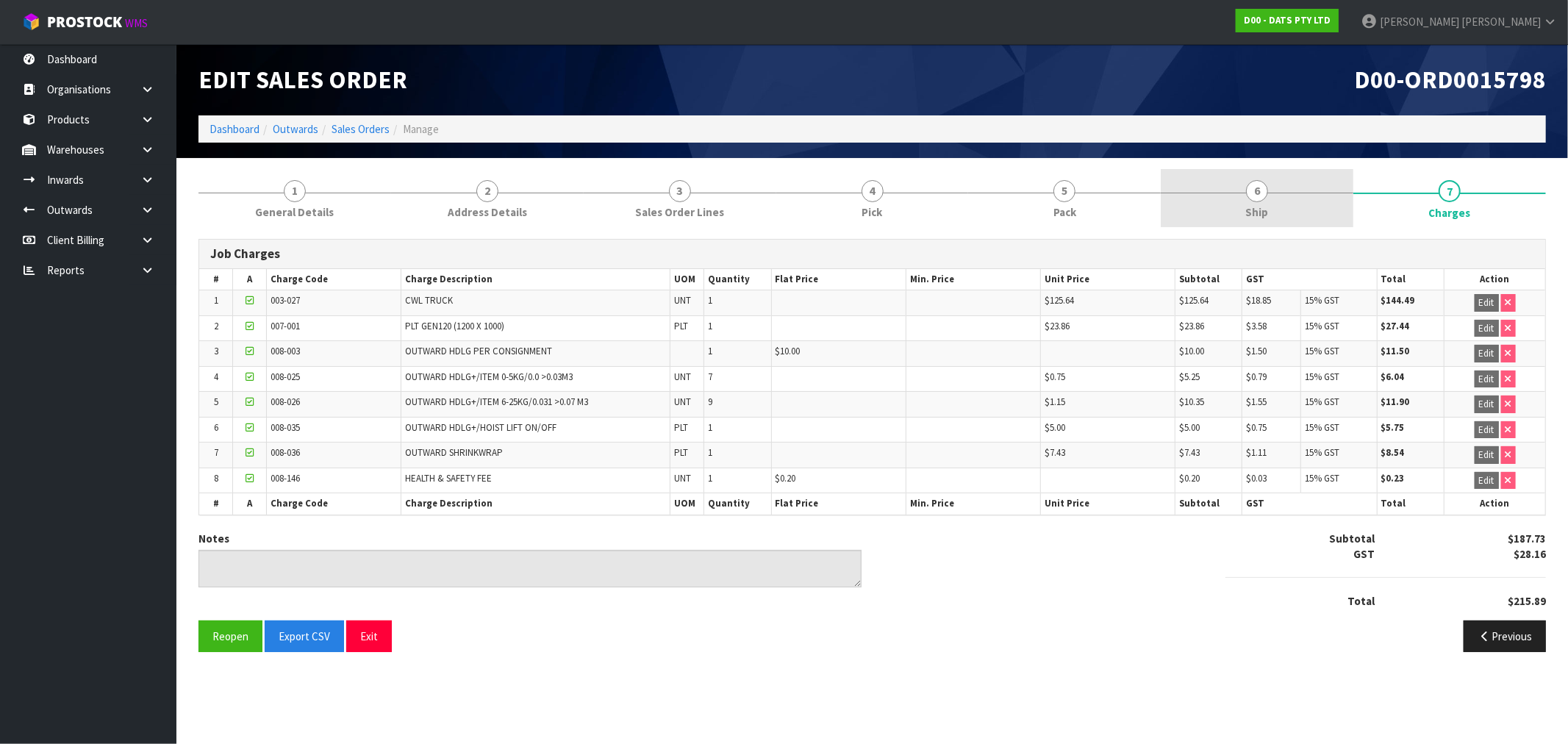
click at [1236, 185] on link "6 Ship" at bounding box center [1257, 198] width 193 height 58
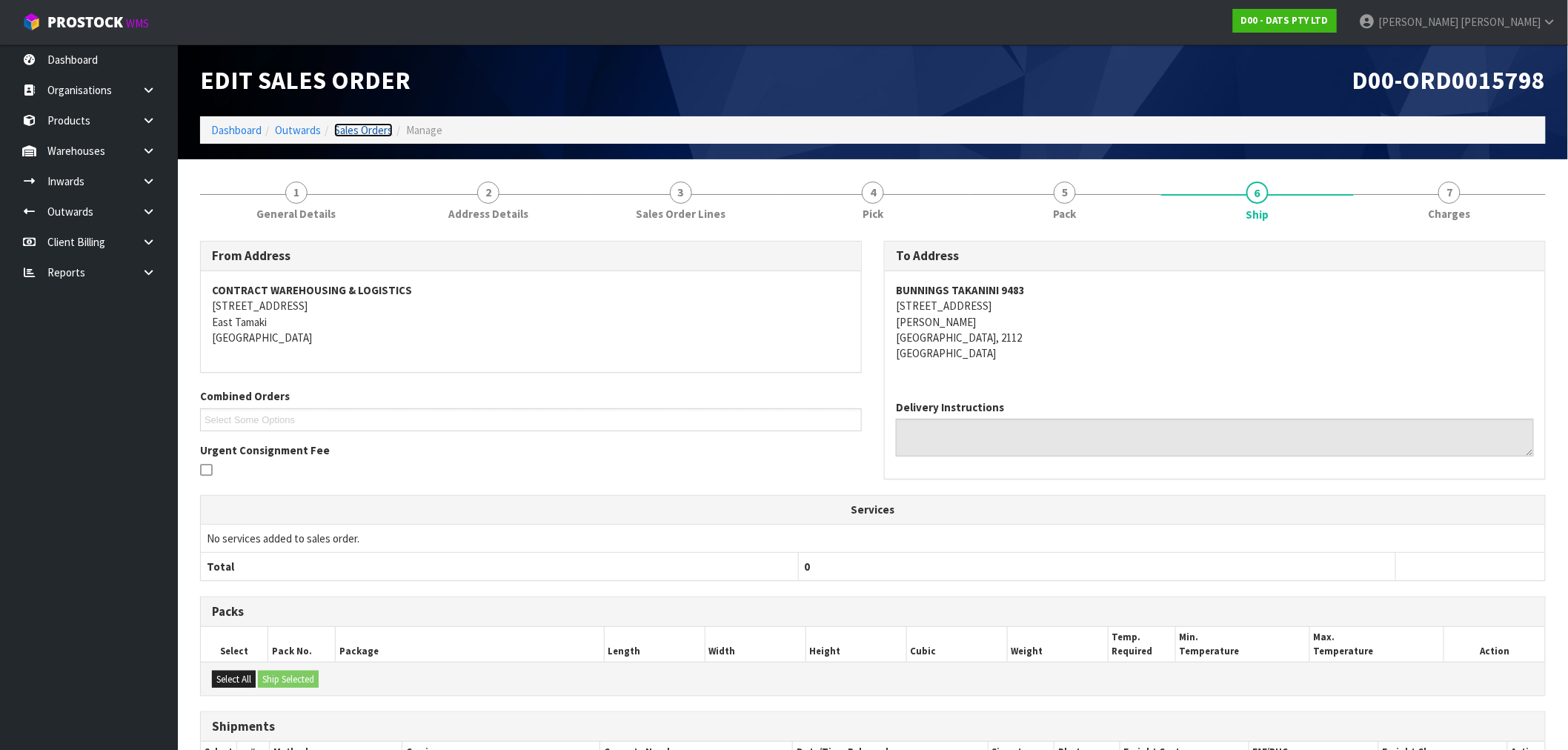
click at [374, 133] on link "Sales Orders" at bounding box center [363, 130] width 59 height 14
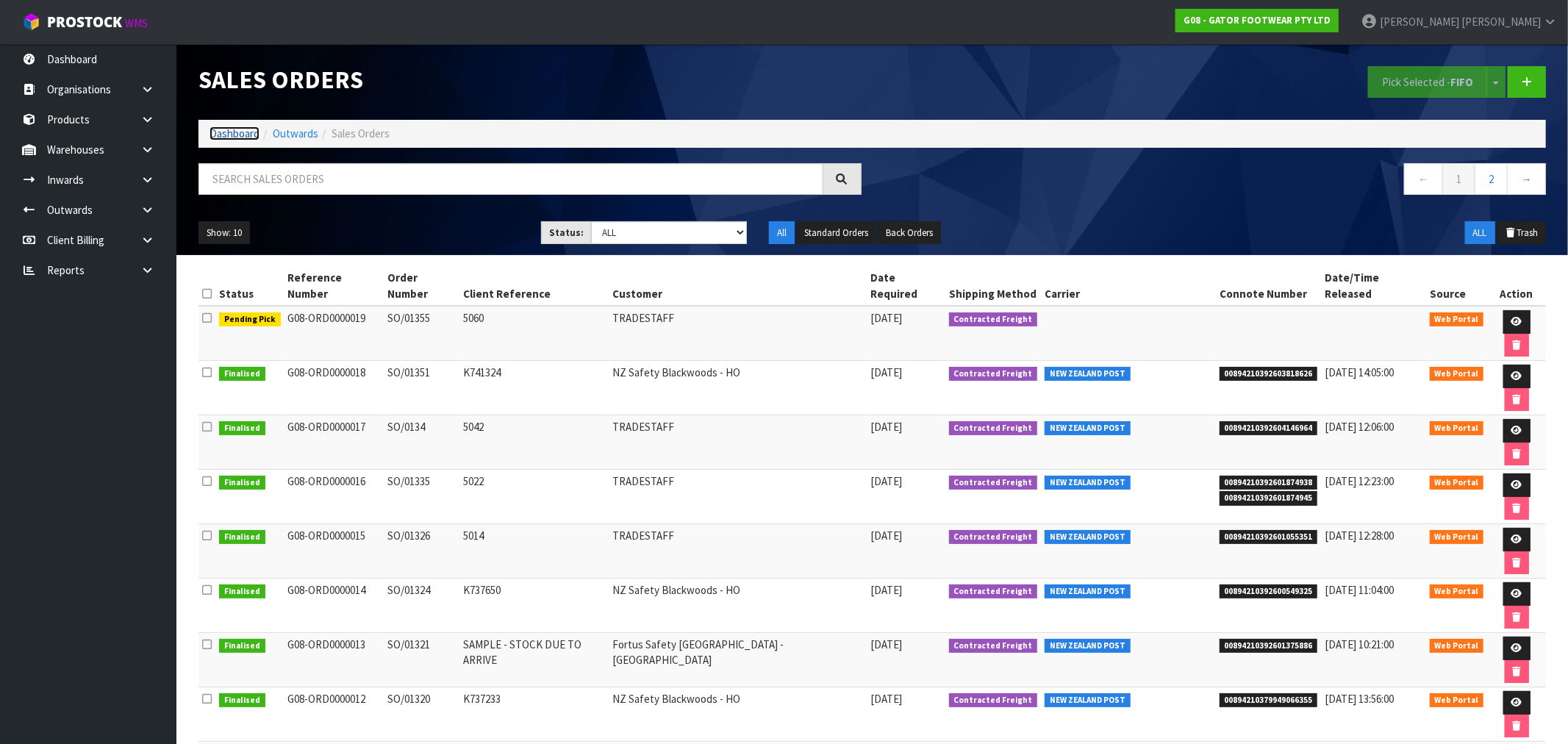
click at [218, 135] on link "Dashboard" at bounding box center [234, 133] width 50 height 14
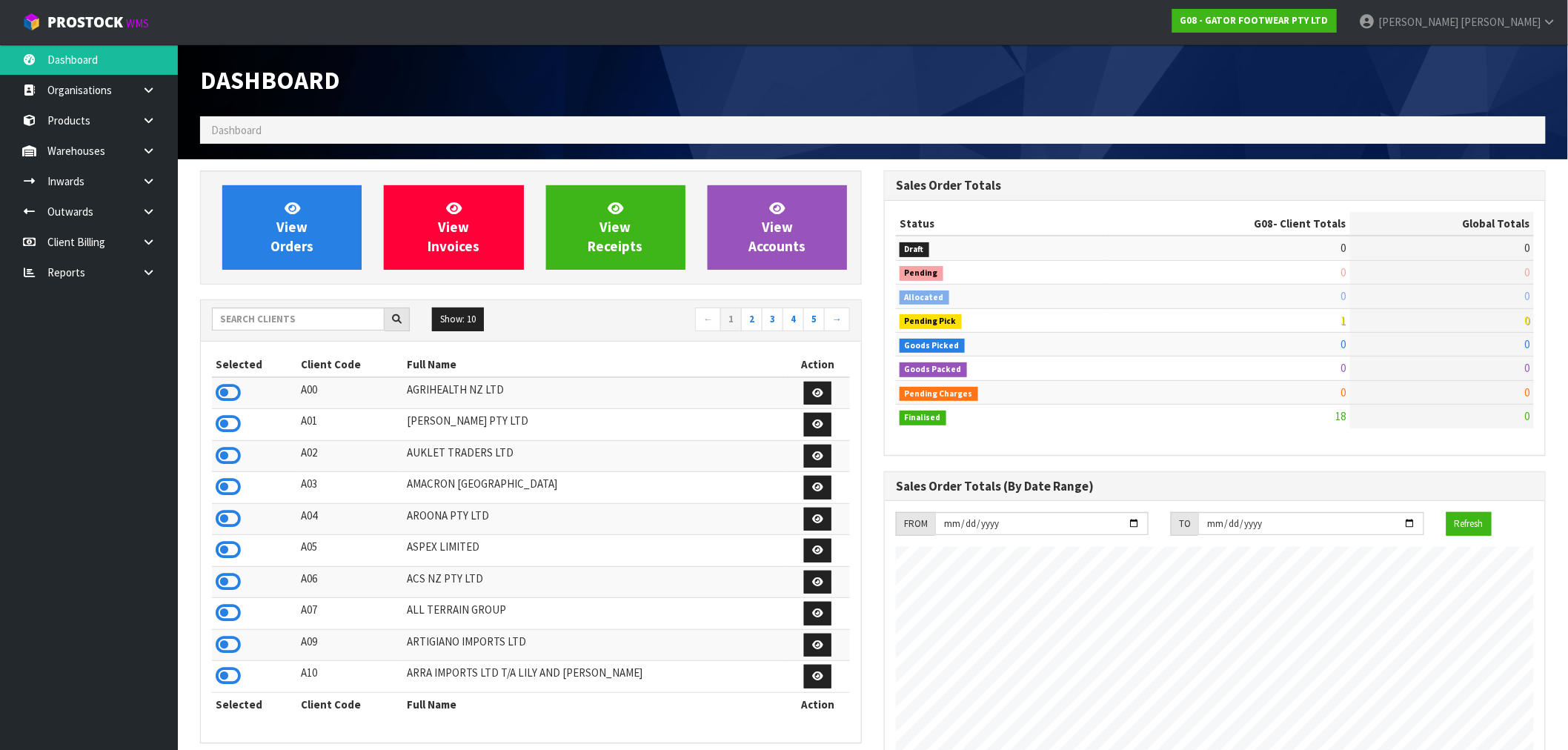
scroll to position [1026, 684]
click at [307, 318] on input "text" at bounding box center [298, 319] width 173 height 23
click at [264, 315] on input "text" at bounding box center [298, 319] width 173 height 23
type input "K01"
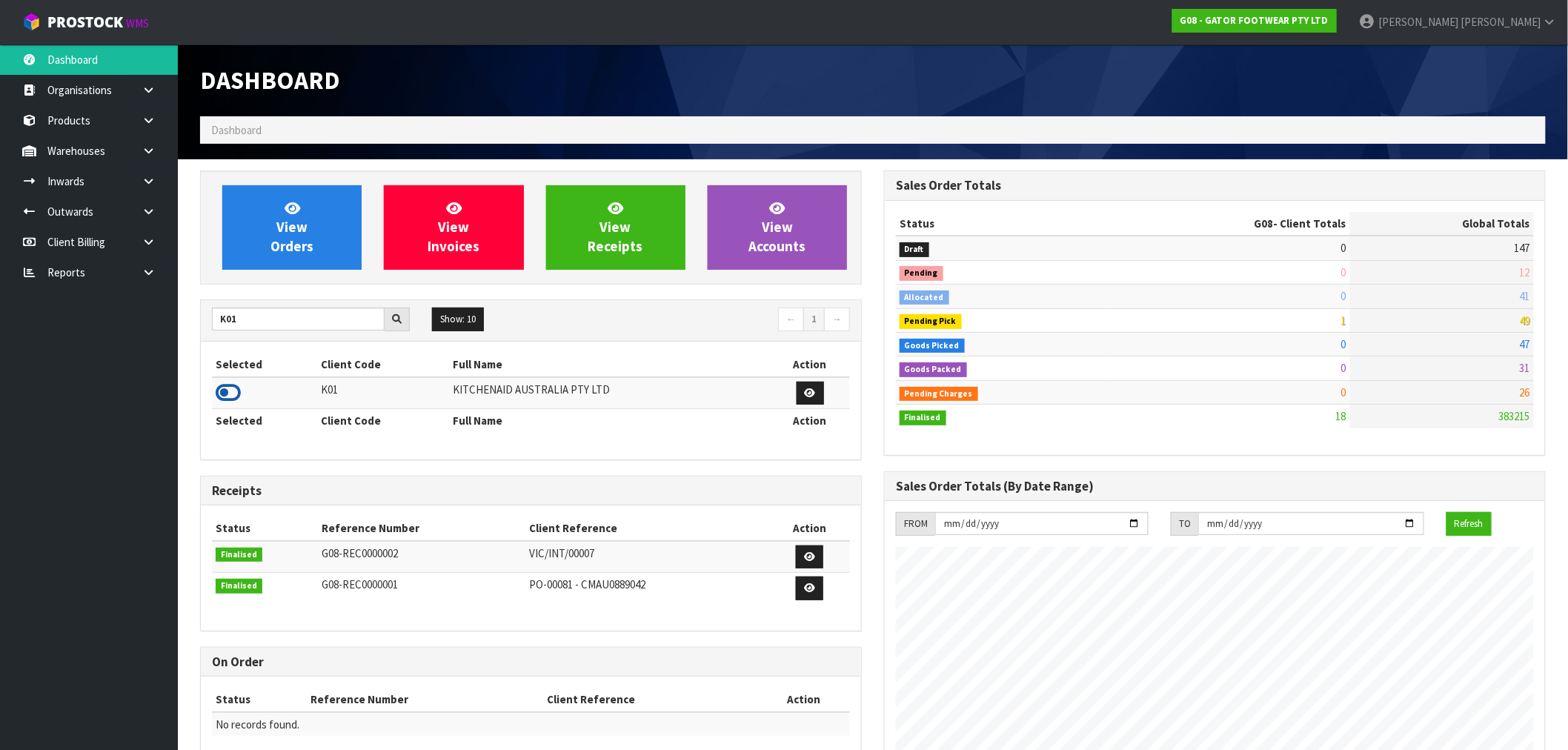
click at [230, 394] on icon at bounding box center [228, 392] width 25 height 22
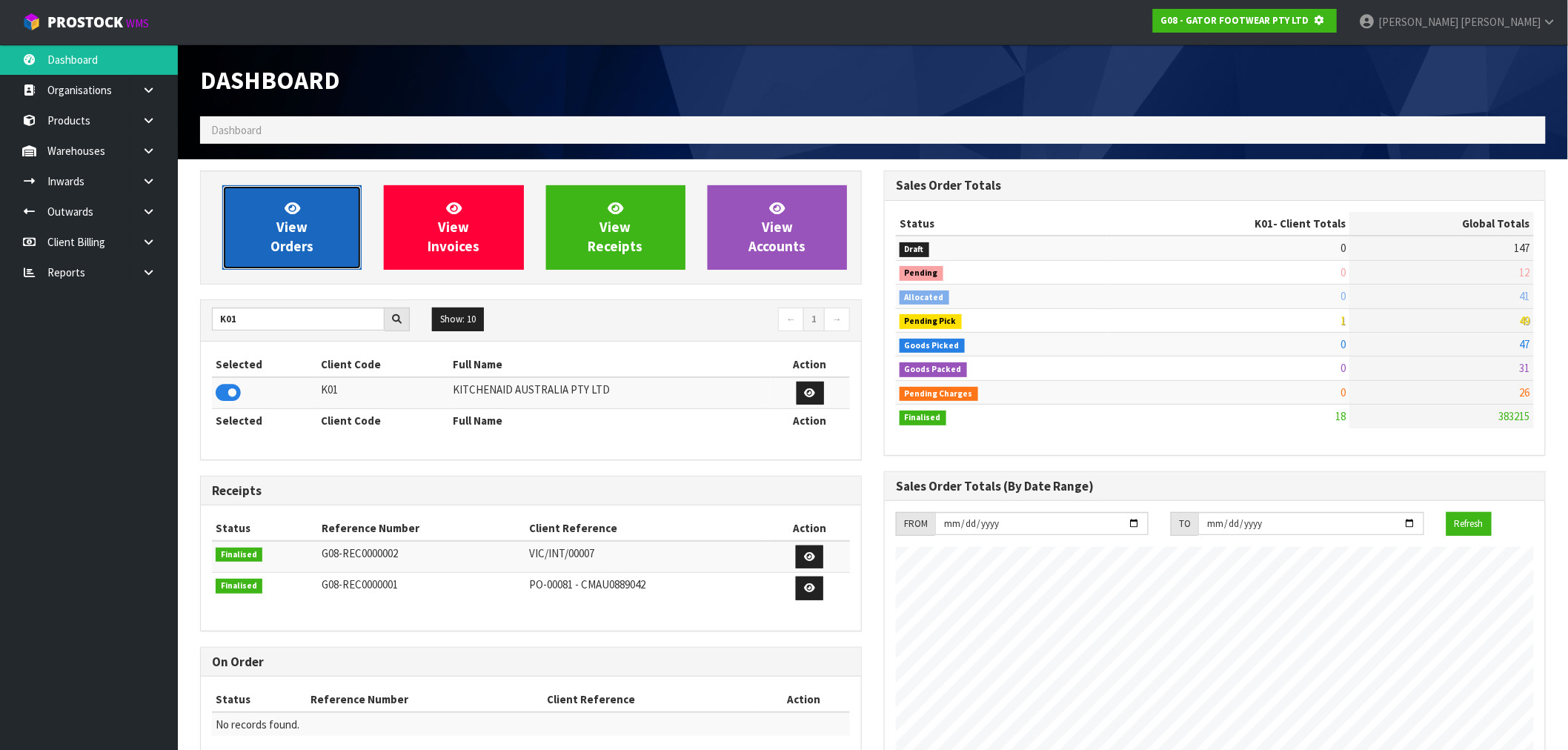
scroll to position [739885, 740235]
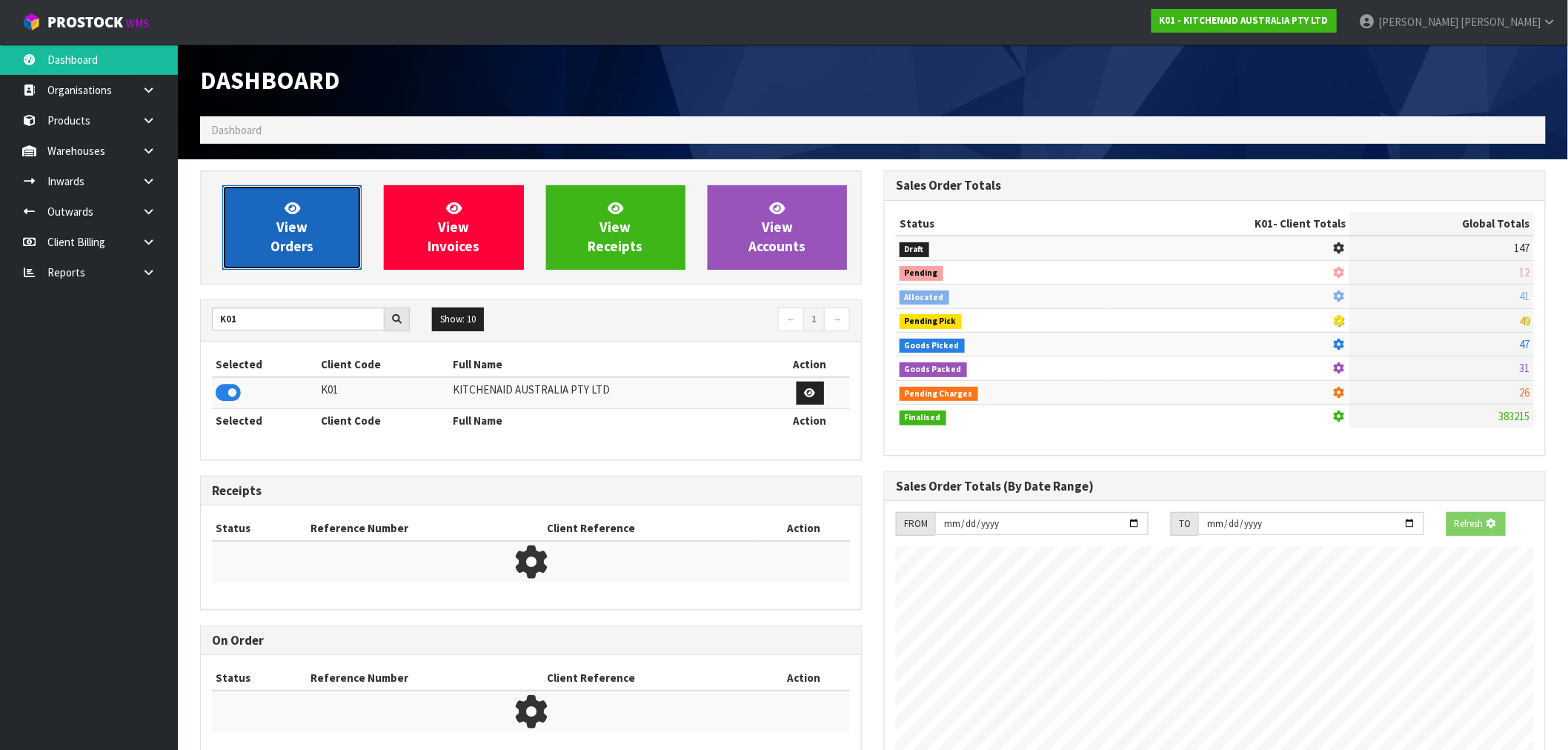
click at [292, 237] on span "View Orders" at bounding box center [292, 227] width 43 height 56
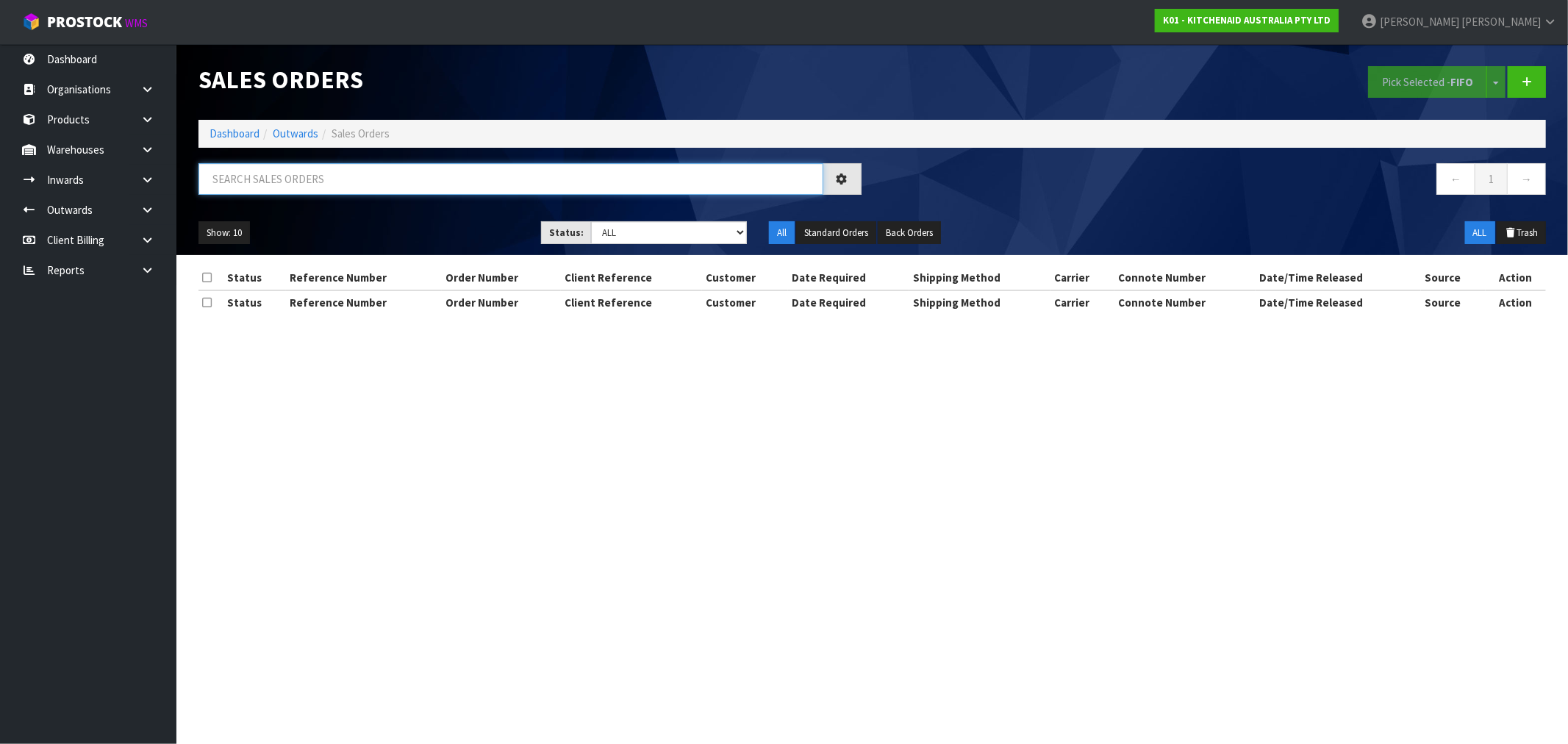
click at [289, 187] on input "text" at bounding box center [511, 179] width 625 height 32
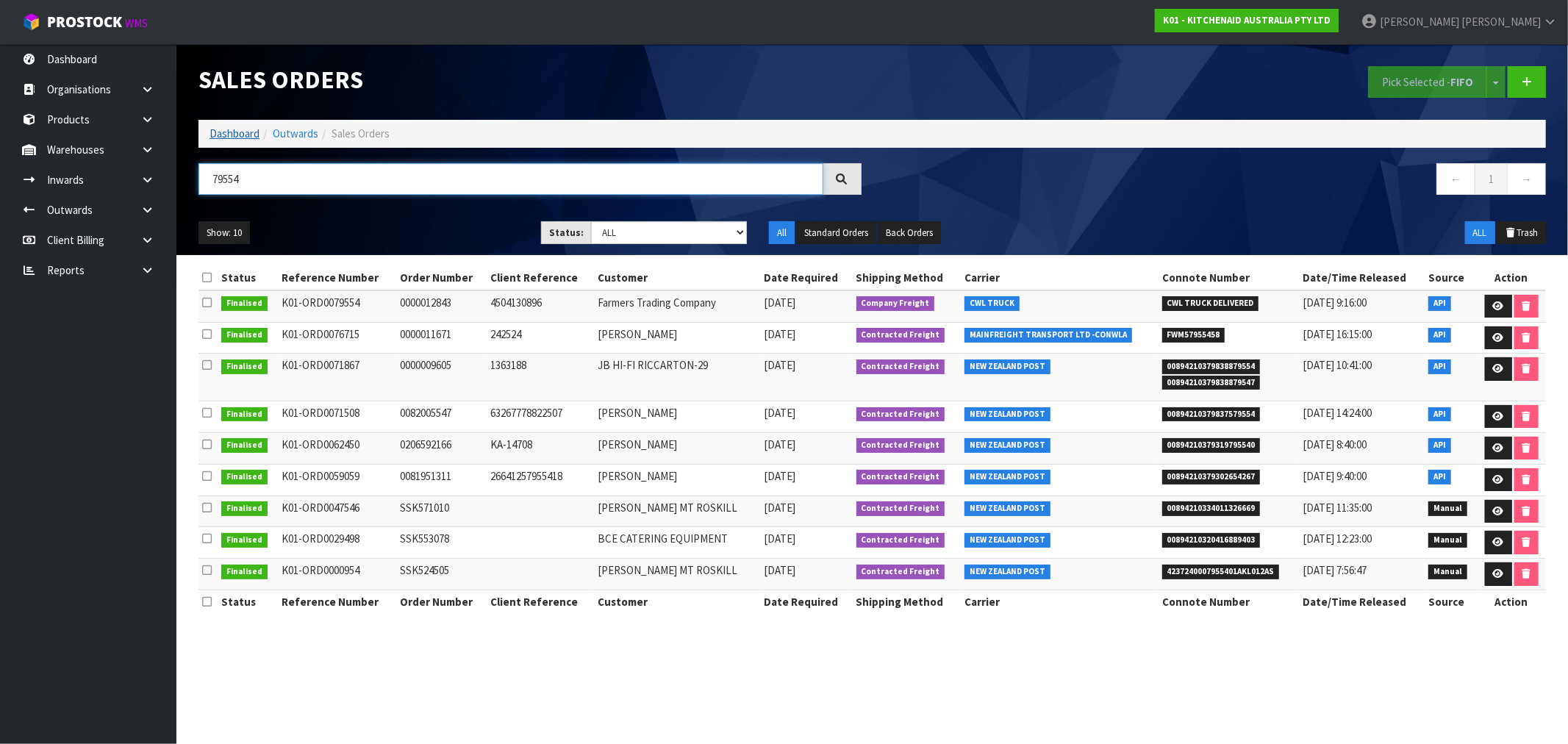
type input "79554"
click at [237, 140] on link "Dashboard" at bounding box center [234, 133] width 50 height 14
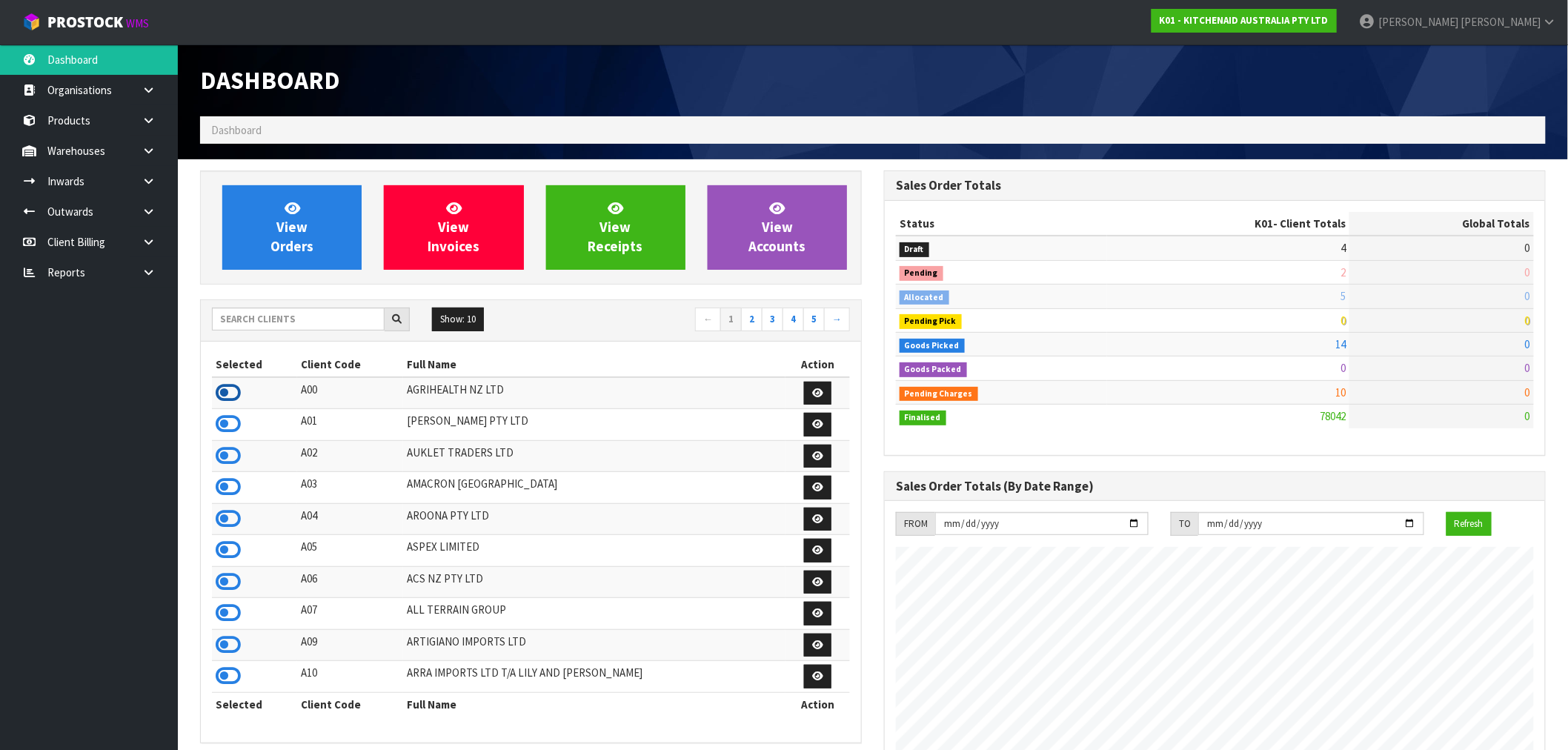
scroll to position [739685, 740235]
click at [222, 402] on icon at bounding box center [228, 392] width 25 height 22
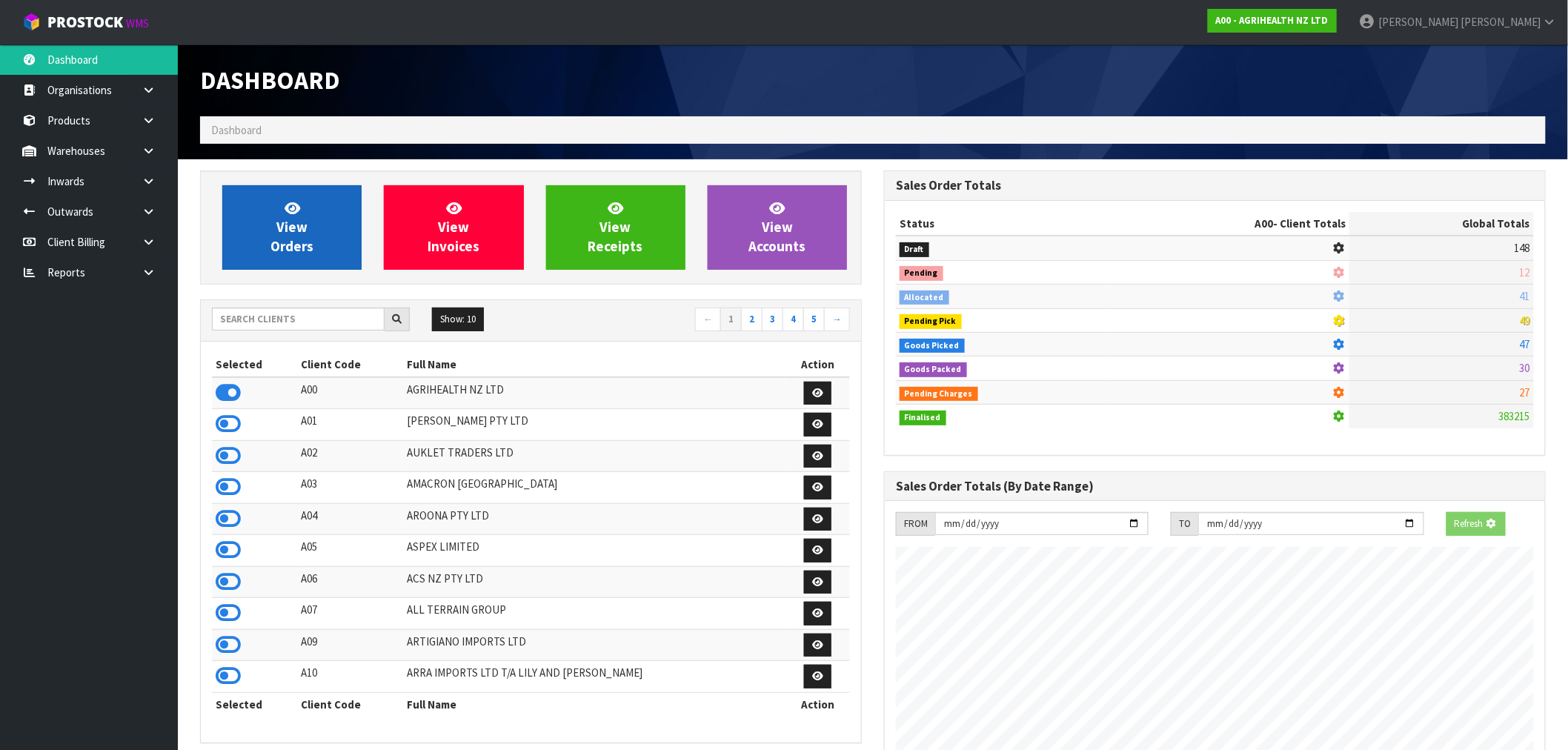
scroll to position [1122, 684]
click at [276, 235] on link "View Orders" at bounding box center [292, 227] width 139 height 85
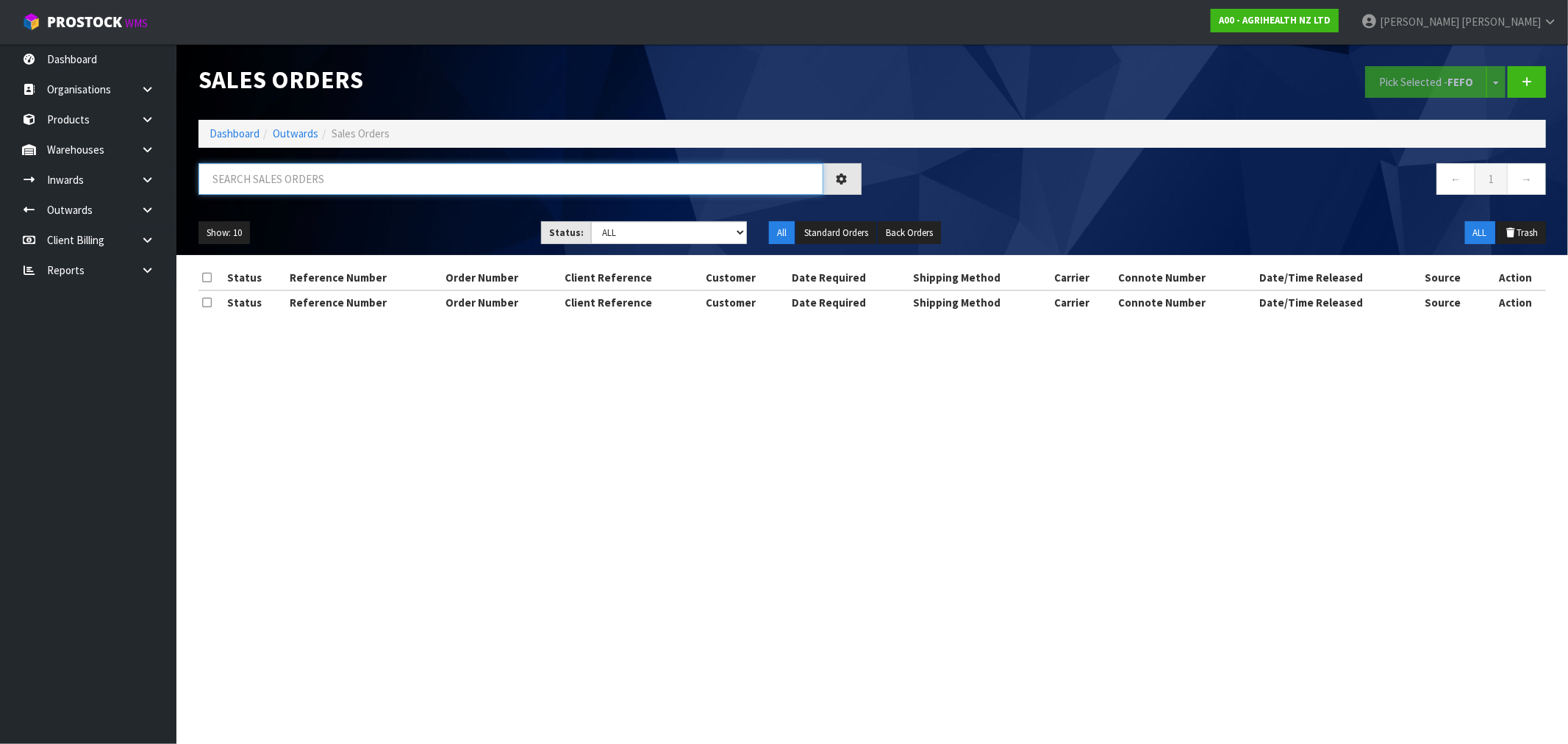
click at [351, 184] on input "text" at bounding box center [511, 179] width 625 height 32
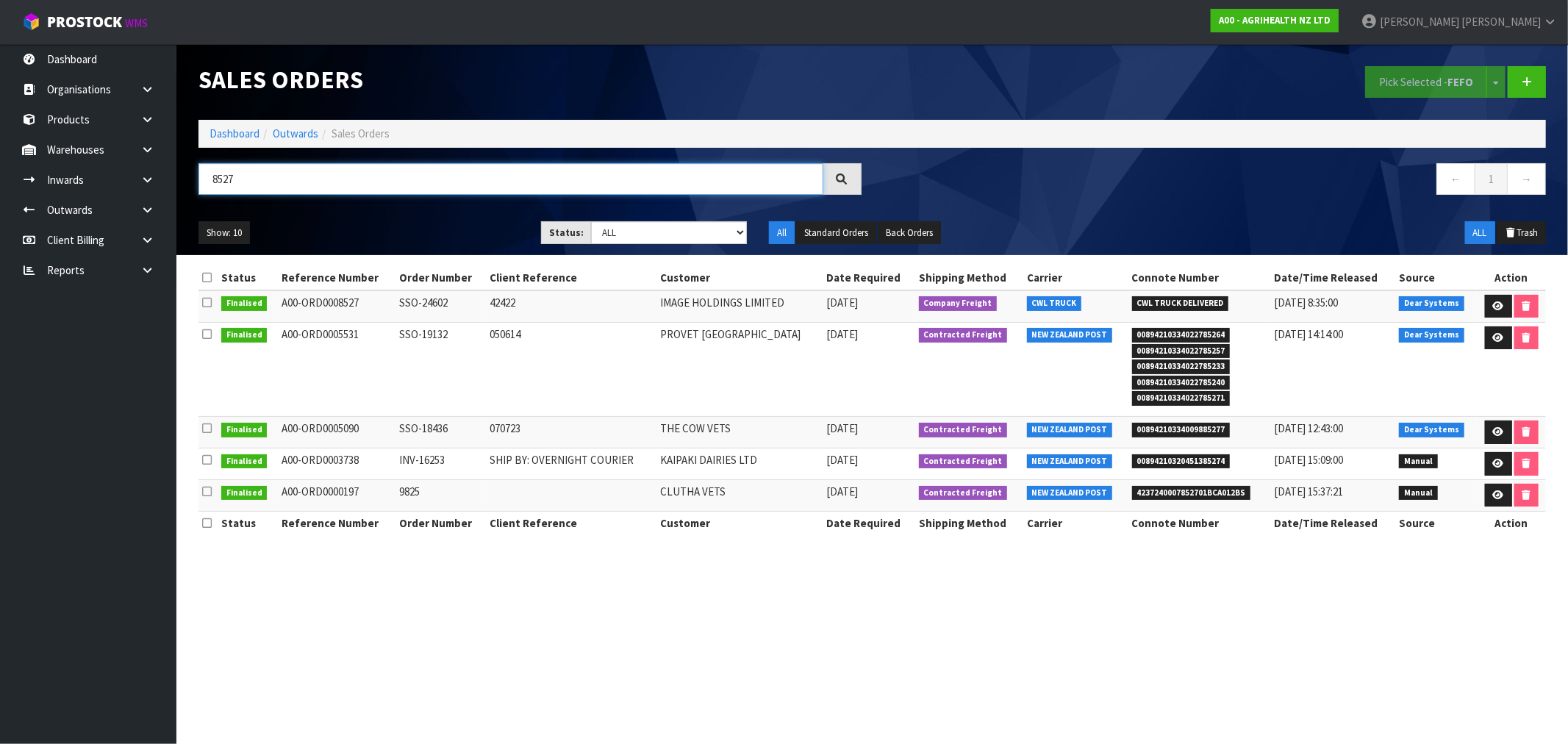
click at [351, 184] on input "8527" at bounding box center [511, 179] width 625 height 32
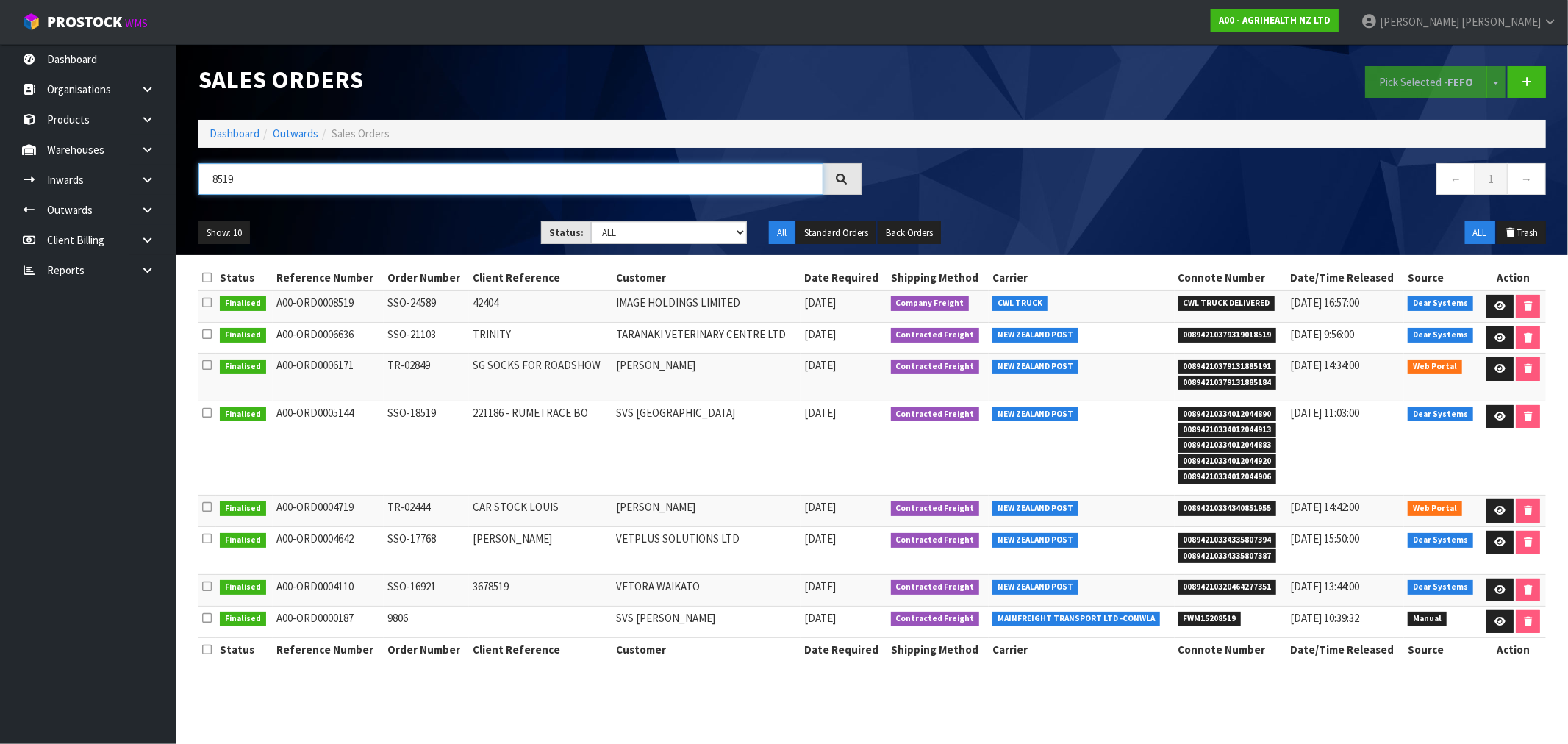
click at [351, 184] on input "8519" at bounding box center [511, 179] width 625 height 32
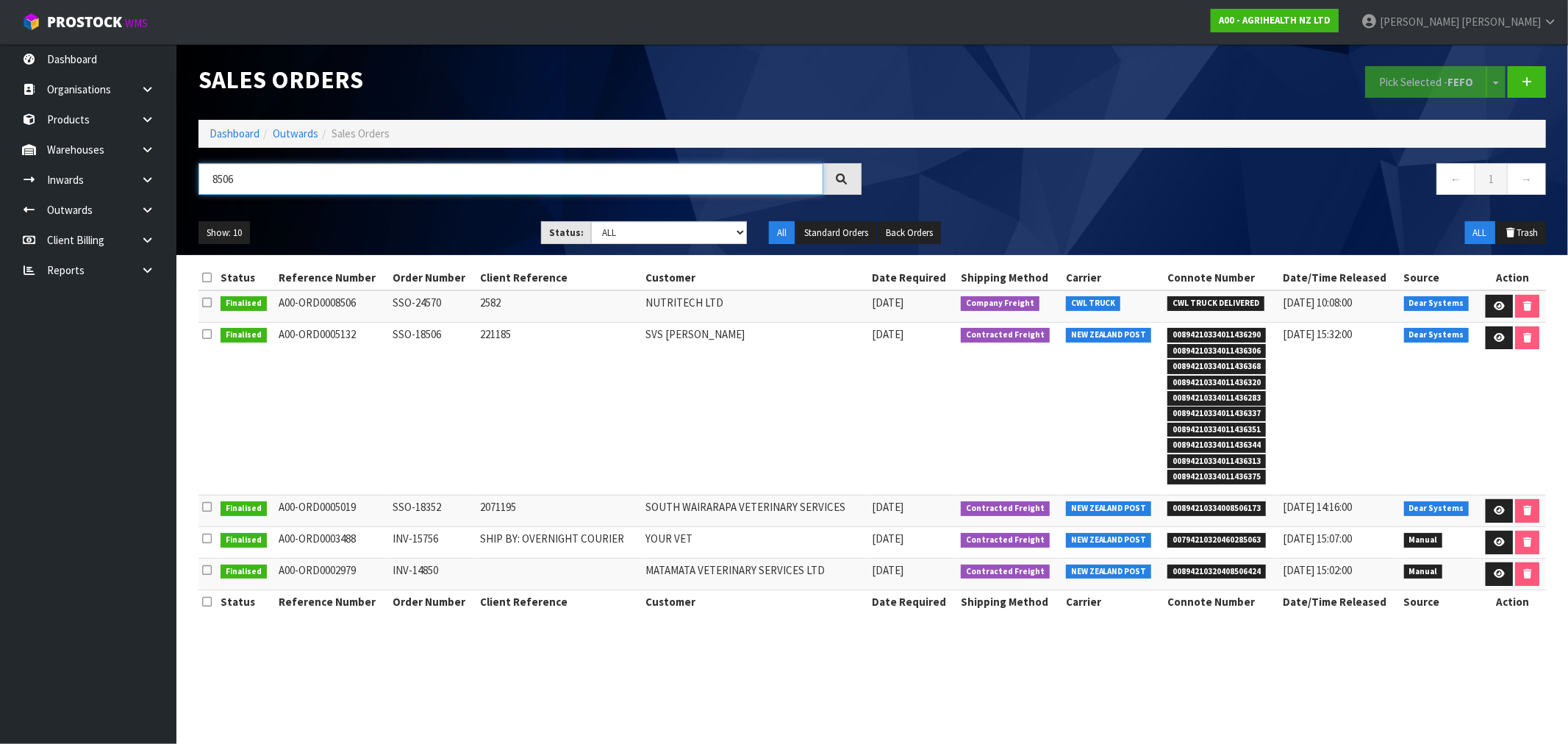
click at [321, 185] on input "8506" at bounding box center [511, 179] width 625 height 32
type input "8507"
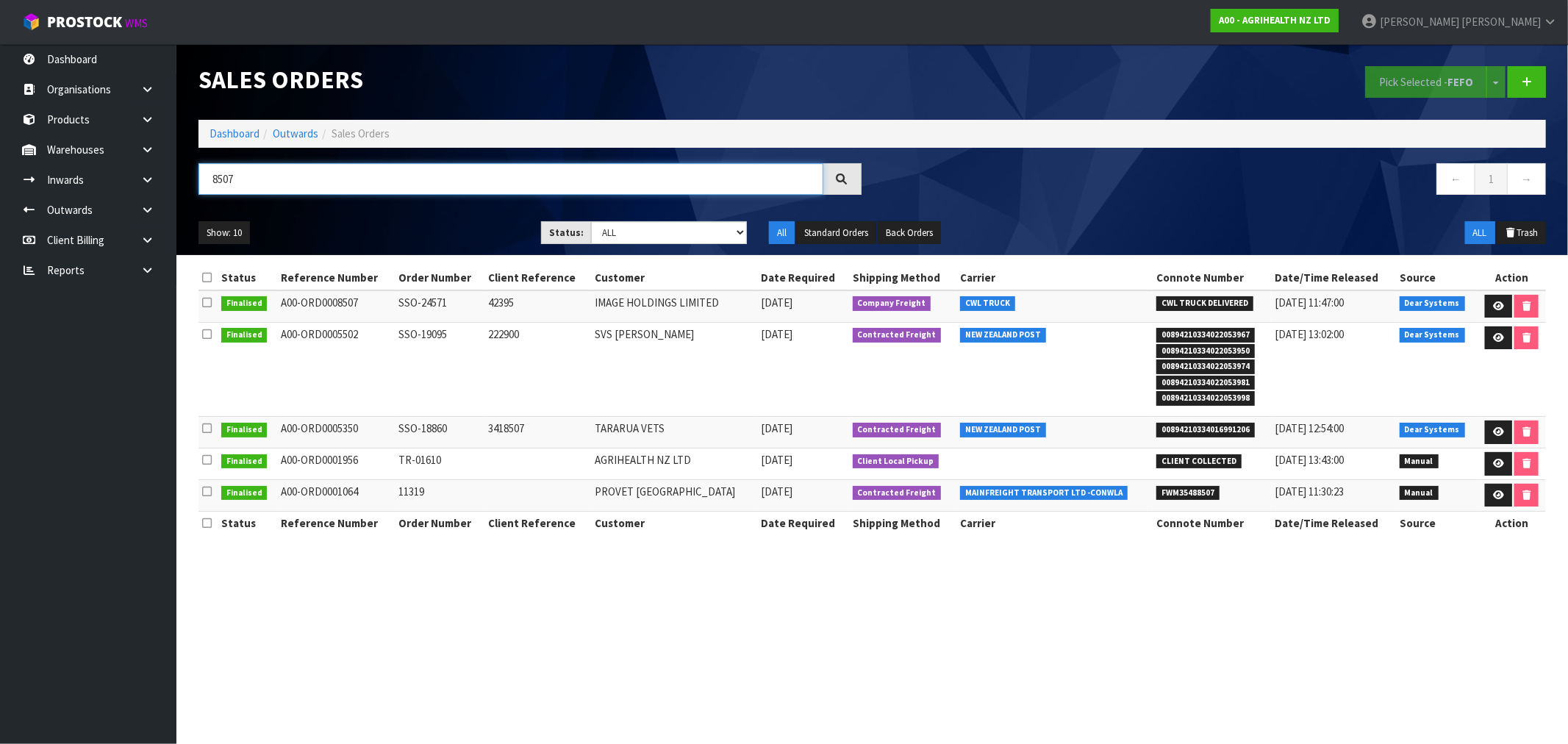
click at [254, 181] on input "8507" at bounding box center [511, 179] width 625 height 32
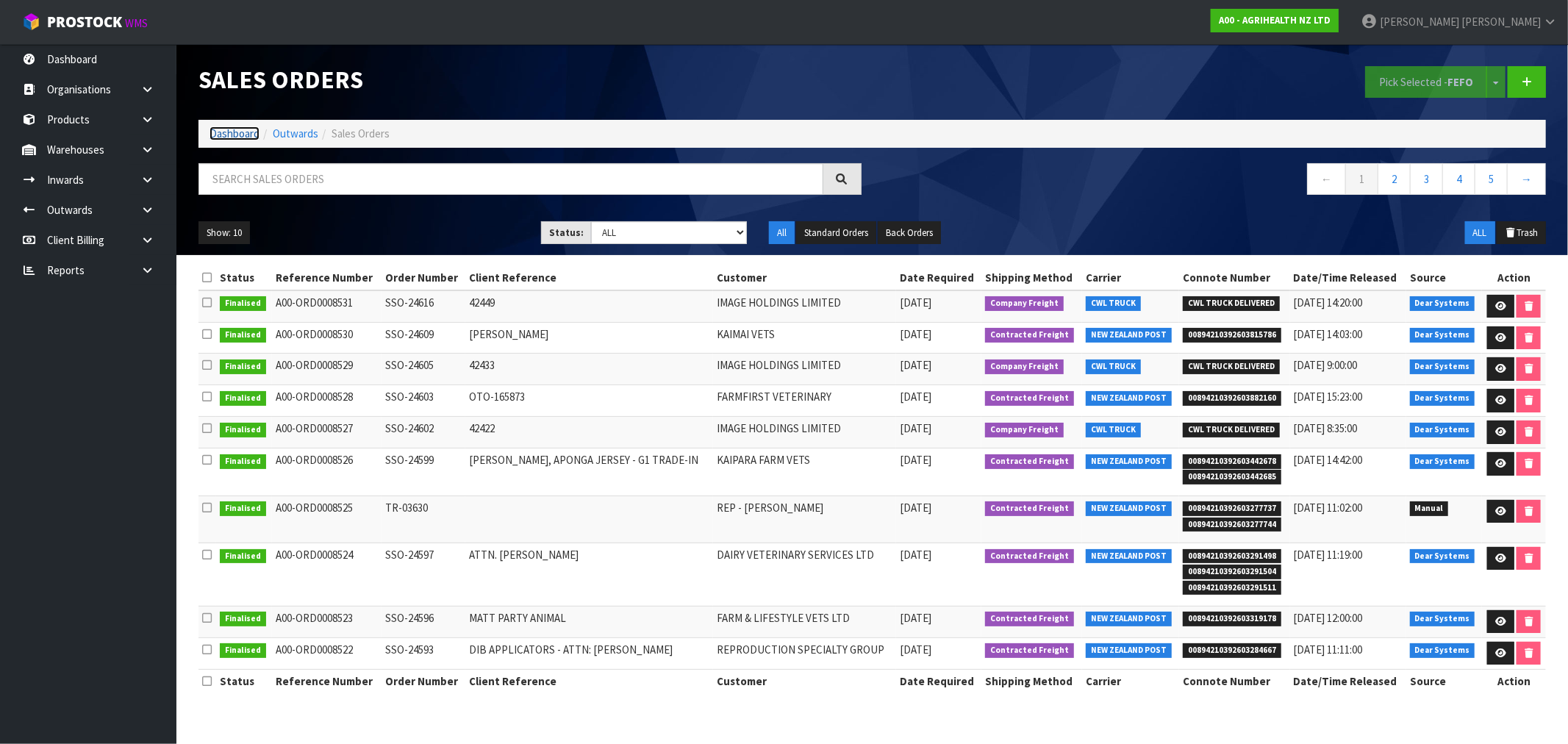
click at [213, 131] on link "Dashboard" at bounding box center [234, 133] width 50 height 14
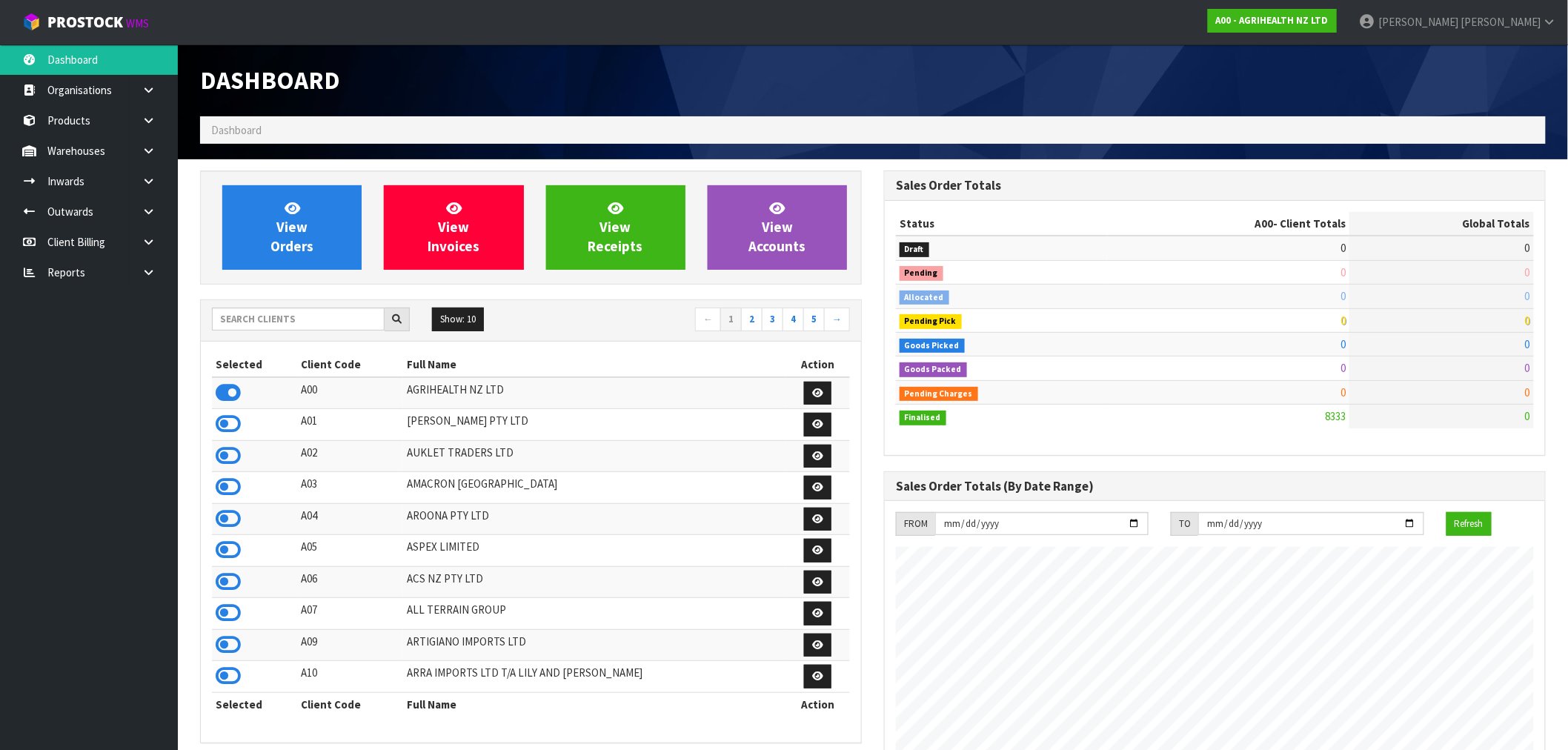
scroll to position [1122, 684]
click at [300, 321] on input "text" at bounding box center [298, 319] width 173 height 23
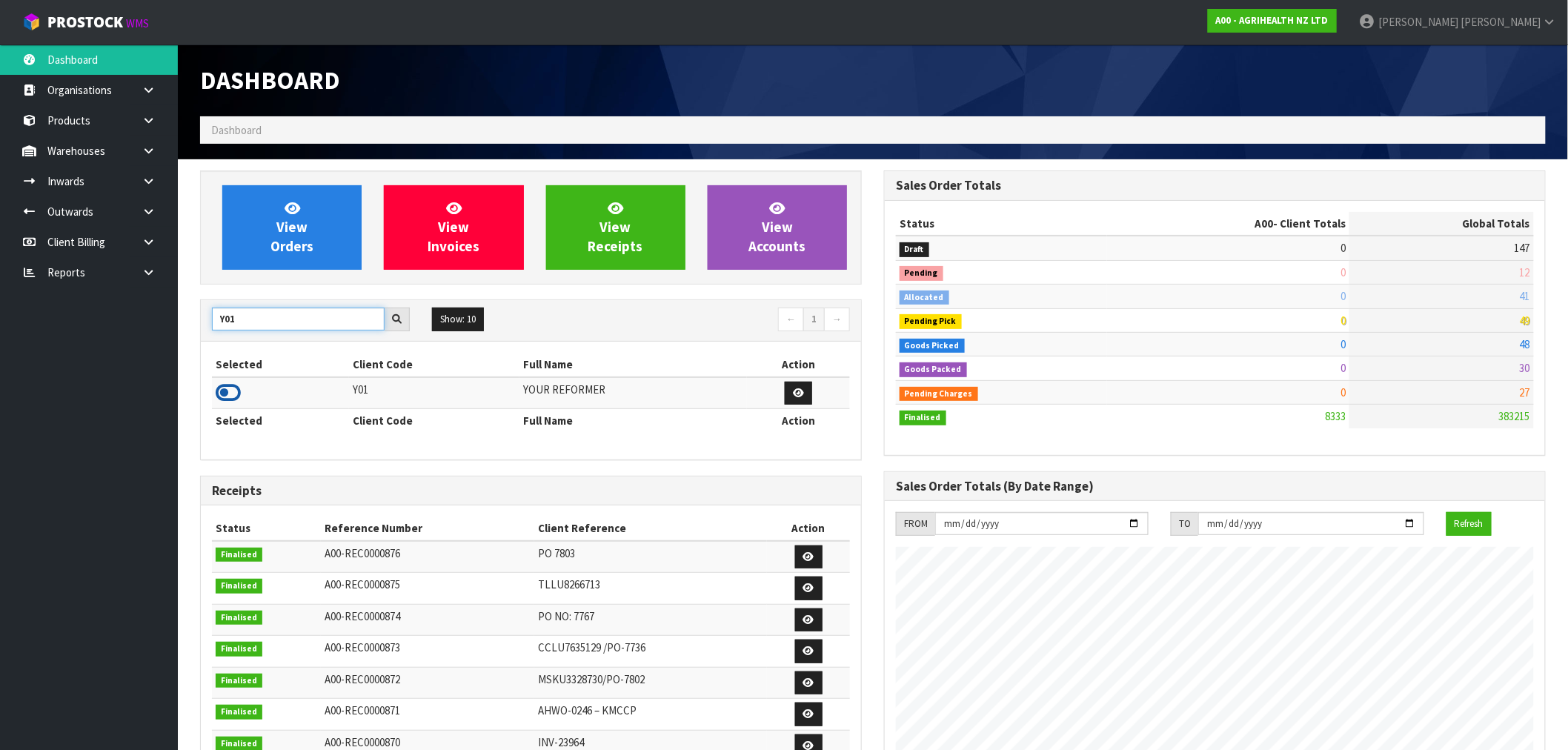
type input "Y01"
click at [226, 401] on icon at bounding box center [228, 392] width 25 height 22
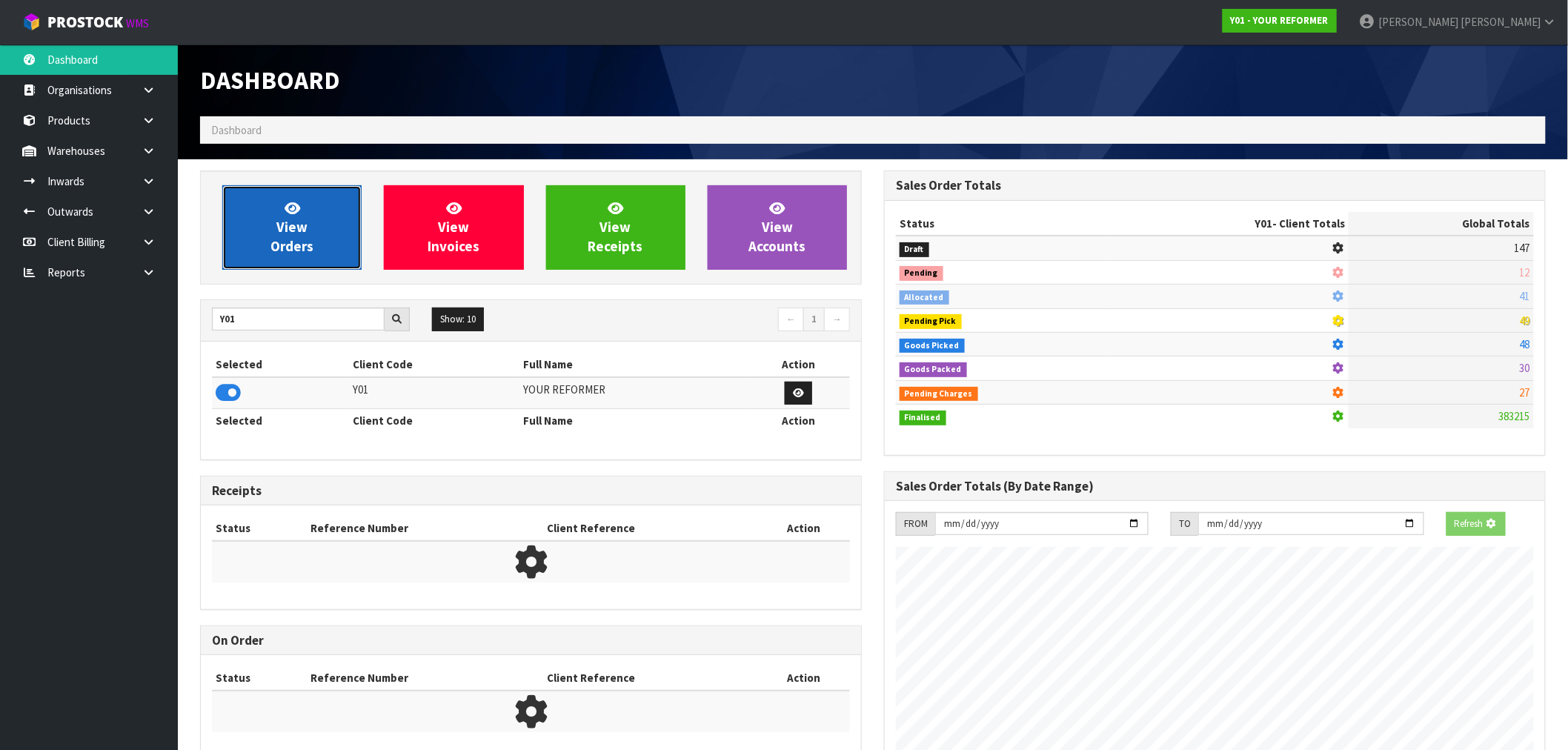
scroll to position [739885, 740235]
click at [276, 244] on span "View Orders" at bounding box center [292, 227] width 43 height 56
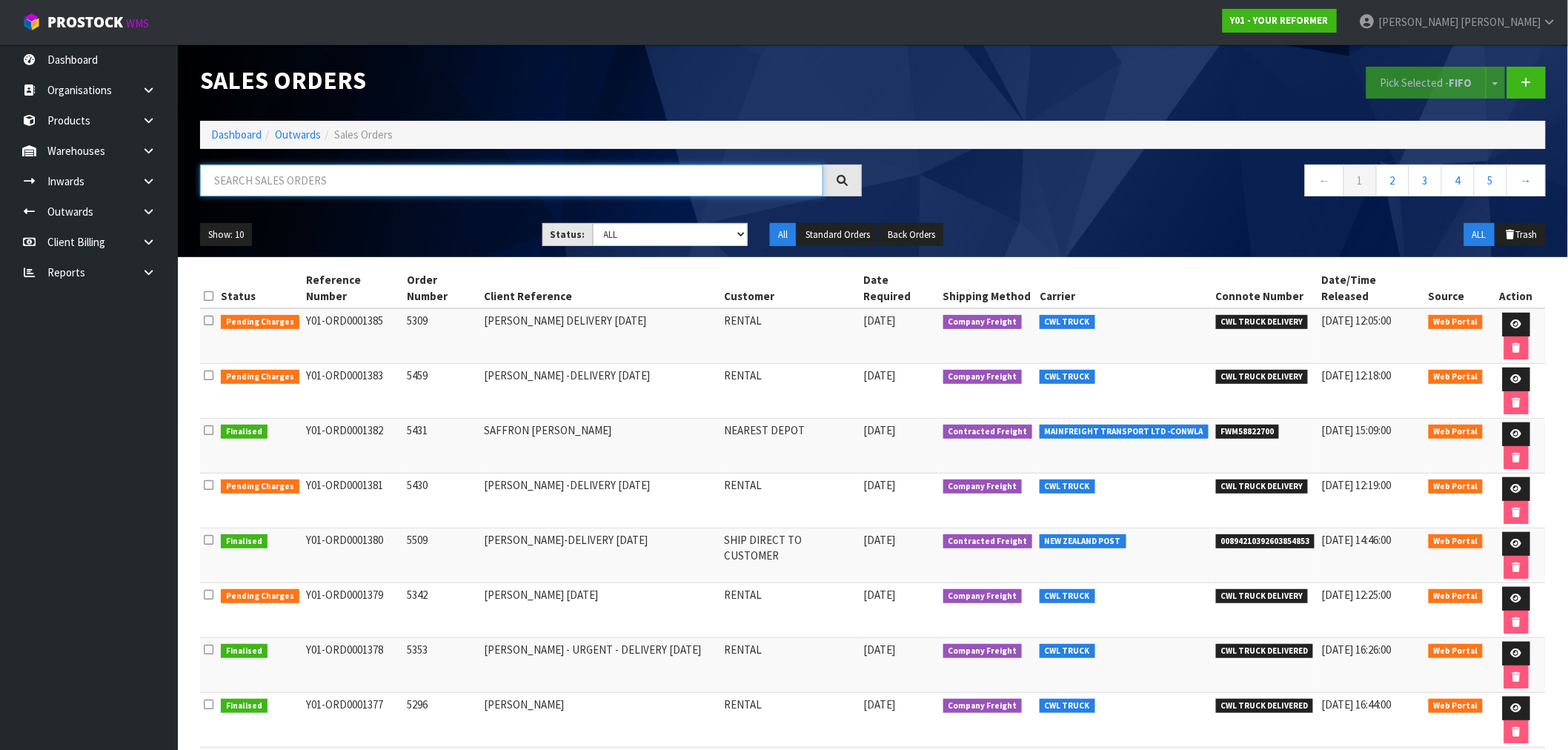
click at [362, 180] on input "text" at bounding box center [512, 180] width 623 height 32
type input "1378"
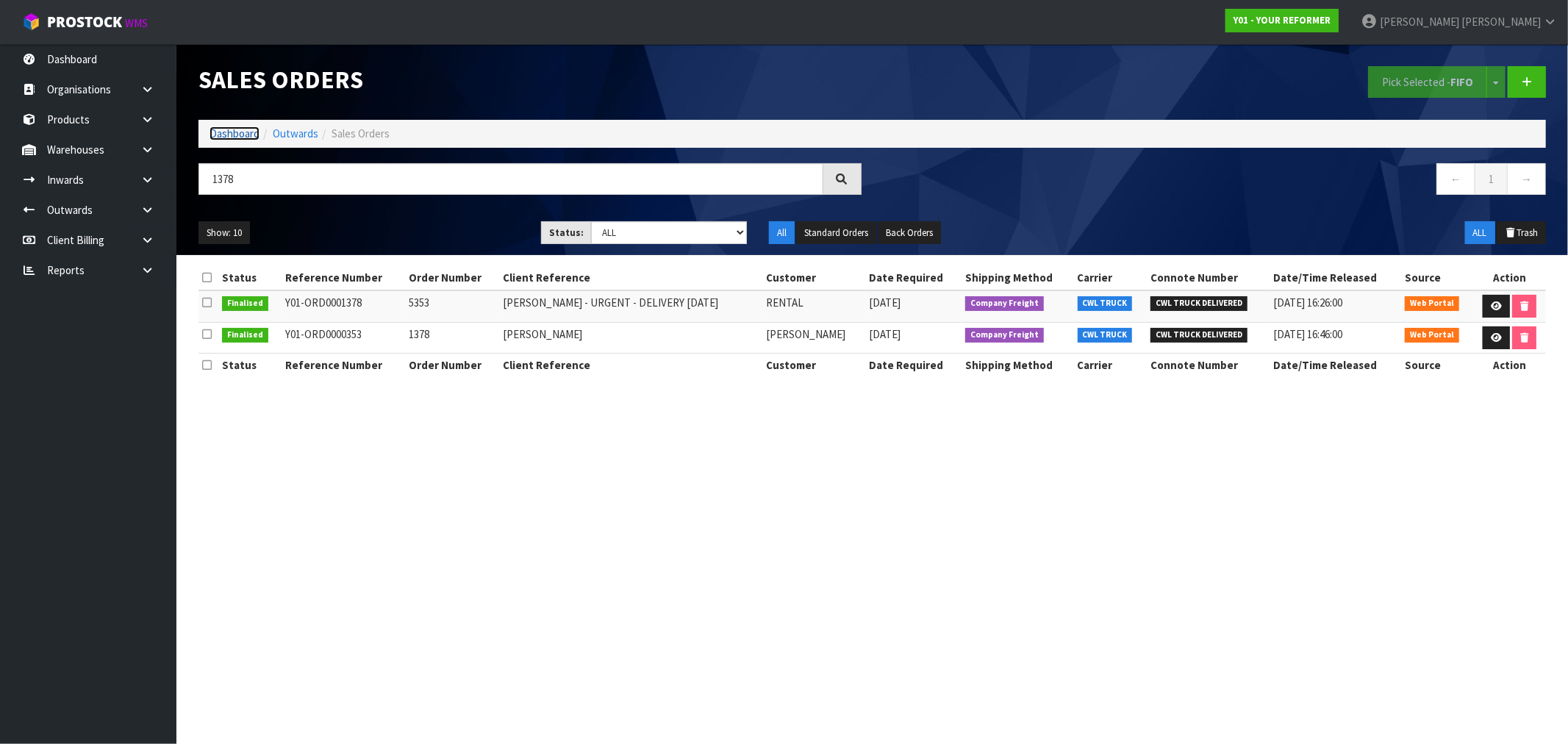
click at [230, 138] on link "Dashboard" at bounding box center [234, 133] width 50 height 14
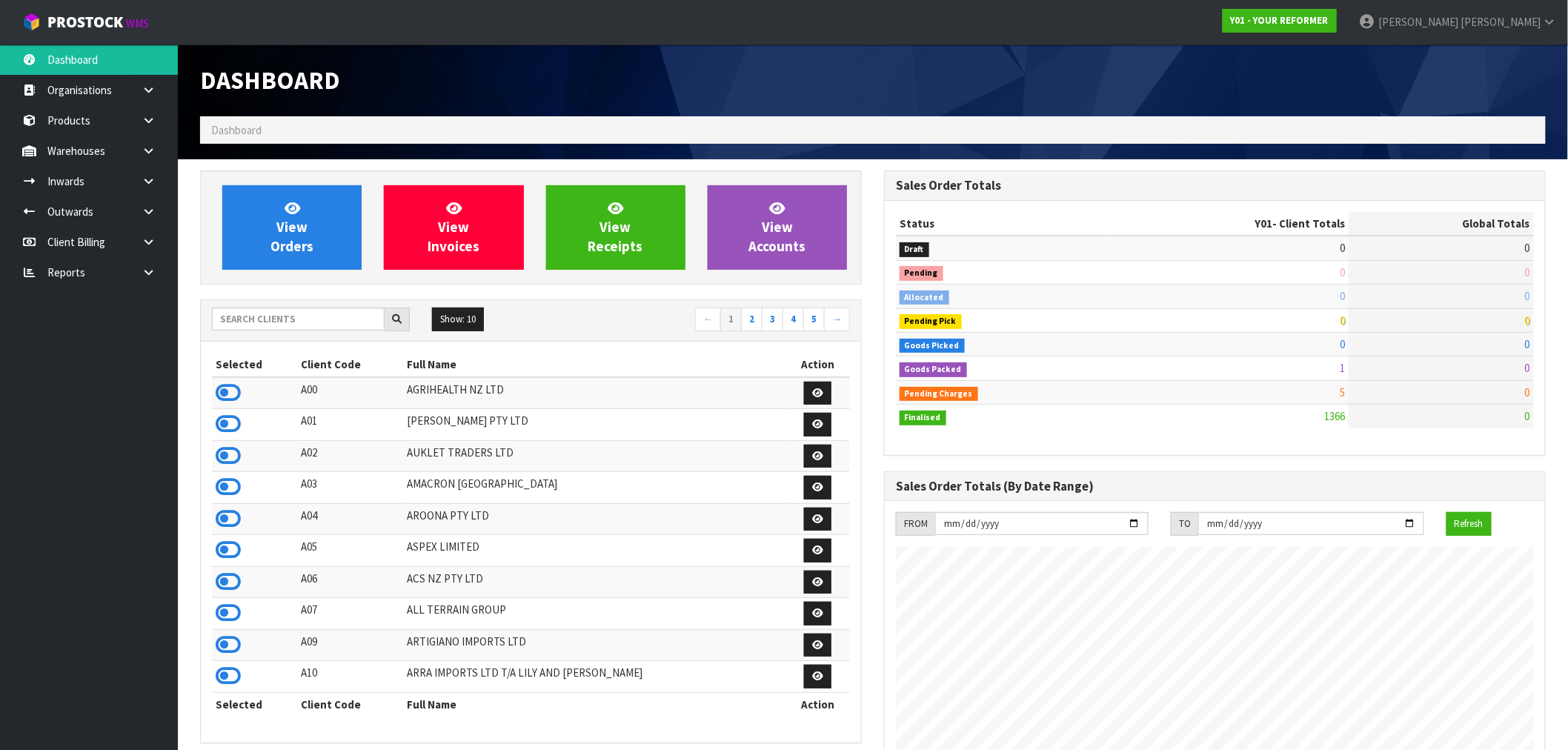
scroll to position [978, 684]
click at [313, 336] on div "Show: 10 5 10 25 50 ← 1 2 3 4 5 →" at bounding box center [531, 321] width 660 height 41
click at [299, 317] on input "text" at bounding box center [298, 319] width 173 height 23
type input "B07"
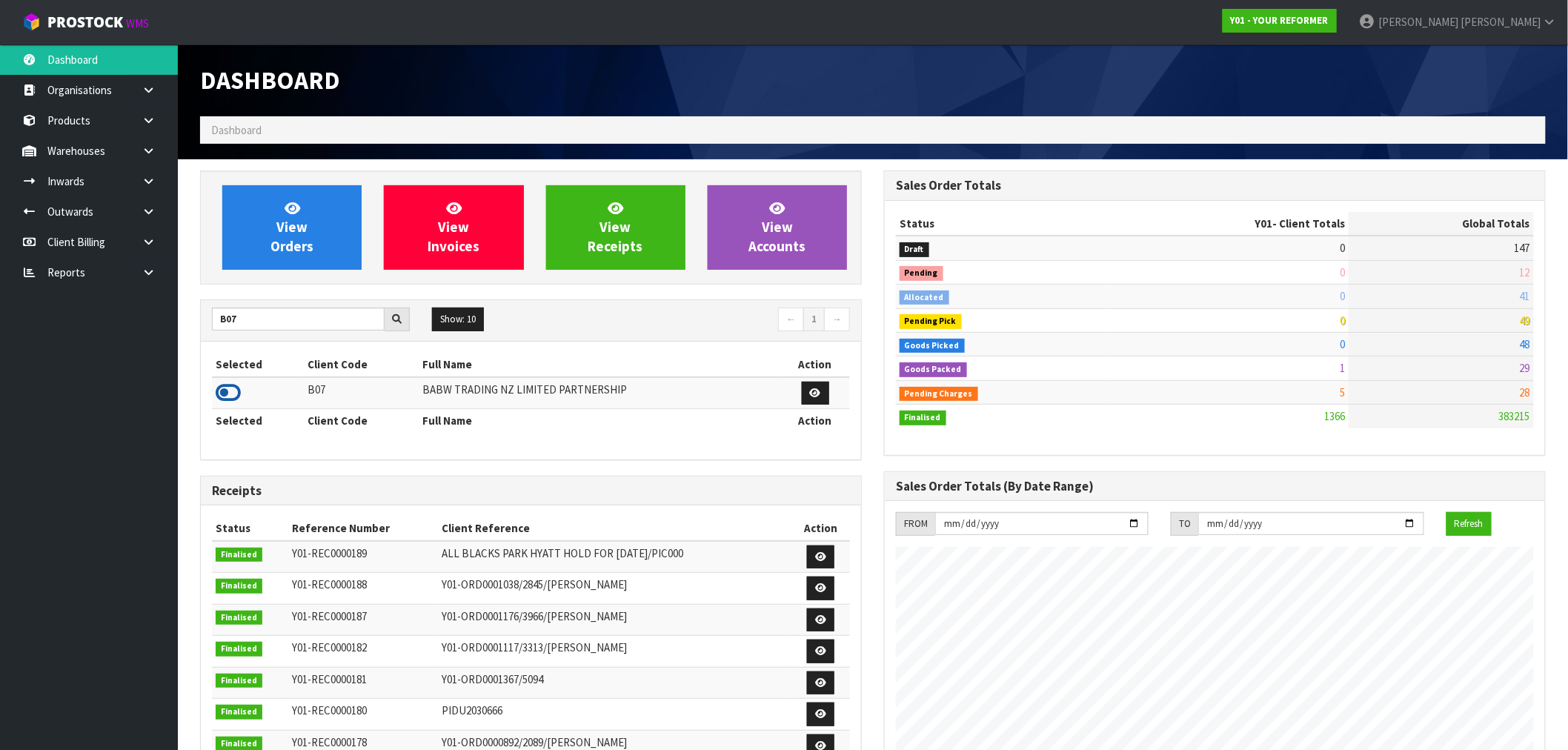
click at [231, 393] on icon at bounding box center [228, 392] width 25 height 22
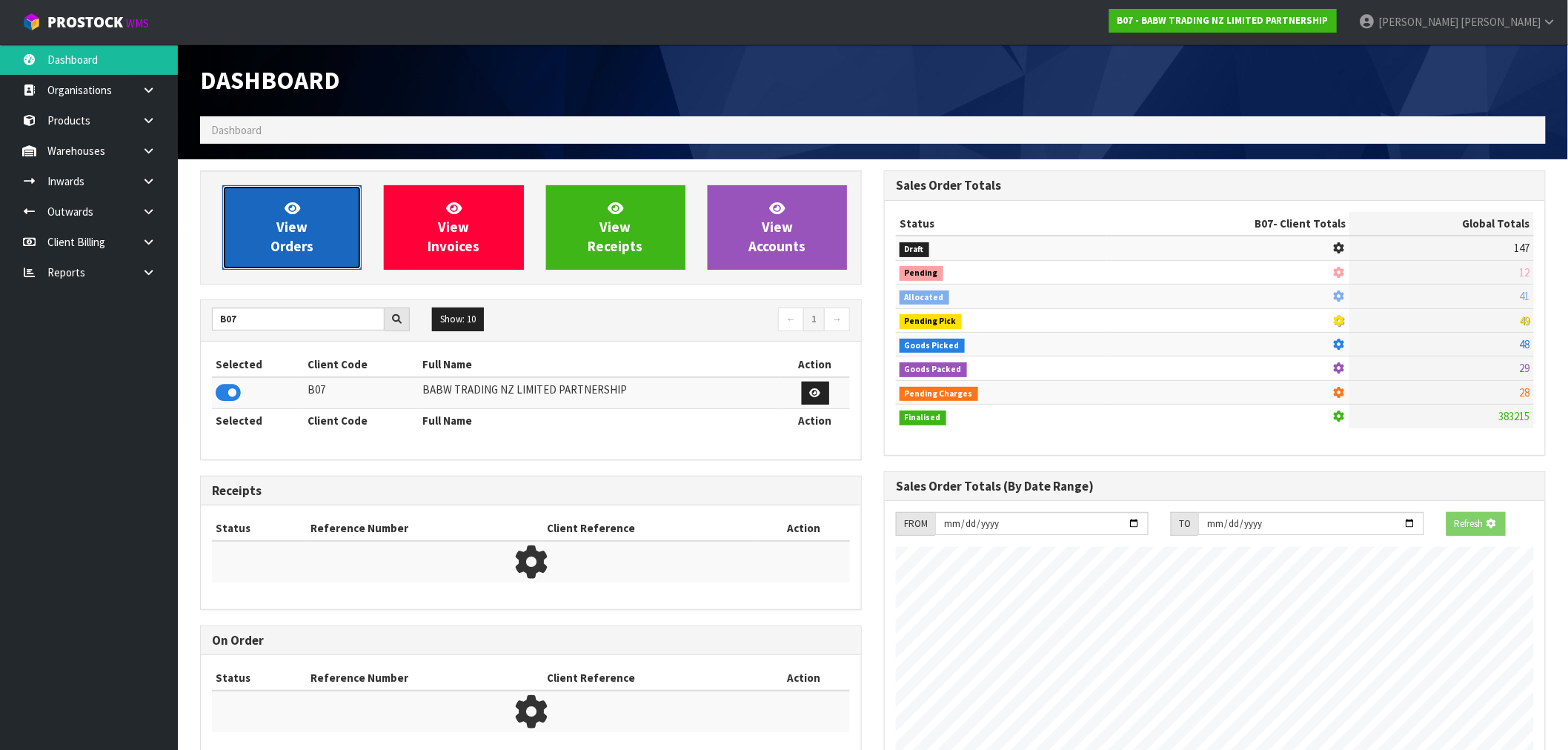
scroll to position [739885, 740235]
click at [297, 254] on span "View Orders" at bounding box center [292, 227] width 43 height 56
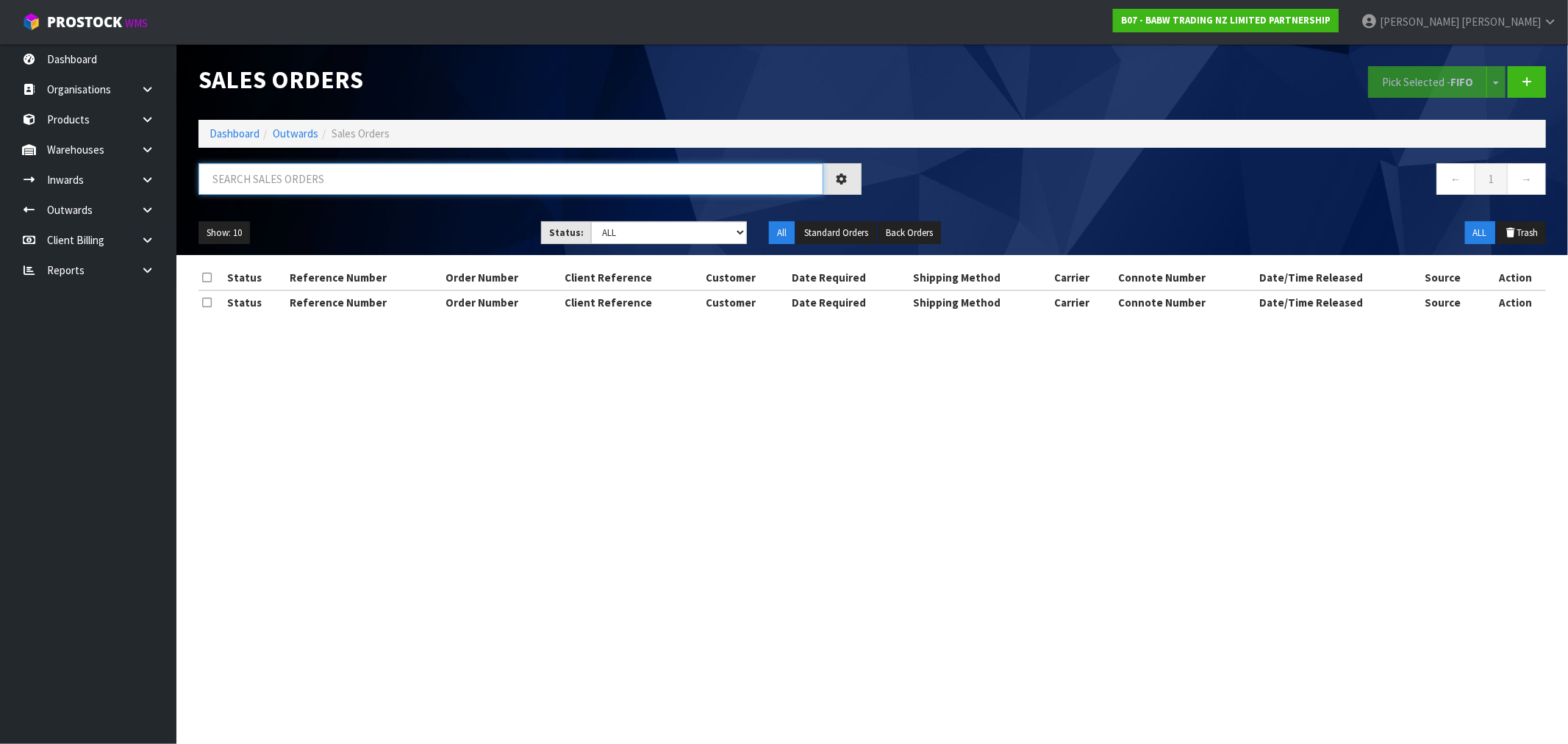
click at [339, 177] on input "text" at bounding box center [511, 179] width 625 height 32
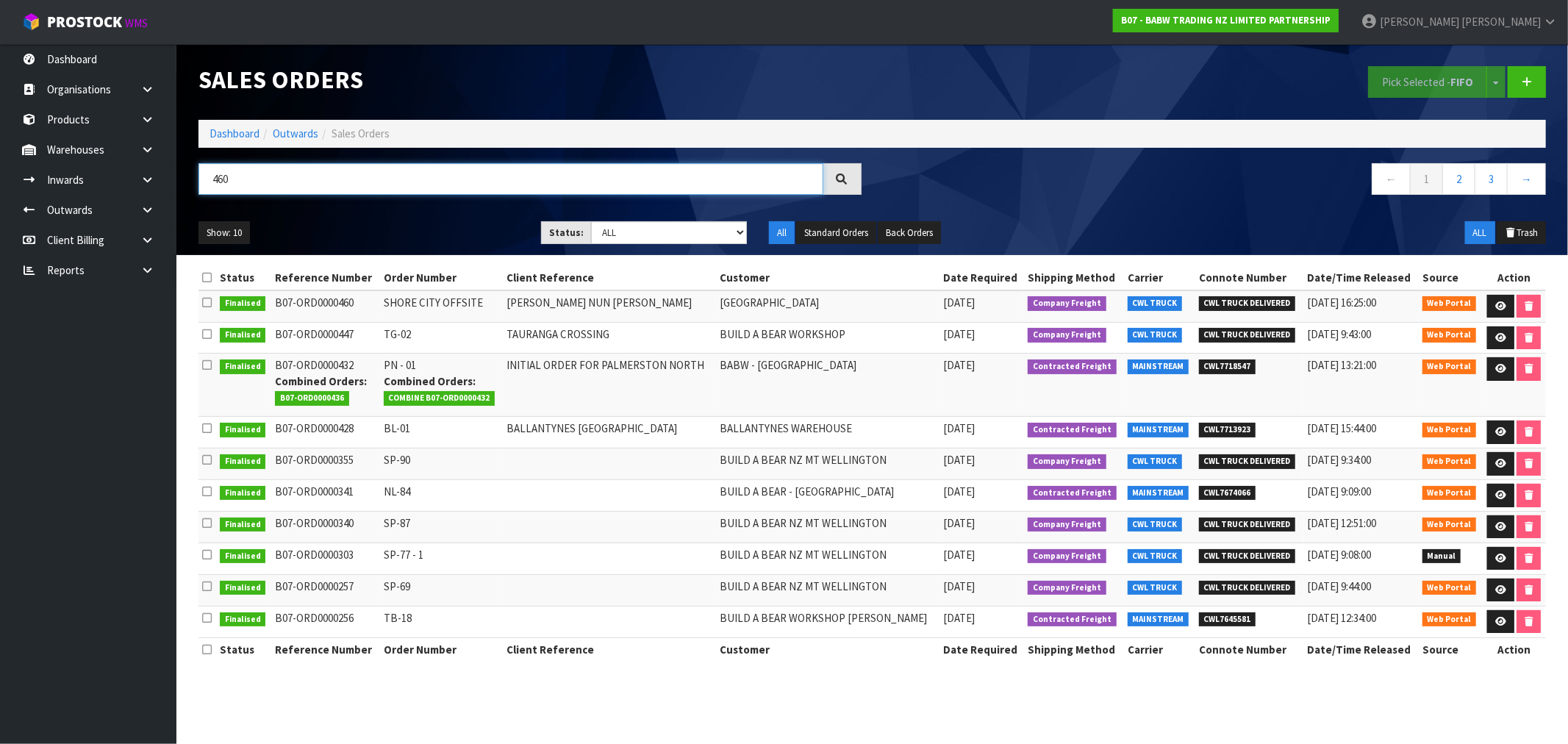
click at [339, 177] on input "460" at bounding box center [511, 179] width 625 height 32
type input "455"
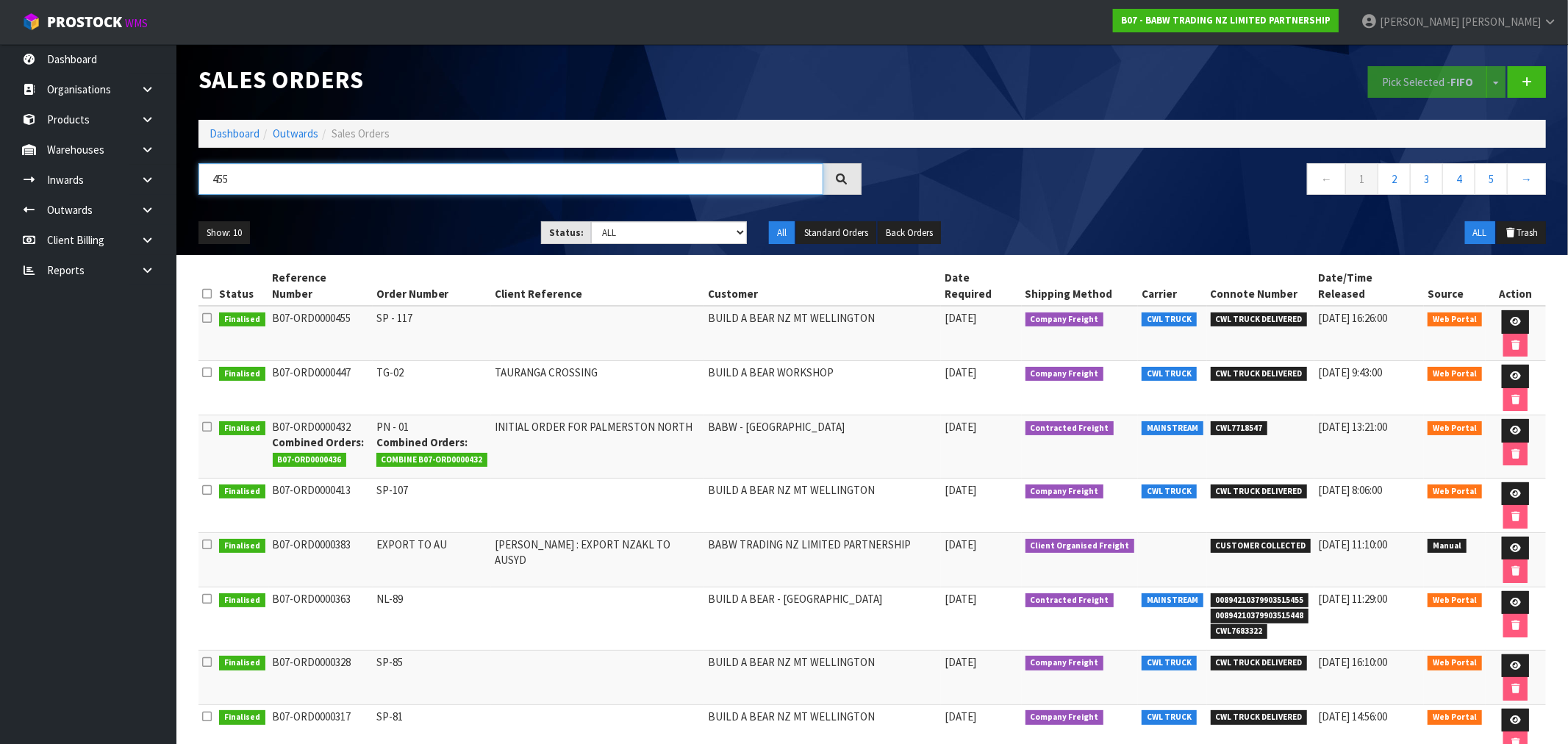
click at [311, 184] on input "455" at bounding box center [511, 179] width 625 height 32
click at [236, 125] on ol "Dashboard Outwards Sales Orders" at bounding box center [872, 134] width 1347 height 27
click at [237, 128] on link "Dashboard" at bounding box center [234, 133] width 50 height 14
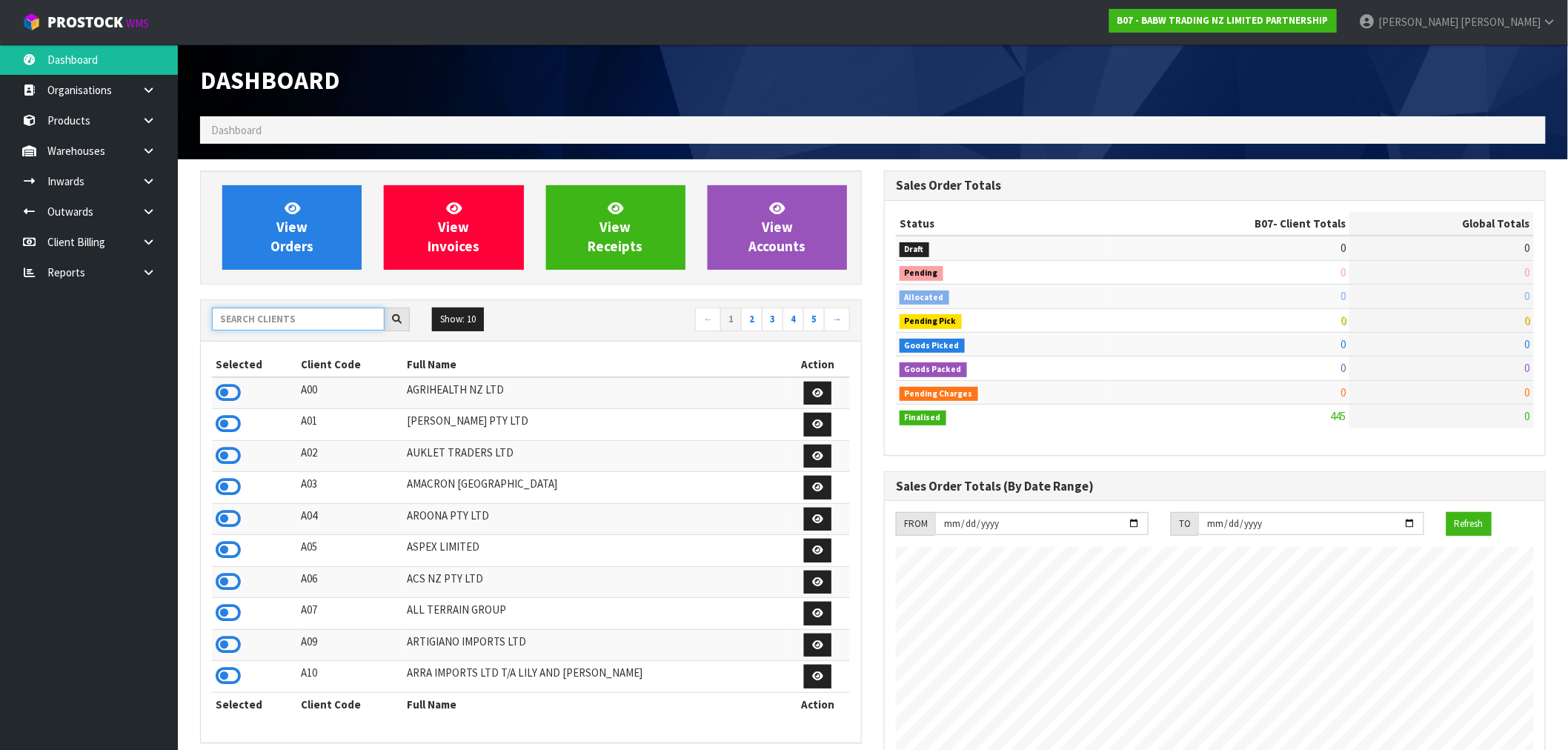
click at [307, 318] on input "text" at bounding box center [298, 319] width 173 height 23
type input "F02"
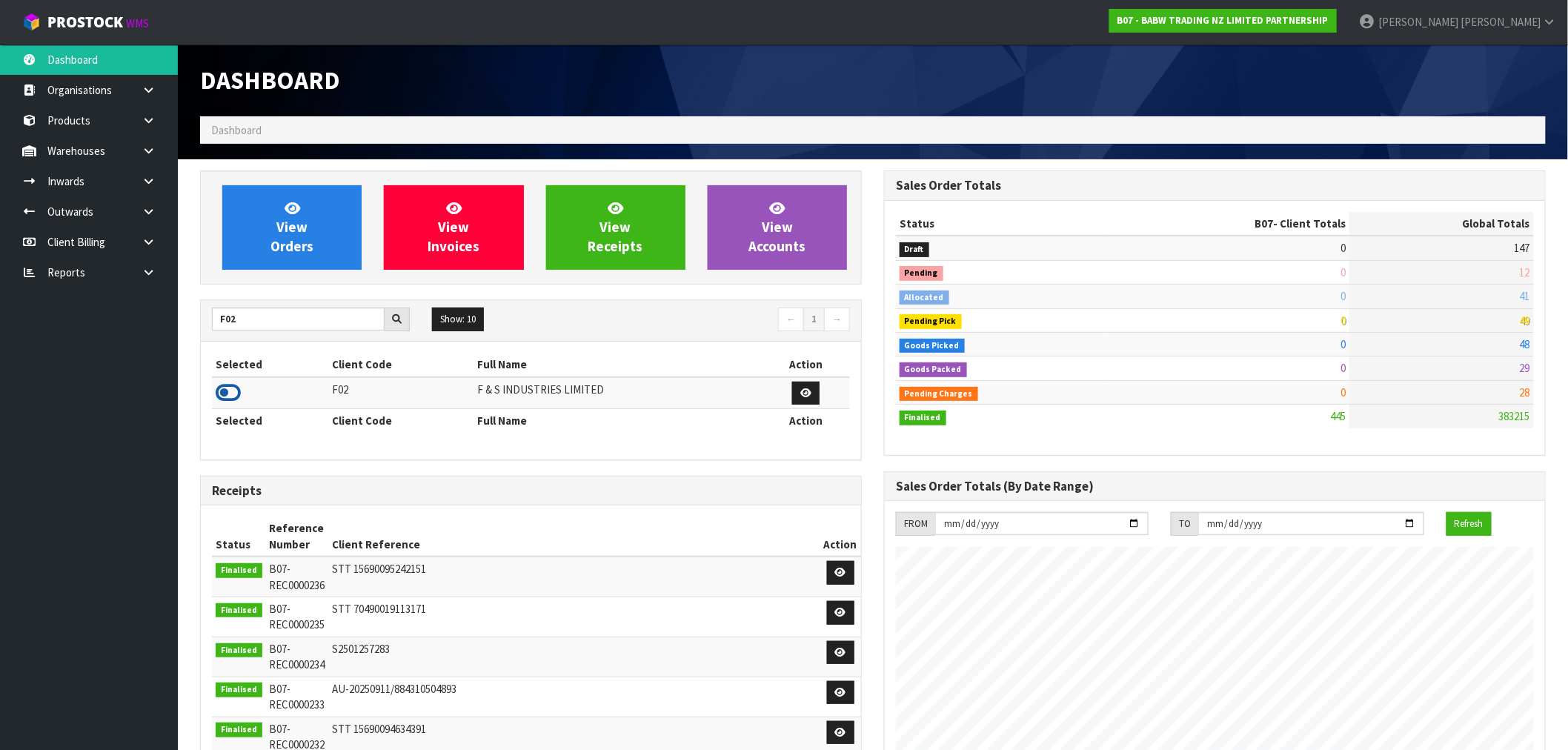
click at [217, 394] on icon at bounding box center [228, 392] width 25 height 22
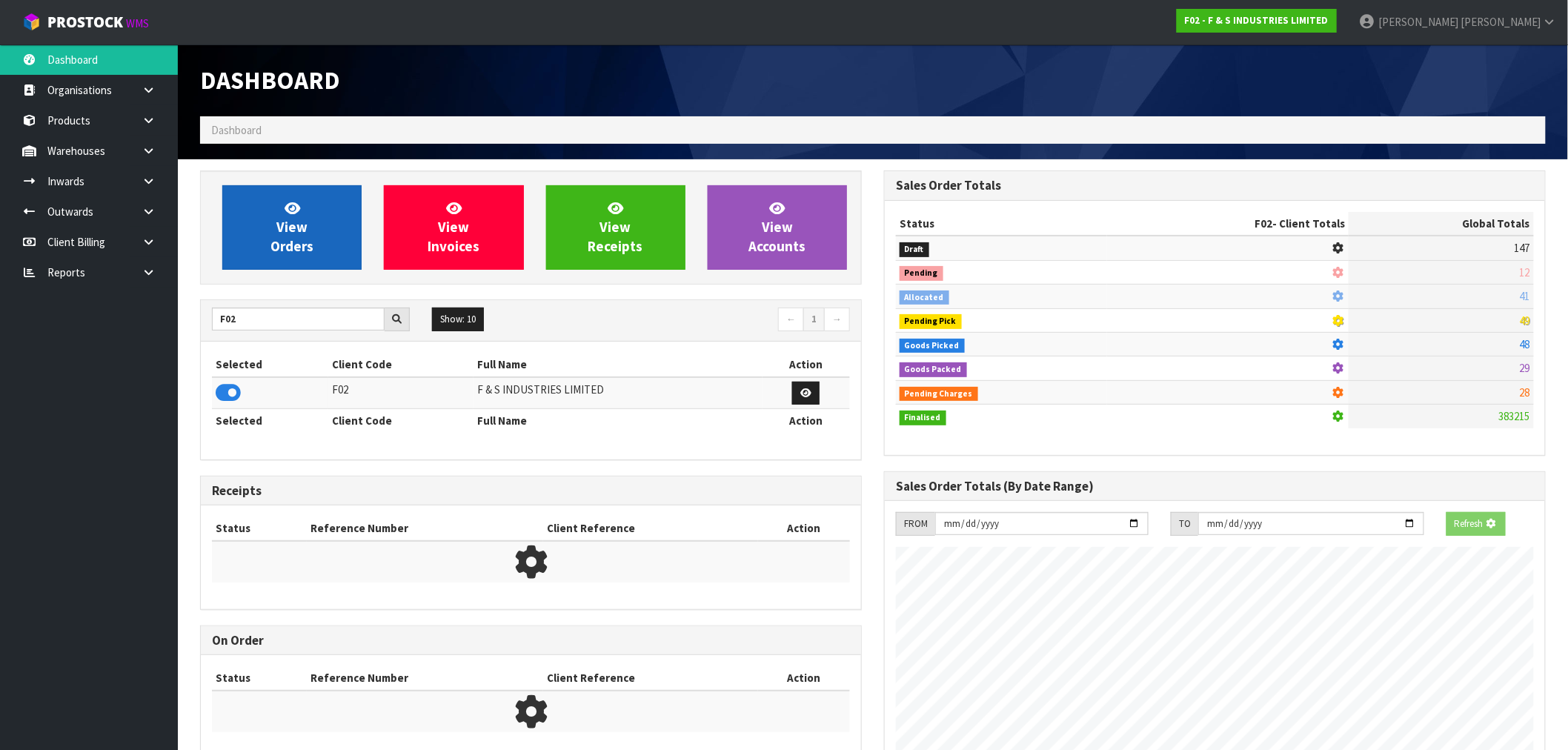
scroll to position [739885, 740235]
click at [296, 260] on link "View Orders" at bounding box center [292, 227] width 139 height 85
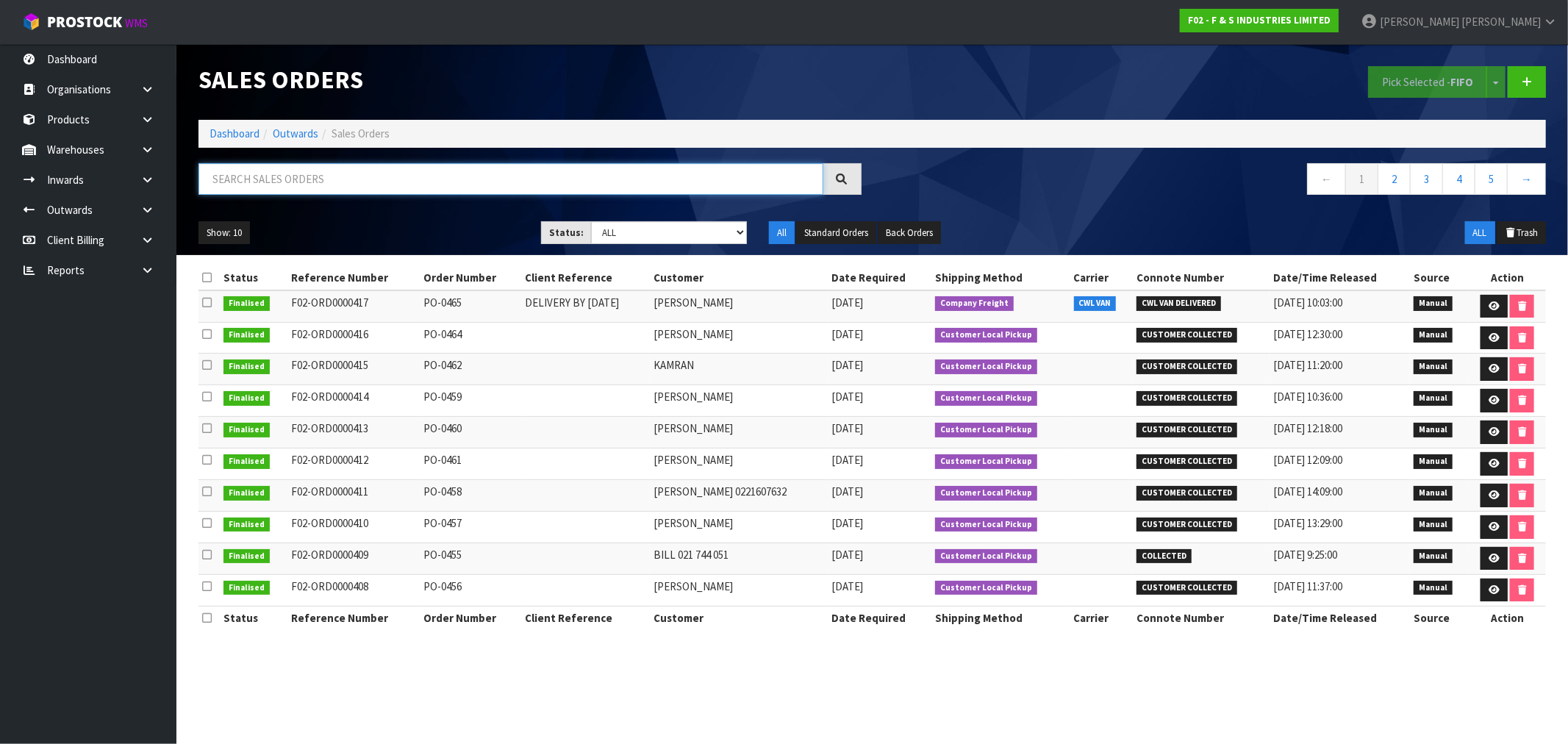
click at [336, 189] on input "text" at bounding box center [511, 179] width 625 height 32
type input "417"
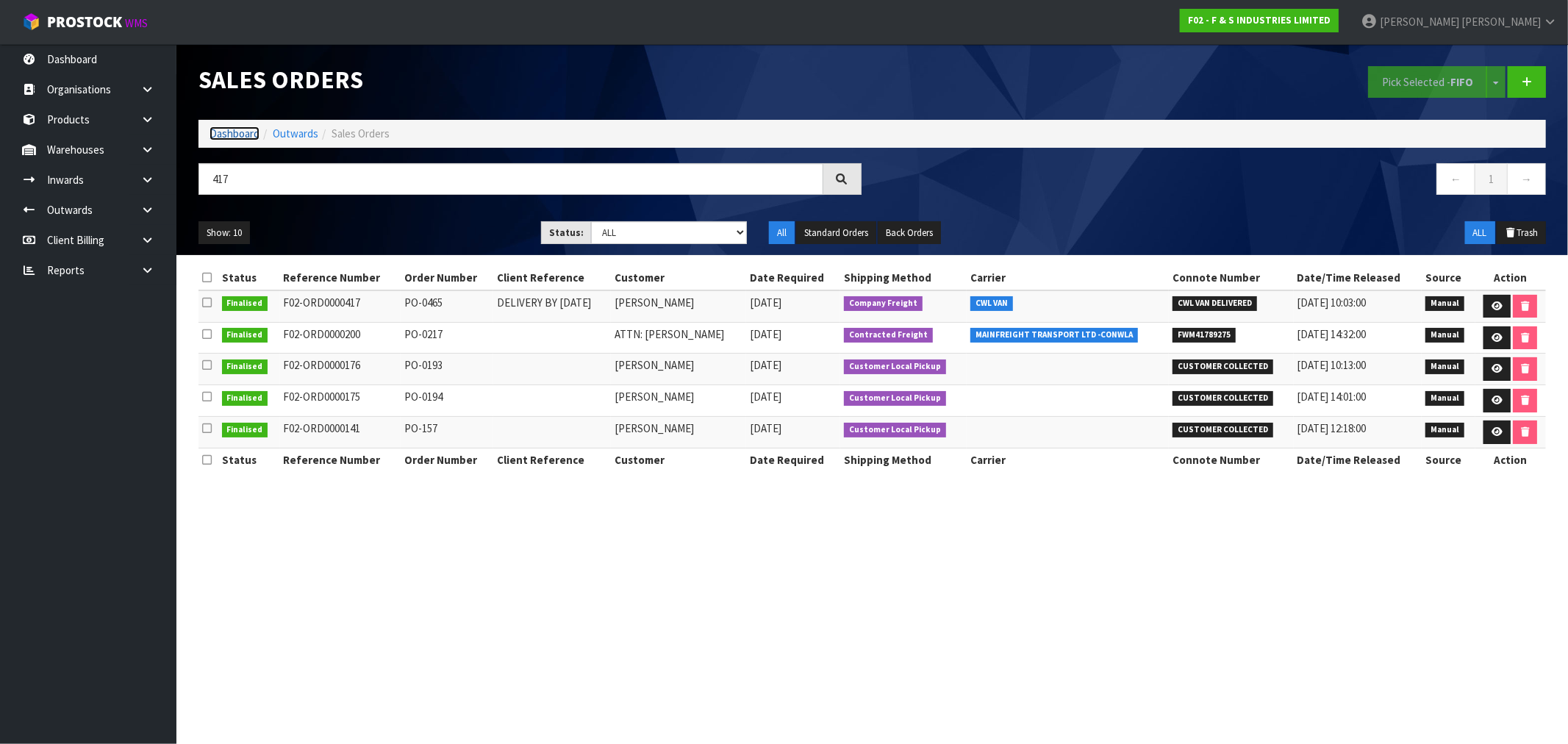
click at [230, 127] on link "Dashboard" at bounding box center [234, 133] width 50 height 14
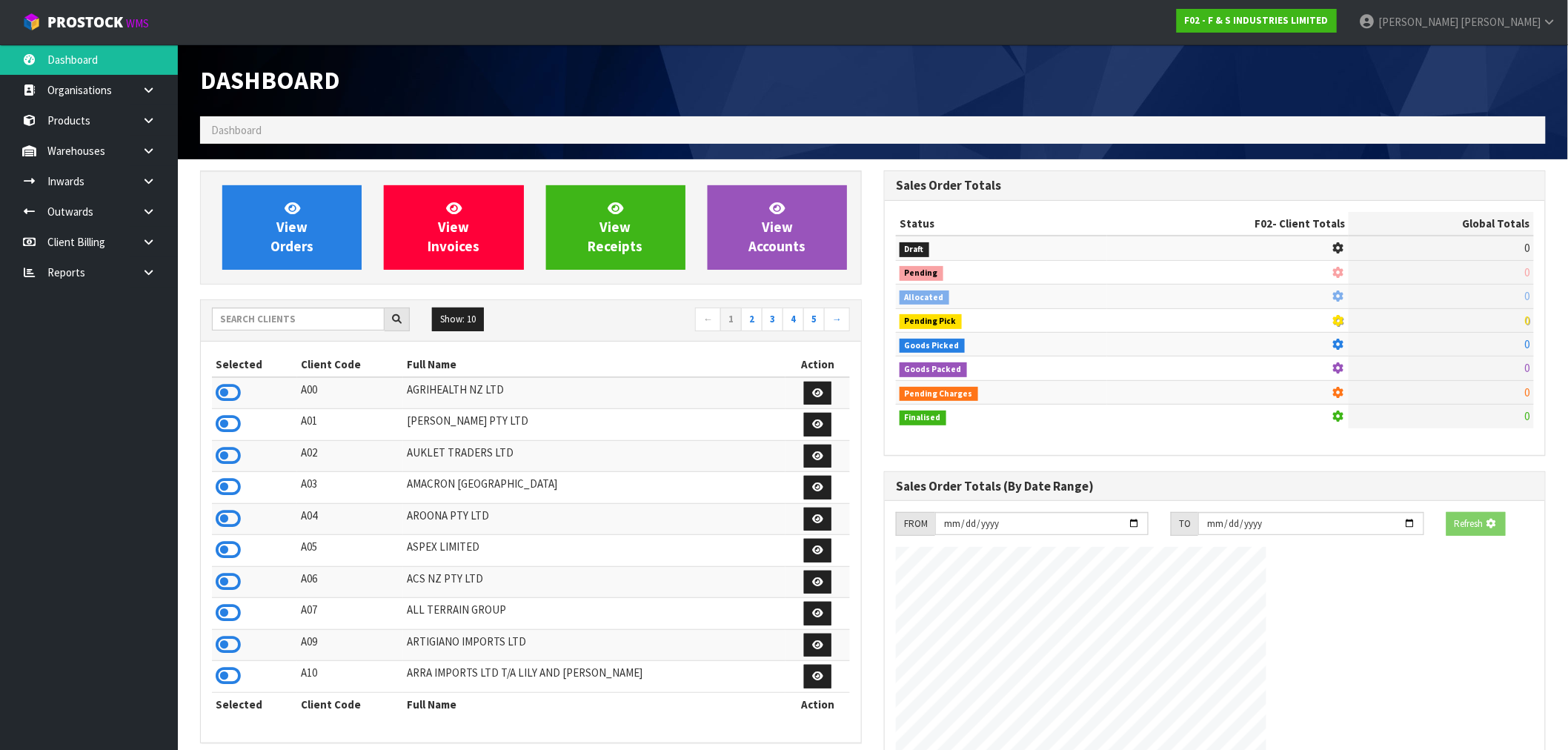
click at [238, 133] on span "Dashboard" at bounding box center [236, 130] width 50 height 14
click at [284, 326] on input "text" at bounding box center [298, 319] width 173 height 23
type input "V04"
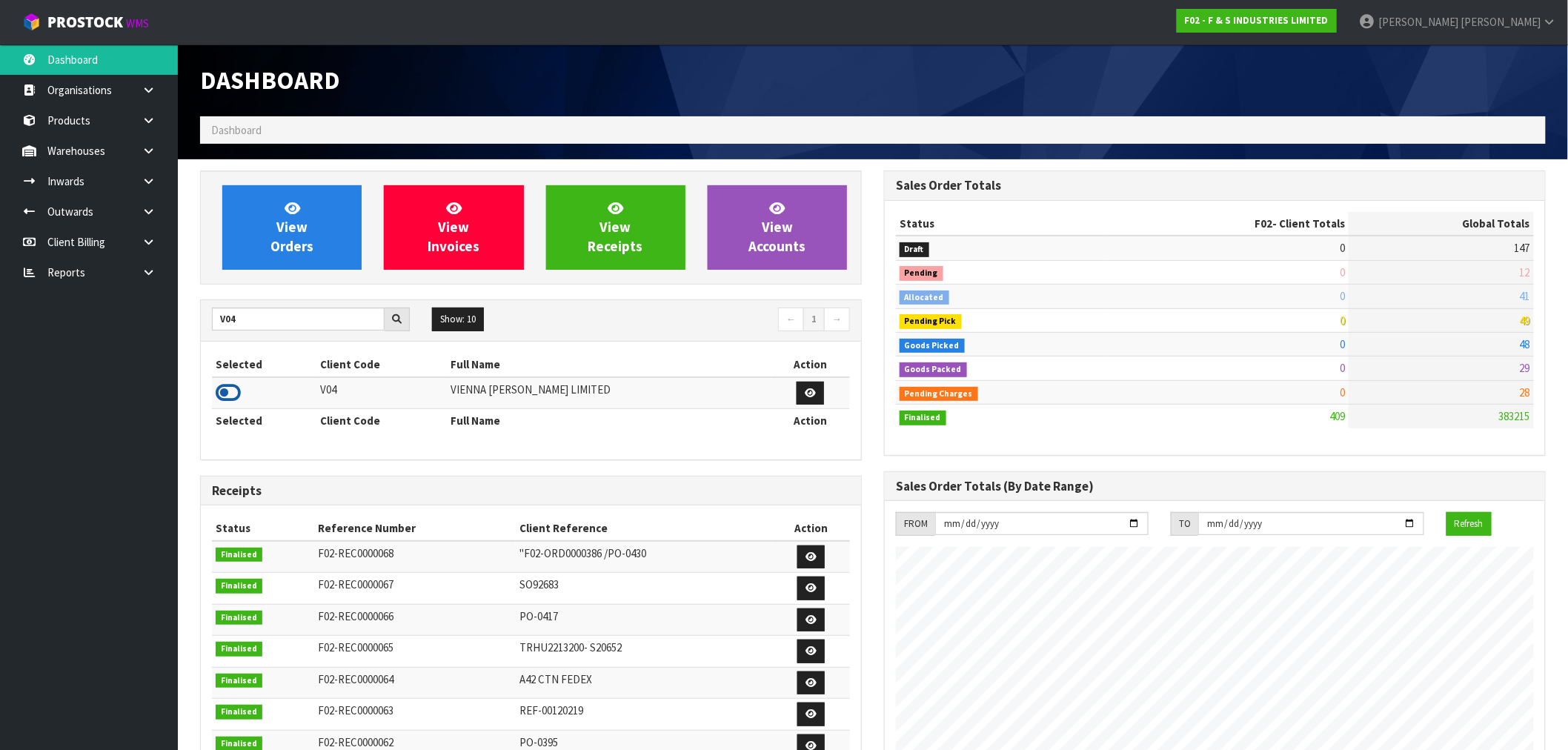
click at [239, 393] on icon at bounding box center [228, 392] width 25 height 22
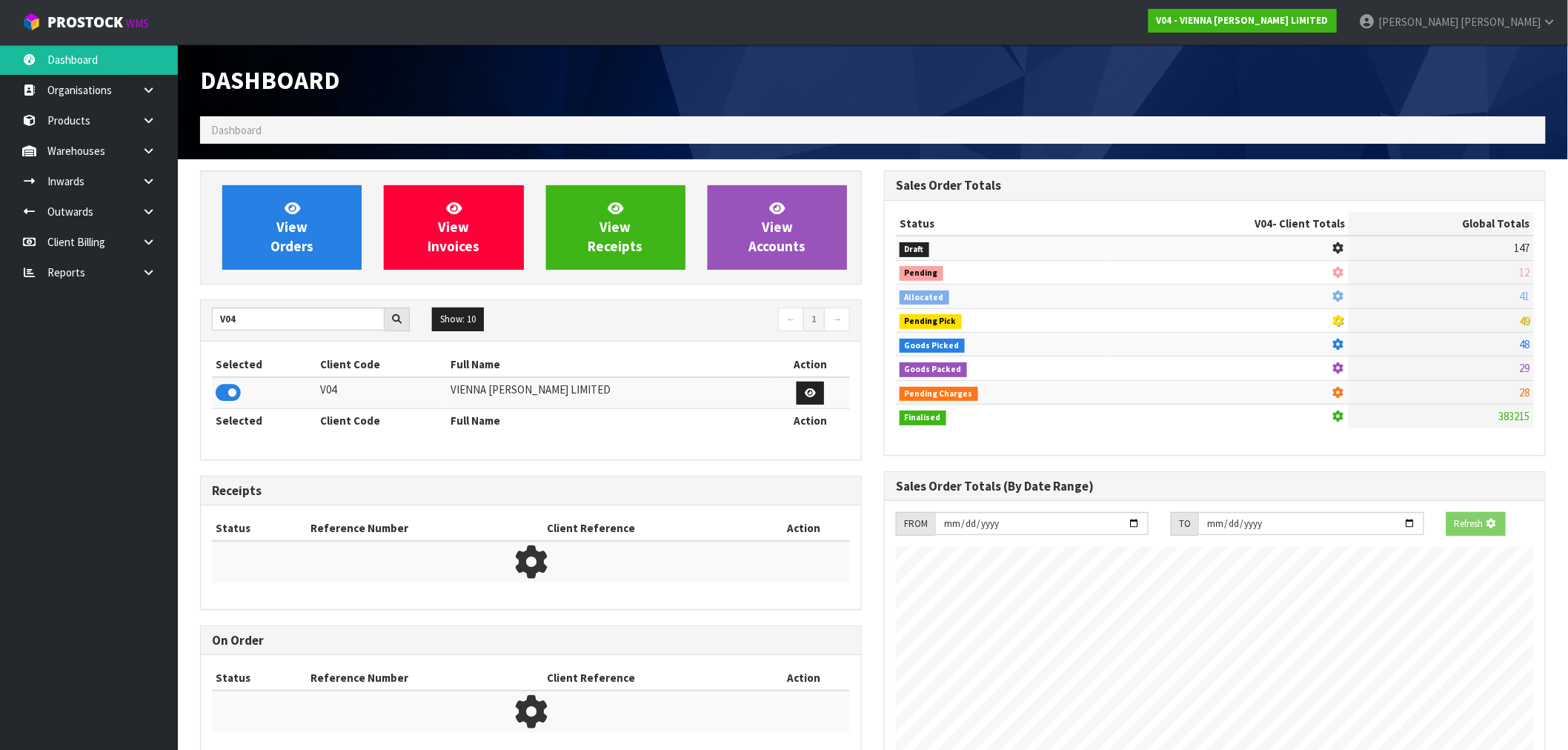
click at [290, 287] on div "View Orders View Invoices View Receipts View Accounts V04 Show: 10 5 10 25 50 ←…" at bounding box center [531, 473] width 684 height 605
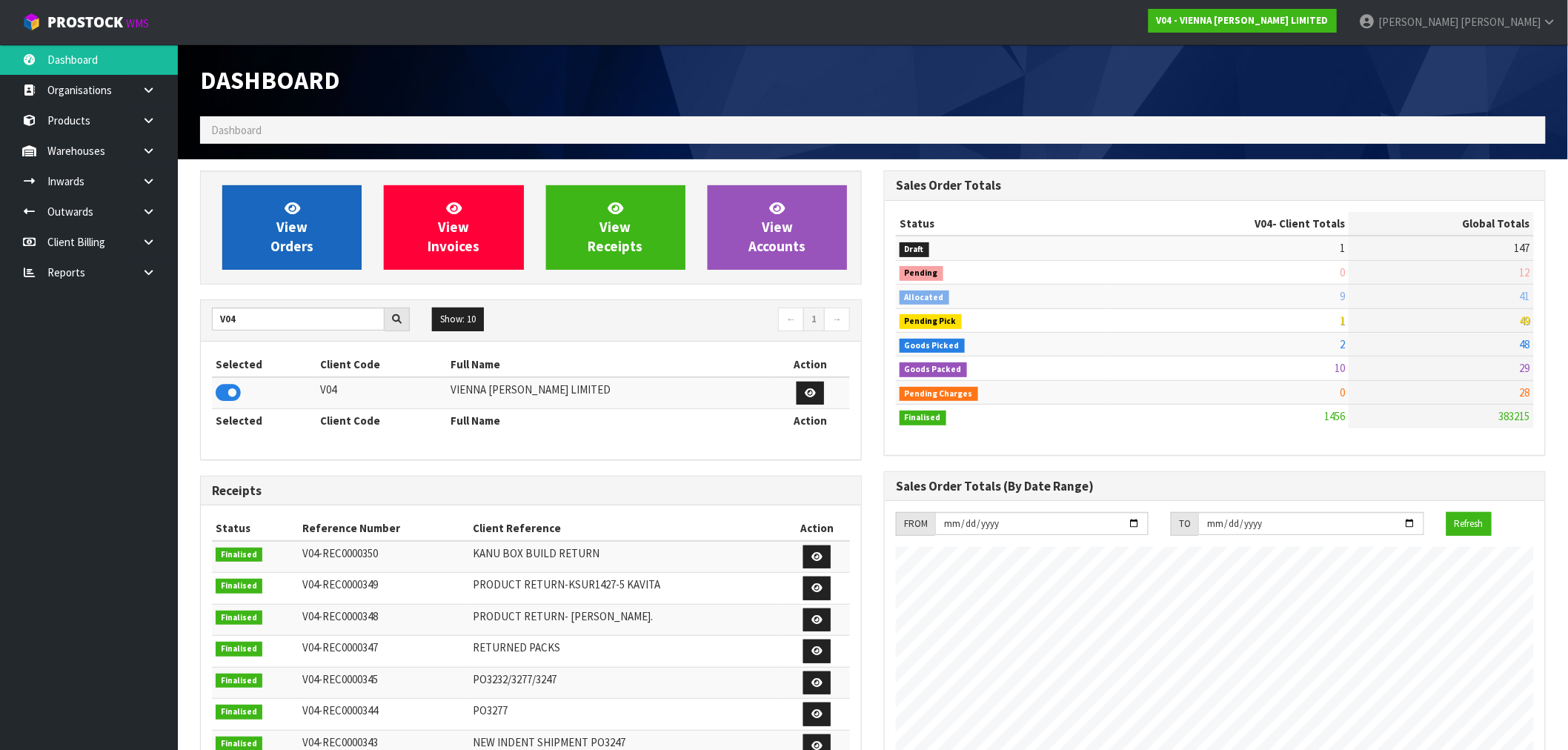
scroll to position [1122, 684]
click at [330, 238] on link "View Orders" at bounding box center [292, 227] width 139 height 85
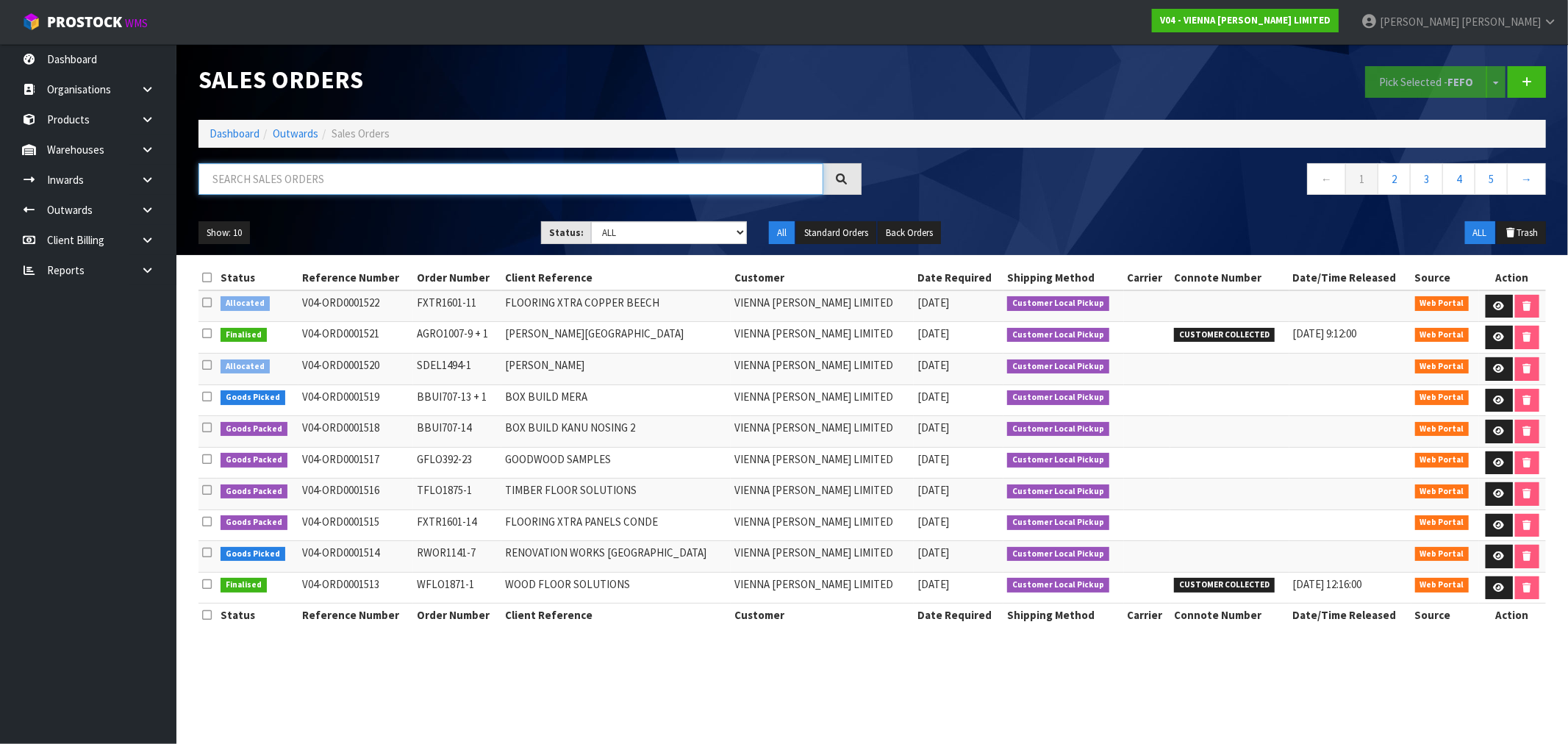
click at [359, 184] on input "text" at bounding box center [511, 179] width 625 height 32
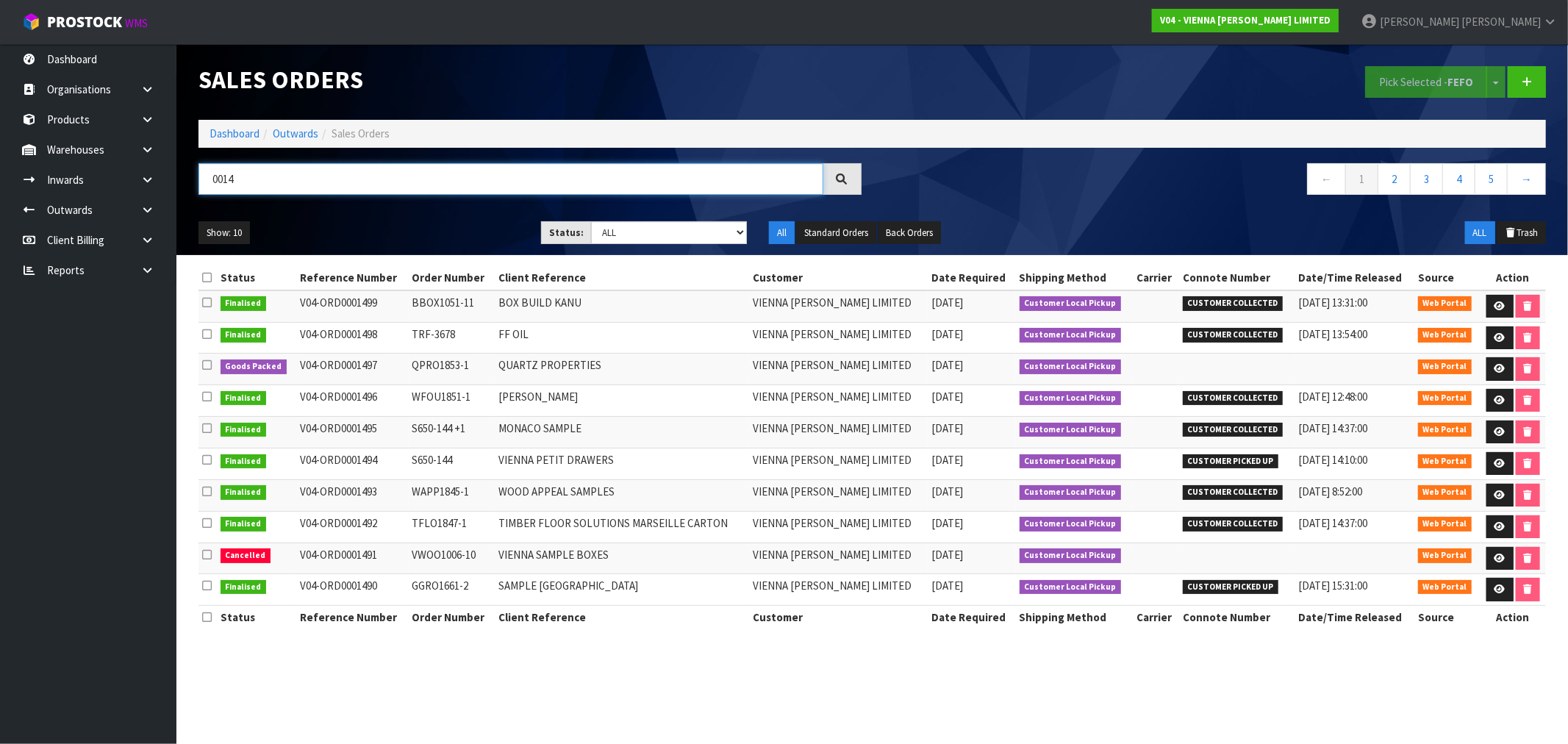
click at [236, 187] on input "0014" at bounding box center [511, 179] width 625 height 32
click at [235, 187] on input "0014" at bounding box center [511, 179] width 625 height 32
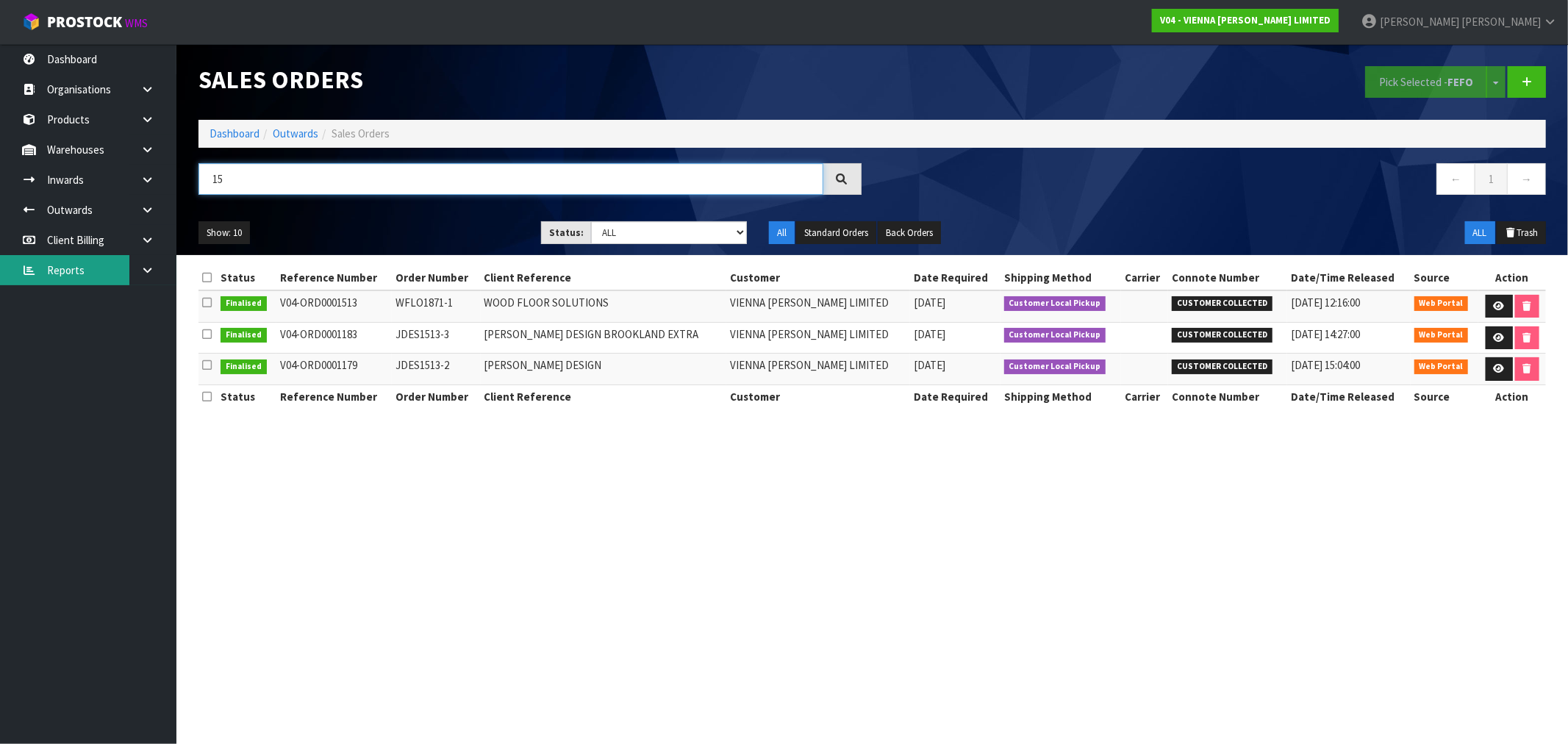
type input "1"
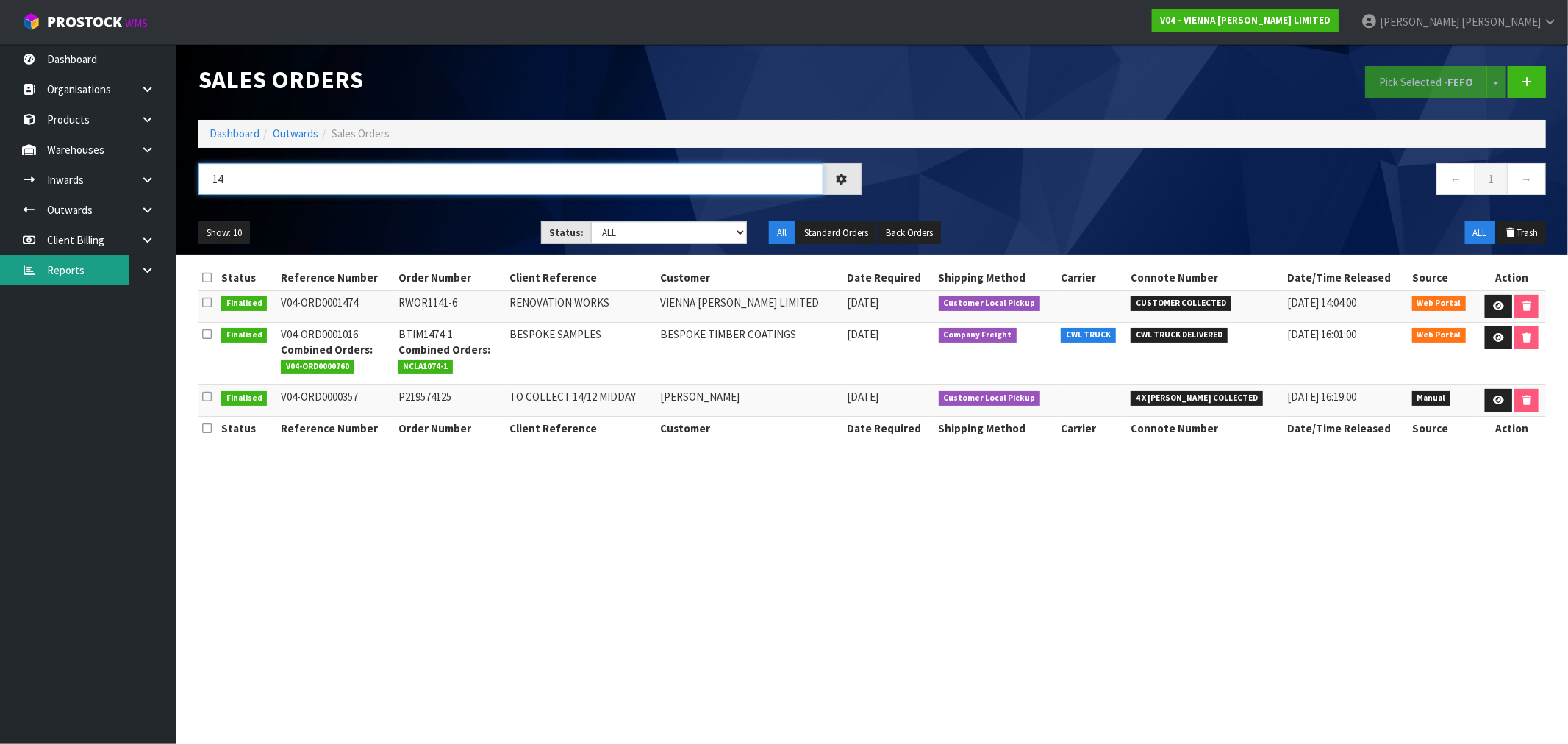
type input "1"
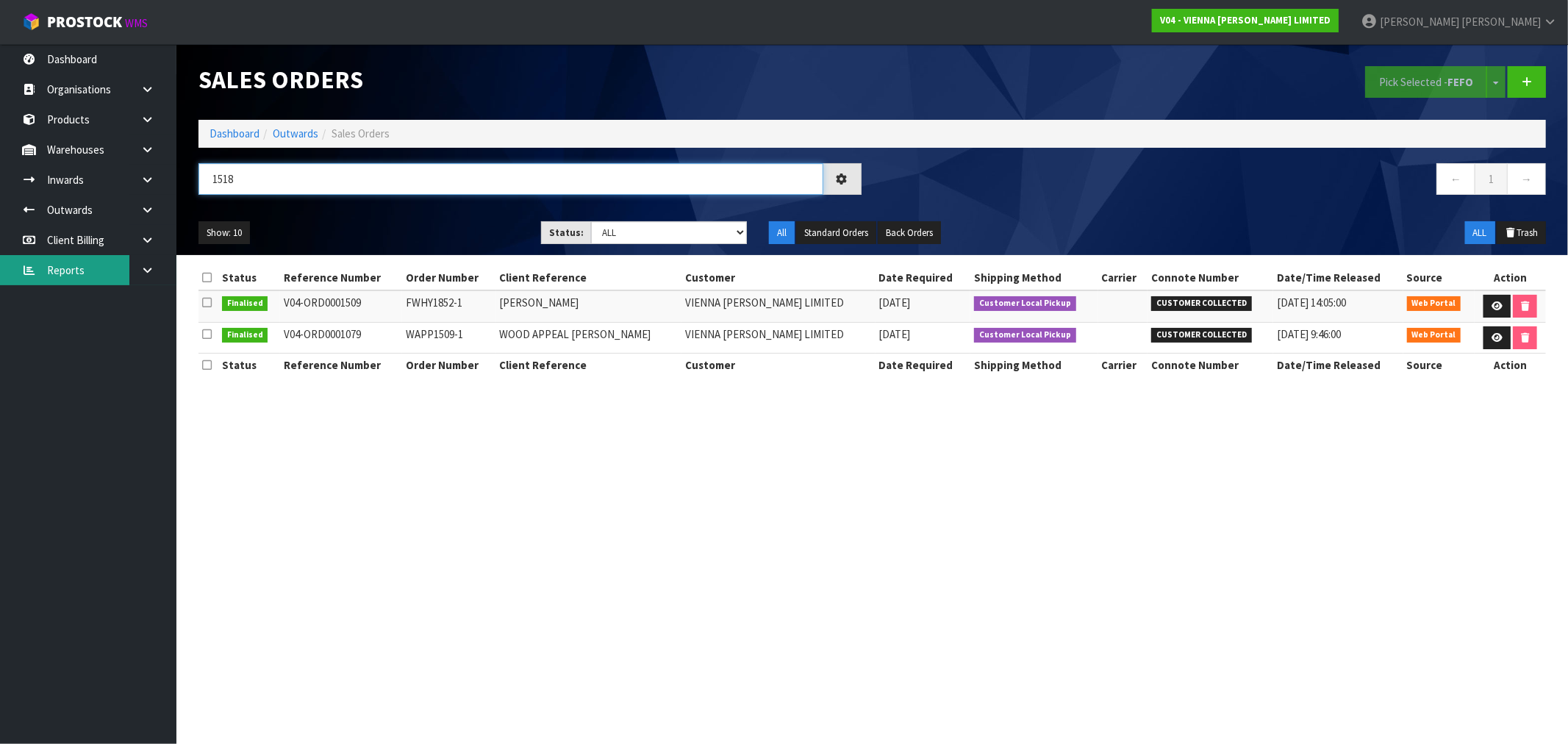
type input "1518"
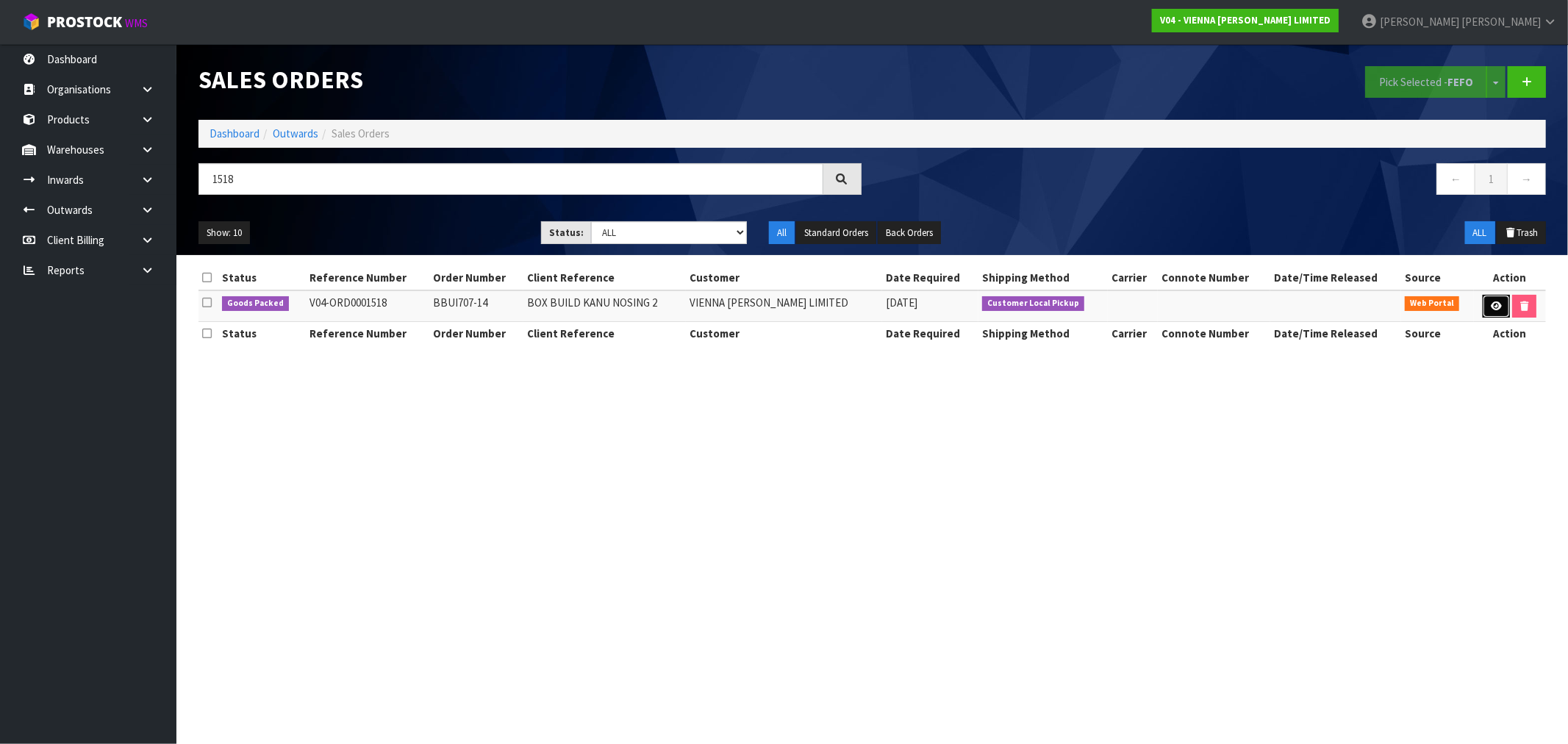
click at [1492, 304] on icon at bounding box center [1496, 306] width 11 height 10
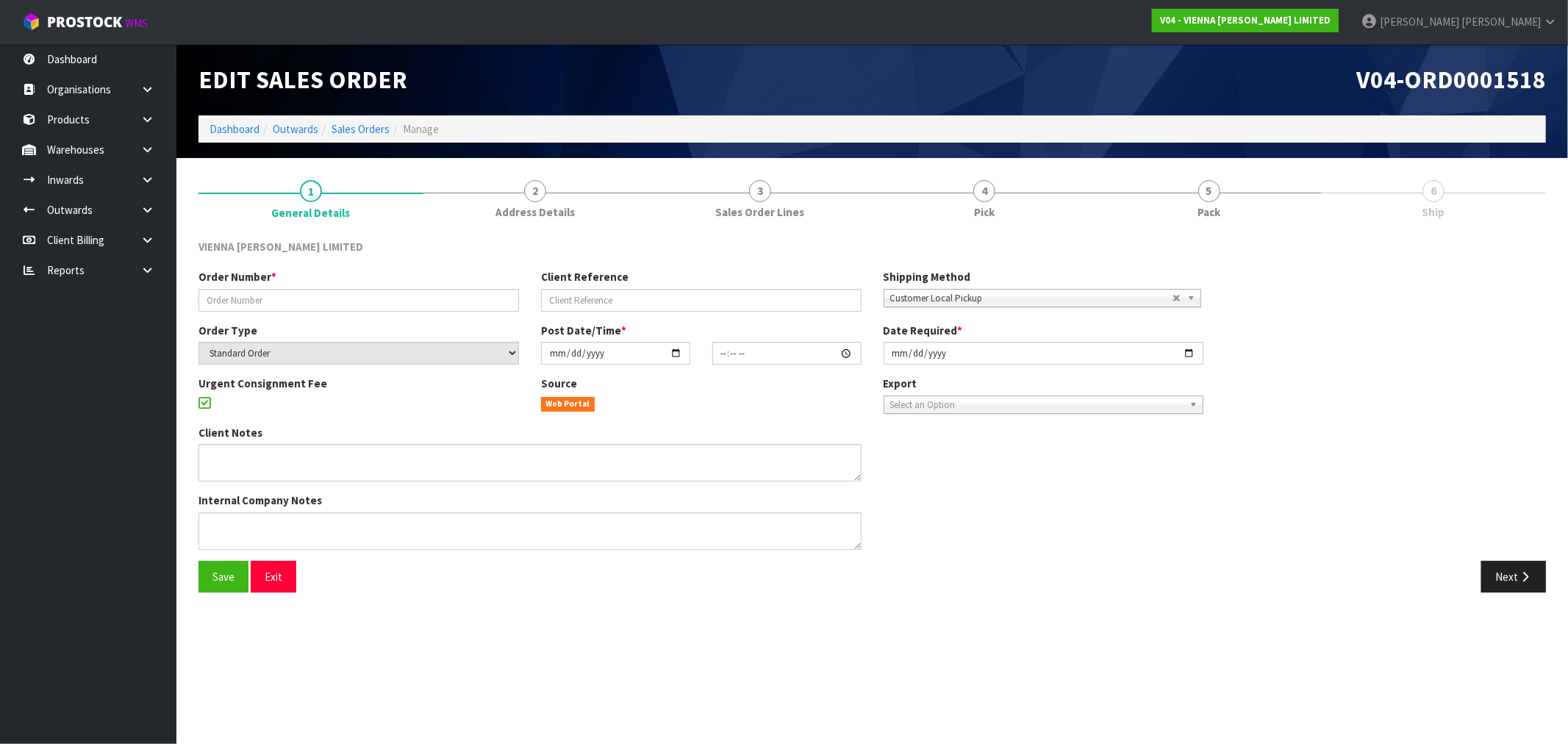
type input "BBUI707-14"
type input "BOX BUILD KANU NOSING 2"
select select "number:0"
type input "2025-09-25"
type input "08:11:00.000"
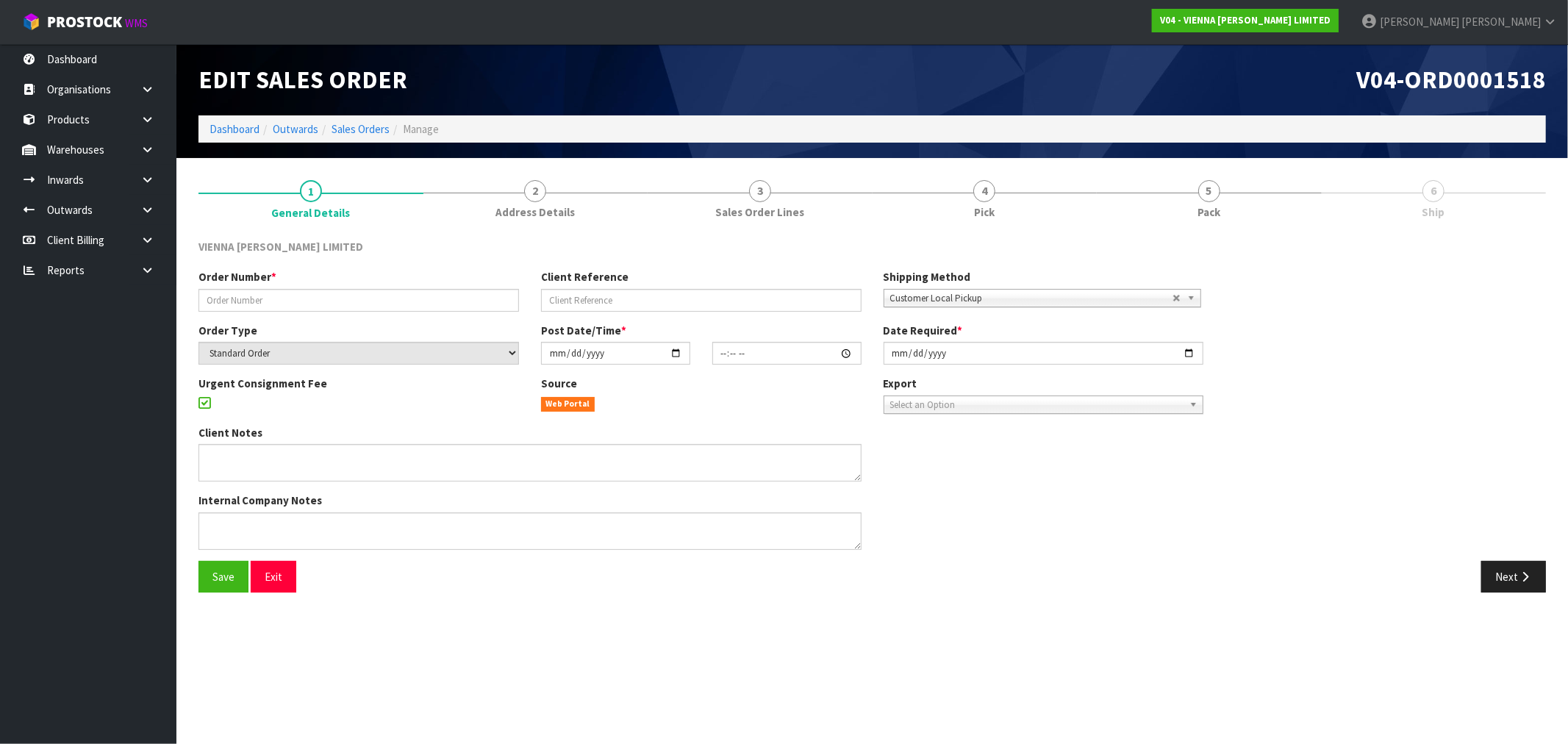
type input "2025-09-25"
type textarea "BOX BUILD KANU NOSING 2"
type textarea "PLEASE DELETE THE 3 X AE-LP-2400 FROM THE ORDER. URGENT CONSIGNMENT FEE"
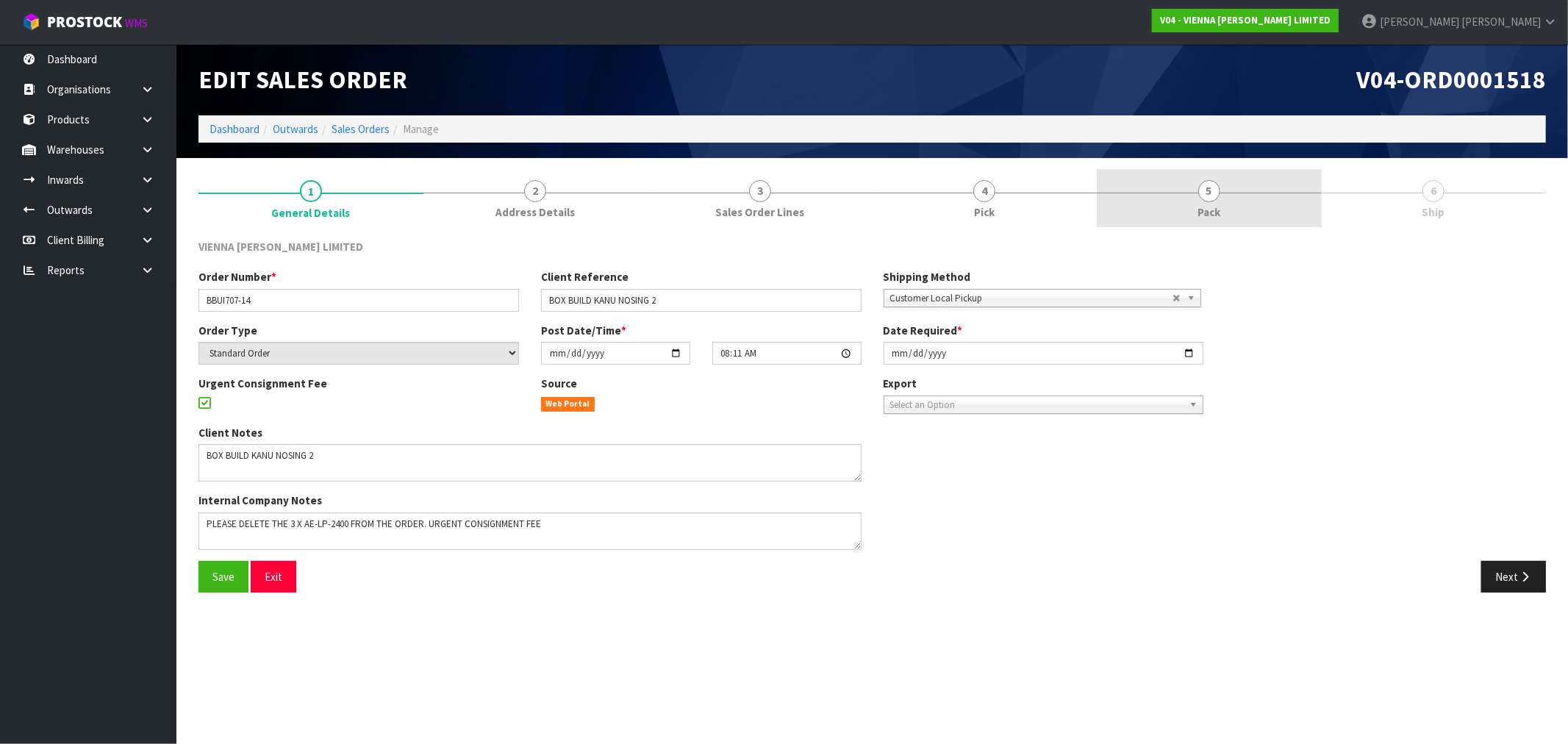
click at [1254, 204] on link "5 Pack" at bounding box center [1210, 198] width 225 height 58
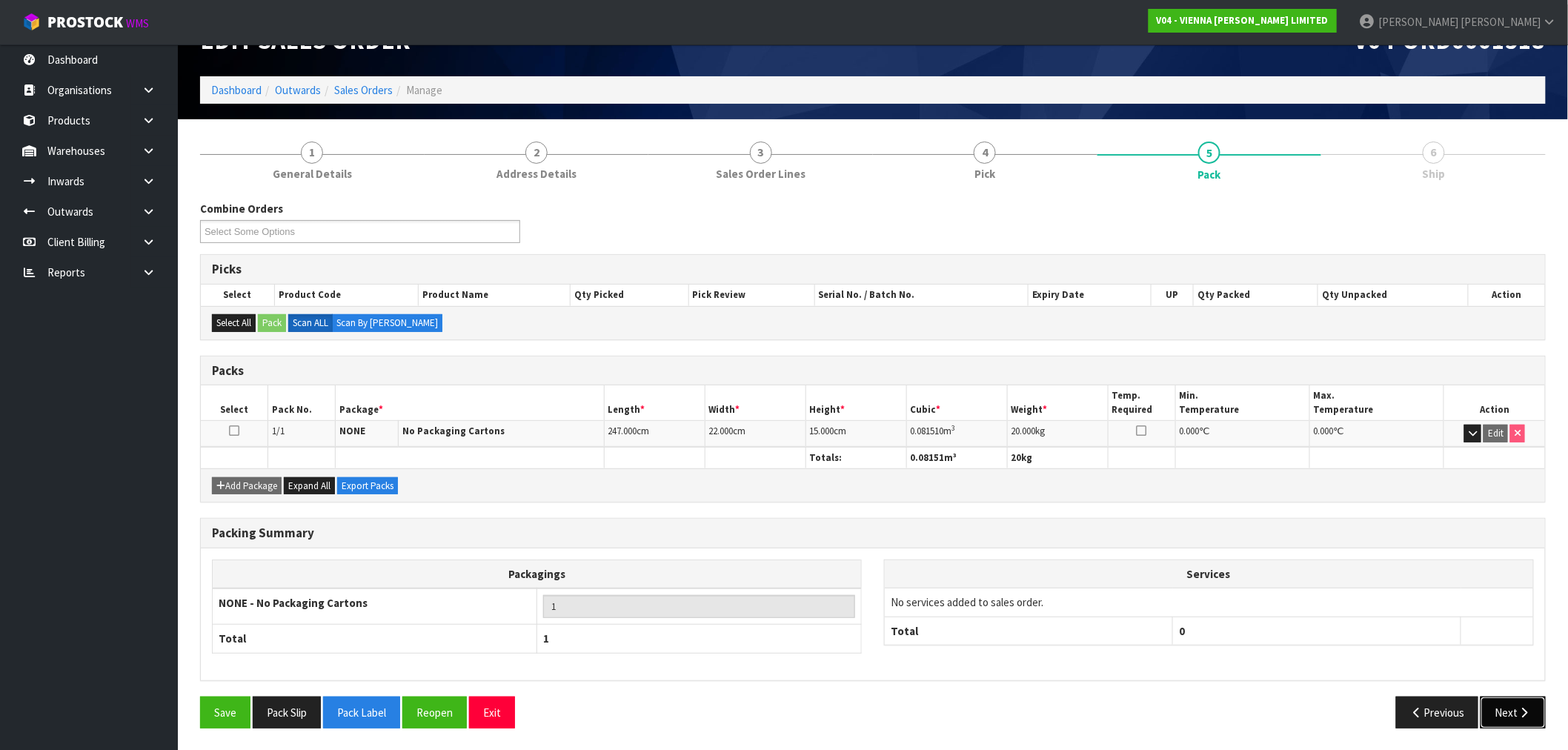
click at [1524, 698] on button "Next" at bounding box center [1513, 713] width 65 height 32
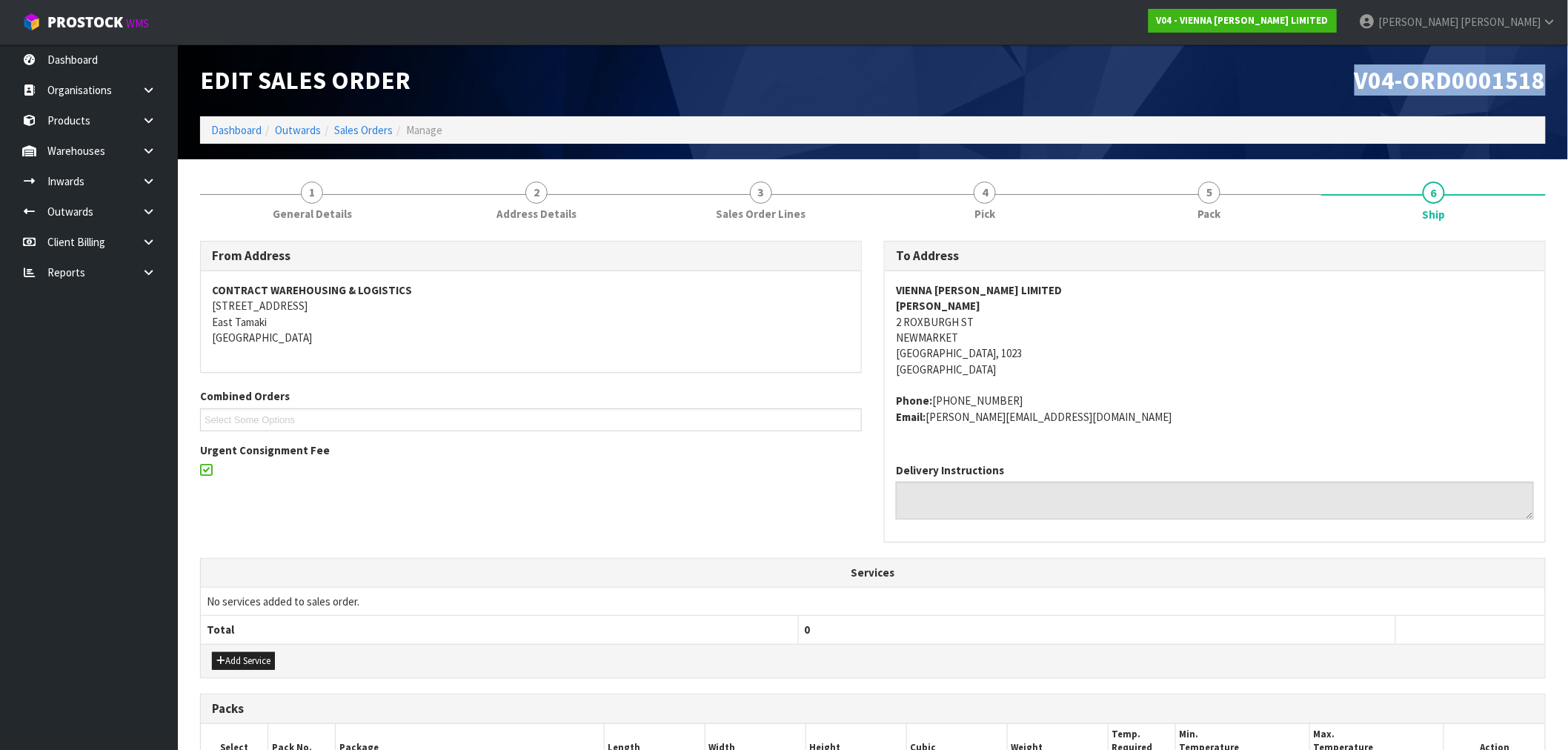
drag, startPoint x: 1510, startPoint y: 81, endPoint x: 1308, endPoint y: 90, distance: 202.2
click at [1308, 90] on div "V04-ORD0001518" at bounding box center [1215, 80] width 684 height 72
copy span "V04-ORD0001518"
click at [1542, 91] on span "V04-ORD0001518" at bounding box center [1450, 80] width 191 height 31
drag, startPoint x: 1547, startPoint y: 89, endPoint x: 1146, endPoint y: 99, distance: 401.1
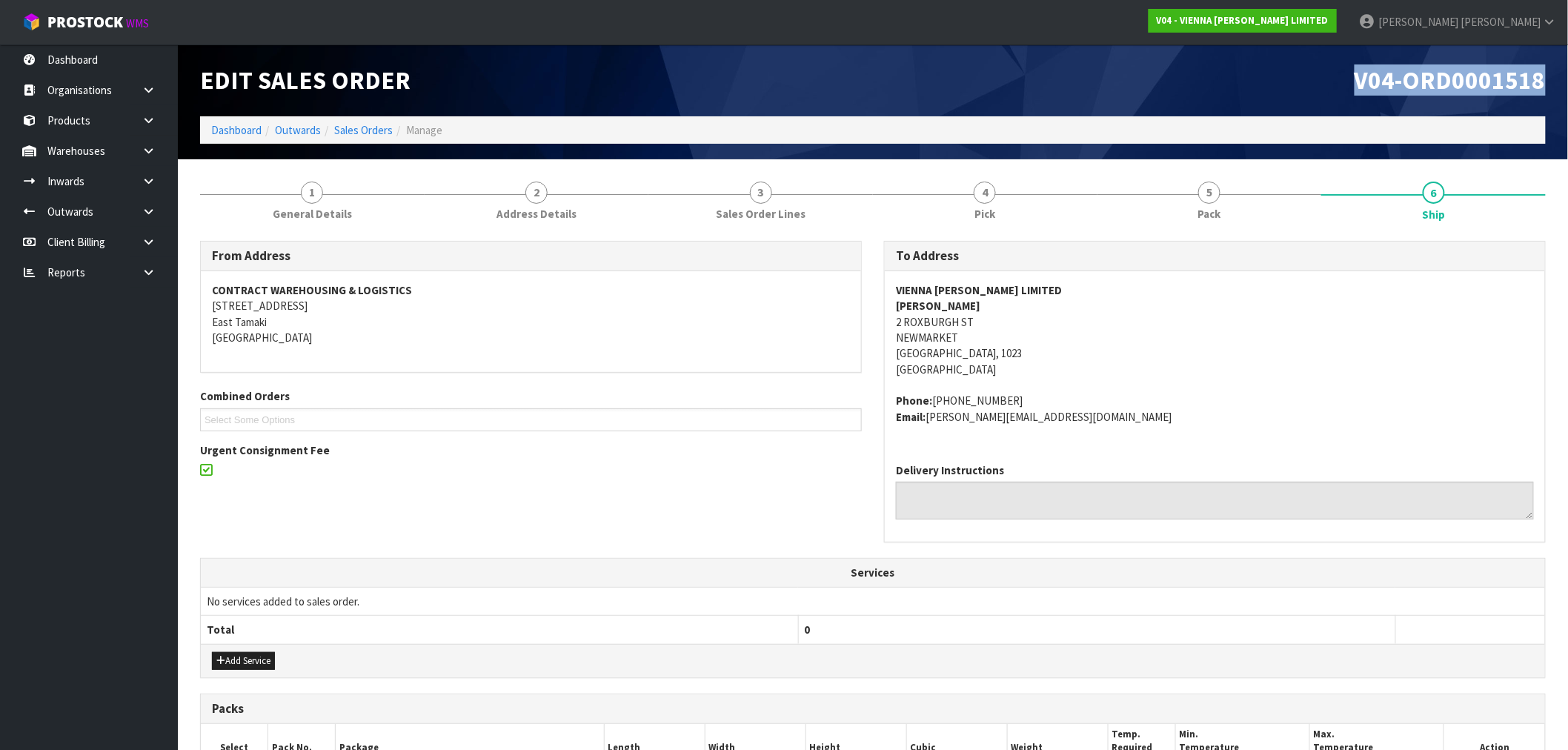
click at [1335, 99] on div "V04-ORD0001518" at bounding box center [1215, 80] width 684 height 72
copy span "V04-ORD0001518"
click at [378, 138] on ol "Dashboard Outwards Sales Orders Manage" at bounding box center [873, 130] width 1346 height 27
click at [372, 123] on link "Sales Orders" at bounding box center [363, 130] width 59 height 14
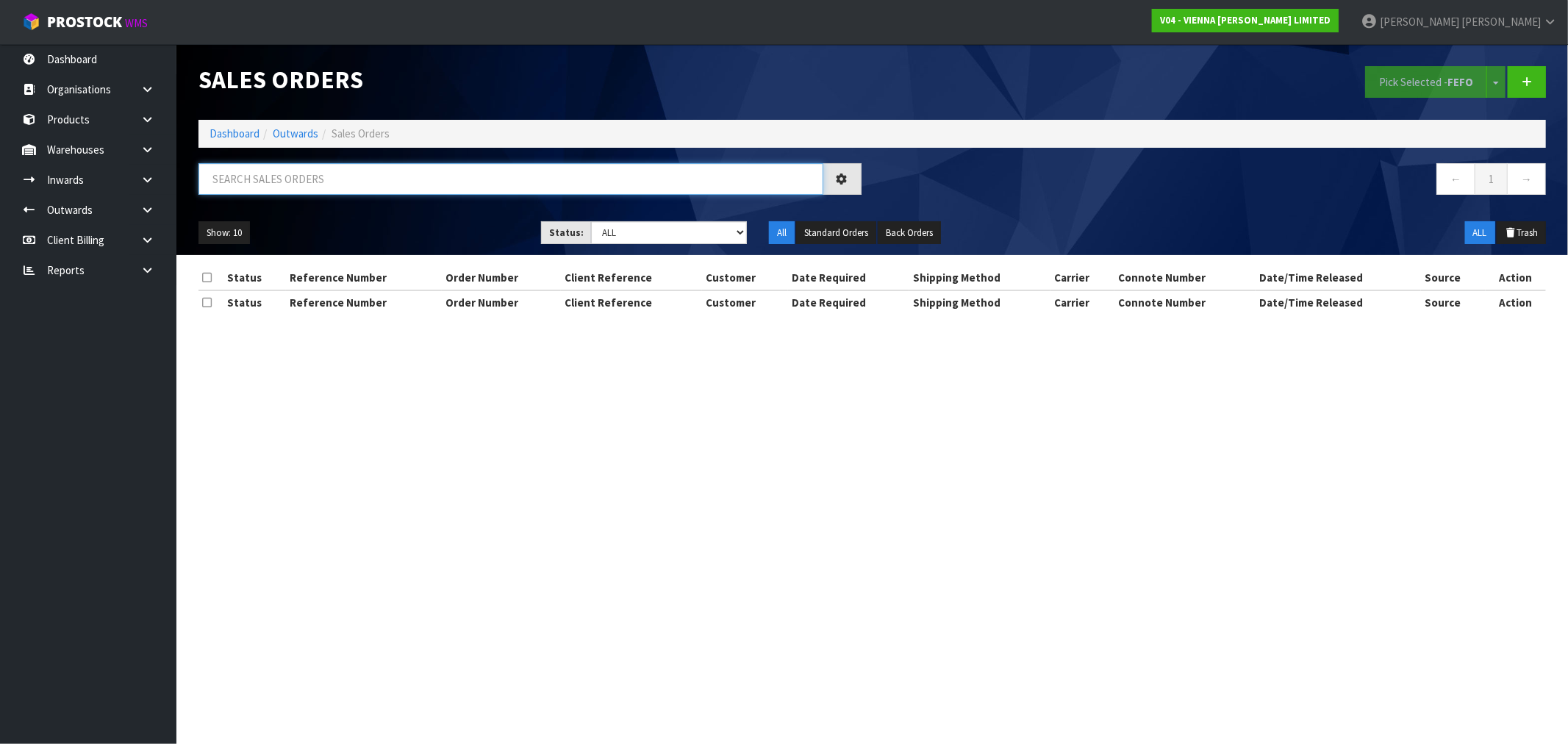
click at [379, 186] on input "text" at bounding box center [511, 179] width 625 height 32
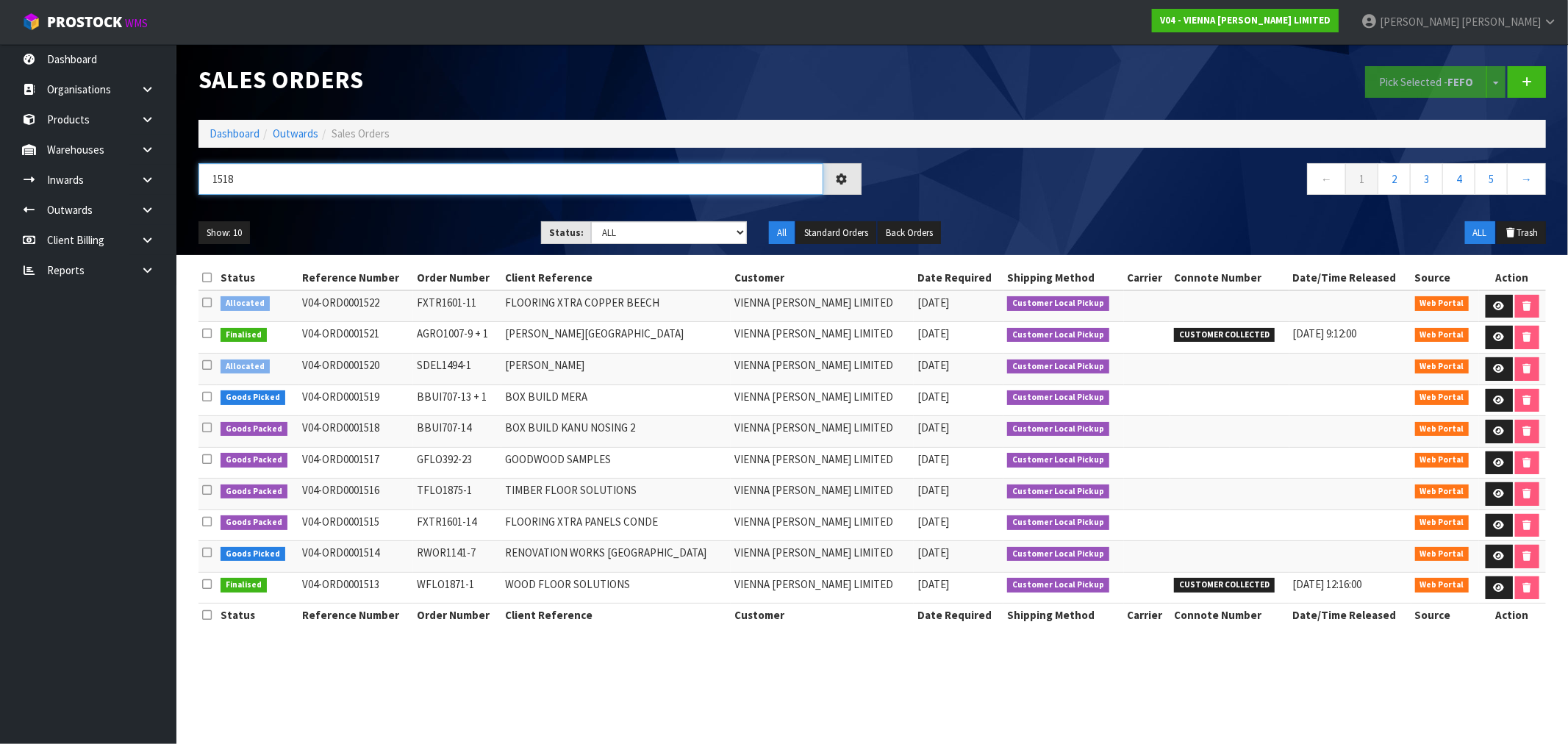
type input "1518"
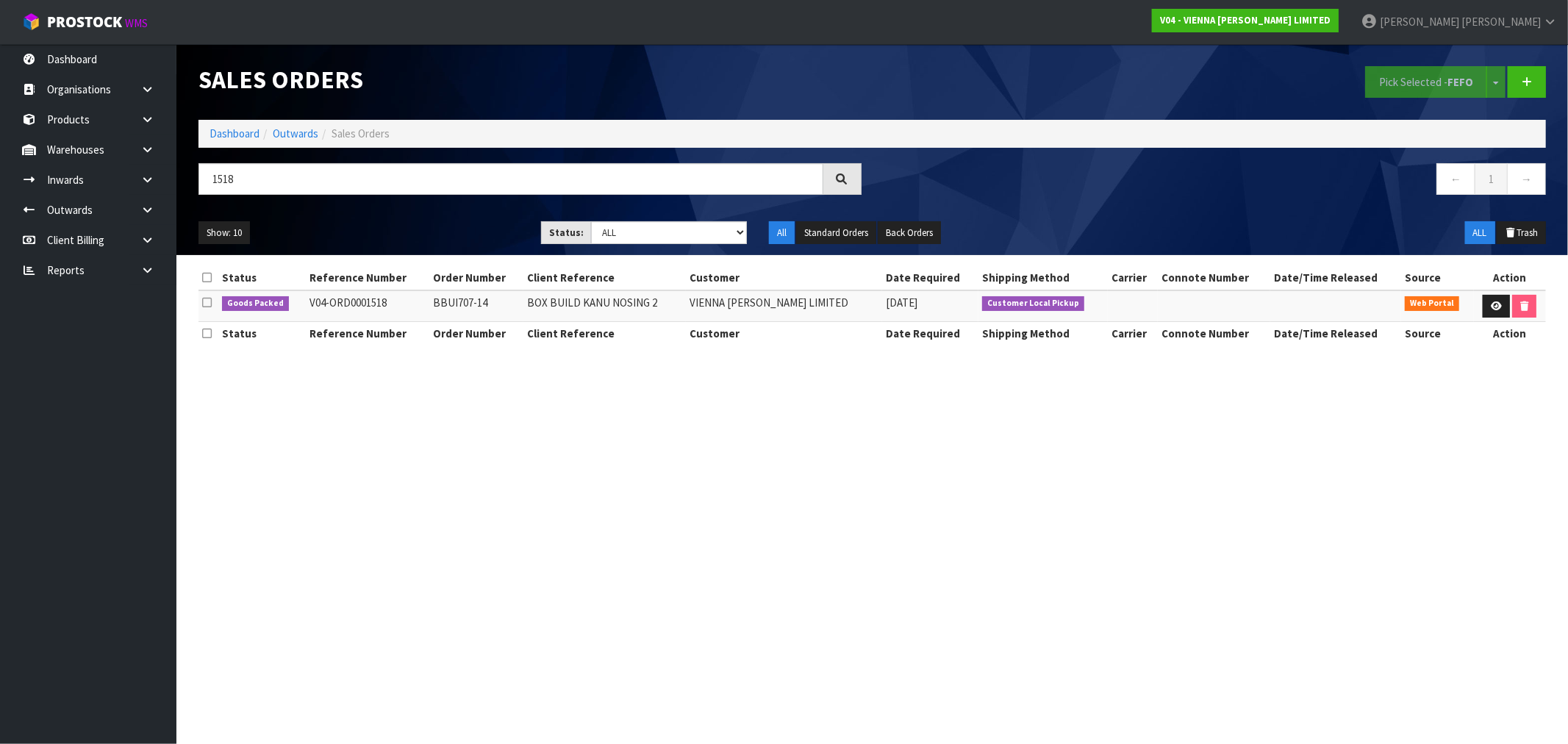
click at [237, 125] on li "Dashboard" at bounding box center [234, 133] width 50 height 15
click at [230, 142] on ol "Dashboard Outwards Sales Orders" at bounding box center [872, 134] width 1347 height 27
click at [228, 140] on link "Dashboard" at bounding box center [234, 133] width 50 height 14
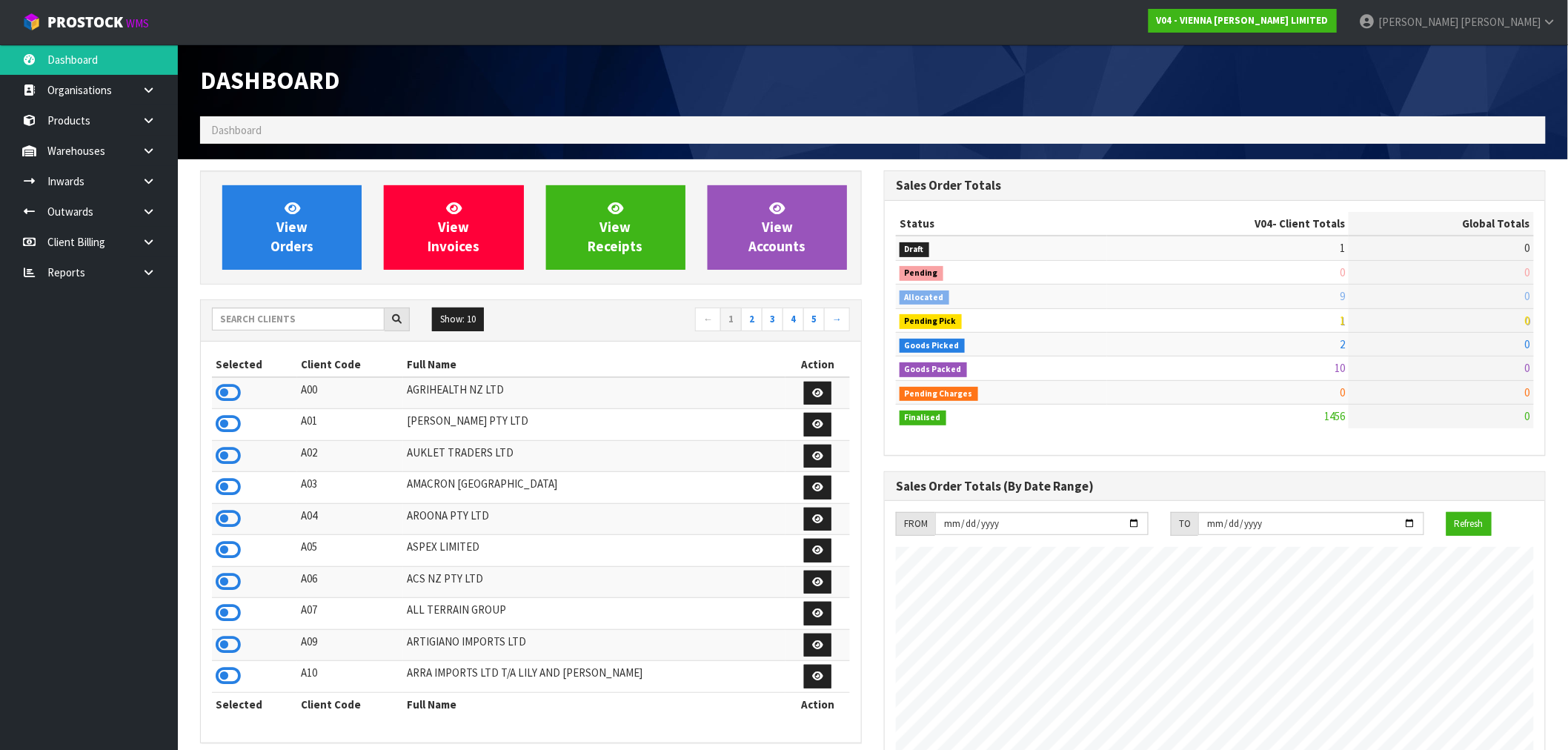
scroll to position [1122, 684]
click at [279, 313] on input "text" at bounding box center [298, 319] width 173 height 23
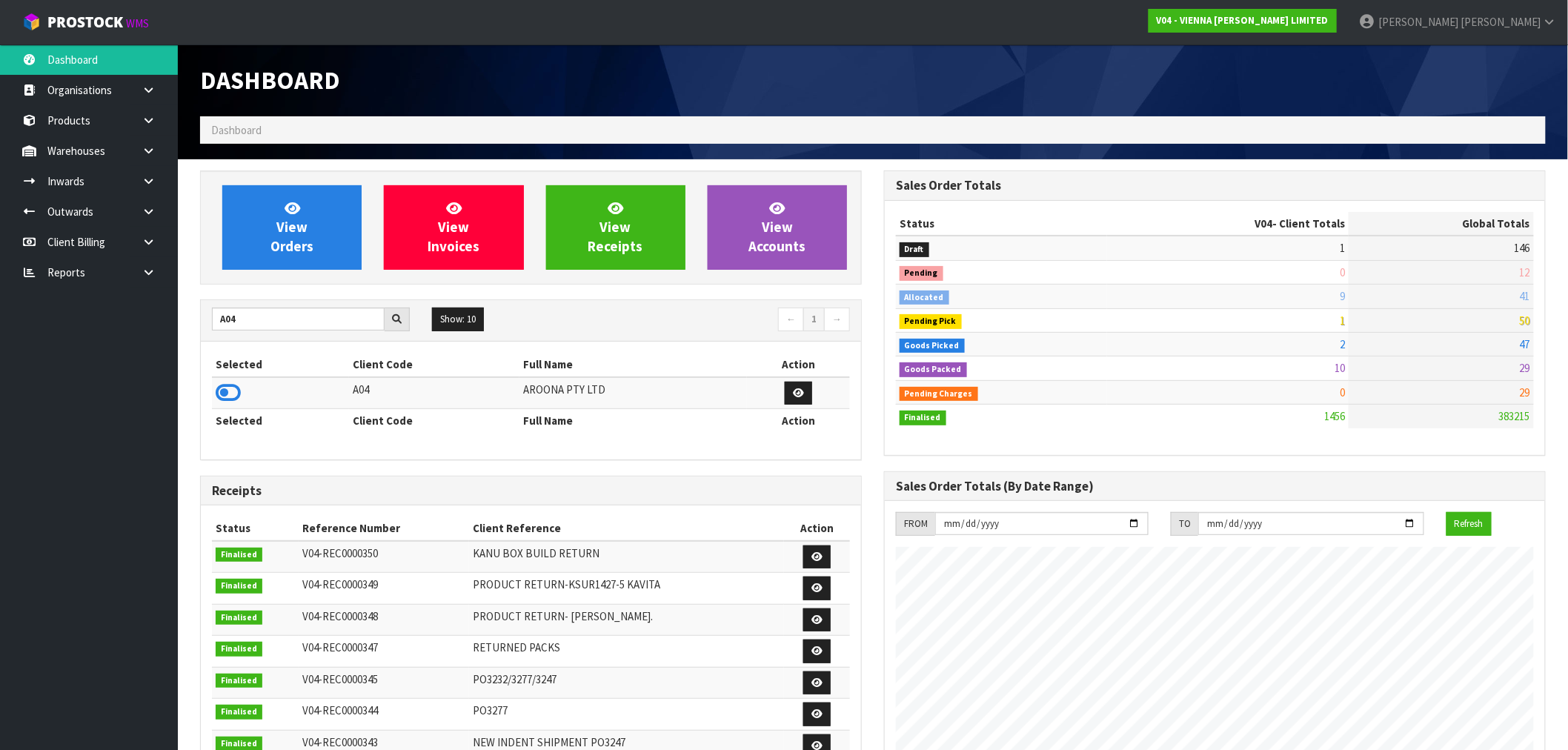
click at [241, 391] on td at bounding box center [280, 393] width 137 height 32
click at [233, 391] on icon at bounding box center [228, 392] width 25 height 22
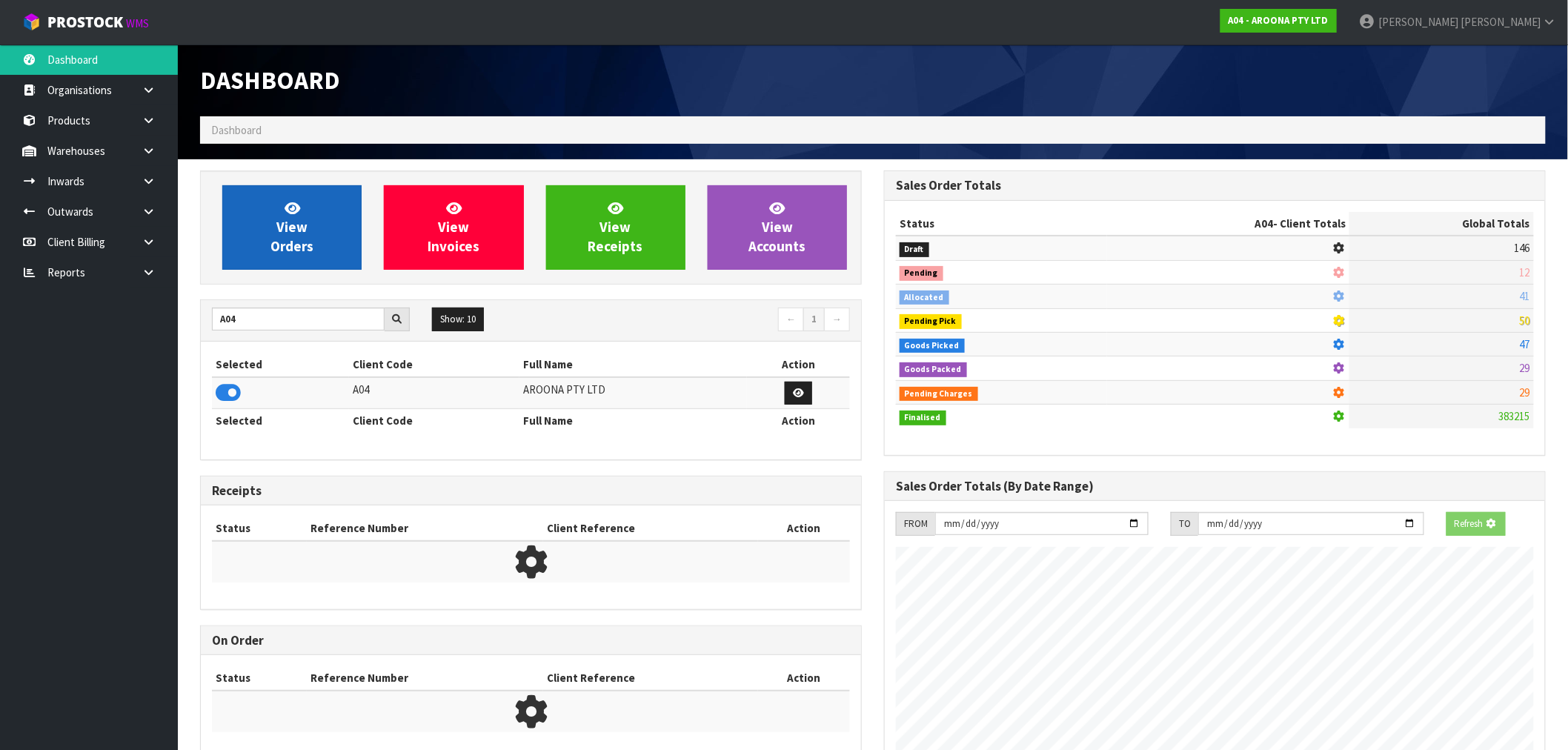
scroll to position [739902, 740235]
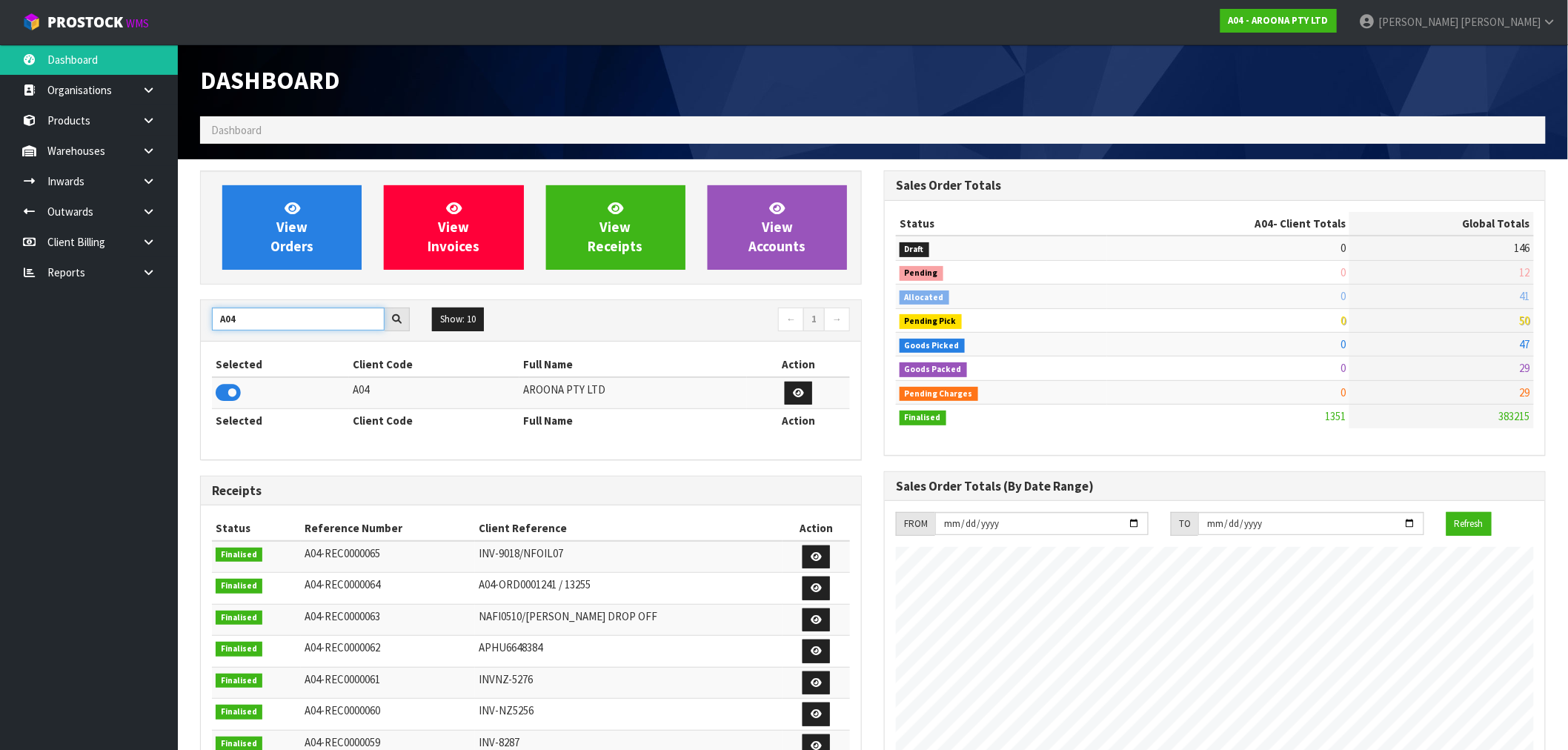
drag, startPoint x: 244, startPoint y: 319, endPoint x: 189, endPoint y: 321, distance: 55.0
click at [190, 320] on div "View Orders View Invoices View Receipts View Accounts A04 Show: 10 5 10 25 50 ←…" at bounding box center [531, 601] width 684 height 860
type input "V04"
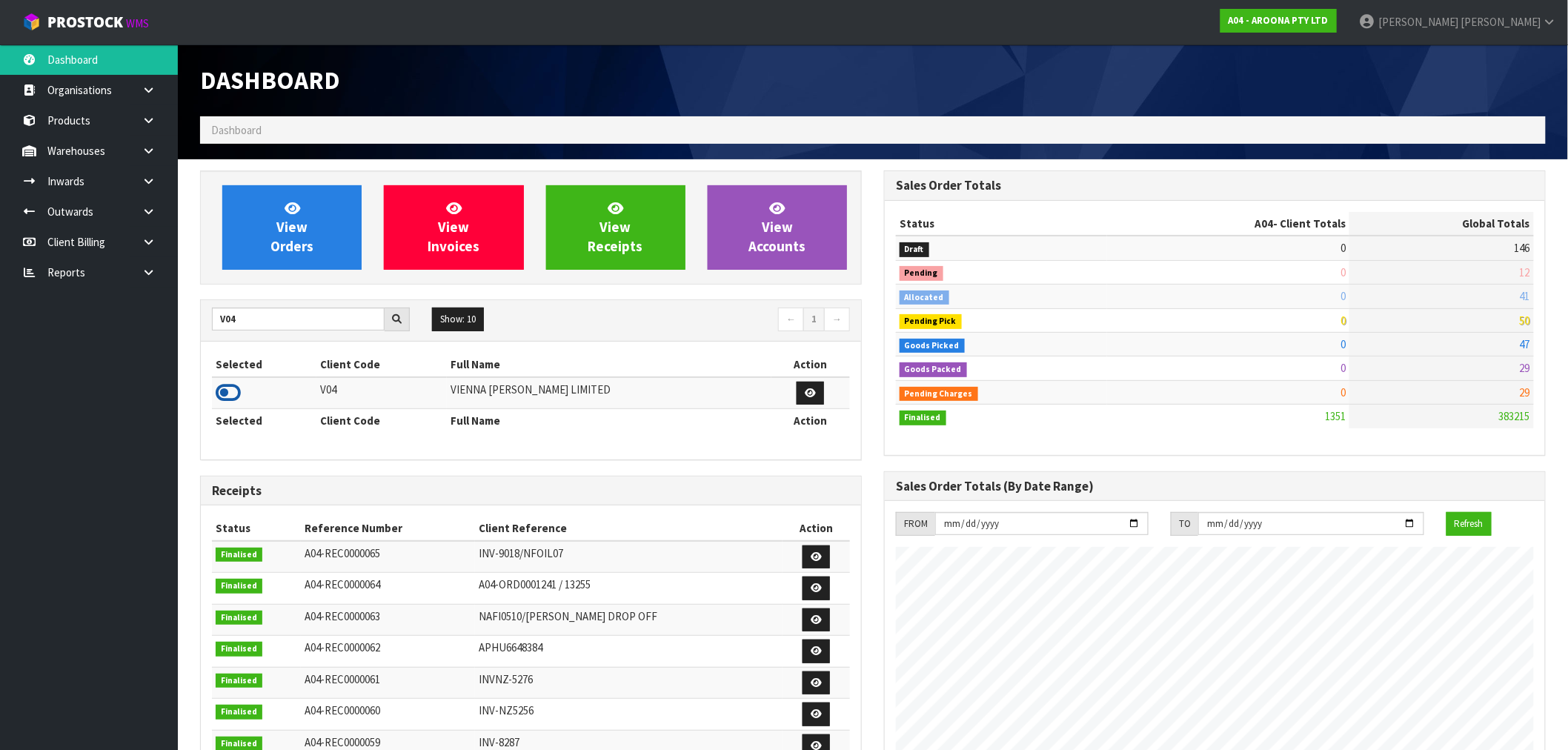
click at [227, 393] on icon at bounding box center [228, 392] width 25 height 22
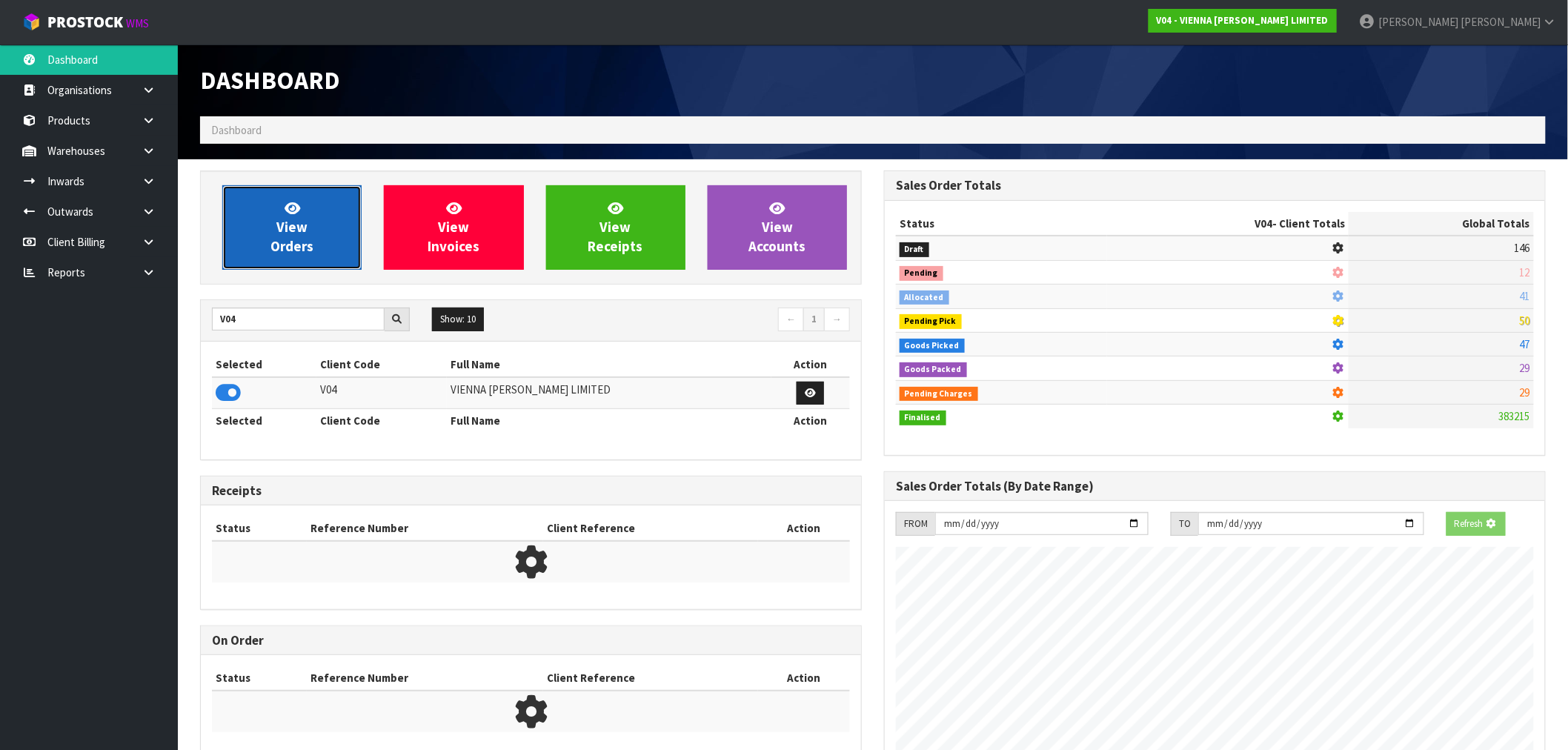
scroll to position [924, 684]
click at [301, 266] on link "View Orders" at bounding box center [292, 227] width 139 height 85
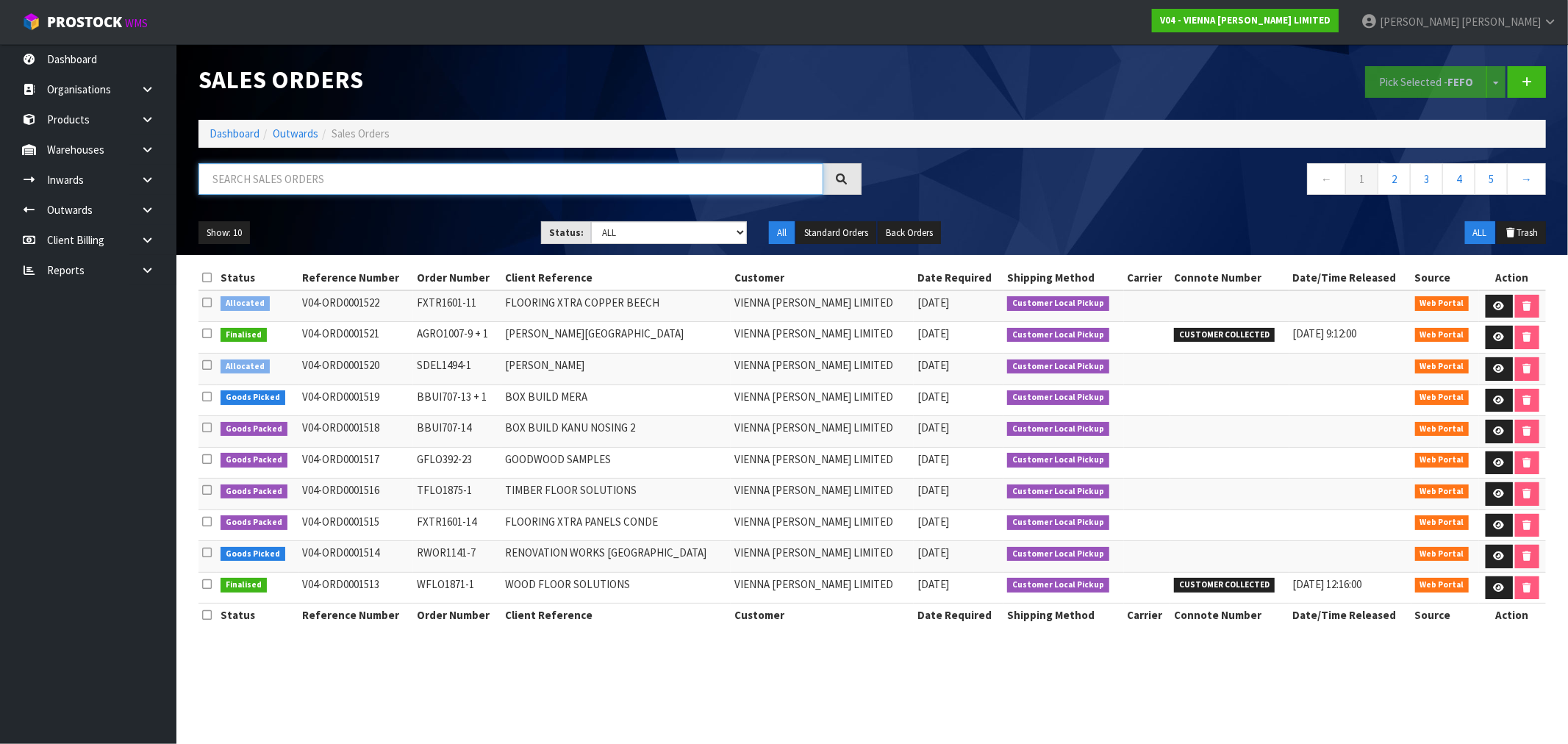
click at [296, 193] on input "text" at bounding box center [511, 179] width 625 height 32
type input "1516"
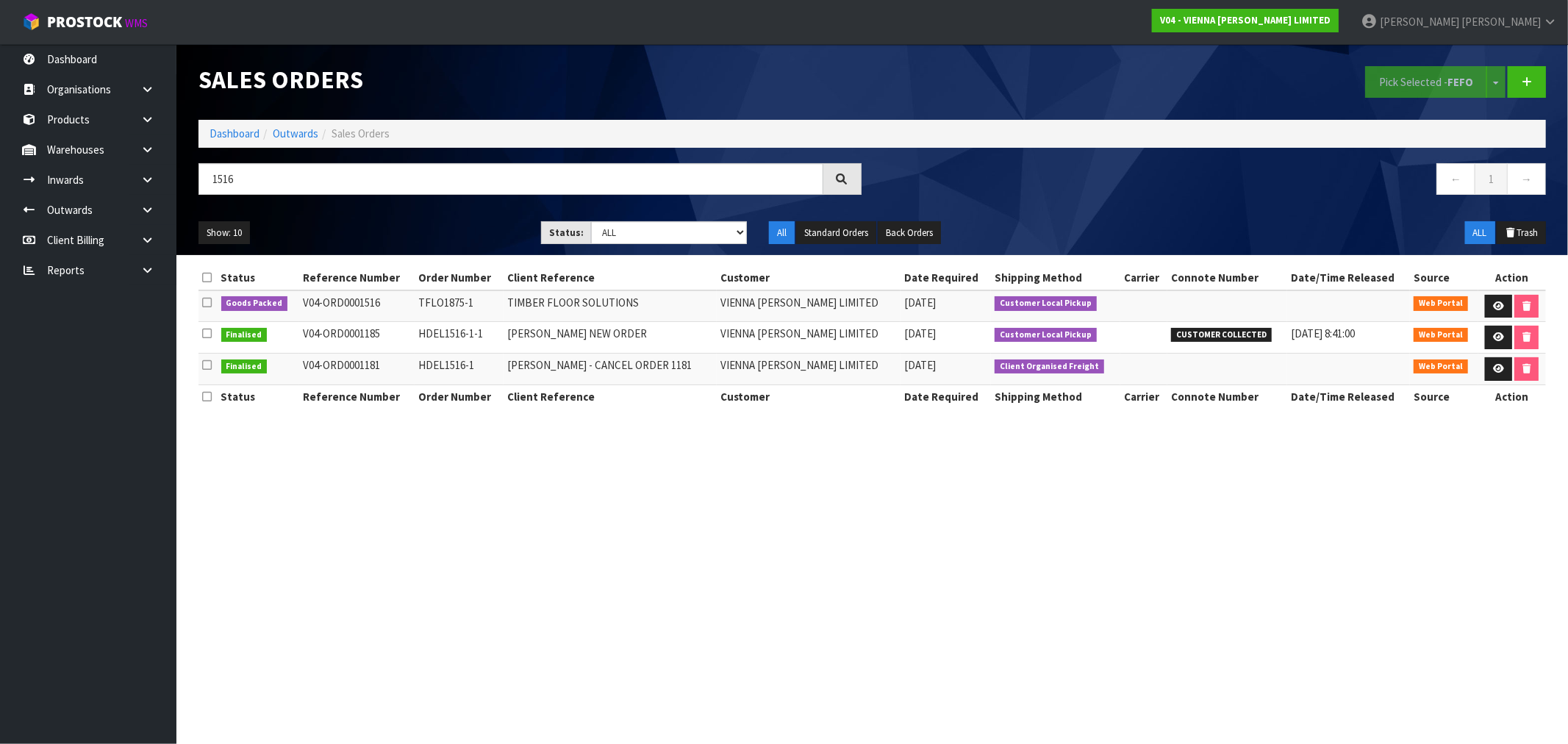
click at [343, 302] on td "V04-ORD0001516" at bounding box center [357, 306] width 116 height 32
copy td "ORD0001516"
click at [531, 718] on section "Sales Orders Pick Selected - FEFO Split button! FIFO - First In First Out FEFO …" at bounding box center [784, 372] width 1568 height 744
click at [226, 128] on link "Dashboard" at bounding box center [234, 133] width 50 height 14
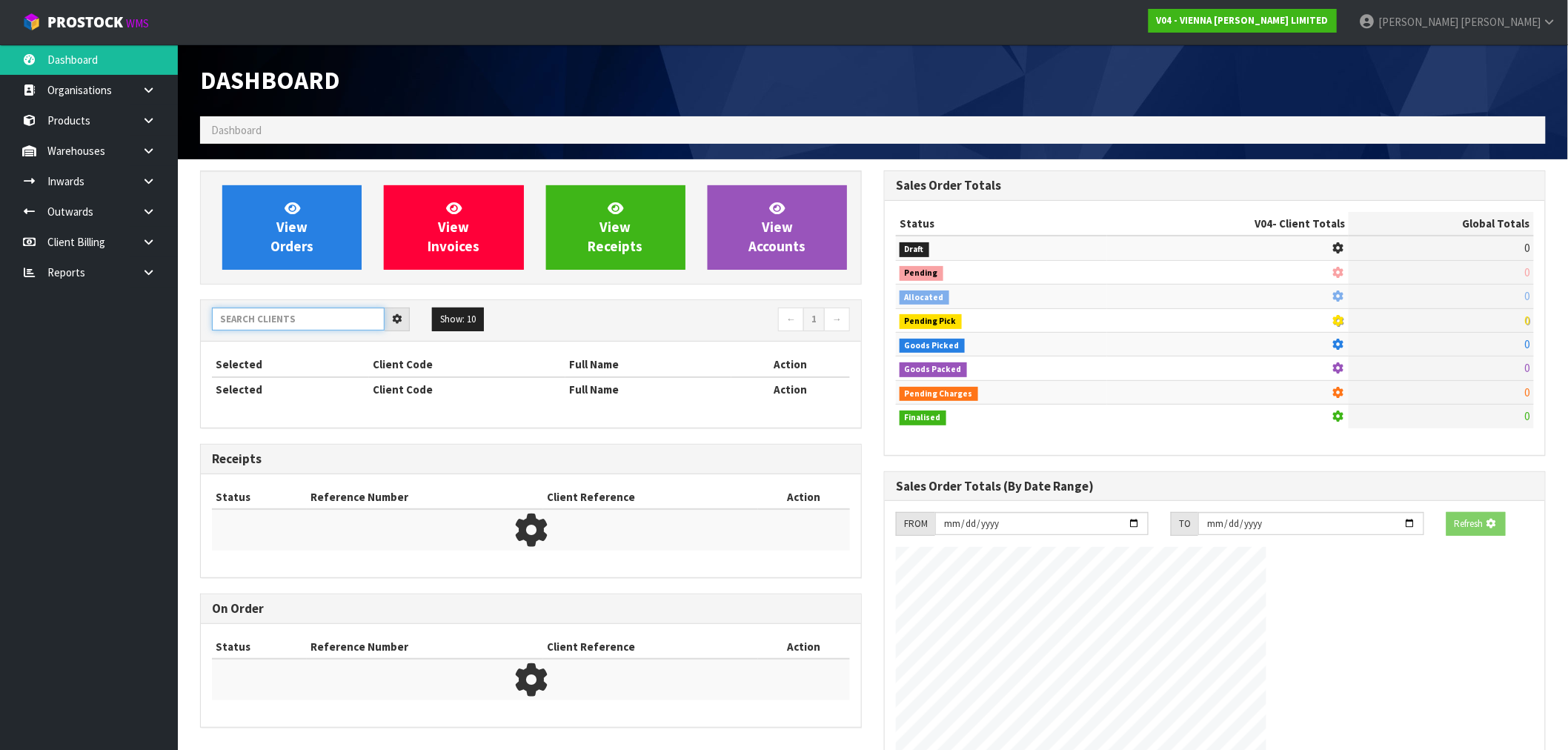
click at [284, 321] on input "text" at bounding box center [298, 319] width 173 height 23
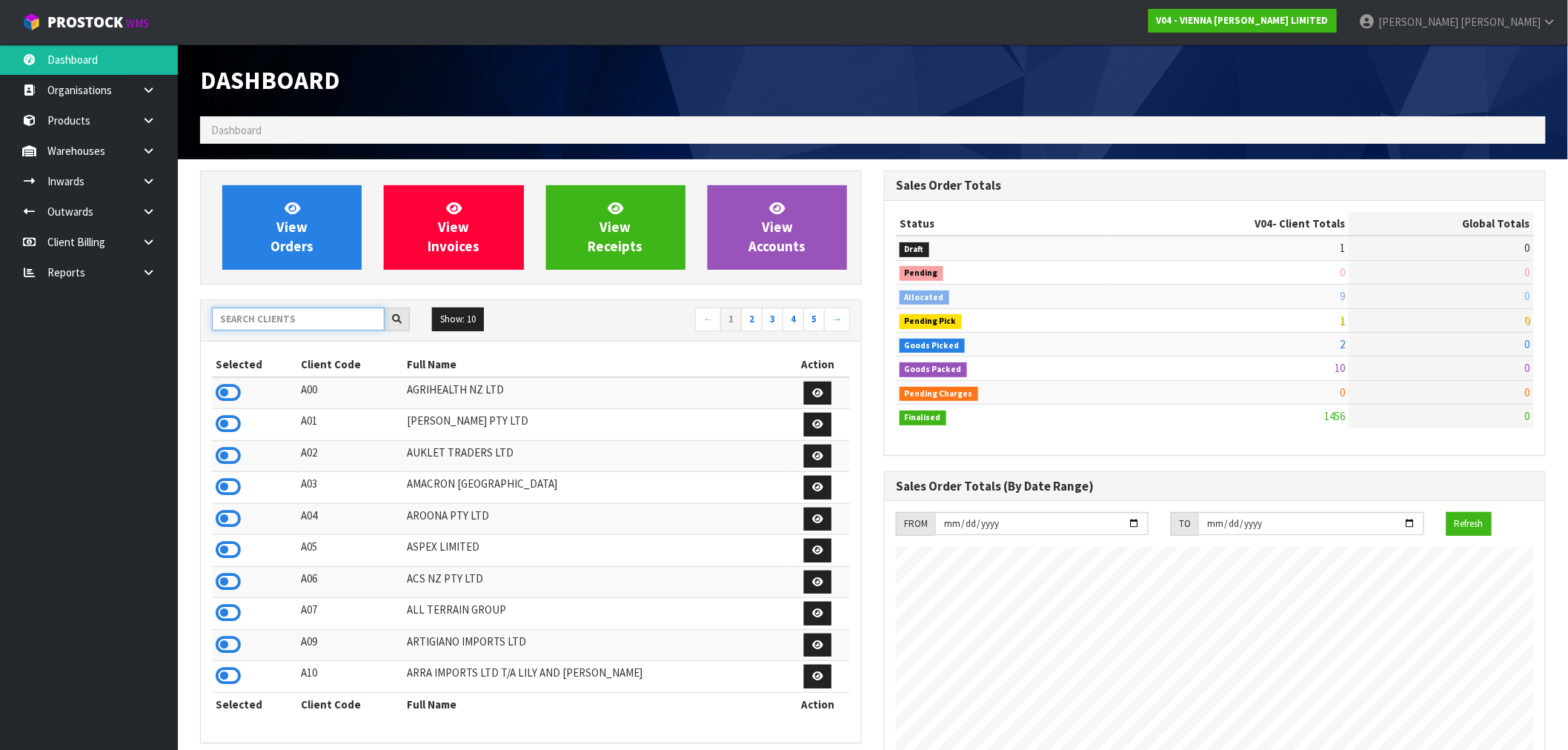
scroll to position [1122, 684]
type input "V05"
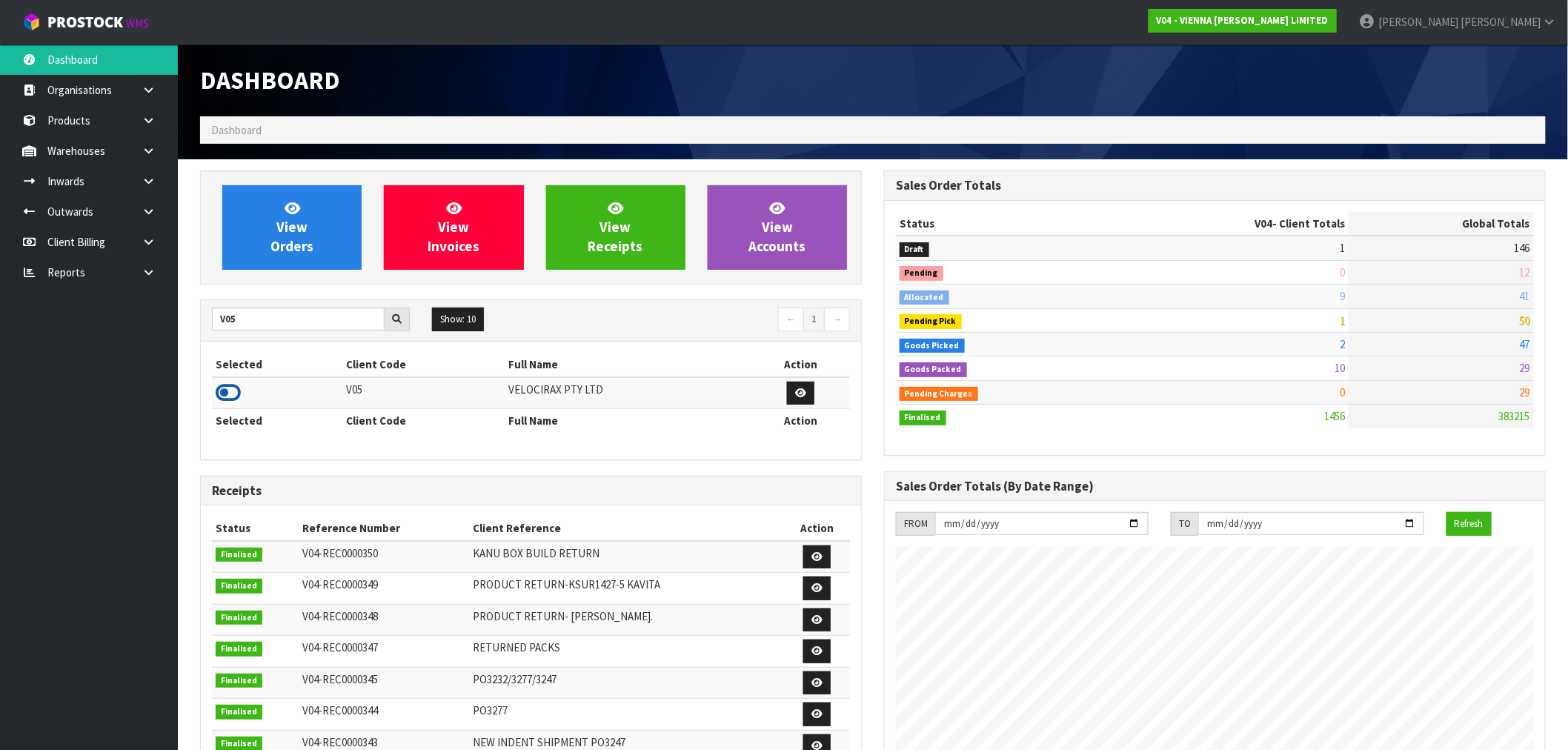
click at [227, 404] on link at bounding box center [228, 397] width 25 height 14
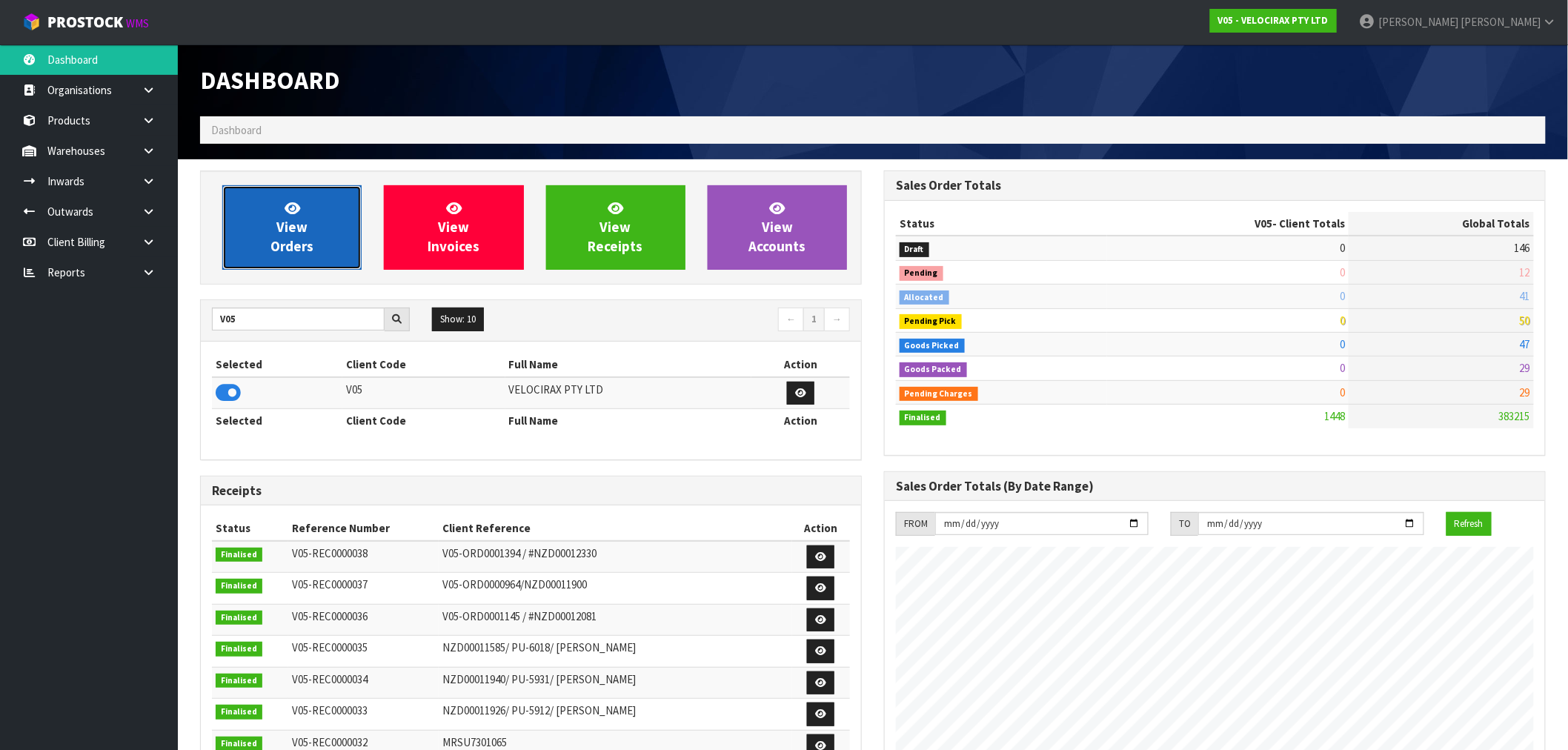
click at [296, 239] on span "View Orders" at bounding box center [292, 227] width 43 height 56
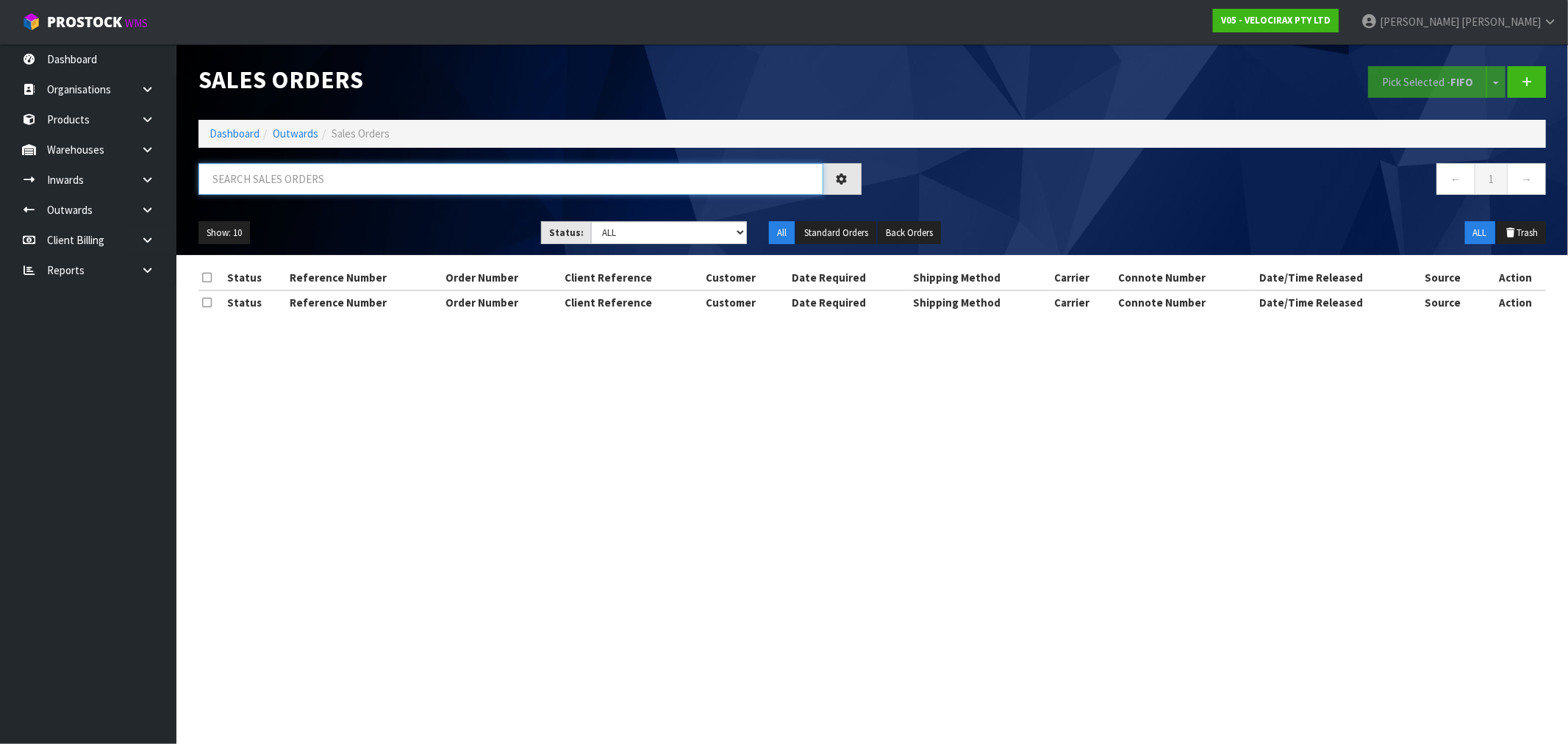
click at [287, 189] on input "text" at bounding box center [511, 179] width 625 height 32
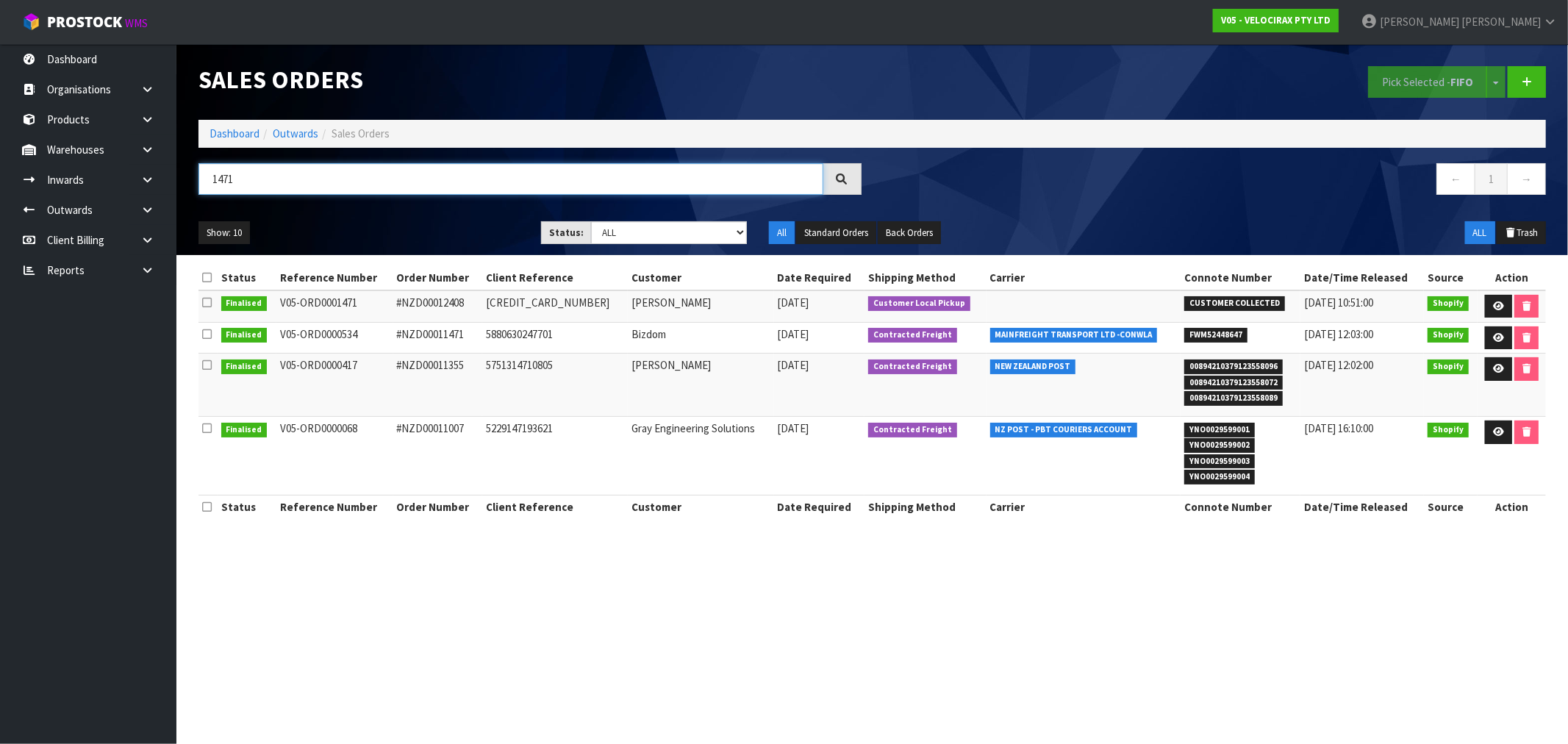
drag, startPoint x: 284, startPoint y: 177, endPoint x: 193, endPoint y: 182, distance: 91.1
click at [193, 182] on div "1471" at bounding box center [530, 184] width 685 height 42
type input "="
click at [250, 129] on link "Dashboard" at bounding box center [234, 133] width 50 height 14
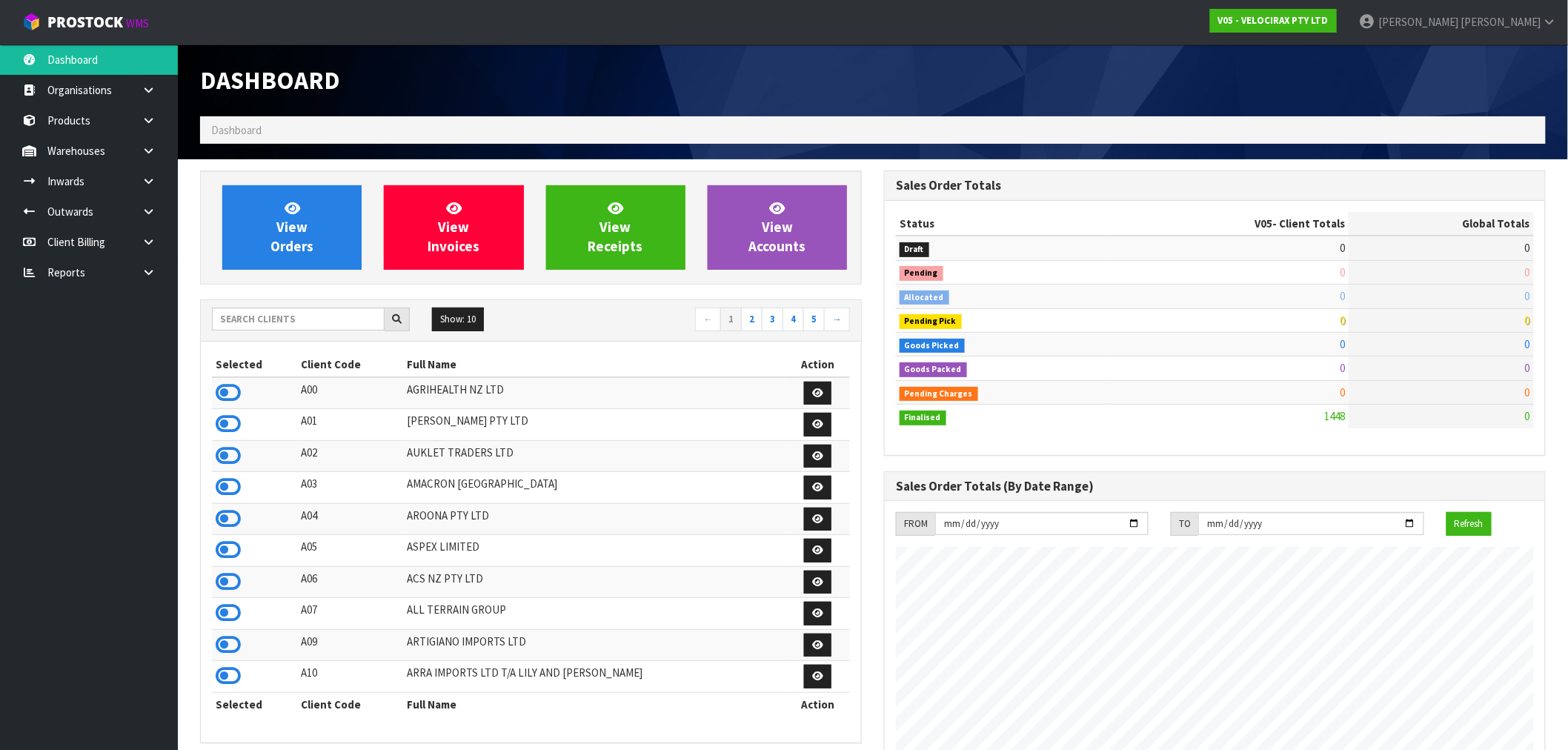
scroll to position [1122, 684]
click at [248, 319] on input "text" at bounding box center [298, 319] width 173 height 23
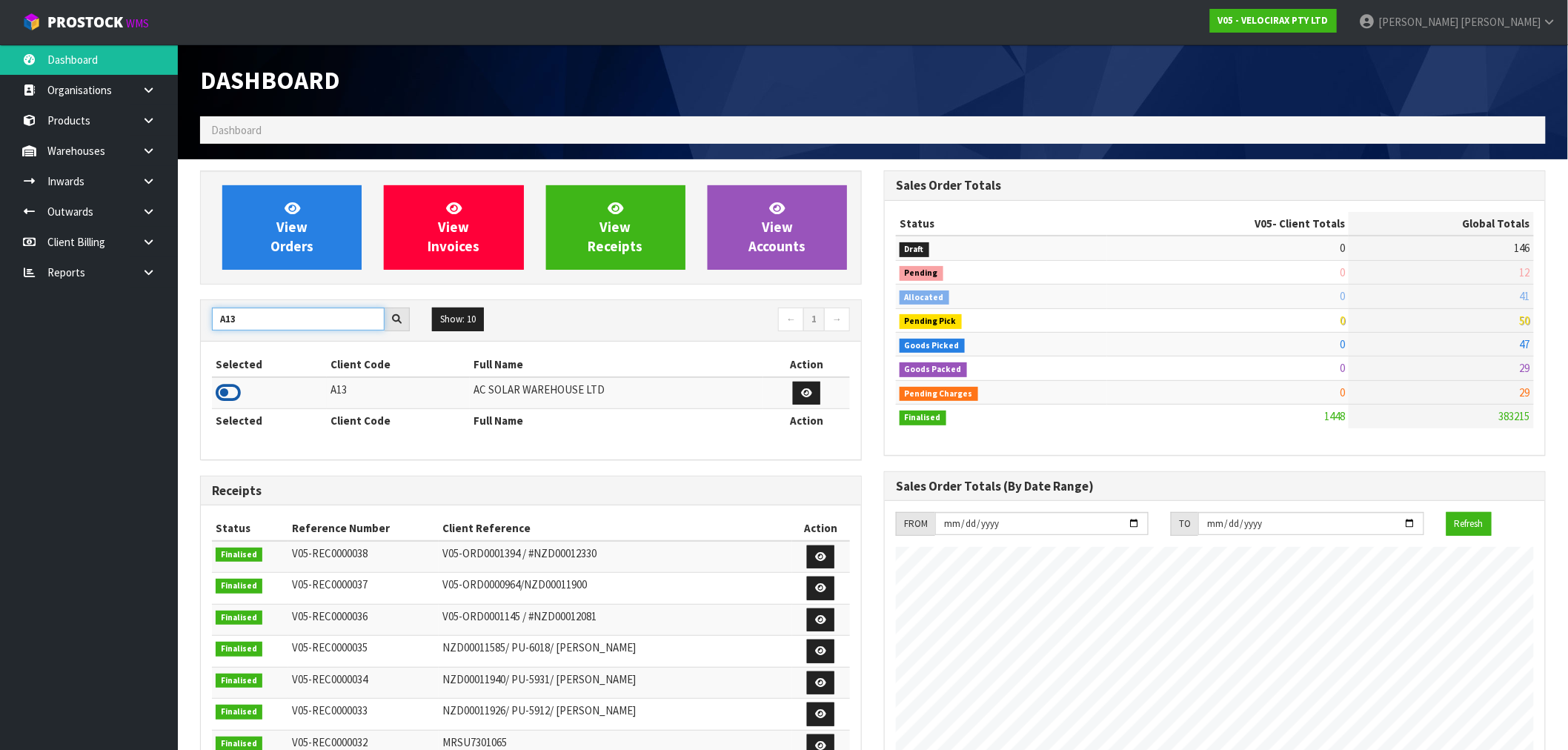
type input "A13"
click at [233, 397] on td at bounding box center [269, 393] width 115 height 32
click at [233, 397] on icon at bounding box center [228, 392] width 25 height 22
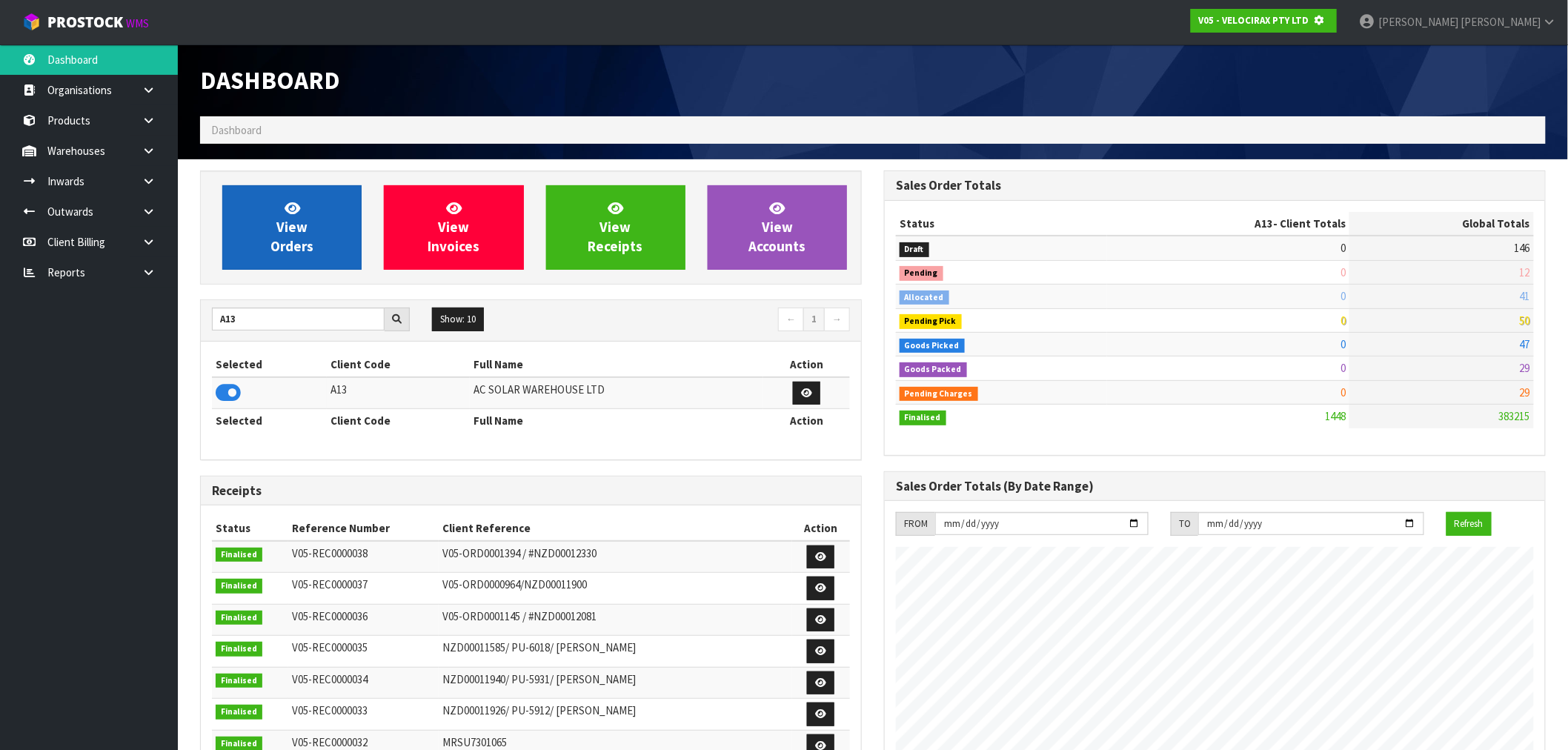
scroll to position [739885, 740235]
click at [294, 255] on link "View Orders" at bounding box center [292, 227] width 139 height 85
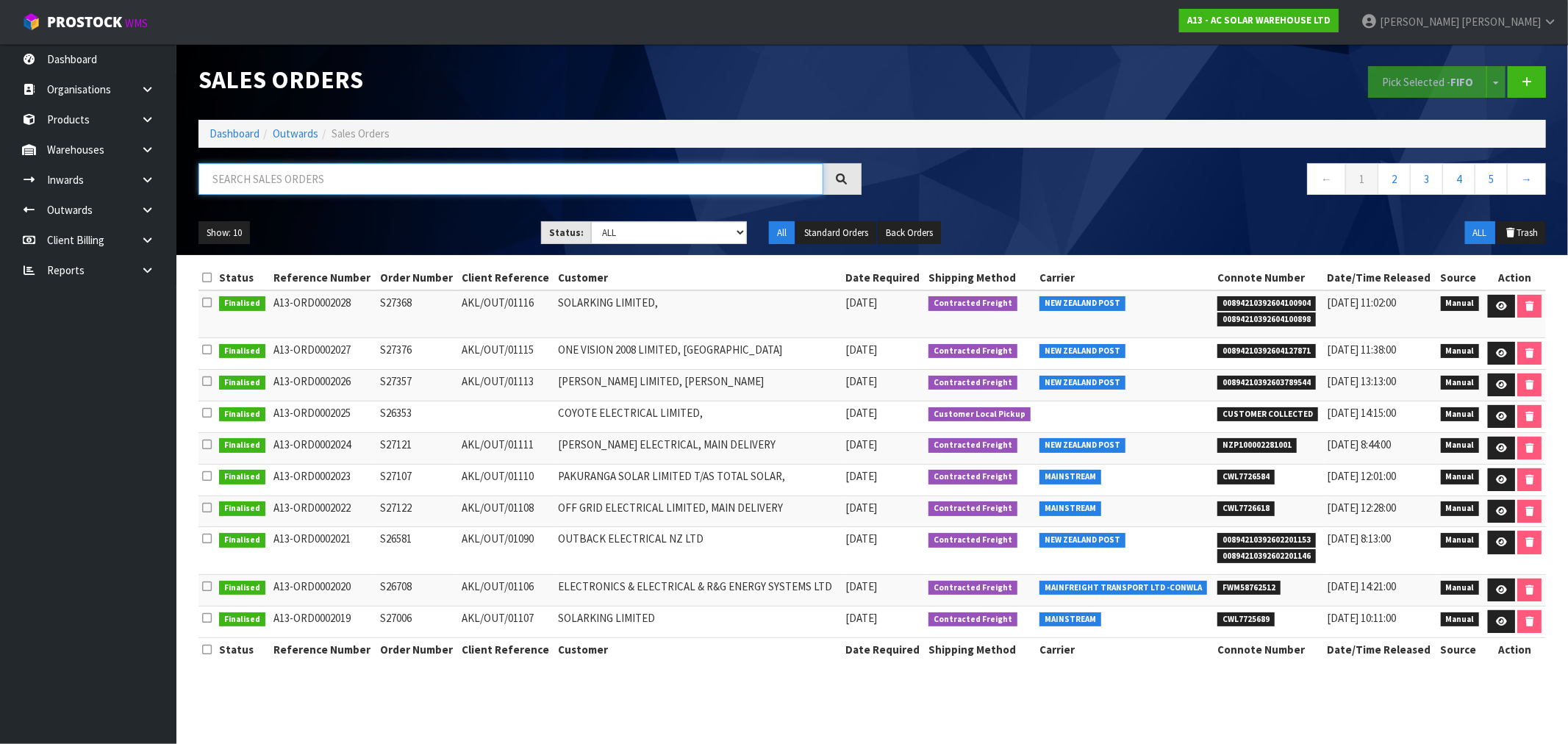
click at [314, 181] on input "text" at bounding box center [511, 179] width 625 height 32
click at [312, 170] on input "2025" at bounding box center [511, 179] width 625 height 32
drag, startPoint x: 181, startPoint y: 179, endPoint x: 119, endPoint y: 187, distance: 62.5
click at [122, 187] on body "Toggle navigation ProStock WMS A13 - AC SOLAR WAREHOUSE LTD Rocio Lopez Logout …" at bounding box center [784, 372] width 1568 height 744
paste input "ORD0000222"
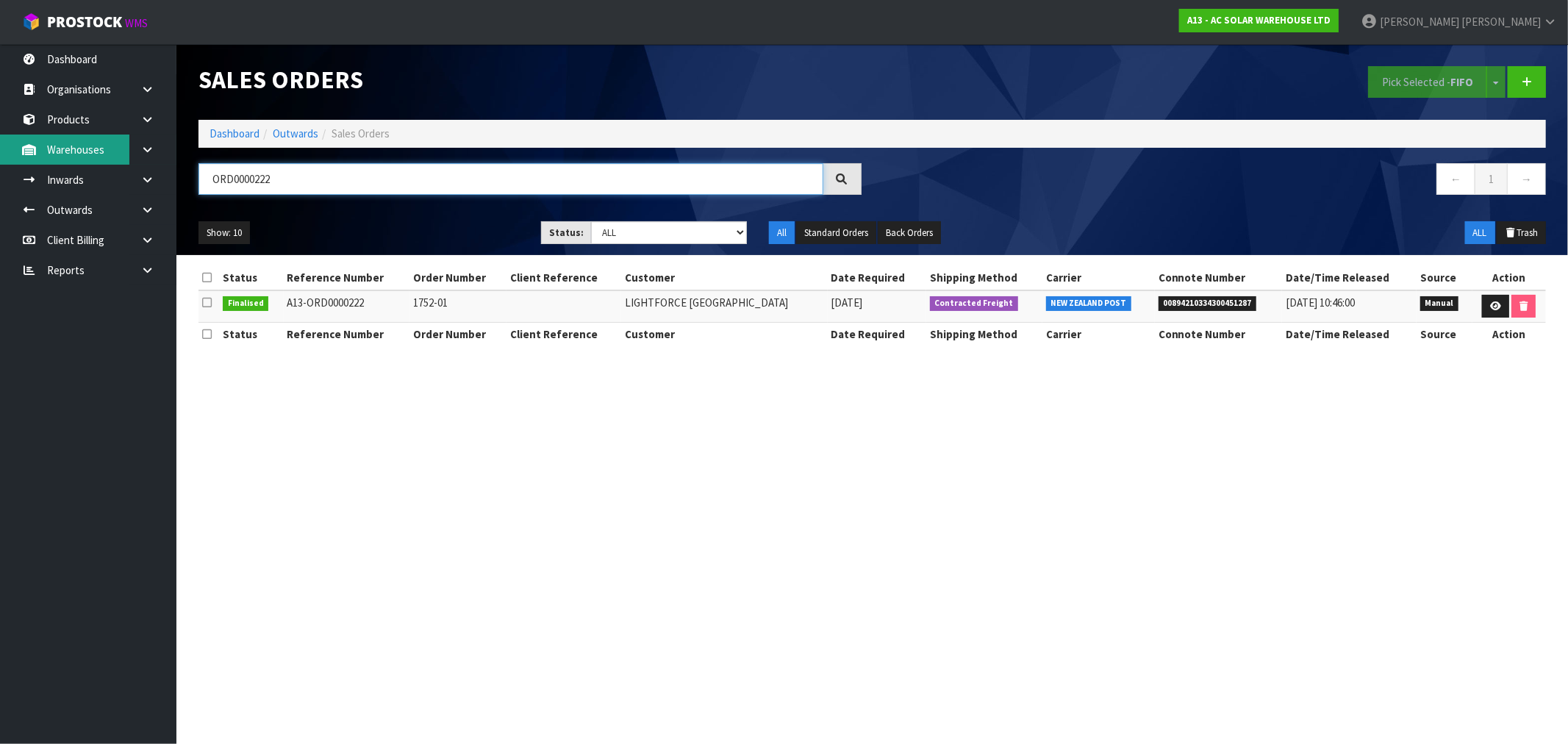
type input "ORD0000222"
click at [258, 143] on ol "Dashboard Outwards Sales Orders" at bounding box center [872, 134] width 1347 height 27
click at [240, 133] on link "Dashboard" at bounding box center [234, 133] width 50 height 14
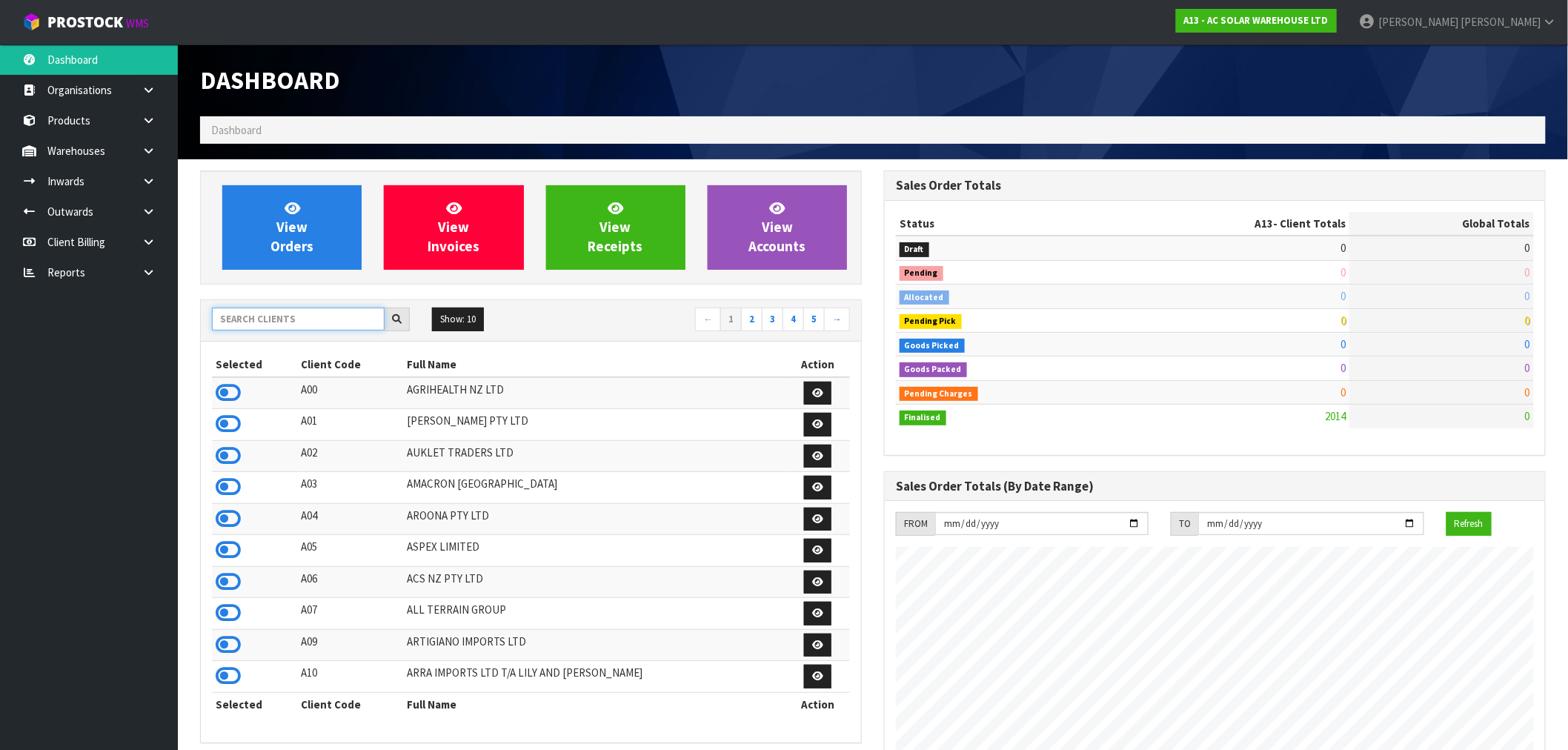
scroll to position [1171, 684]
click at [298, 313] on input "text" at bounding box center [298, 319] width 173 height 23
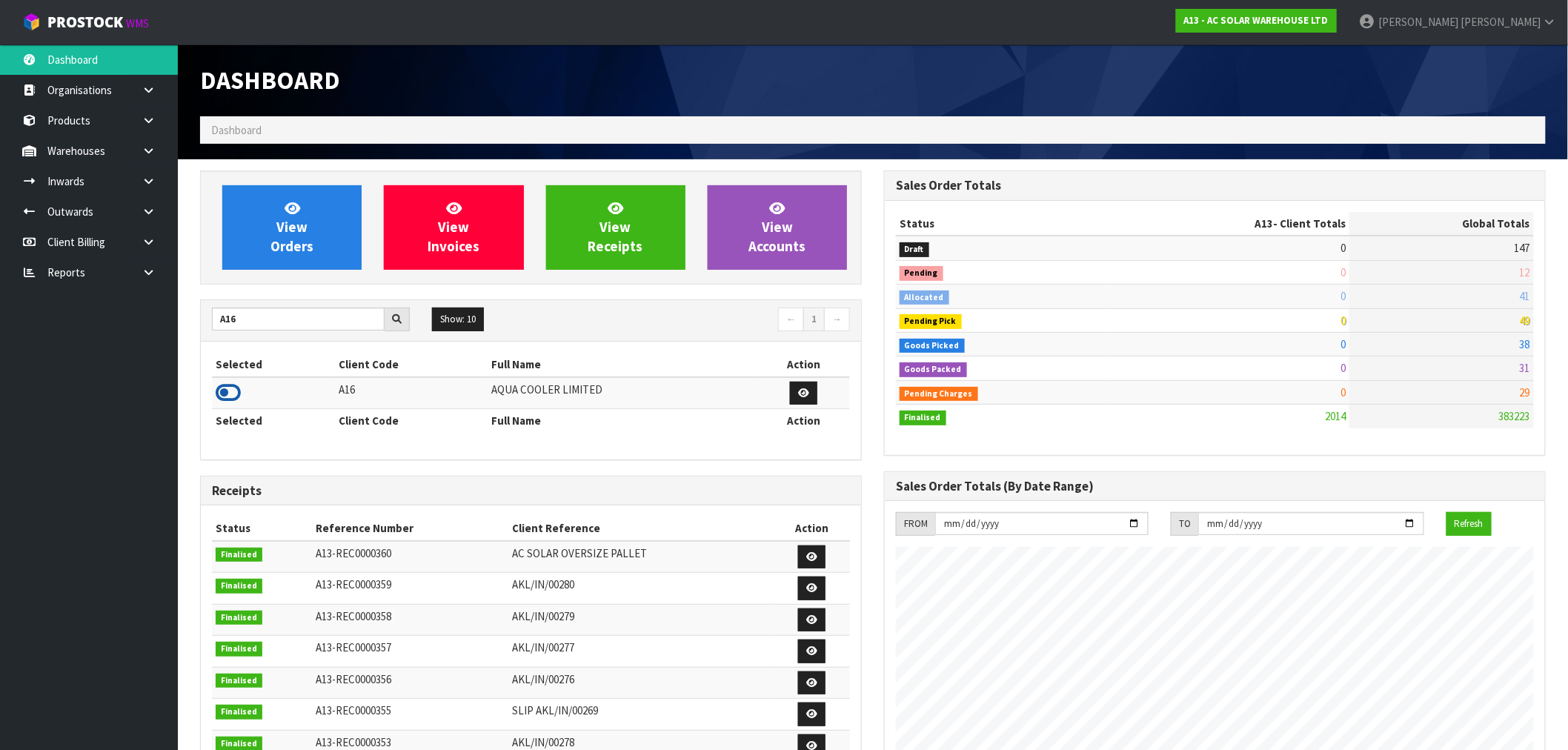
click at [232, 397] on icon at bounding box center [228, 392] width 25 height 22
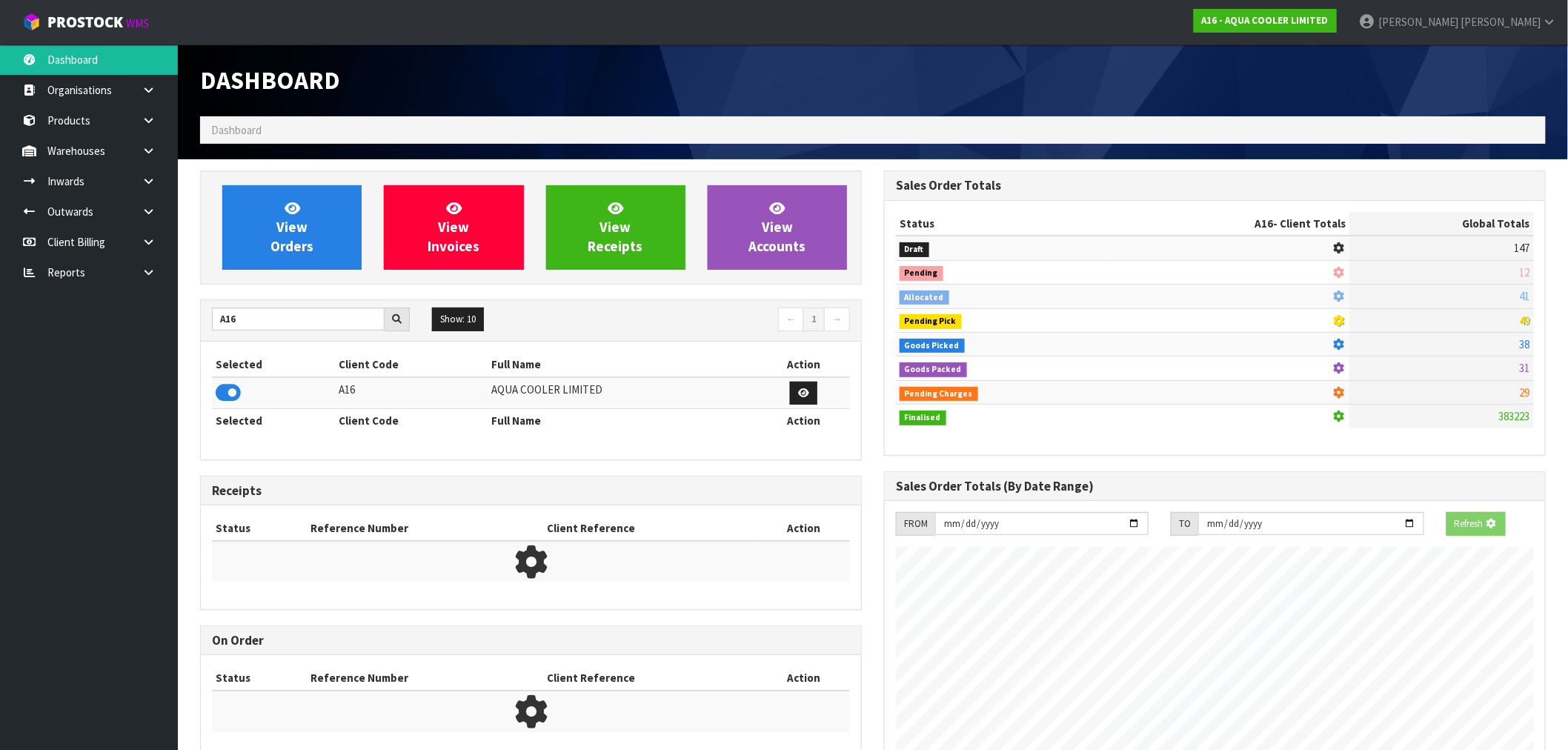
scroll to position [924, 684]
click at [260, 295] on div "View Orders View Invoices View Receipts View Accounts A16 Show: 10 5 10 25 50 ←…" at bounding box center [531, 473] width 684 height 605
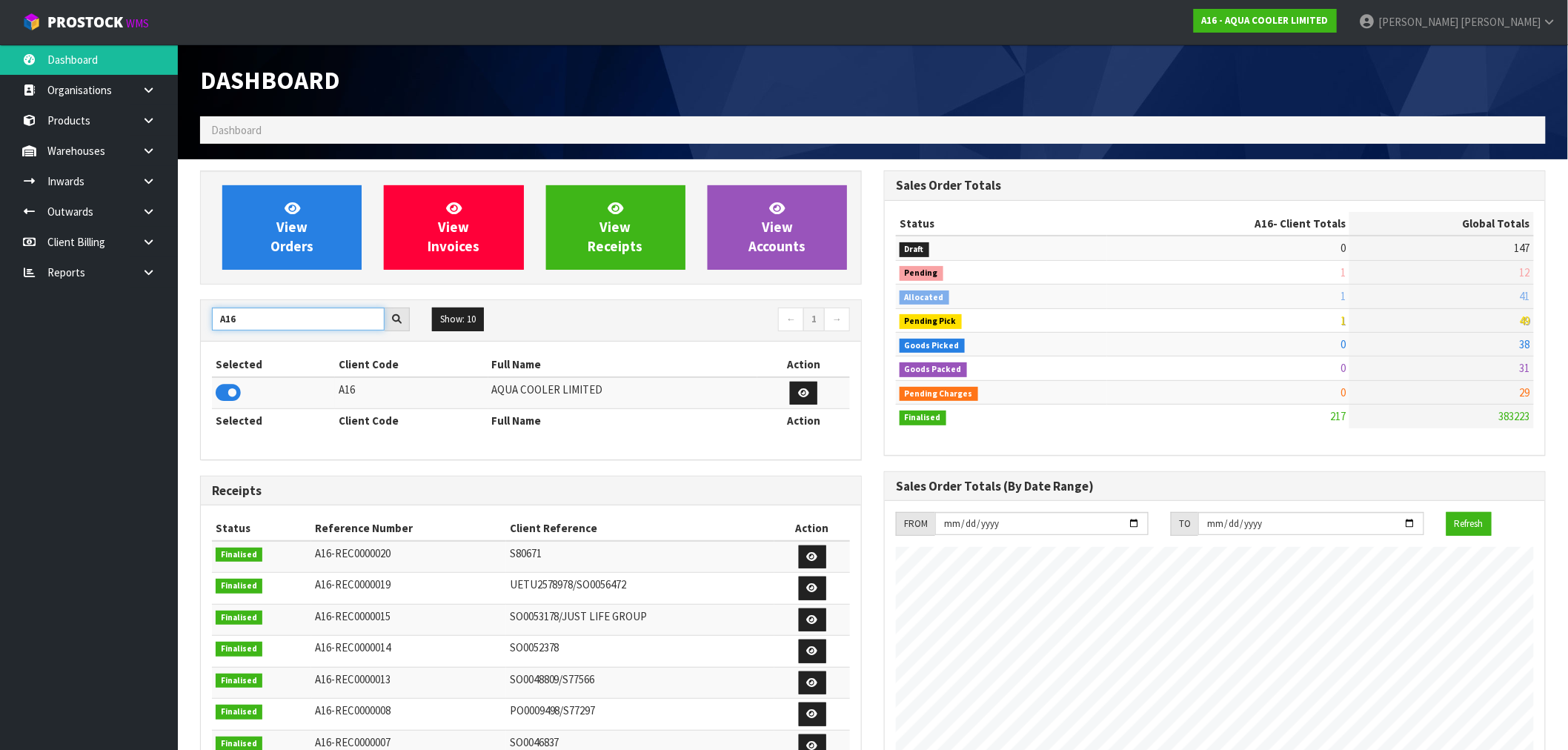
drag, startPoint x: 251, startPoint y: 320, endPoint x: 196, endPoint y: 321, distance: 55.0
click at [197, 321] on div "View Orders View Invoices View Receipts View Accounts A16 Show: 10 5 10 25 50 ←…" at bounding box center [531, 601] width 684 height 860
type input "F02"
click at [234, 396] on icon at bounding box center [228, 392] width 25 height 22
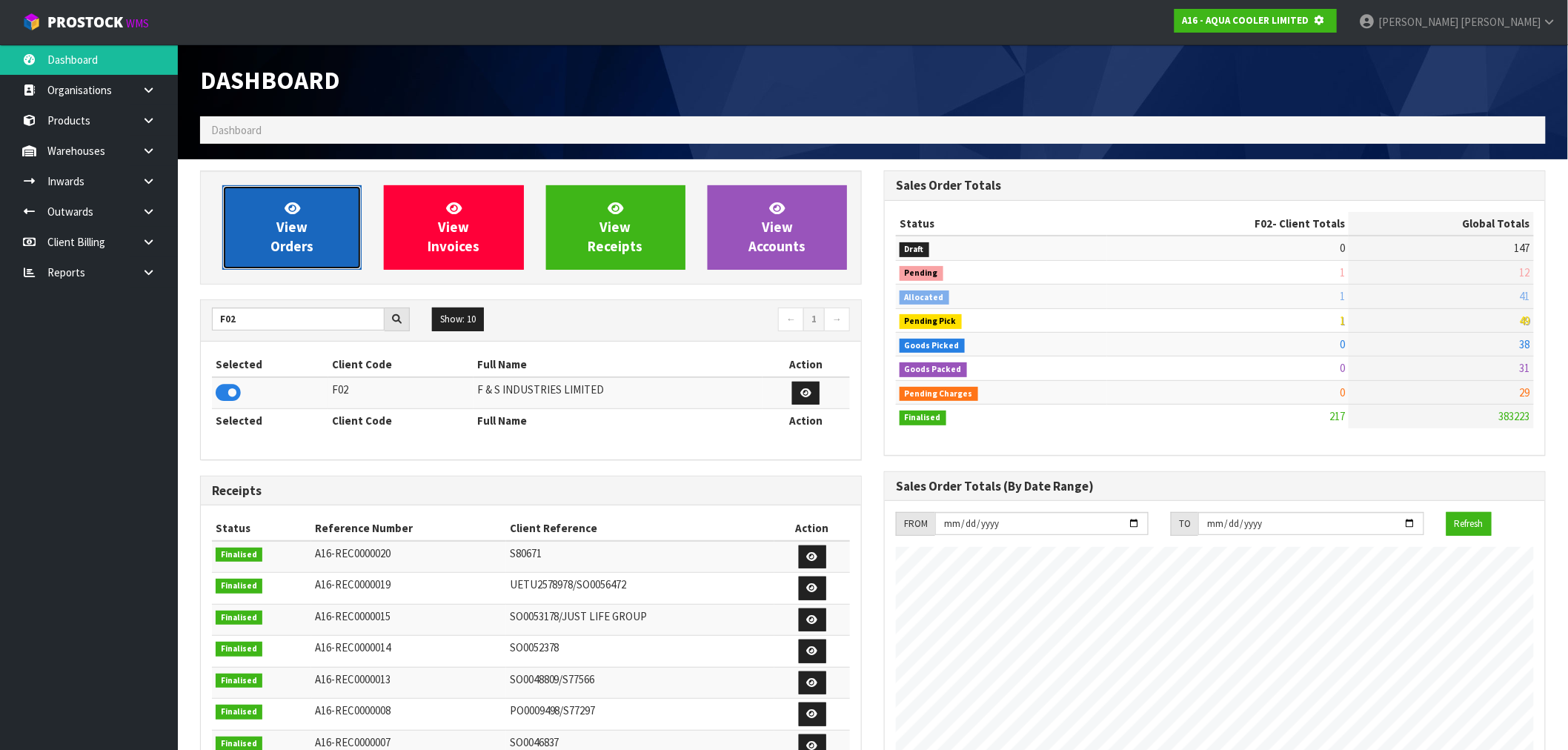
click at [264, 262] on link "View Orders" at bounding box center [292, 227] width 139 height 85
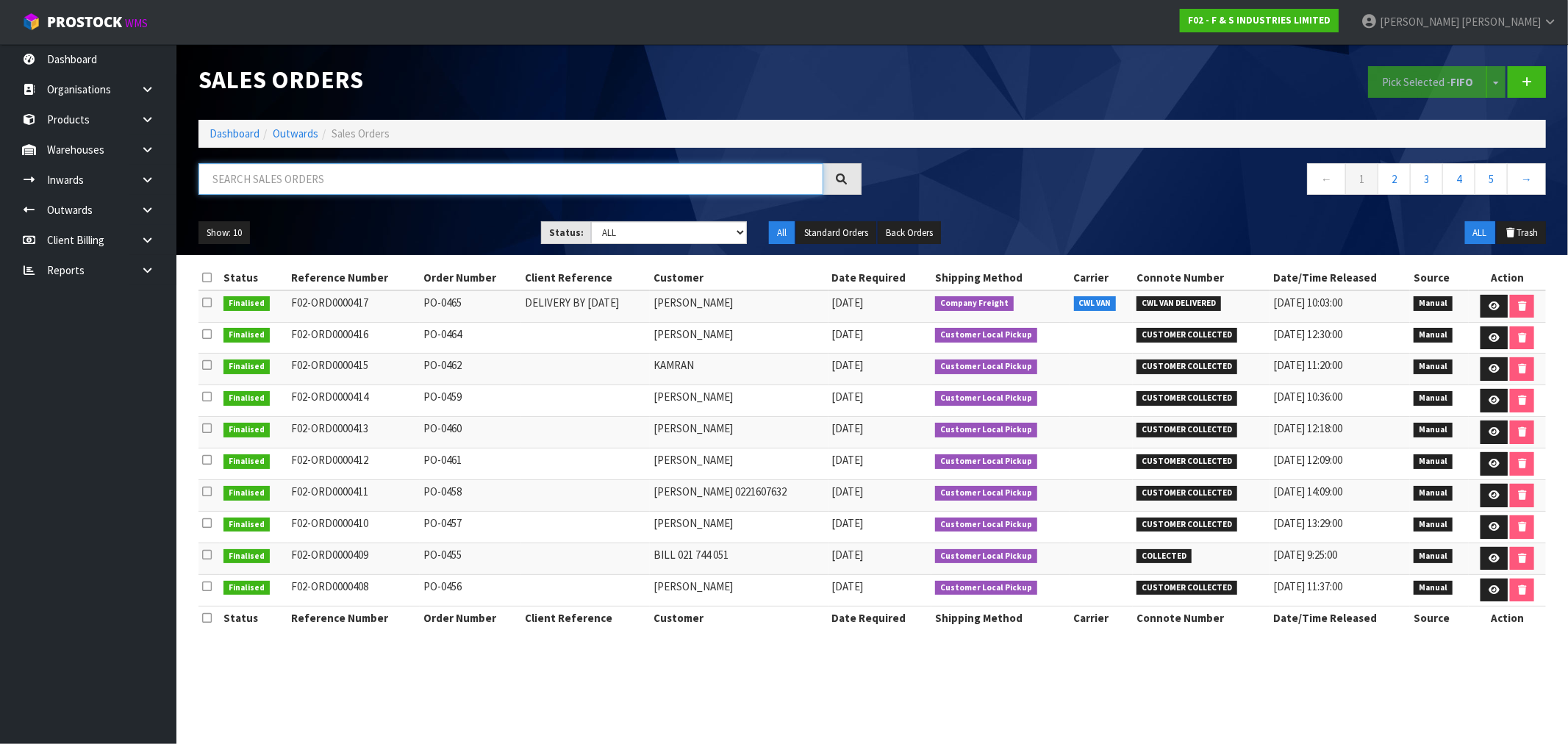
click at [344, 177] on input "text" at bounding box center [511, 179] width 625 height 32
click at [235, 144] on ol "Dashboard Outwards Sales Orders" at bounding box center [872, 134] width 1347 height 27
click at [233, 130] on link "Dashboard" at bounding box center [234, 133] width 50 height 14
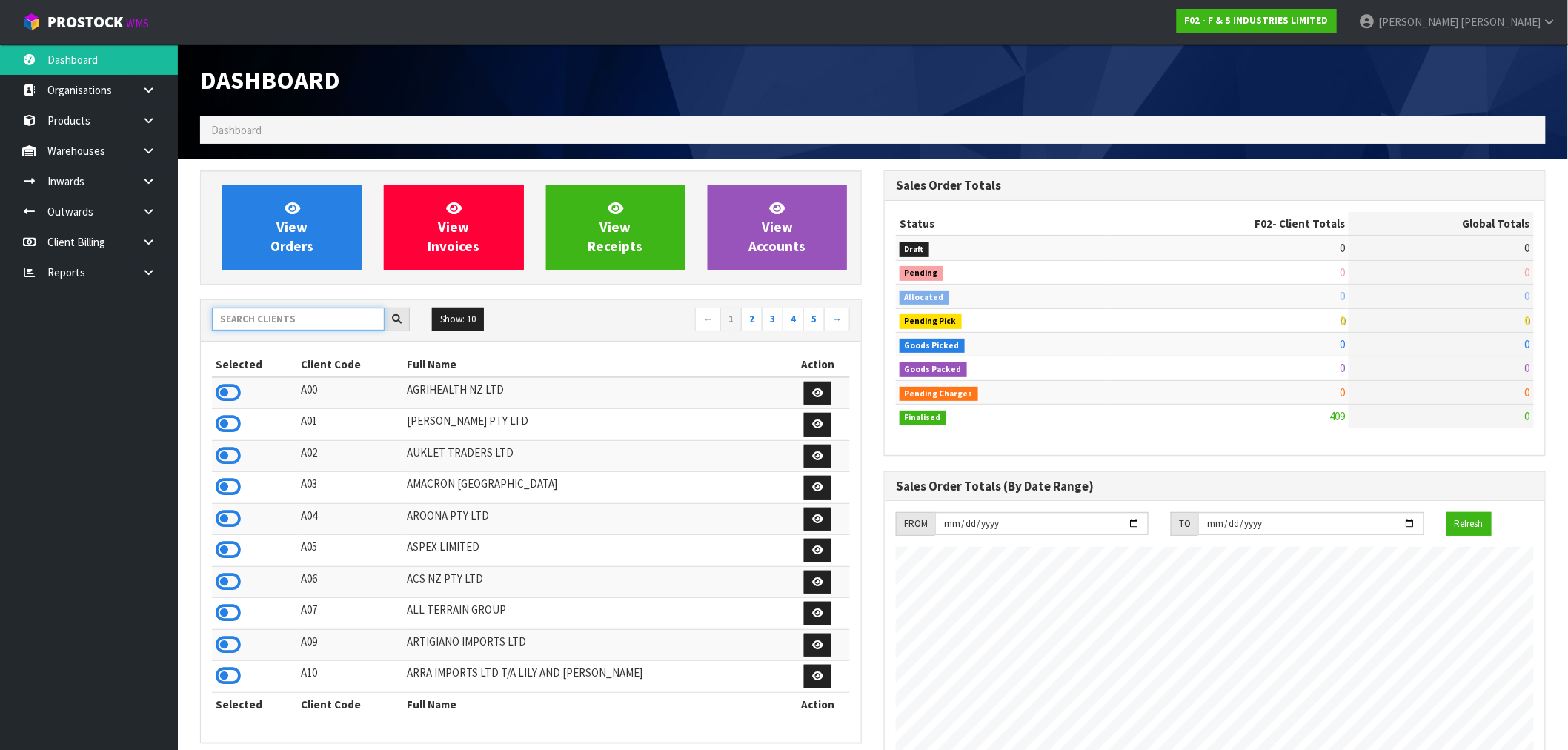
scroll to position [906, 684]
click at [244, 321] on input "text" at bounding box center [298, 319] width 173 height 23
type input "B07"
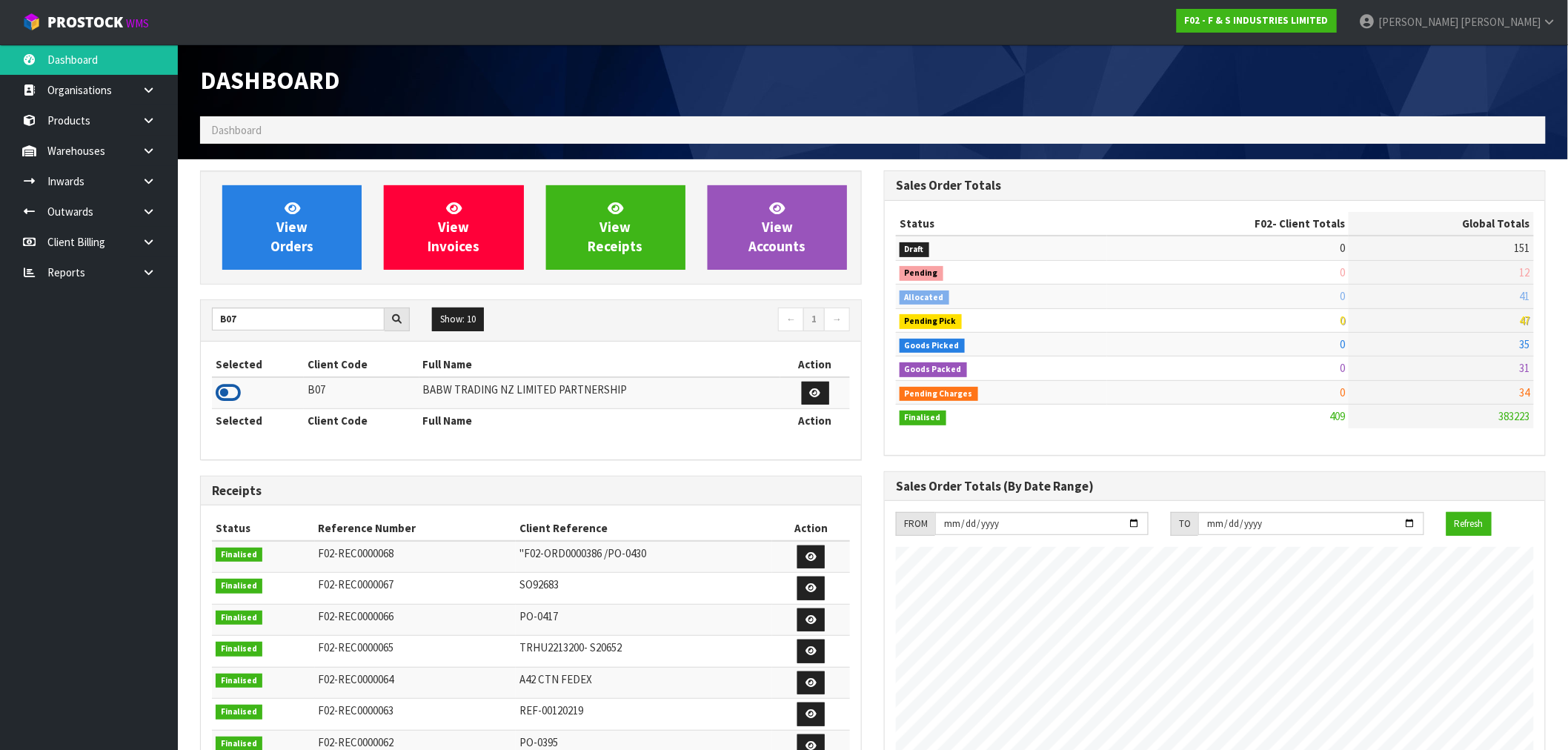
click at [233, 397] on icon at bounding box center [228, 392] width 25 height 22
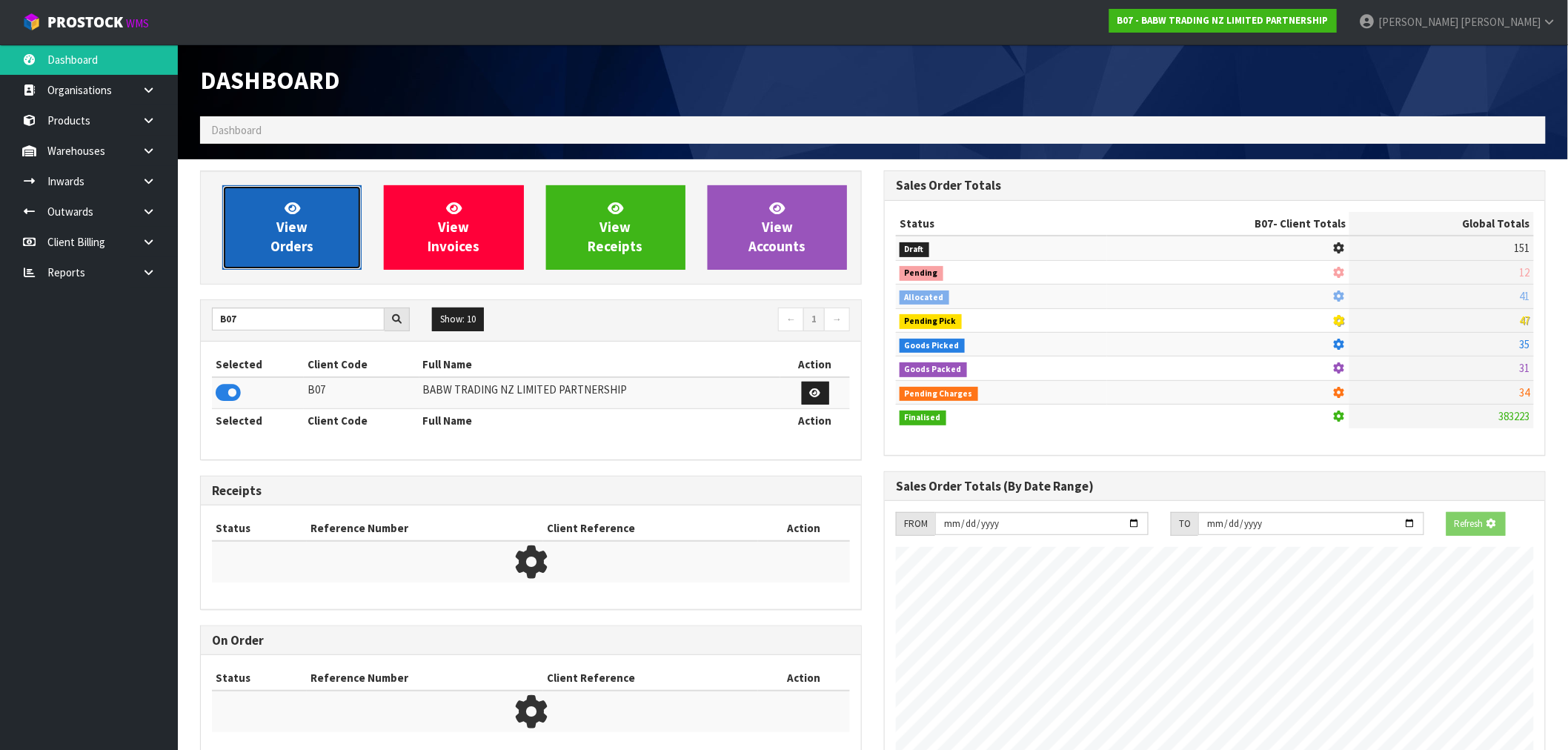
scroll to position [924, 684]
click at [312, 222] on link "View Orders" at bounding box center [292, 227] width 139 height 85
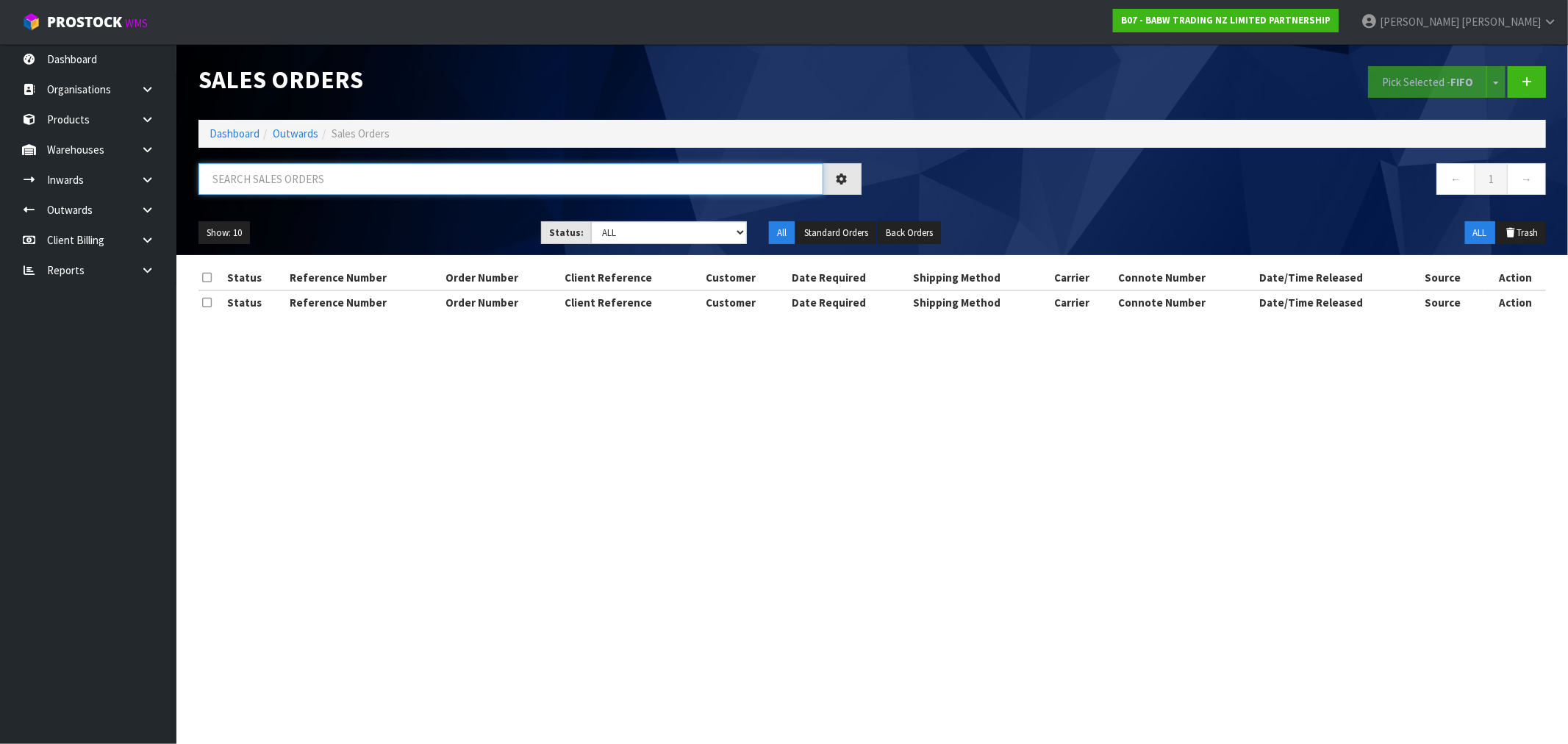
click at [288, 184] on input "text" at bounding box center [511, 179] width 625 height 32
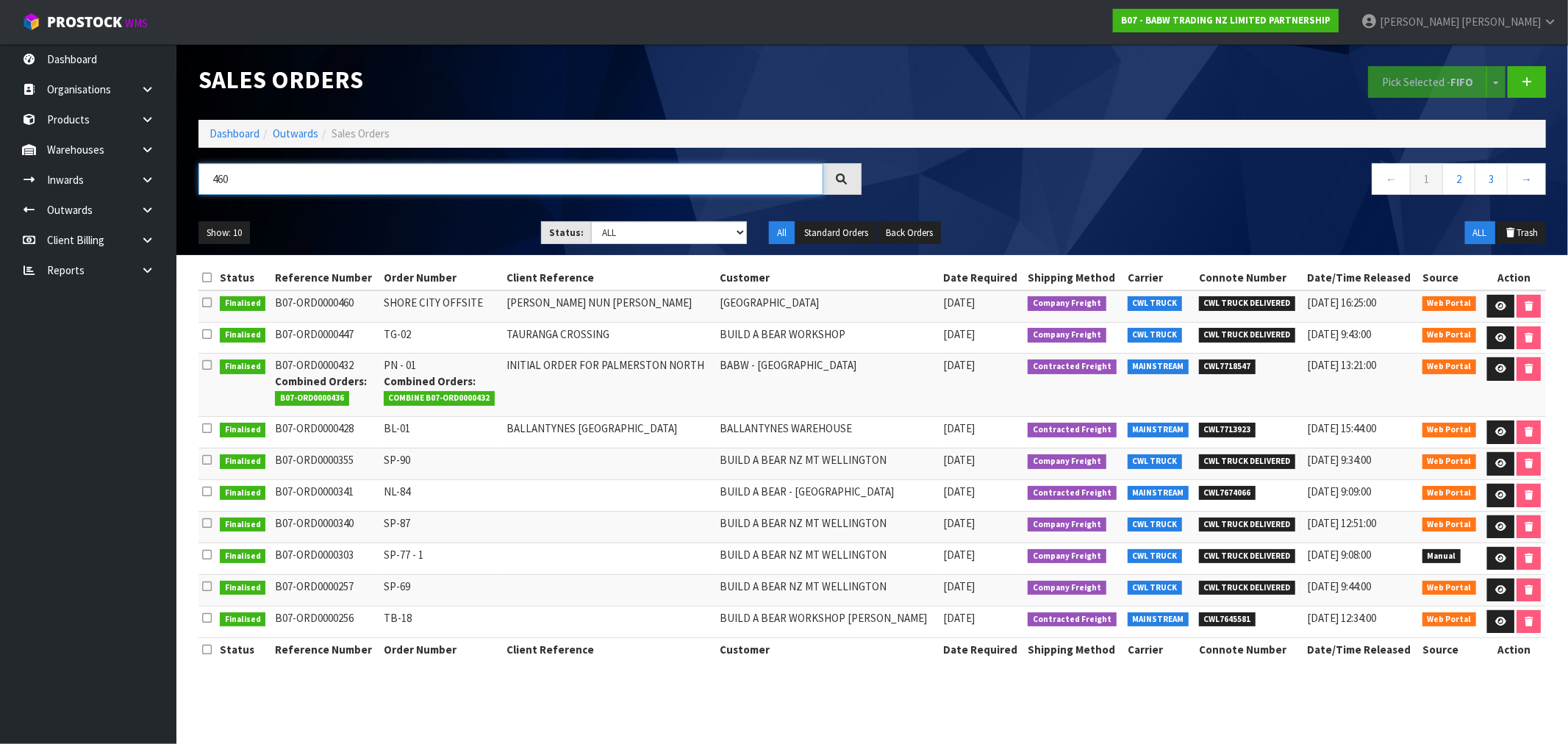
click at [415, 184] on input "460" at bounding box center [511, 179] width 625 height 32
type input "455"
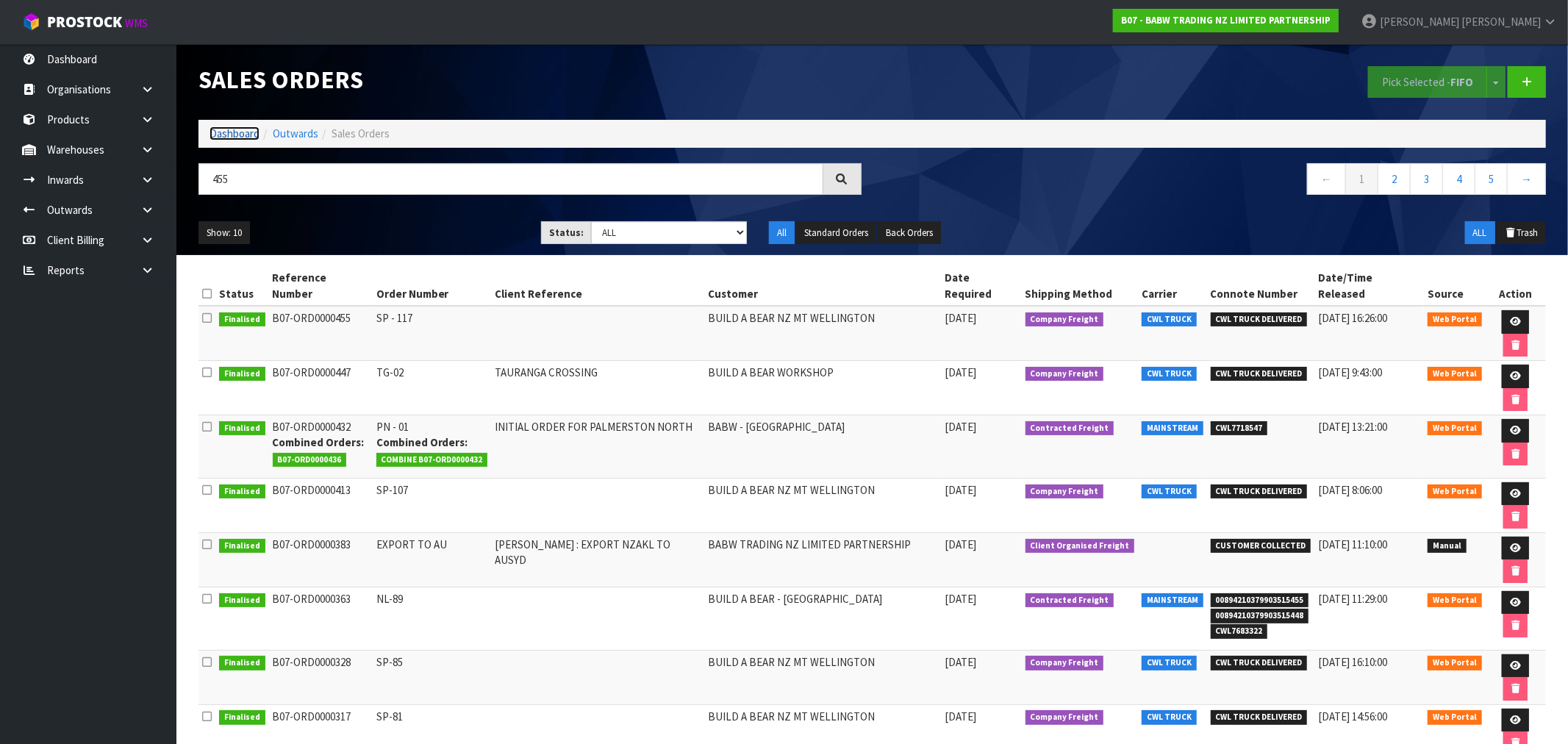
click at [223, 135] on link "Dashboard" at bounding box center [234, 133] width 50 height 14
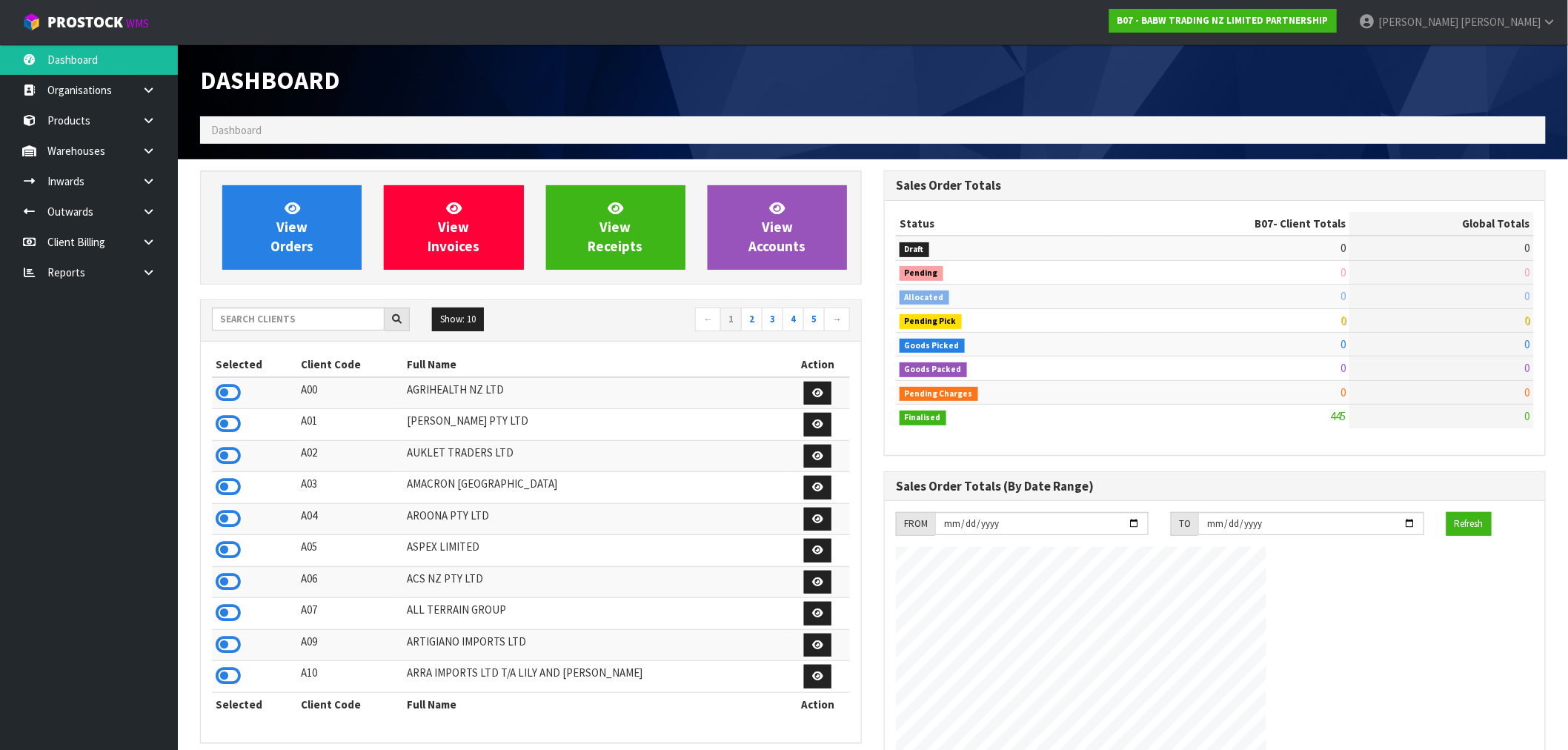
click at [269, 306] on div "Show: 10 5 10 25 50 ← 1 2 3 4 5 →" at bounding box center [531, 321] width 660 height 41
click at [268, 318] on input "text" at bounding box center [298, 319] width 173 height 23
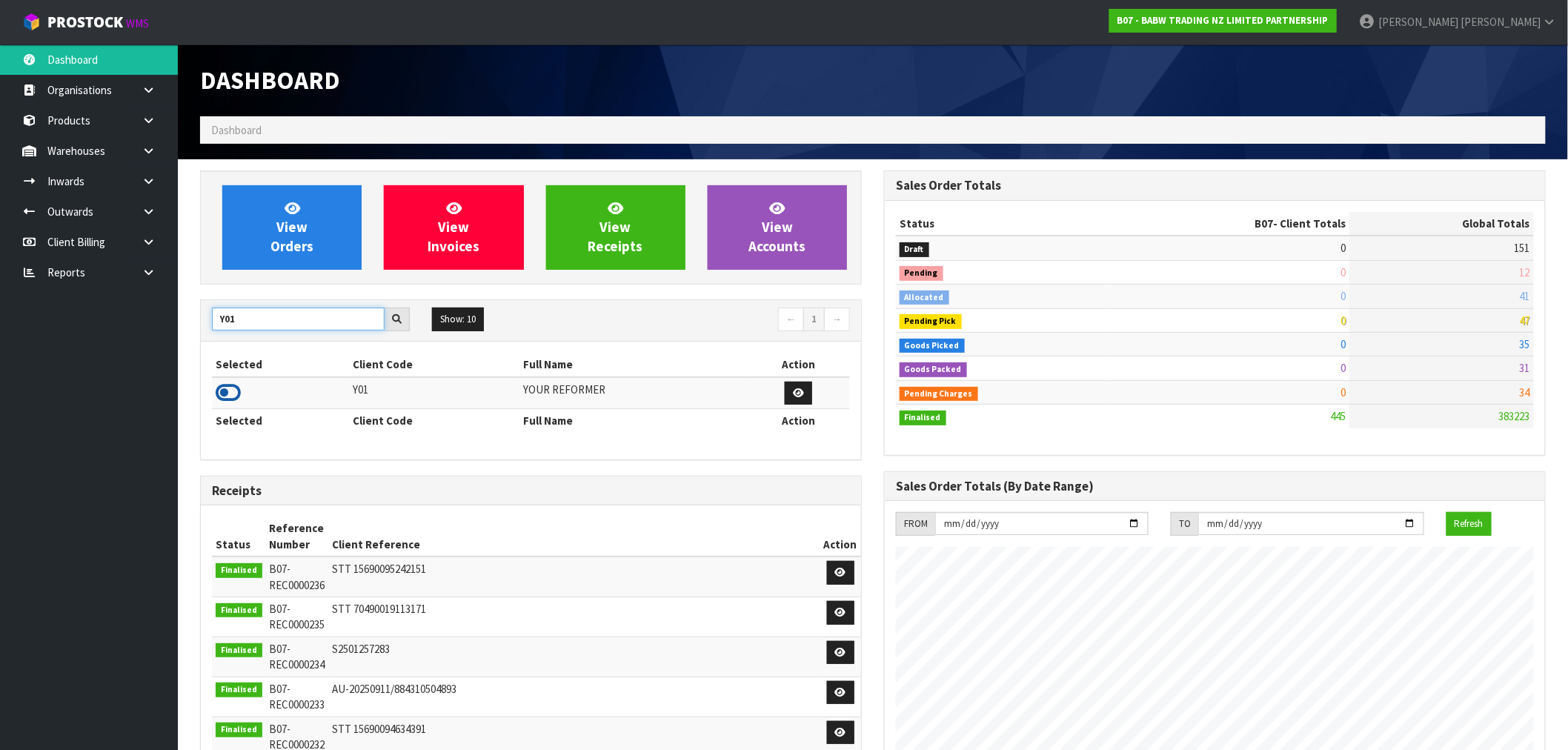
type input "Y01"
click at [233, 396] on icon at bounding box center [228, 392] width 25 height 22
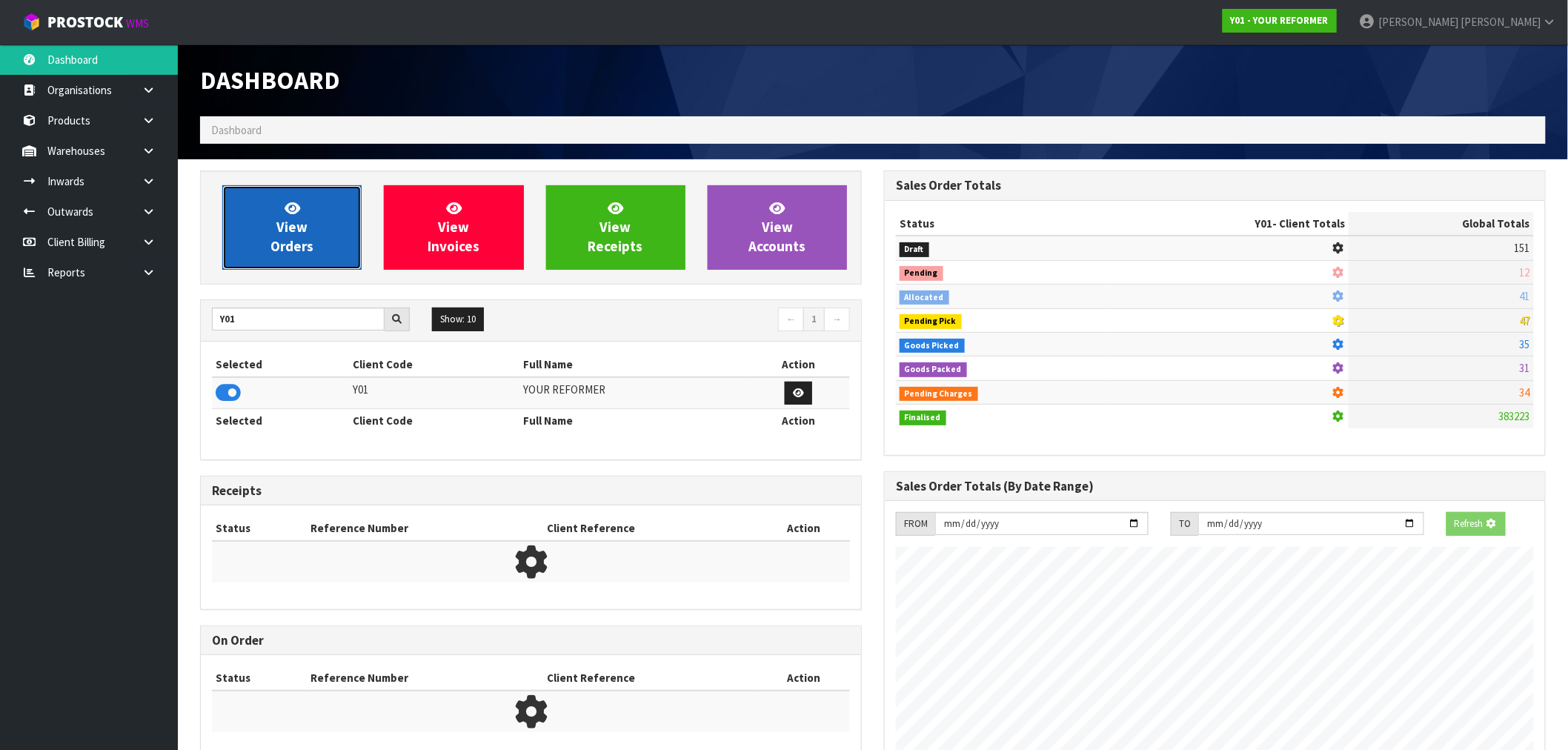
scroll to position [739885, 740235]
click at [316, 249] on link "View Orders" at bounding box center [292, 227] width 139 height 85
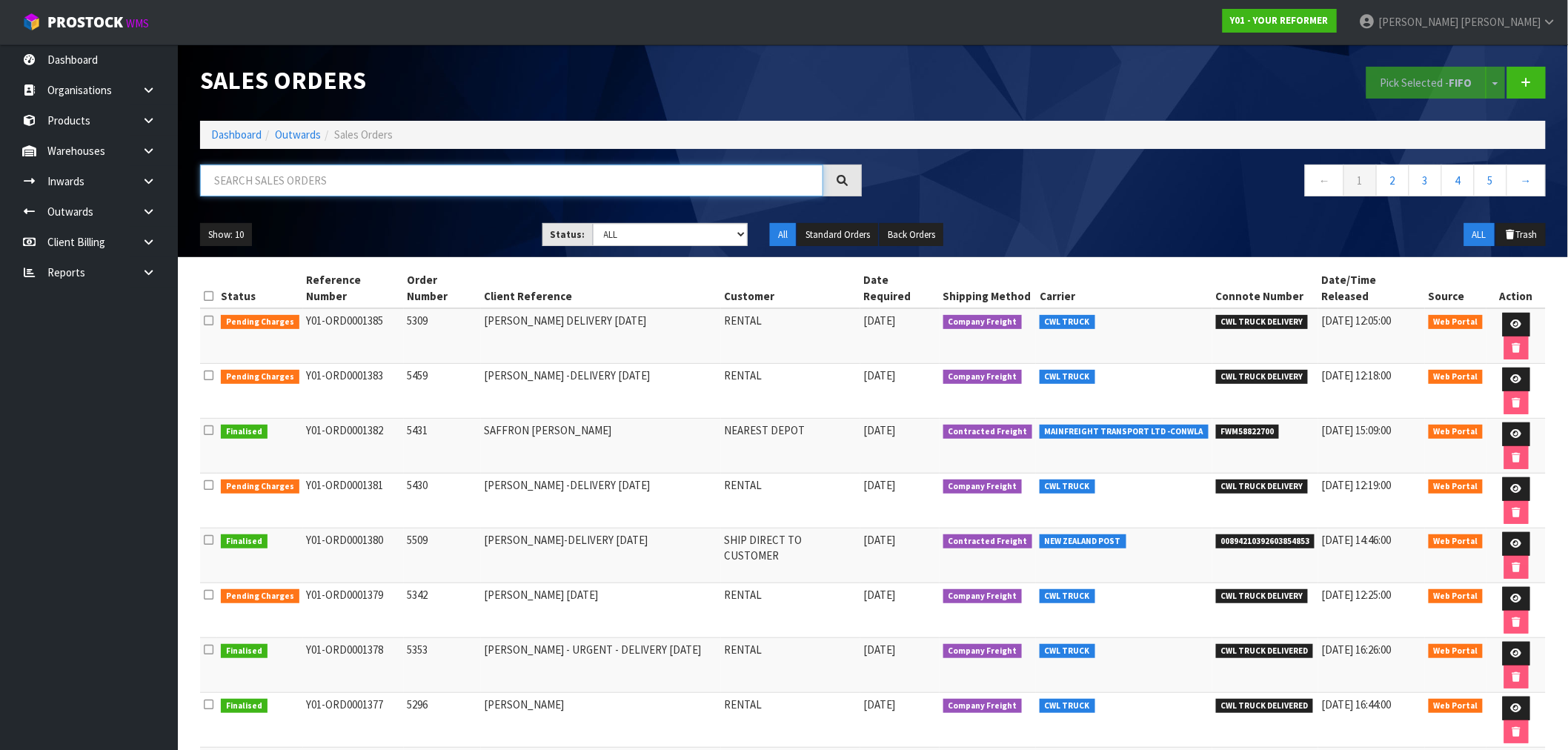
click at [349, 184] on input "text" at bounding box center [512, 180] width 623 height 32
type input "1378"
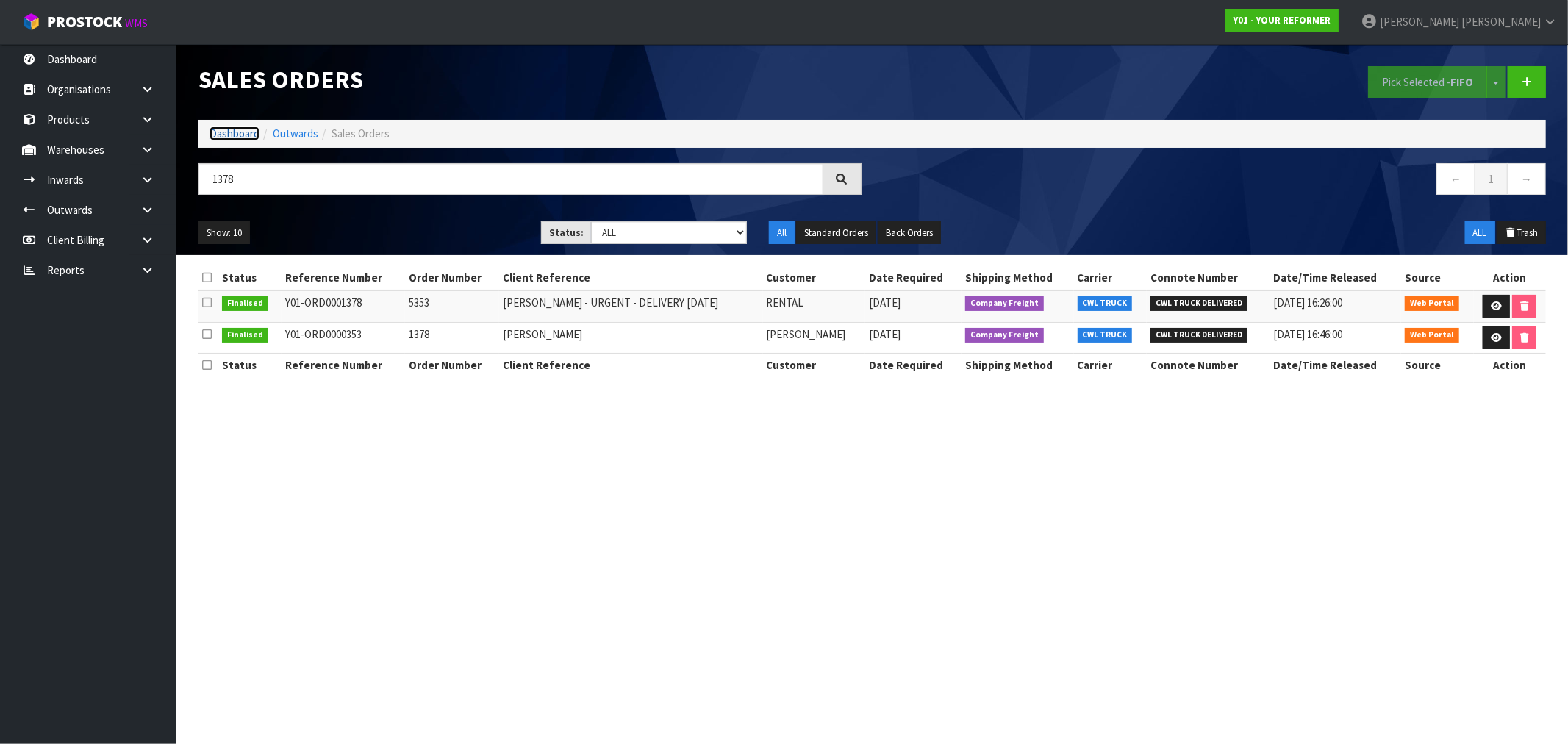
click at [230, 133] on link "Dashboard" at bounding box center [234, 133] width 50 height 14
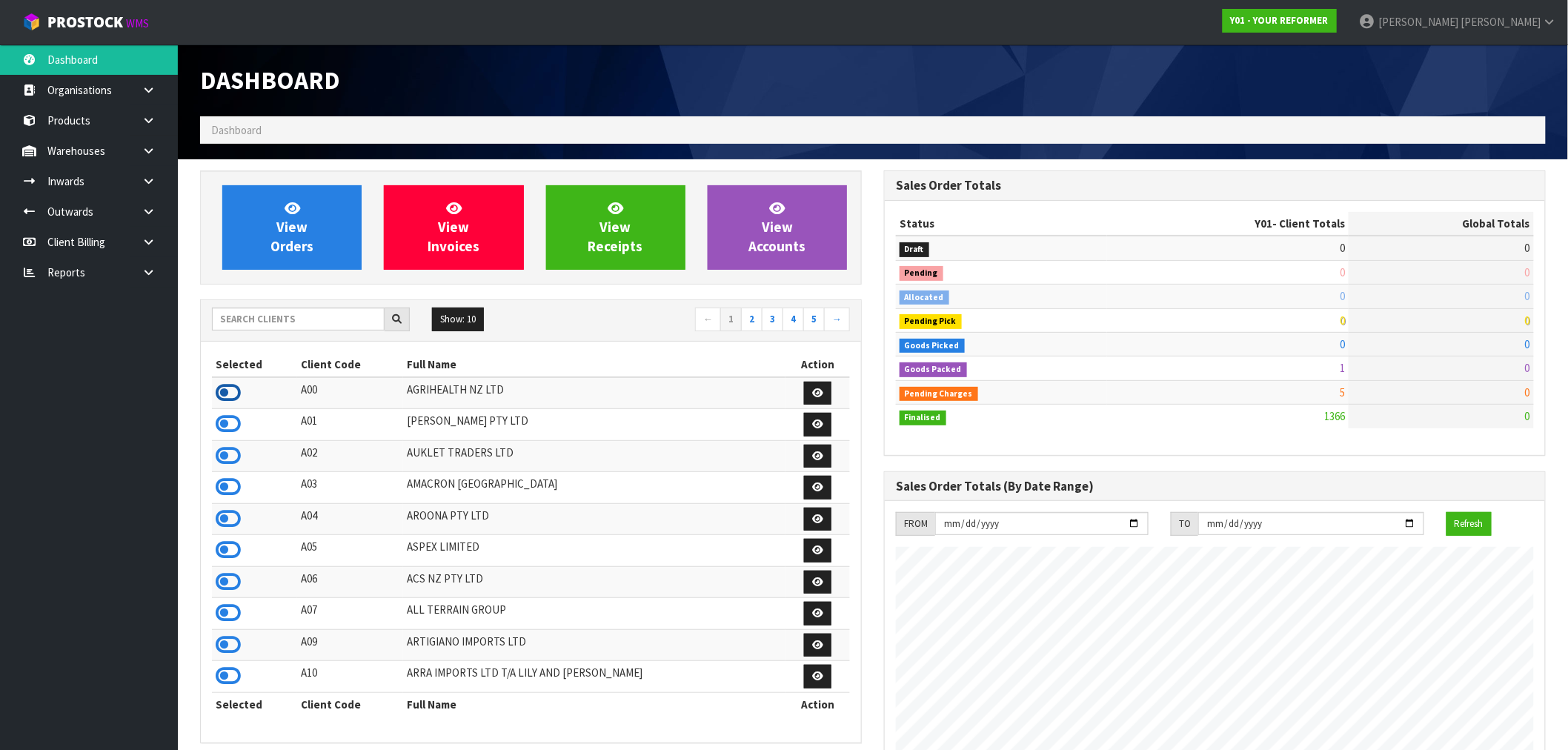
scroll to position [739830, 740235]
click at [231, 385] on icon at bounding box center [228, 392] width 25 height 22
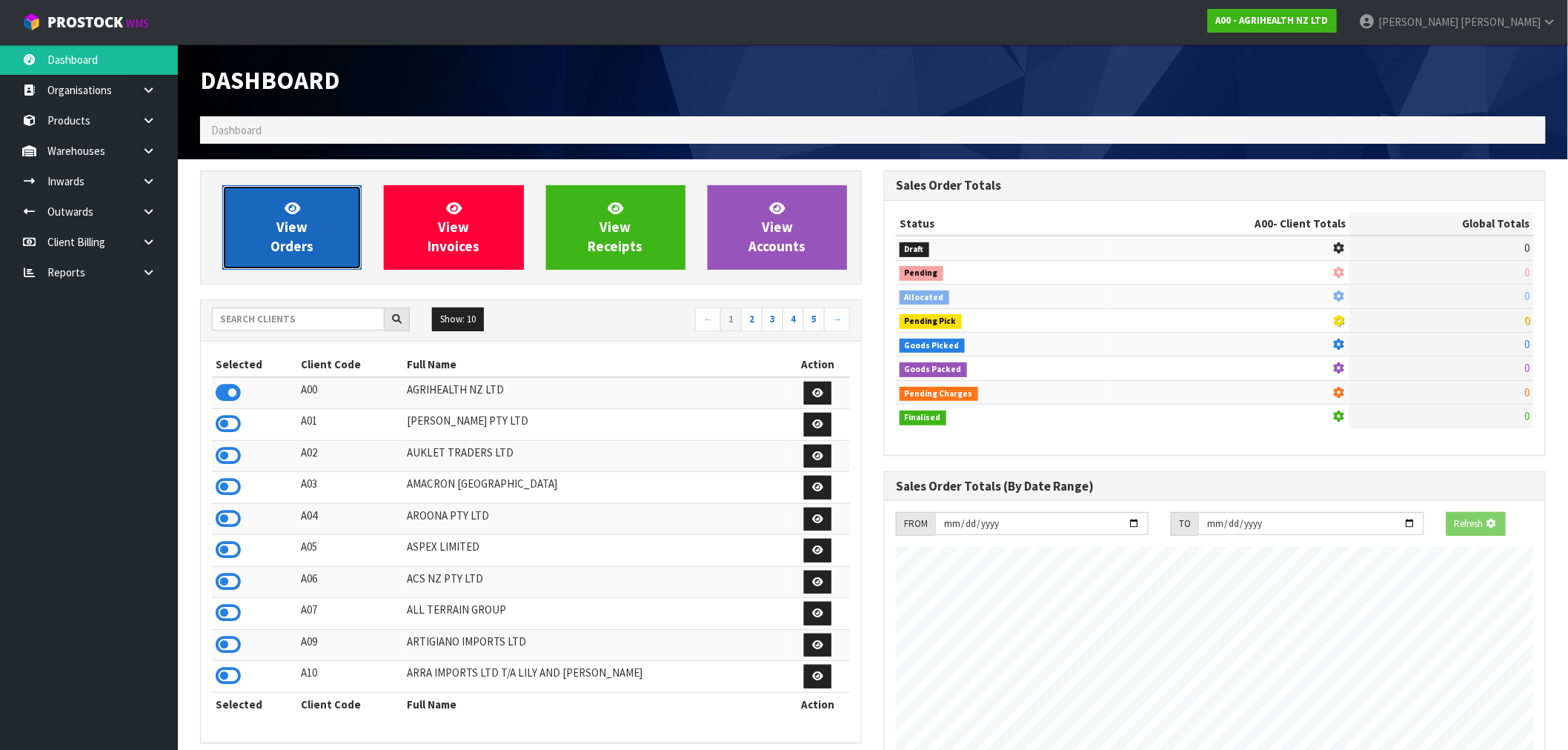
scroll to position [739885, 740235]
click at [283, 257] on link "View Orders" at bounding box center [292, 227] width 139 height 85
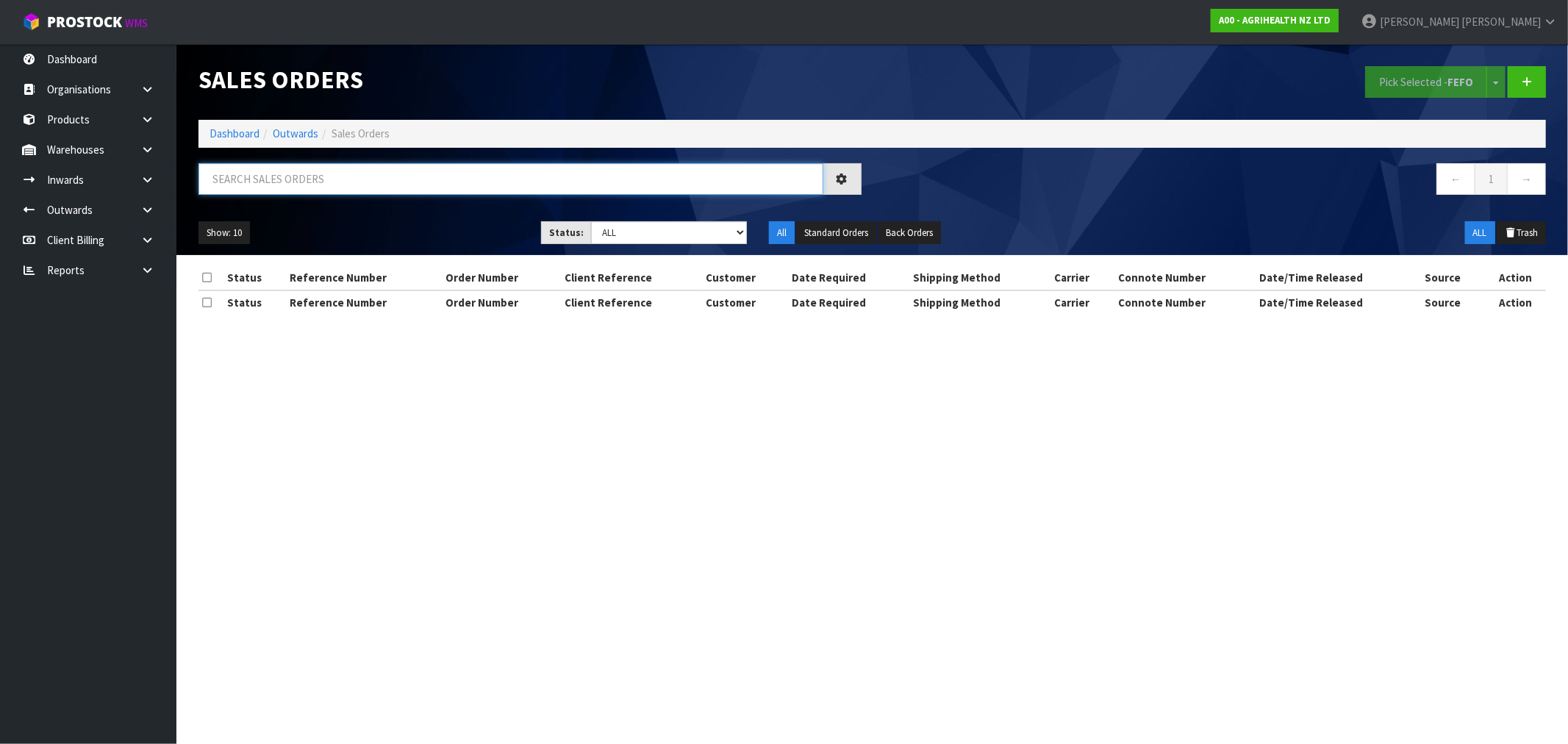
click at [326, 166] on input "text" at bounding box center [511, 179] width 625 height 32
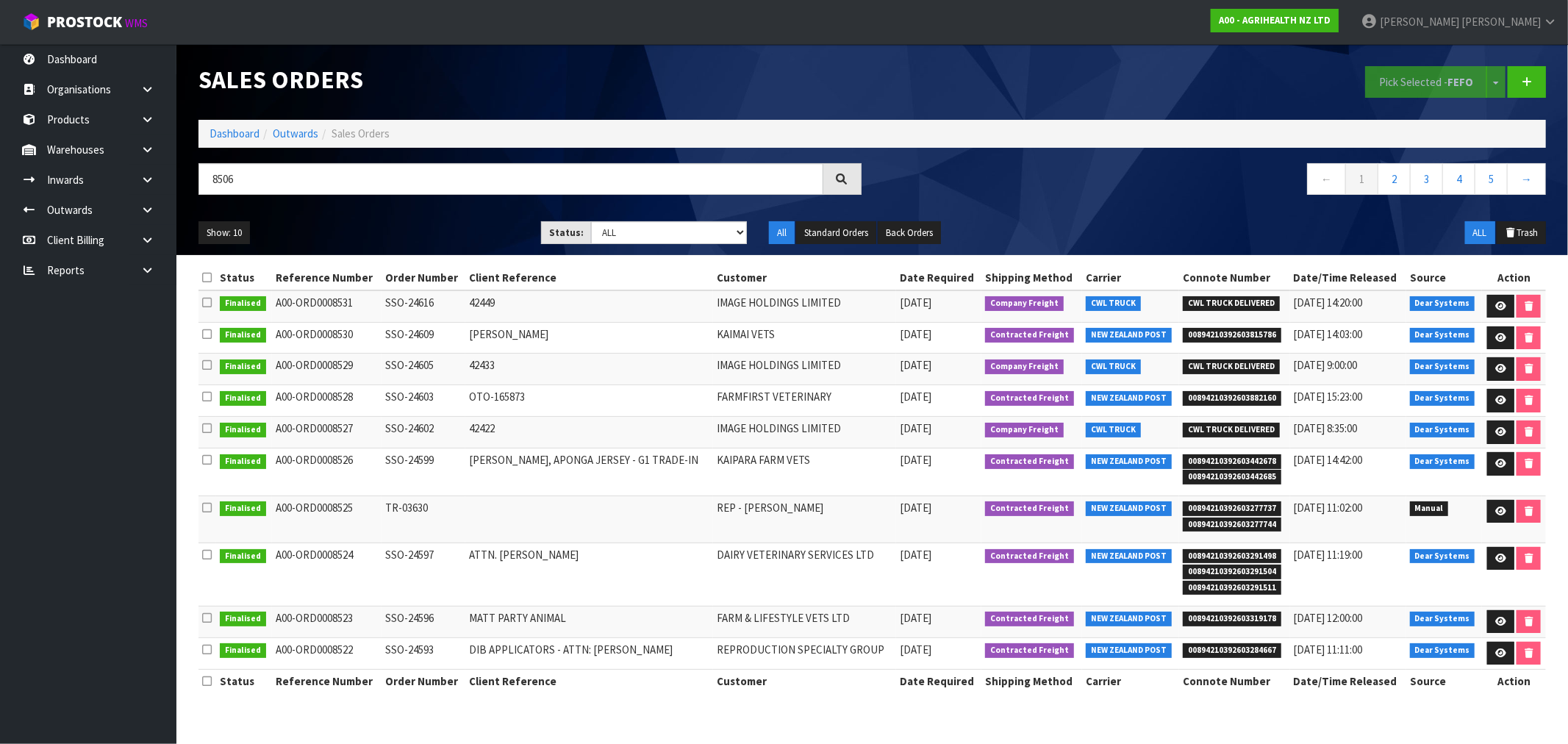
click at [402, 202] on div "8506" at bounding box center [530, 184] width 685 height 42
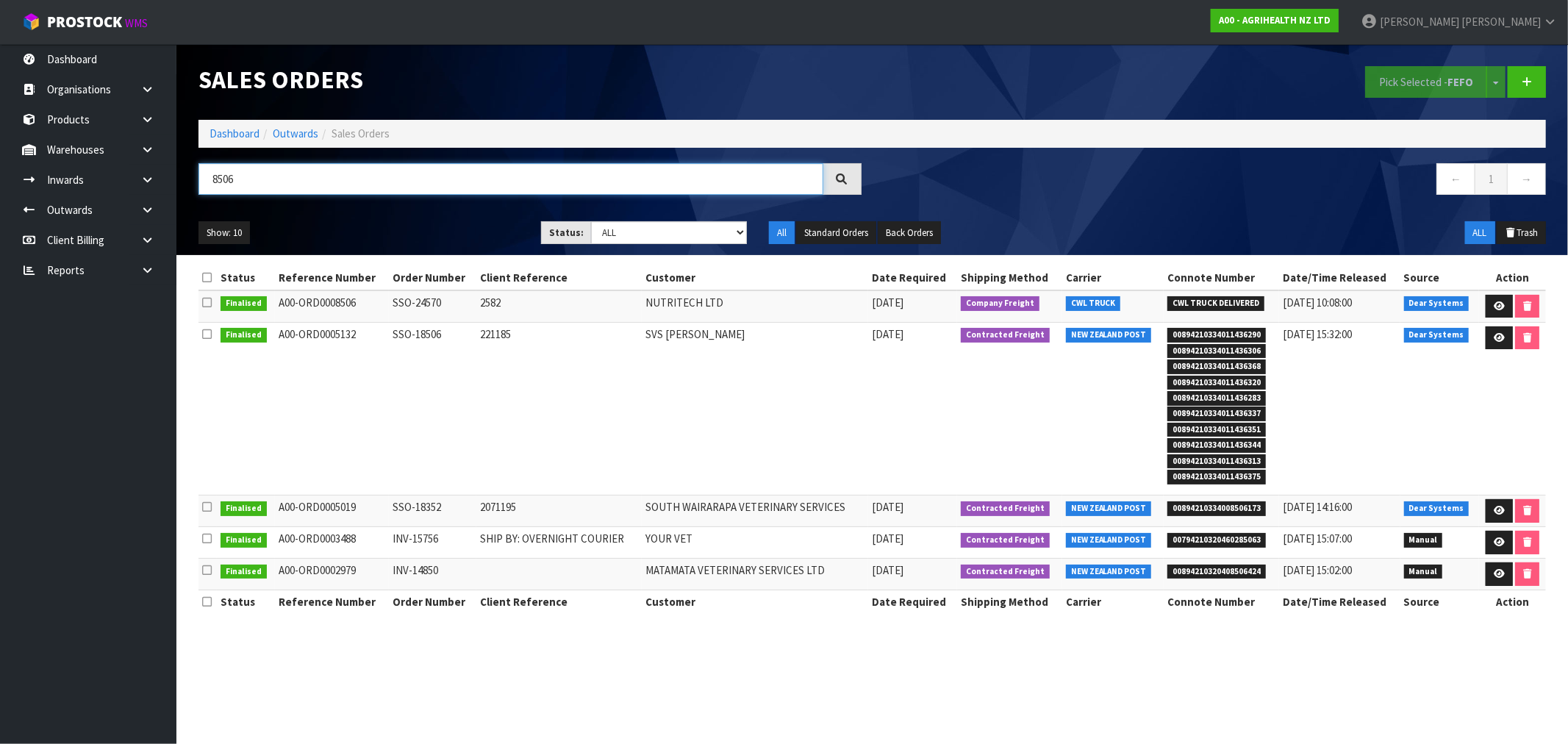
click at [586, 171] on input "8506" at bounding box center [511, 179] width 625 height 32
type input "8507"
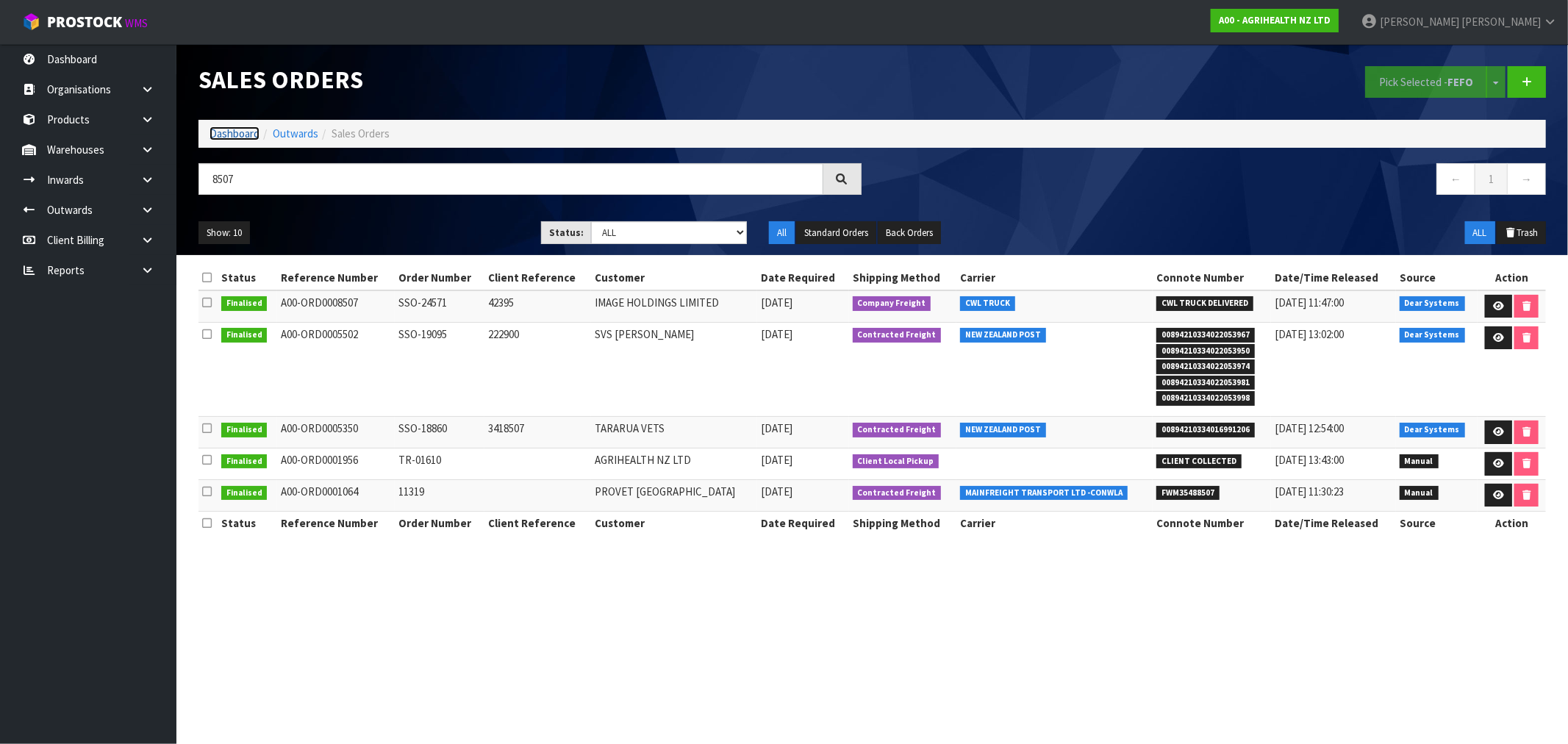
click at [229, 130] on link "Dashboard" at bounding box center [234, 133] width 50 height 14
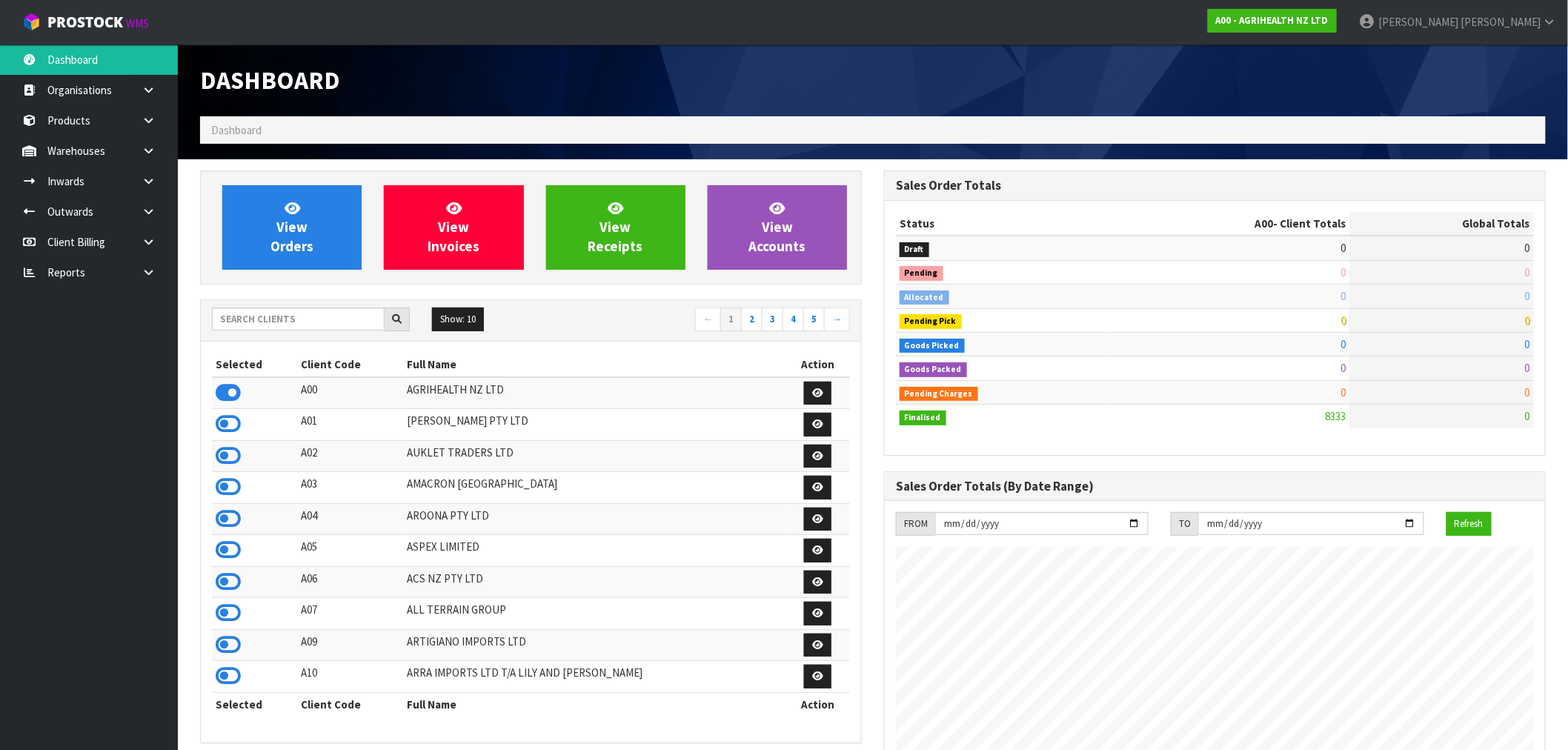
scroll to position [1122, 684]
click at [295, 314] on input "text" at bounding box center [298, 319] width 173 height 23
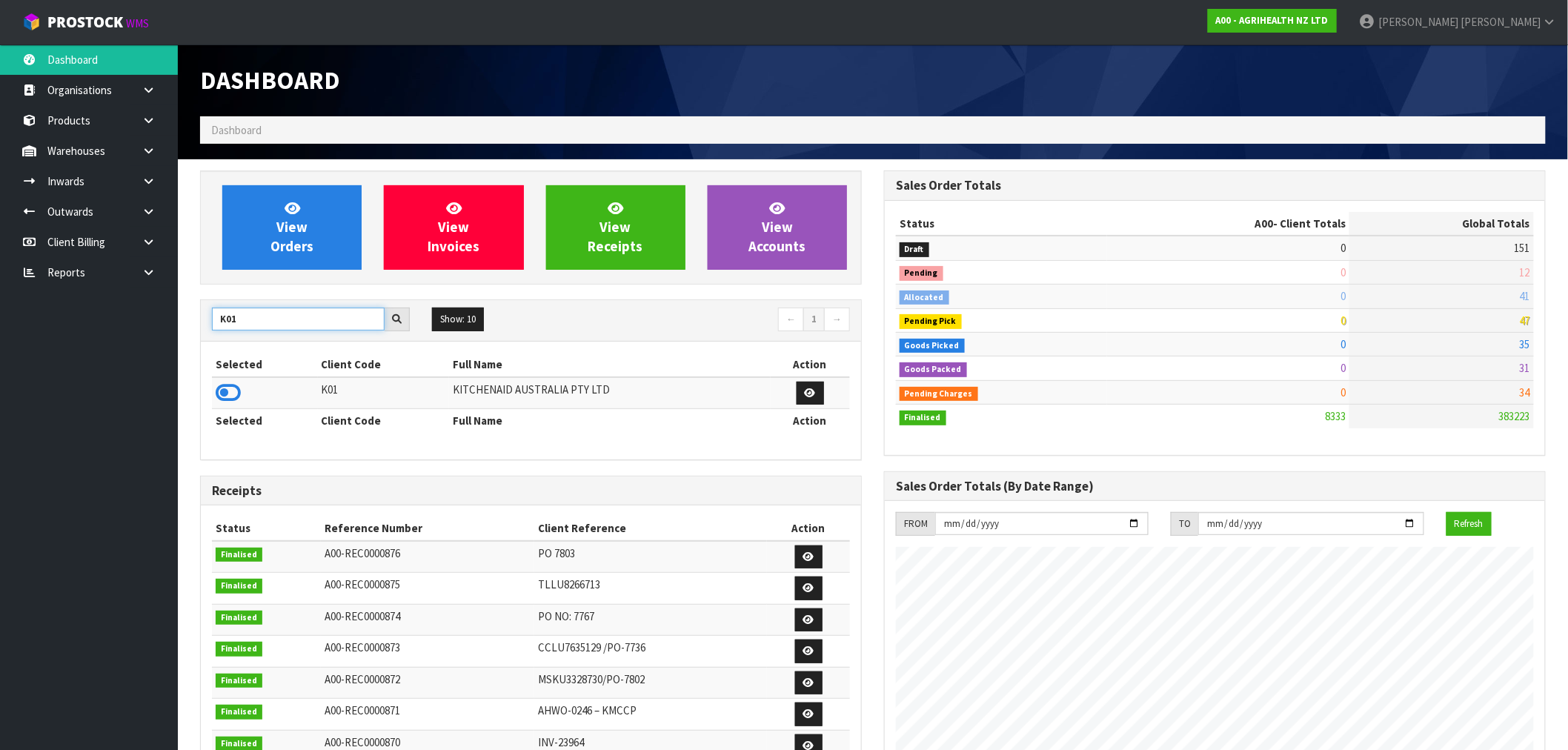
drag, startPoint x: 256, startPoint y: 315, endPoint x: 199, endPoint y: 308, distance: 57.4
click at [201, 308] on div "K01" at bounding box center [311, 319] width 220 height 24
type input "F"
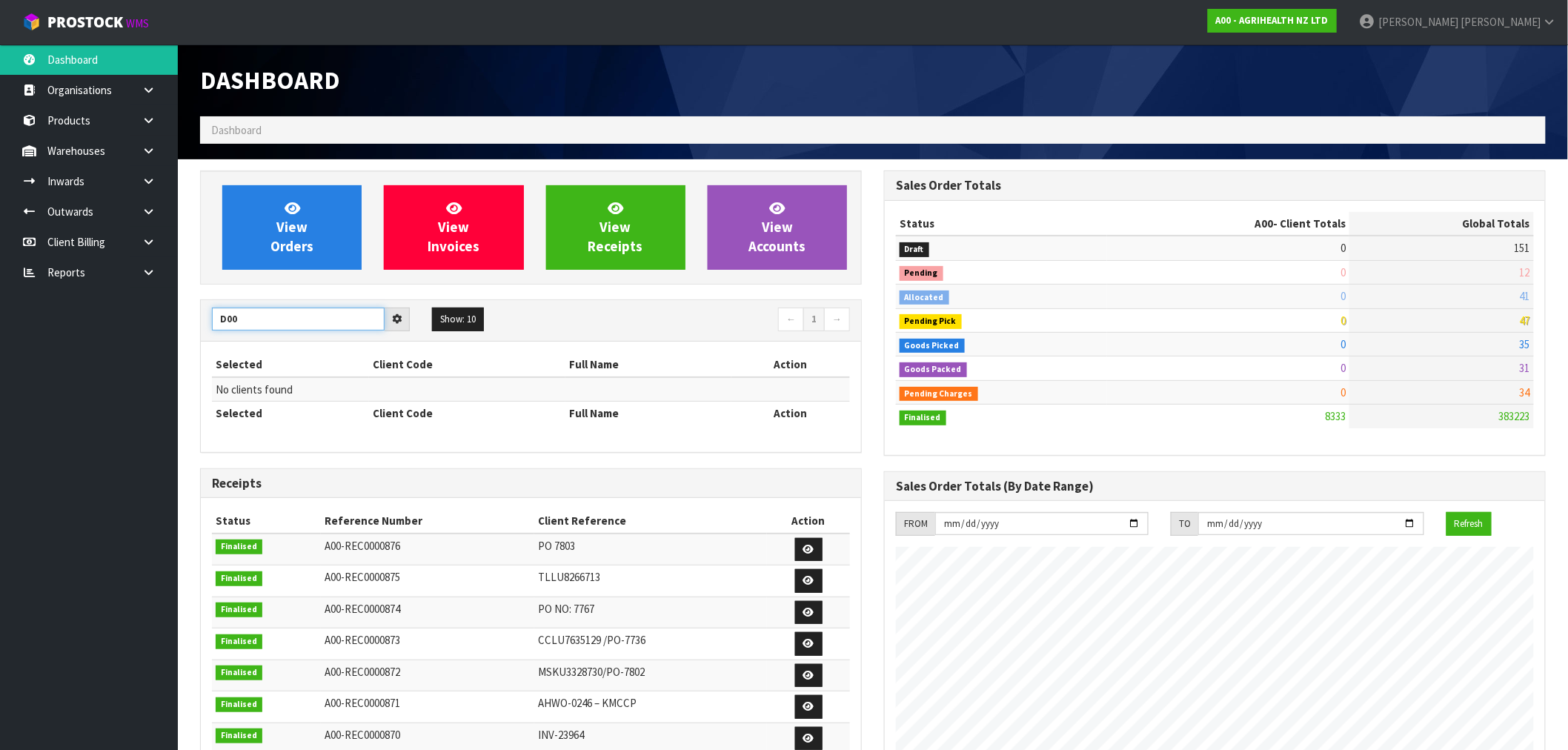
type input "D00"
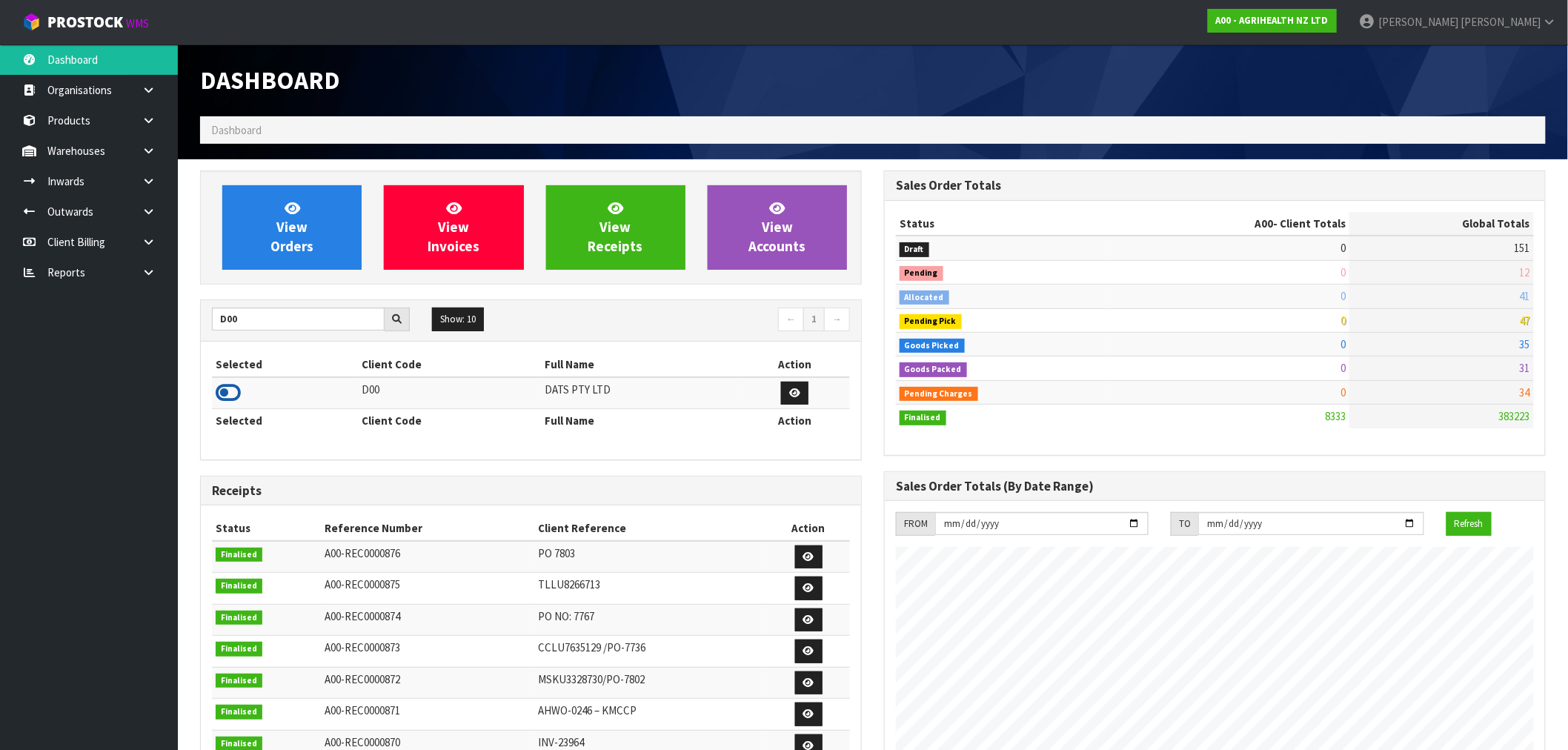
click at [240, 391] on icon at bounding box center [228, 392] width 25 height 22
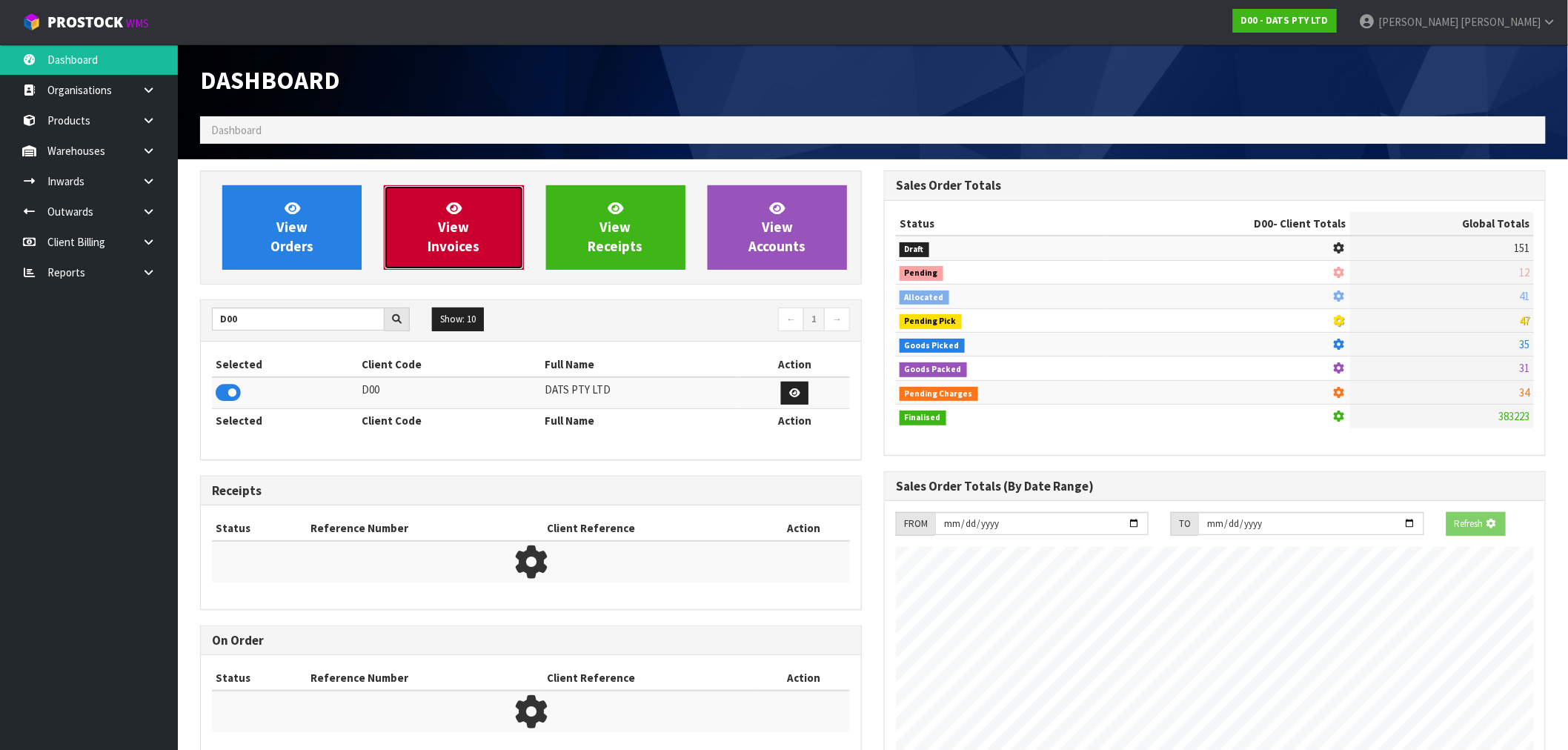
scroll to position [739885, 740235]
click at [513, 226] on link "View Invoices" at bounding box center [453, 227] width 139 height 85
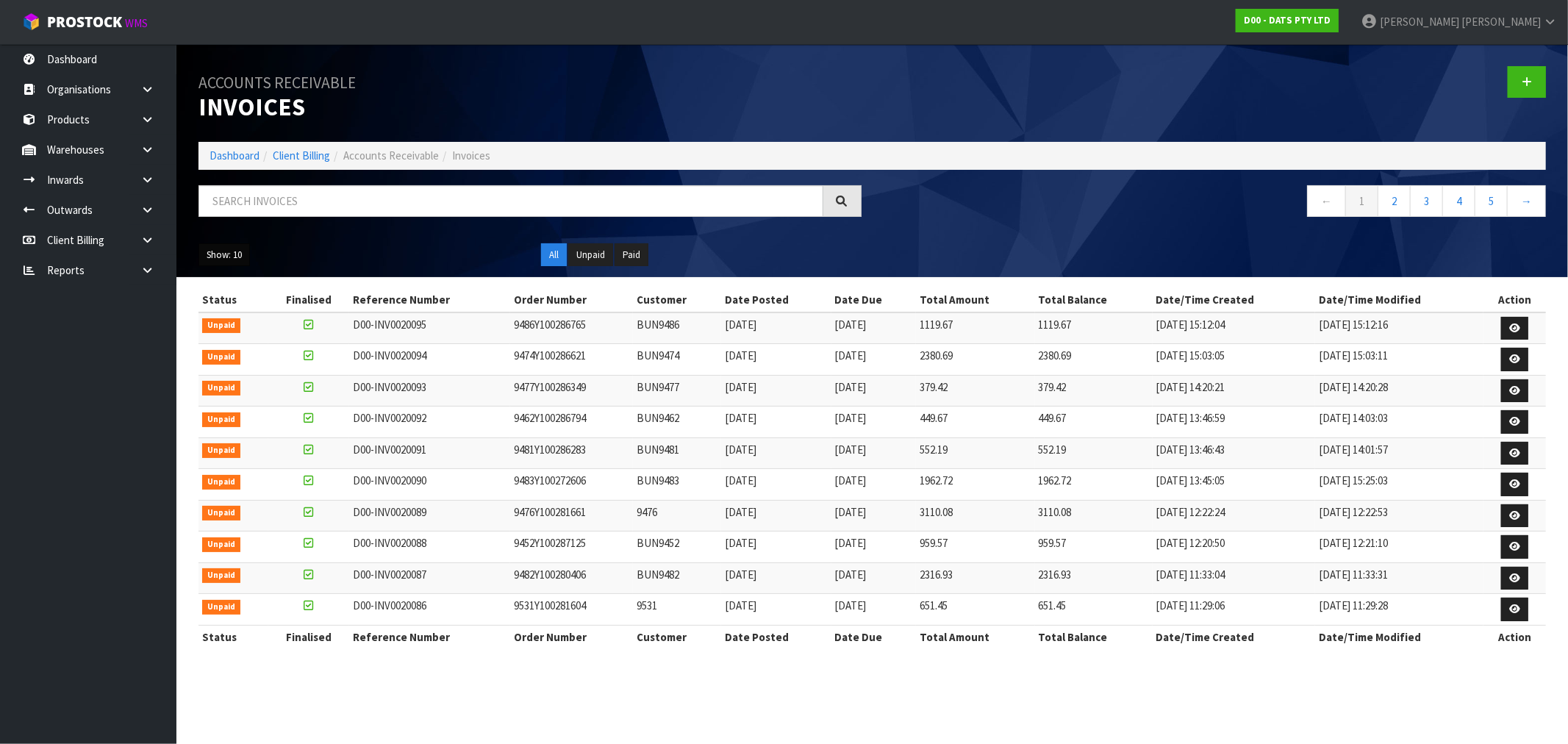
click at [246, 266] on div "Show: 10 5 10 25 50 All Unpaid Paid" at bounding box center [872, 255] width 1370 height 45
click at [218, 256] on button "Show: 10" at bounding box center [224, 255] width 51 height 23
click at [258, 334] on link "50" at bounding box center [258, 342] width 116 height 20
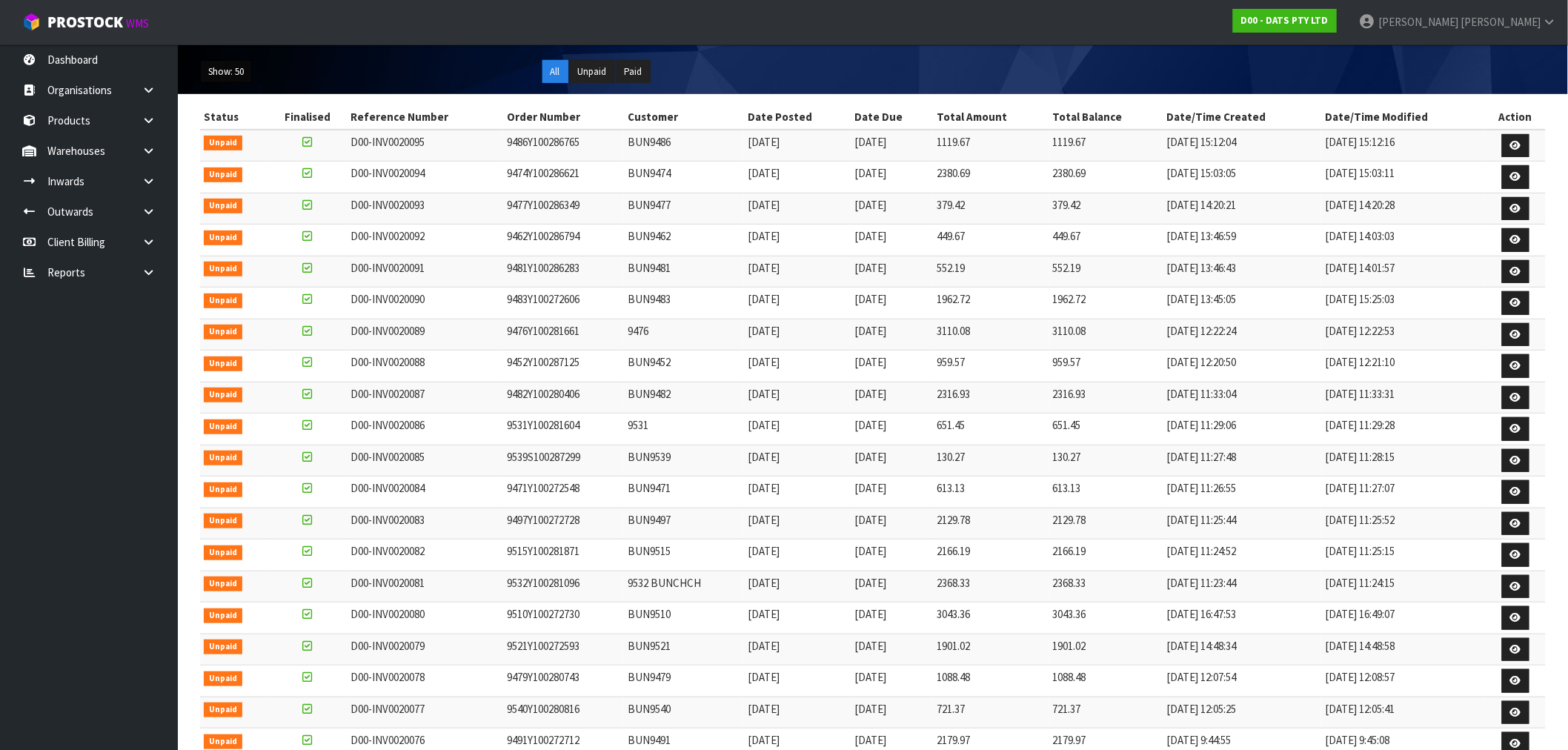
scroll to position [411, 0]
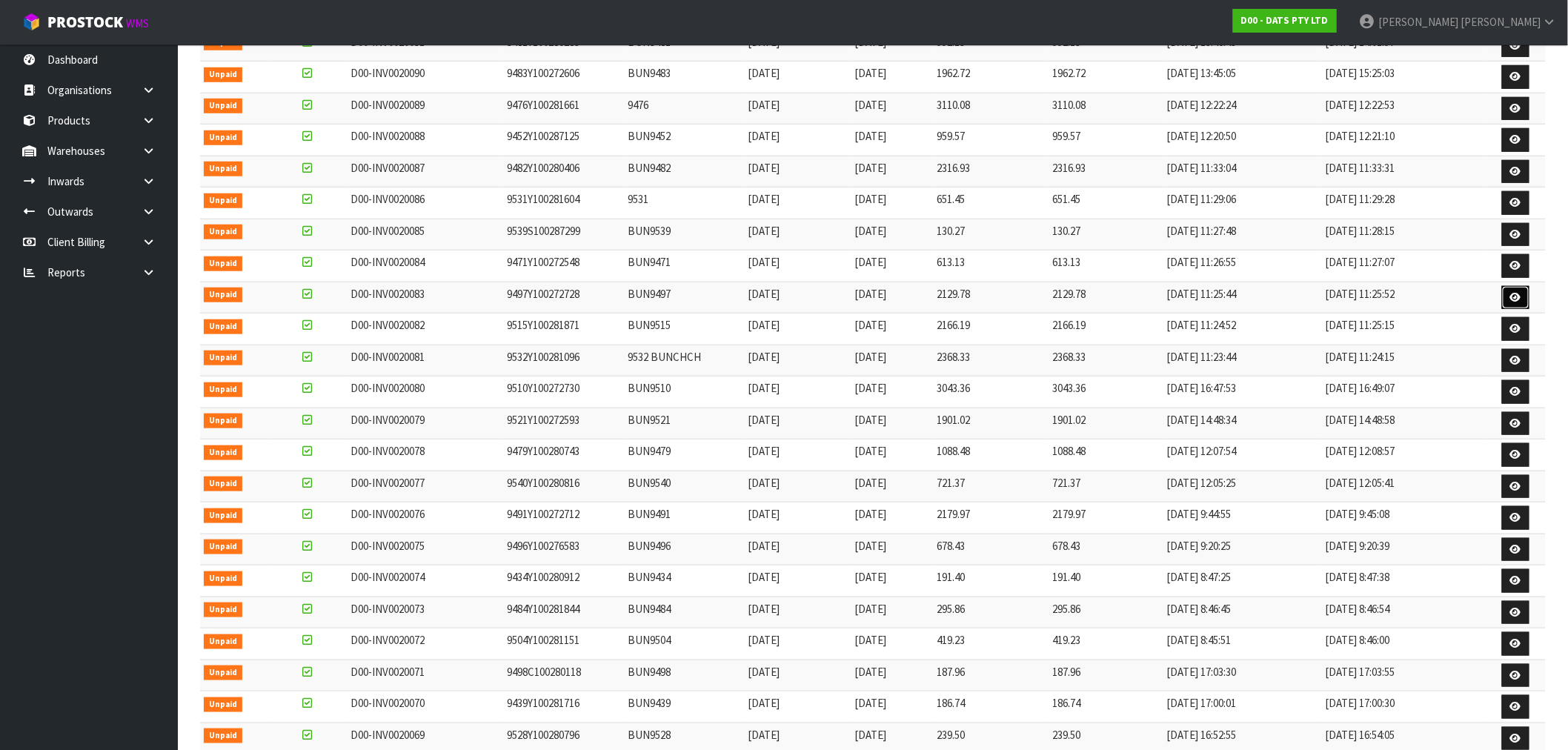
click at [1512, 294] on icon at bounding box center [1515, 297] width 11 height 10
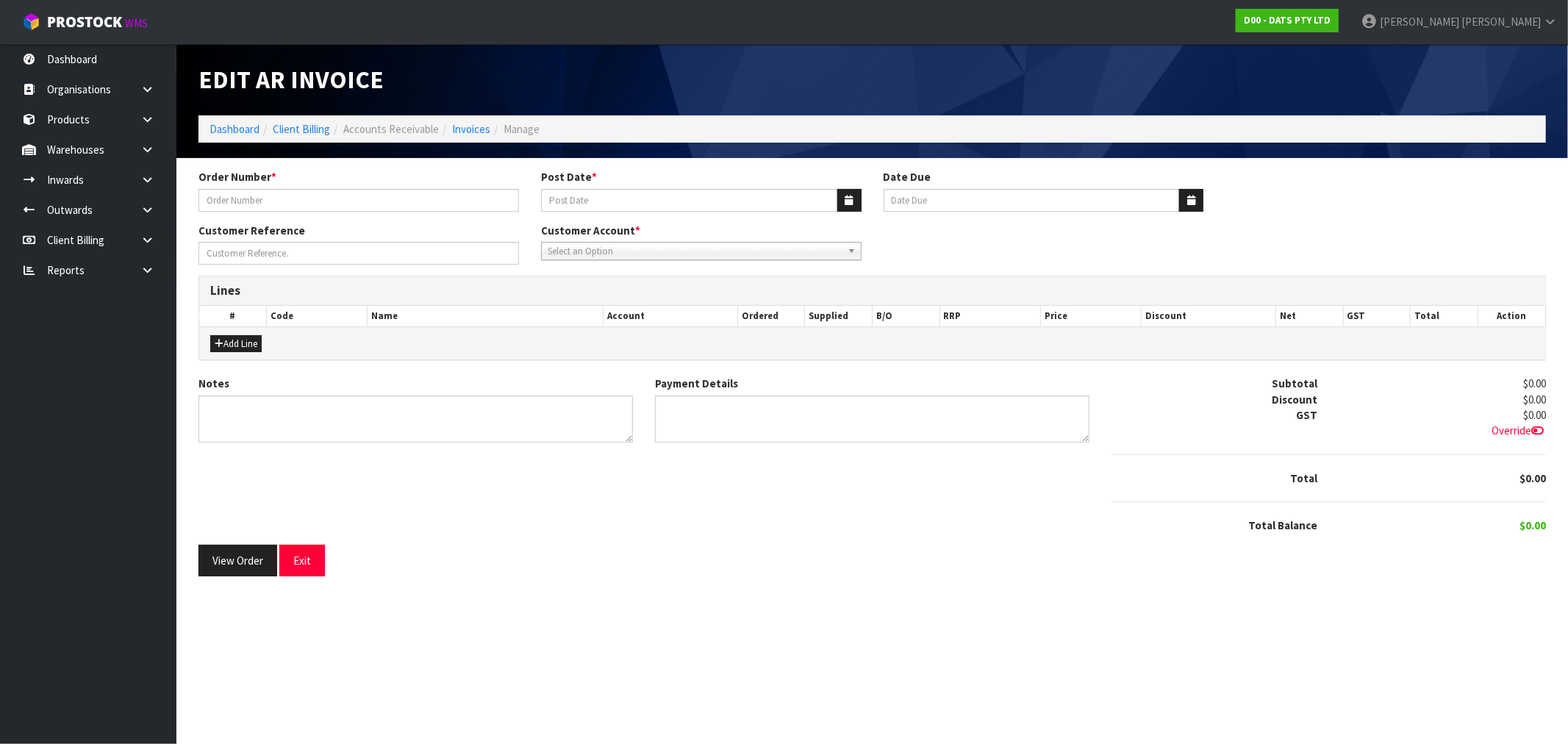
type input "9497Y100272728"
type input "[DATE]"
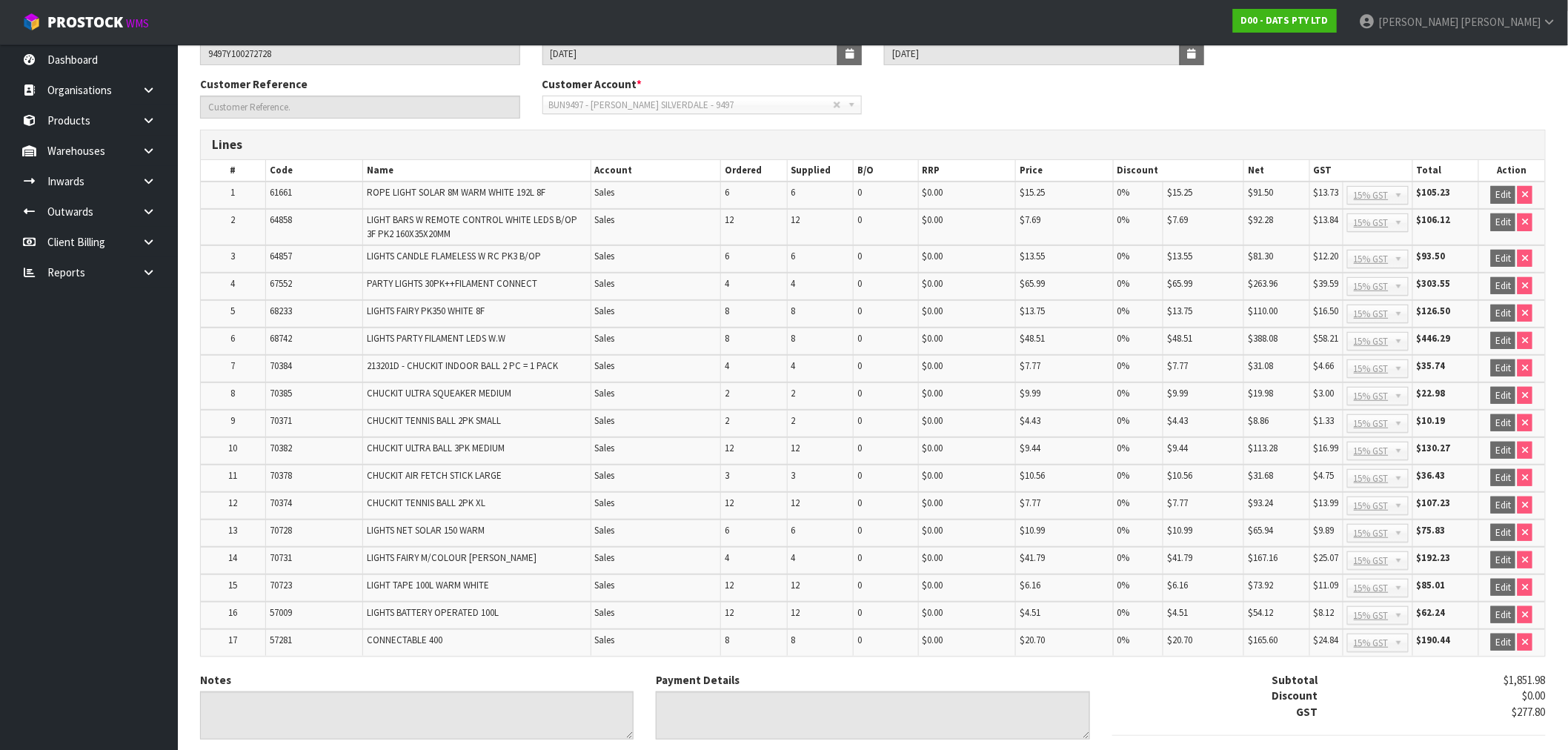
scroll to position [268, 0]
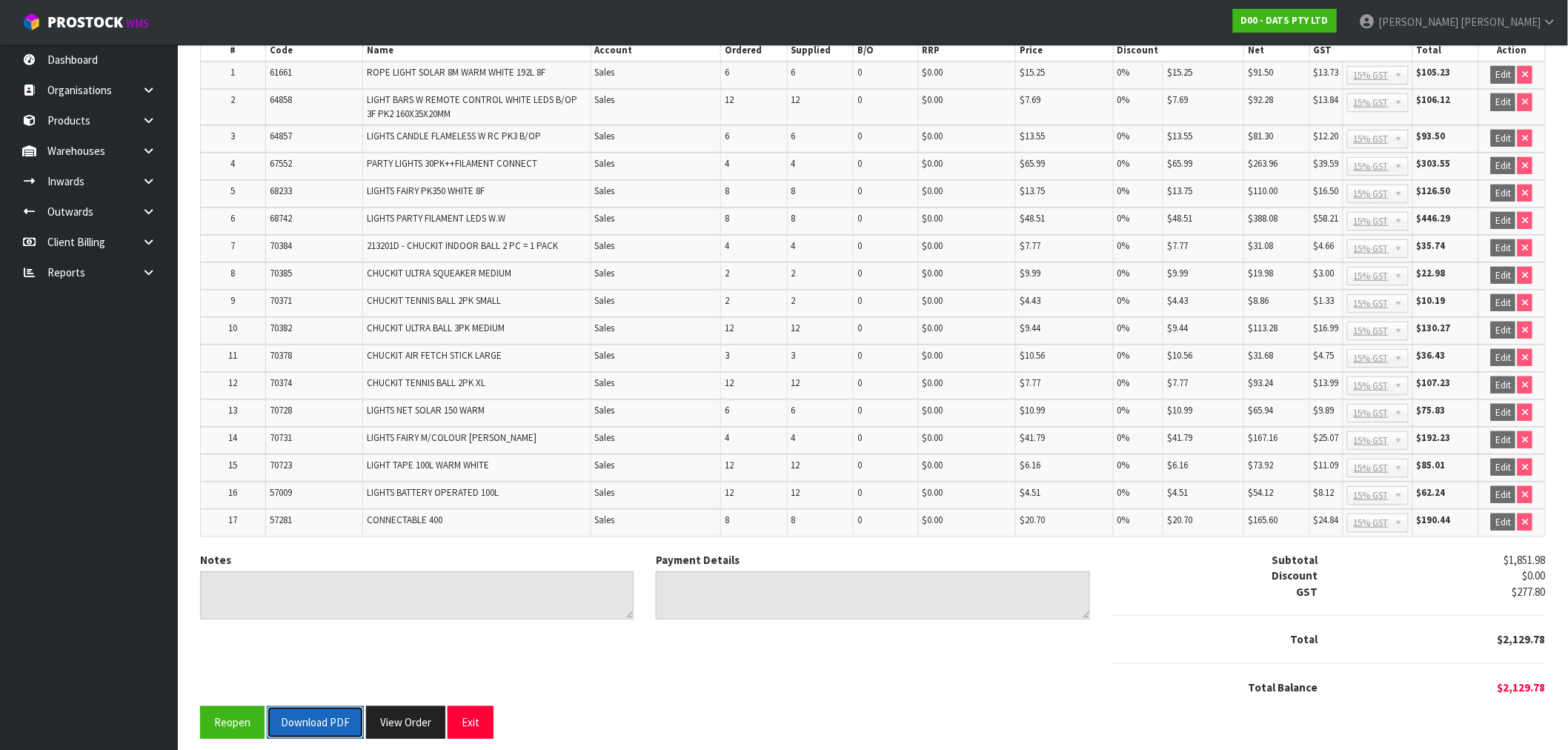
click at [321, 706] on button "Download PDF" at bounding box center [315, 722] width 97 height 32
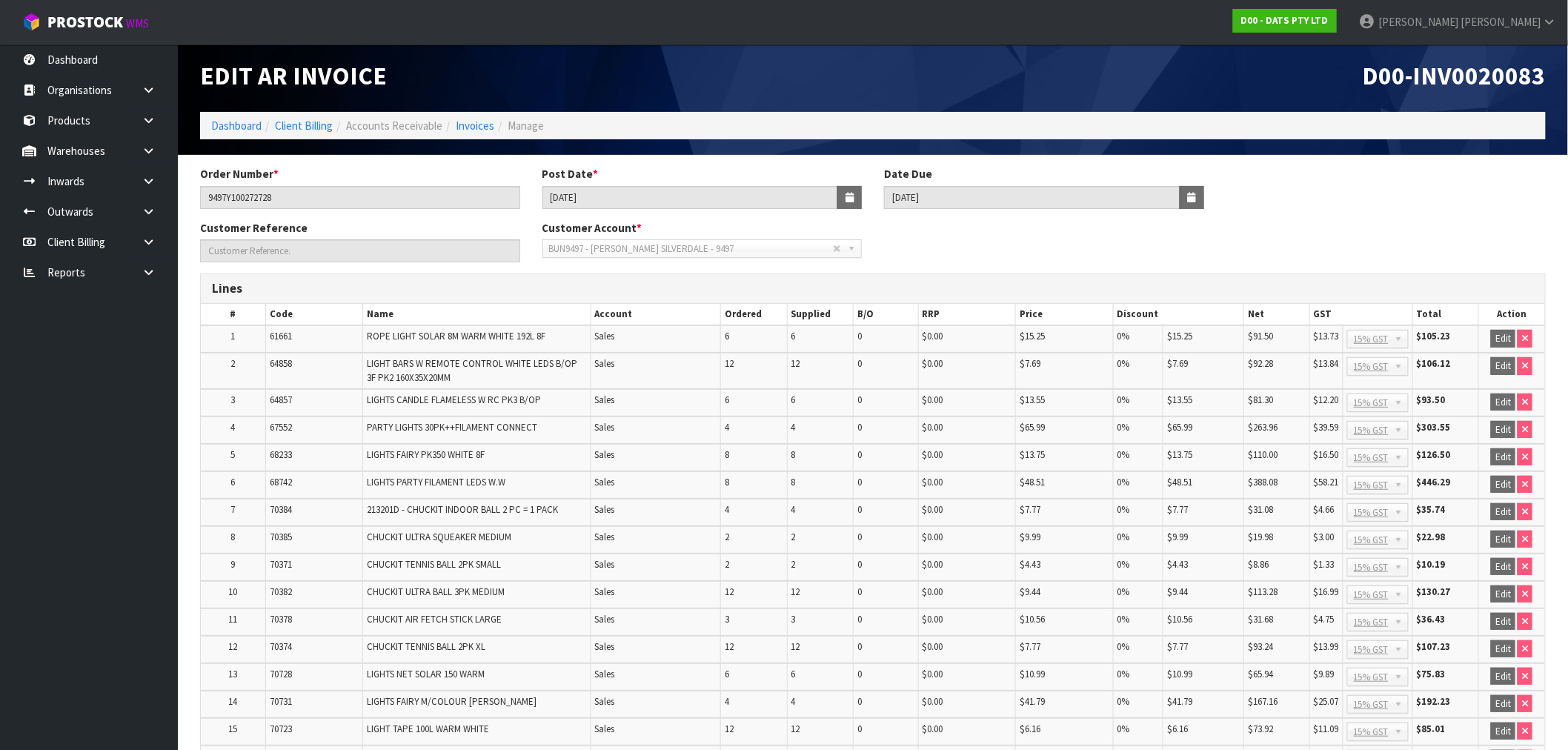
scroll to position [0, 0]
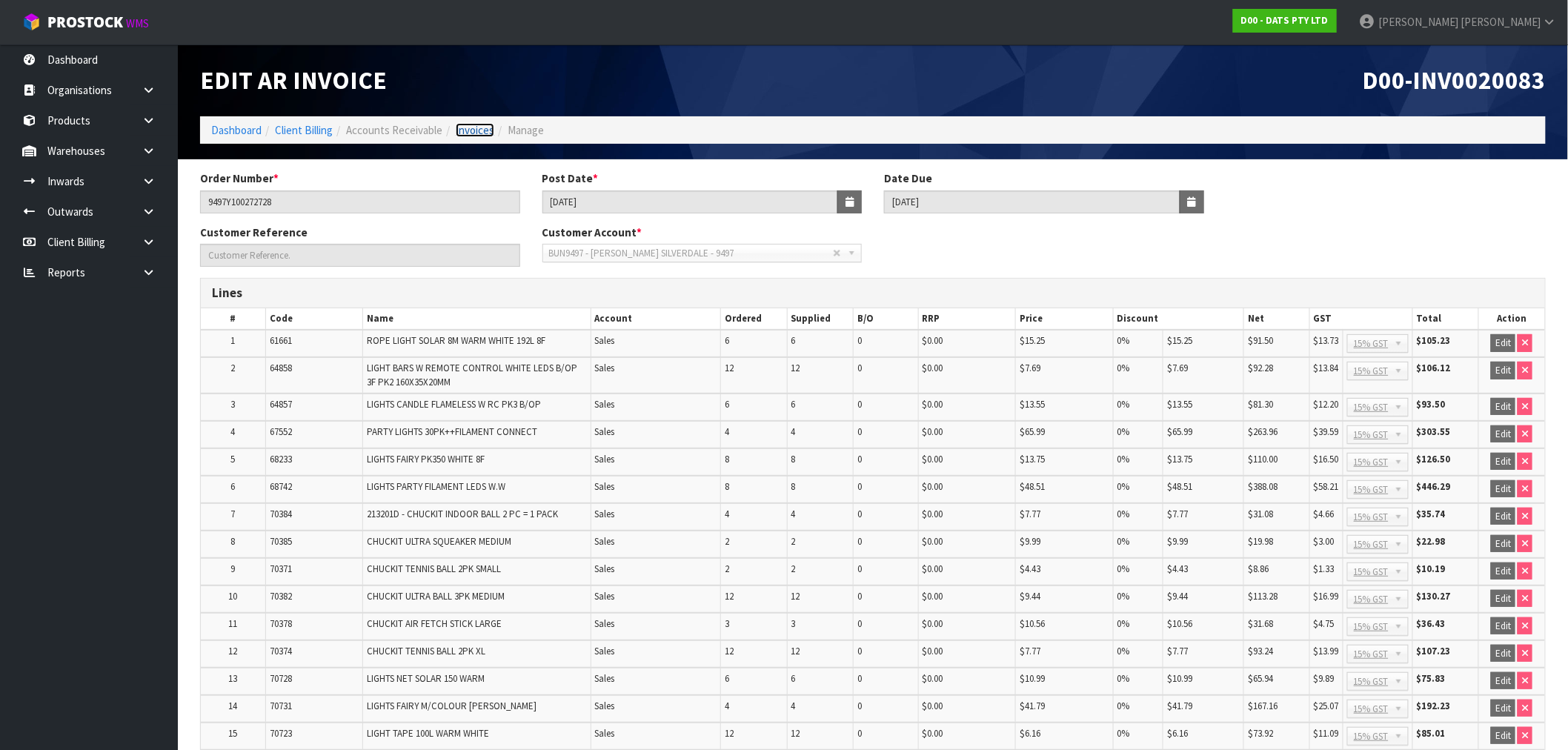
click at [461, 132] on link "Invoices" at bounding box center [474, 130] width 39 height 14
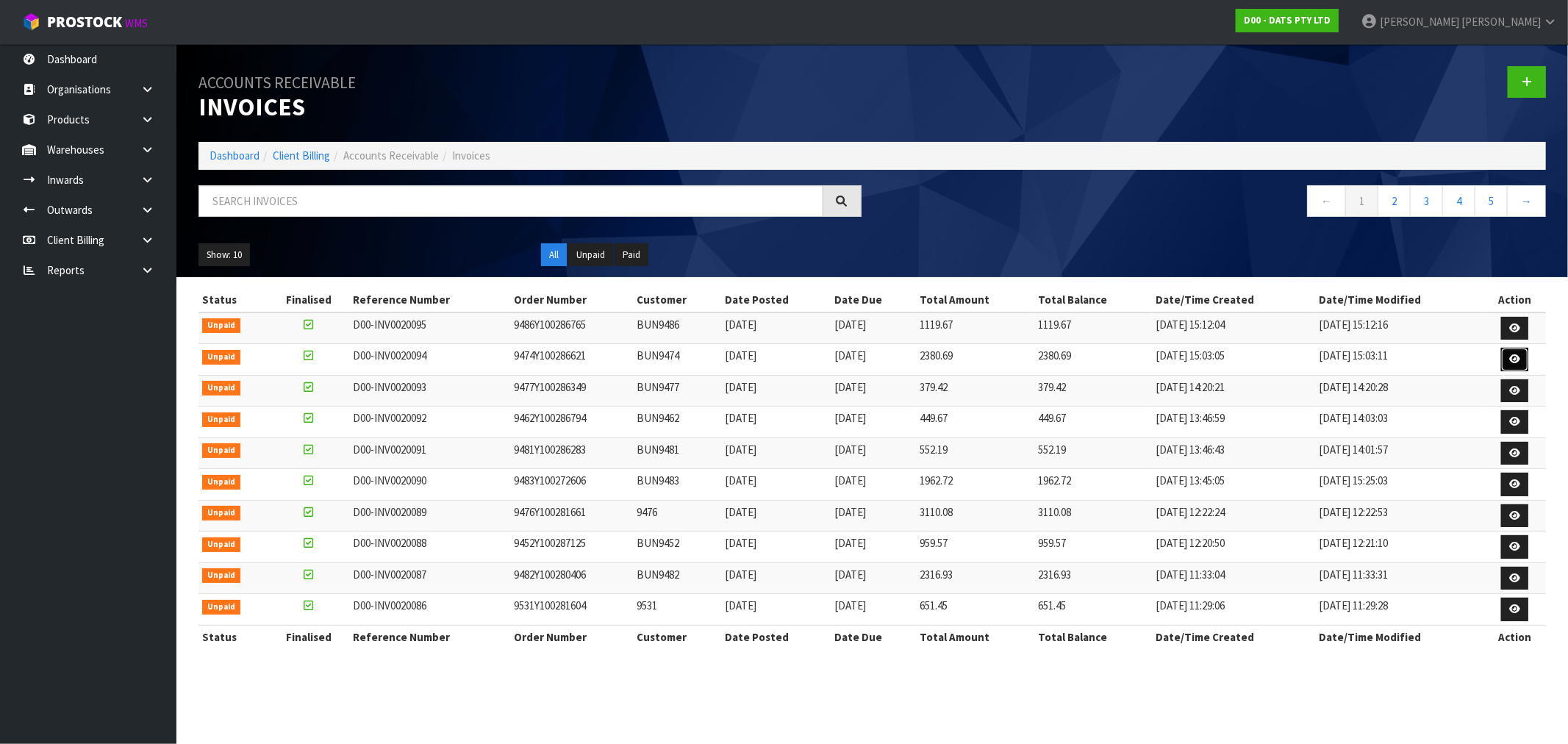
click at [1517, 353] on link at bounding box center [1515, 359] width 27 height 23
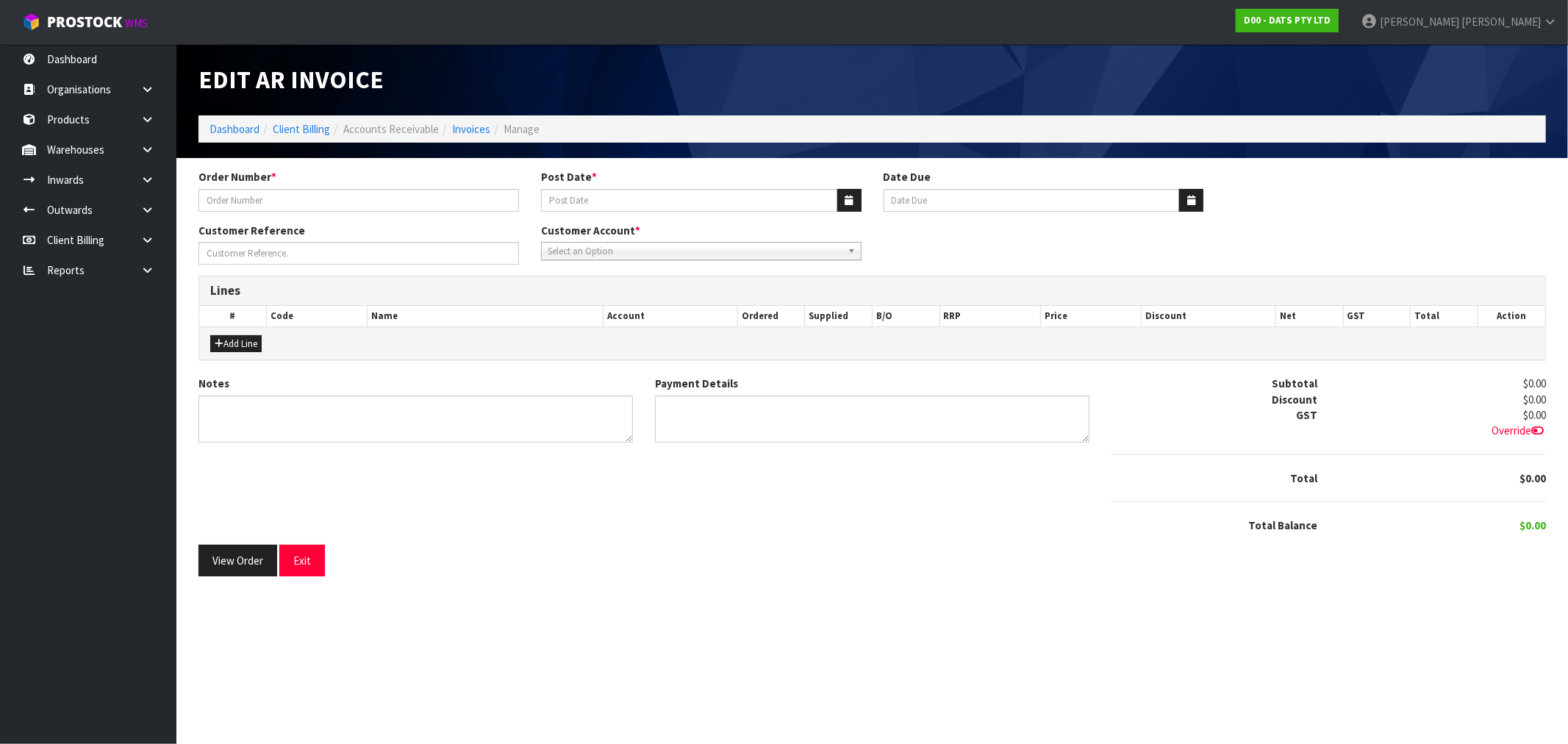
type input "9474Y100286621"
type input "[DATE]"
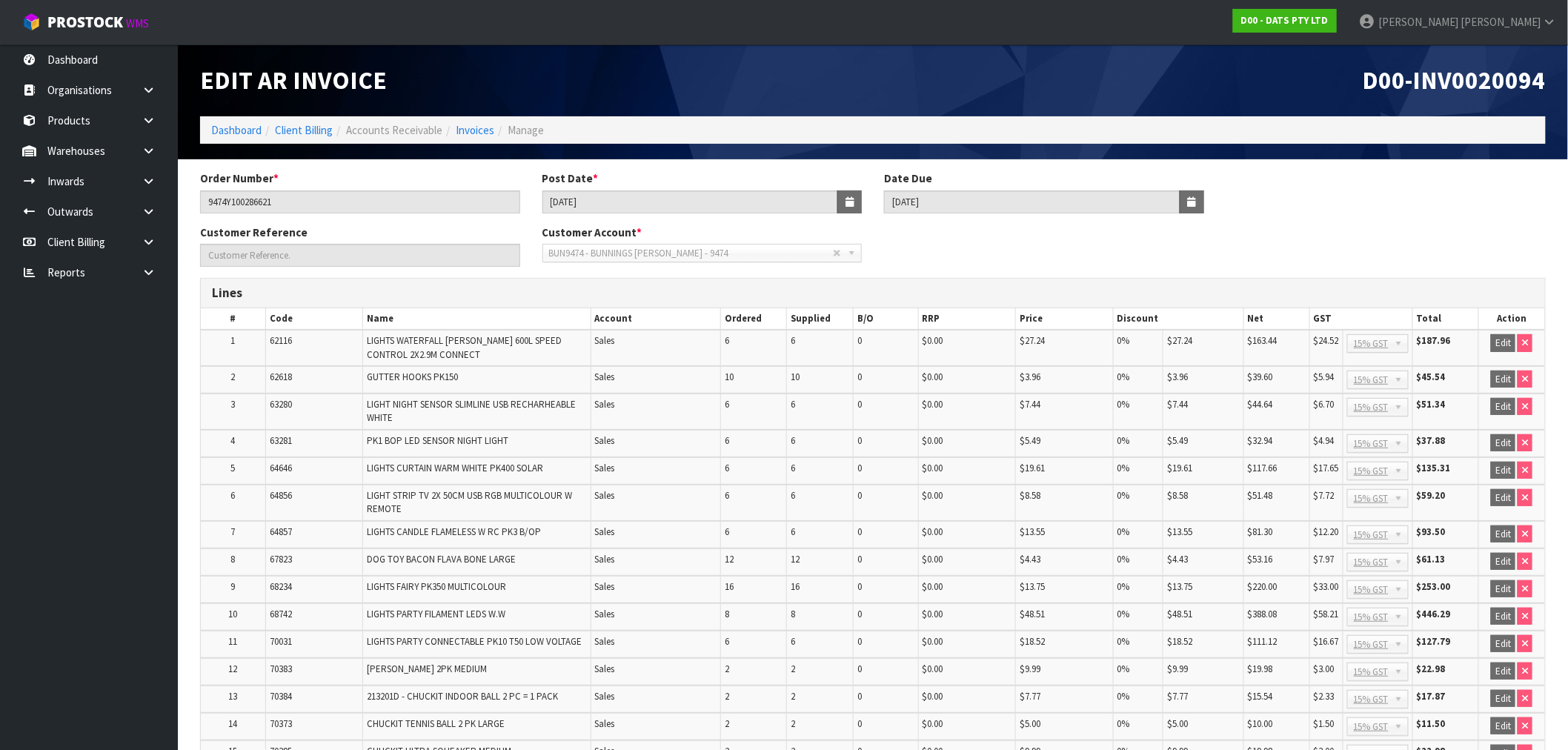
scroll to position [393, 0]
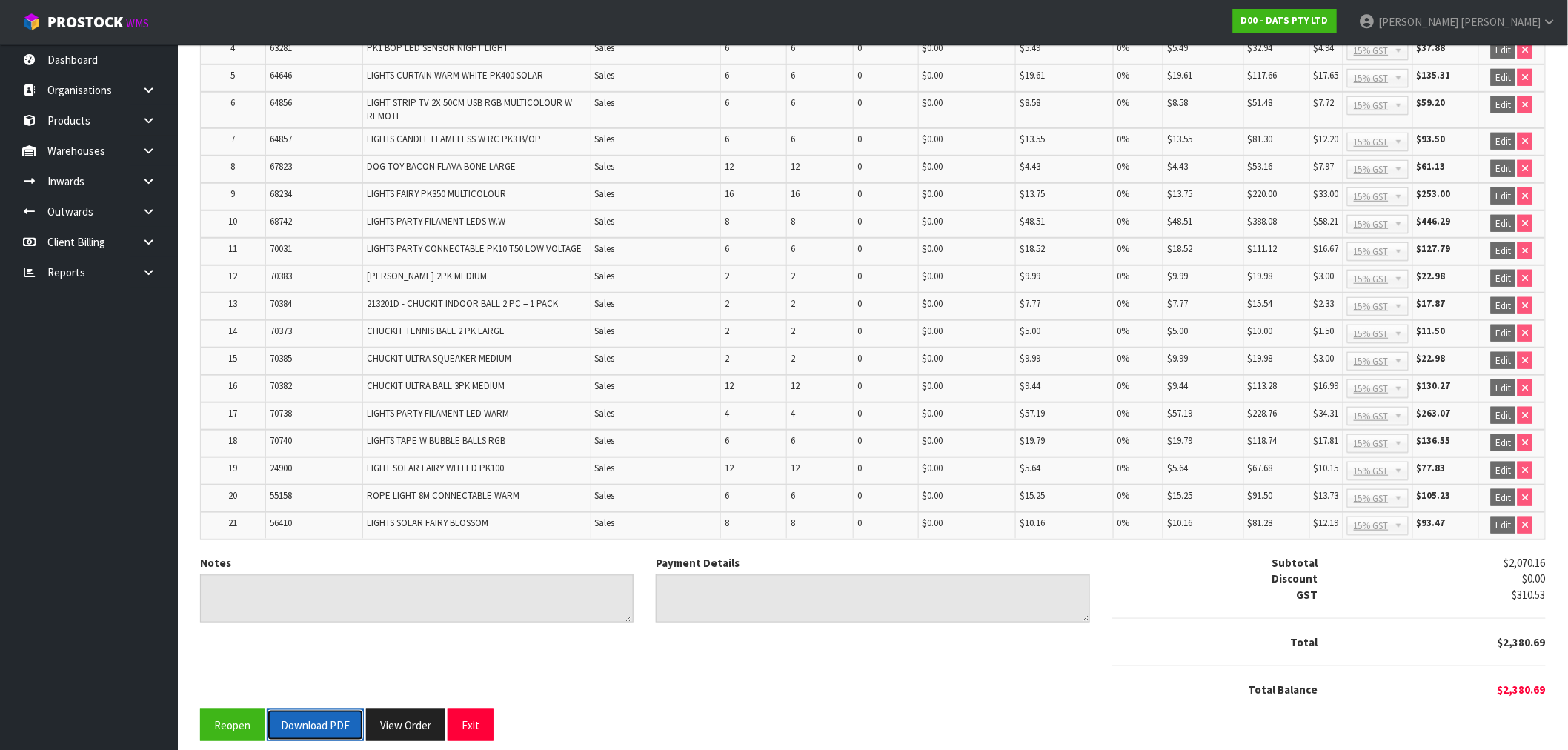
click at [315, 709] on button "Download PDF" at bounding box center [315, 725] width 97 height 32
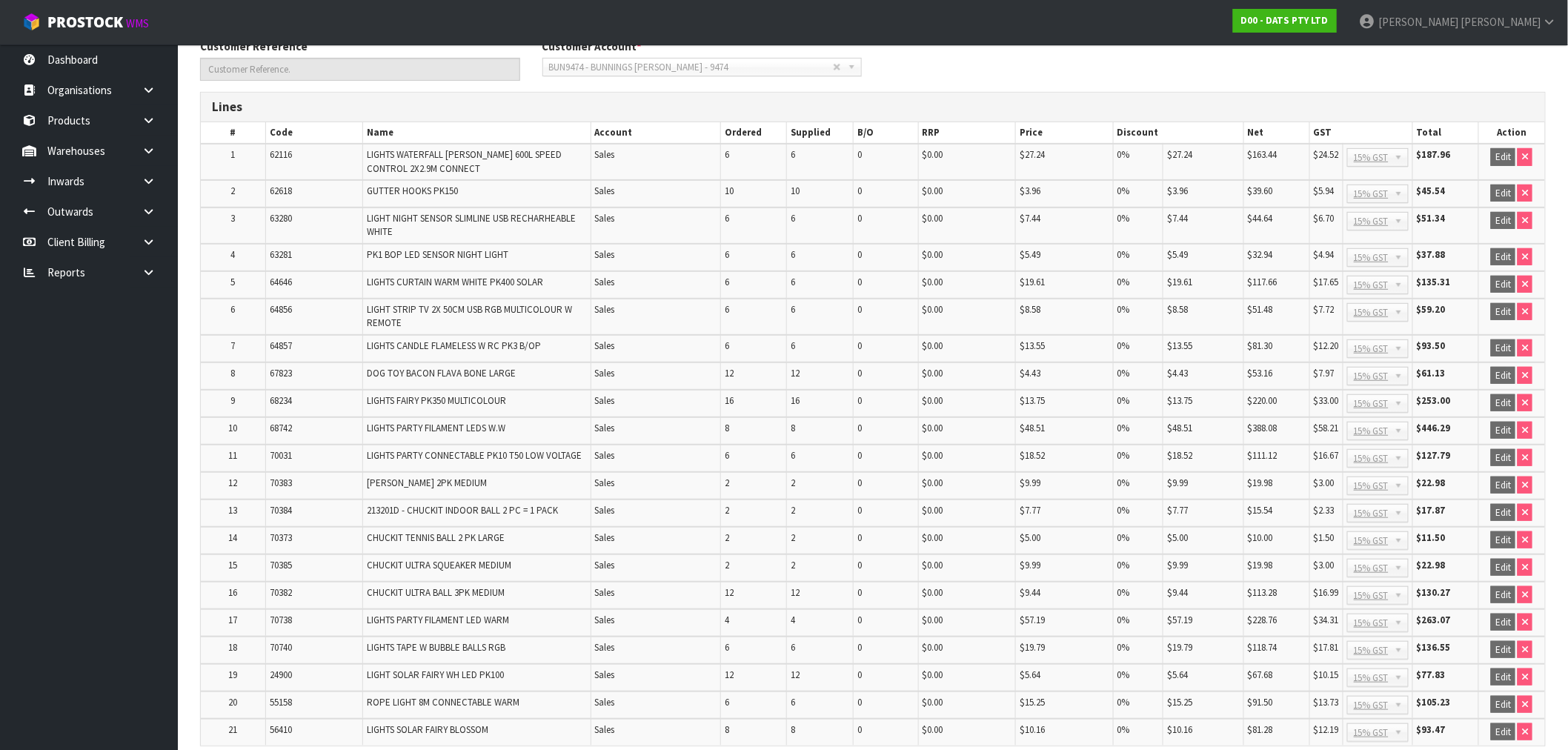
scroll to position [0, 0]
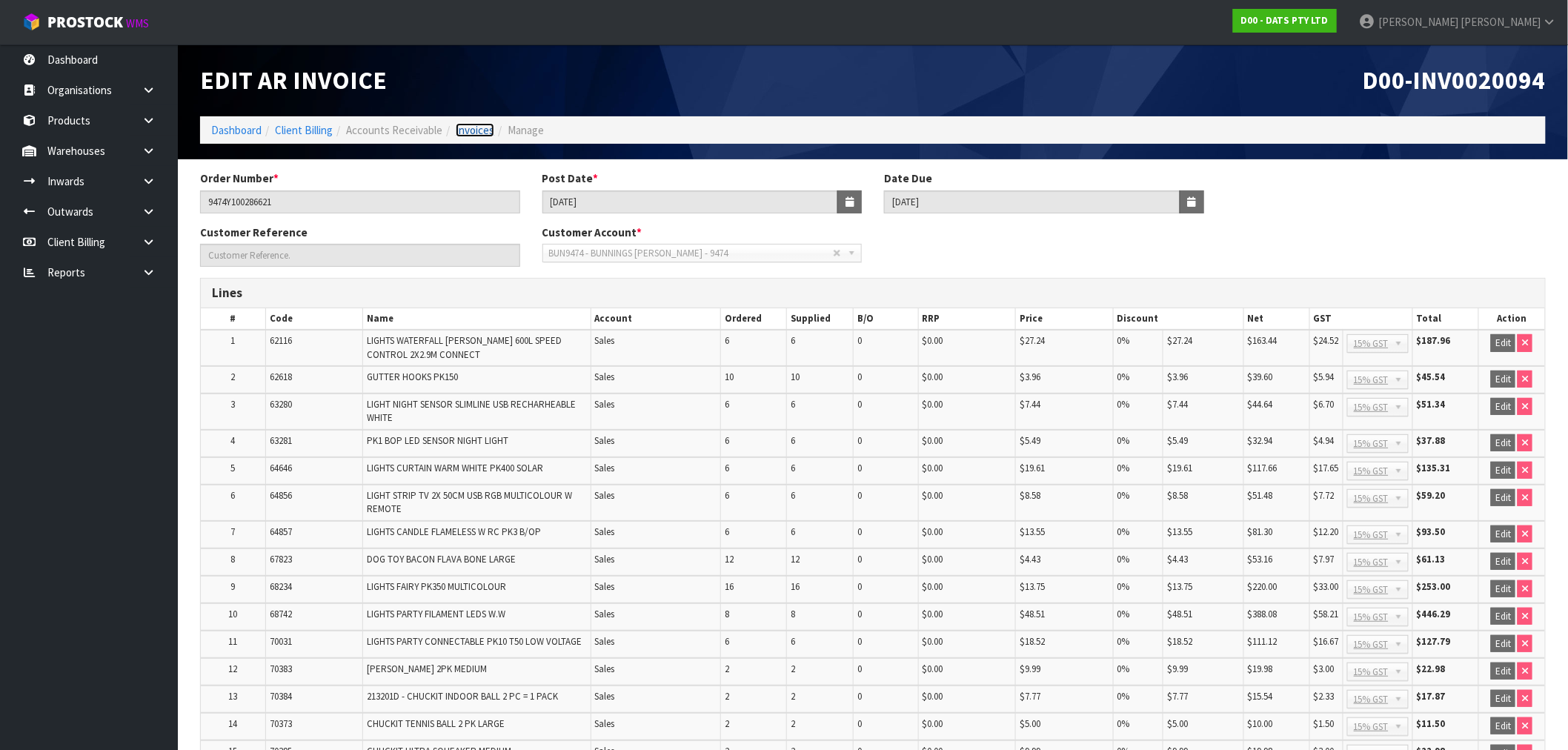
drag, startPoint x: 464, startPoint y: 129, endPoint x: 586, endPoint y: 146, distance: 123.2
click at [465, 129] on link "Invoices" at bounding box center [474, 130] width 39 height 14
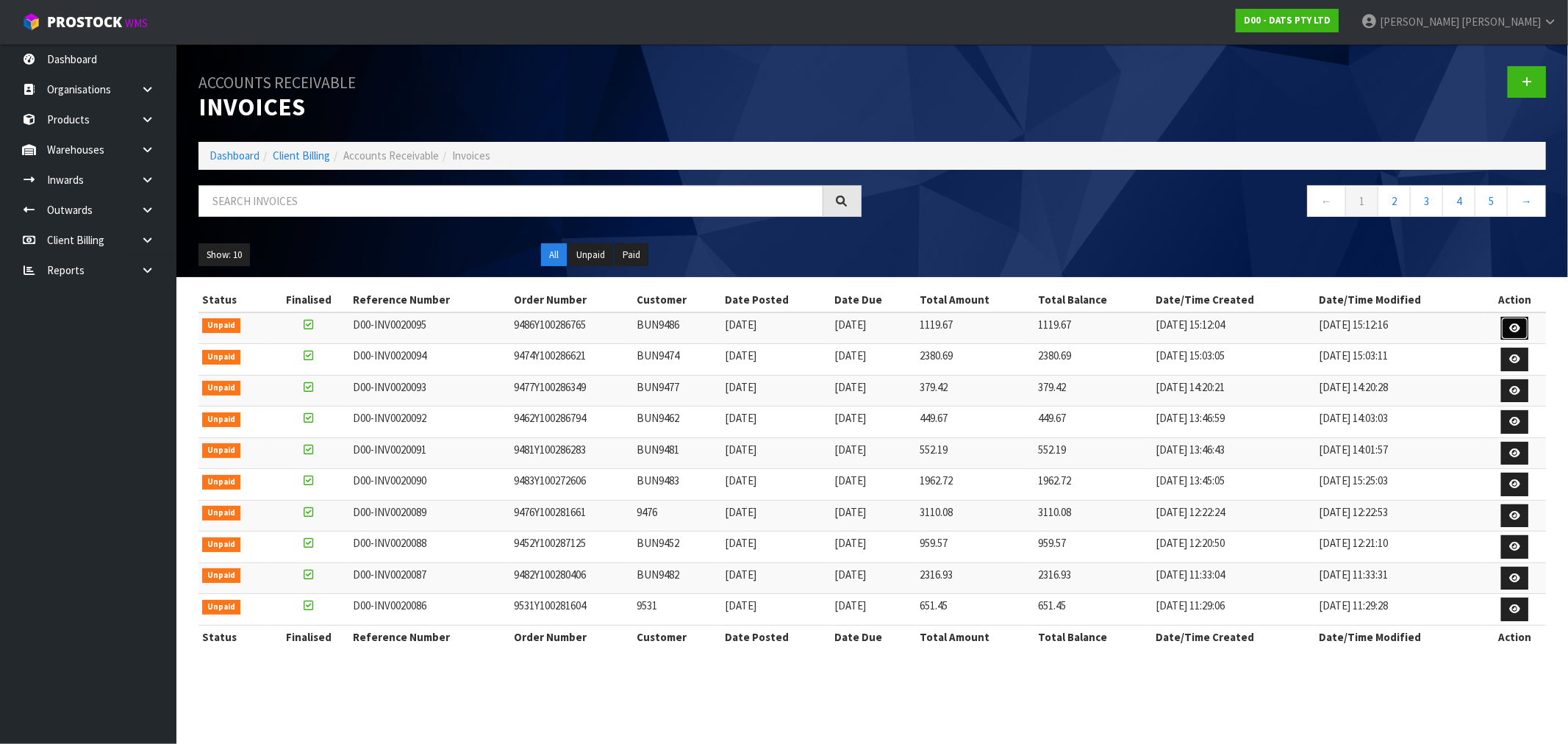
click at [1520, 322] on link at bounding box center [1515, 328] width 27 height 23
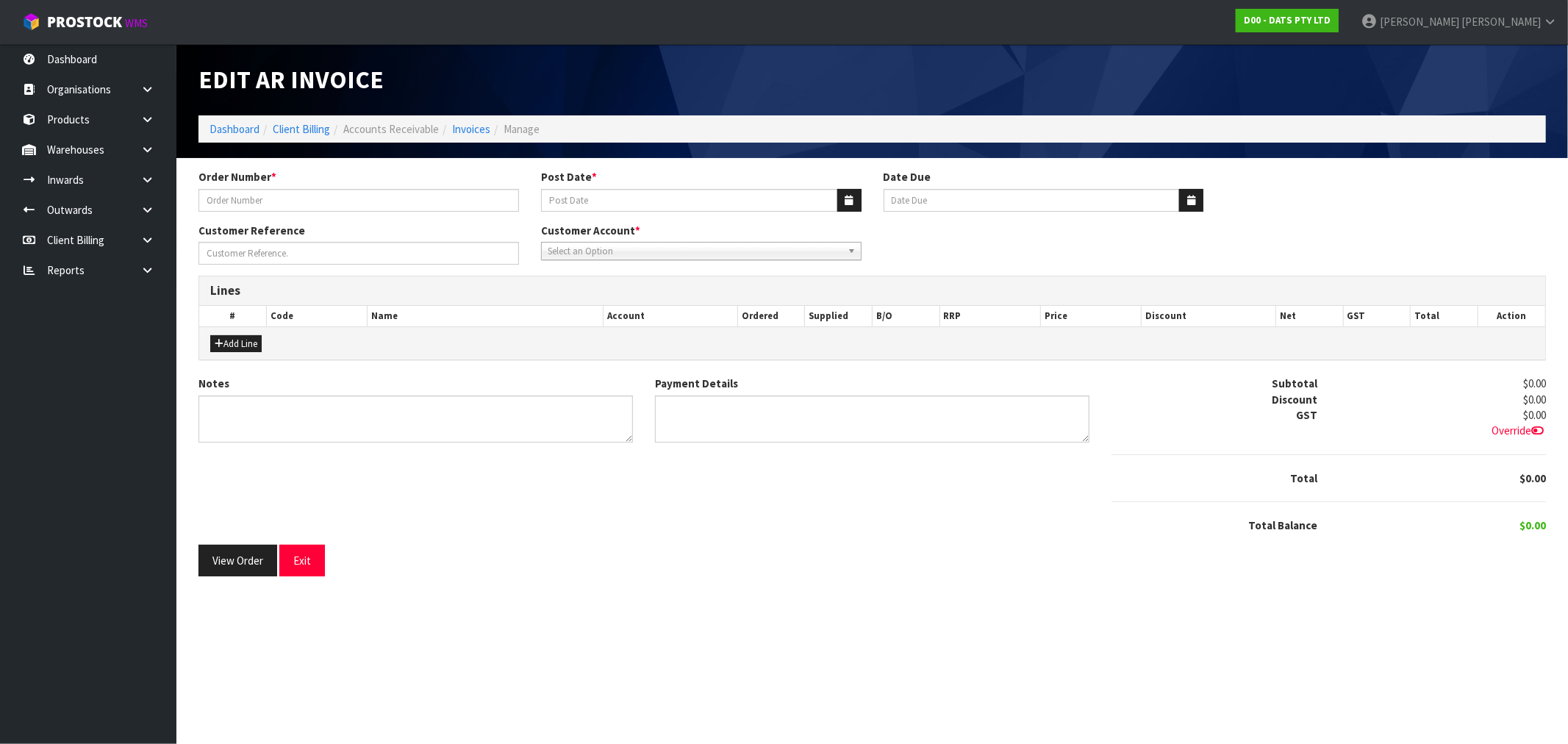
type input "9486Y100286765"
type input "[DATE]"
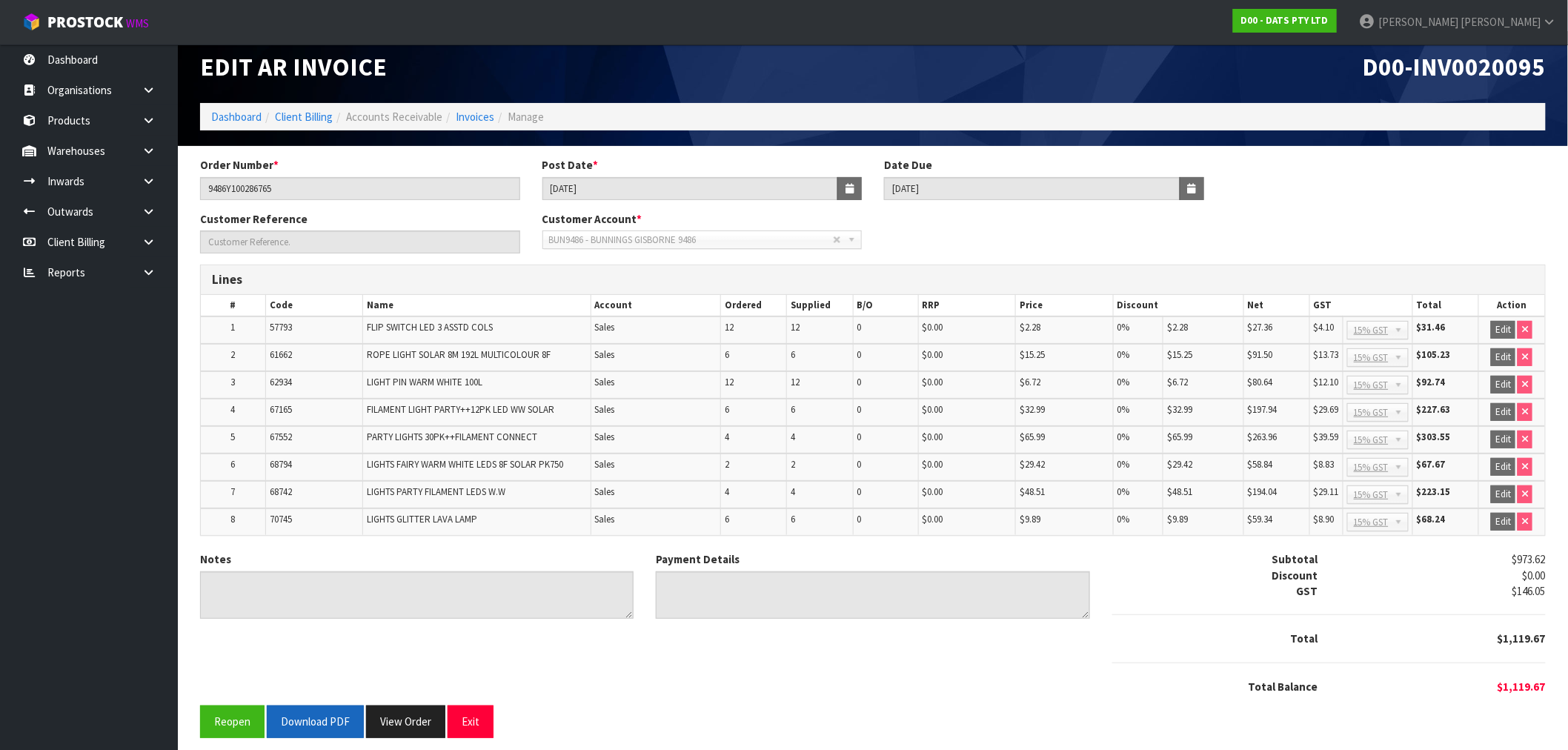
scroll to position [18, 0]
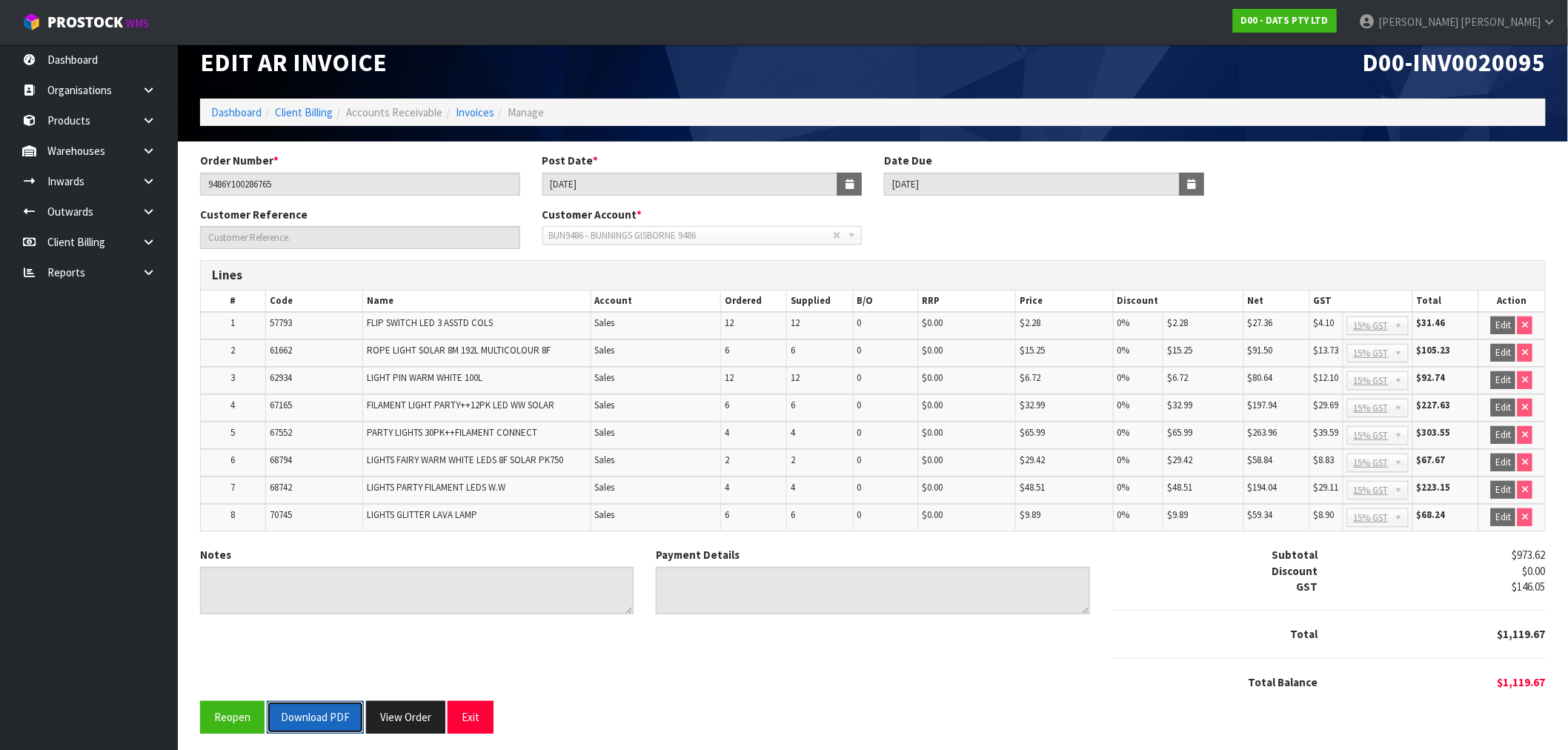
drag, startPoint x: 321, startPoint y: 698, endPoint x: 235, endPoint y: 34, distance: 669.5
click at [321, 701] on button "Download PDF" at bounding box center [315, 716] width 97 height 32
click at [482, 113] on link "Invoices" at bounding box center [474, 112] width 39 height 14
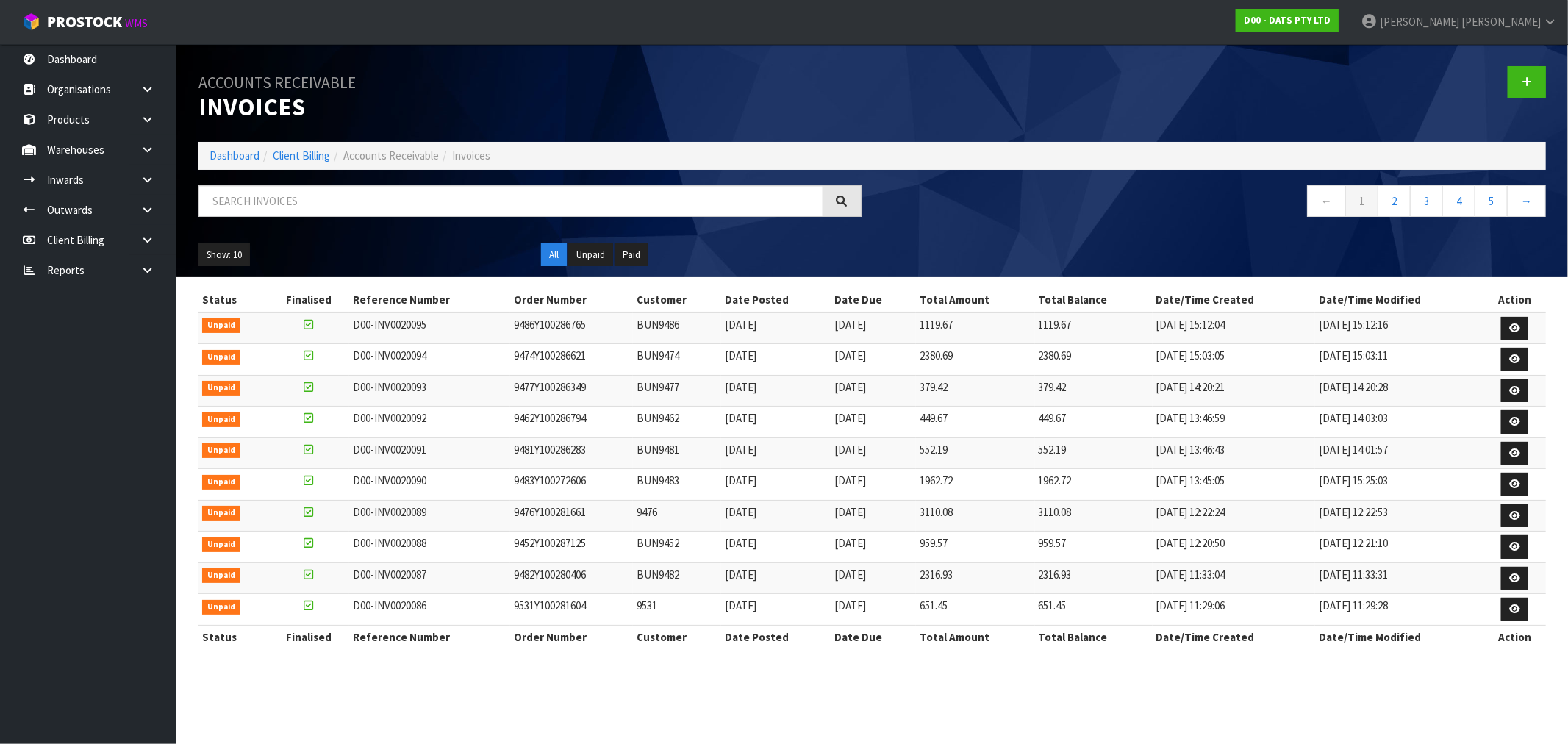
click at [252, 265] on ul "Show: 10 5 10 25 50" at bounding box center [359, 255] width 320 height 23
click at [241, 267] on div "Show: 10 5 10 25 50 All Unpaid Paid" at bounding box center [872, 255] width 1370 height 45
click at [236, 255] on button "Show: 10" at bounding box center [224, 255] width 51 height 23
click at [232, 320] on link "25" at bounding box center [258, 322] width 116 height 20
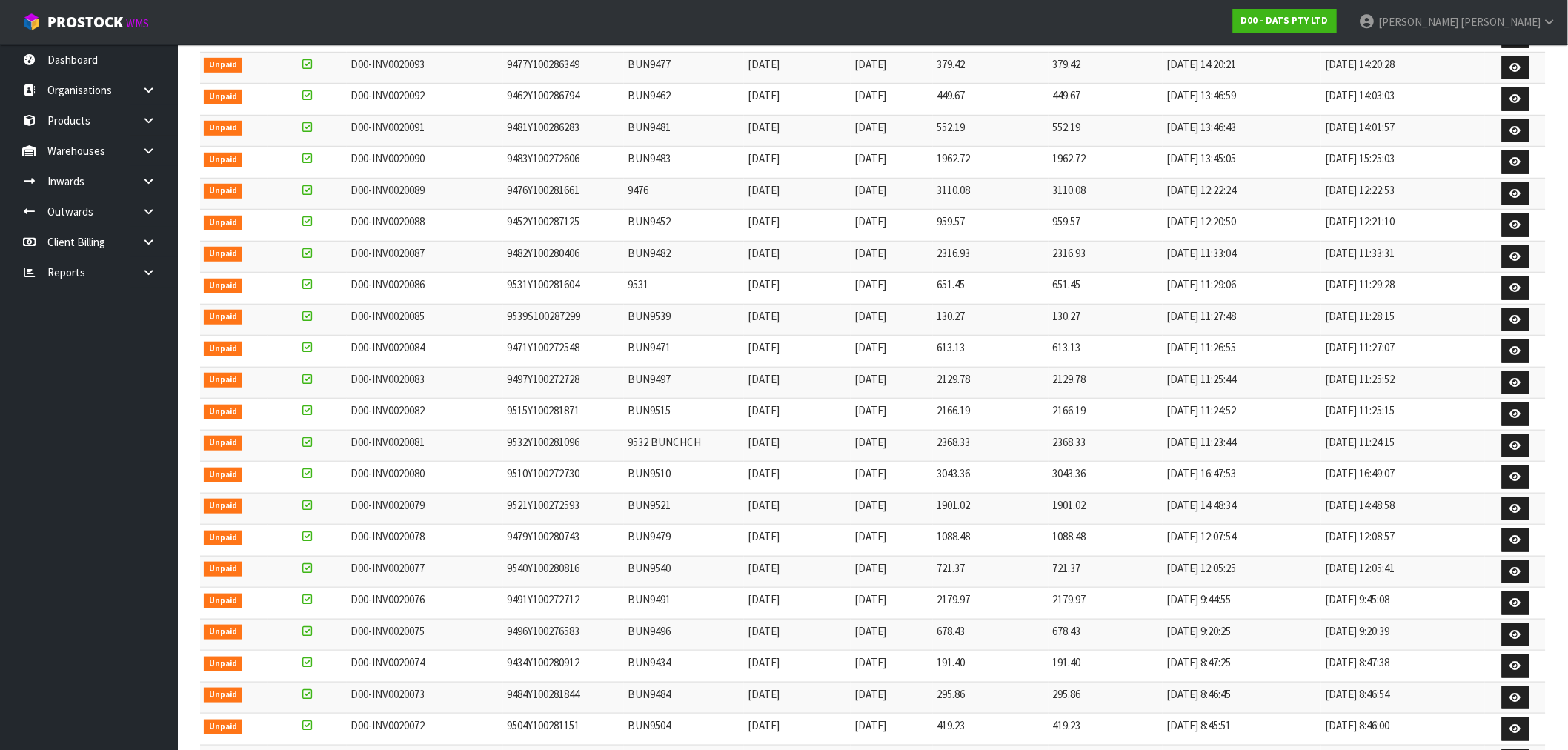
scroll to position [408, 0]
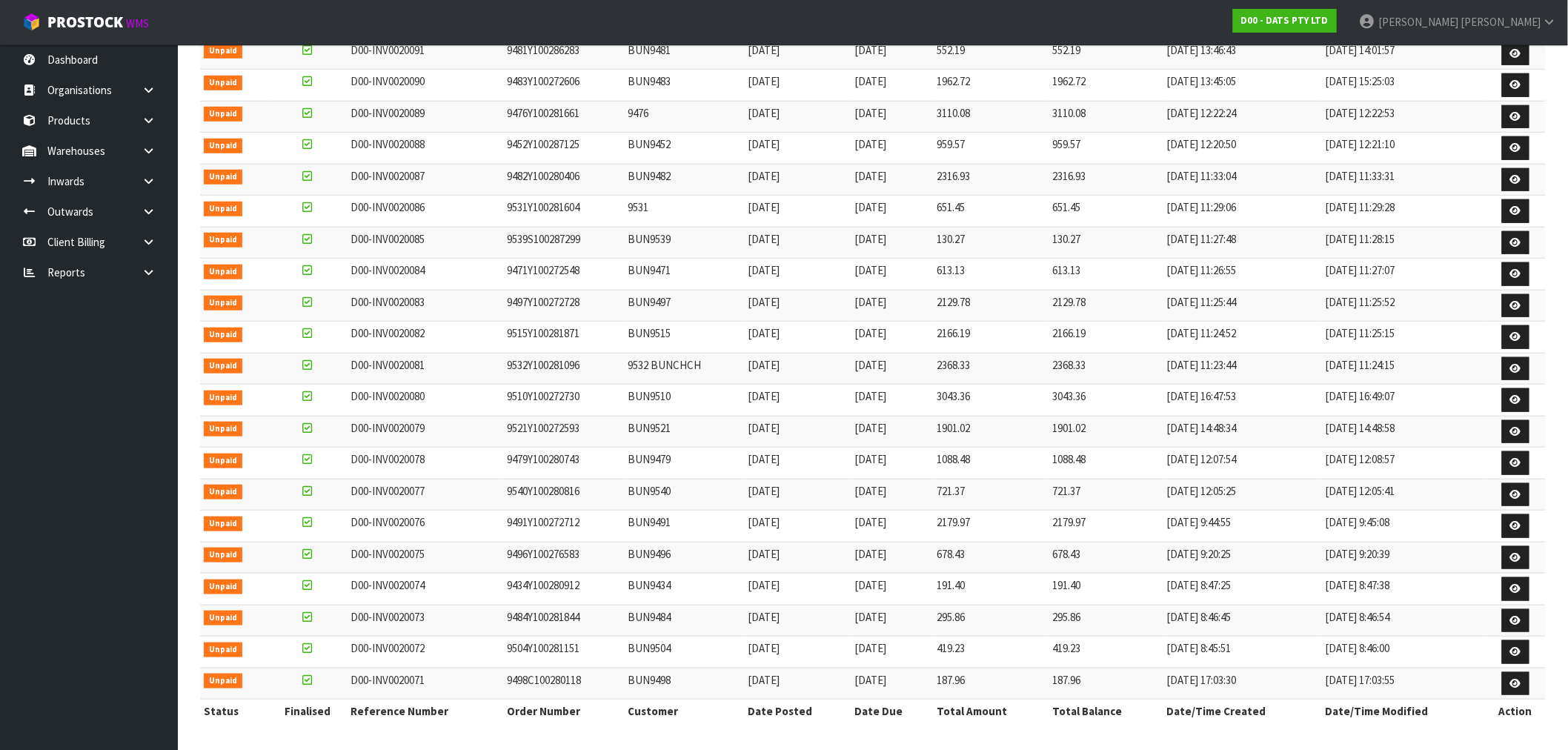
click at [434, 361] on td "D00-INV0020081" at bounding box center [424, 369] width 156 height 32
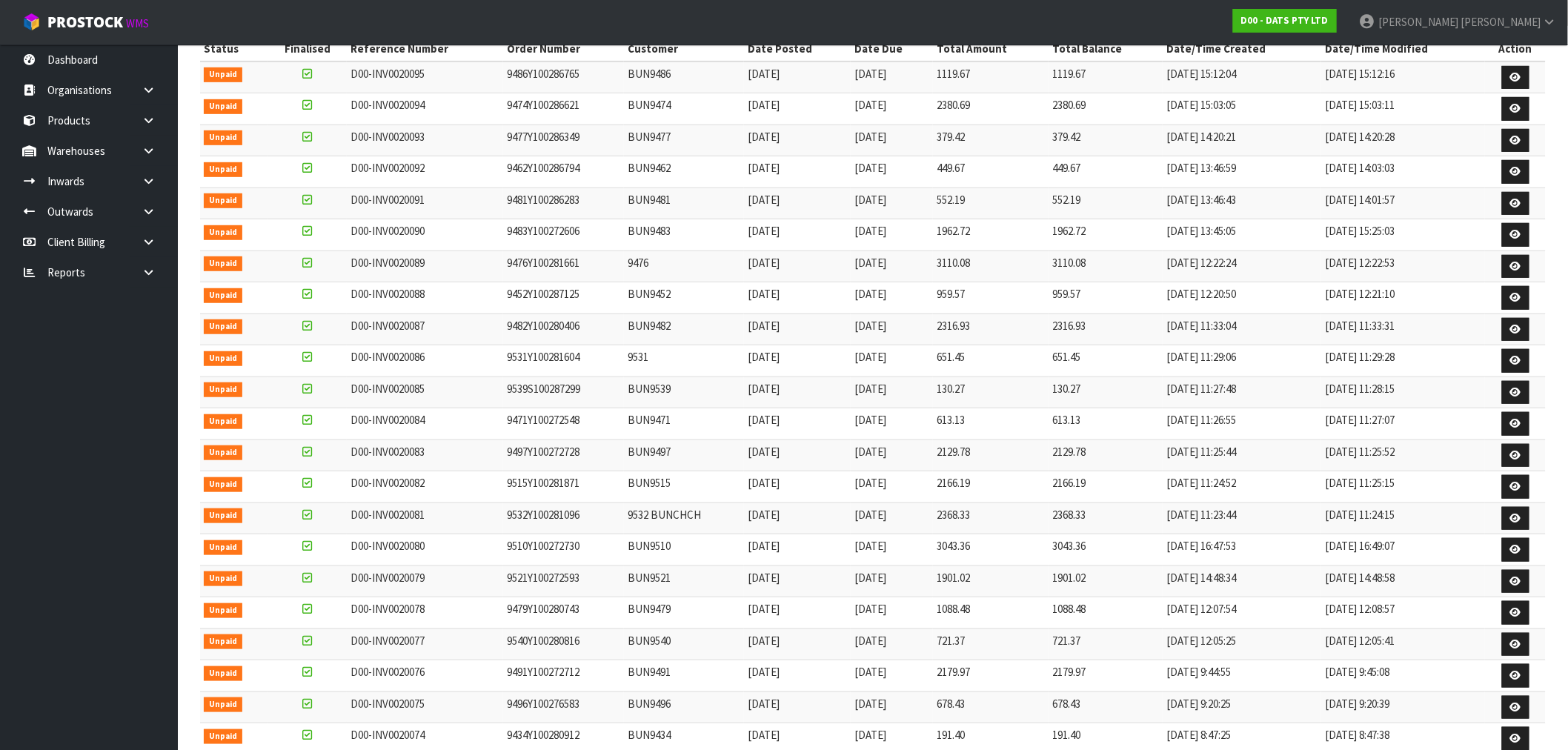
scroll to position [0, 0]
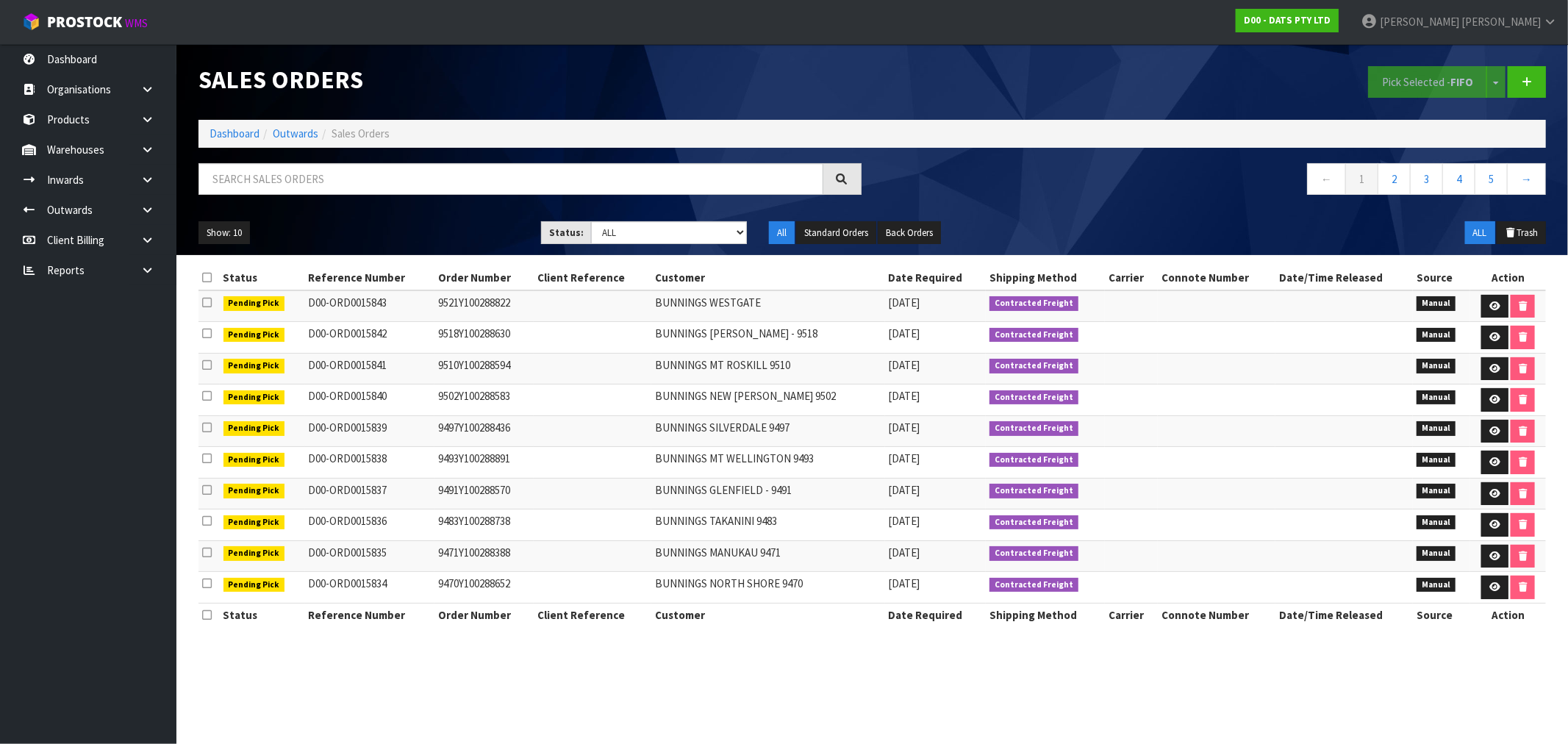
click at [229, 142] on ol "Dashboard Outwards Sales Orders" at bounding box center [872, 134] width 1347 height 27
click at [253, 121] on ol "Dashboard Outwards Sales Orders" at bounding box center [872, 134] width 1347 height 27
click at [248, 128] on link "Dashboard" at bounding box center [234, 133] width 50 height 14
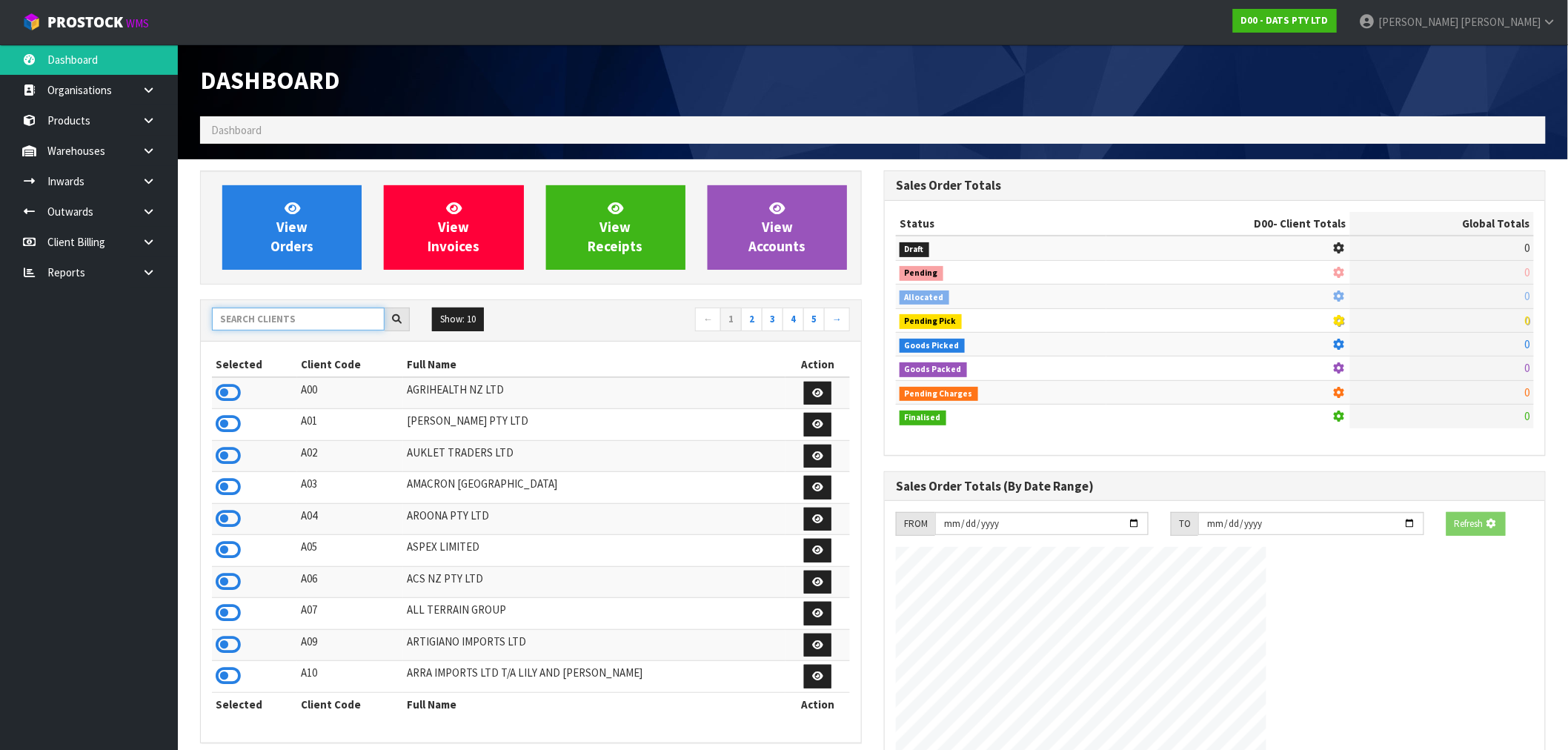
click at [292, 315] on input "text" at bounding box center [298, 319] width 173 height 23
type input "J01"
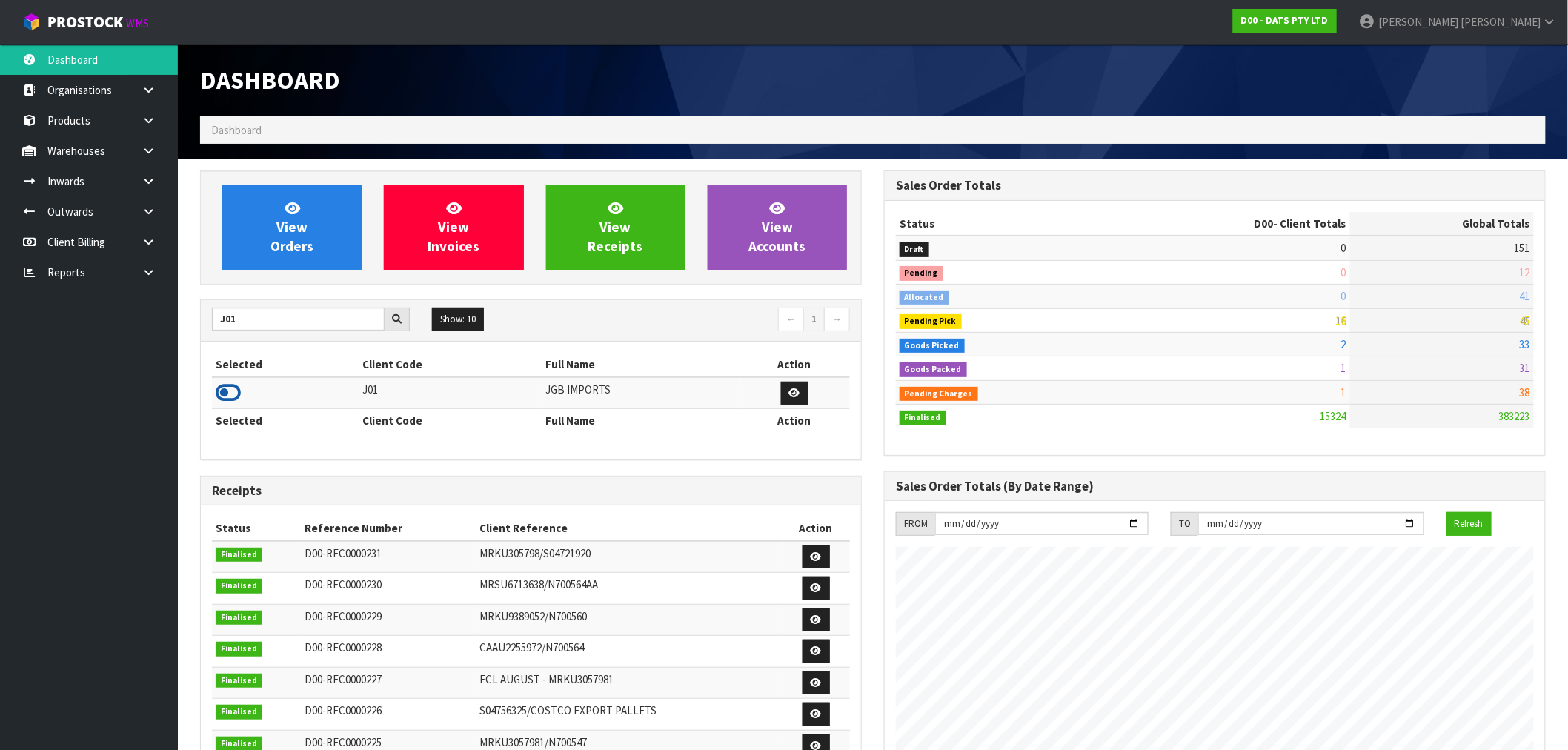
click at [226, 389] on icon at bounding box center [228, 392] width 25 height 22
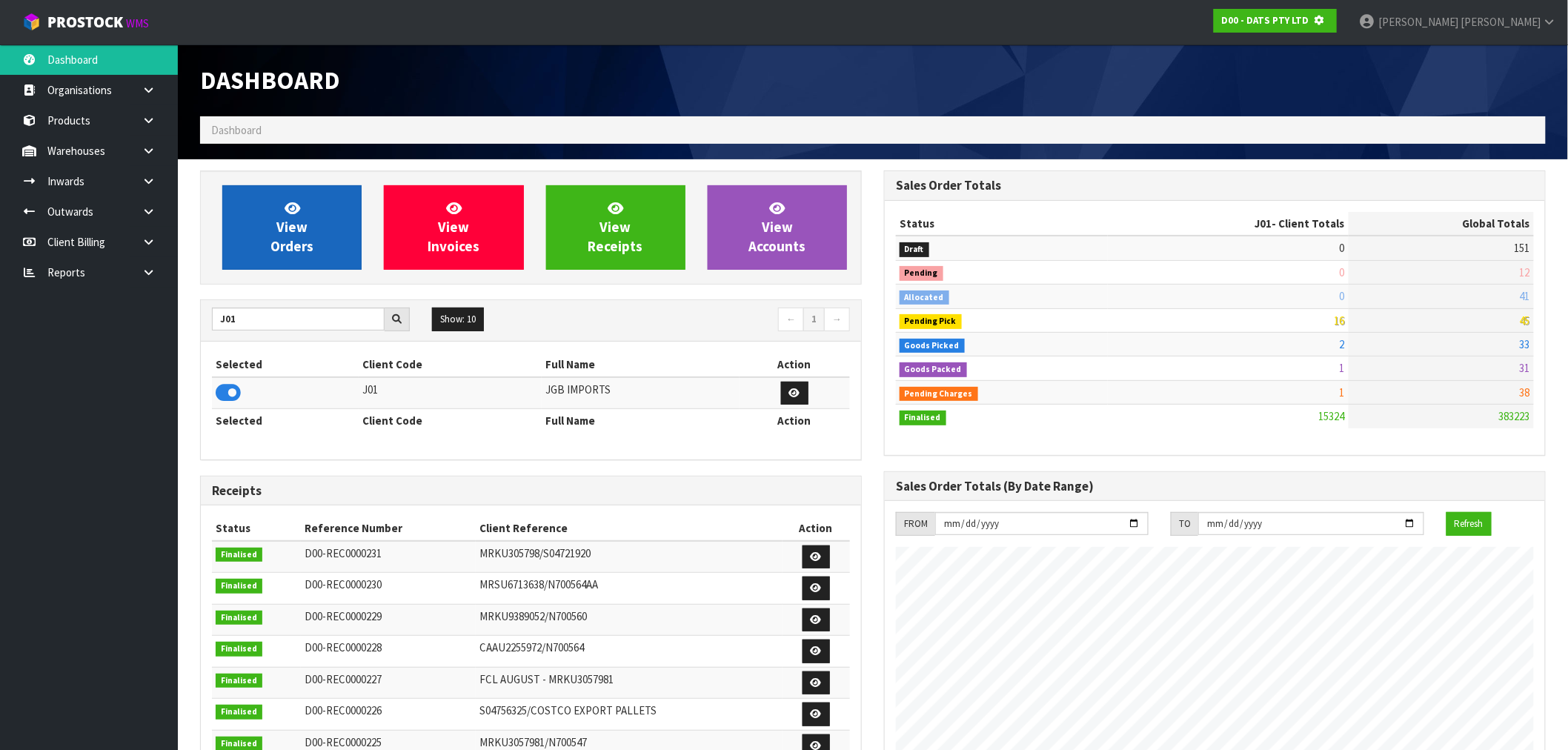
scroll to position [924, 684]
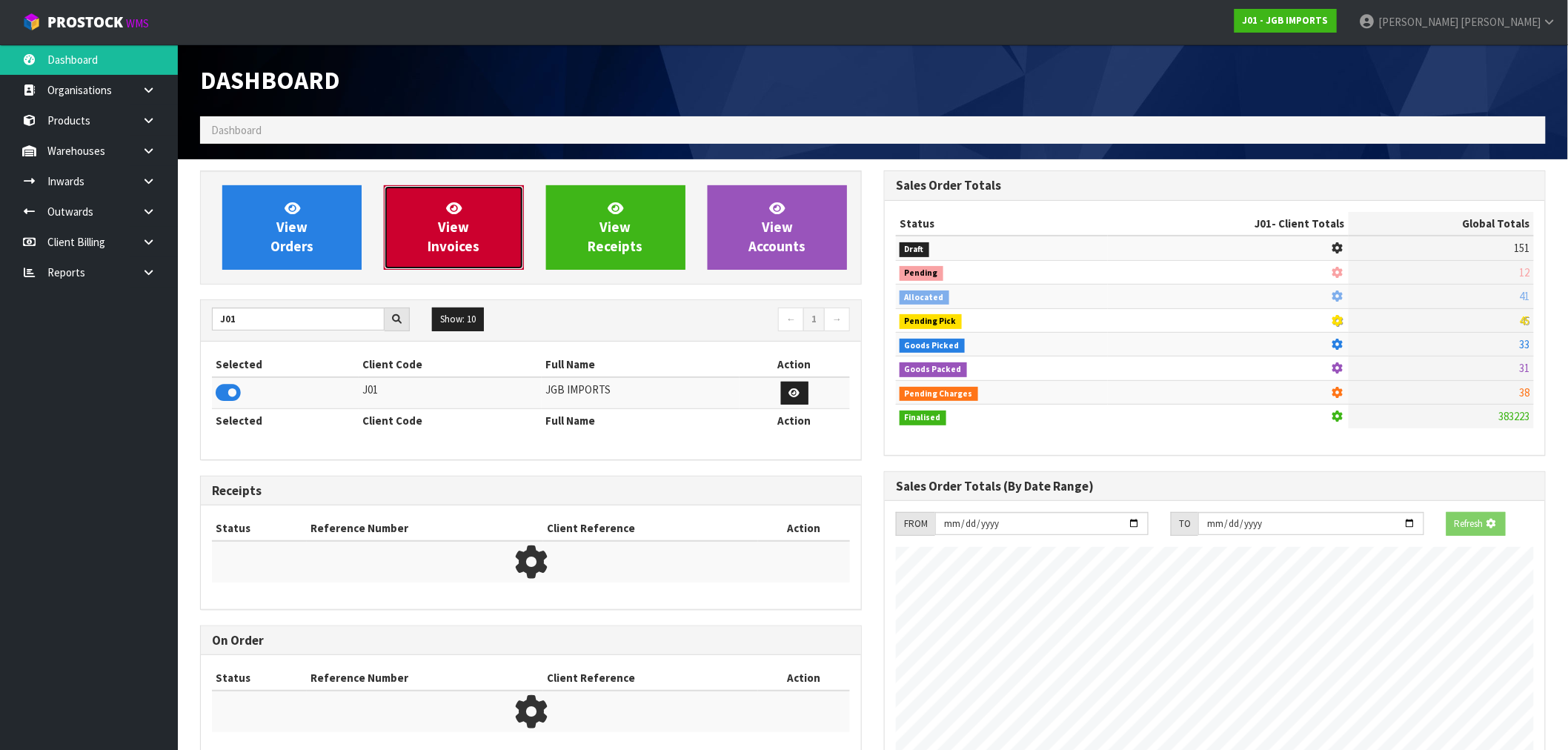
drag, startPoint x: 426, startPoint y: 238, endPoint x: 449, endPoint y: 246, distance: 24.4
click at [426, 238] on link "View Invoices" at bounding box center [453, 227] width 139 height 85
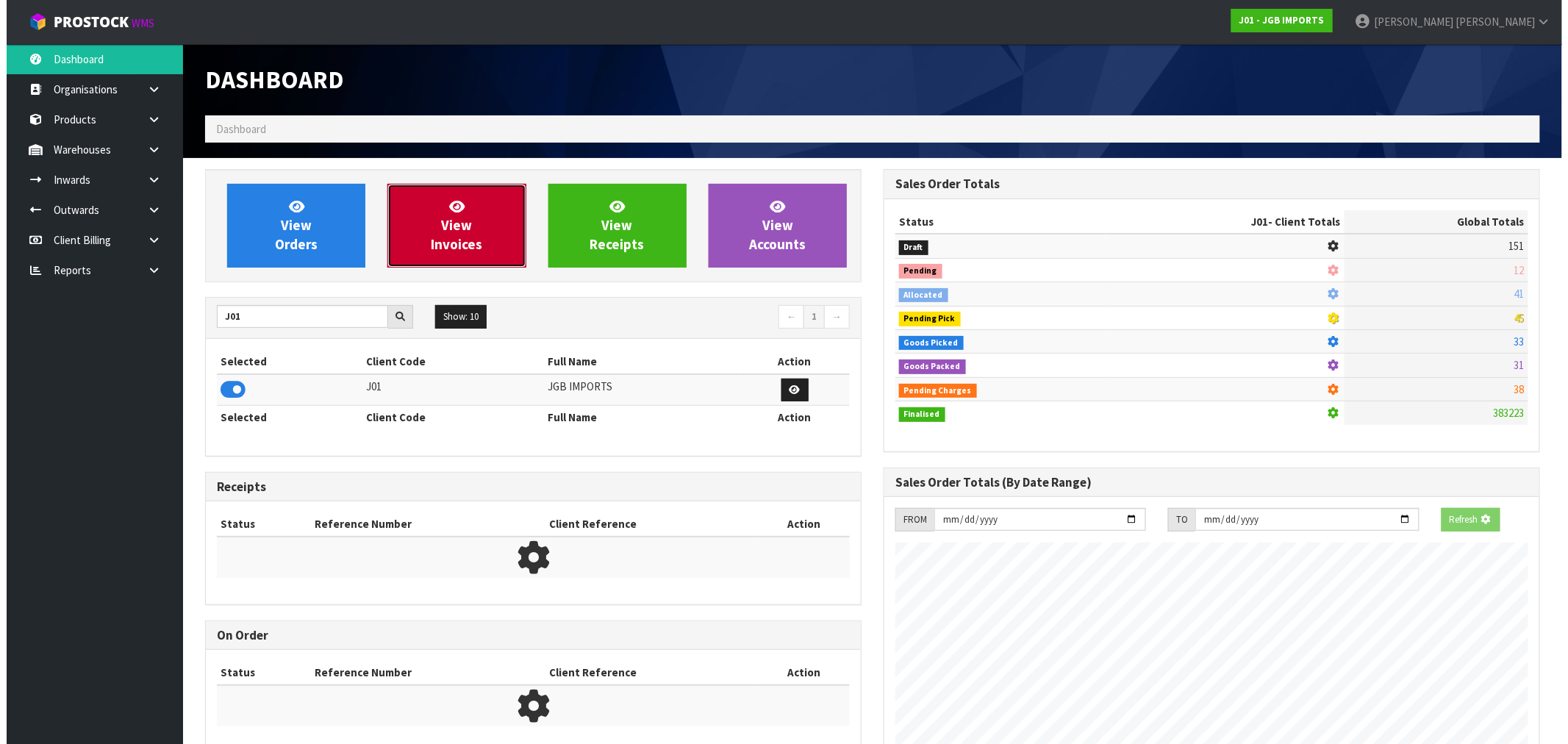
scroll to position [1091, 679]
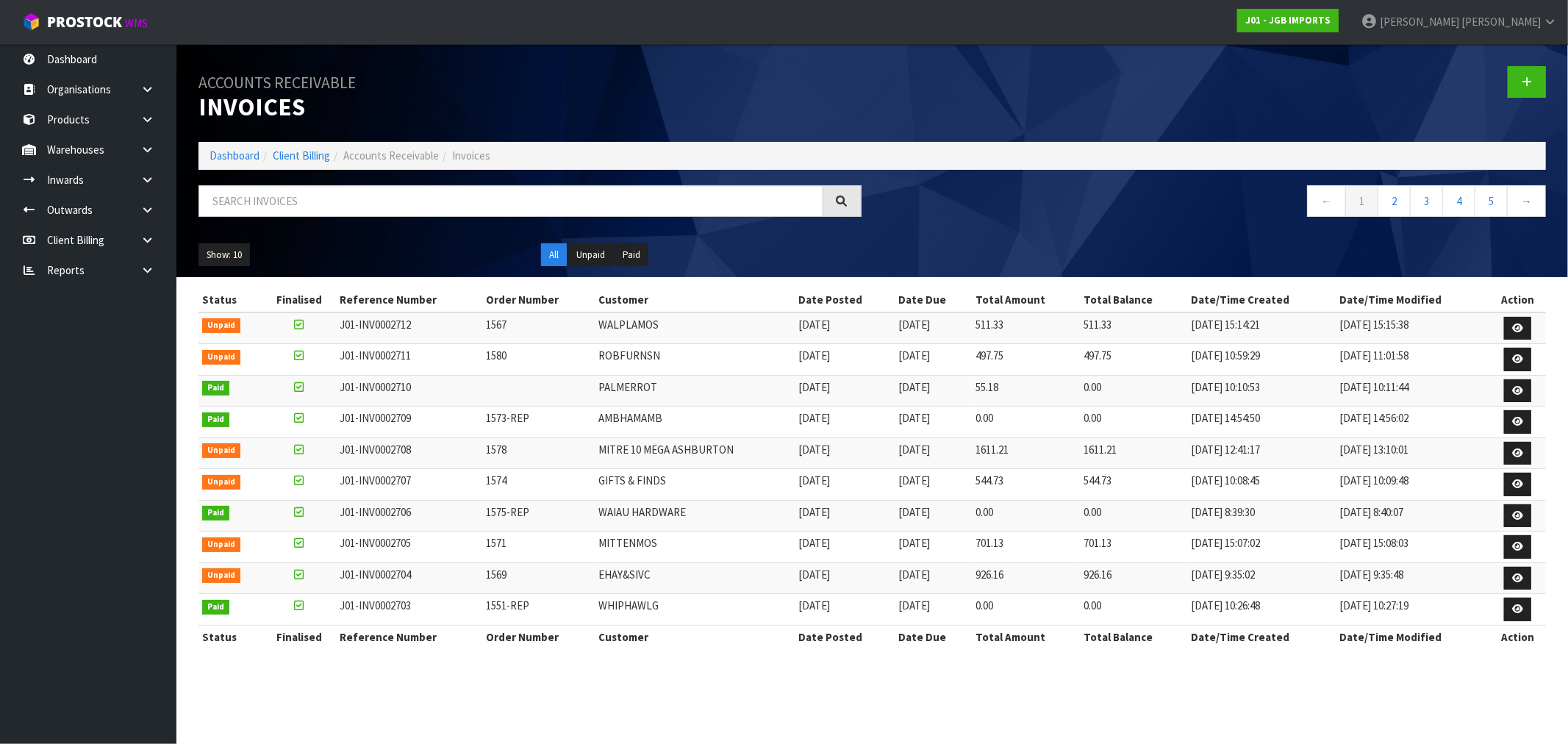
drag, startPoint x: 776, startPoint y: 449, endPoint x: 857, endPoint y: 448, distance: 81.0
click at [857, 448] on tr "Unpaid J01-INV0002708 1578 MITRE 10 MEGA ASHBURTON [DATE] [DATE] 1611.21 1611.2…" at bounding box center [872, 453] width 1347 height 32
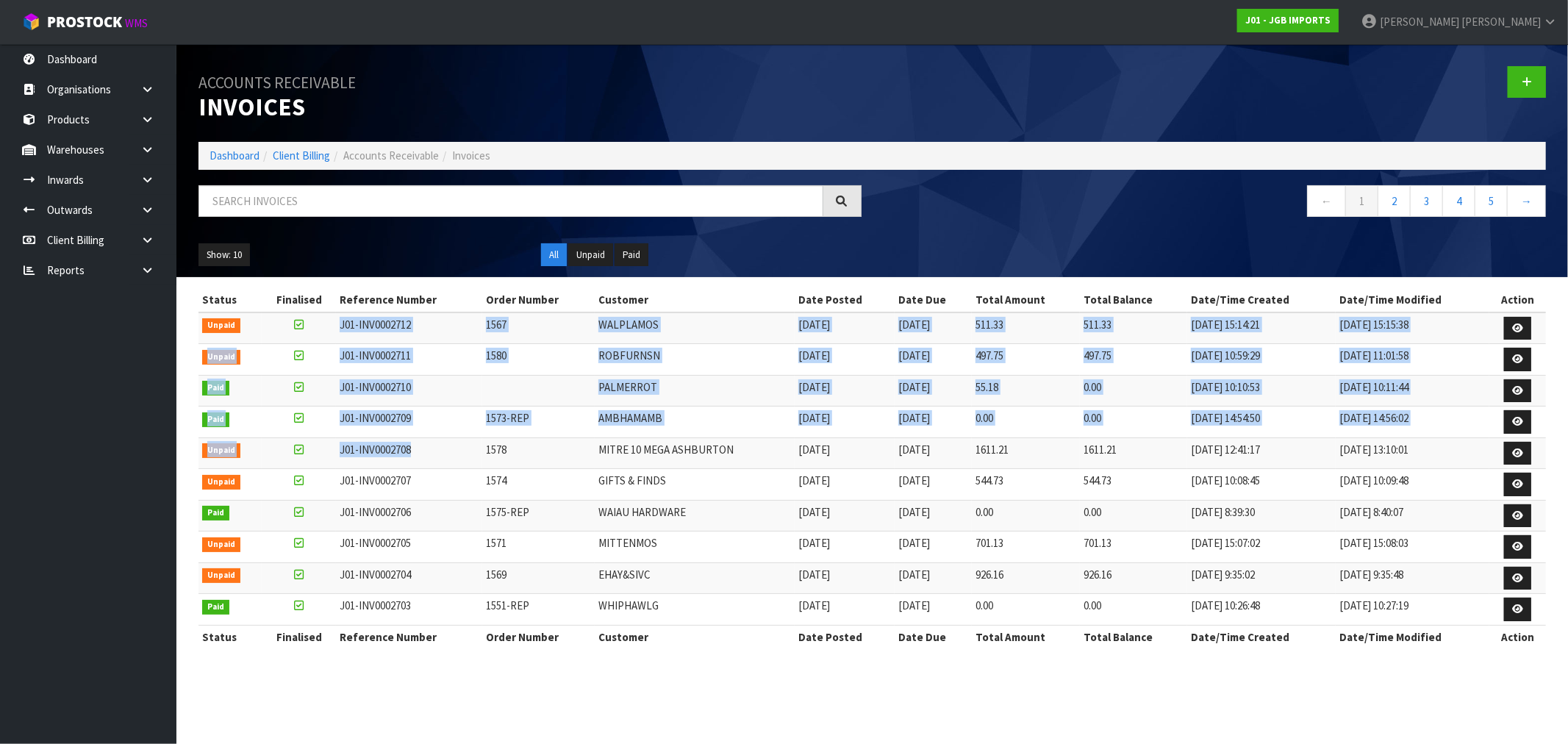
drag, startPoint x: 415, startPoint y: 455, endPoint x: 285, endPoint y: 335, distance: 176.9
click at [285, 335] on tbody "Unpaid J01-INV0002712 1567 WALPLAMOS [DATE] [DATE] 511.33 511.33 [DATE] 15:14:2…" at bounding box center [872, 468] width 1347 height 313
